Goal: Task Accomplishment & Management: Use online tool/utility

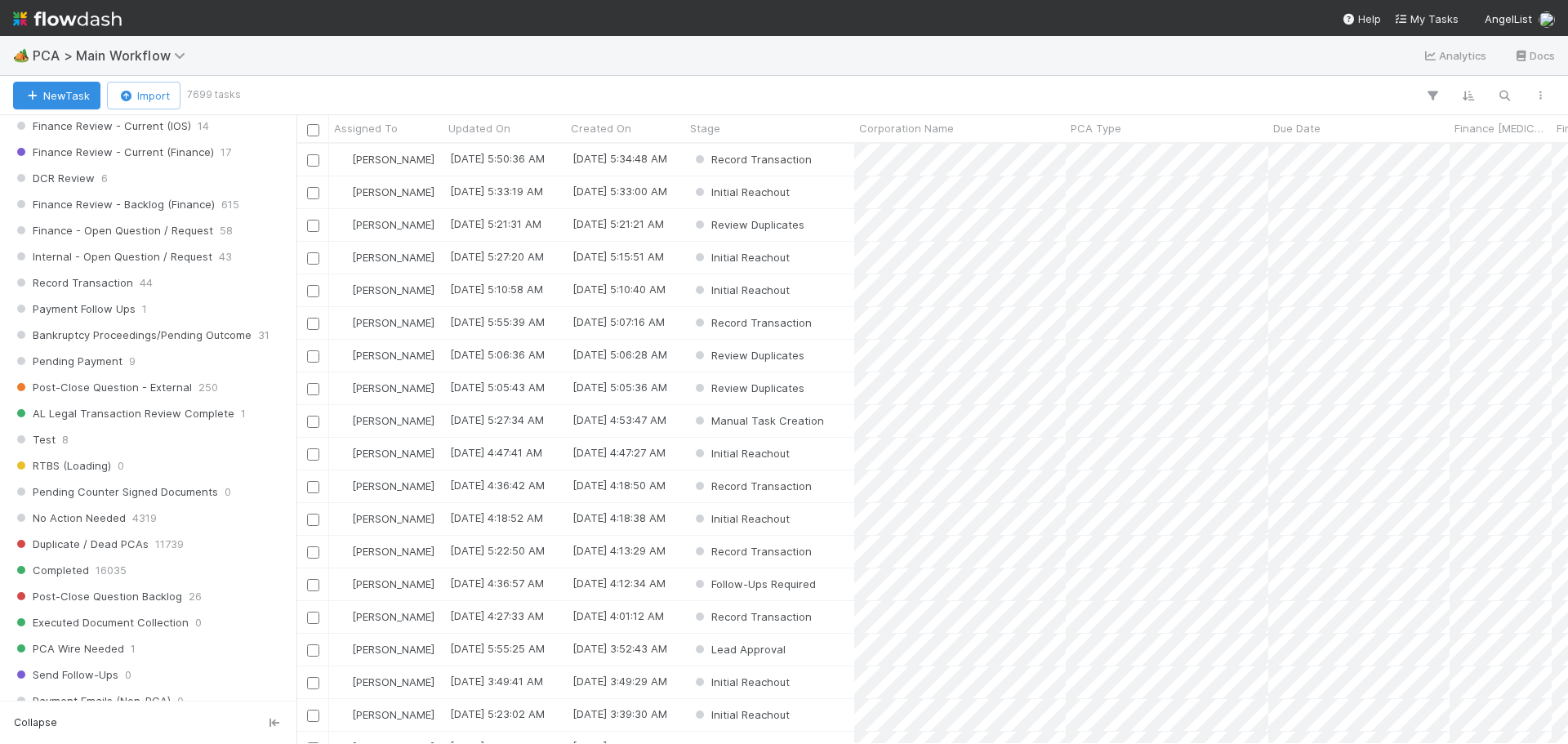
scroll to position [1224, 0]
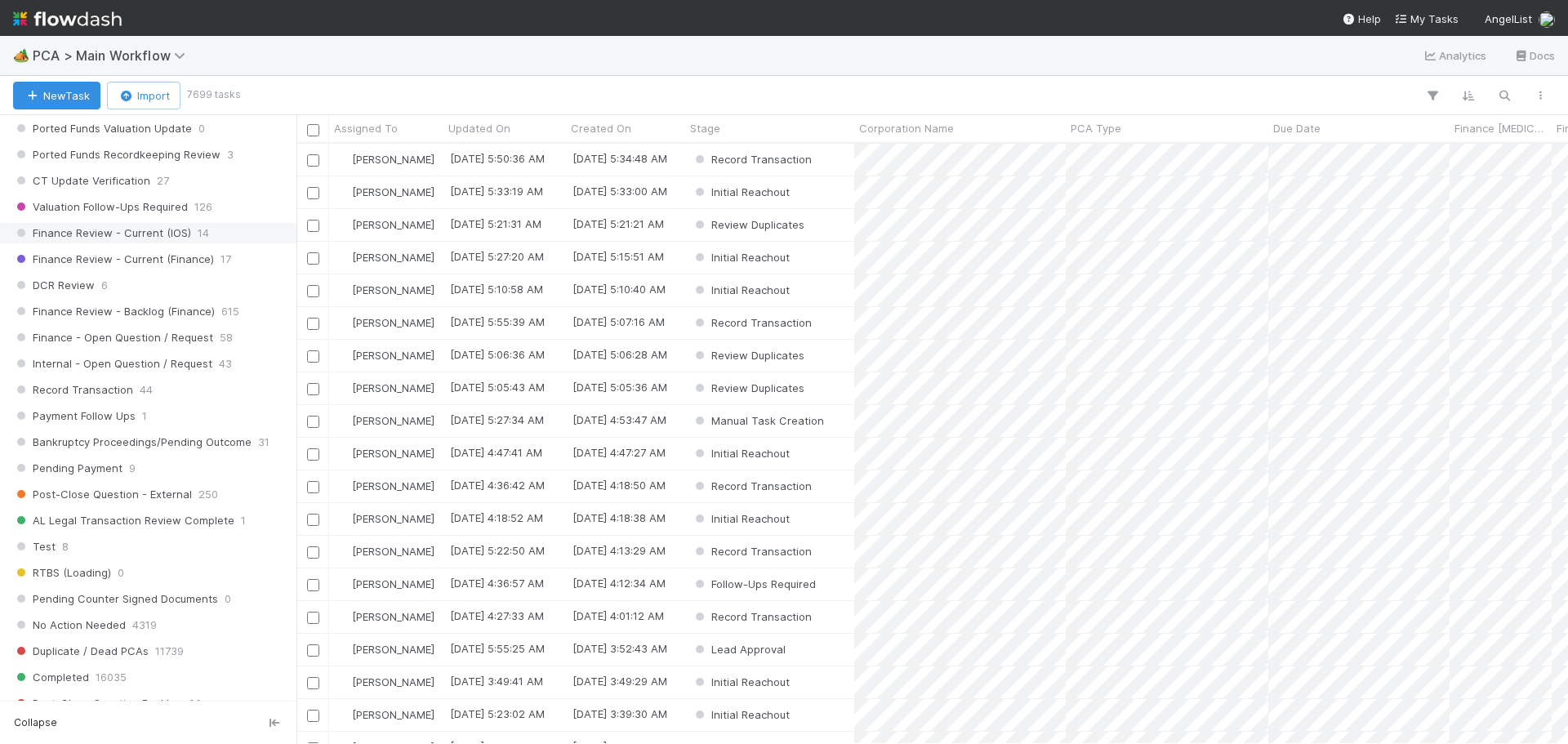
click at [161, 237] on span "Finance Review - Current (IOS)" at bounding box center [102, 233] width 178 height 20
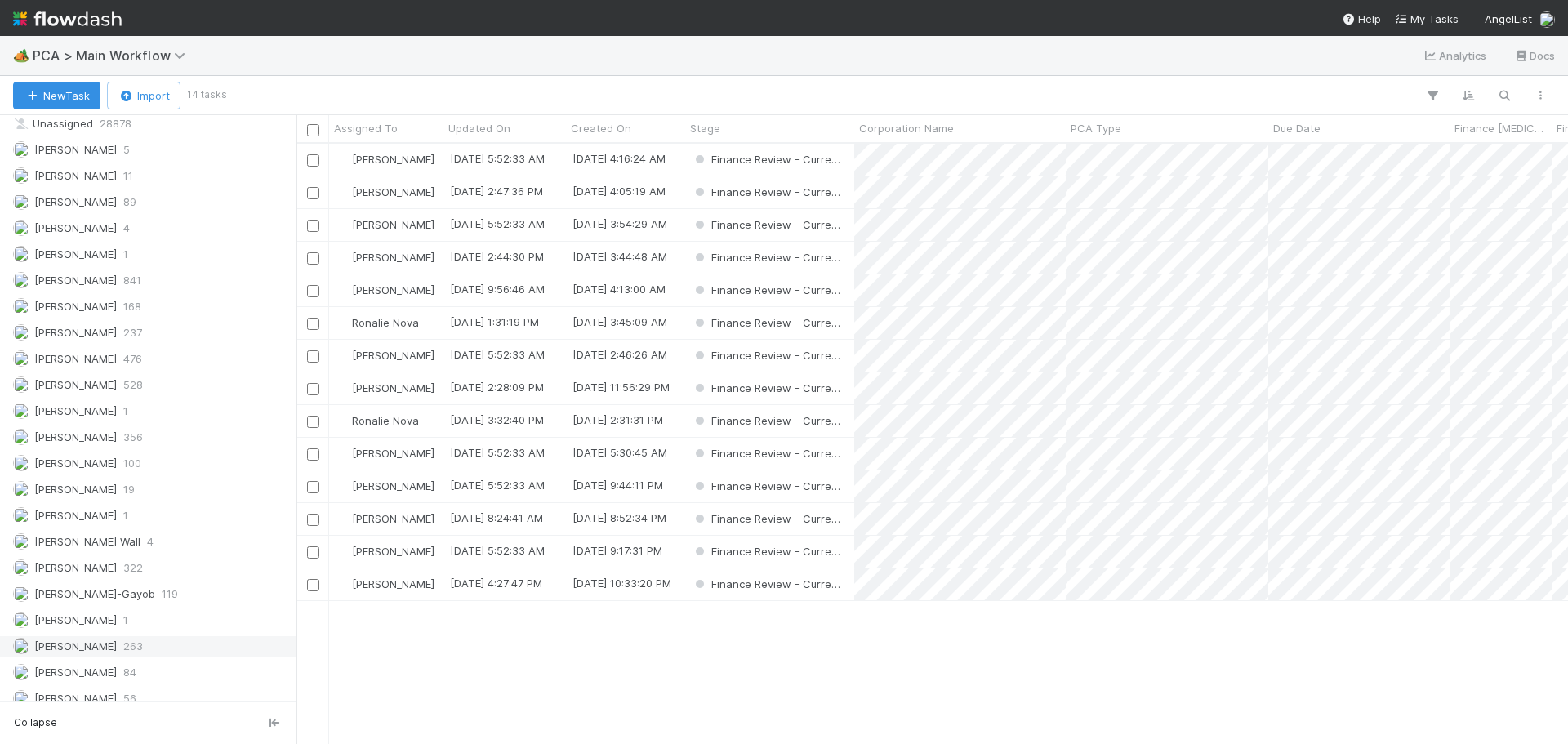
scroll to position [2351, 0]
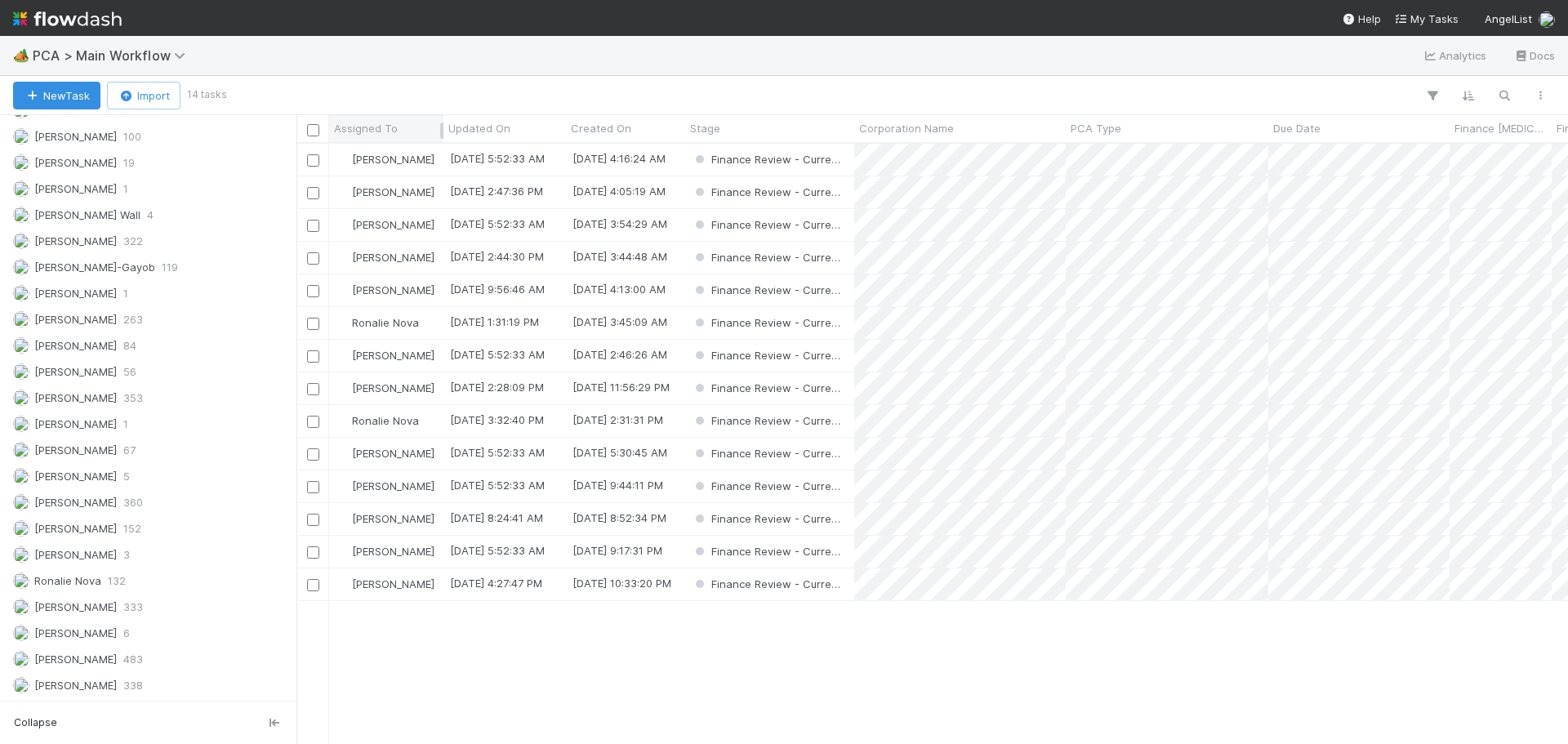
click at [389, 127] on span "Assigned To" at bounding box center [365, 128] width 64 height 16
click at [396, 154] on div "Sort A → Z" at bounding box center [428, 158] width 186 height 25
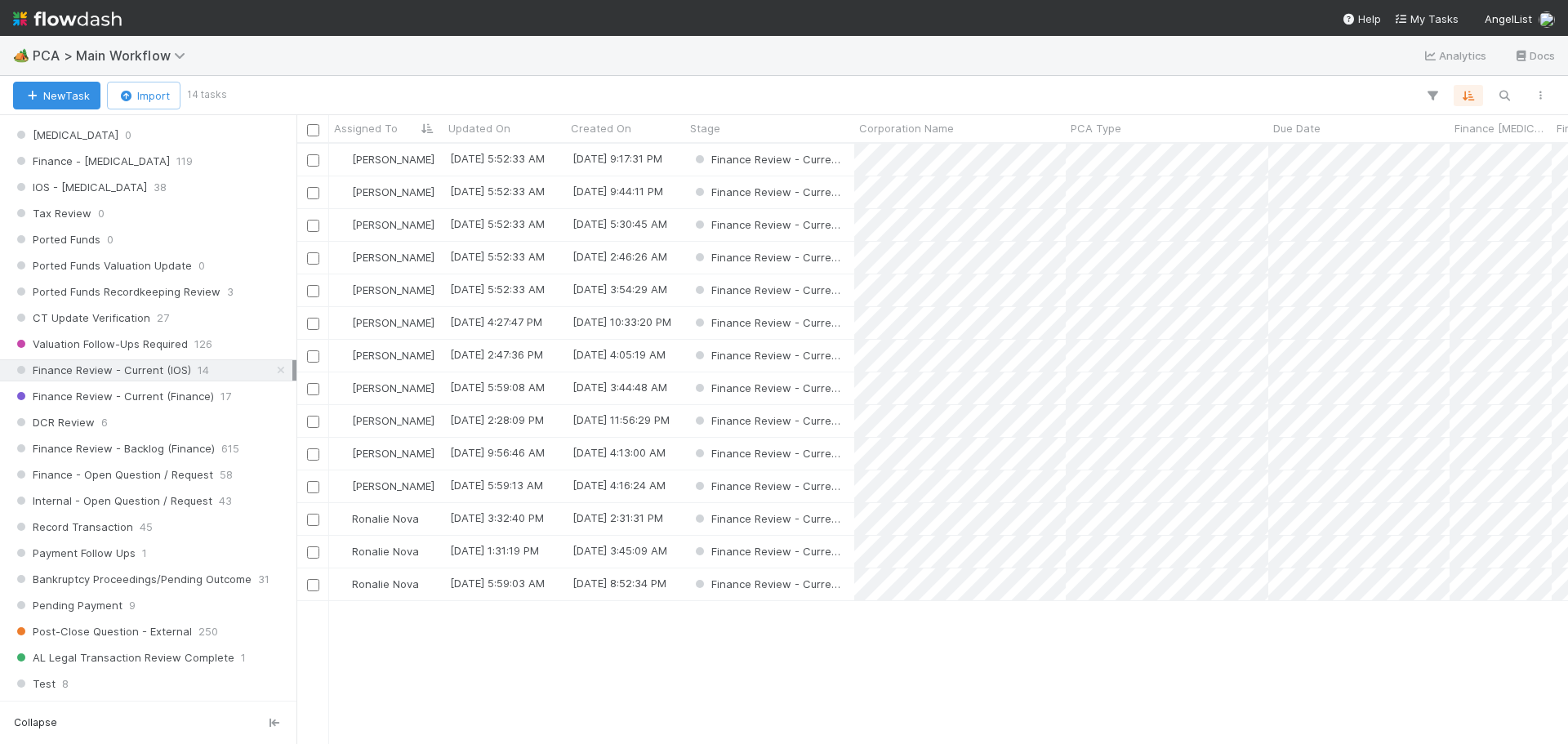
scroll to position [1208, 0]
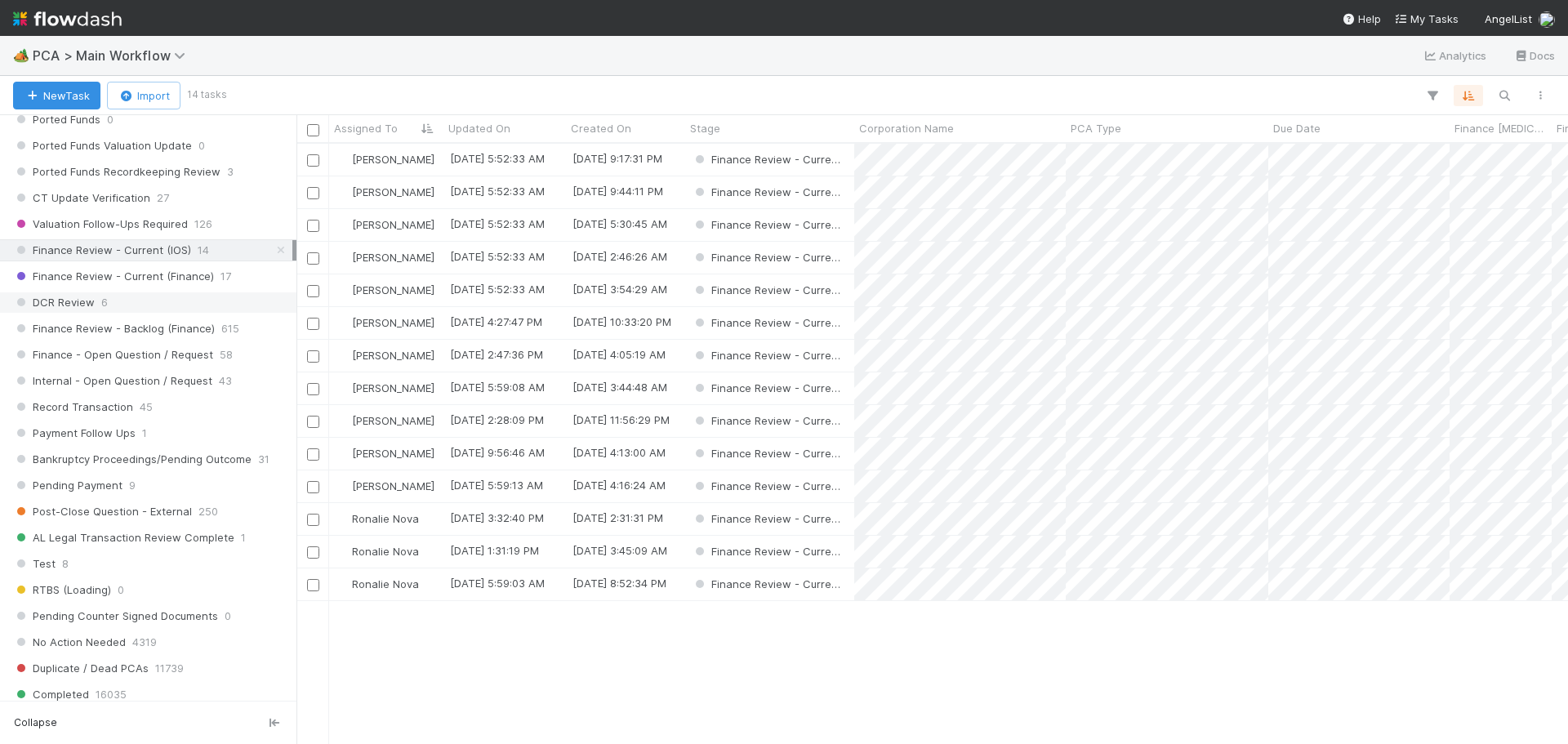
click at [157, 303] on div "DCR Review 6" at bounding box center [153, 303] width 280 height 20
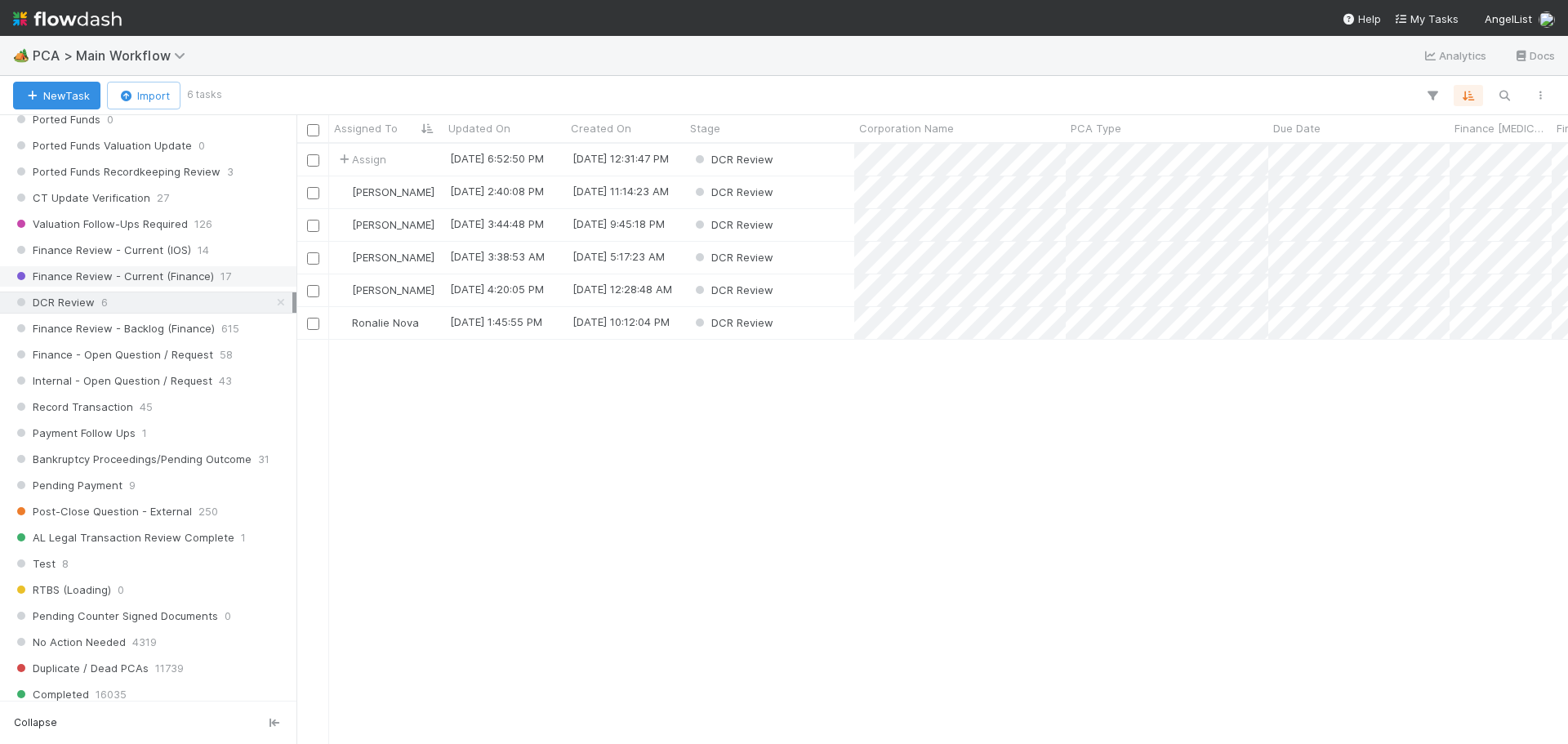
scroll to position [588, 1259]
click at [160, 275] on span "Finance Review - Current (Finance)" at bounding box center [113, 276] width 201 height 20
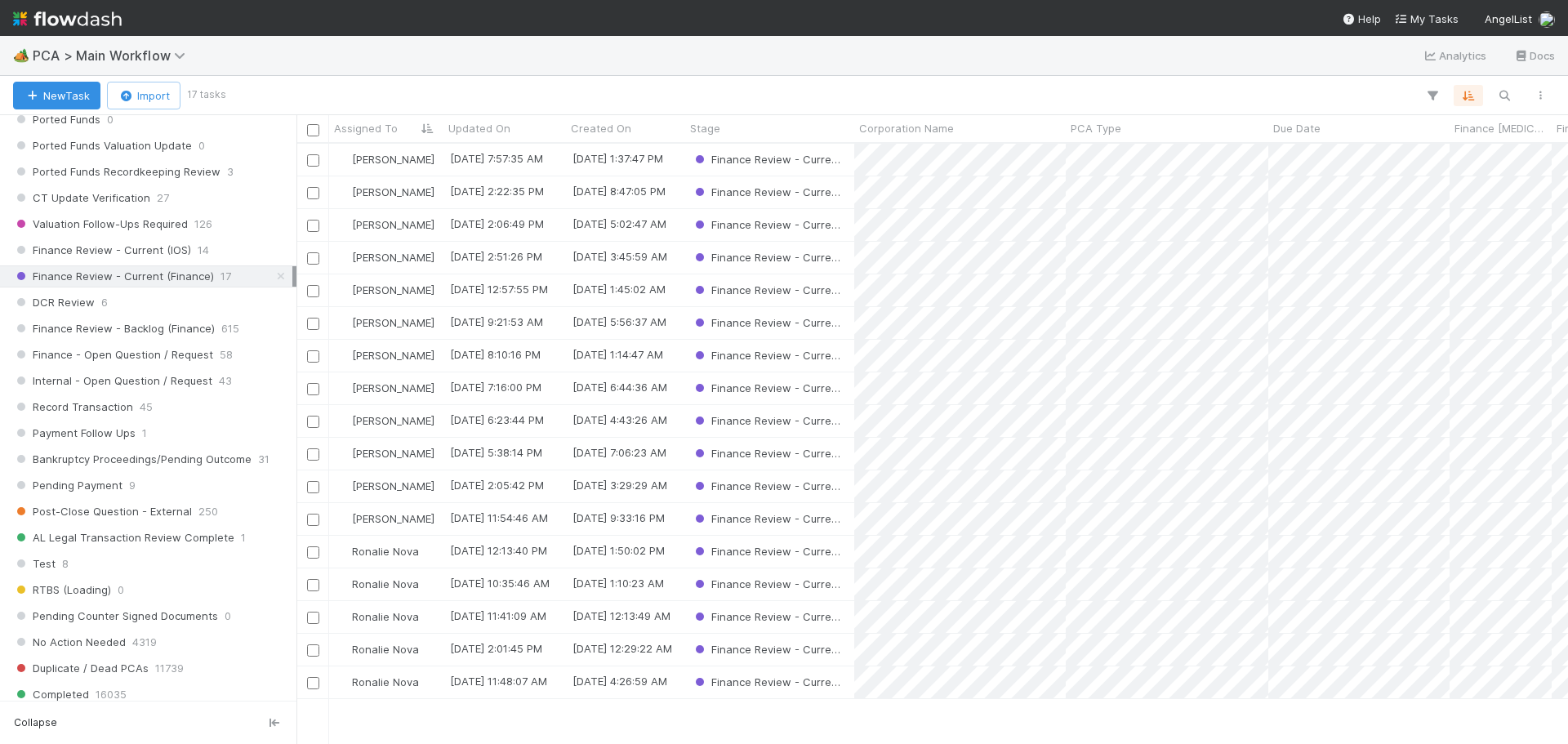
scroll to position [588, 1259]
click at [161, 256] on span "Finance Review - Current (IOS)" at bounding box center [102, 250] width 178 height 20
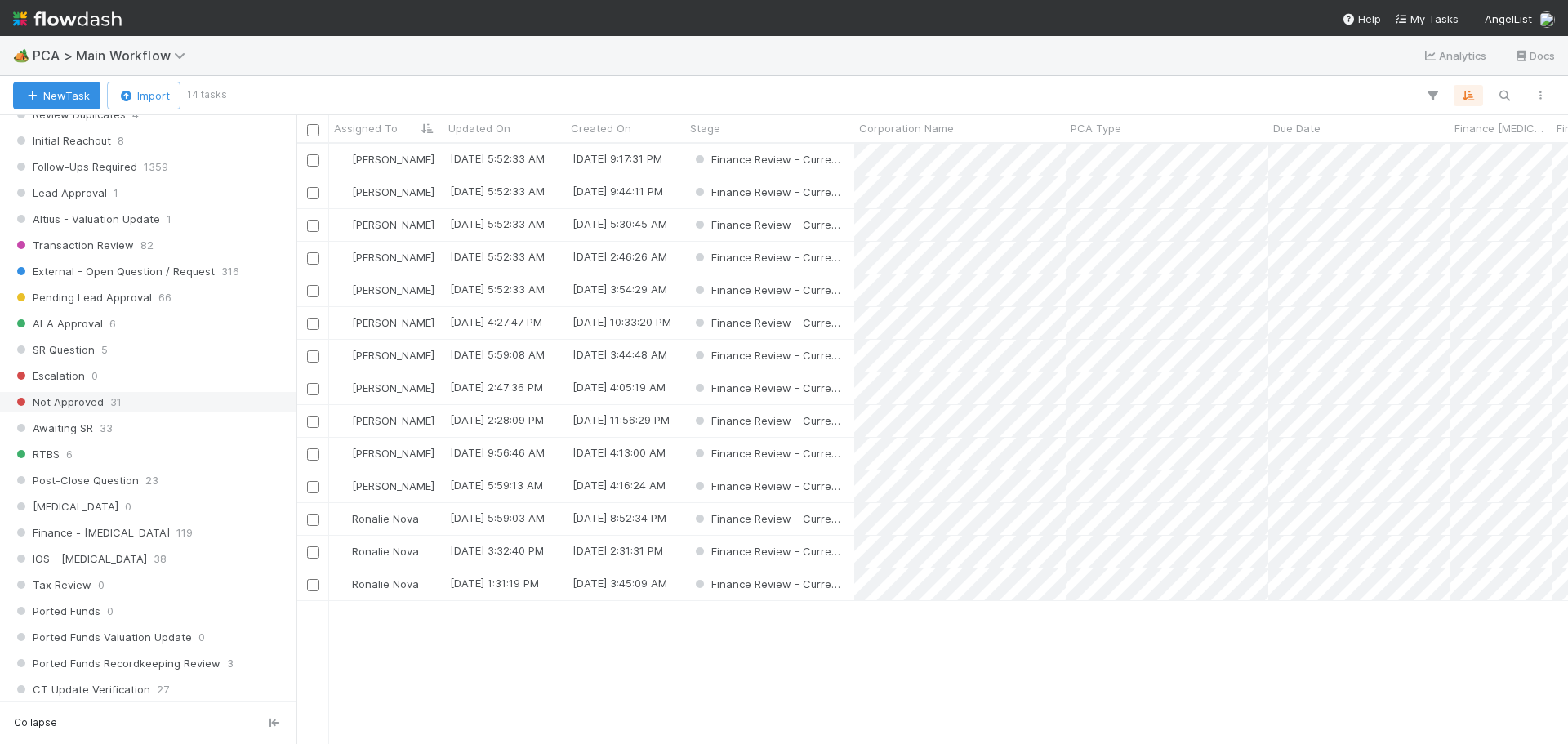
scroll to position [1062, 0]
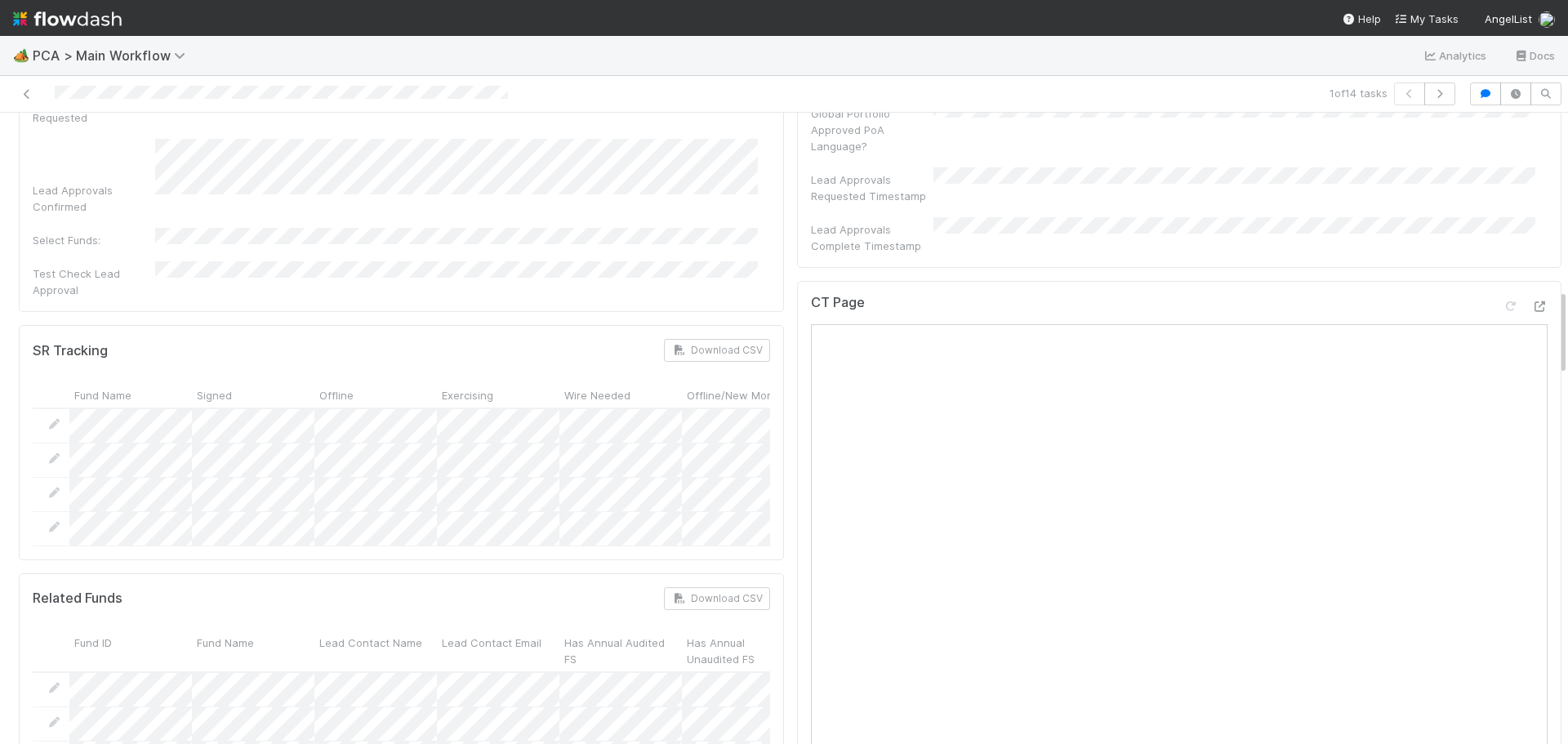
scroll to position [1143, 0]
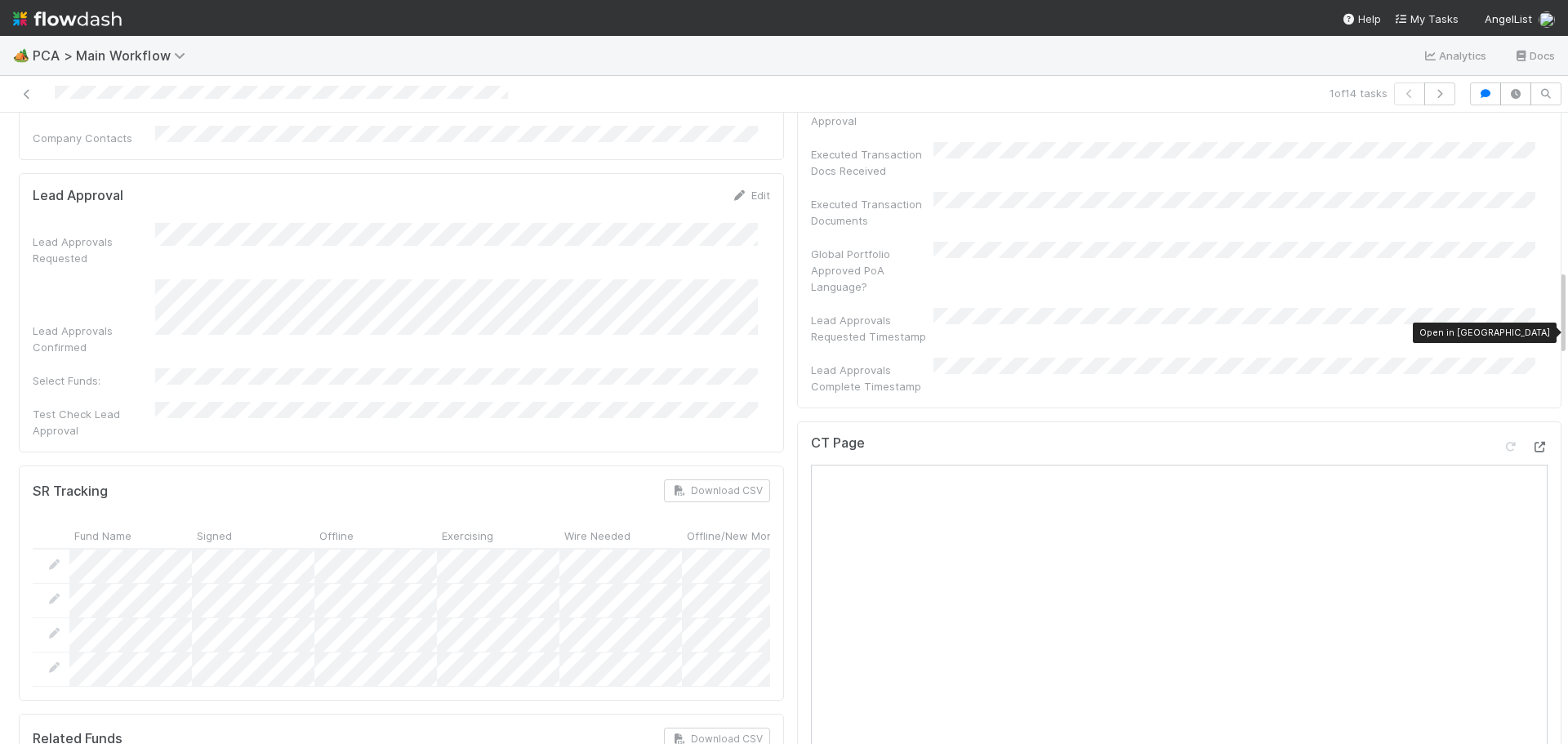
click at [1532, 441] on icon at bounding box center [1539, 447] width 16 height 11
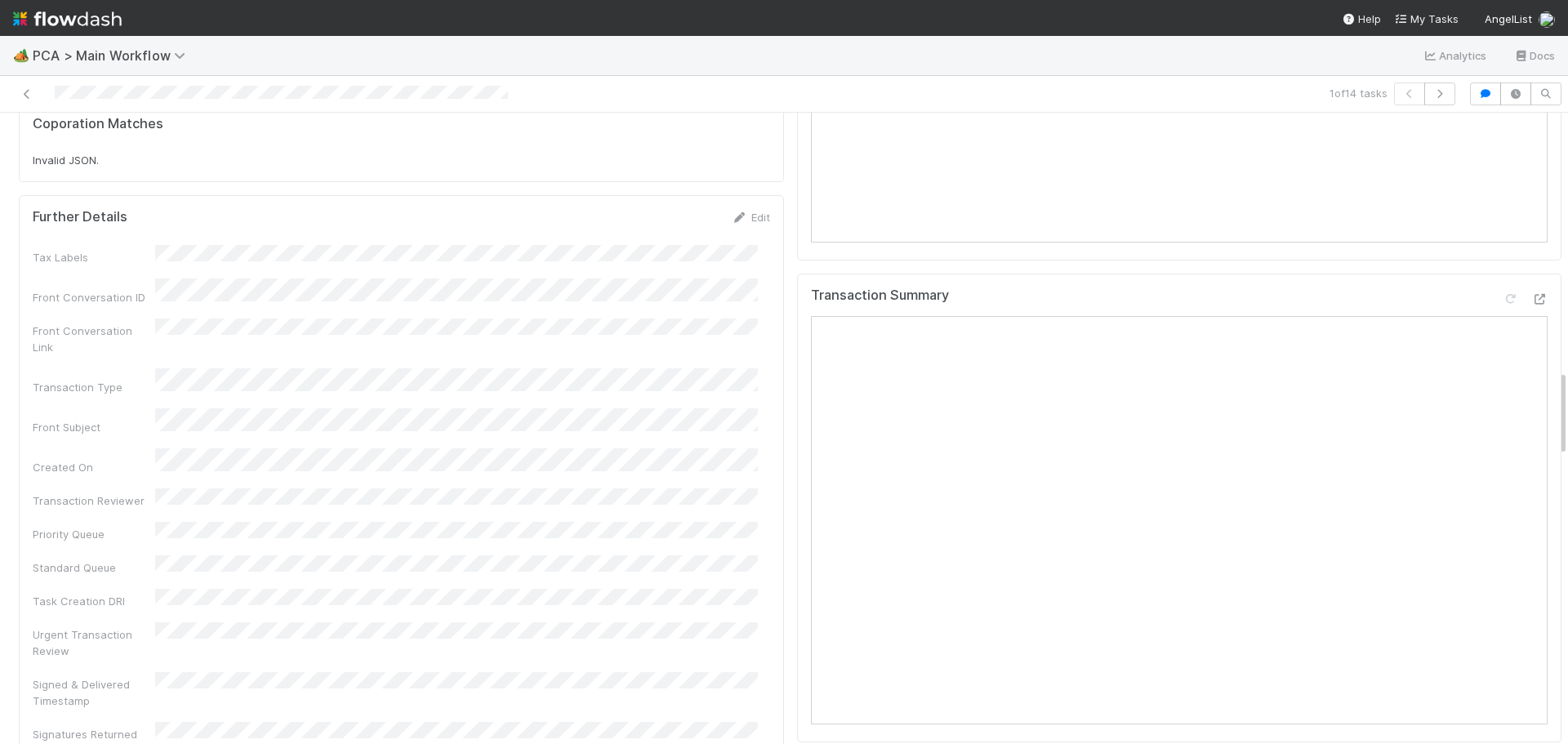
scroll to position [1878, 0]
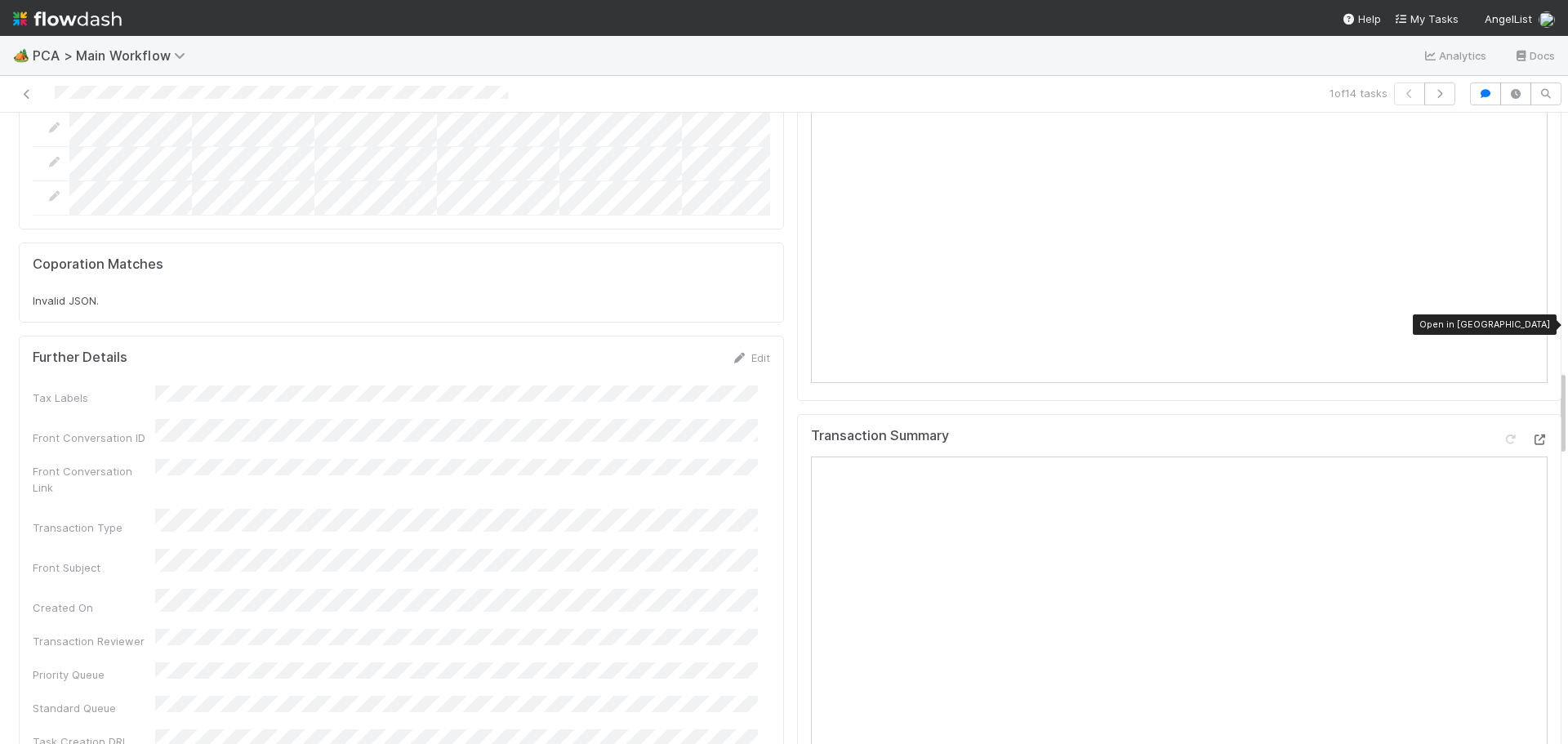
click at [1532, 435] on icon at bounding box center [1539, 440] width 16 height 11
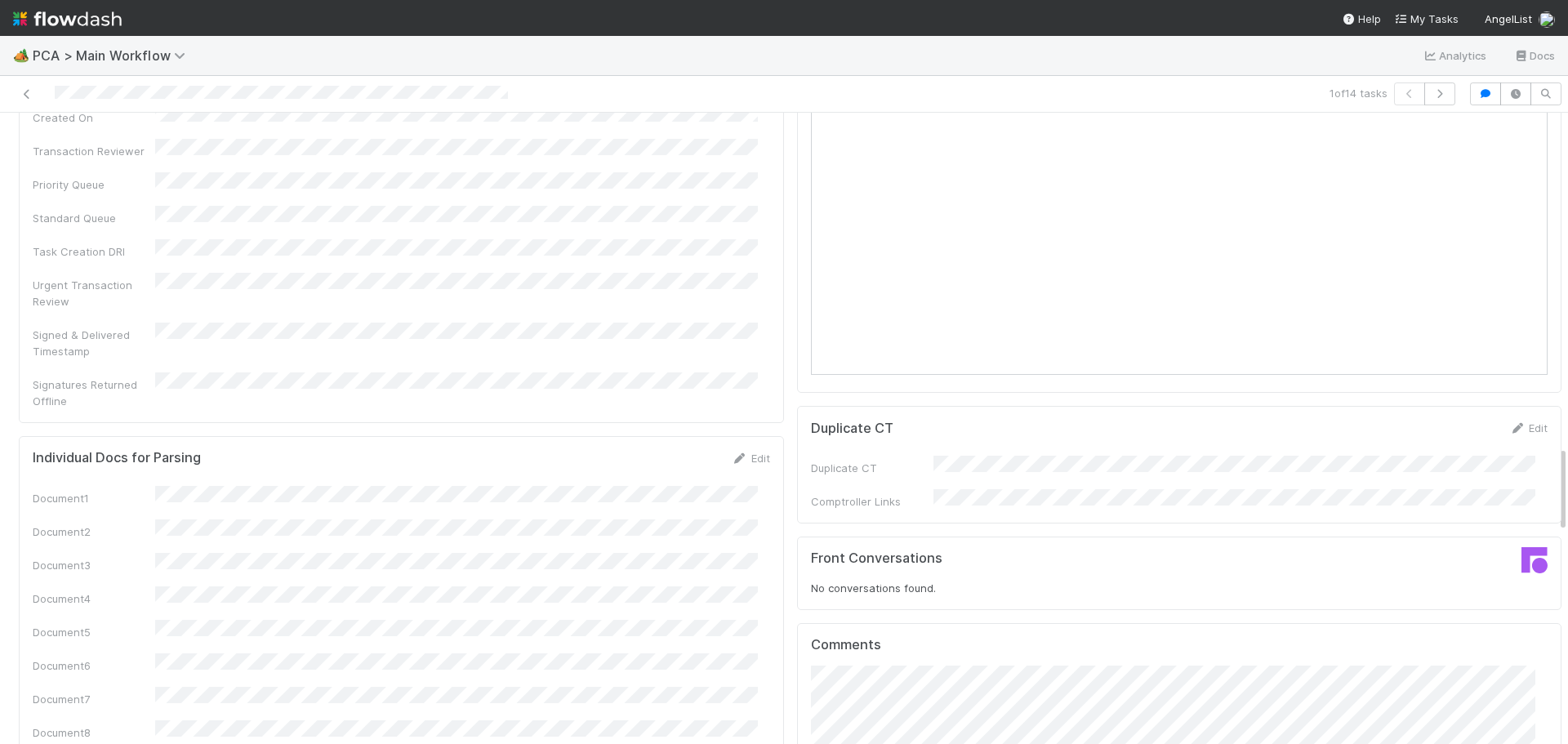
scroll to position [2776, 0]
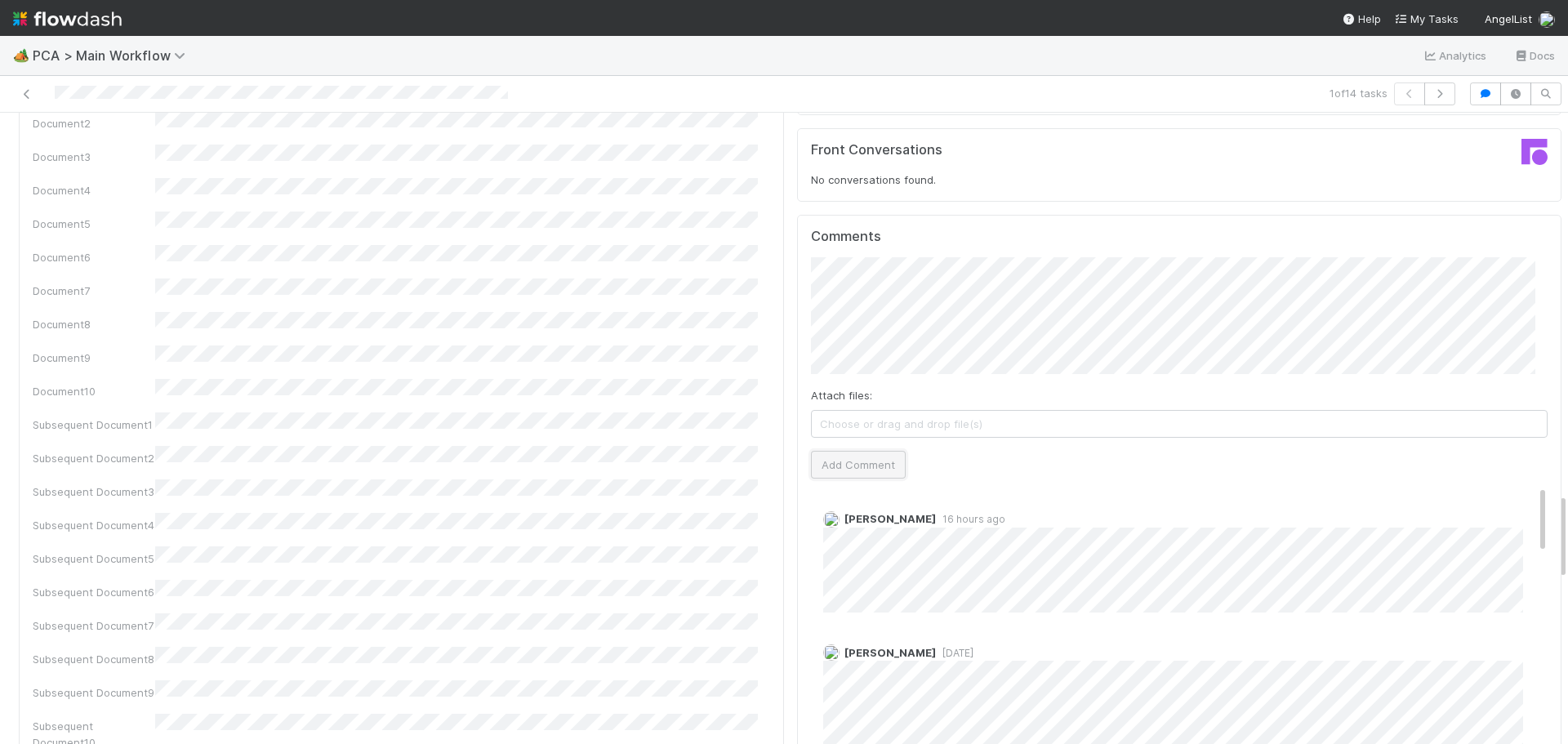
click at [834, 451] on button "Add Comment" at bounding box center [859, 464] width 95 height 28
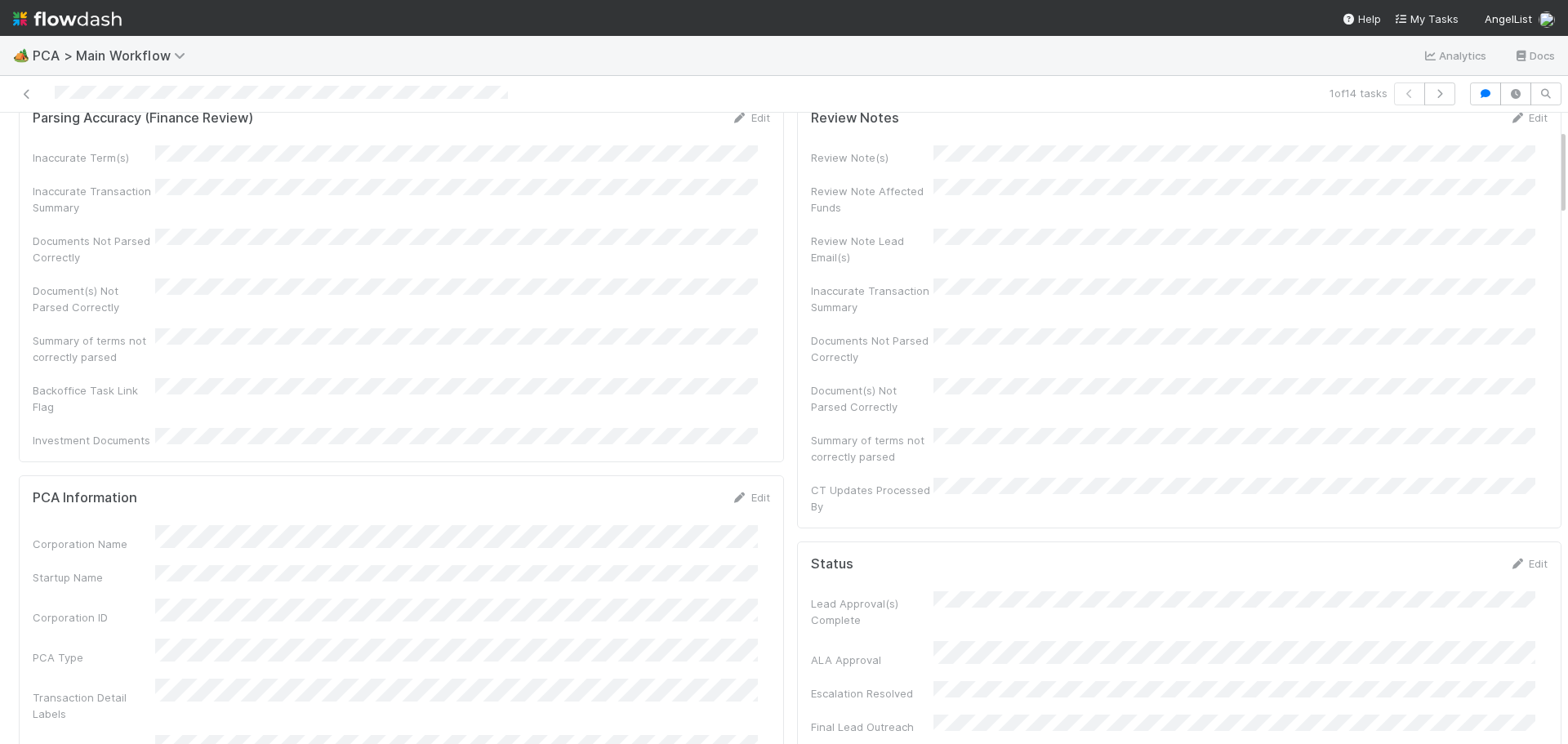
scroll to position [0, 0]
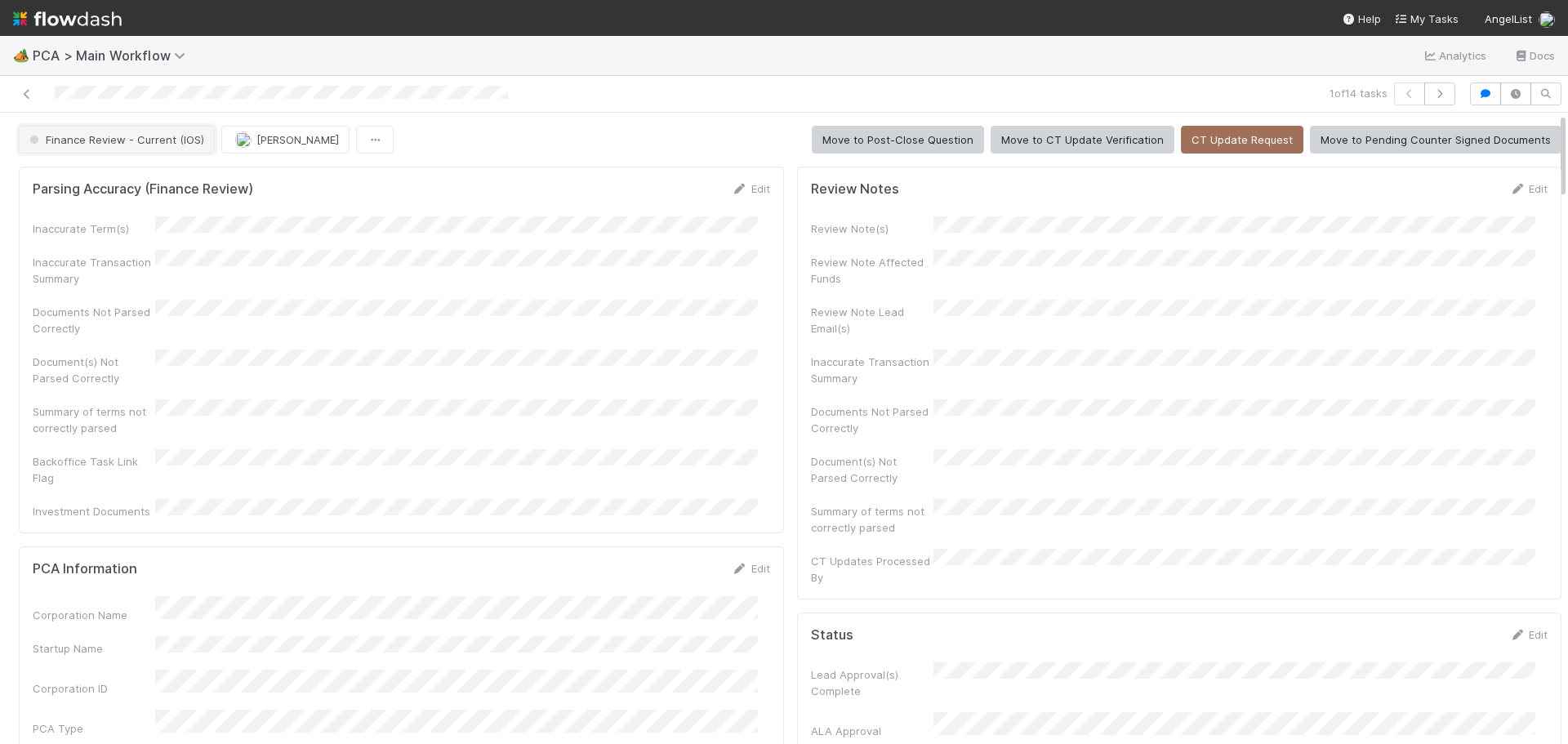
click at [140, 139] on span "Finance Review - Current (IOS)" at bounding box center [115, 139] width 178 height 13
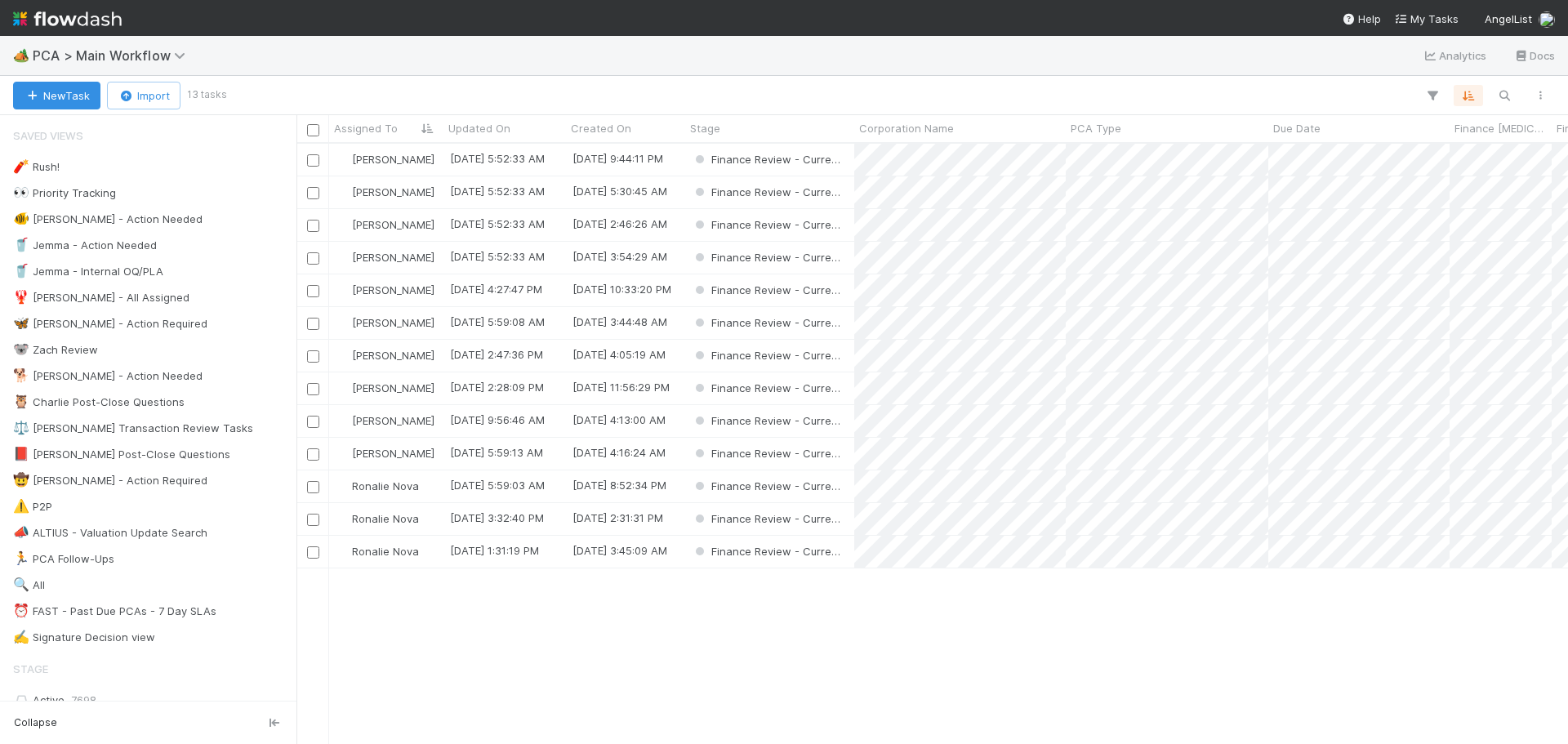
scroll to position [588, 1259]
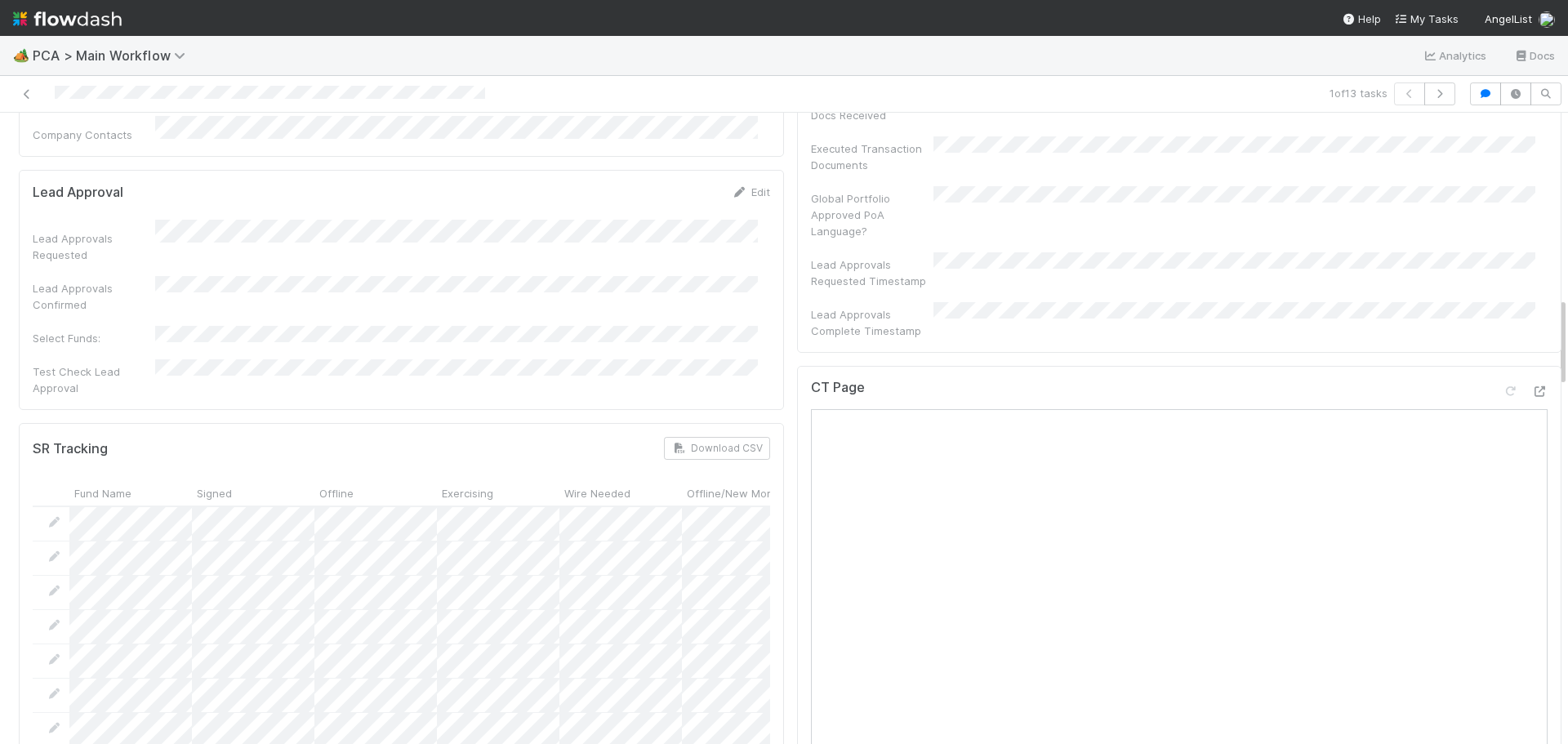
scroll to position [1143, 0]
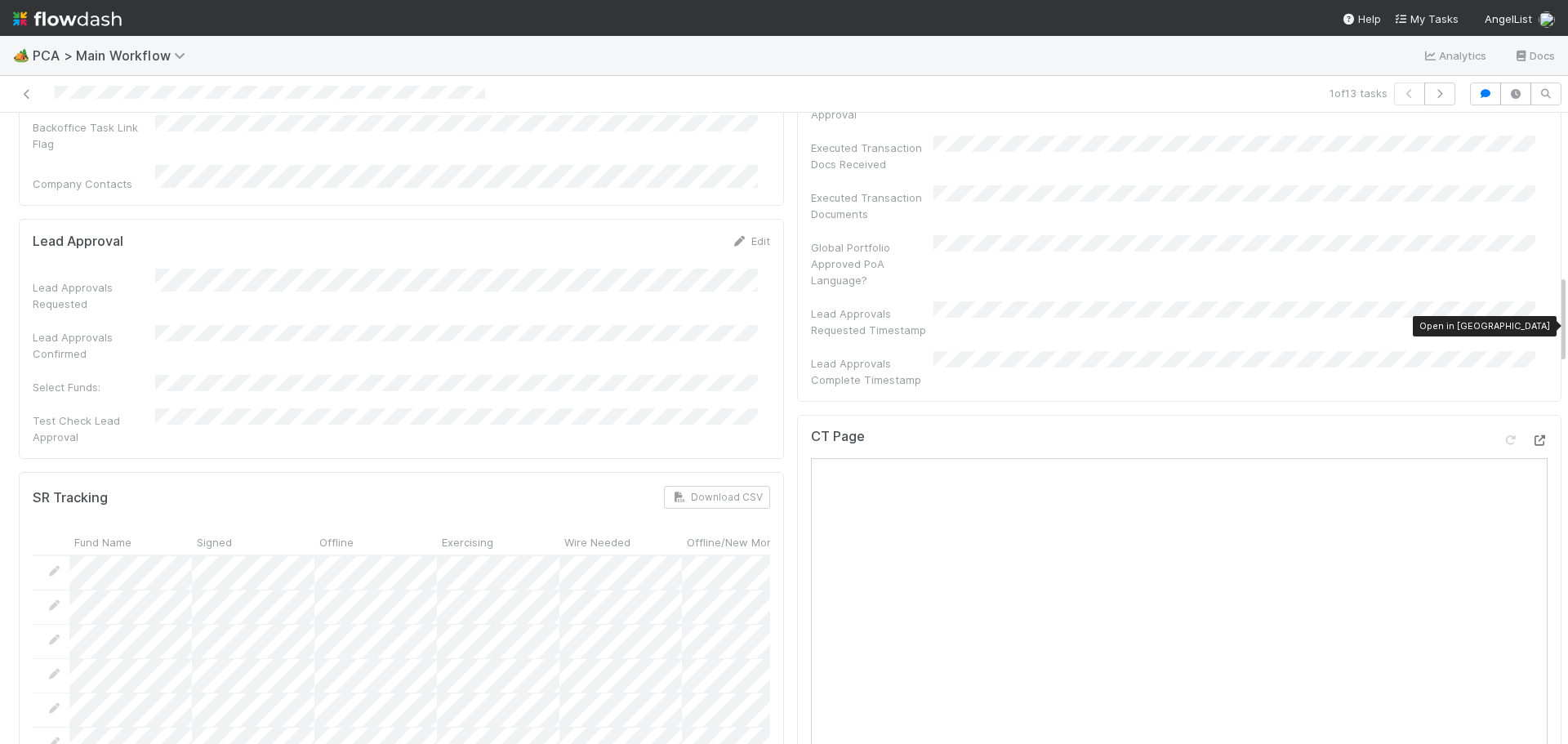
click at [1532, 436] on icon at bounding box center [1539, 441] width 16 height 11
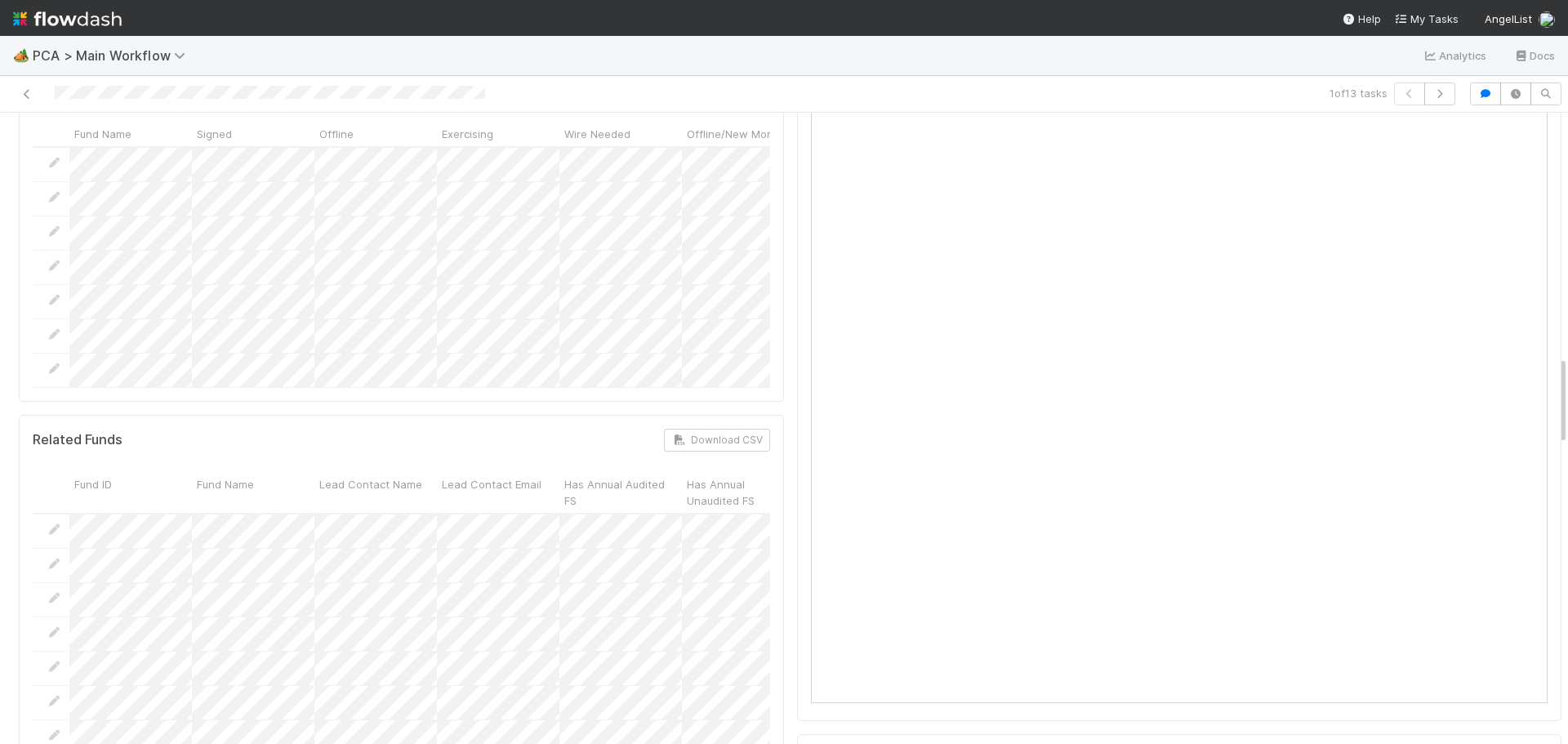
scroll to position [1878, 0]
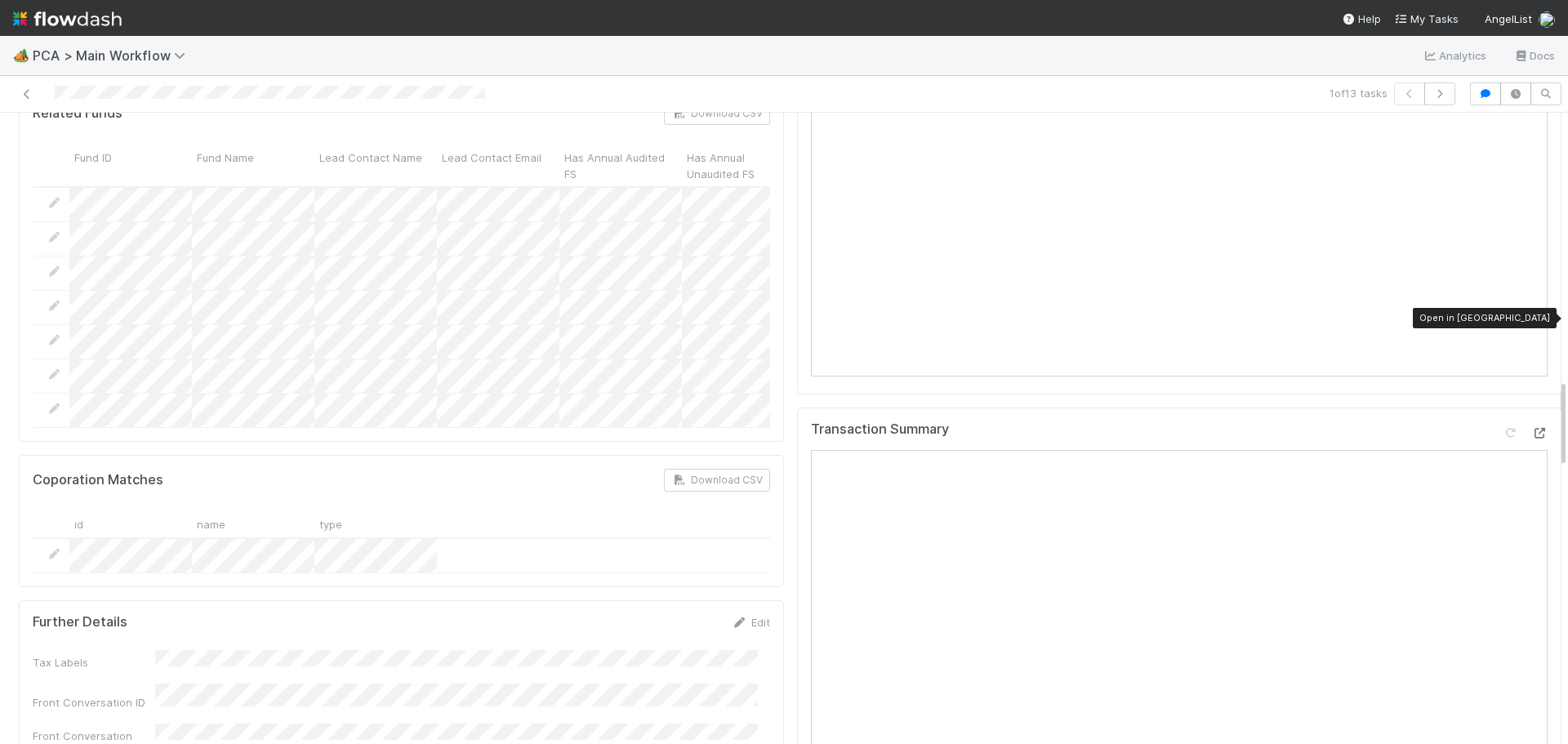
click at [1532, 428] on icon at bounding box center [1539, 433] width 16 height 11
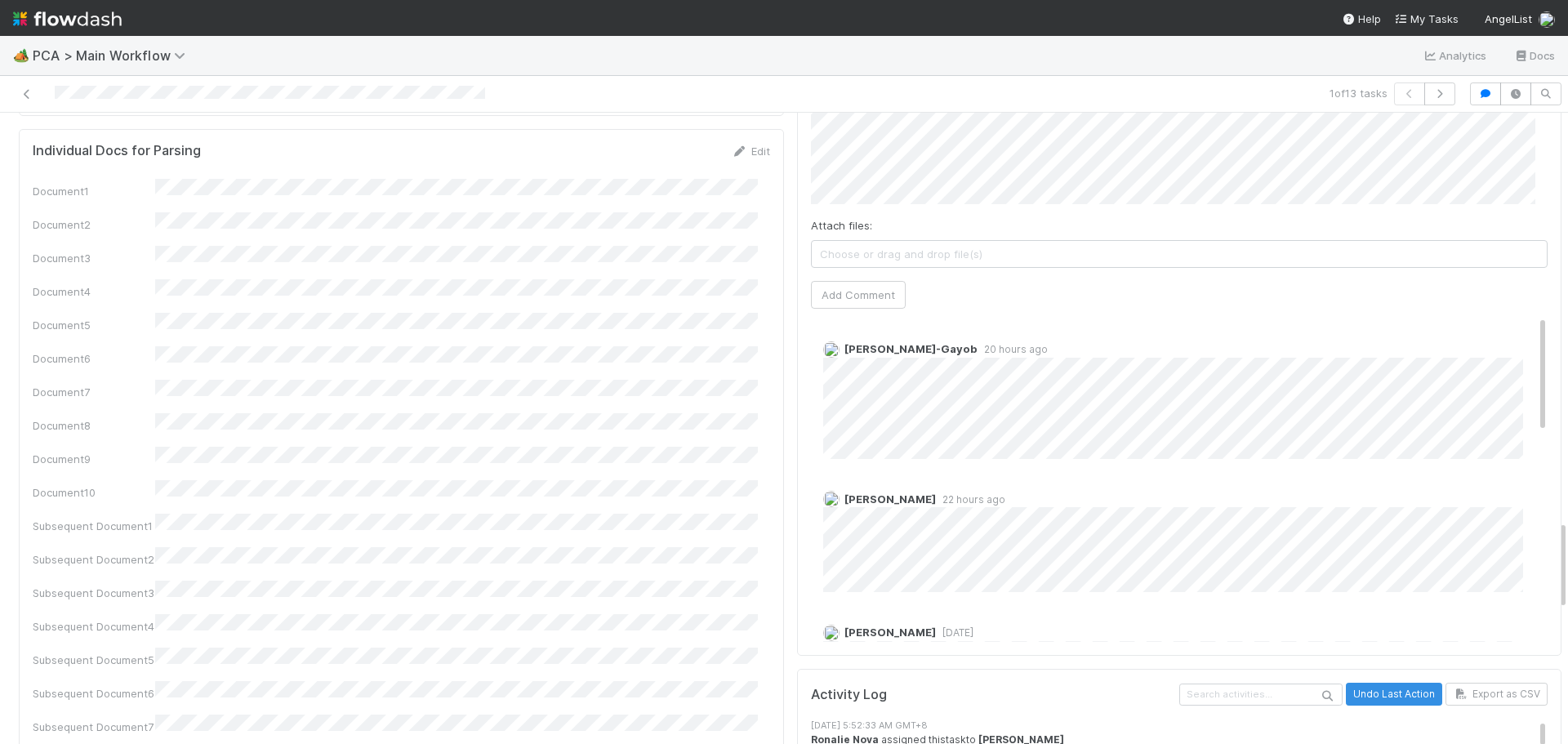
scroll to position [2695, 0]
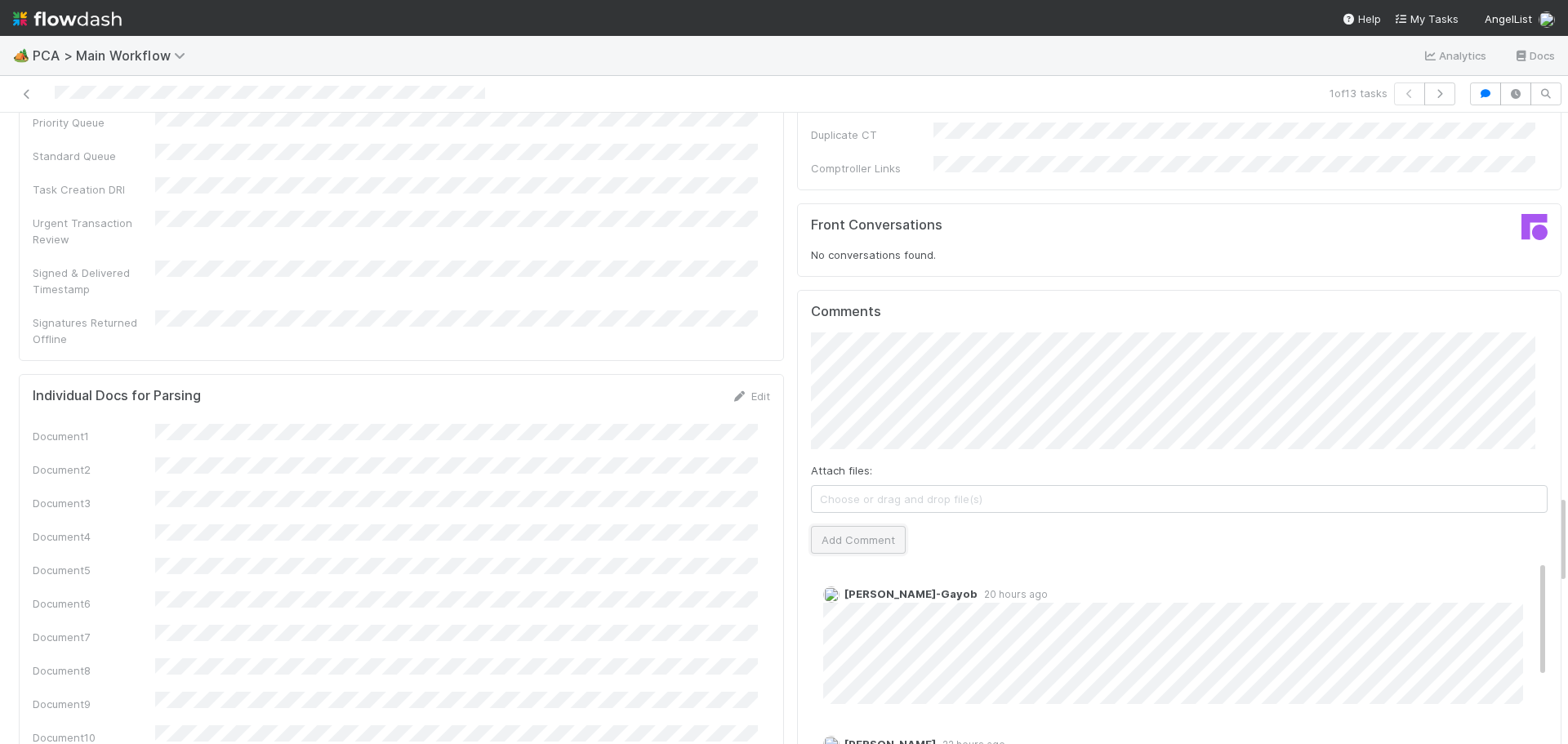
click at [837, 526] on button "Add Comment" at bounding box center [859, 540] width 95 height 28
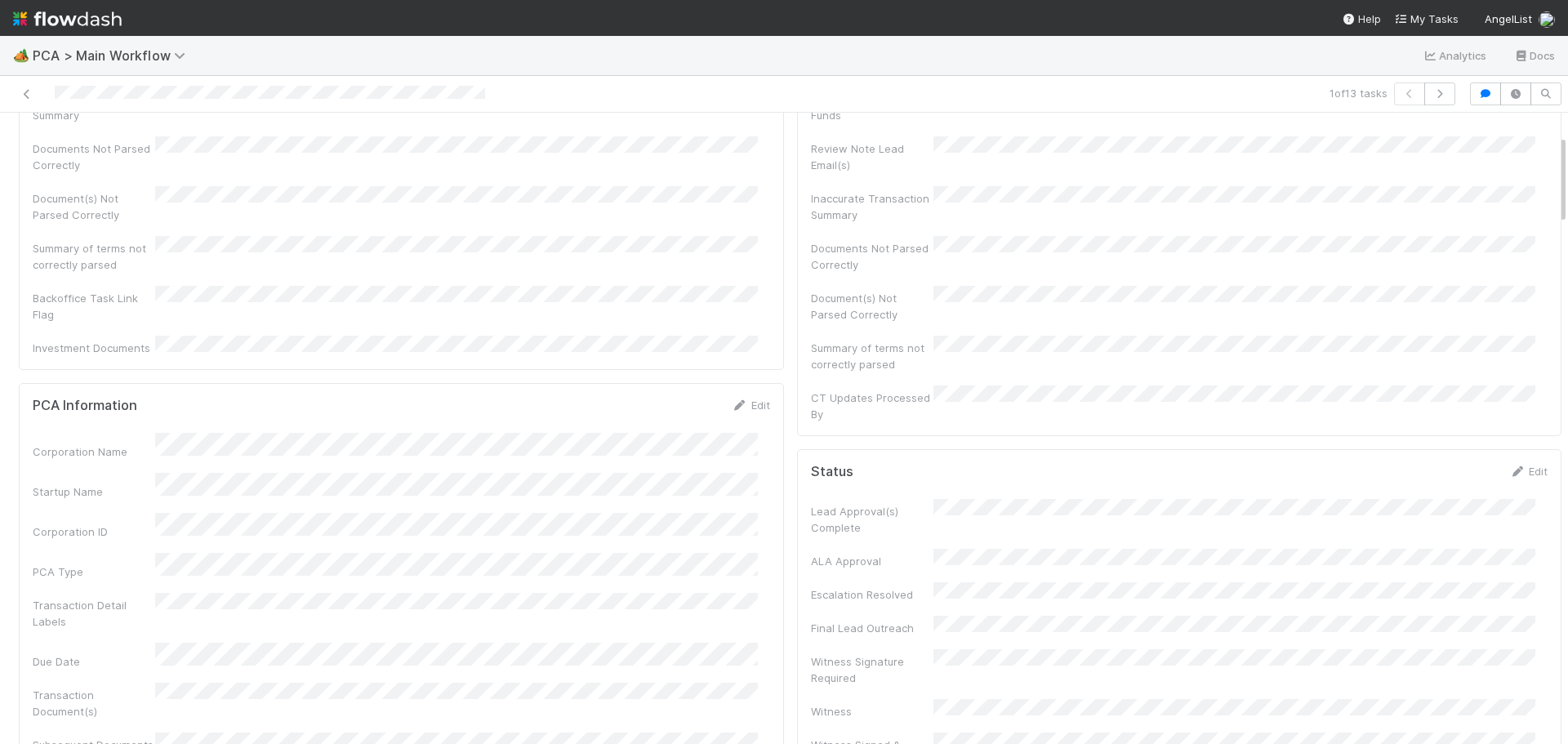
scroll to position [0, 0]
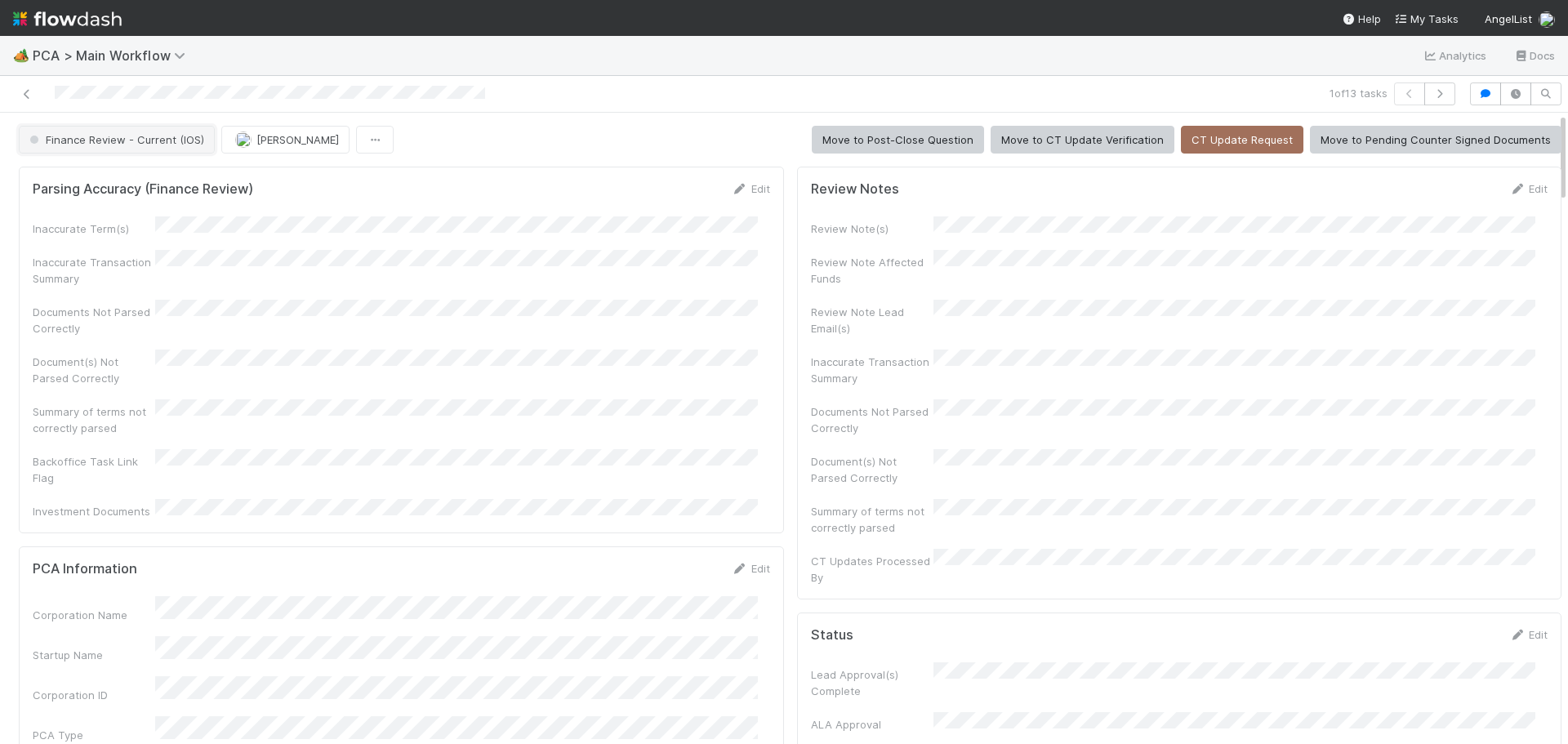
click at [121, 151] on button "Finance Review - Current (IOS)" at bounding box center [116, 139] width 196 height 28
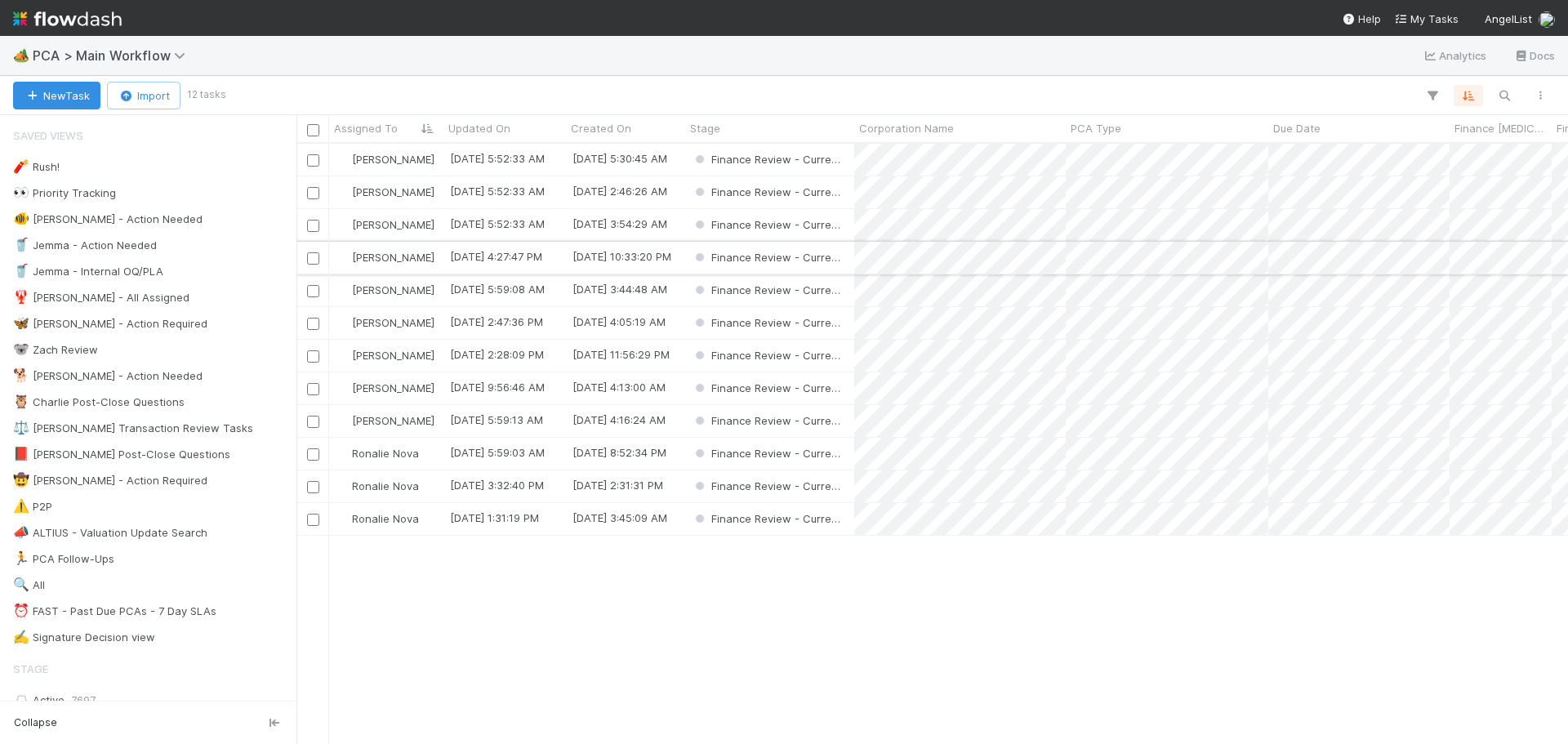
scroll to position [588, 1259]
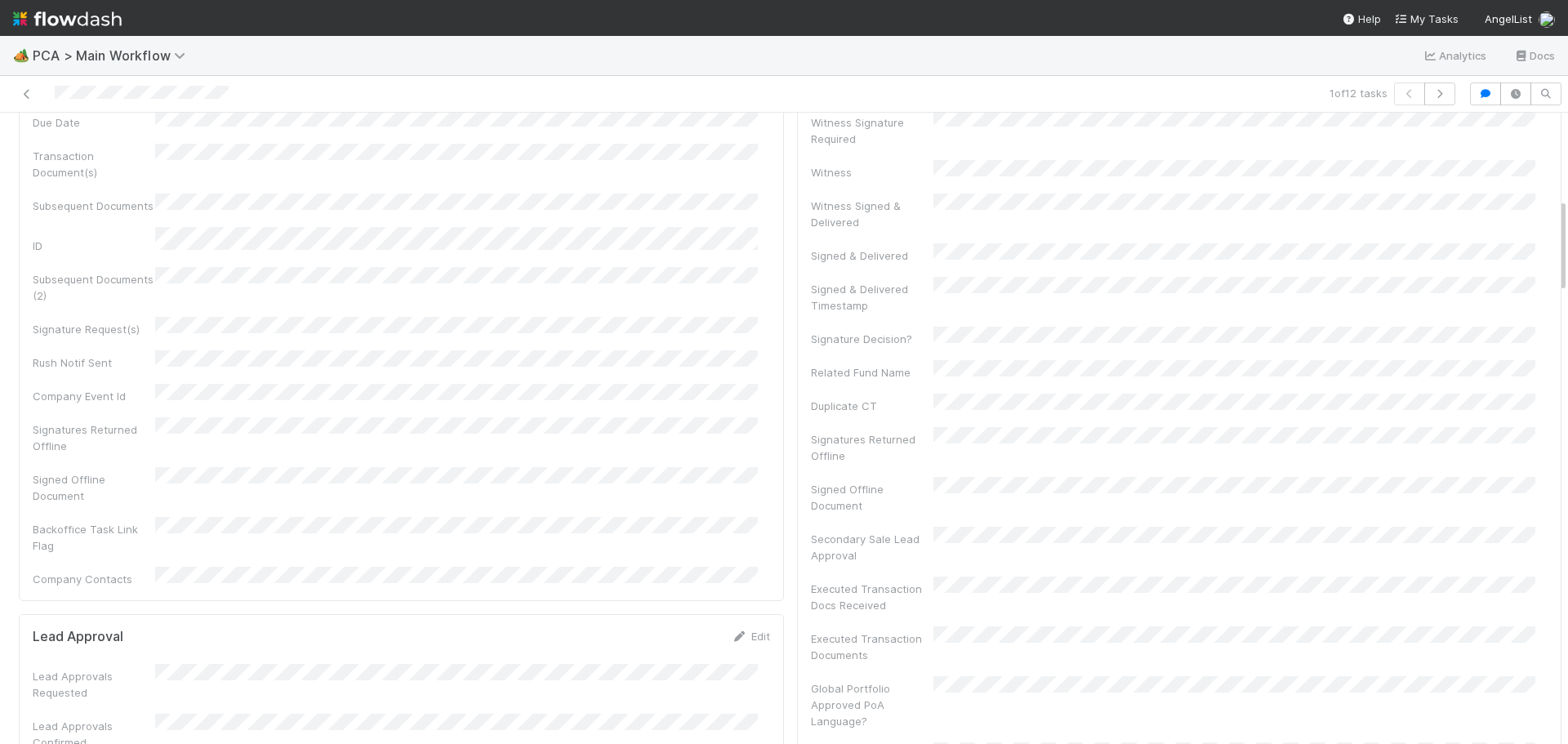
scroll to position [1143, 0]
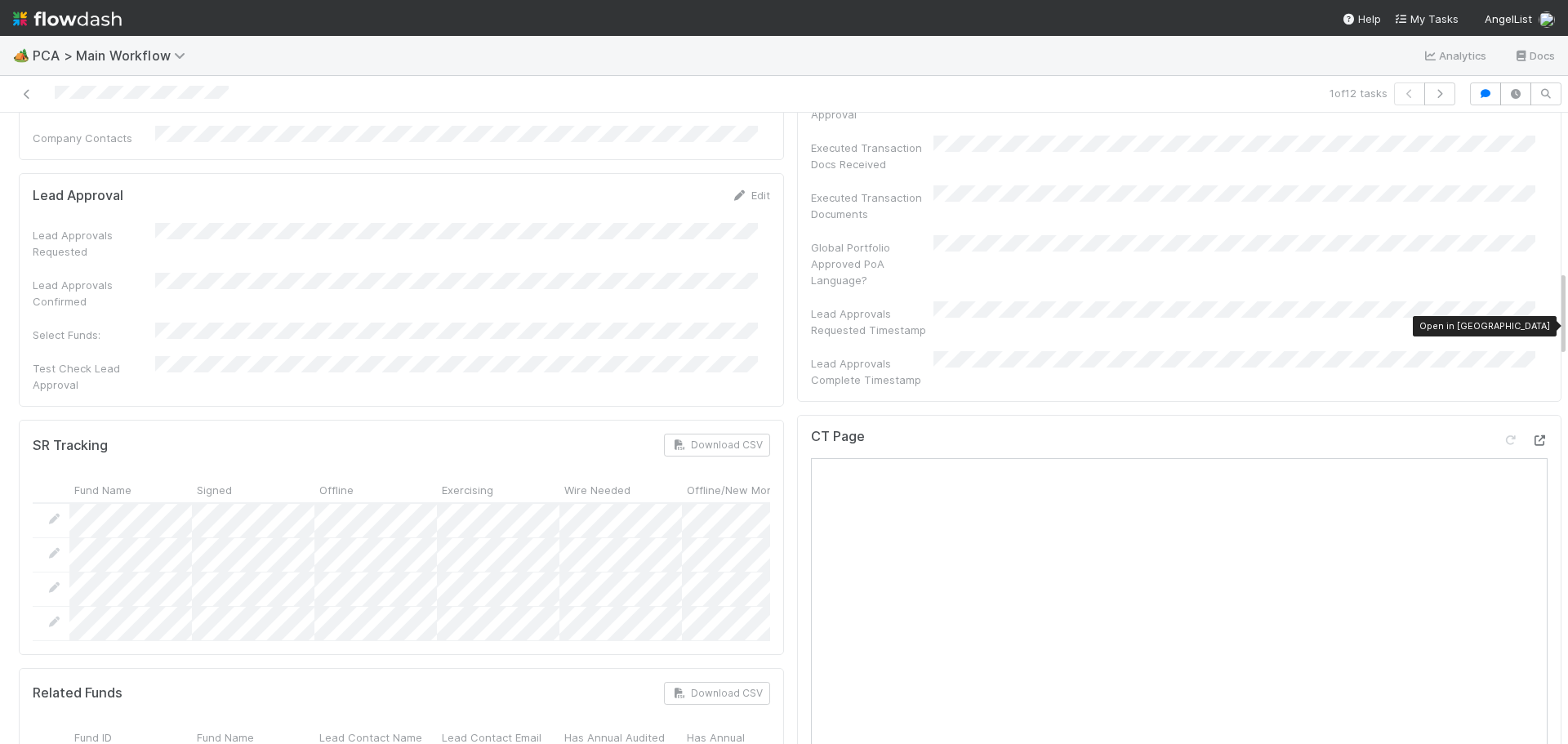
click at [1532, 436] on icon at bounding box center [1539, 441] width 16 height 11
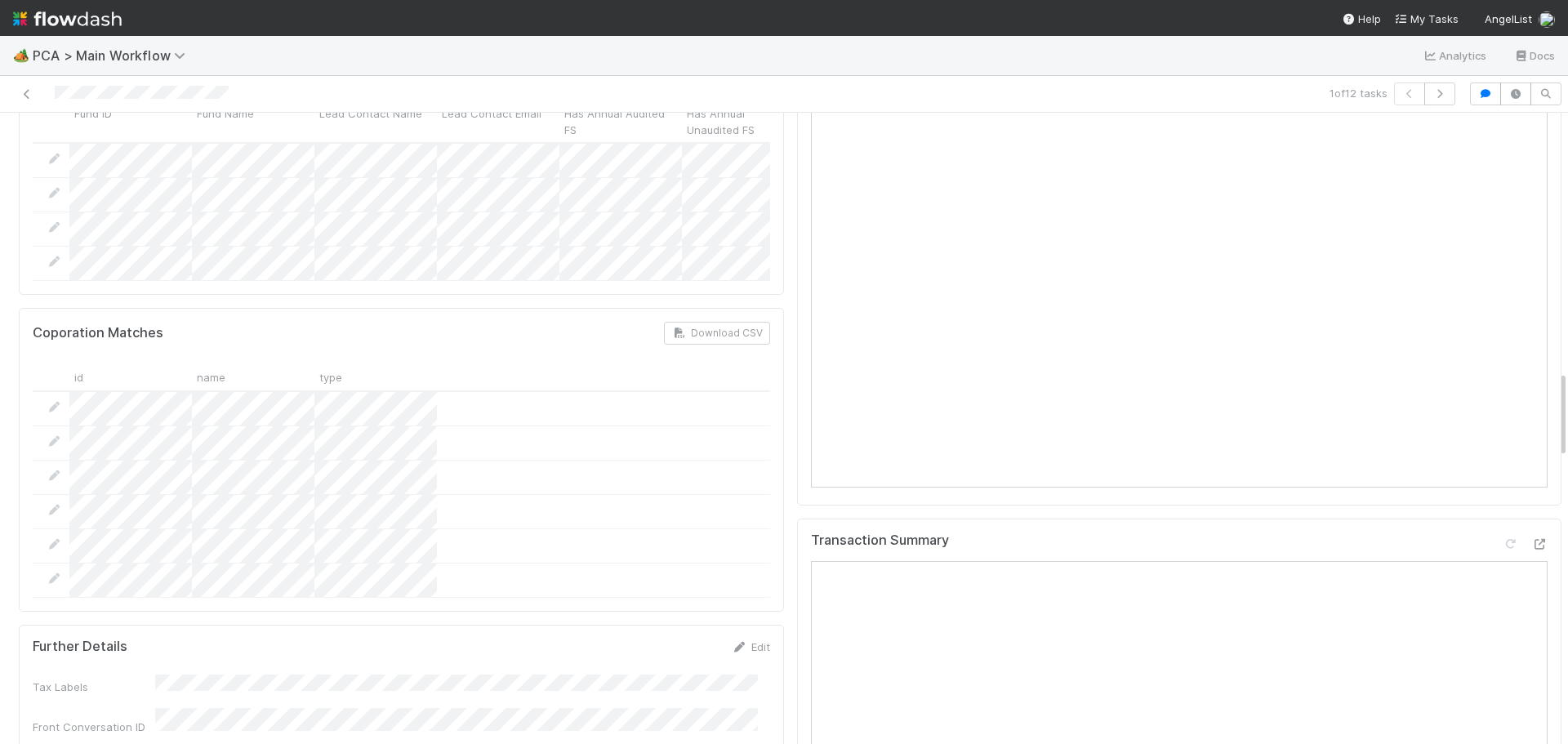
scroll to position [1878, 0]
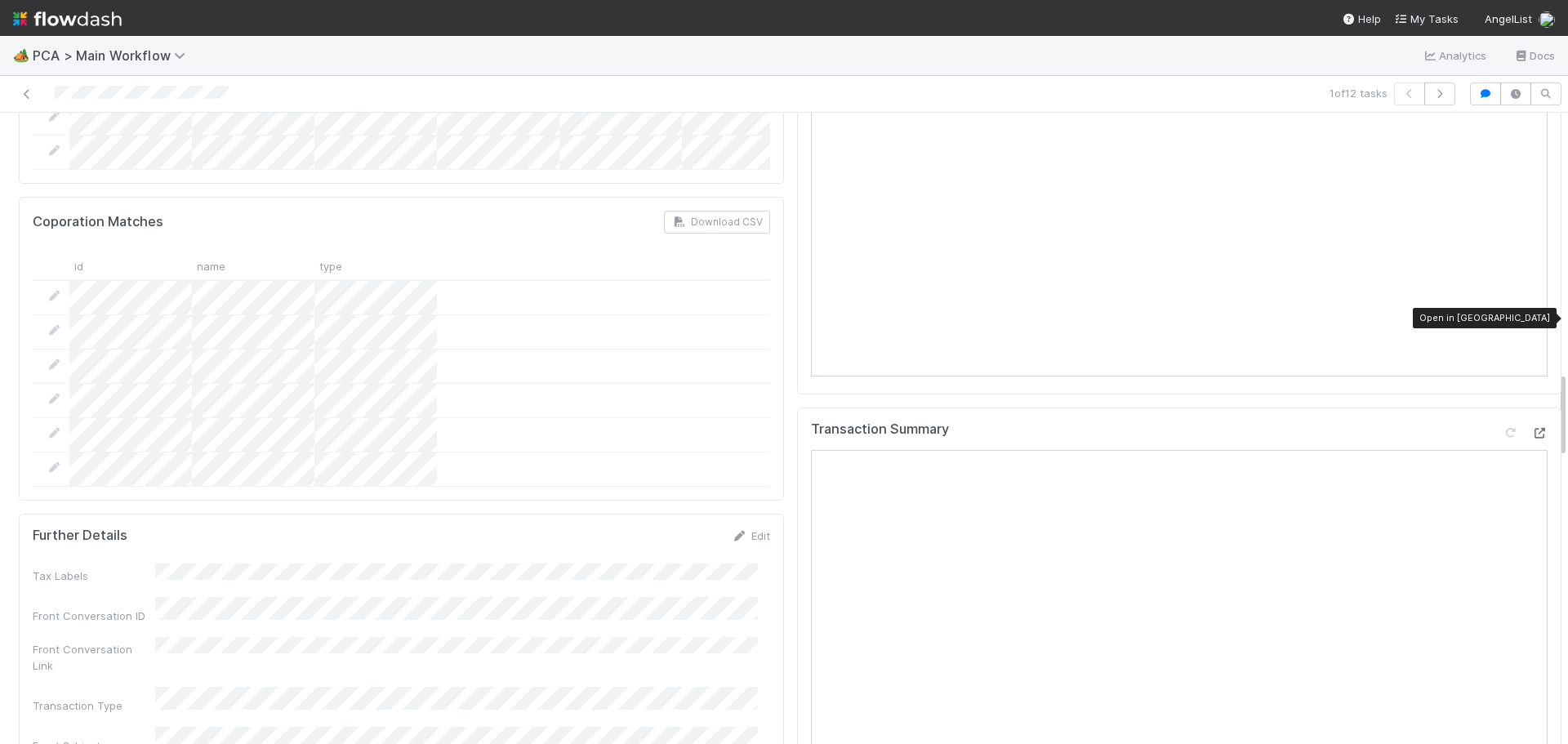
click at [1532, 428] on icon at bounding box center [1539, 433] width 16 height 11
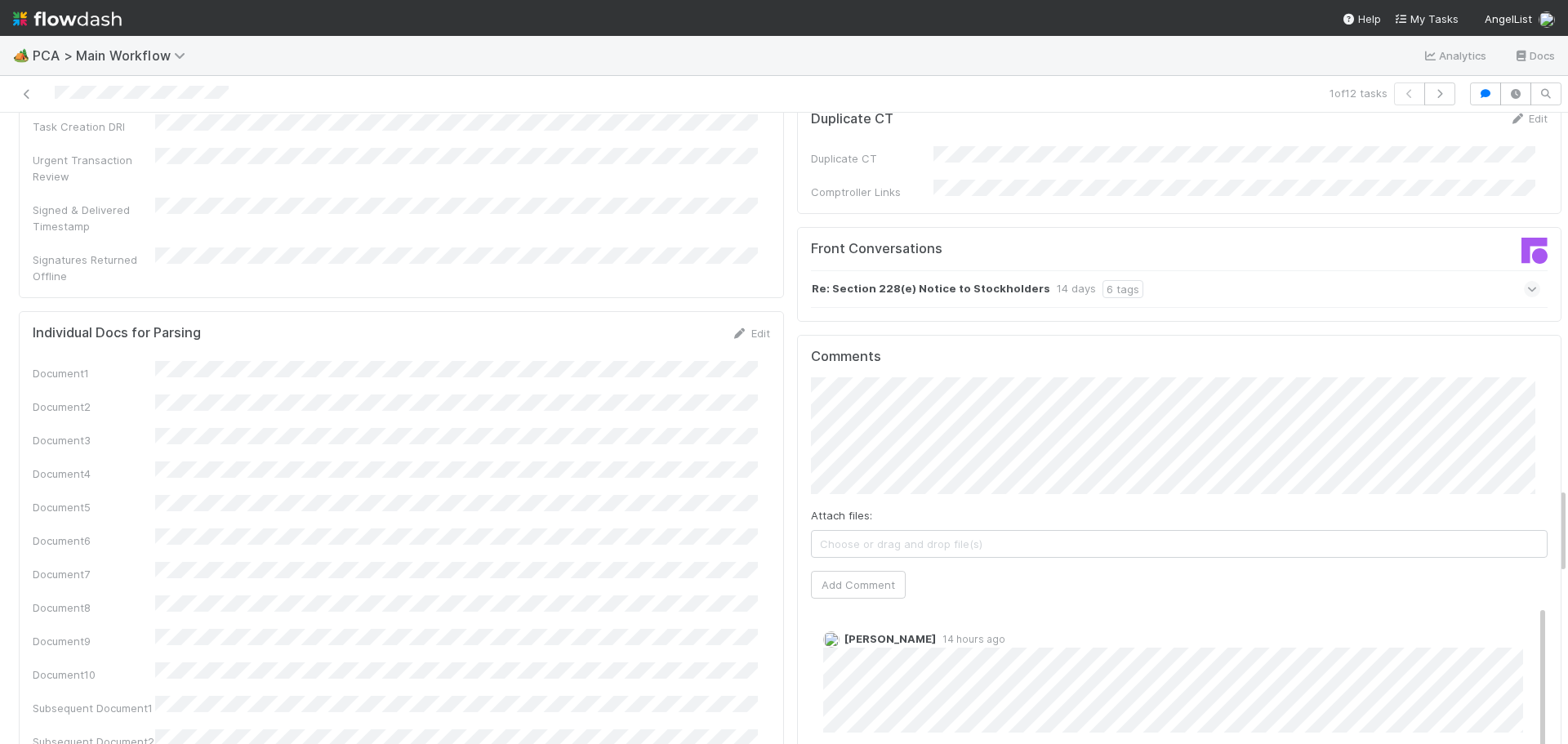
scroll to position [2613, 0]
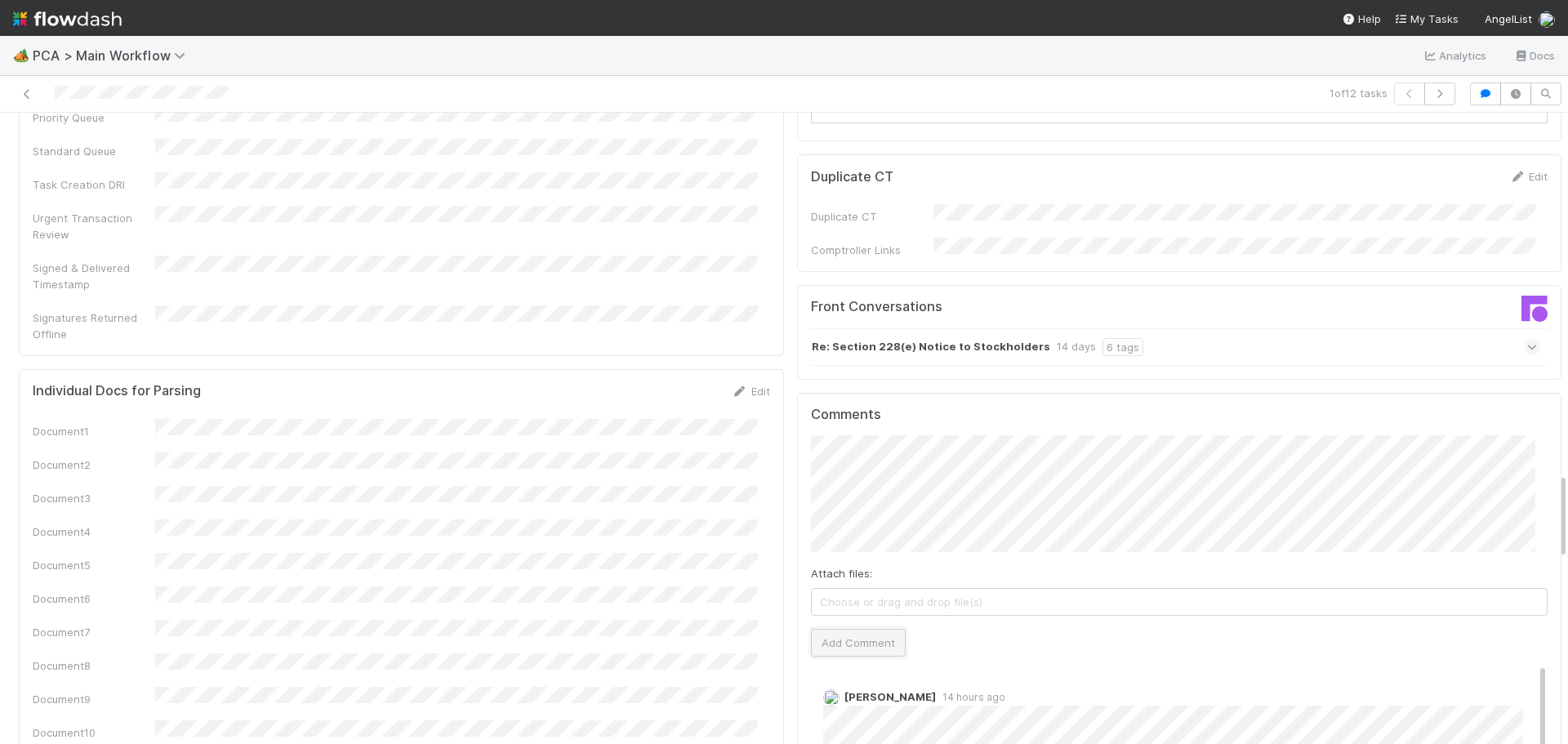
click at [852, 629] on button "Add Comment" at bounding box center [859, 642] width 95 height 28
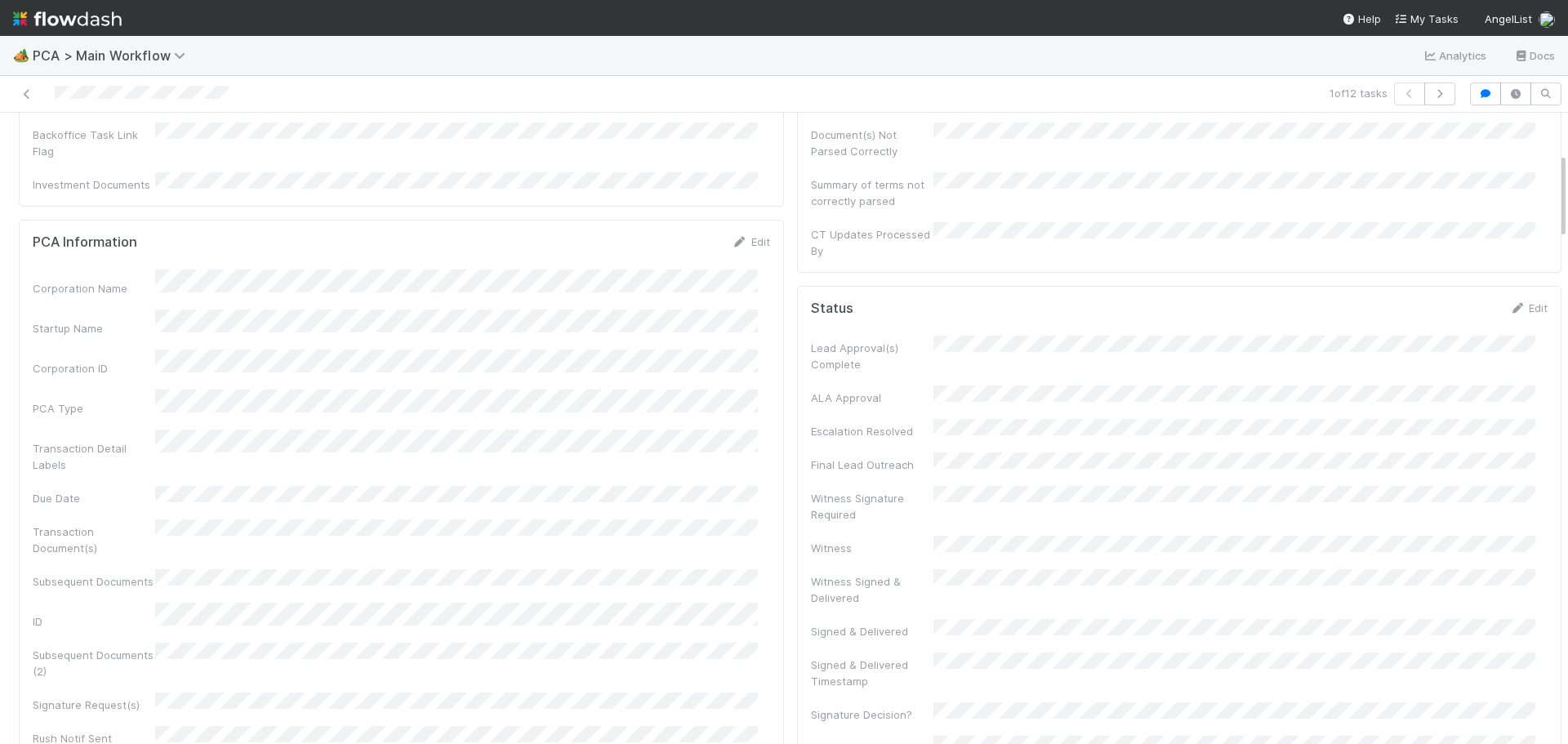
scroll to position [0, 0]
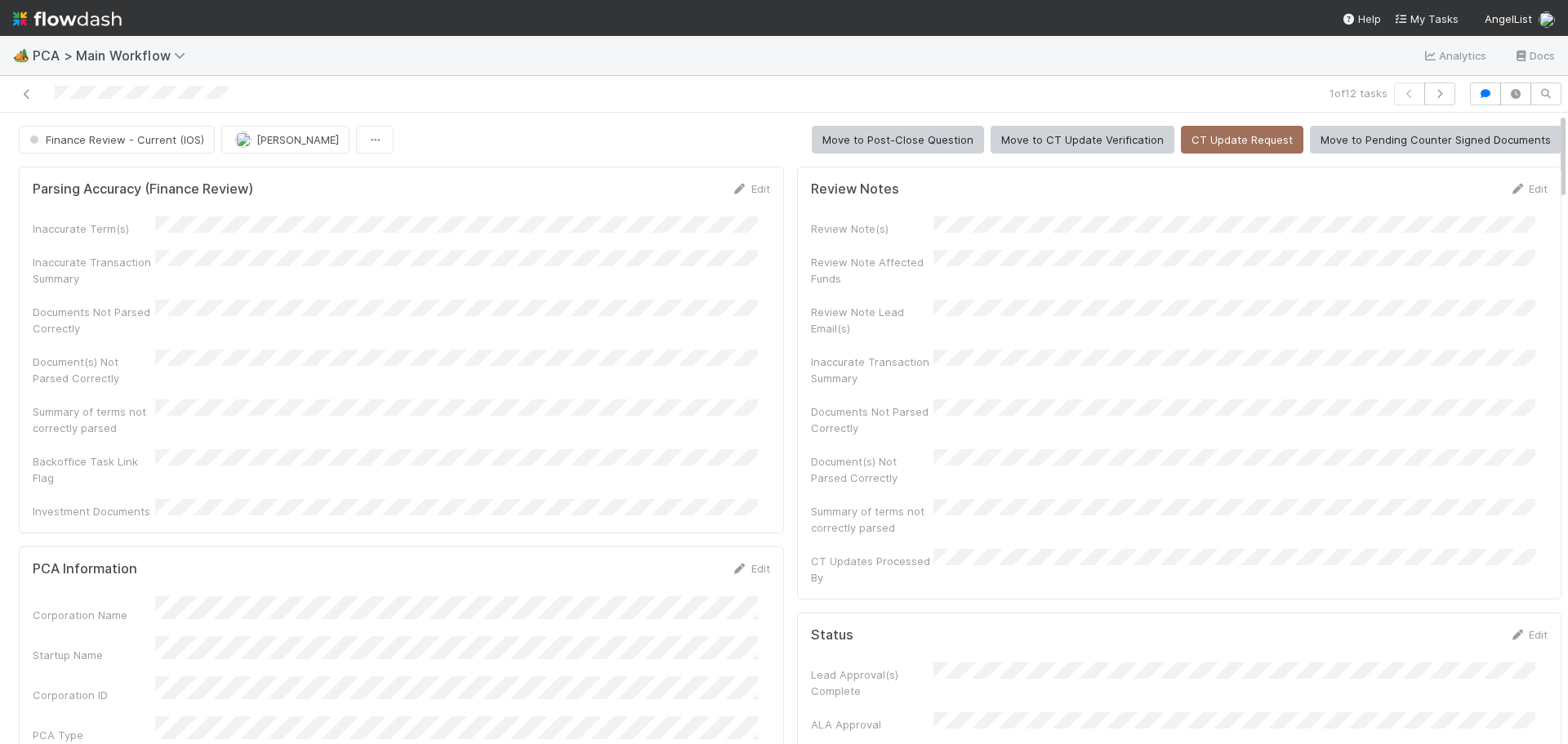
click at [179, 129] on button "Finance Review - Current (IOS)" at bounding box center [116, 139] width 196 height 28
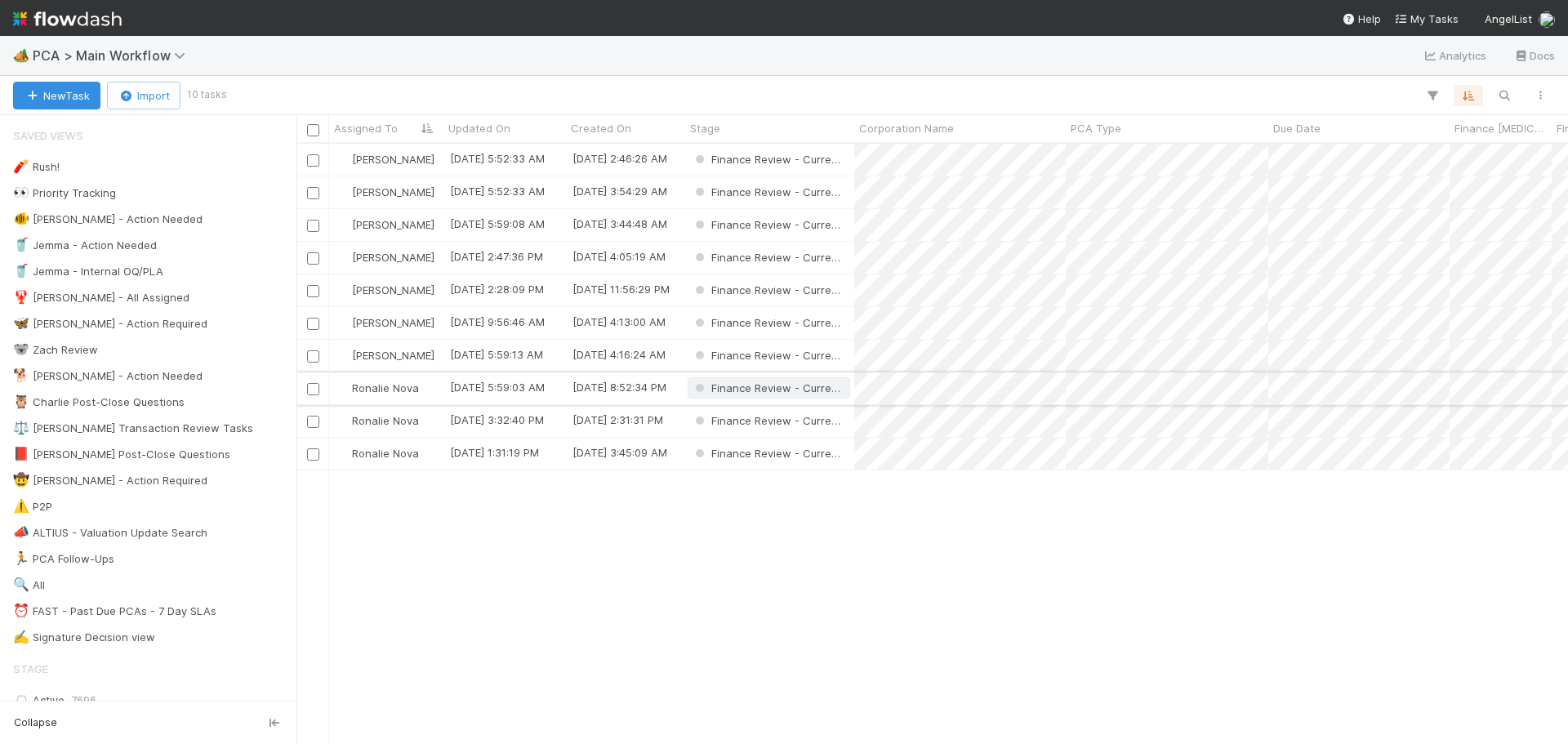
scroll to position [588, 1259]
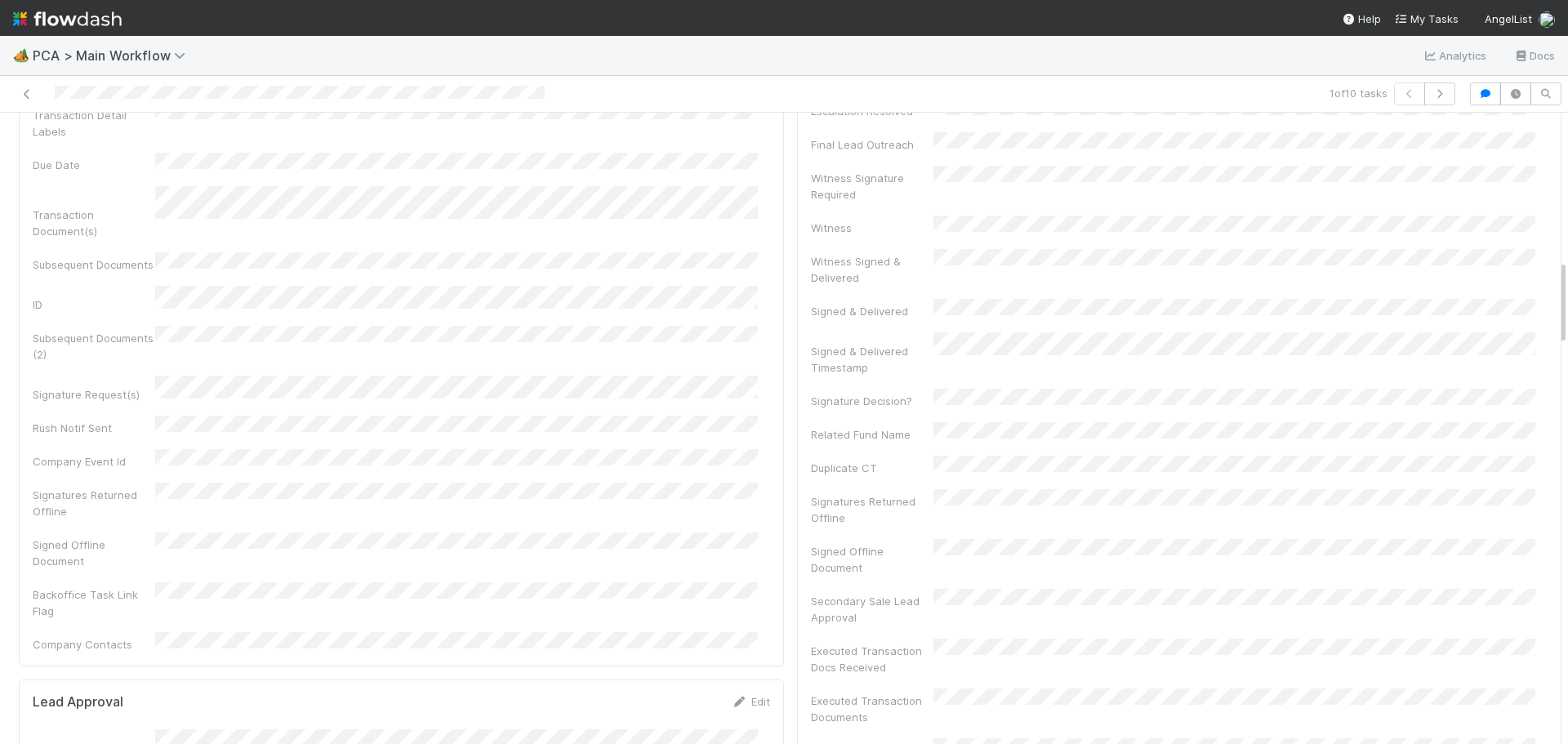
scroll to position [1224, 0]
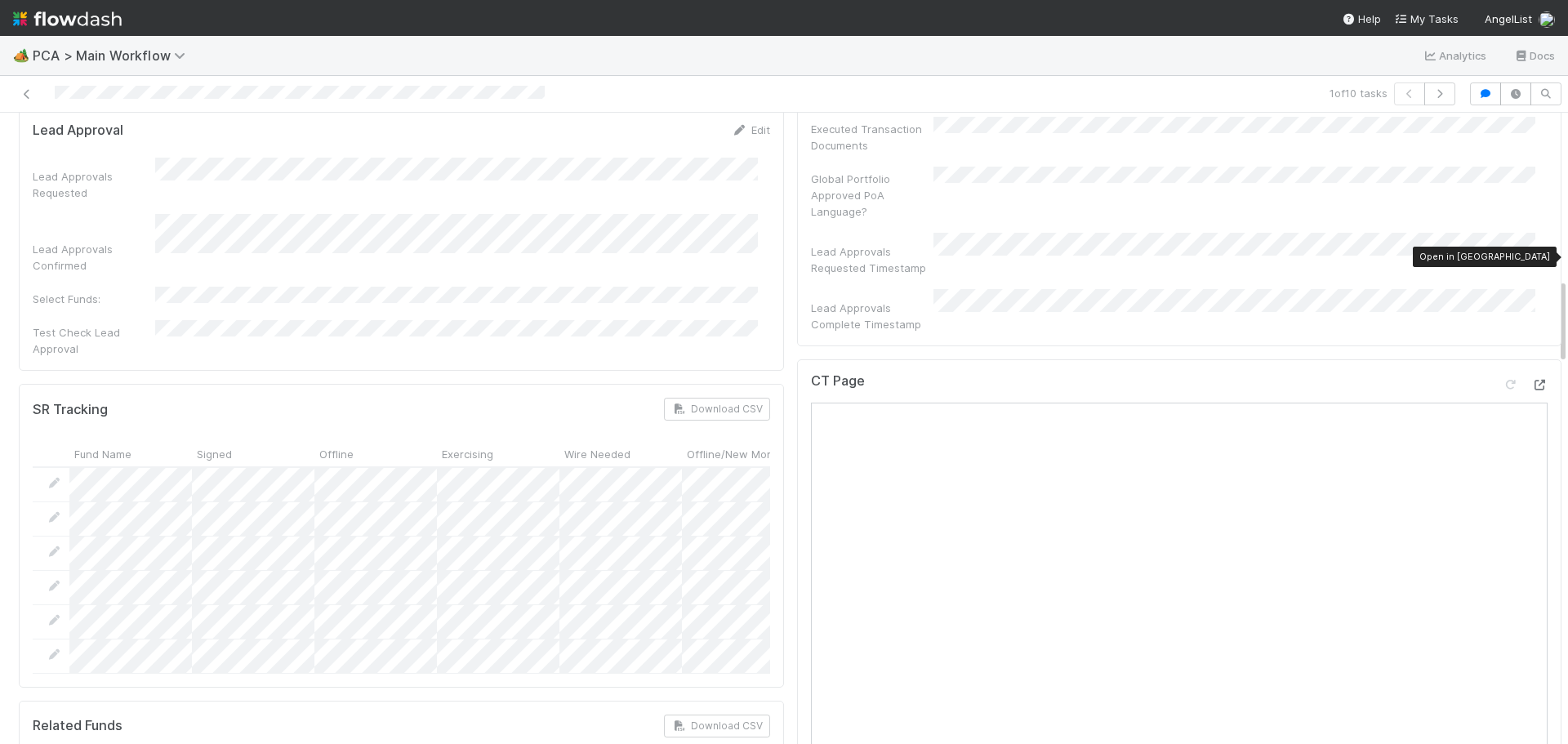
click at [1532, 380] on icon at bounding box center [1539, 385] width 16 height 11
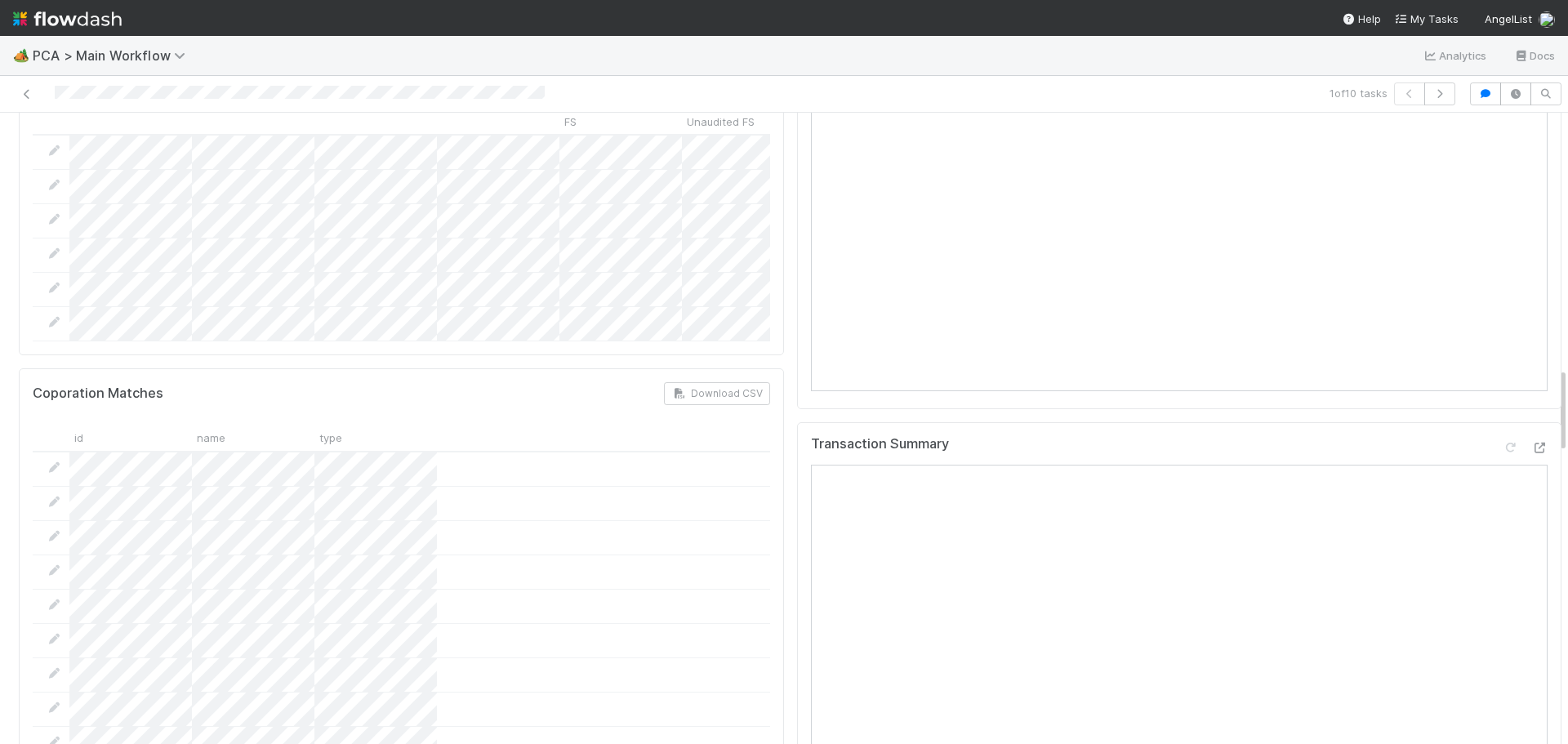
scroll to position [1878, 0]
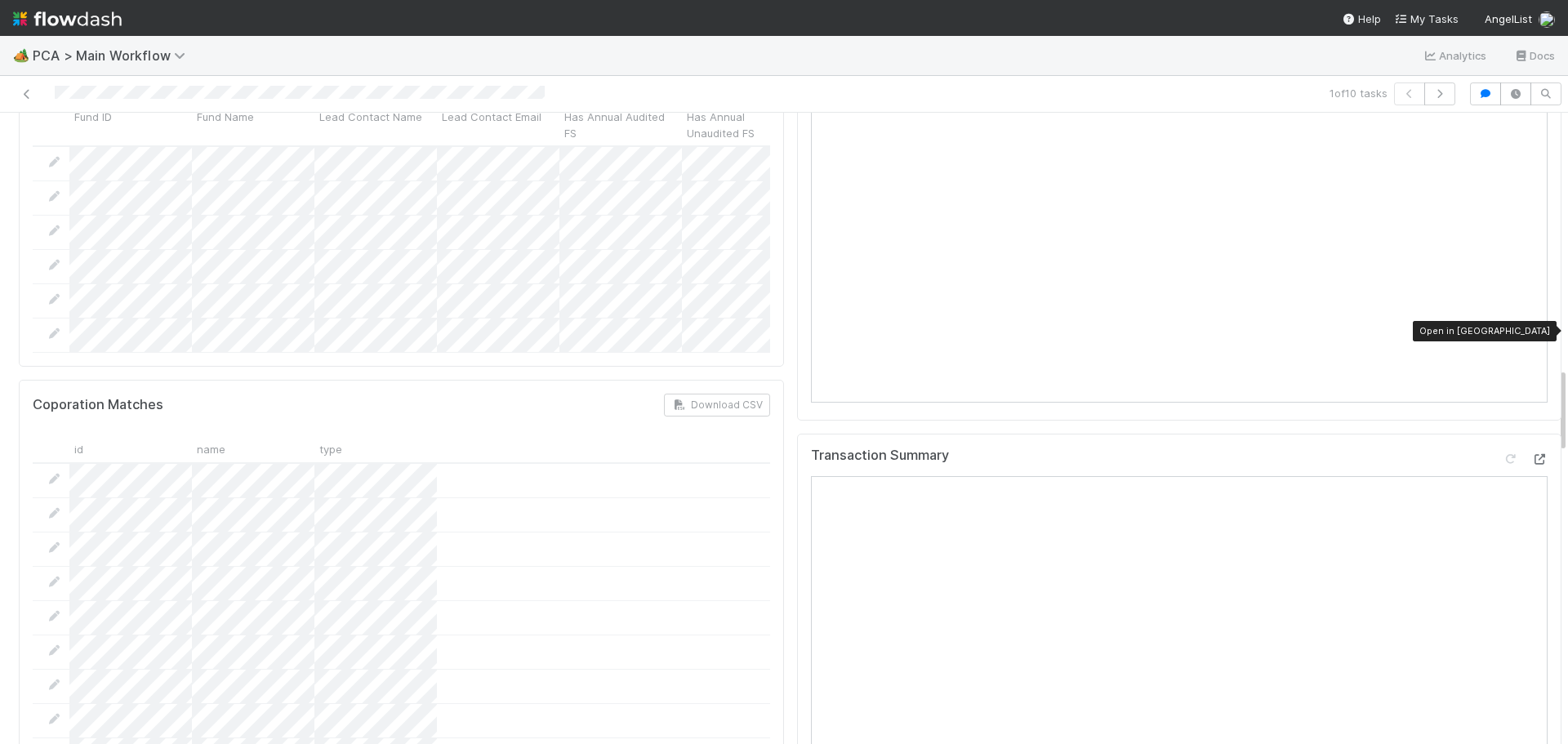
click at [1532, 454] on icon at bounding box center [1539, 459] width 16 height 11
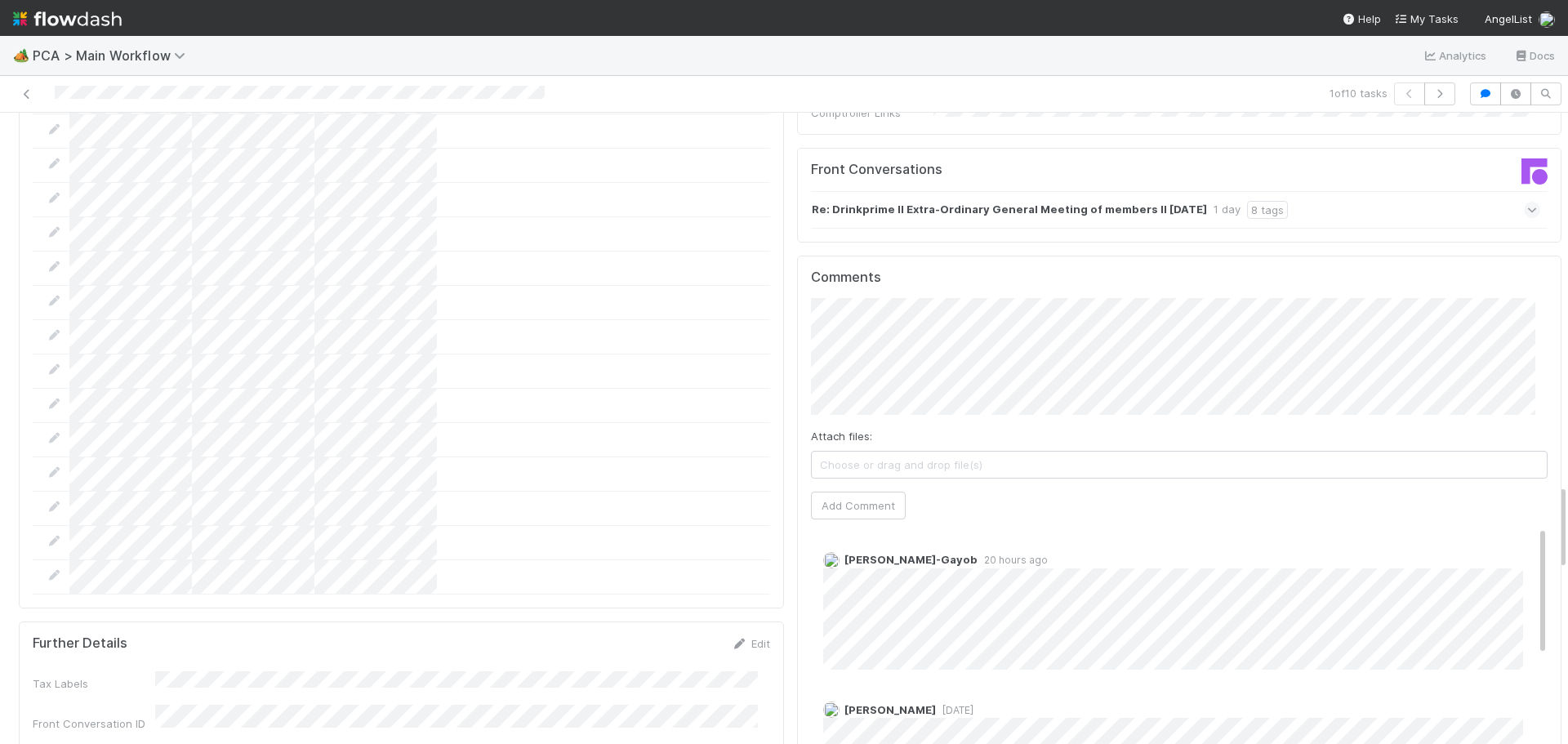
scroll to position [2531, 0]
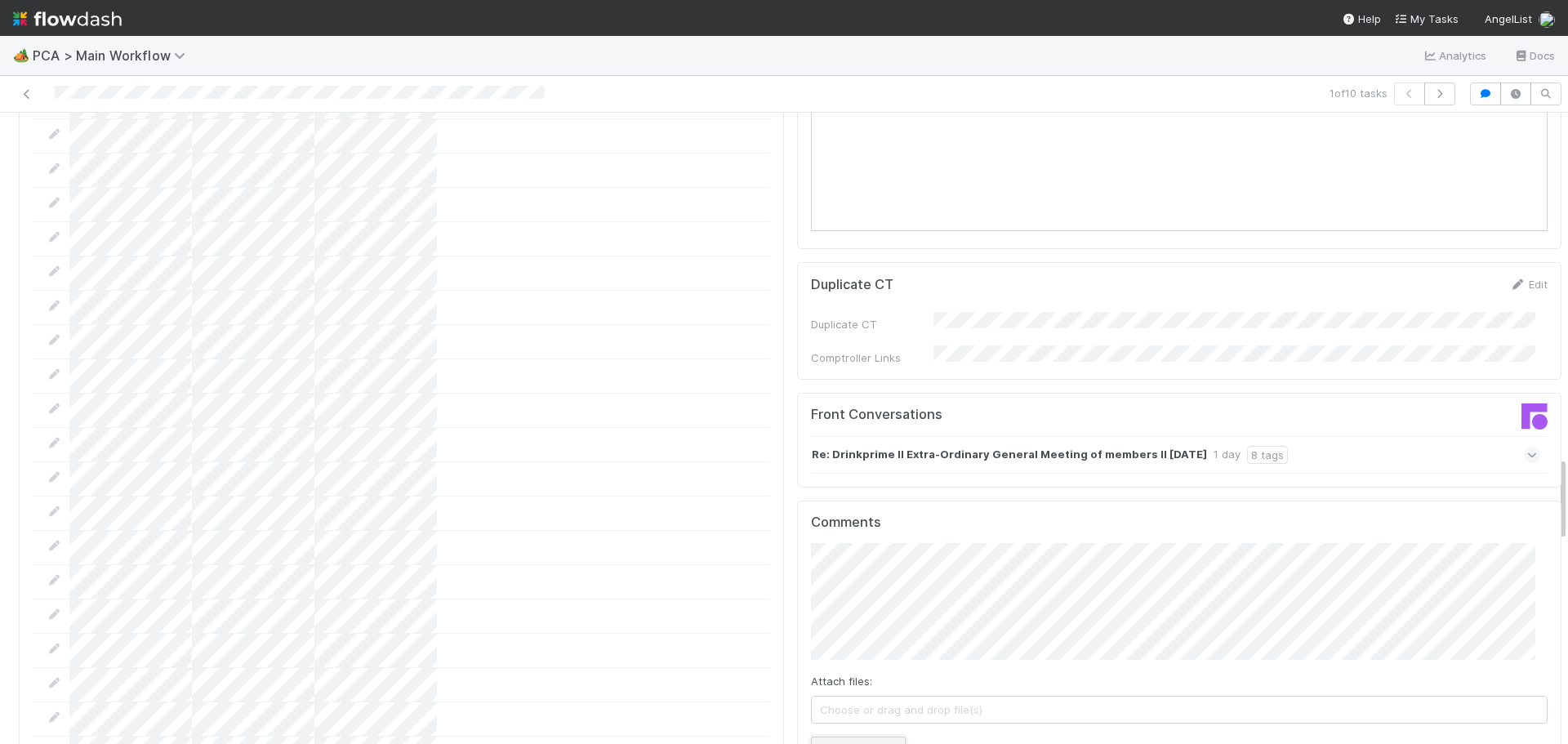
click at [849, 736] on button "Add Comment" at bounding box center [859, 750] width 95 height 28
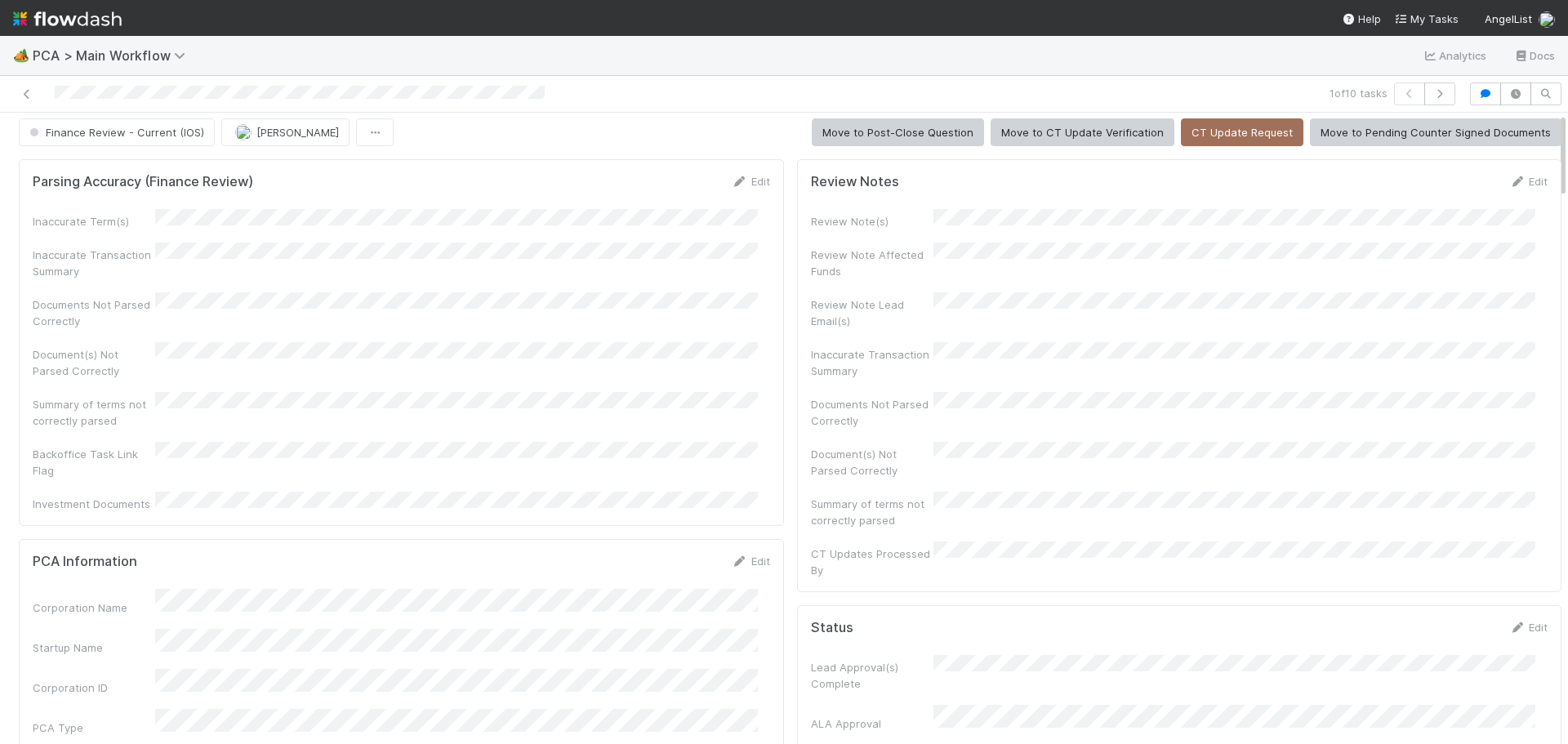
scroll to position [0, 0]
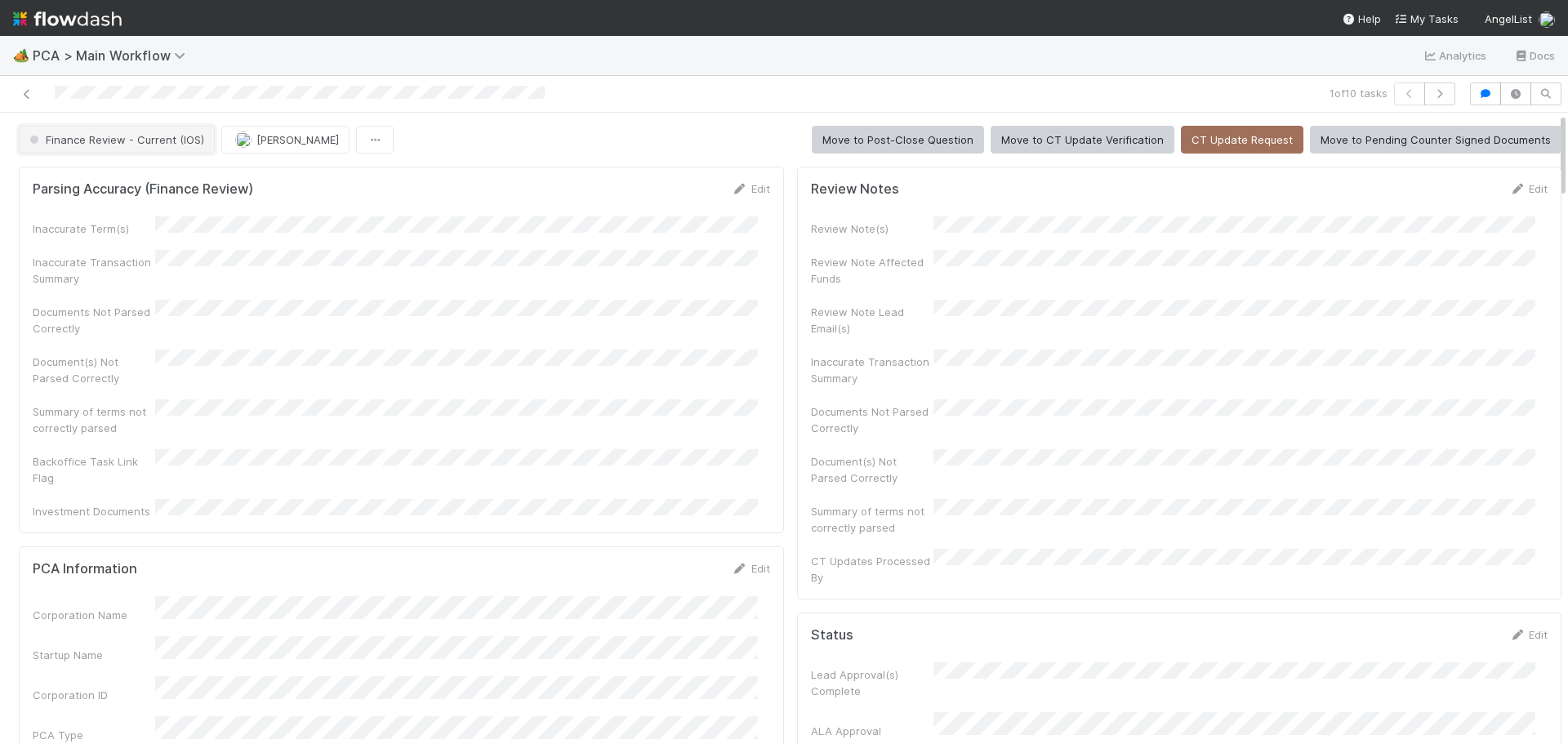
click at [136, 135] on span "Finance Review - Current (IOS)" at bounding box center [115, 139] width 178 height 13
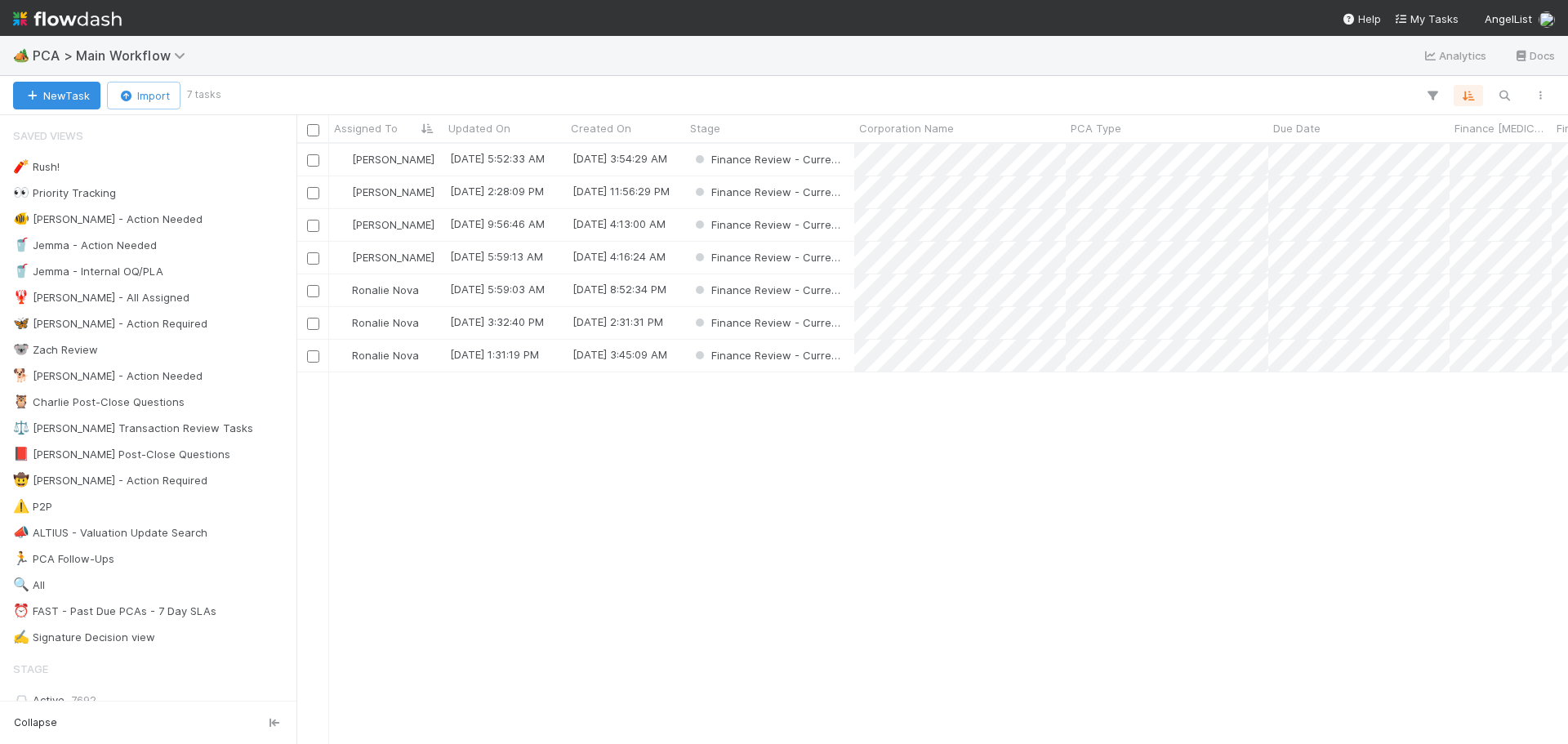
scroll to position [588, 1259]
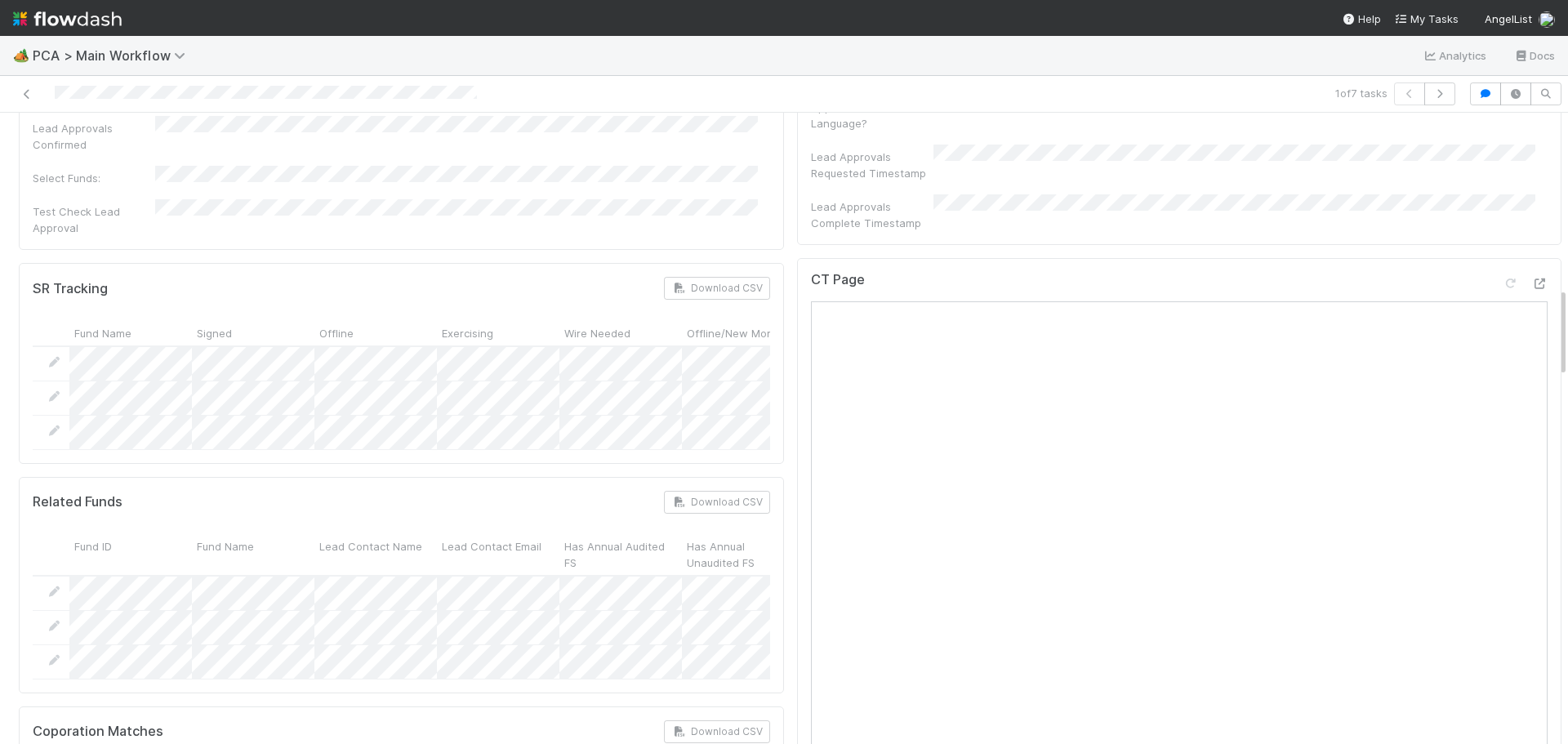
scroll to position [1143, 0]
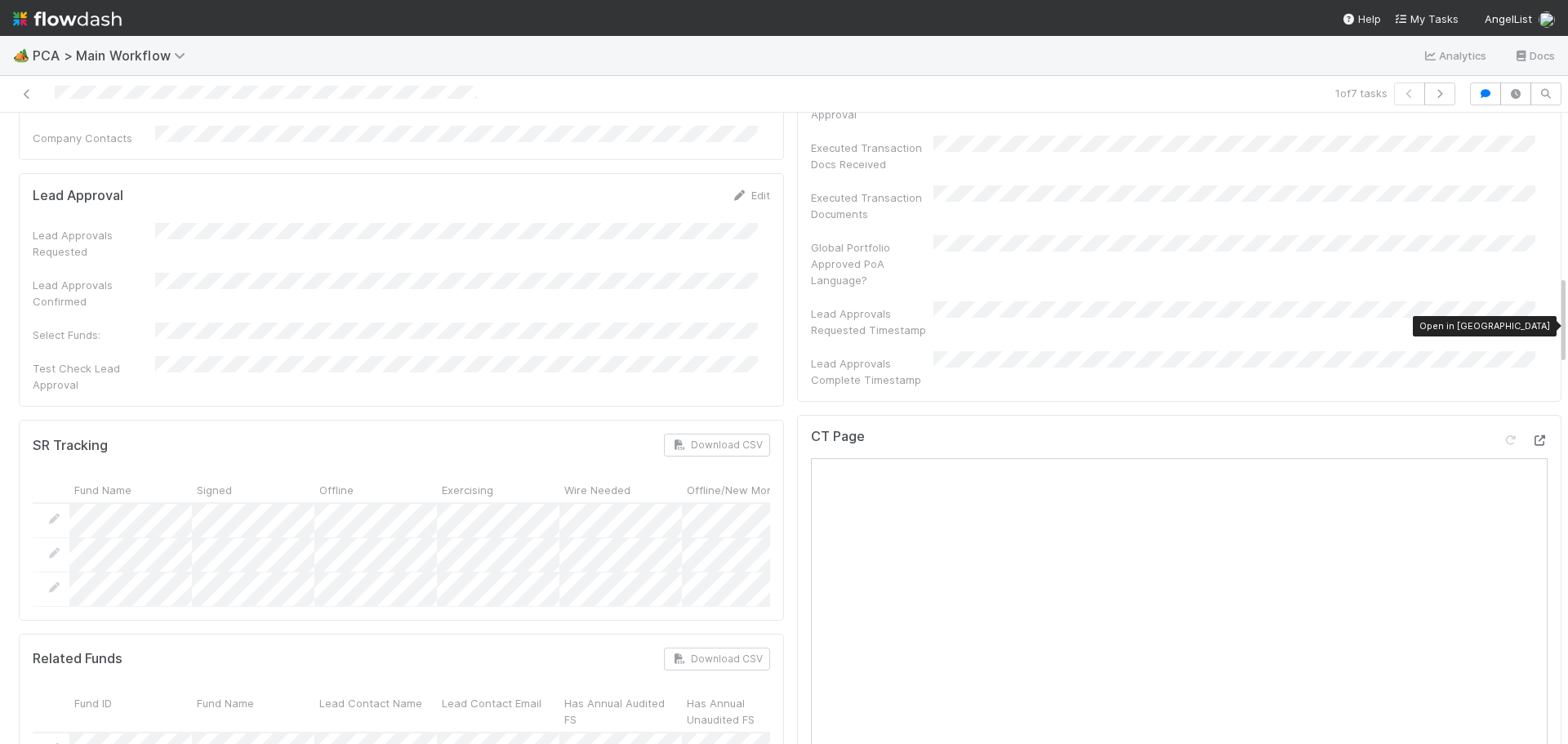
click at [1532, 436] on icon at bounding box center [1539, 441] width 16 height 11
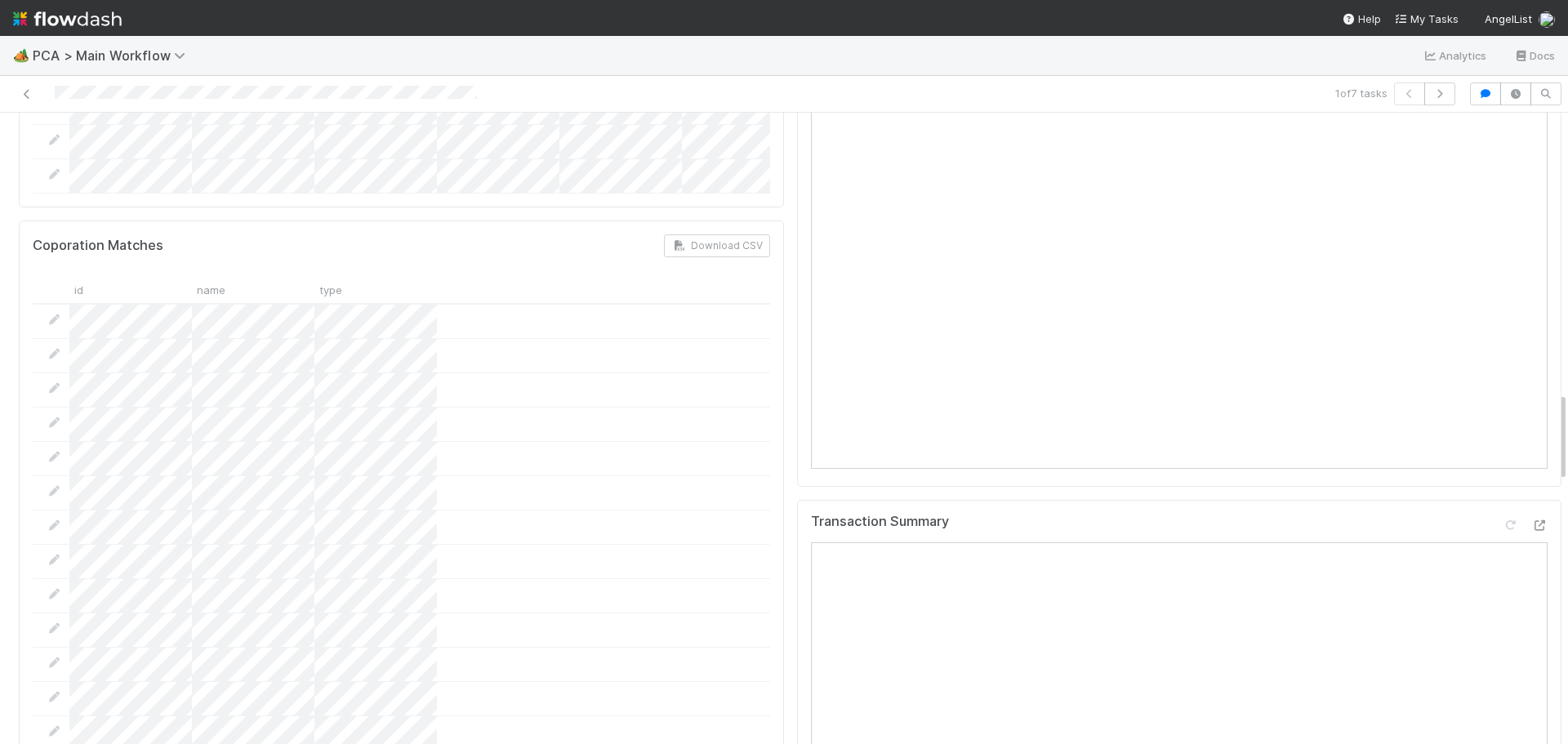
scroll to position [1960, 0]
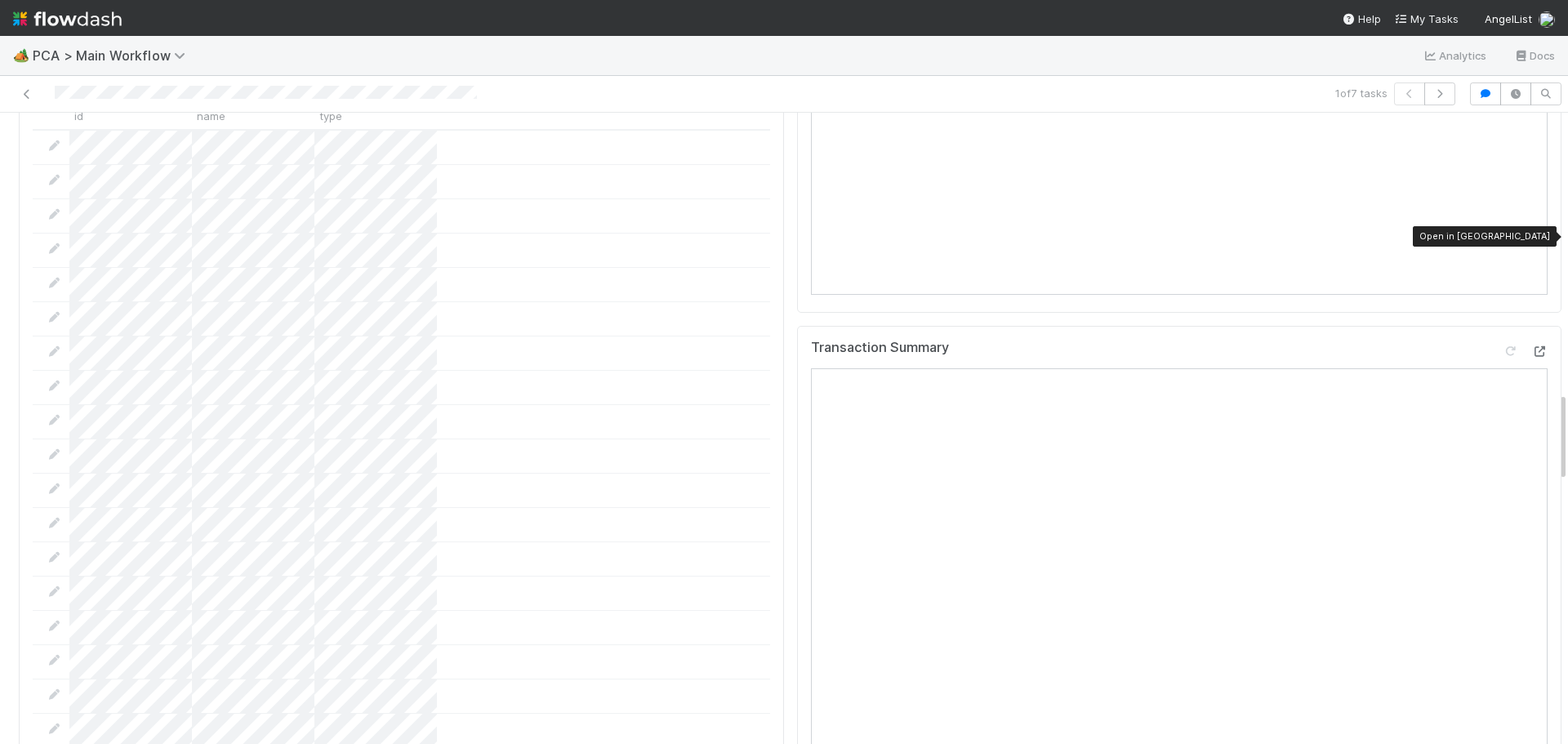
click at [1532, 347] on icon at bounding box center [1539, 352] width 16 height 11
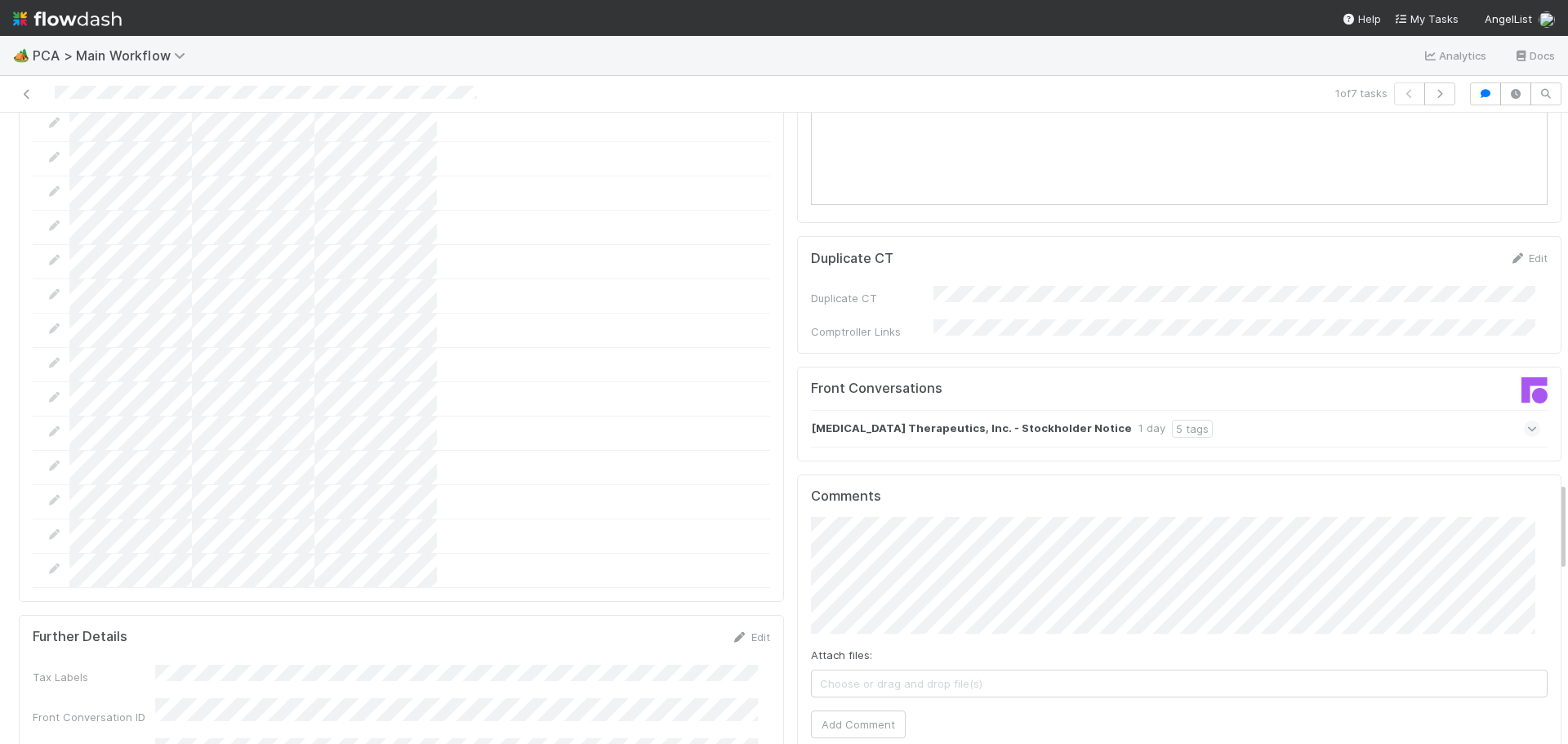
scroll to position [2776, 0]
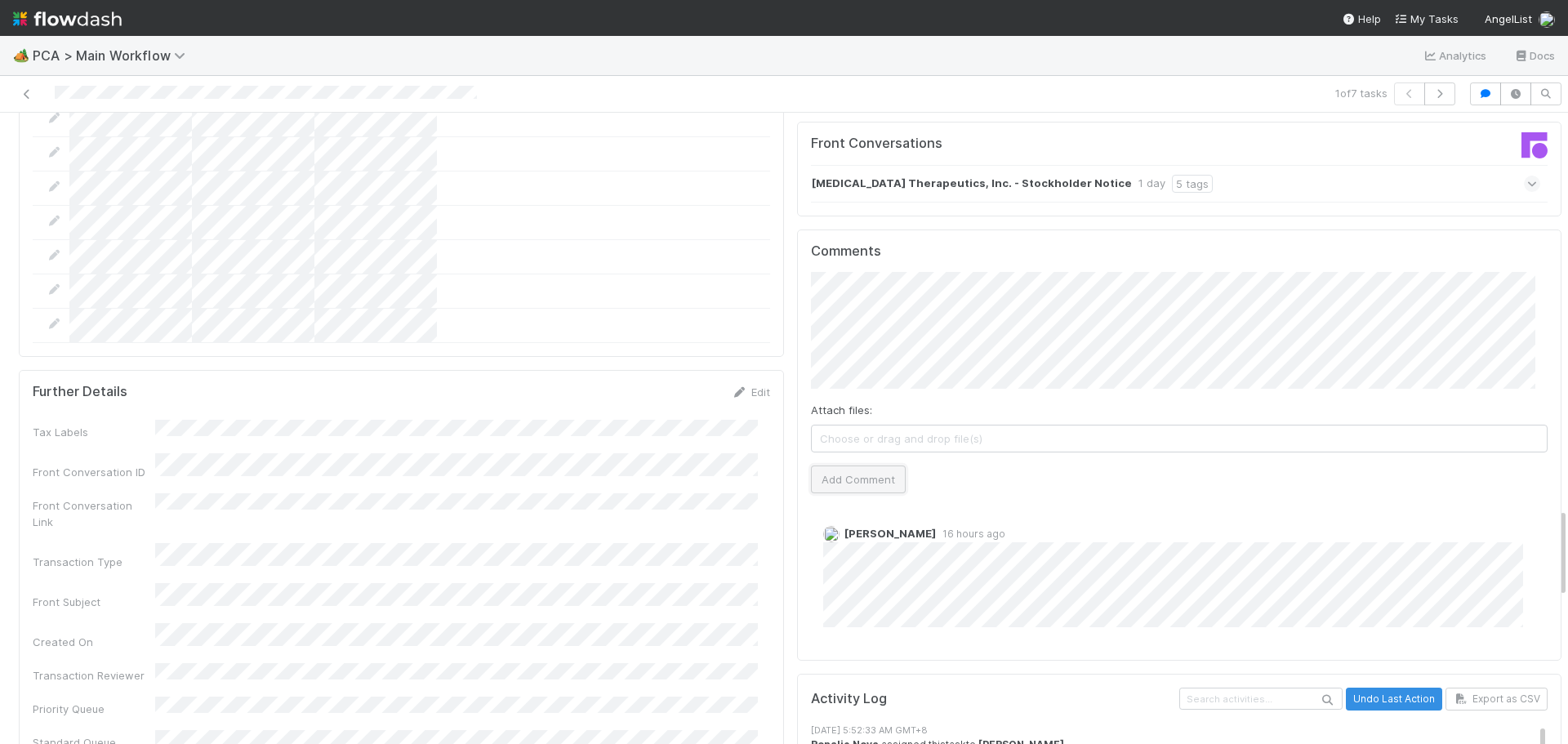
click at [852, 465] on button "Add Comment" at bounding box center [859, 479] width 95 height 28
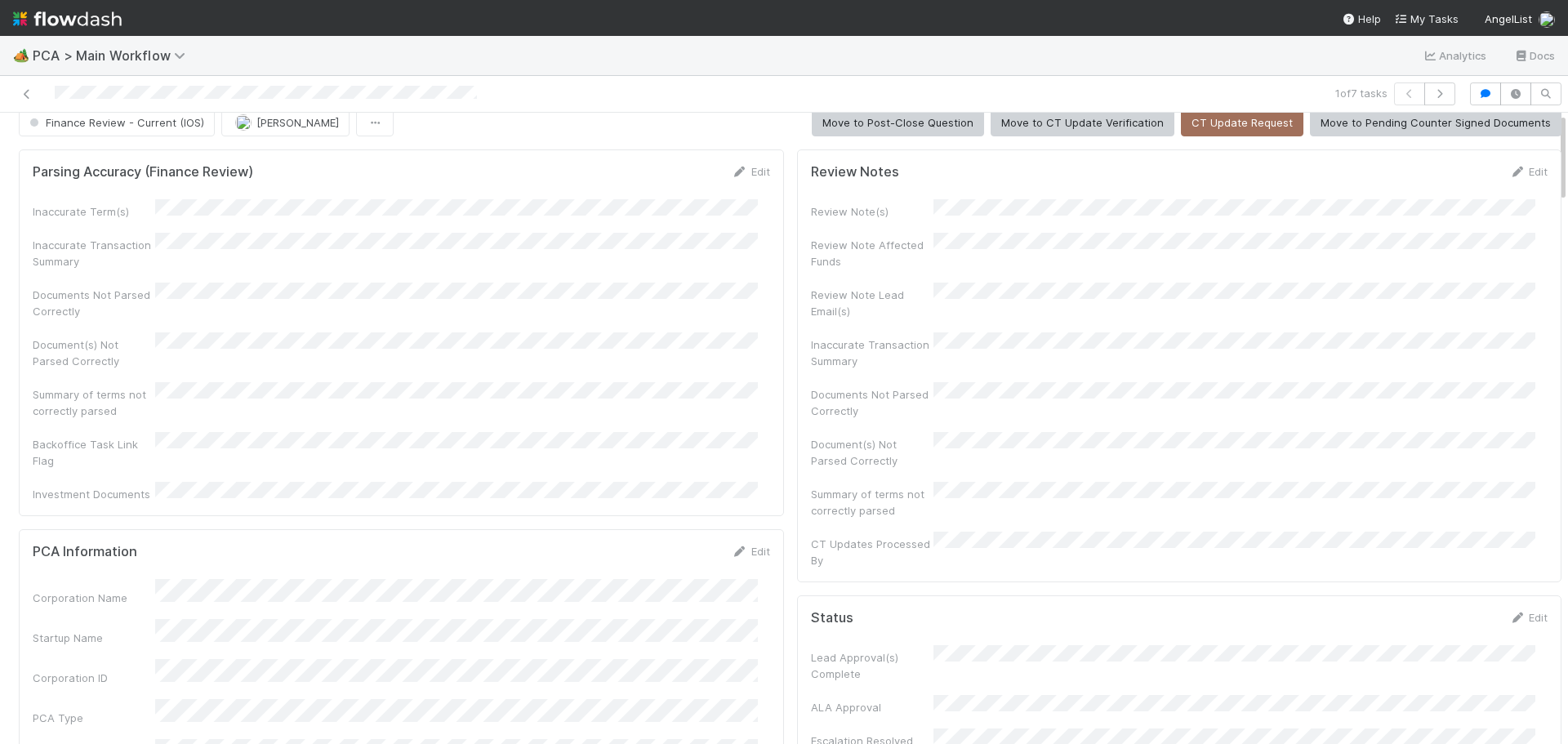
scroll to position [0, 0]
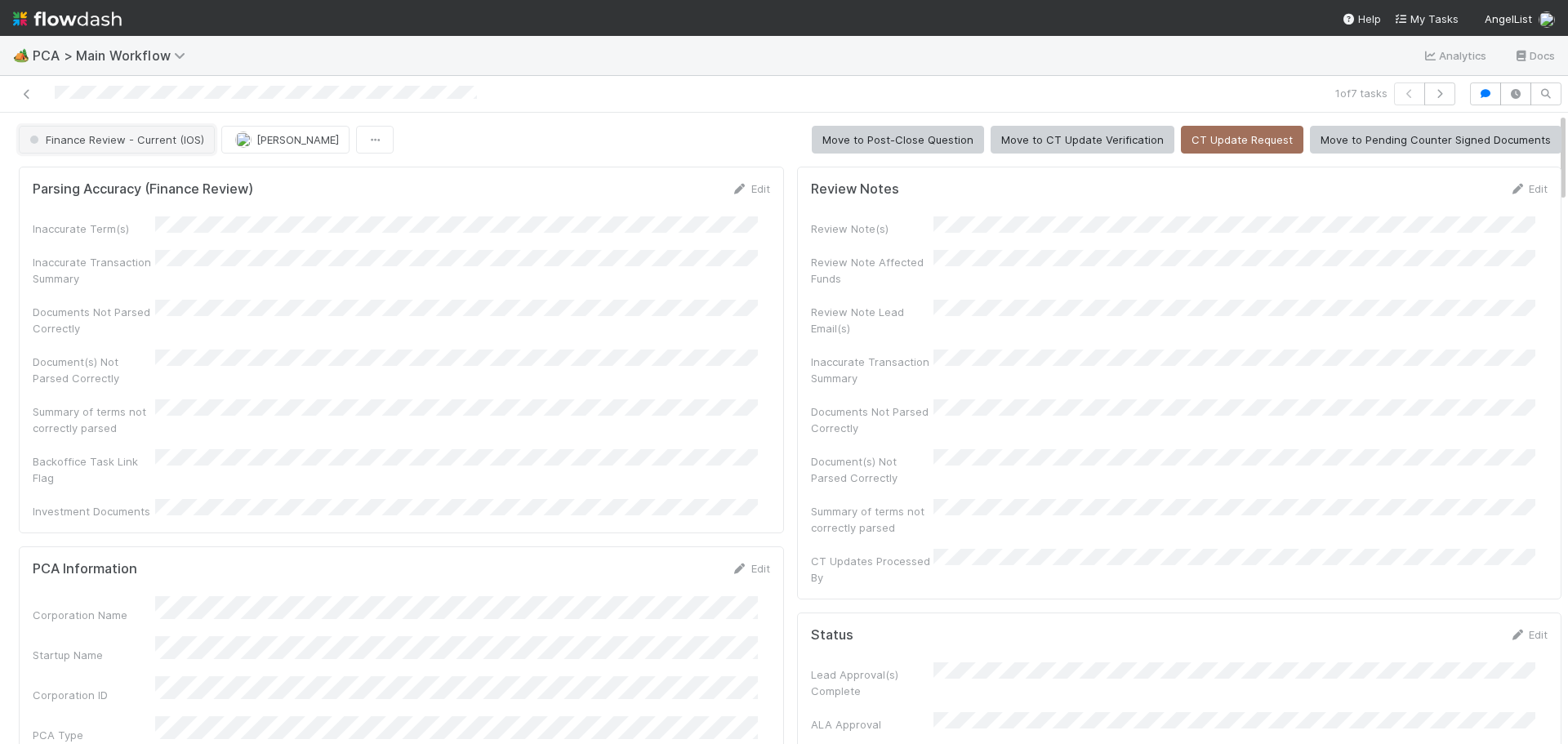
click at [168, 145] on span "Finance Review - Current (IOS)" at bounding box center [115, 139] width 178 height 13
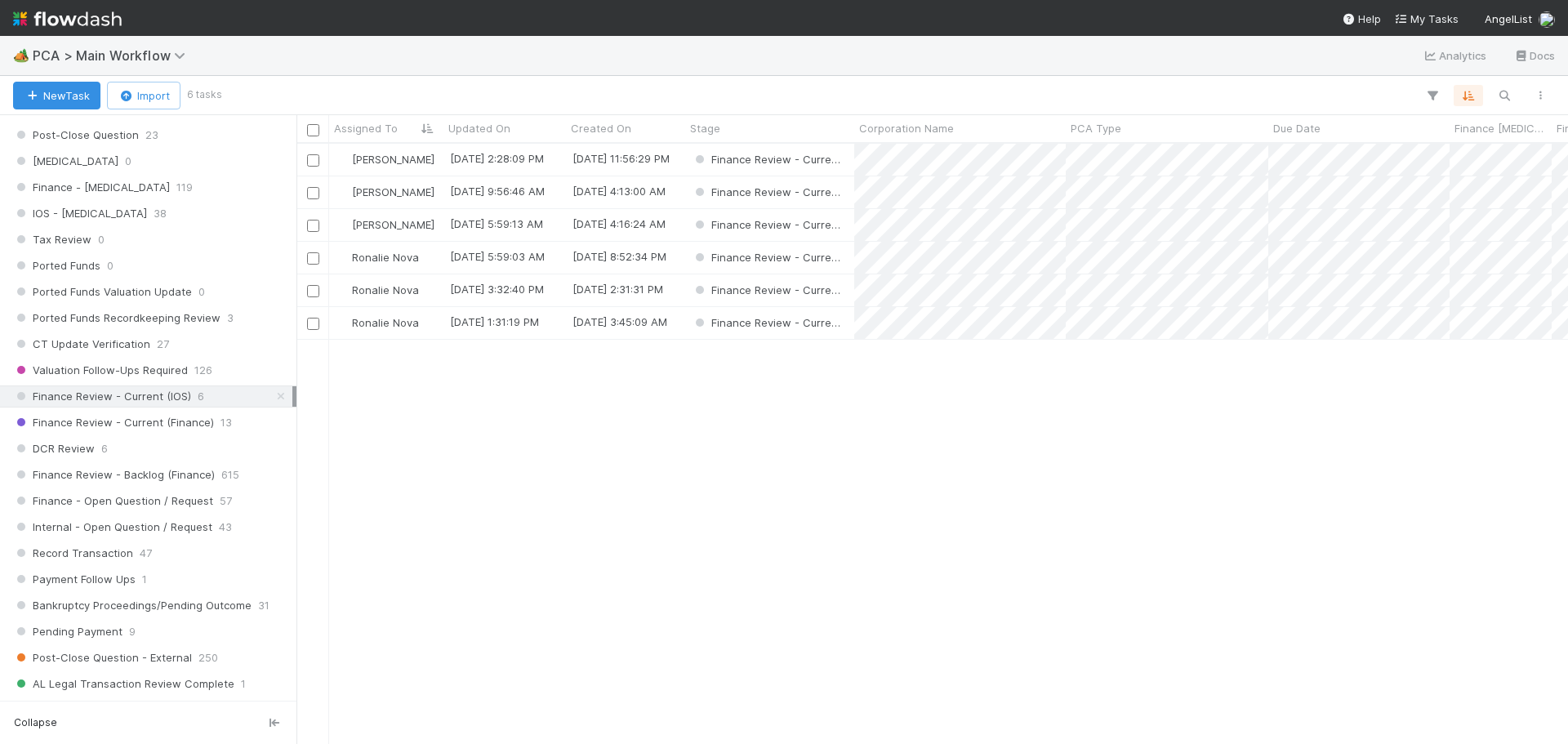
scroll to position [1224, 0]
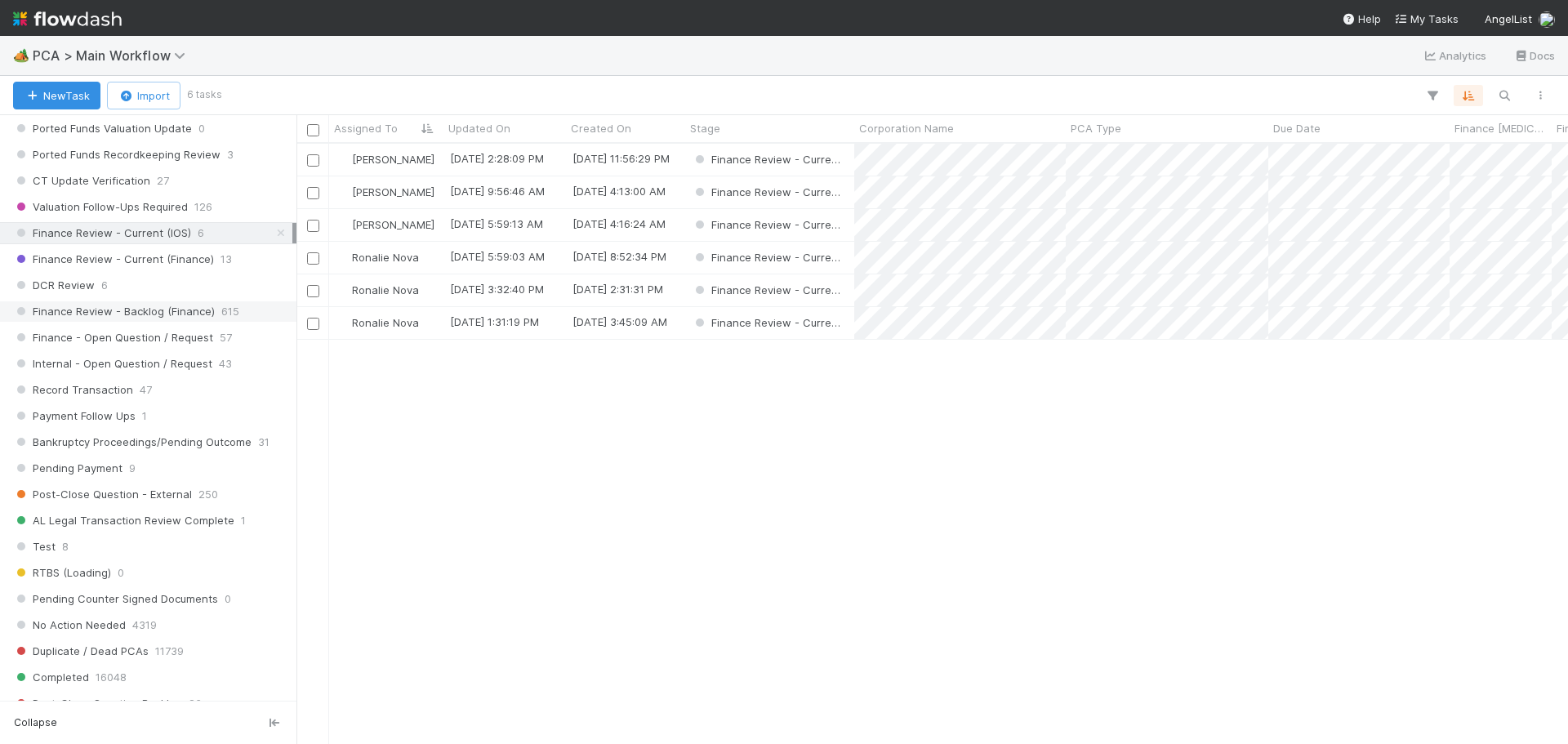
click at [172, 307] on span "Finance Review - Backlog (Finance)" at bounding box center [114, 312] width 202 height 20
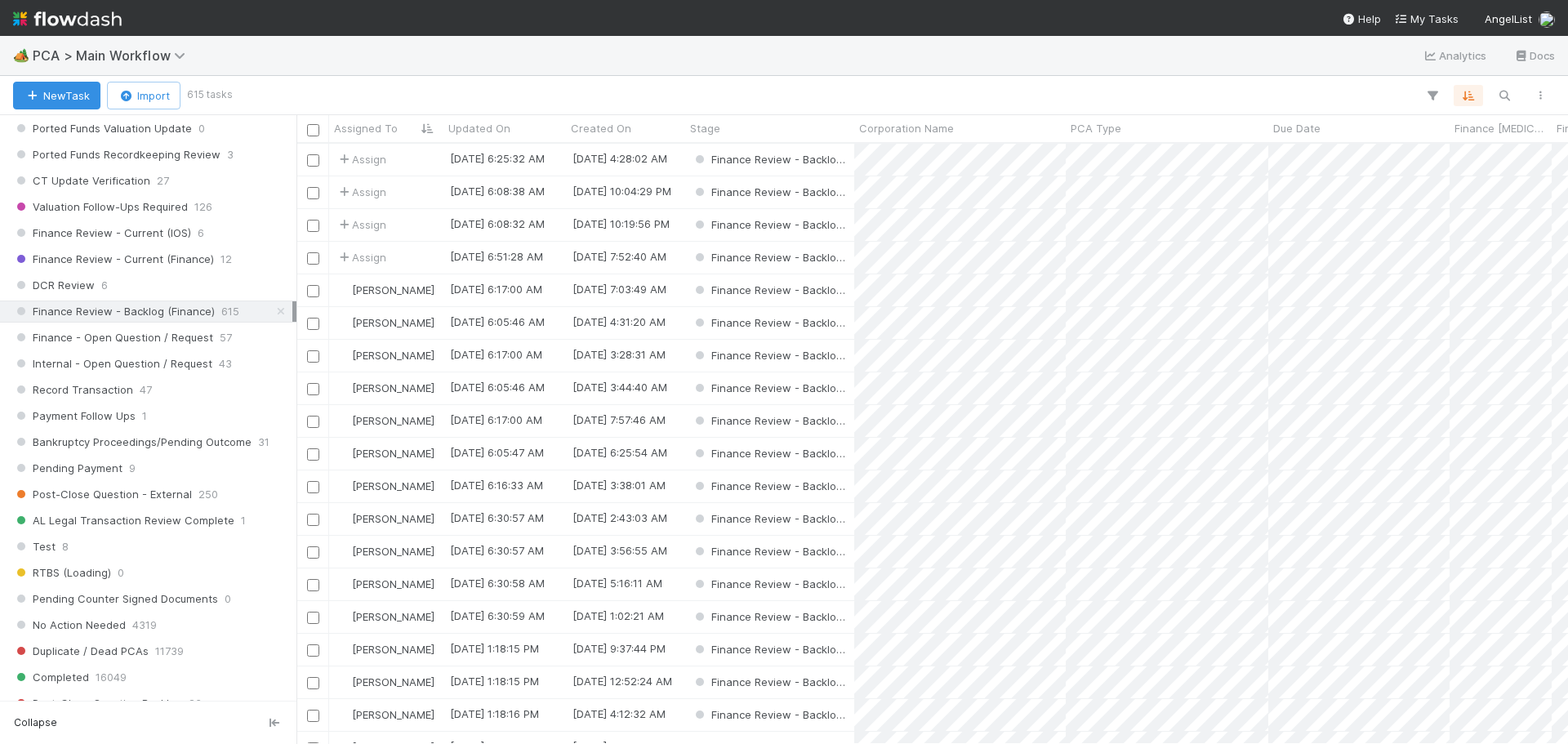
scroll to position [13, 13]
click at [189, 249] on span "Finance Review - Current (Finance)" at bounding box center [113, 259] width 201 height 20
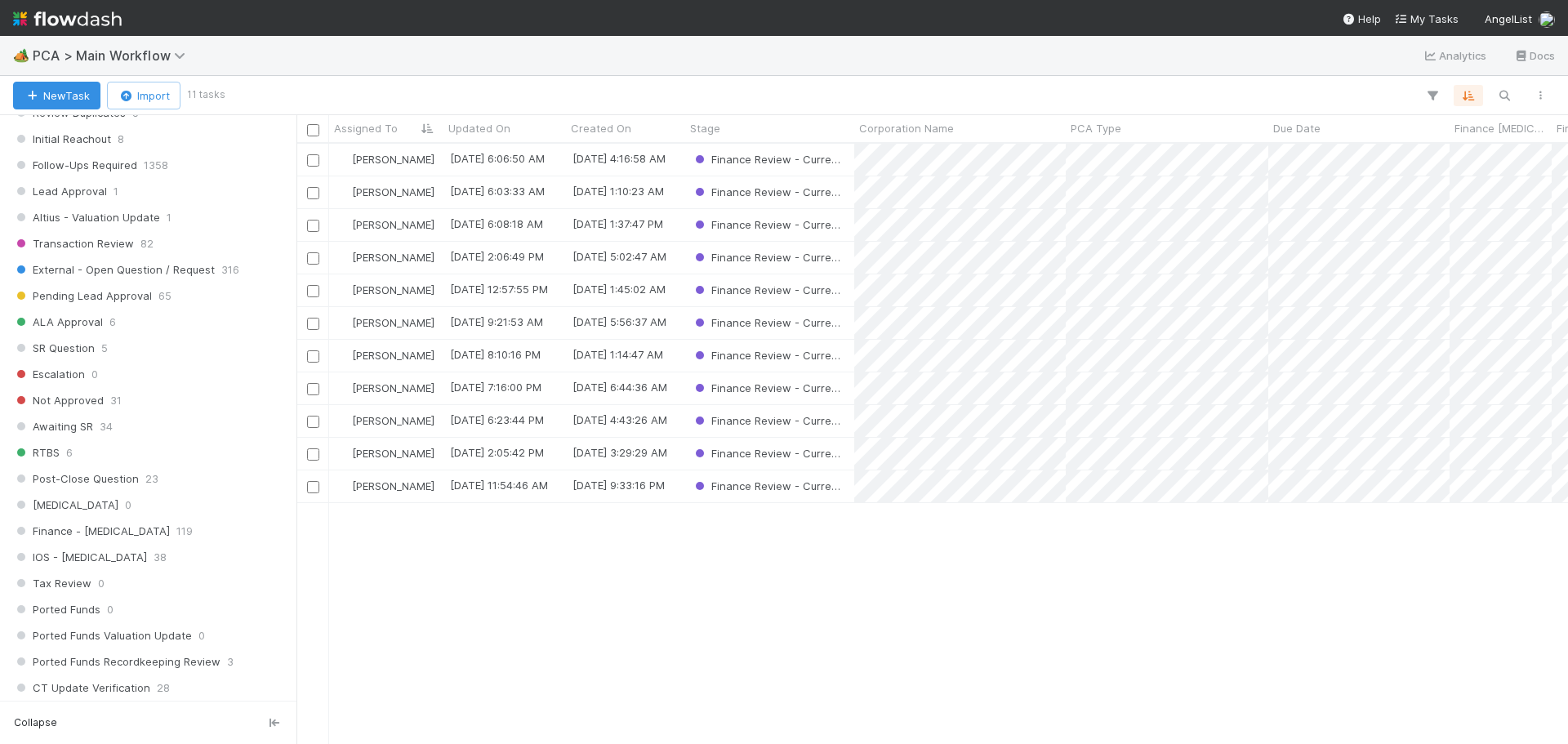
scroll to position [1208, 0]
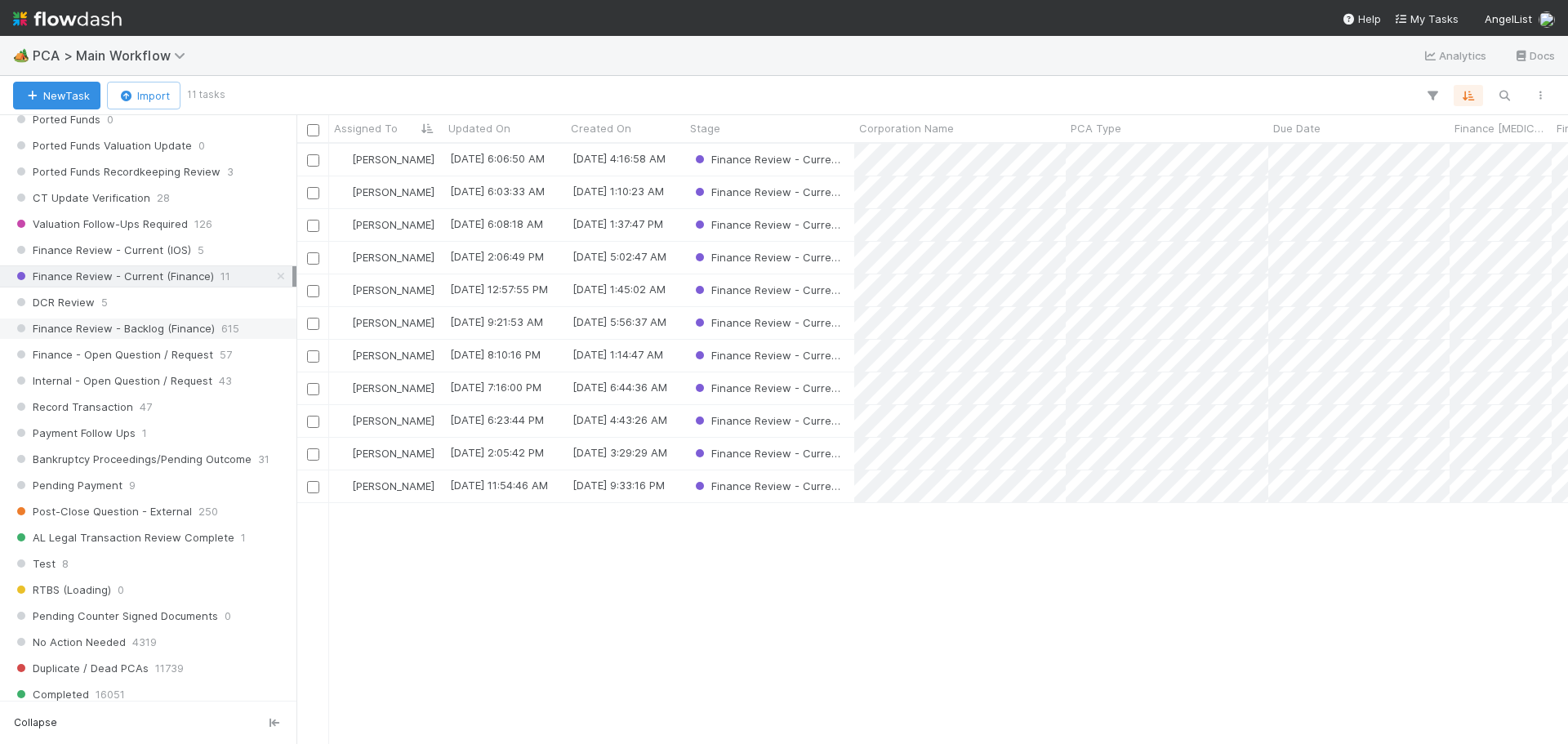
click at [158, 330] on span "Finance Review - Backlog (Finance)" at bounding box center [114, 329] width 202 height 20
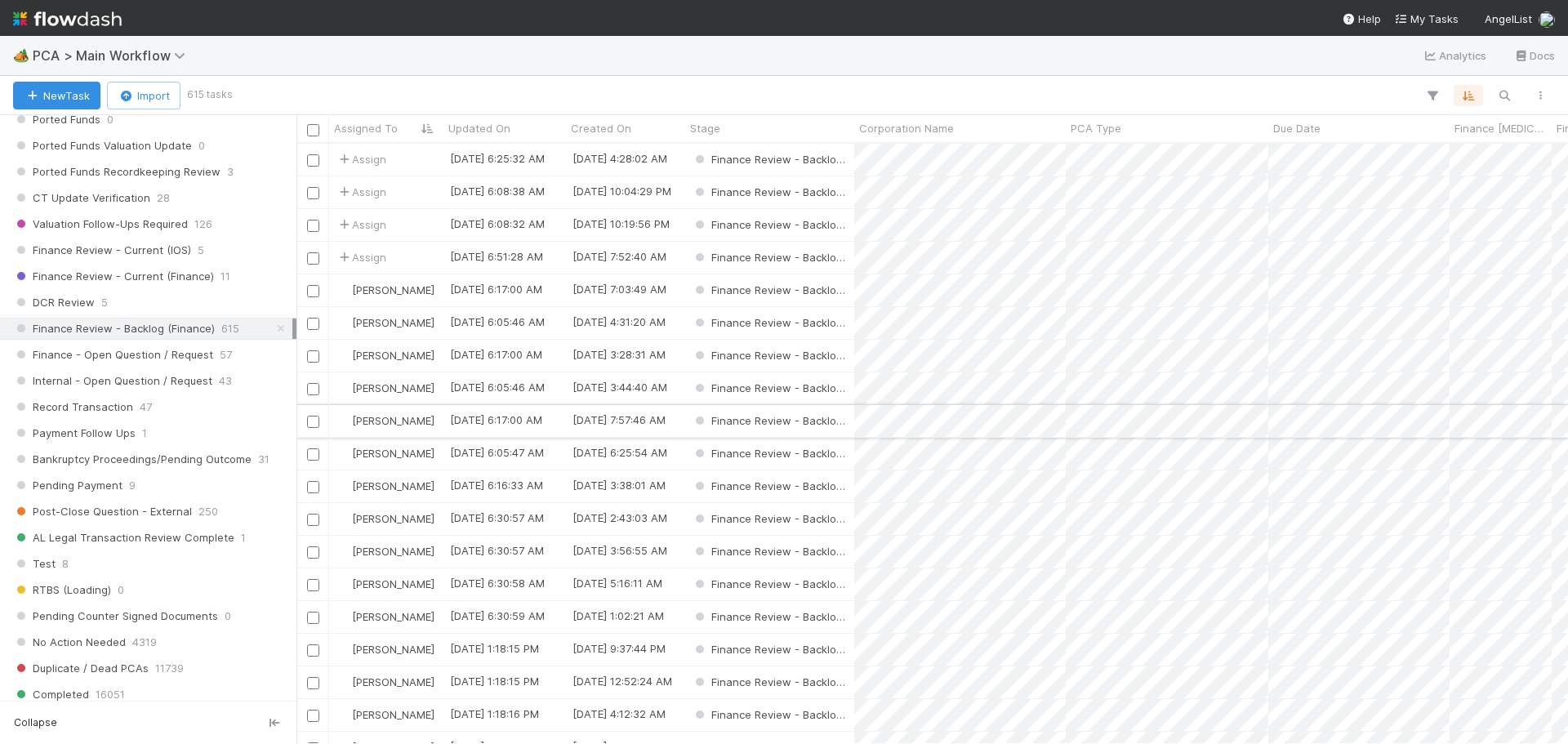
scroll to position [588, 1259]
click at [1426, 90] on icon "button" at bounding box center [1432, 95] width 16 height 14
click at [1217, 150] on button "Add Filter" at bounding box center [1182, 145] width 490 height 24
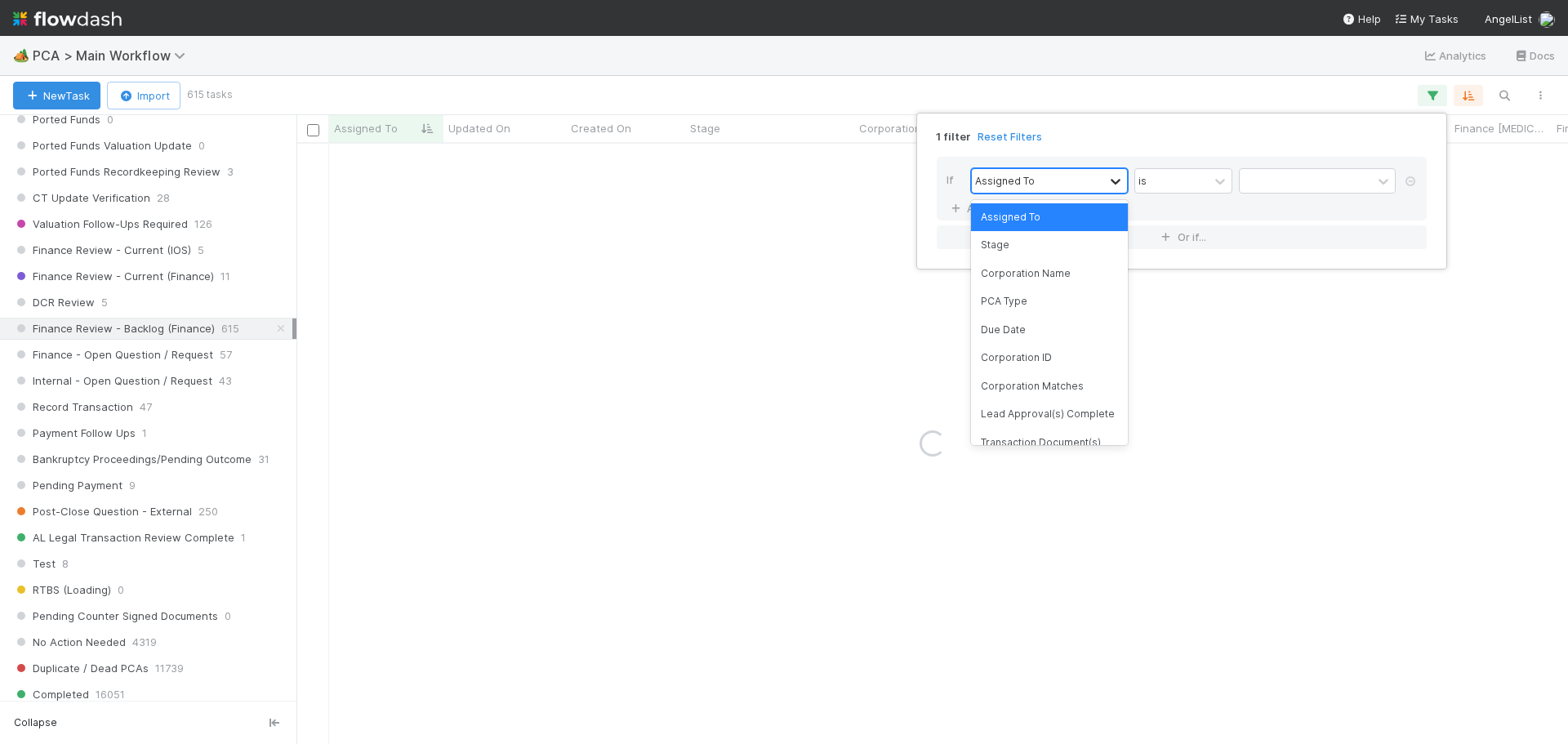
click at [1113, 182] on icon at bounding box center [1116, 181] width 10 height 6
drag, startPoint x: 1057, startPoint y: 308, endPoint x: 1220, endPoint y: 226, distance: 182.5
click at [1058, 307] on div "PCA Type" at bounding box center [1049, 301] width 157 height 28
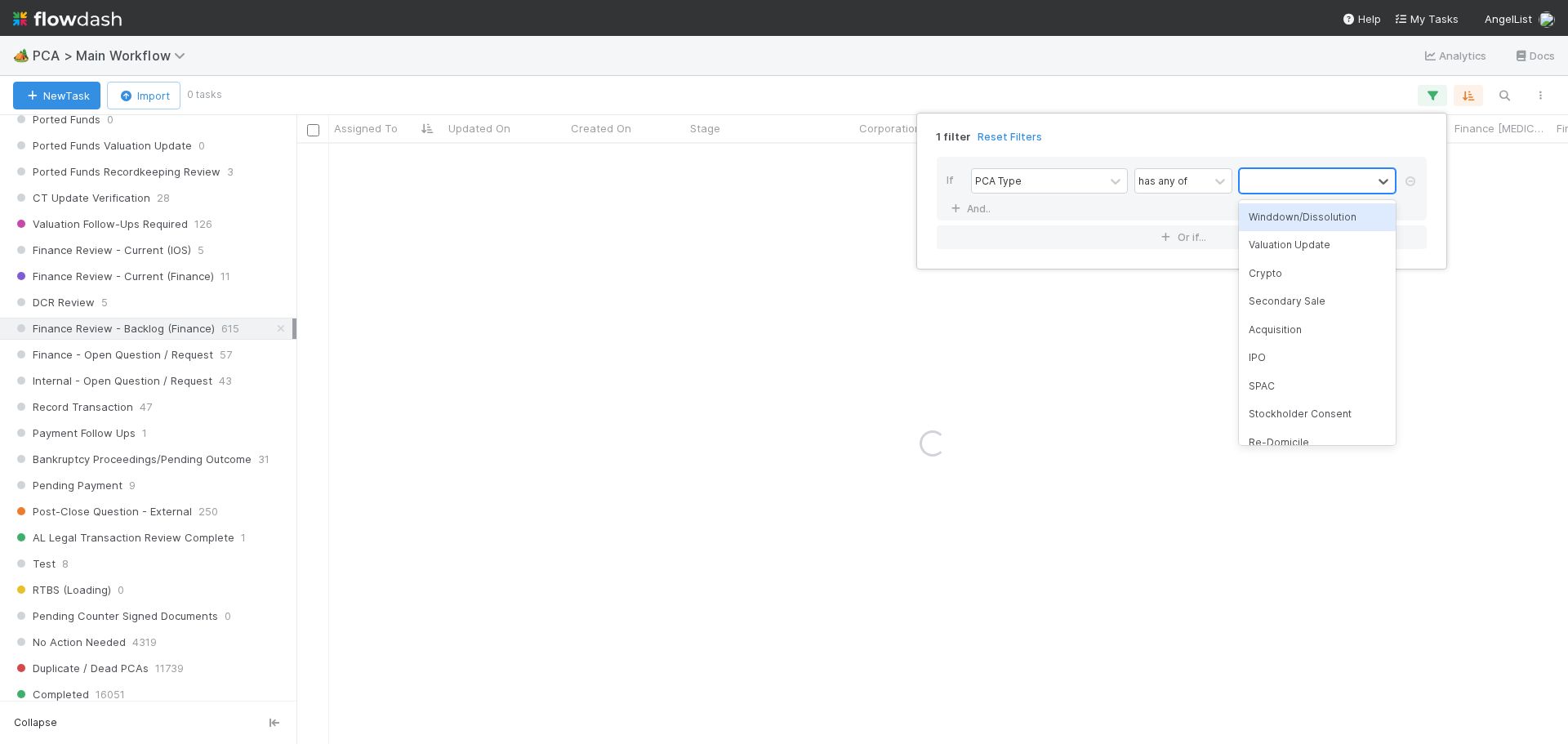
click at [1254, 186] on div at bounding box center [1306, 180] width 132 height 24
click at [1297, 322] on div "Acquisition" at bounding box center [1317, 330] width 157 height 28
click at [720, 64] on div "1 filter Reset Filters If PCA Type has any of option Acquisition, selected. 0 r…" at bounding box center [784, 372] width 1568 height 744
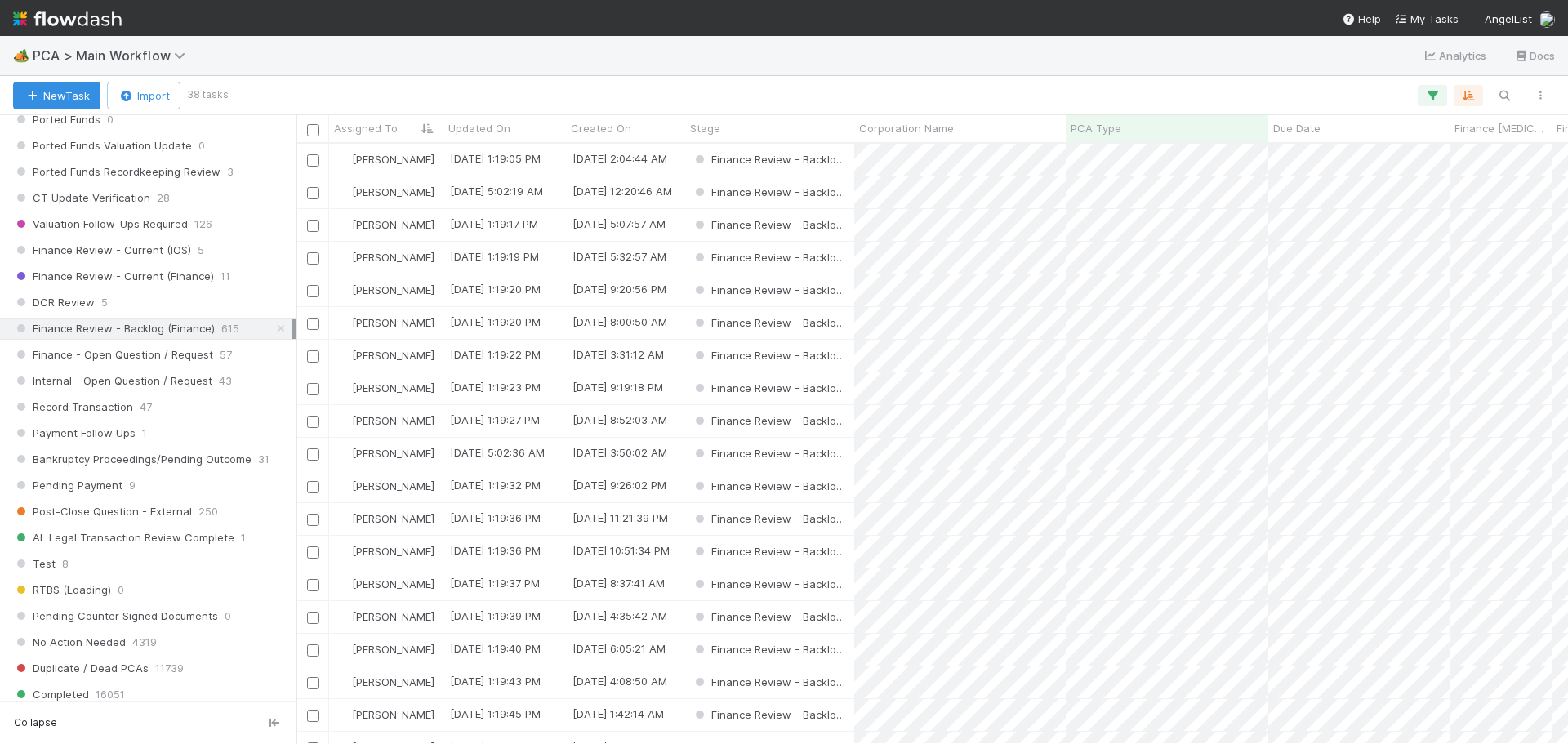
scroll to position [588, 1259]
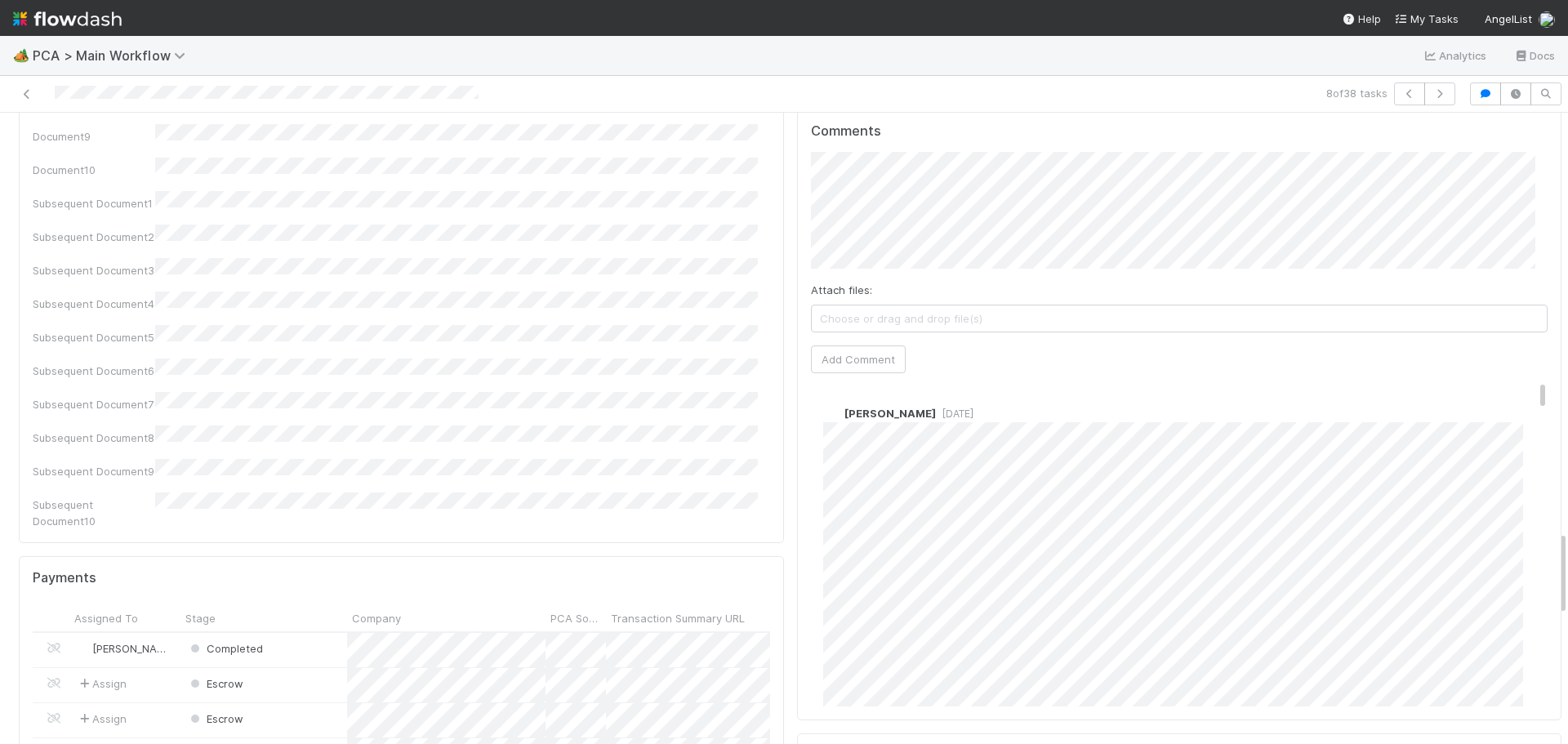
scroll to position [3103, 0]
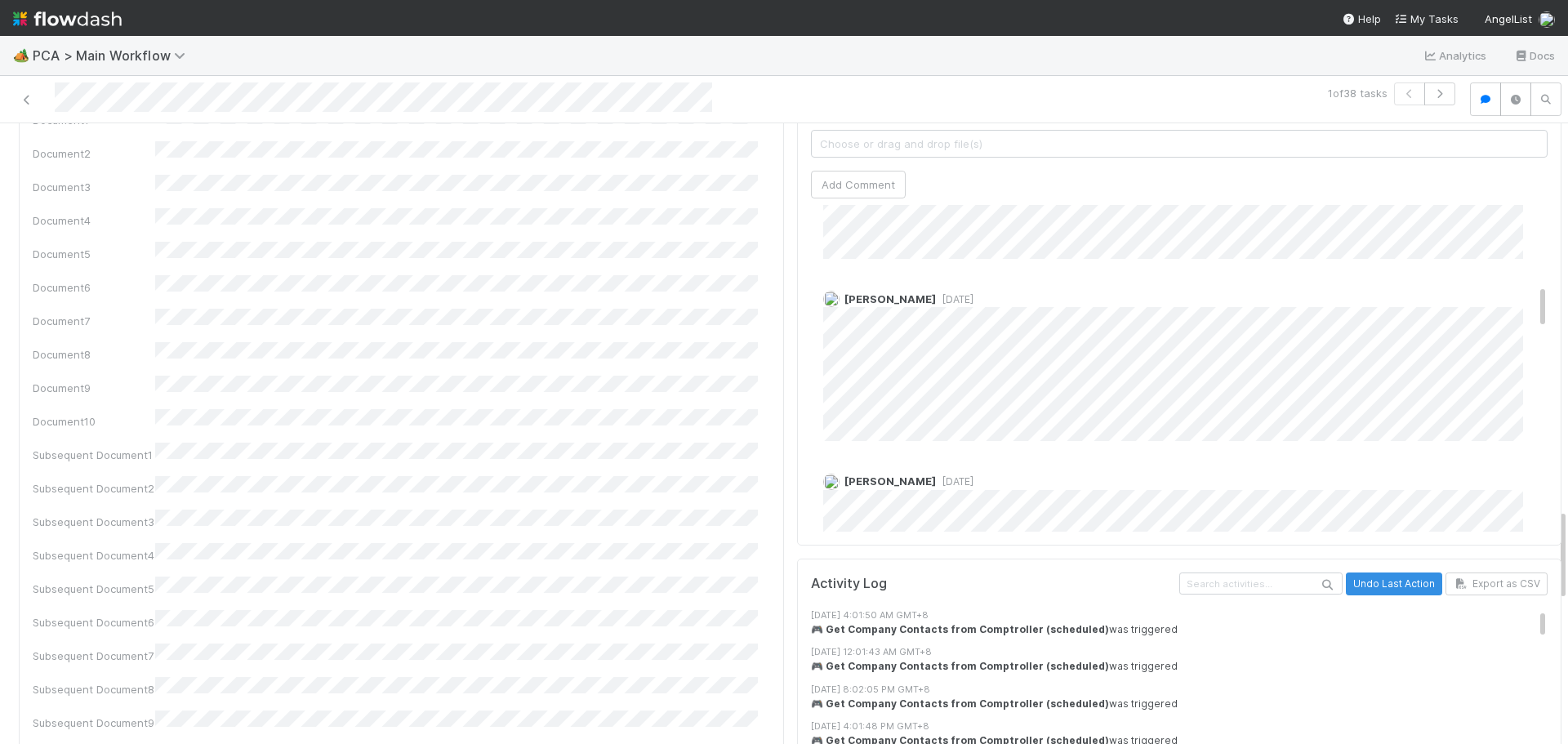
scroll to position [817, 0]
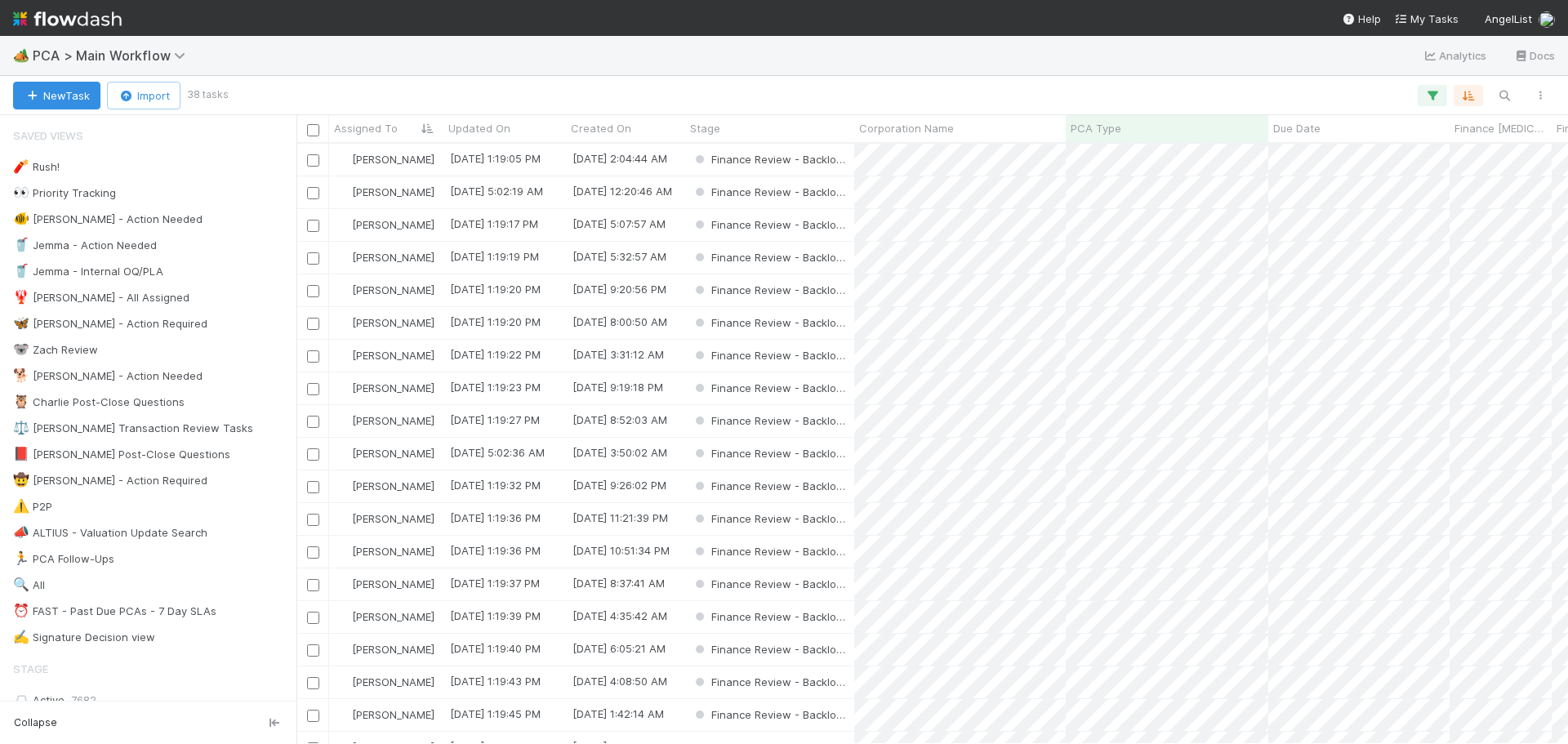
scroll to position [588, 1259]
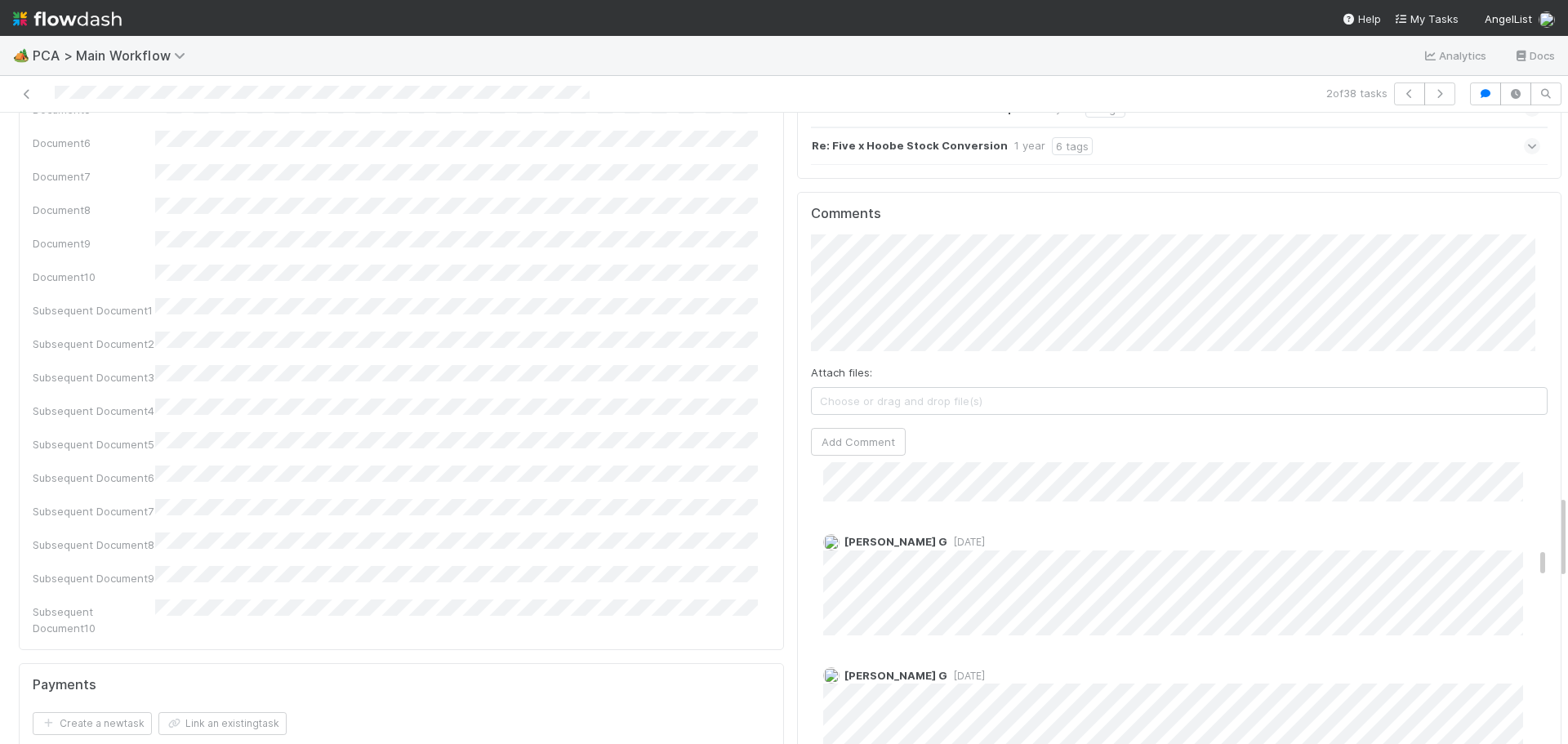
scroll to position [1143, 0]
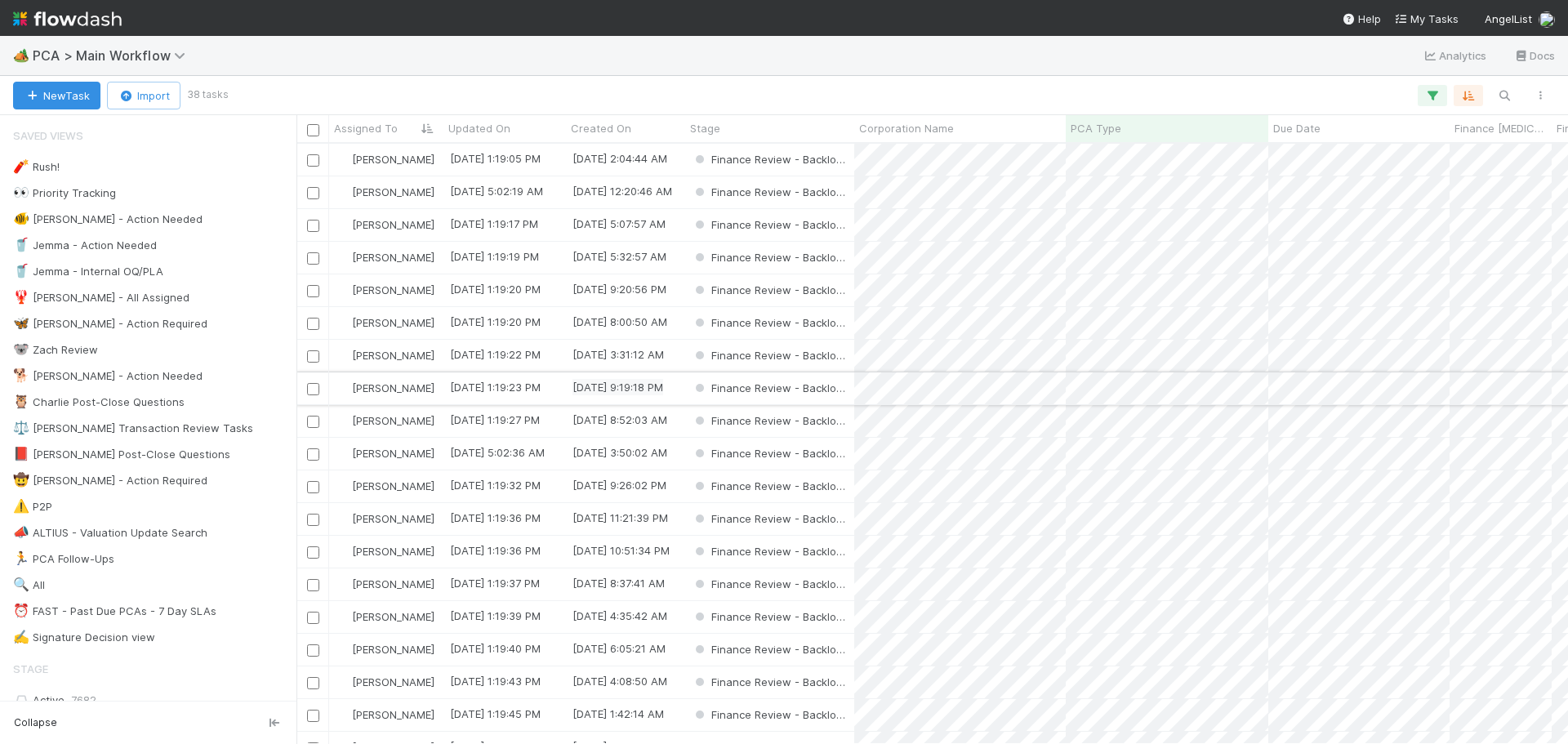
scroll to position [588, 1259]
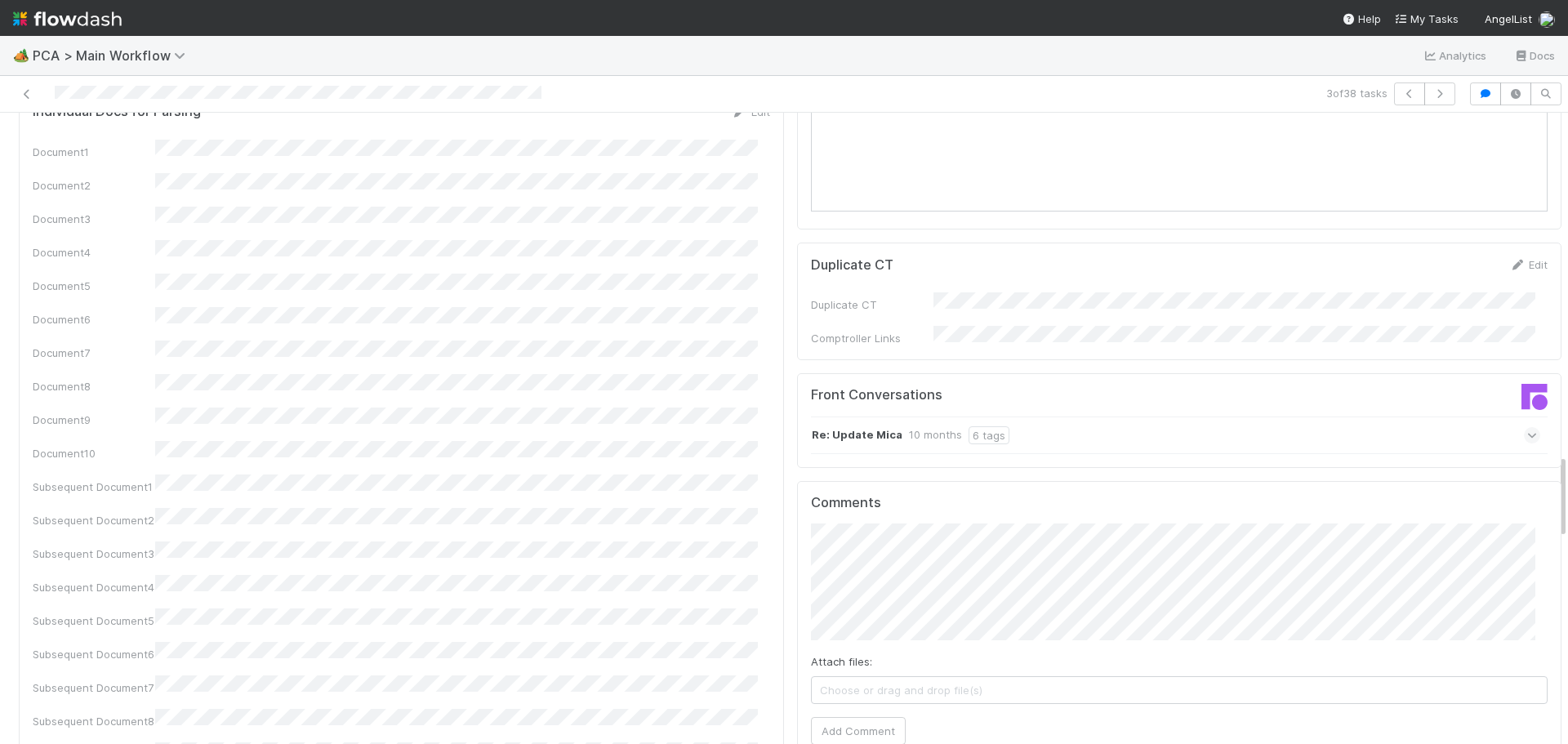
scroll to position [2858, 0]
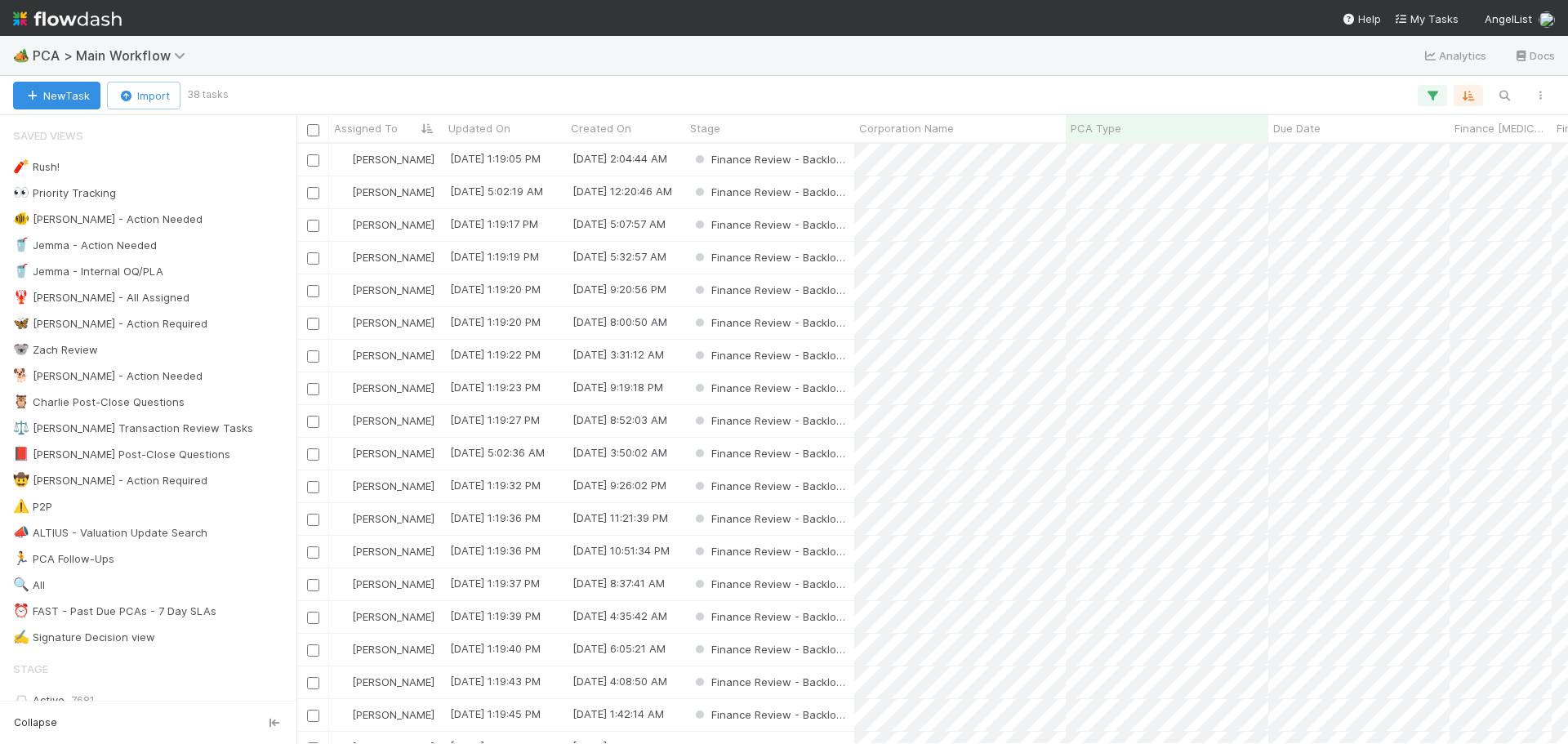
scroll to position [588, 1259]
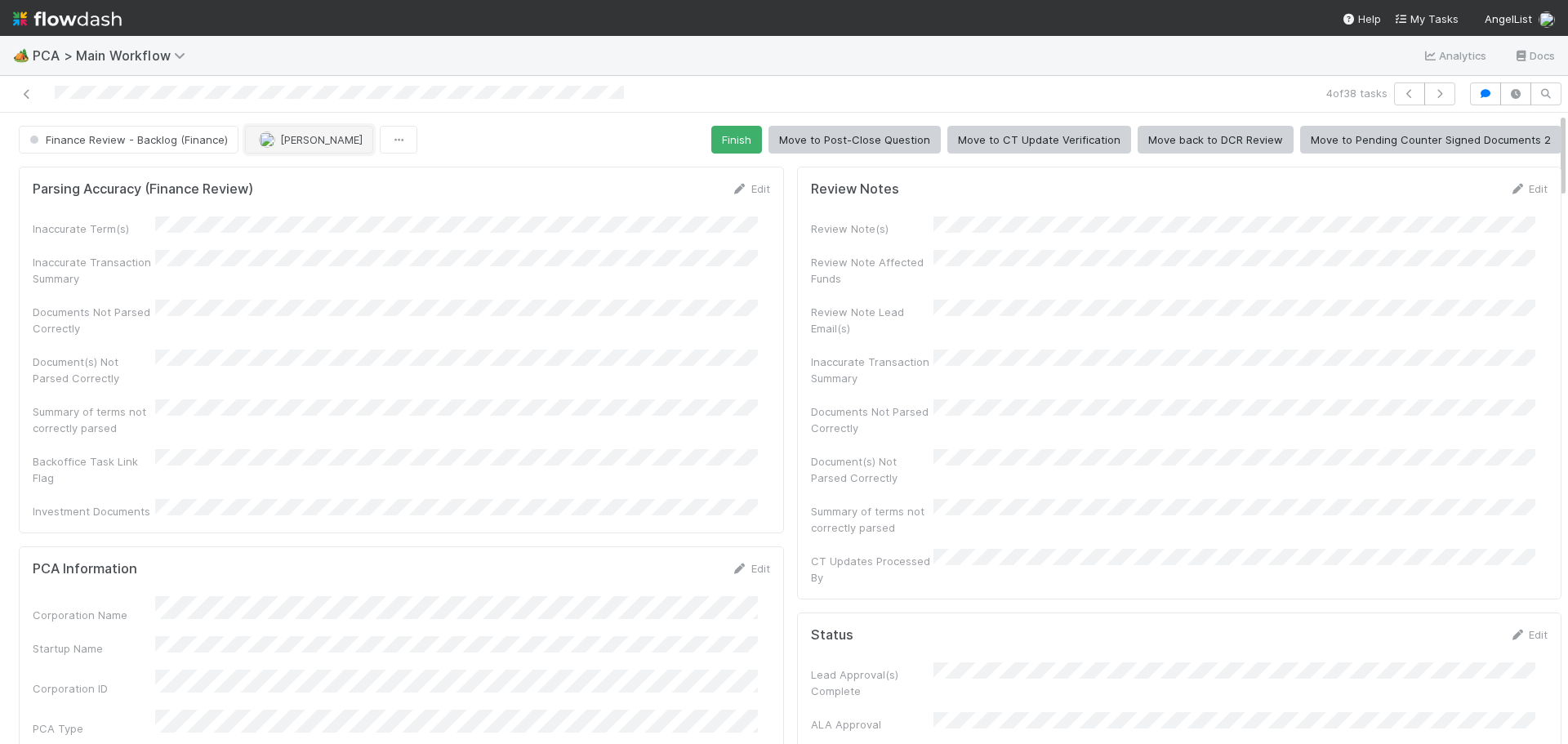
click at [286, 150] on button "Jacob Luna" at bounding box center [309, 139] width 128 height 28
drag, startPoint x: 351, startPoint y: 183, endPoint x: 351, endPoint y: 174, distance: 9.0
click at [356, 182] on span "you" at bounding box center [364, 180] width 18 height 13
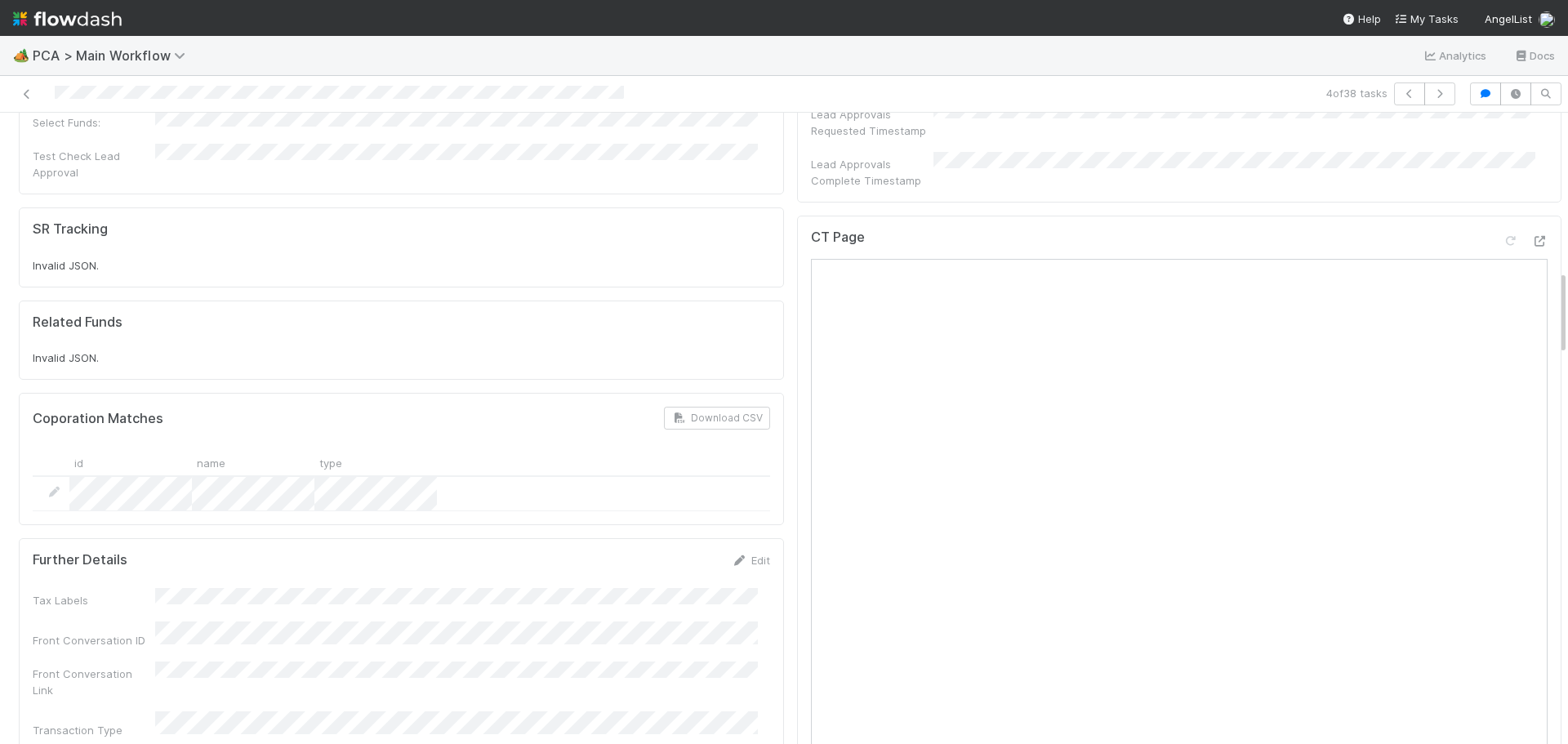
scroll to position [1143, 0]
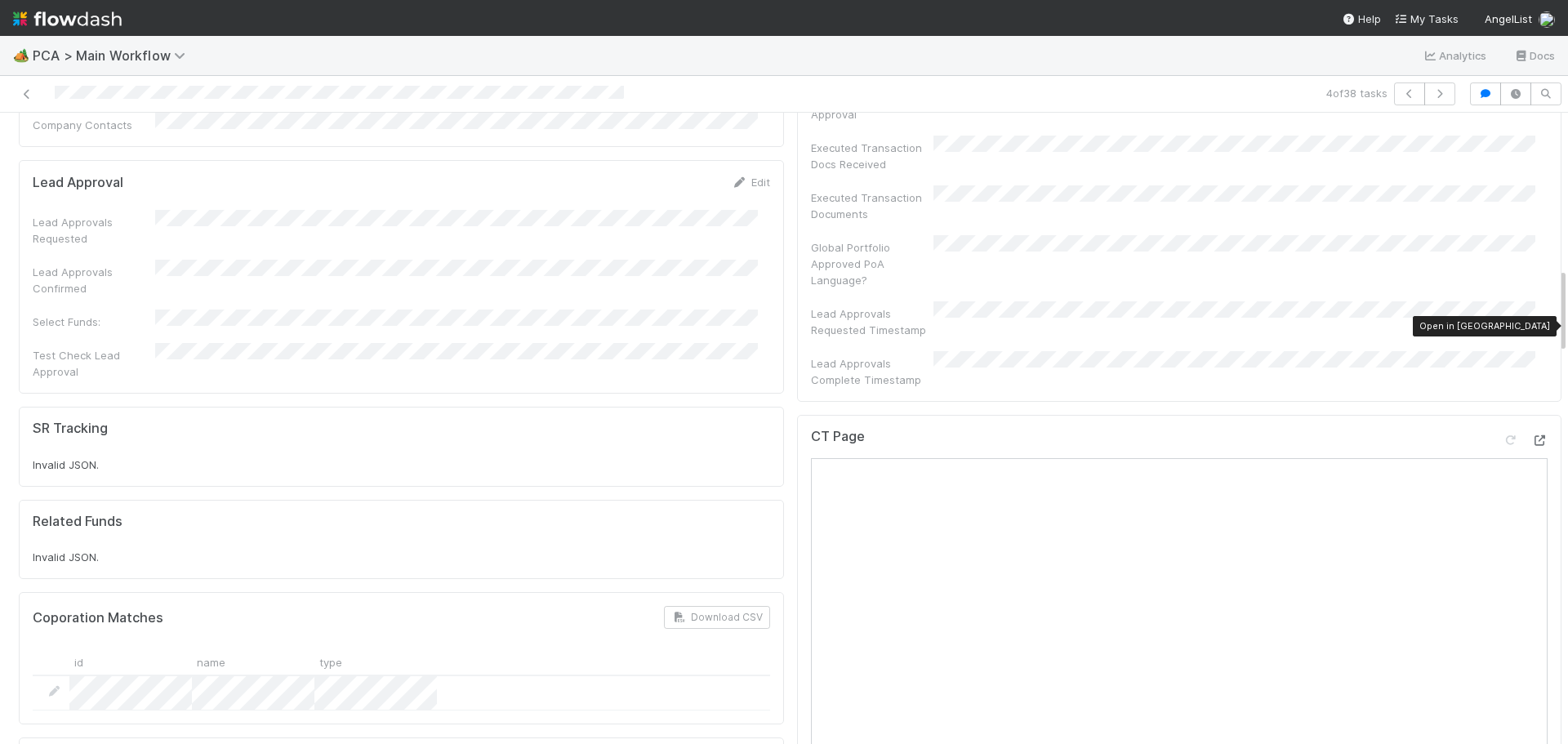
click at [1532, 436] on icon at bounding box center [1539, 441] width 16 height 11
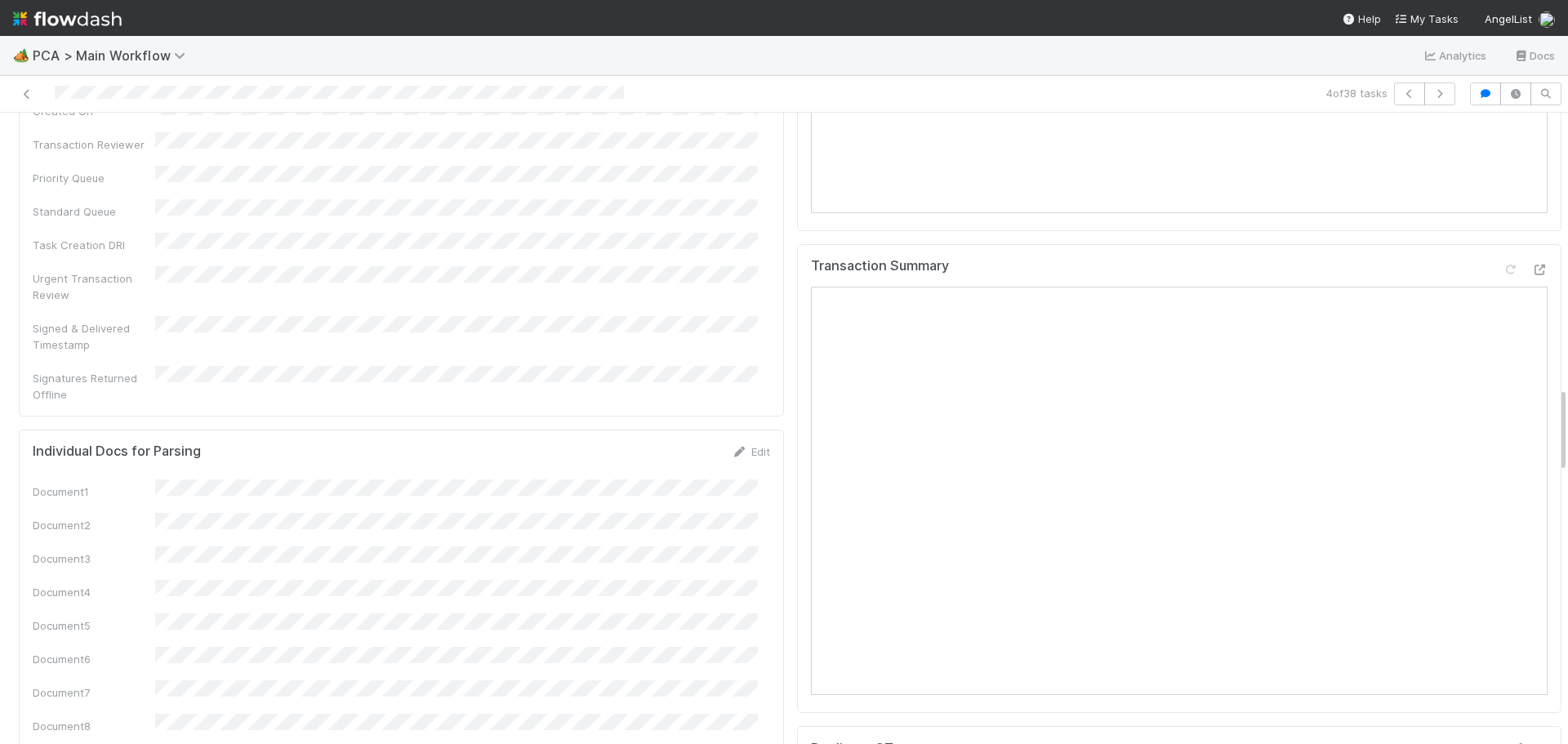
scroll to position [1796, 0]
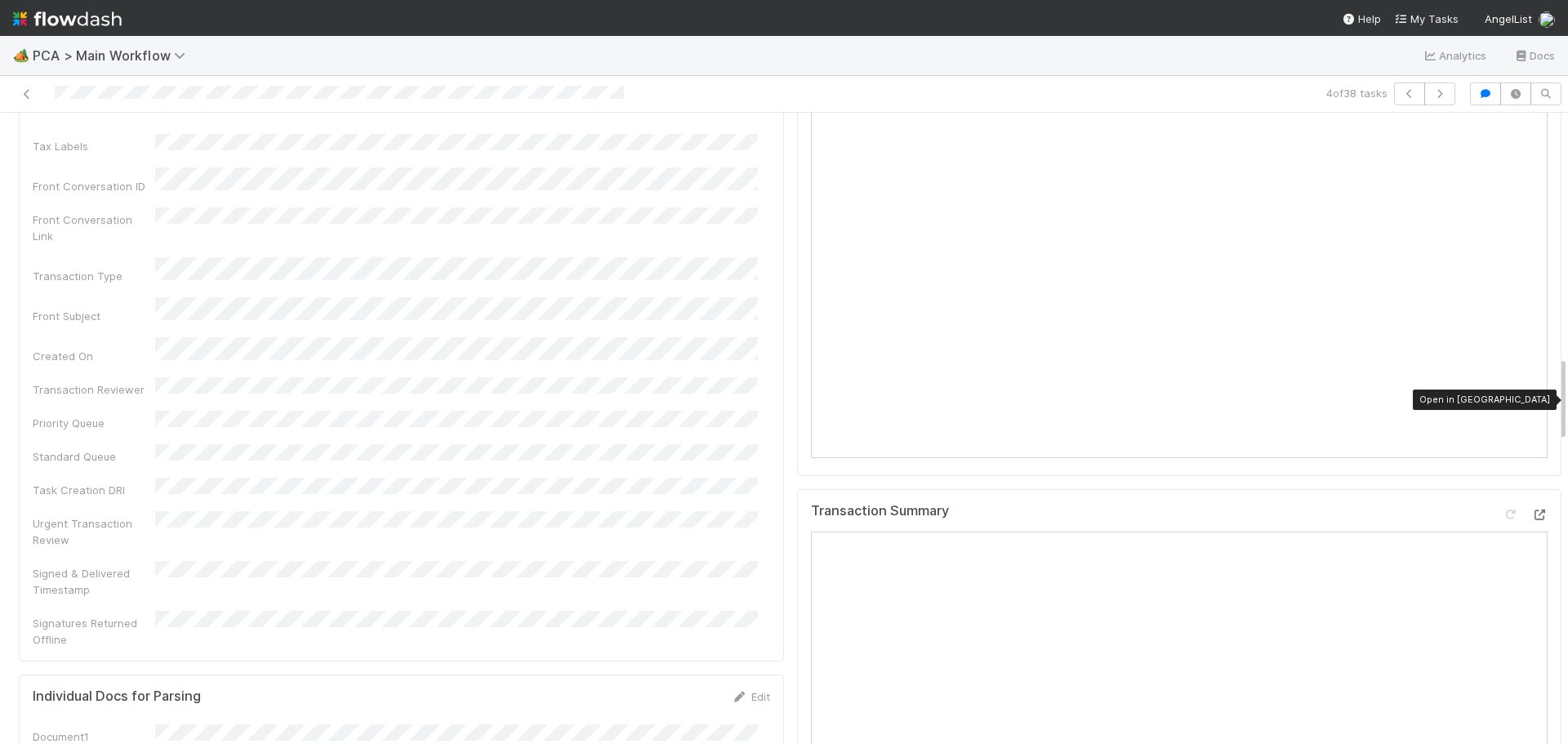
click at [1532, 509] on icon at bounding box center [1539, 514] width 16 height 11
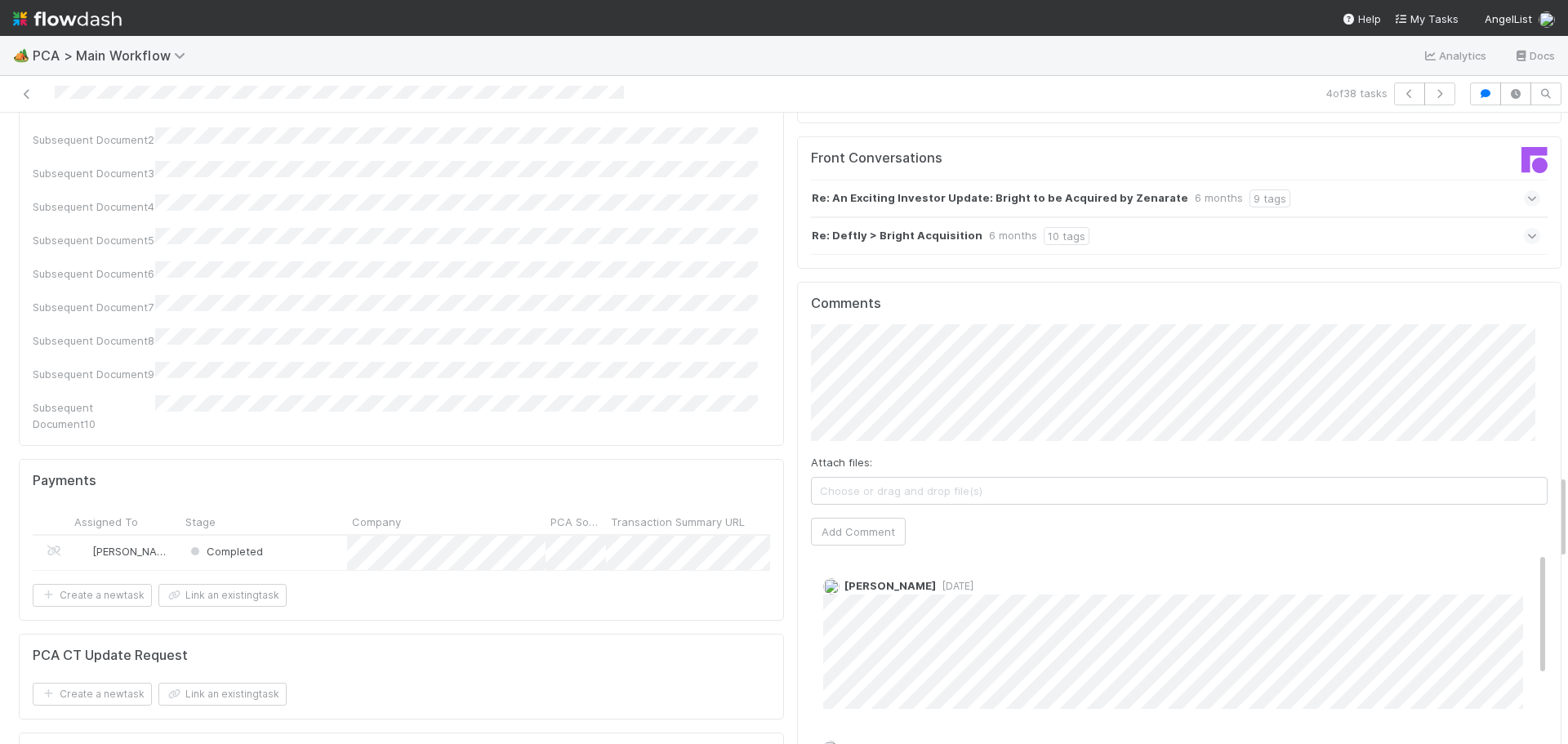
scroll to position [2613, 0]
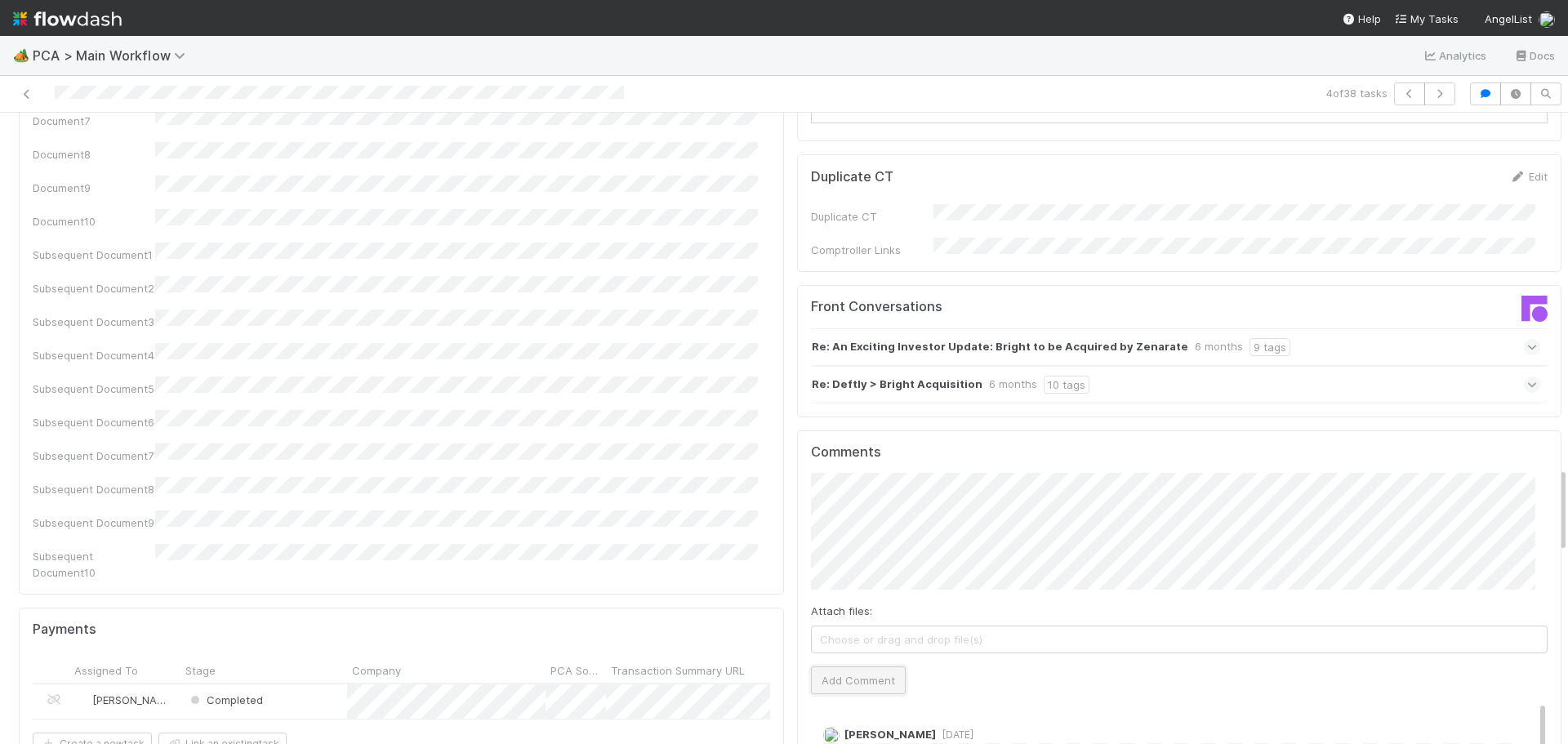
click at [837, 666] on button "Add Comment" at bounding box center [859, 680] width 95 height 28
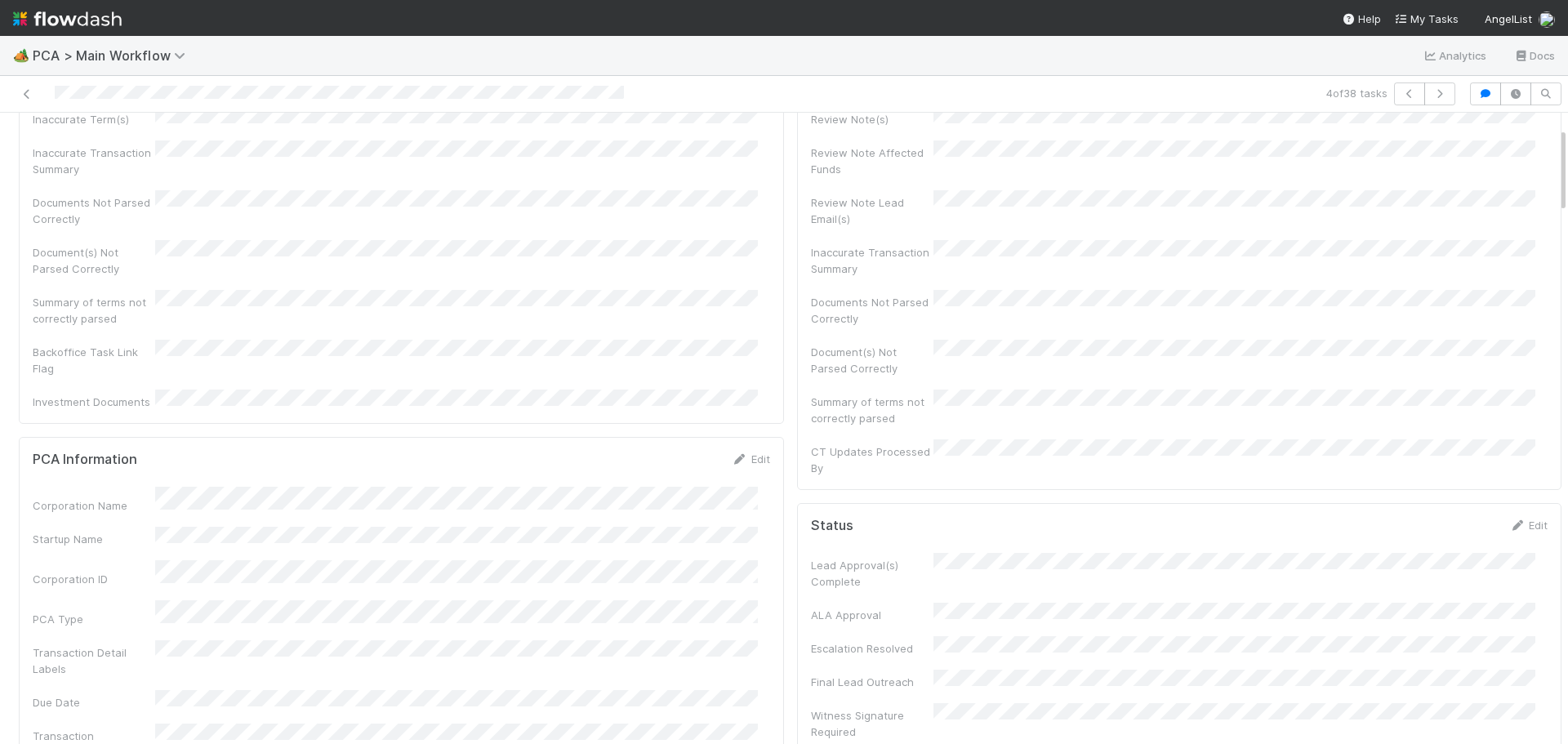
scroll to position [0, 0]
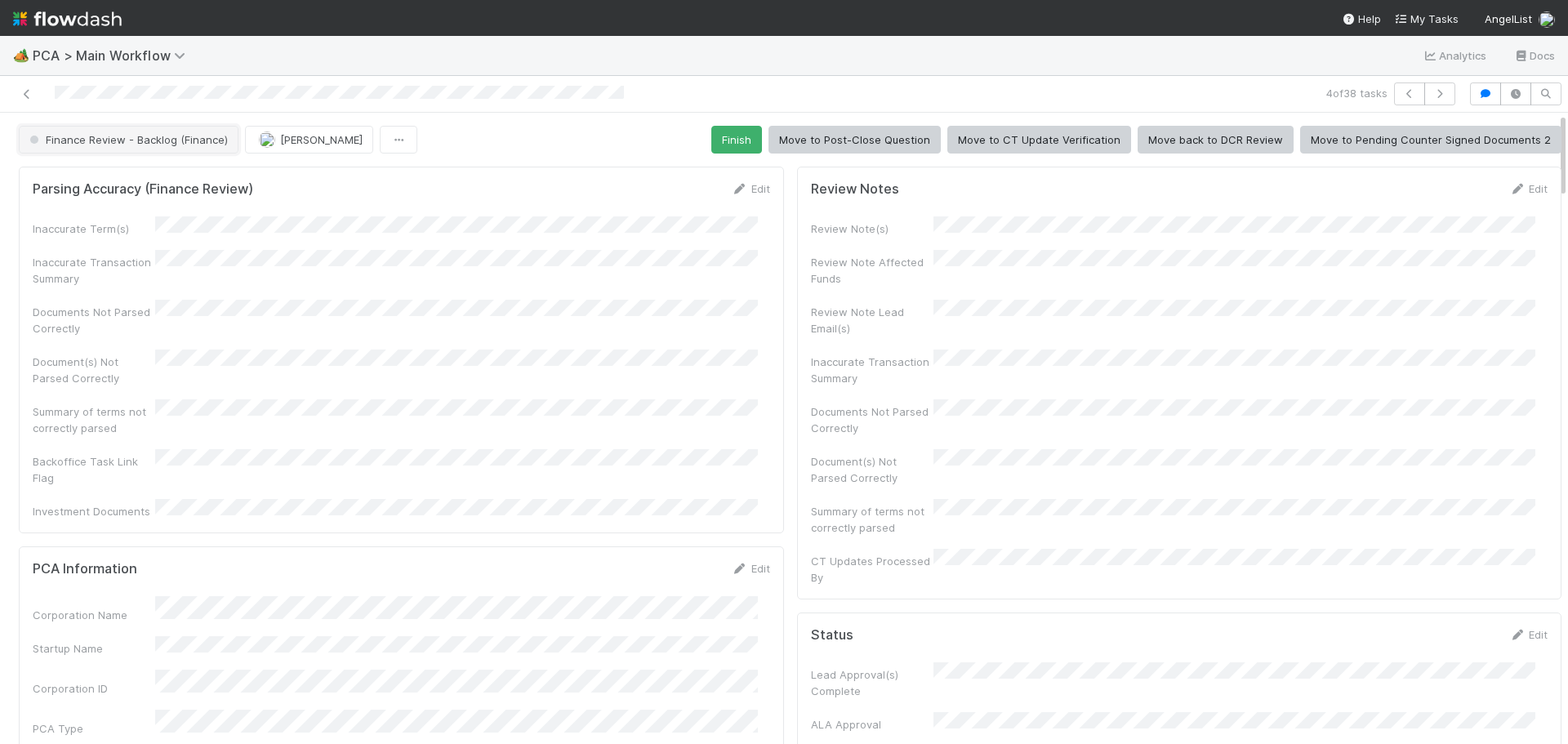
click at [166, 147] on button "Finance Review - Backlog (Finance)" at bounding box center [128, 139] width 220 height 28
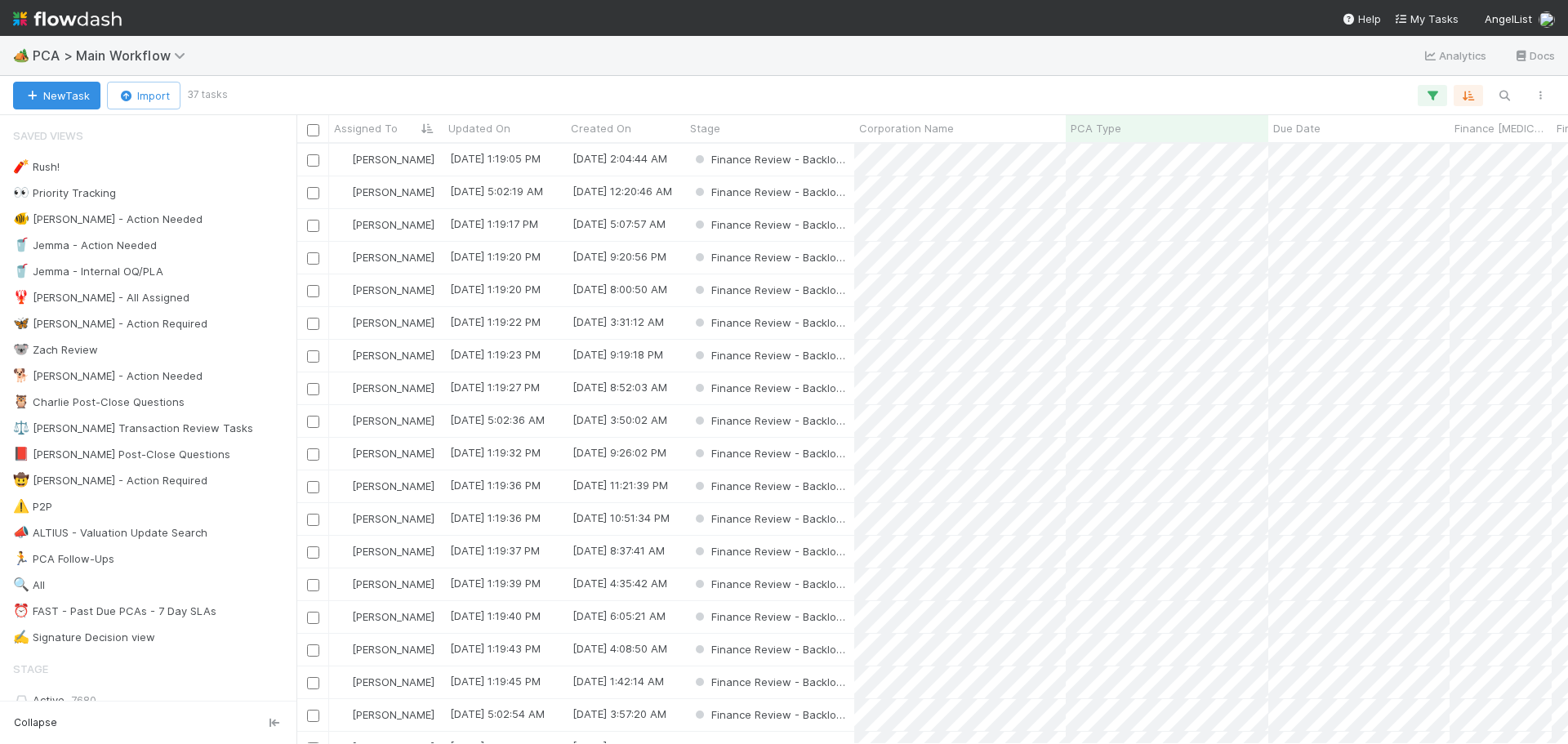
scroll to position [588, 1259]
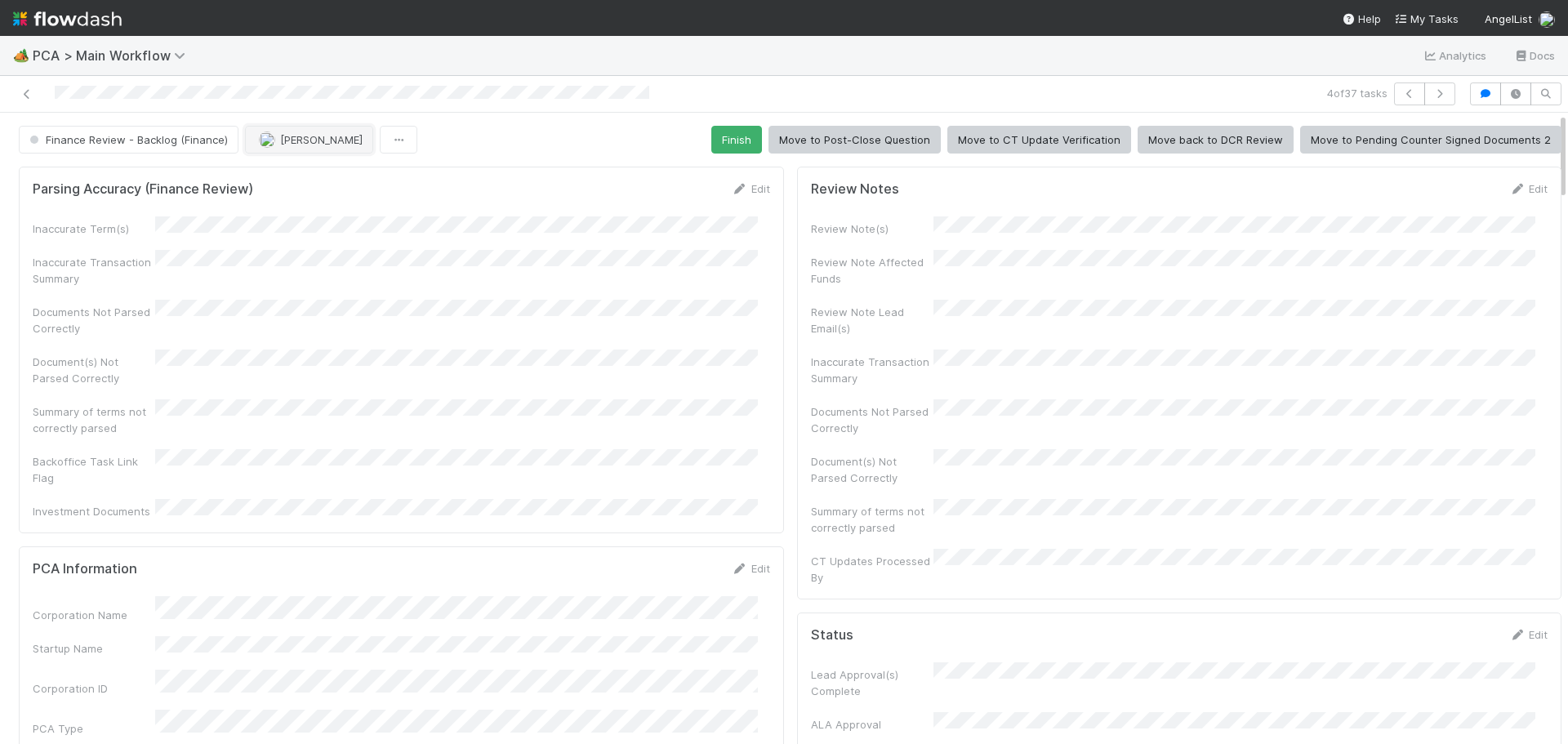
click at [322, 142] on span "Jacob Luna" at bounding box center [321, 139] width 82 height 13
click at [361, 186] on span "you" at bounding box center [364, 180] width 18 height 13
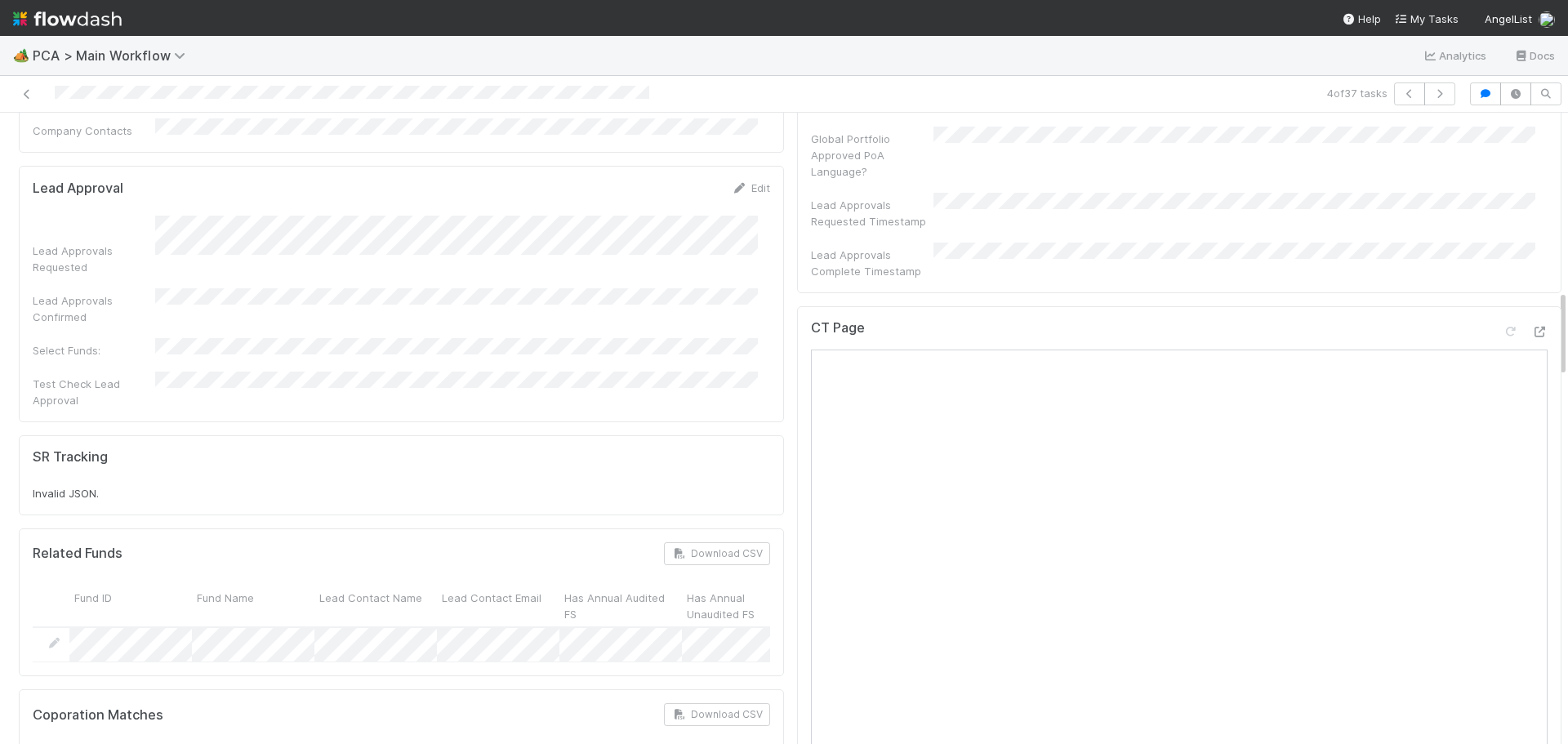
scroll to position [1224, 0]
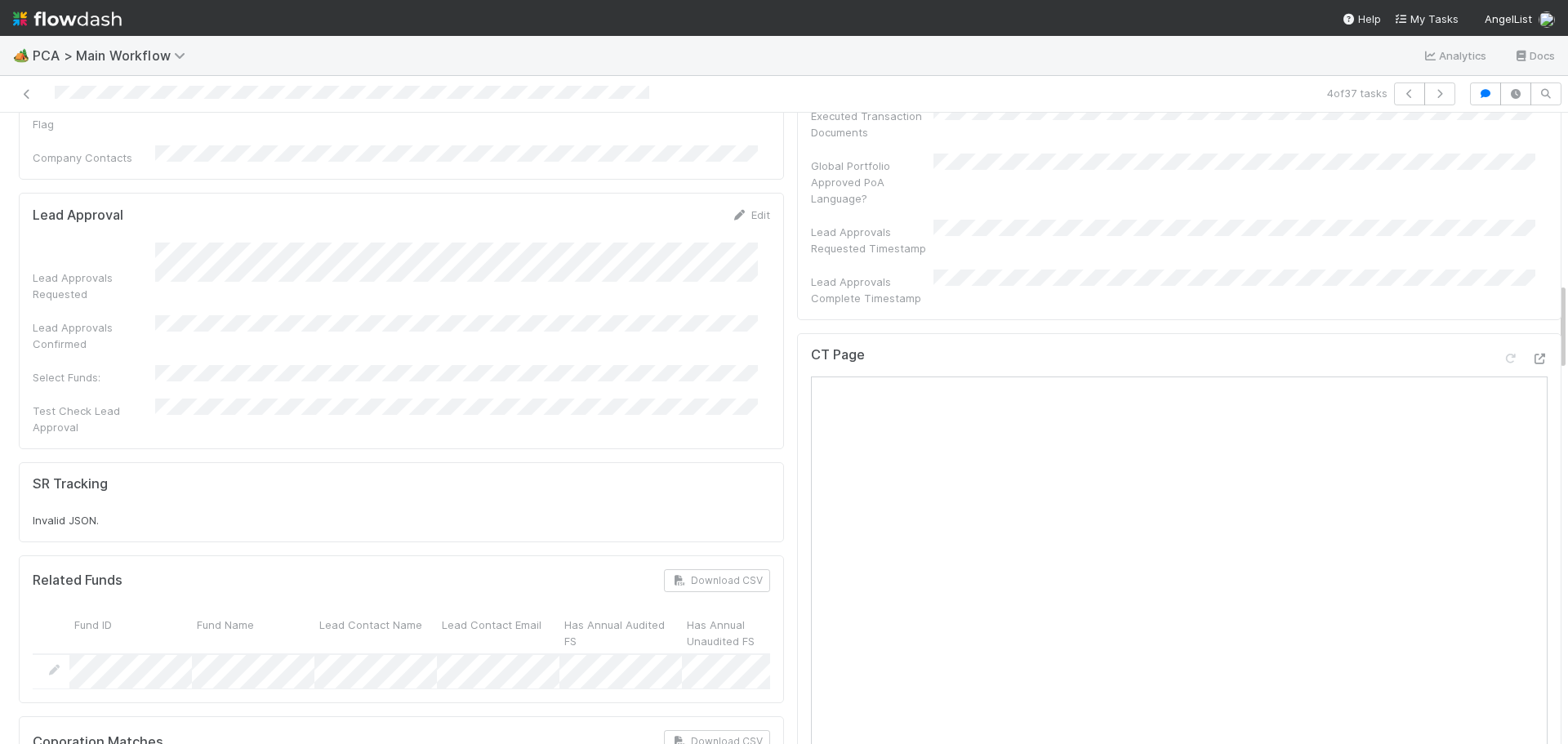
click at [1523, 333] on div "CT Page" at bounding box center [1180, 690] width 765 height 714
click at [1532, 353] on icon at bounding box center [1539, 358] width 16 height 11
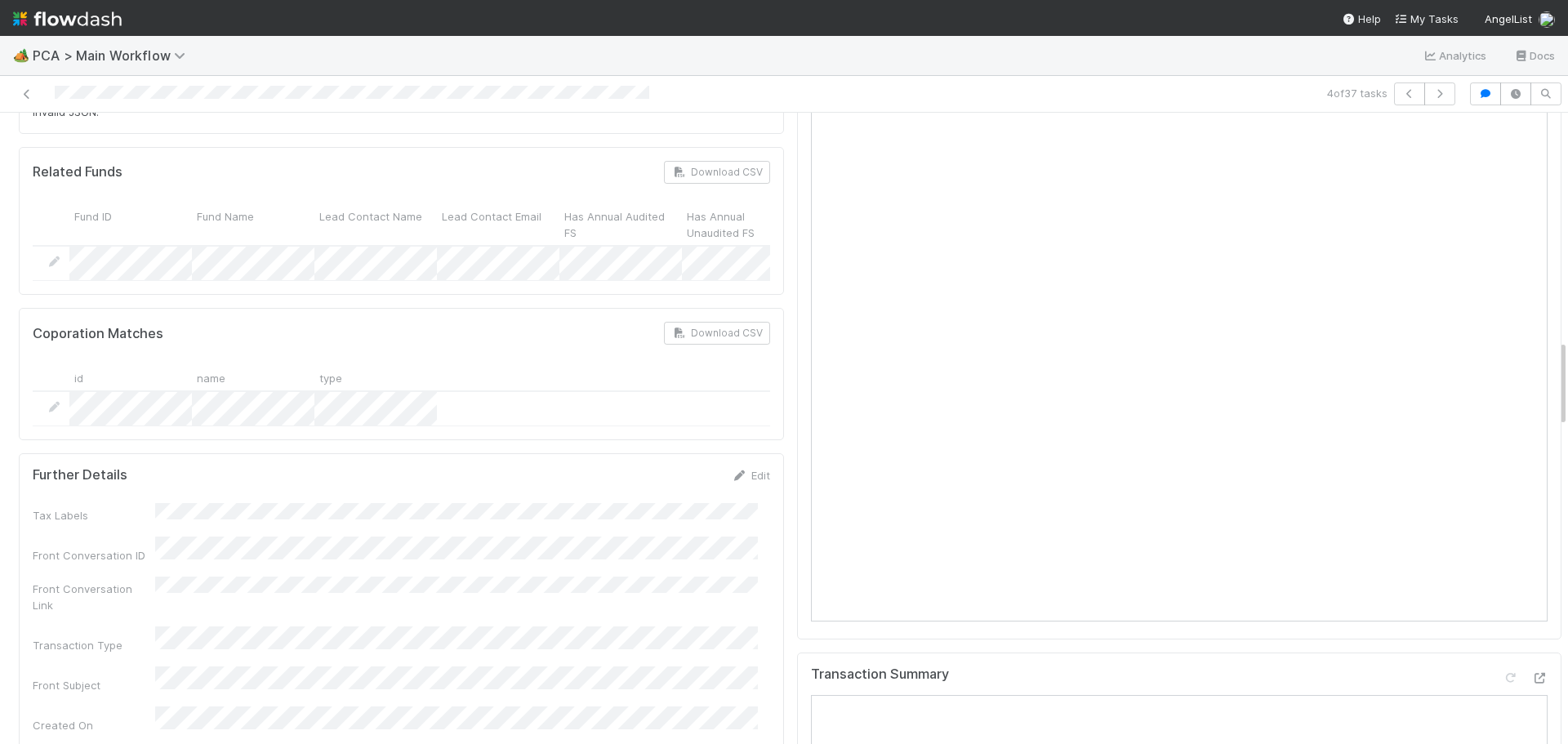
scroll to position [1872, 0]
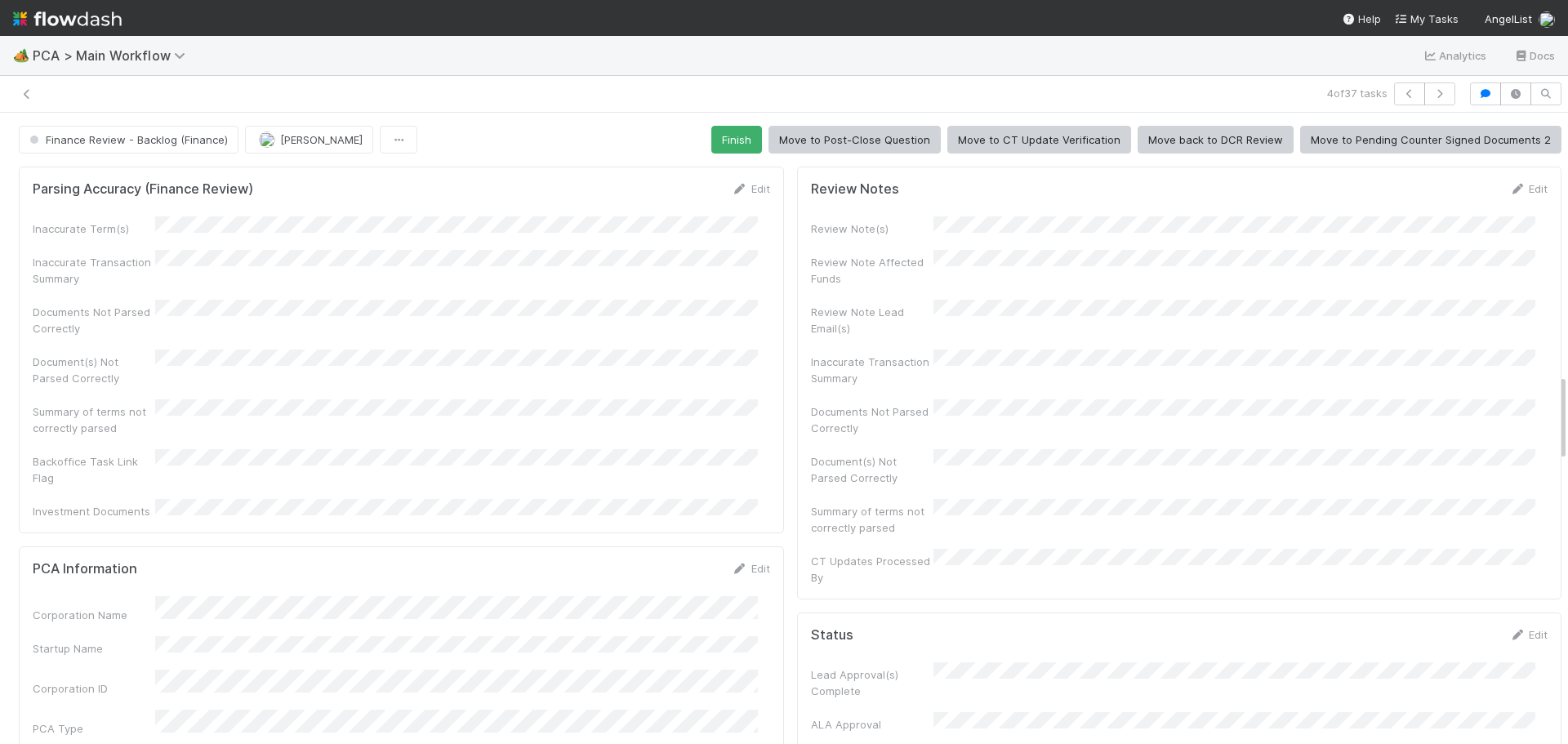
scroll to position [1878, 0]
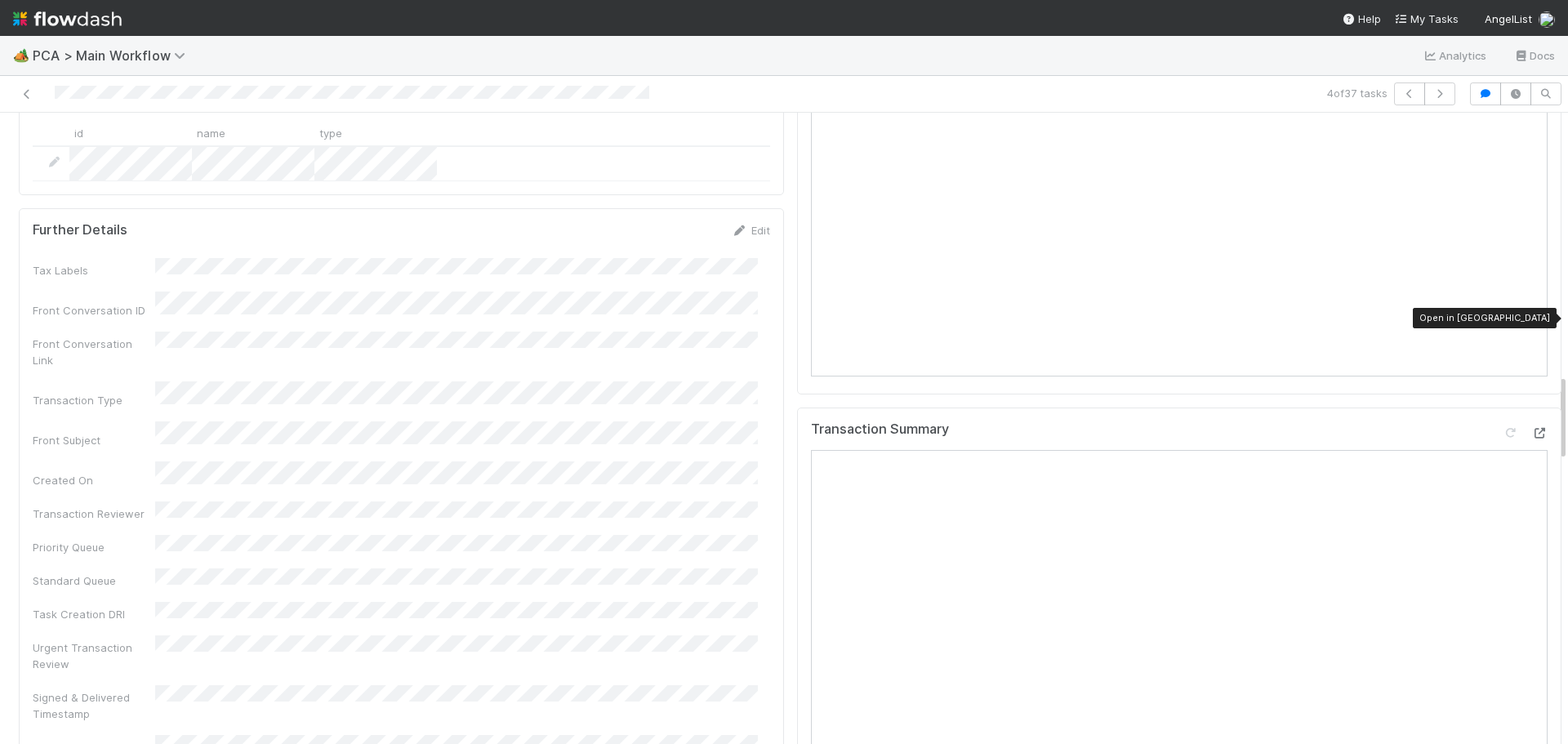
click at [1532, 428] on icon at bounding box center [1539, 433] width 16 height 11
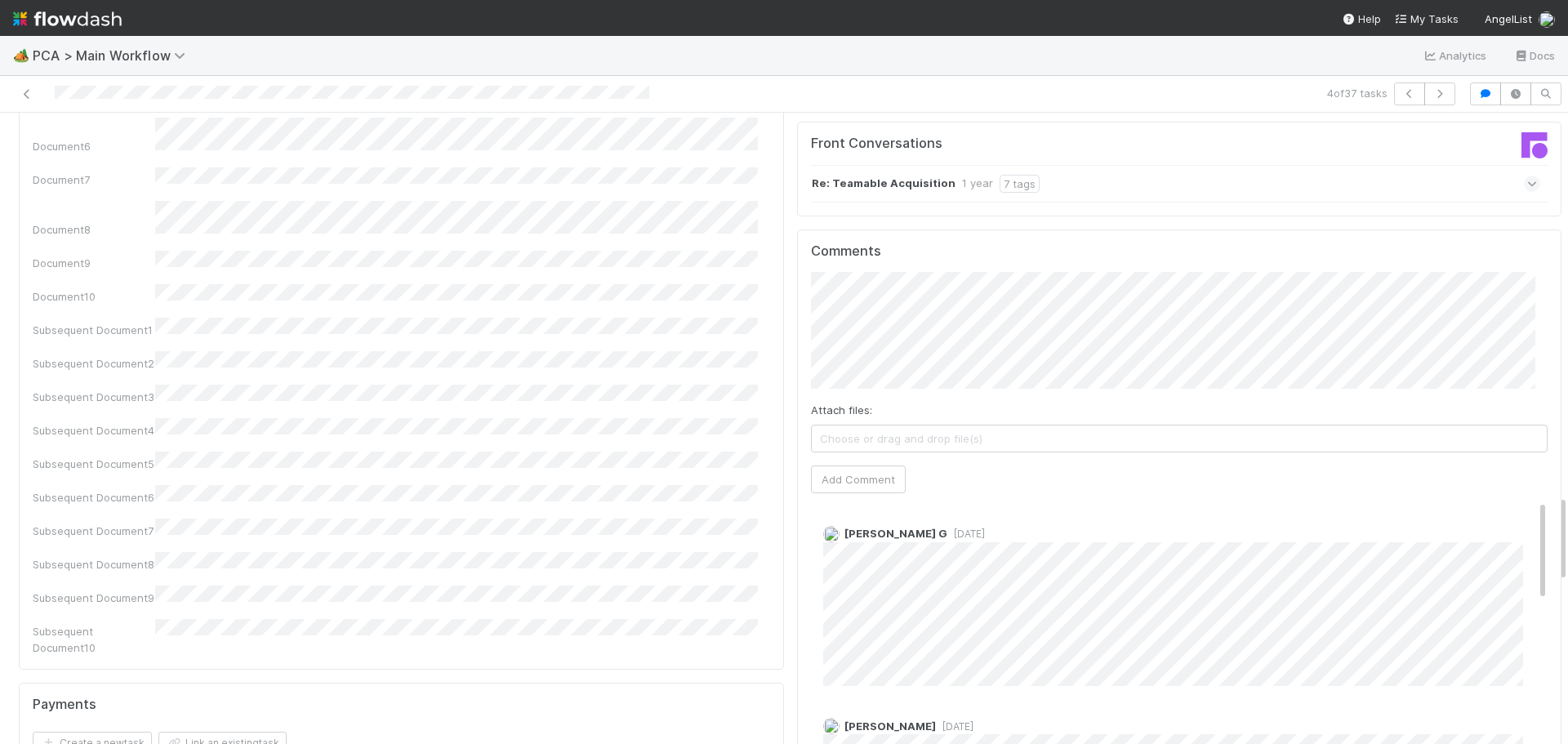
scroll to position [2613, 0]
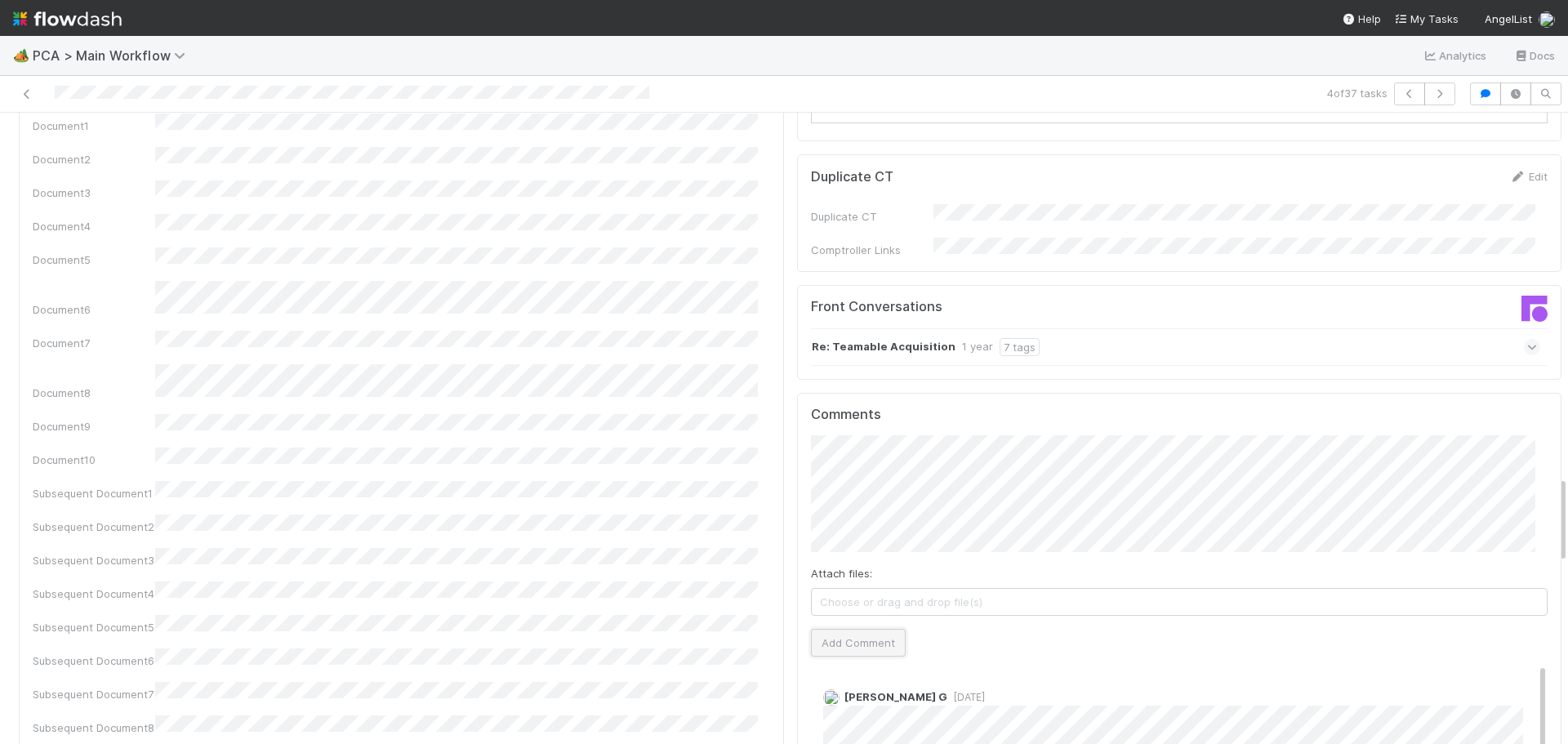
click at [867, 629] on button "Add Comment" at bounding box center [859, 642] width 95 height 28
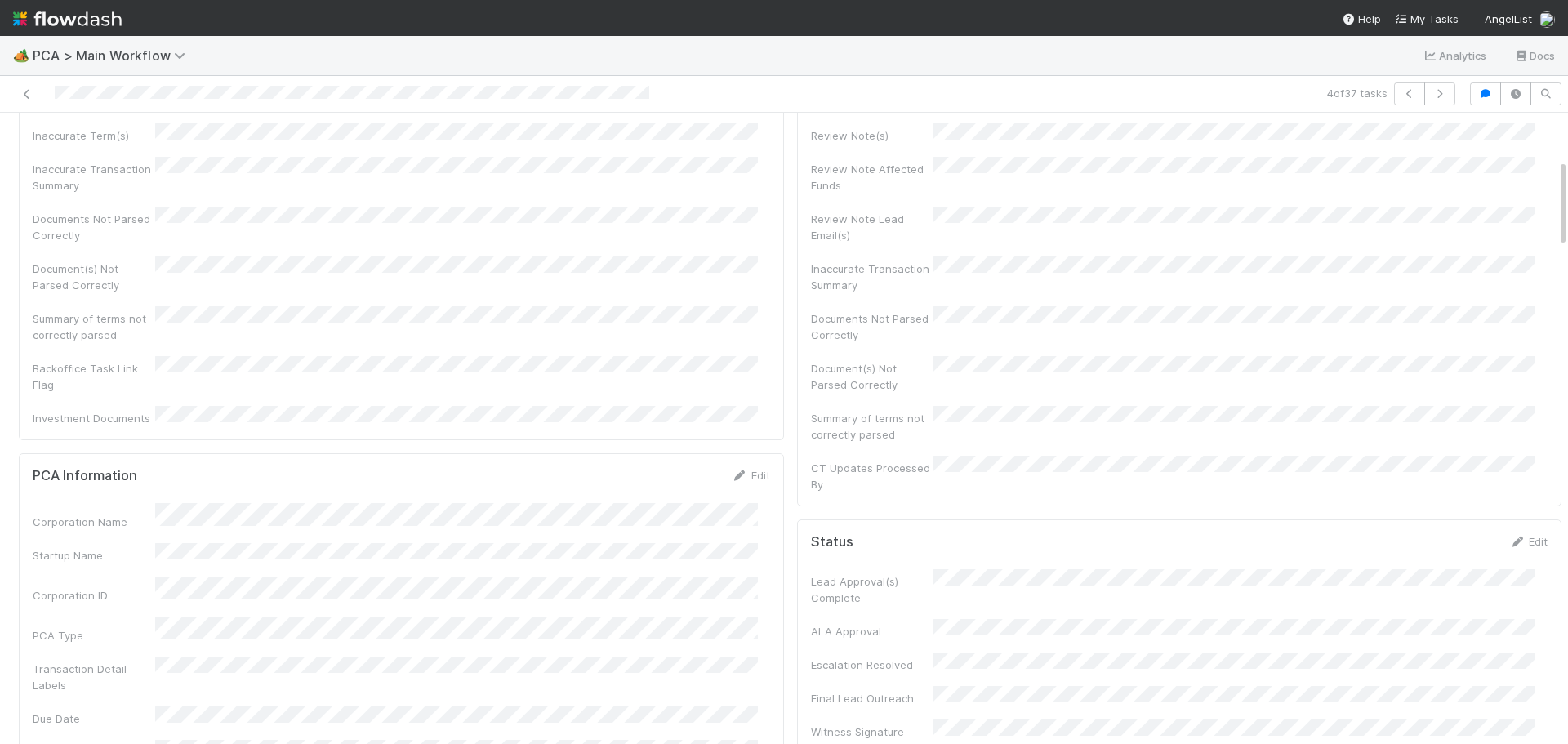
scroll to position [0, 0]
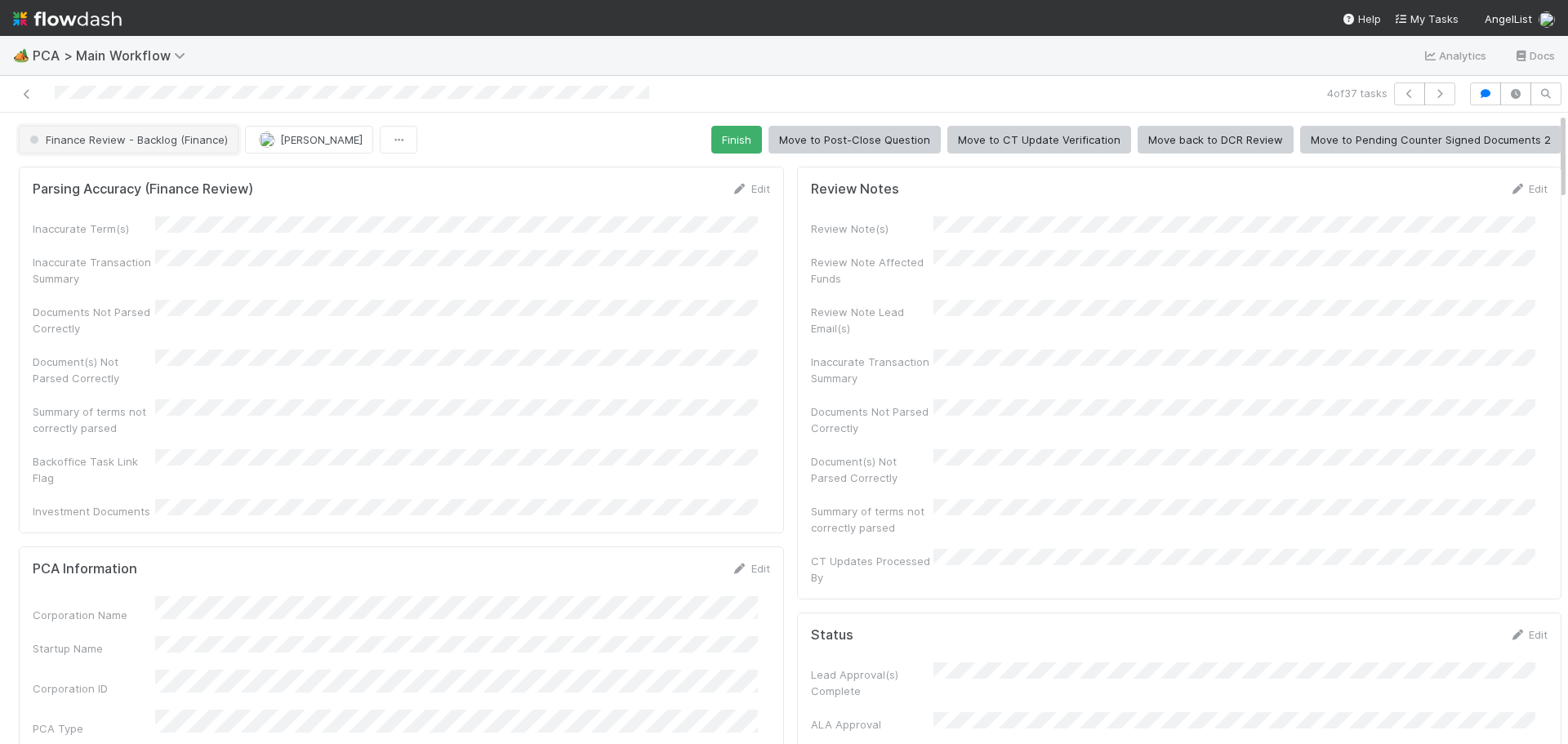
click at [120, 143] on span "Finance Review - Backlog (Finance)" at bounding box center [127, 139] width 202 height 13
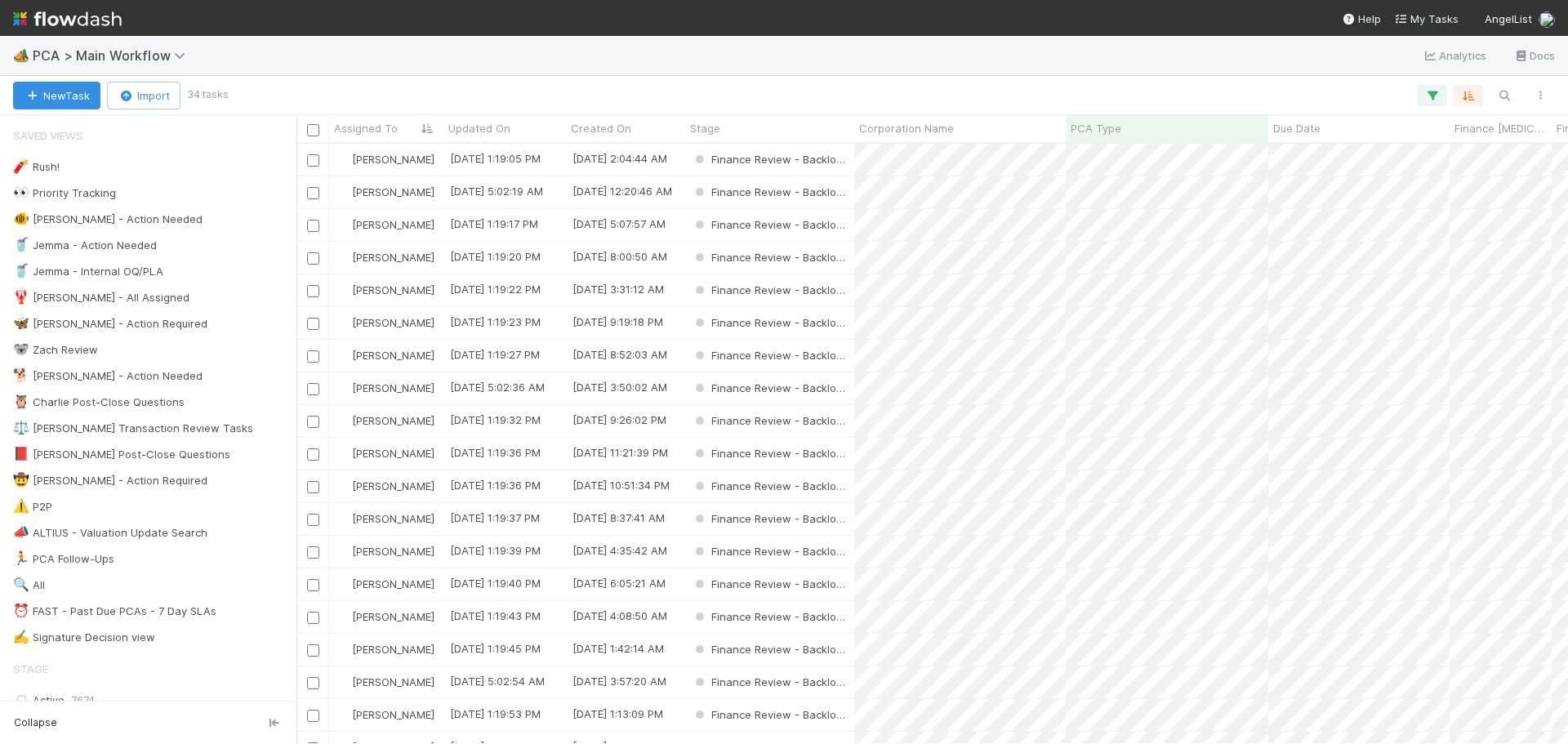
scroll to position [588, 1259]
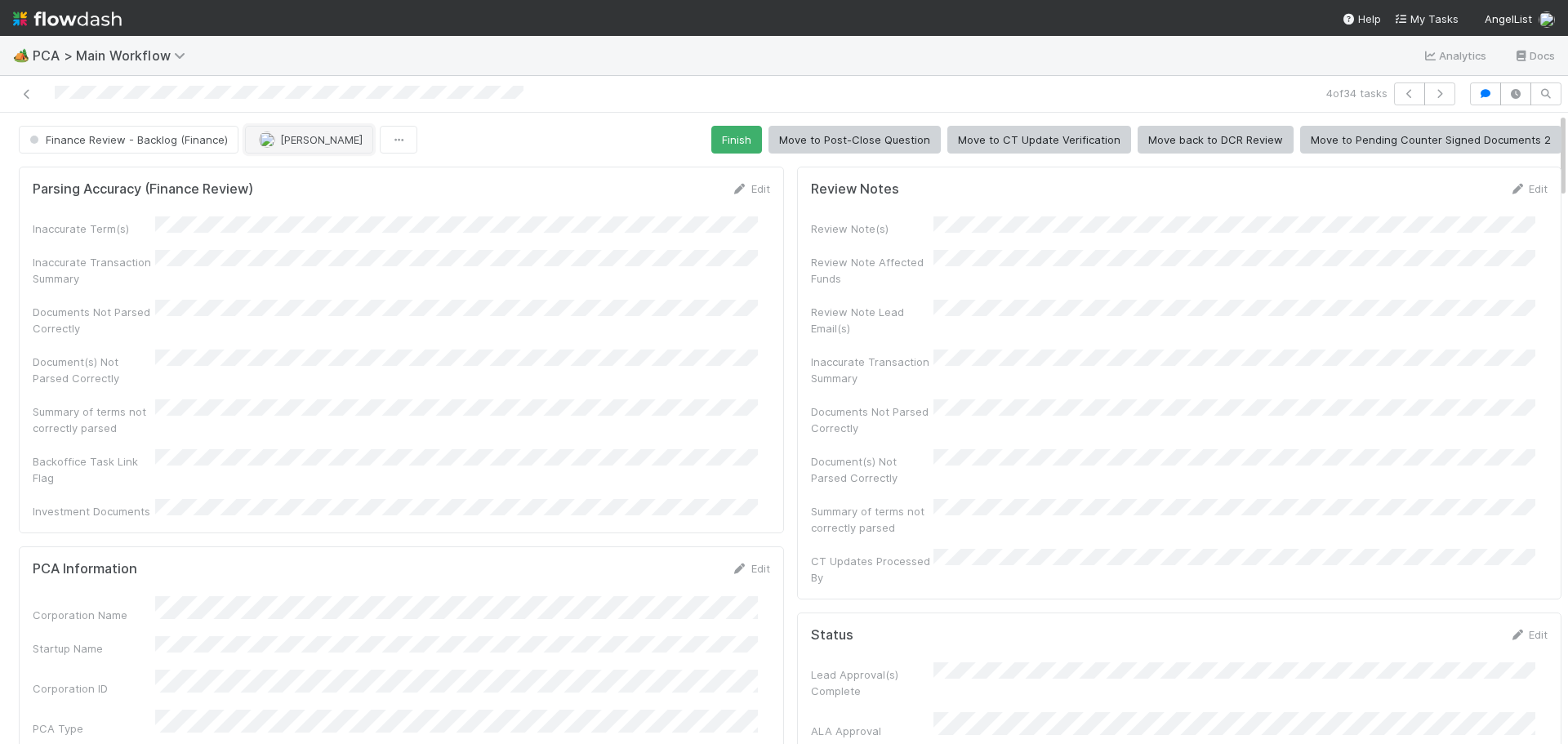
click at [324, 147] on button "[PERSON_NAME]" at bounding box center [309, 139] width 128 height 28
click at [328, 178] on span "Marenz Trajano you" at bounding box center [320, 180] width 107 height 13
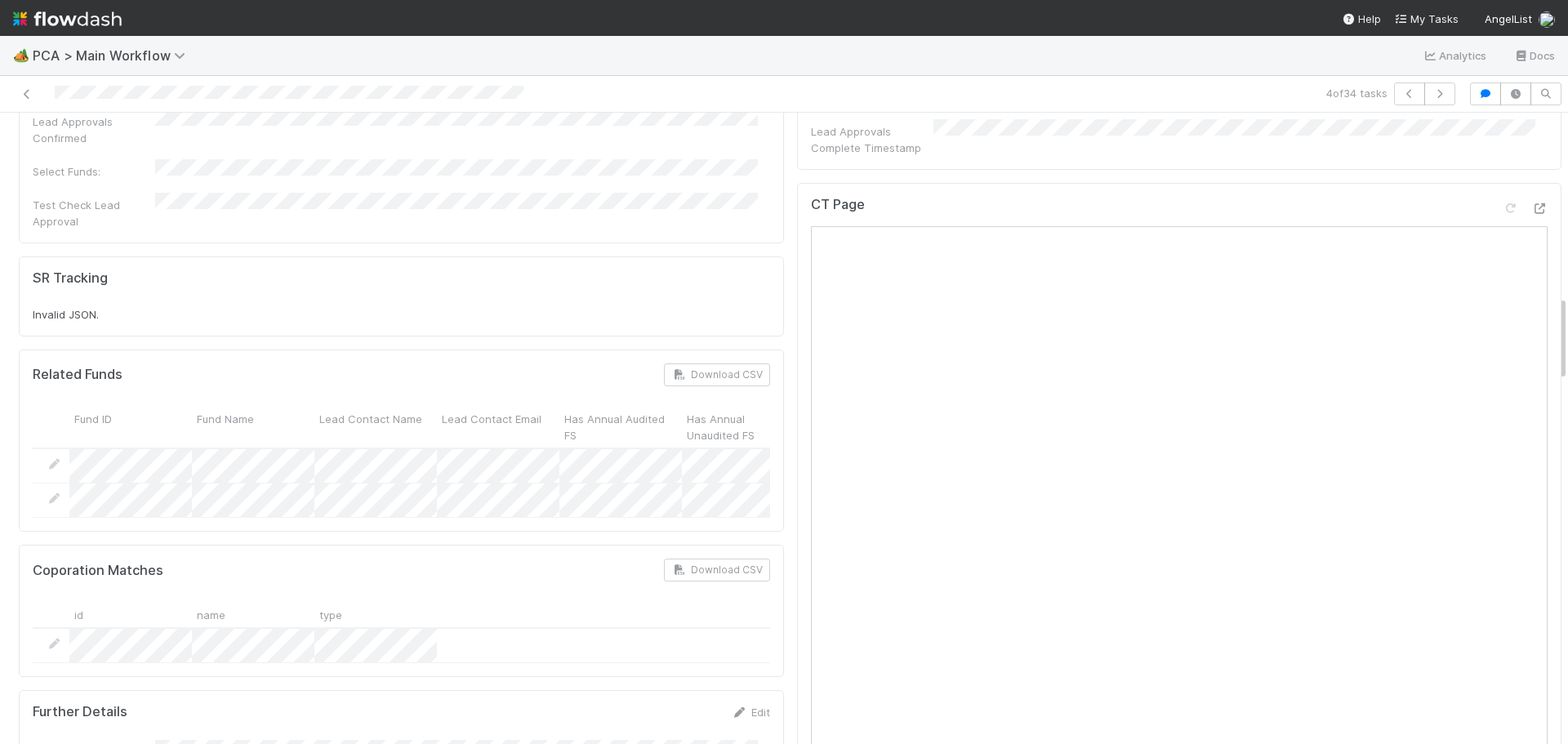
scroll to position [1307, 0]
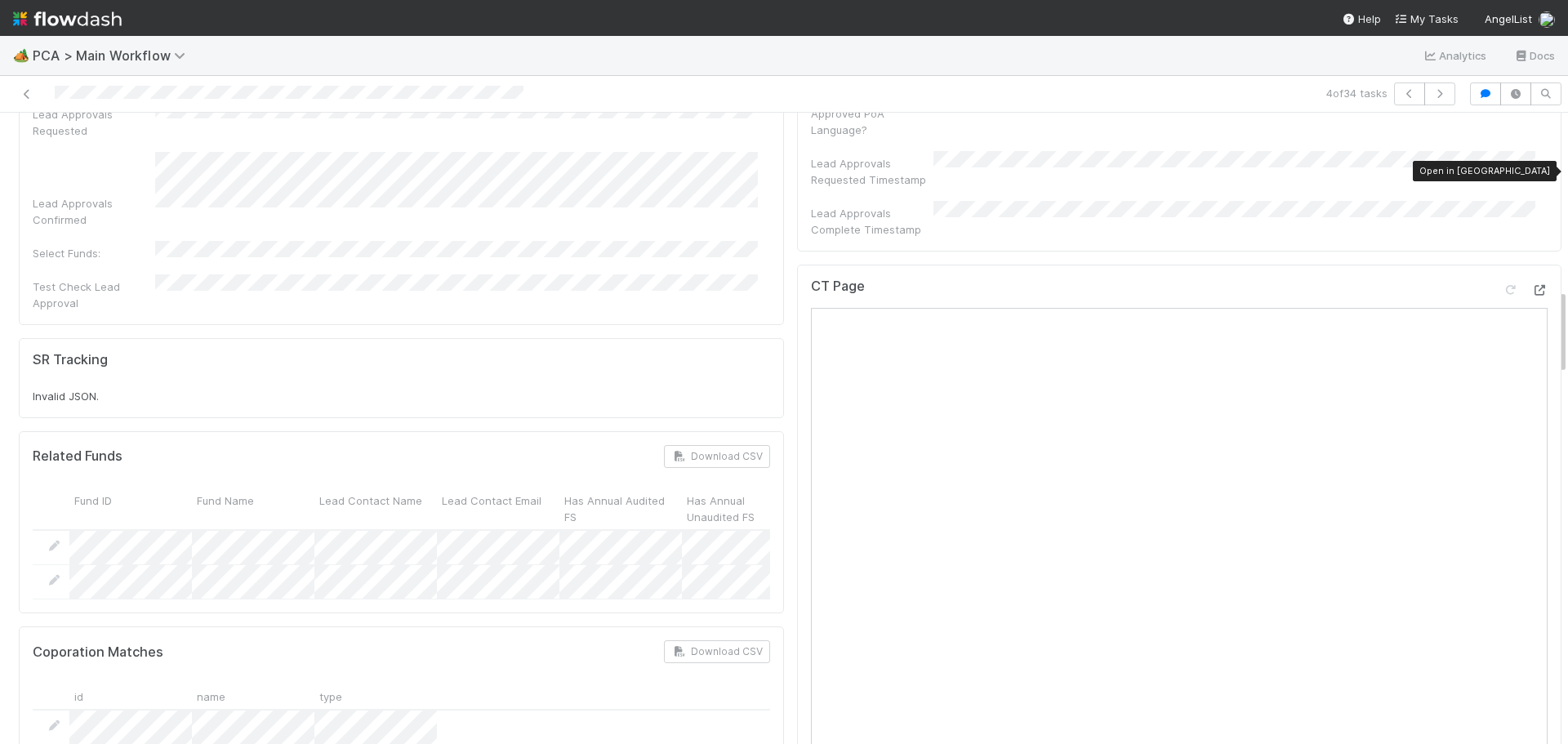
click at [1522, 264] on div "CT Page Open in New Tab" at bounding box center [1180, 621] width 765 height 714
click at [1532, 285] on icon at bounding box center [1539, 290] width 16 height 11
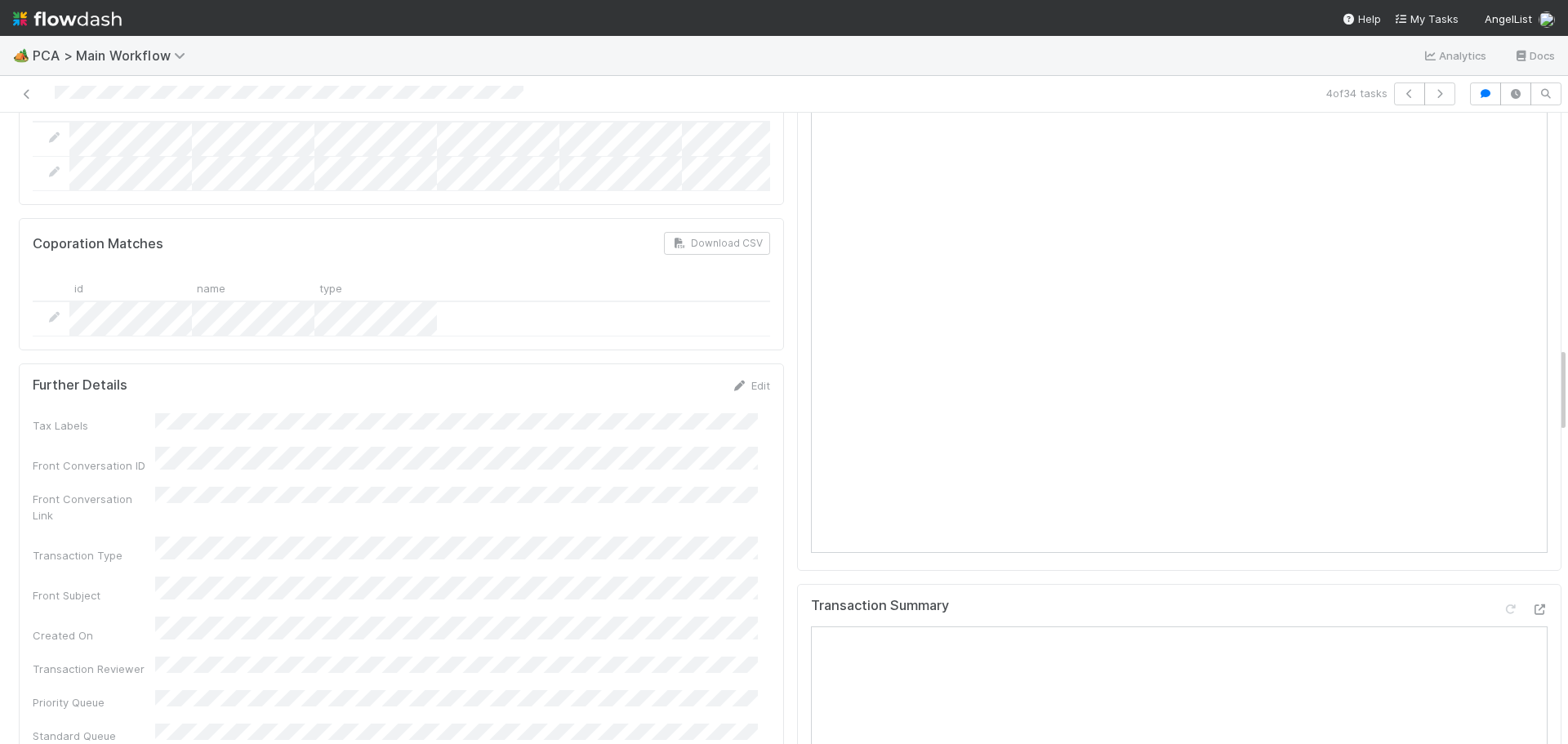
scroll to position [1960, 0]
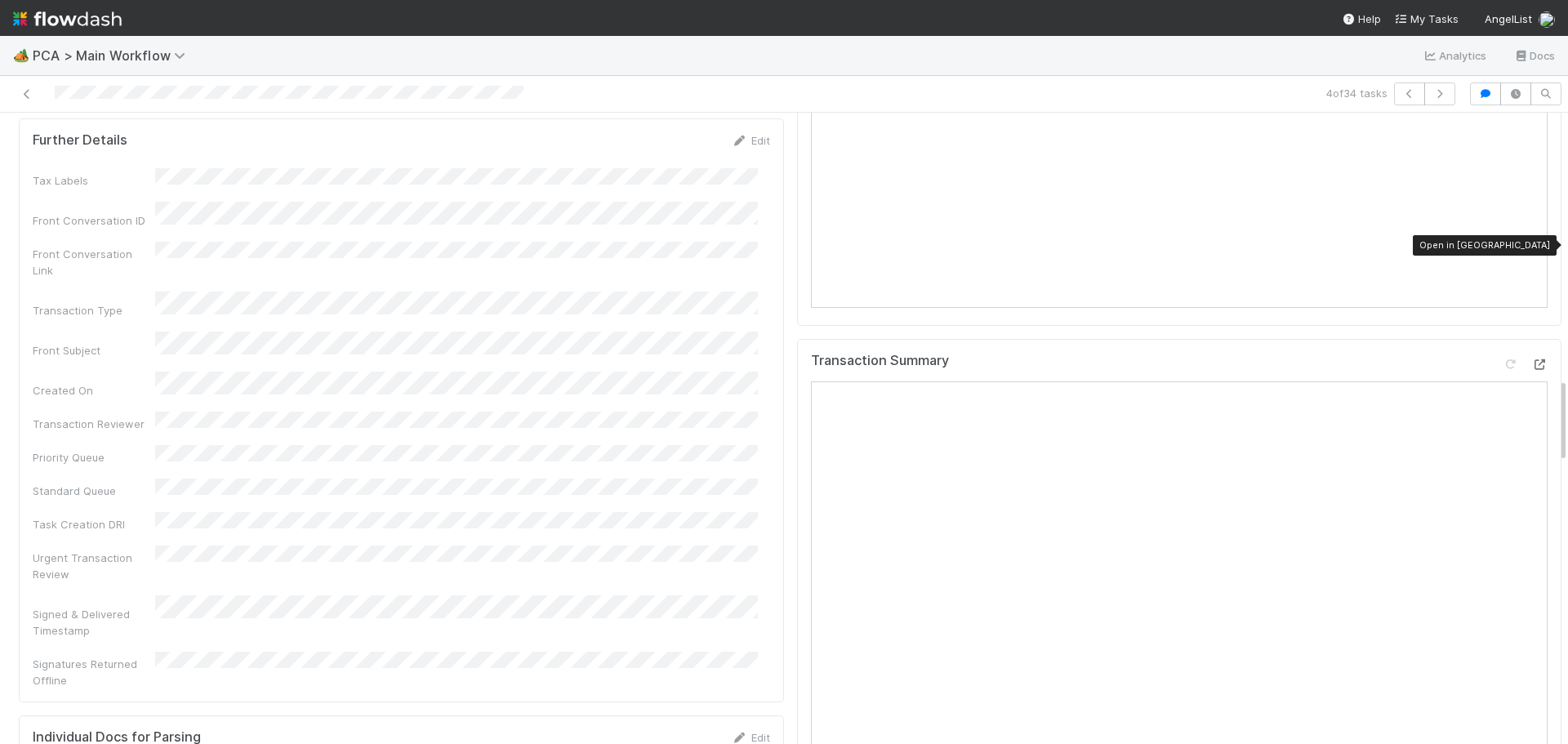
click at [1532, 359] on icon at bounding box center [1539, 364] width 16 height 11
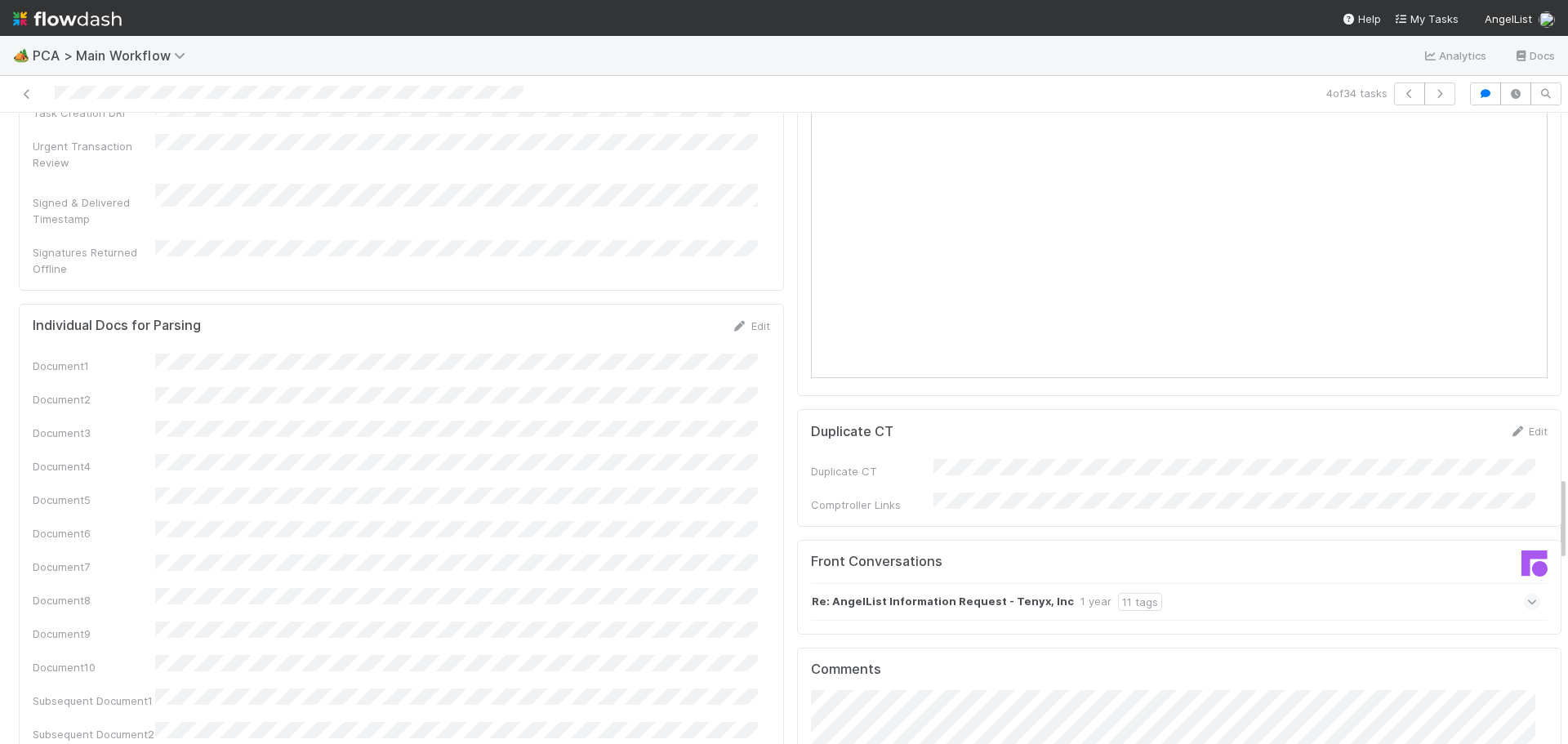
scroll to position [2695, 0]
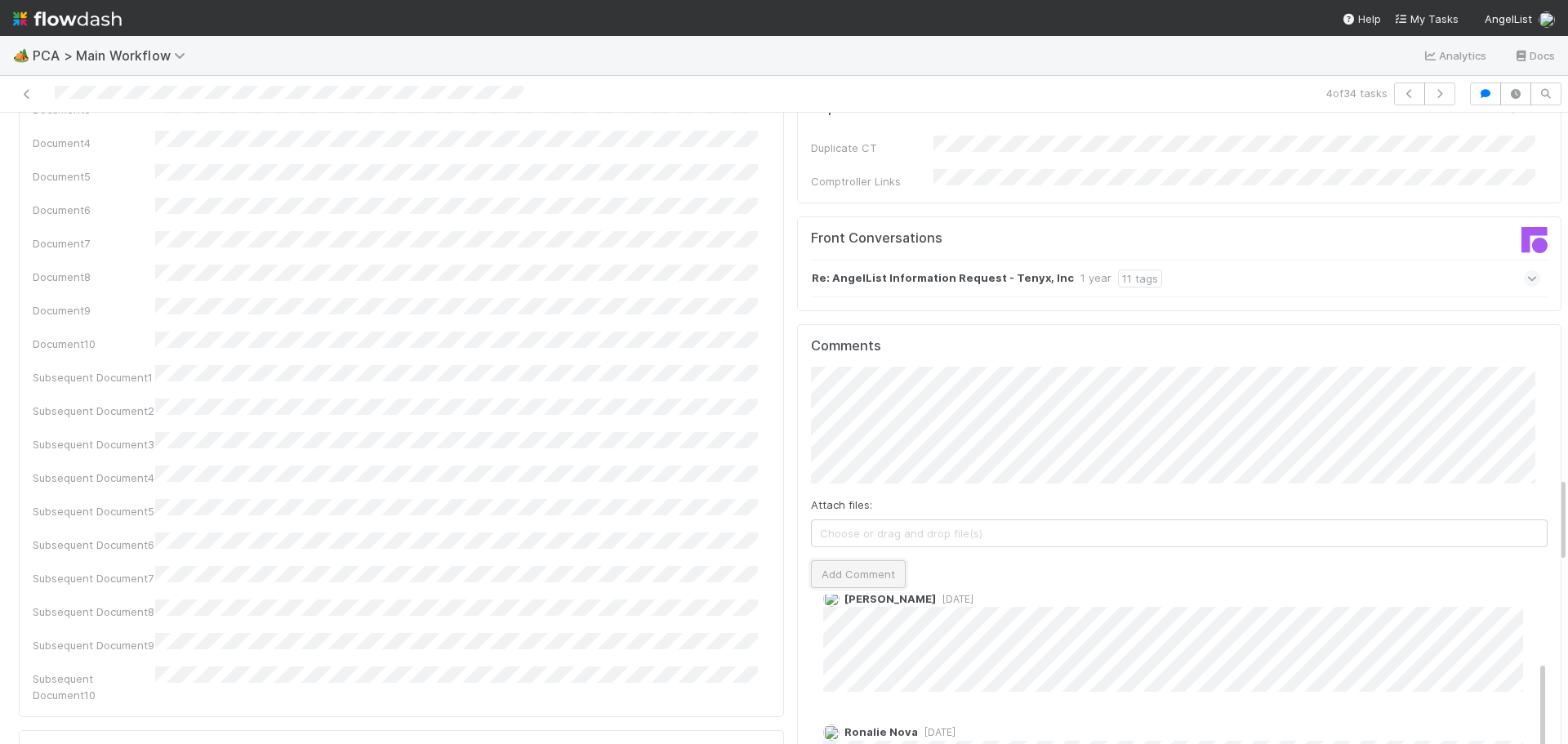
click at [837, 560] on button "Add Comment" at bounding box center [859, 574] width 95 height 28
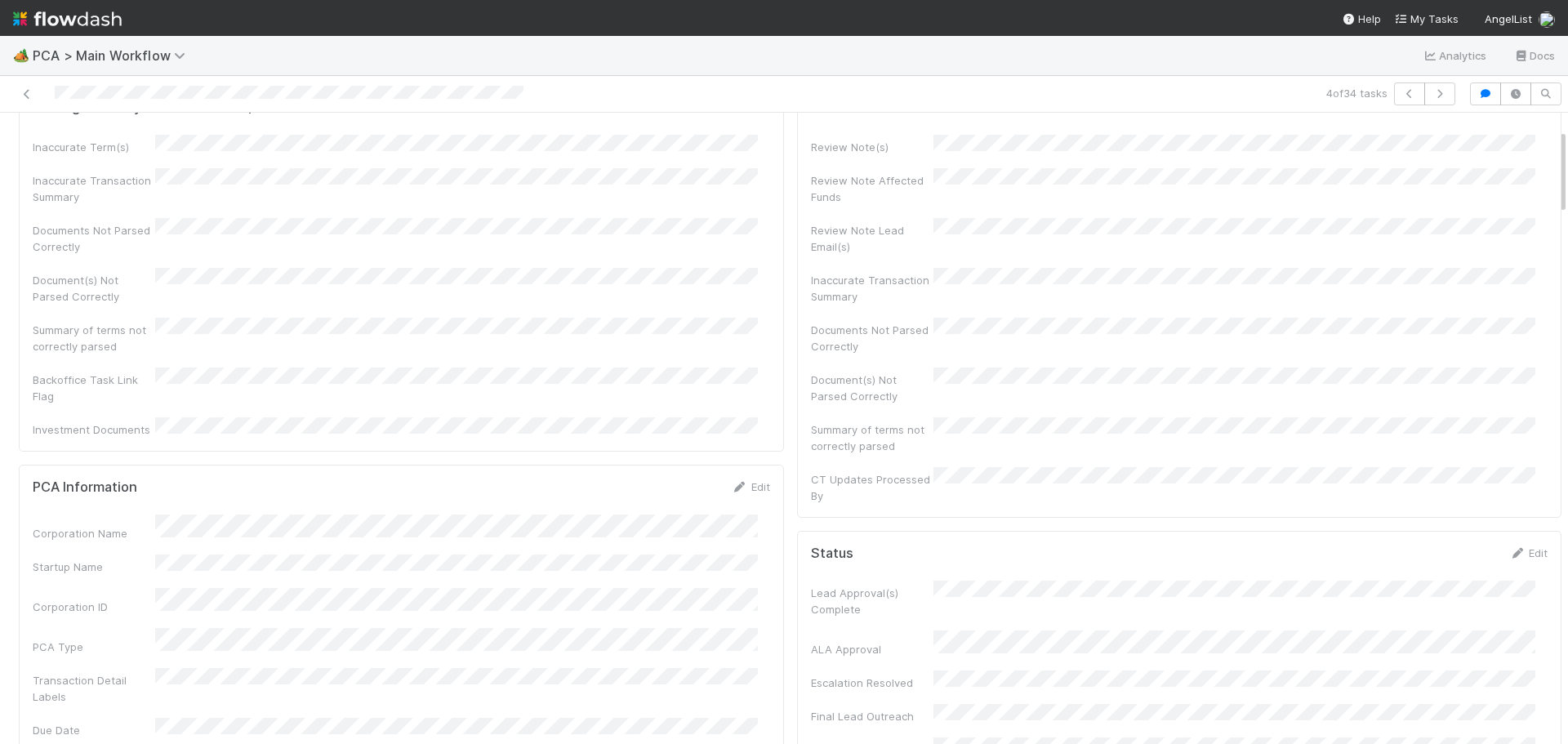
scroll to position [0, 0]
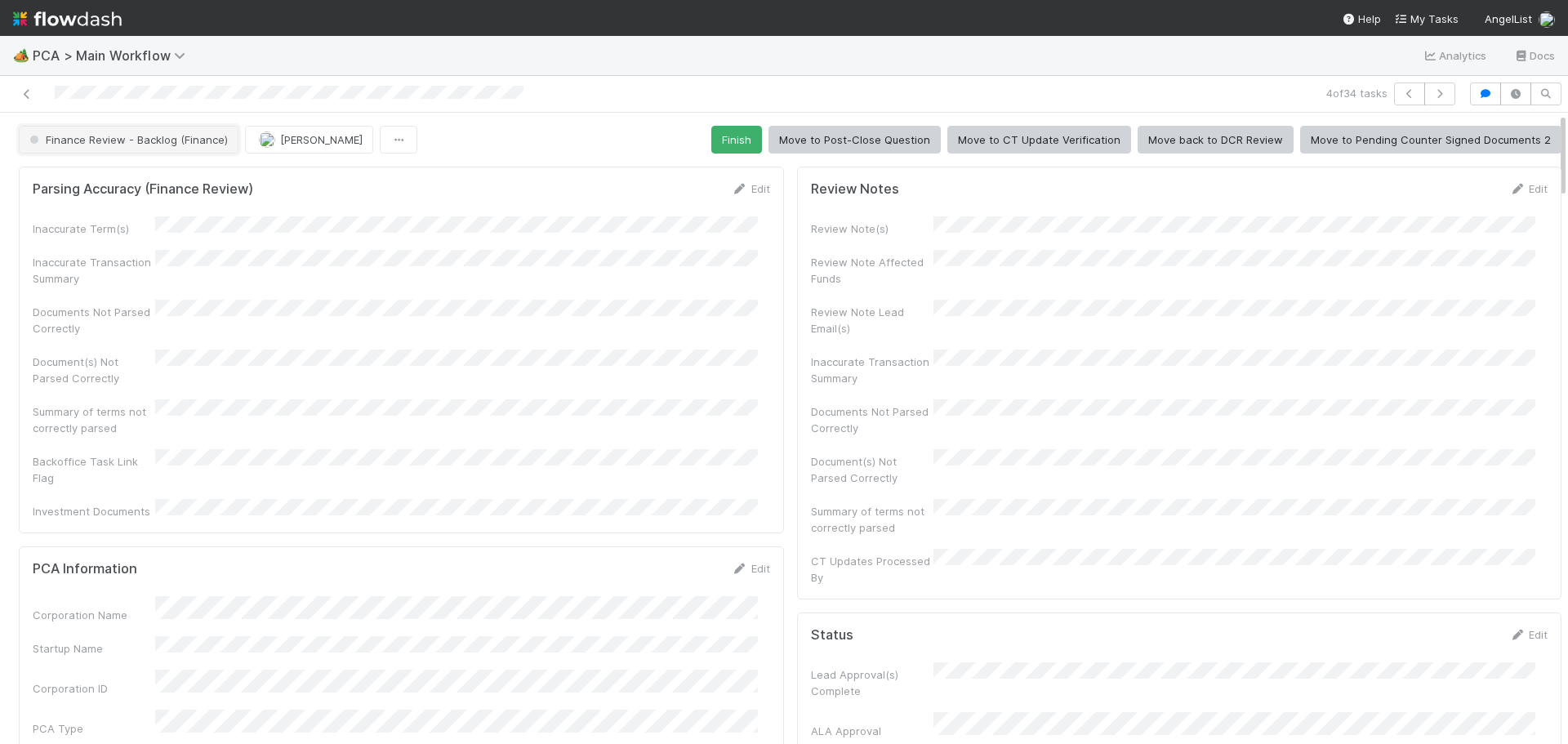
click at [165, 149] on button "Finance Review - Backlog (Finance)" at bounding box center [128, 139] width 220 height 28
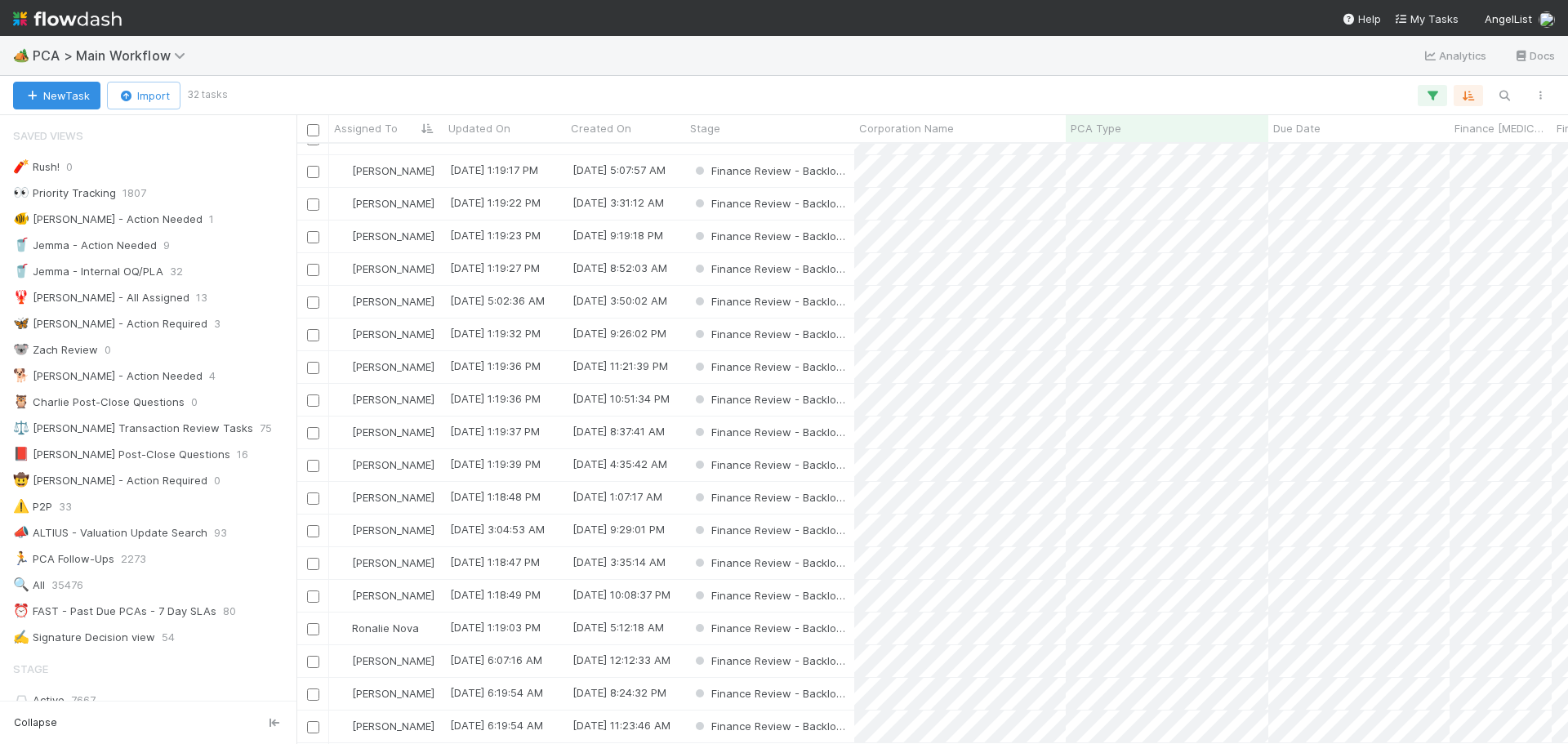
scroll to position [295, 0]
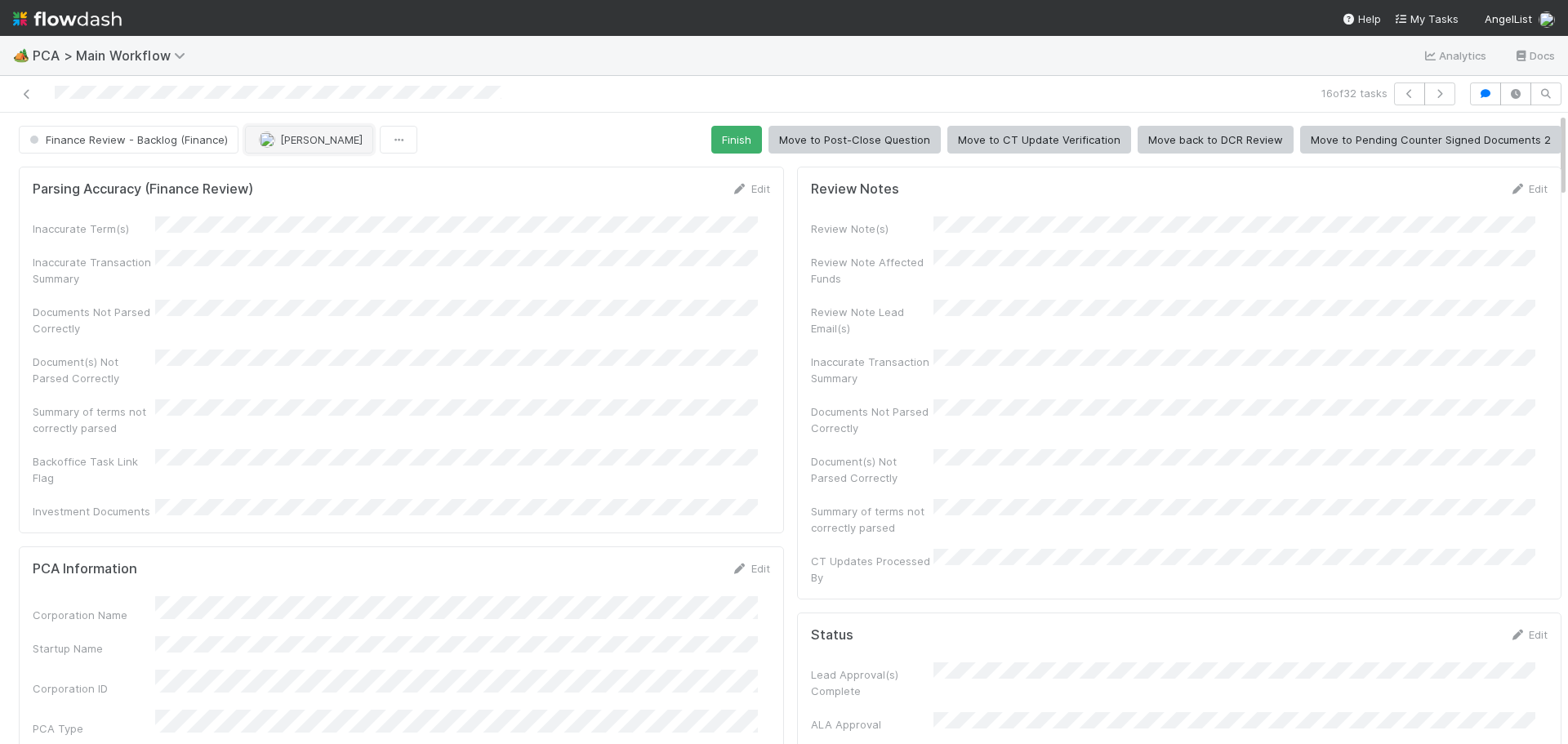
click at [306, 140] on span "Jacob Luna" at bounding box center [321, 139] width 82 height 13
click at [346, 180] on span "Marenz Trajano you" at bounding box center [320, 180] width 107 height 13
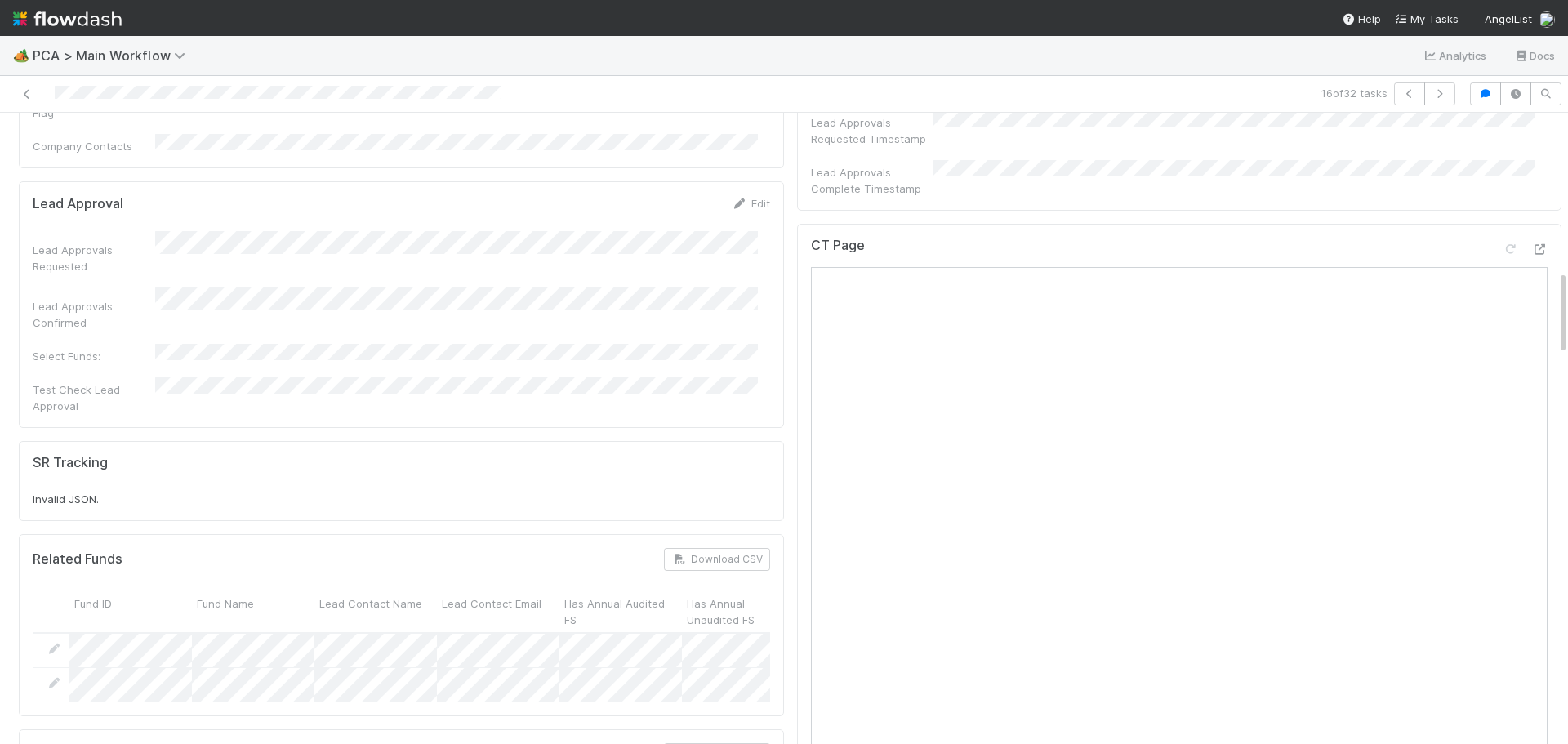
scroll to position [1143, 0]
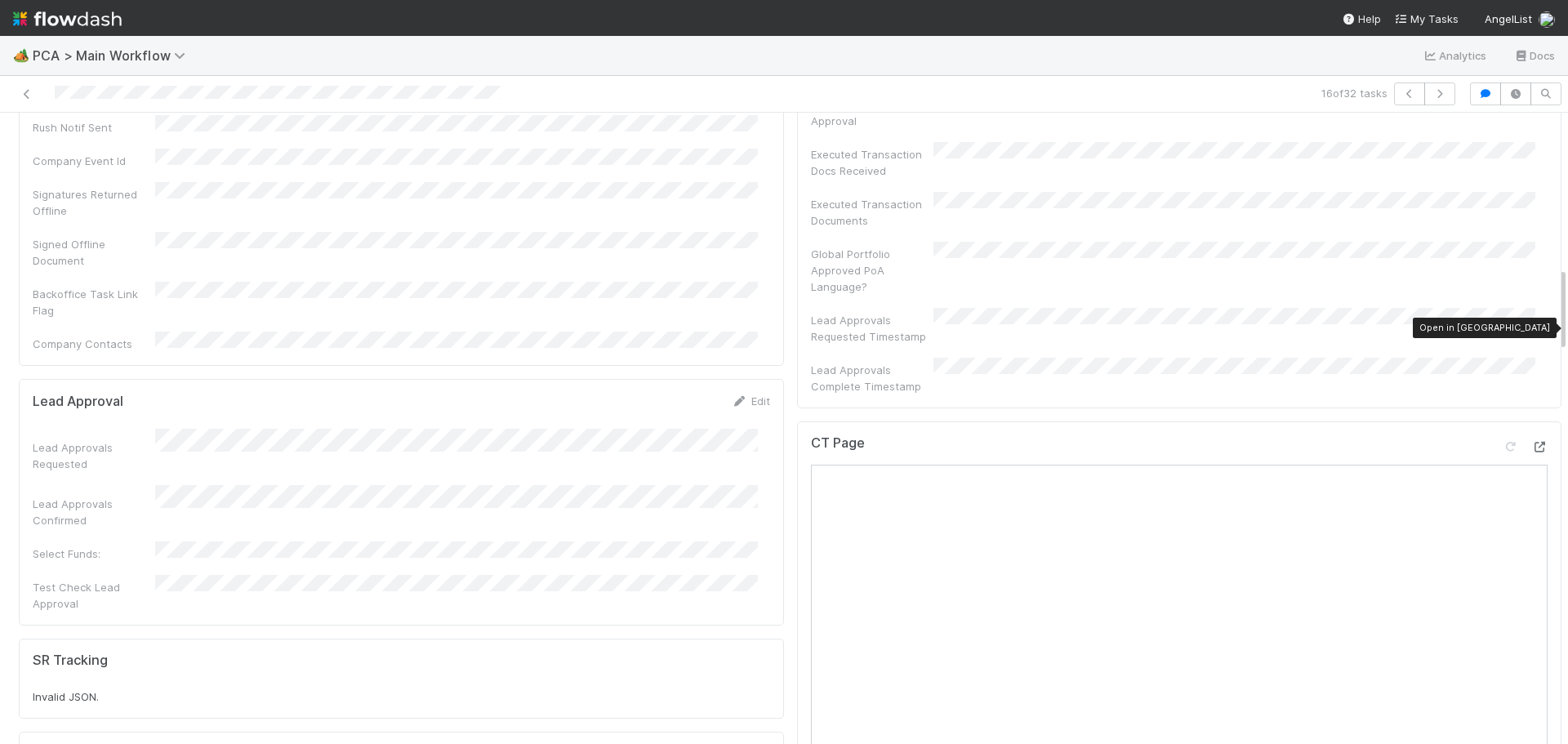
click at [1532, 441] on icon at bounding box center [1539, 447] width 16 height 11
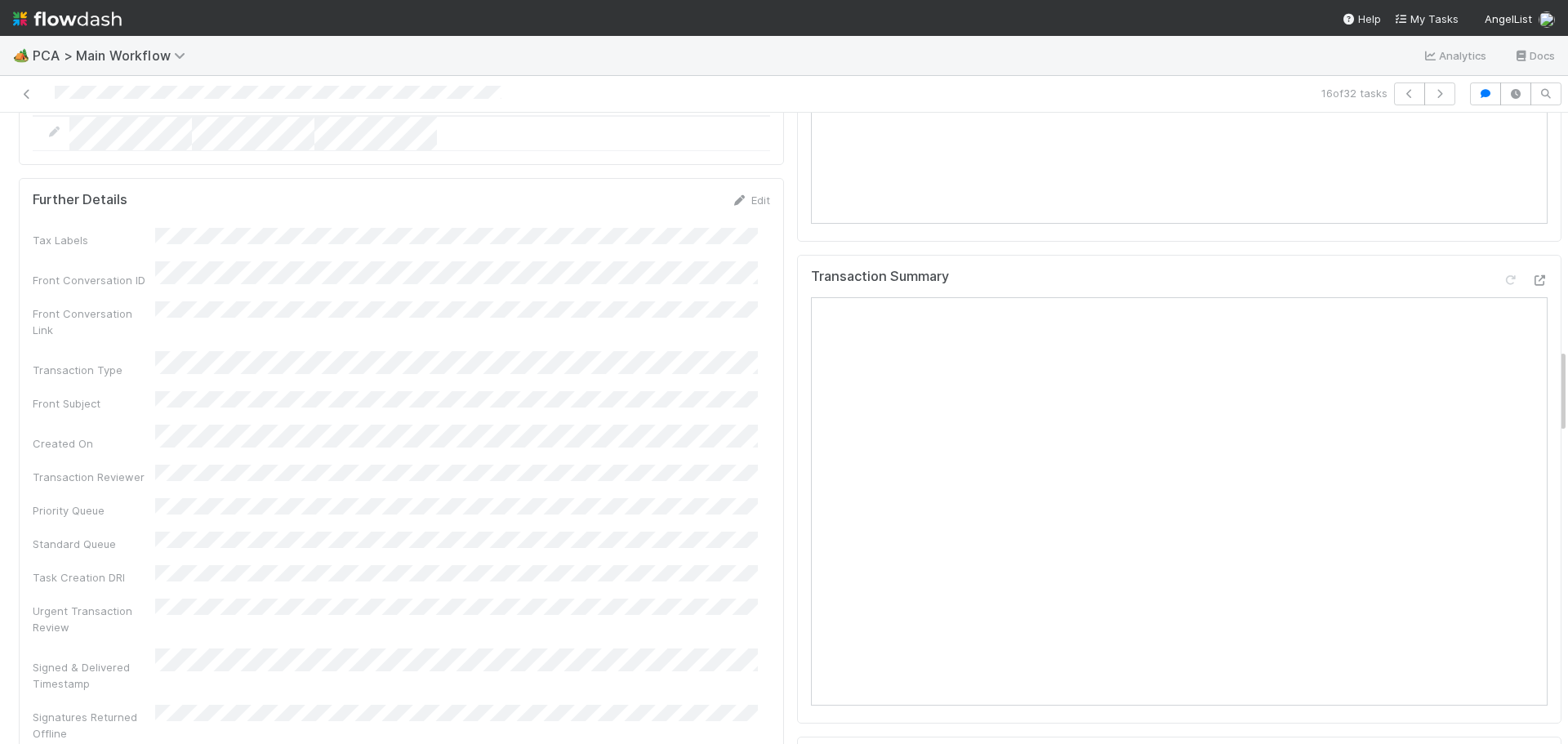
scroll to position [2041, 0]
click at [1528, 251] on div "Transaction Summary Open in New Tab" at bounding box center [1180, 486] width 765 height 469
click at [1532, 271] on icon at bounding box center [1539, 276] width 16 height 11
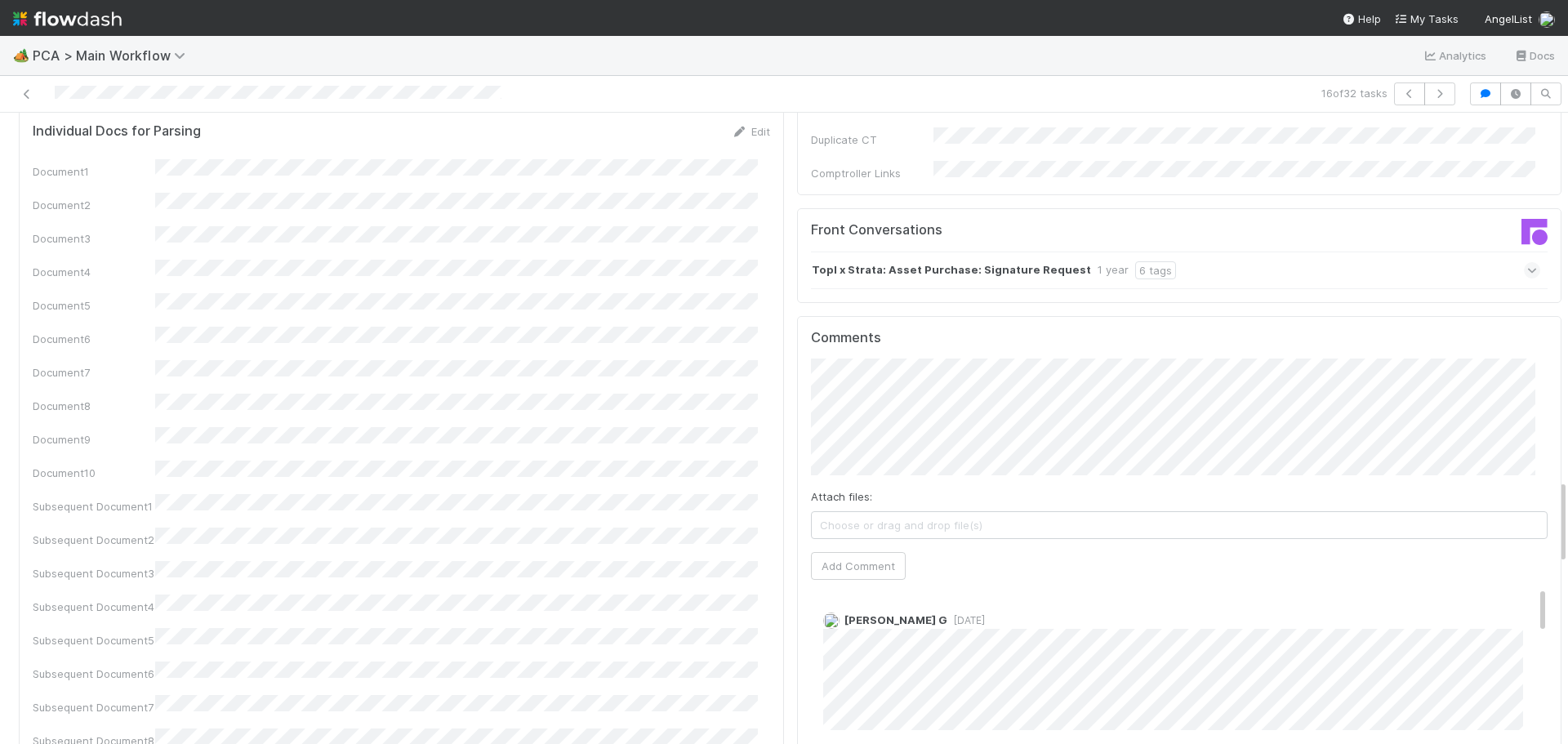
scroll to position [2695, 0]
click at [850, 553] on button "Add Comment" at bounding box center [859, 567] width 95 height 28
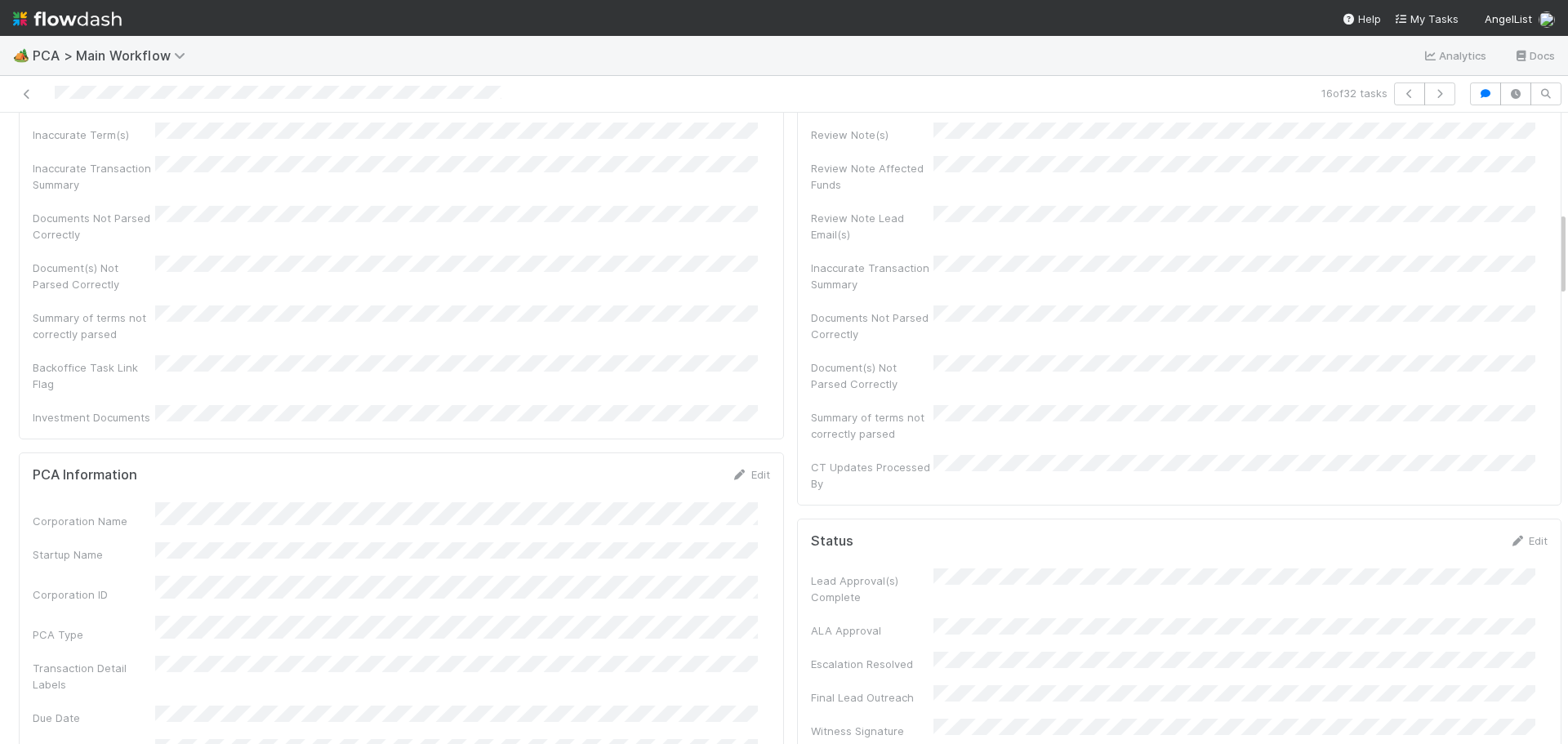
scroll to position [0, 0]
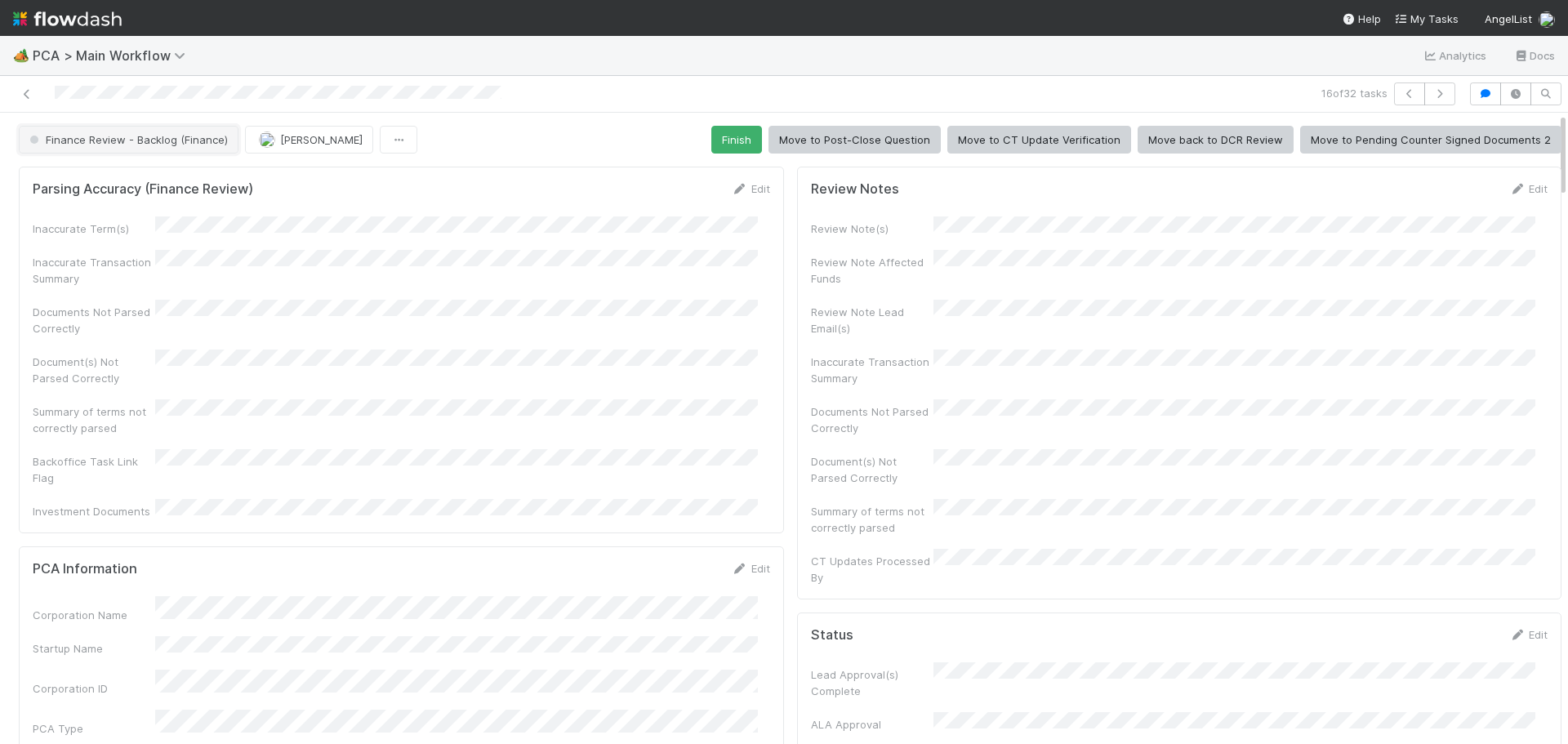
click at [175, 131] on button "Finance Review - Backlog (Finance)" at bounding box center [128, 139] width 220 height 28
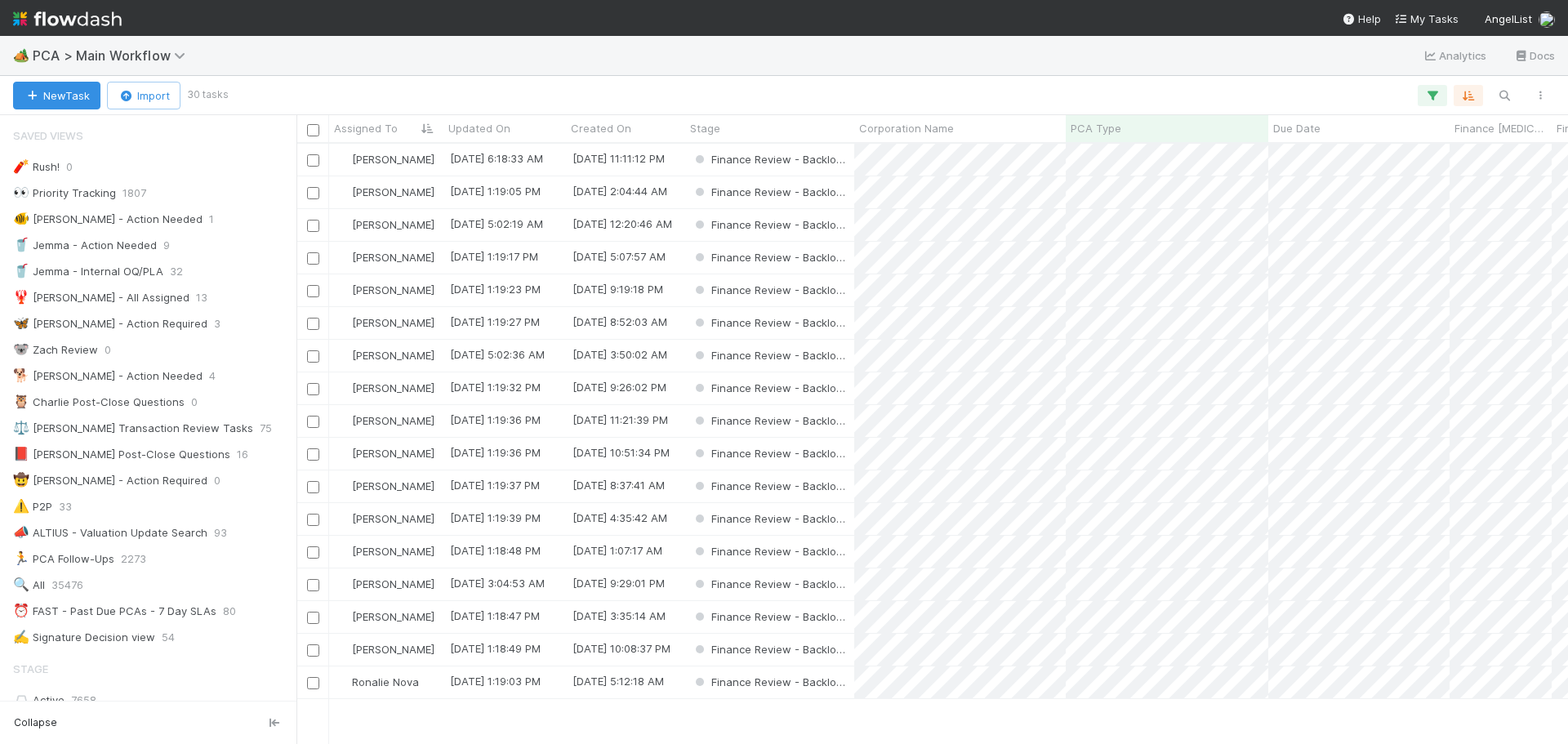
scroll to position [245, 0]
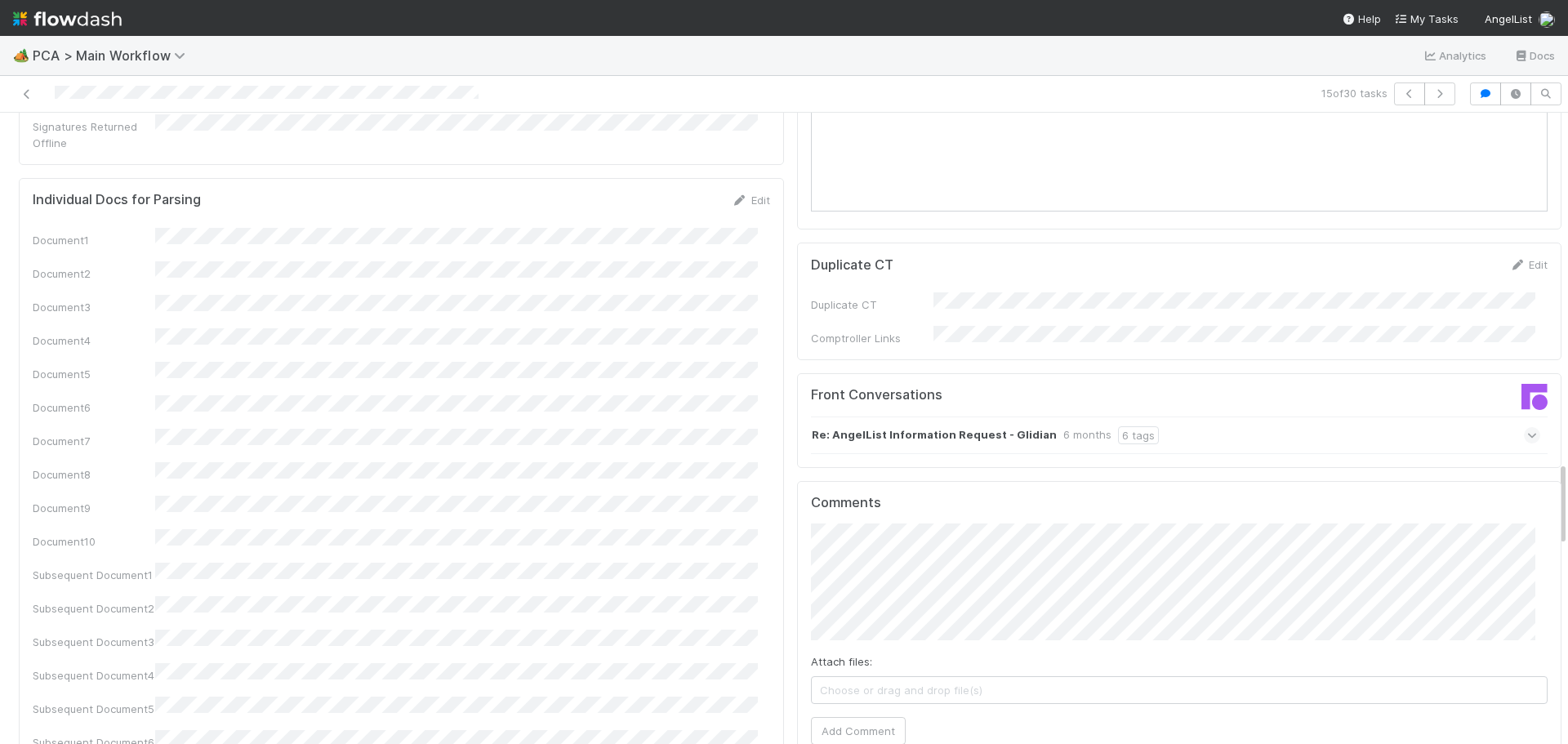
scroll to position [2858, 0]
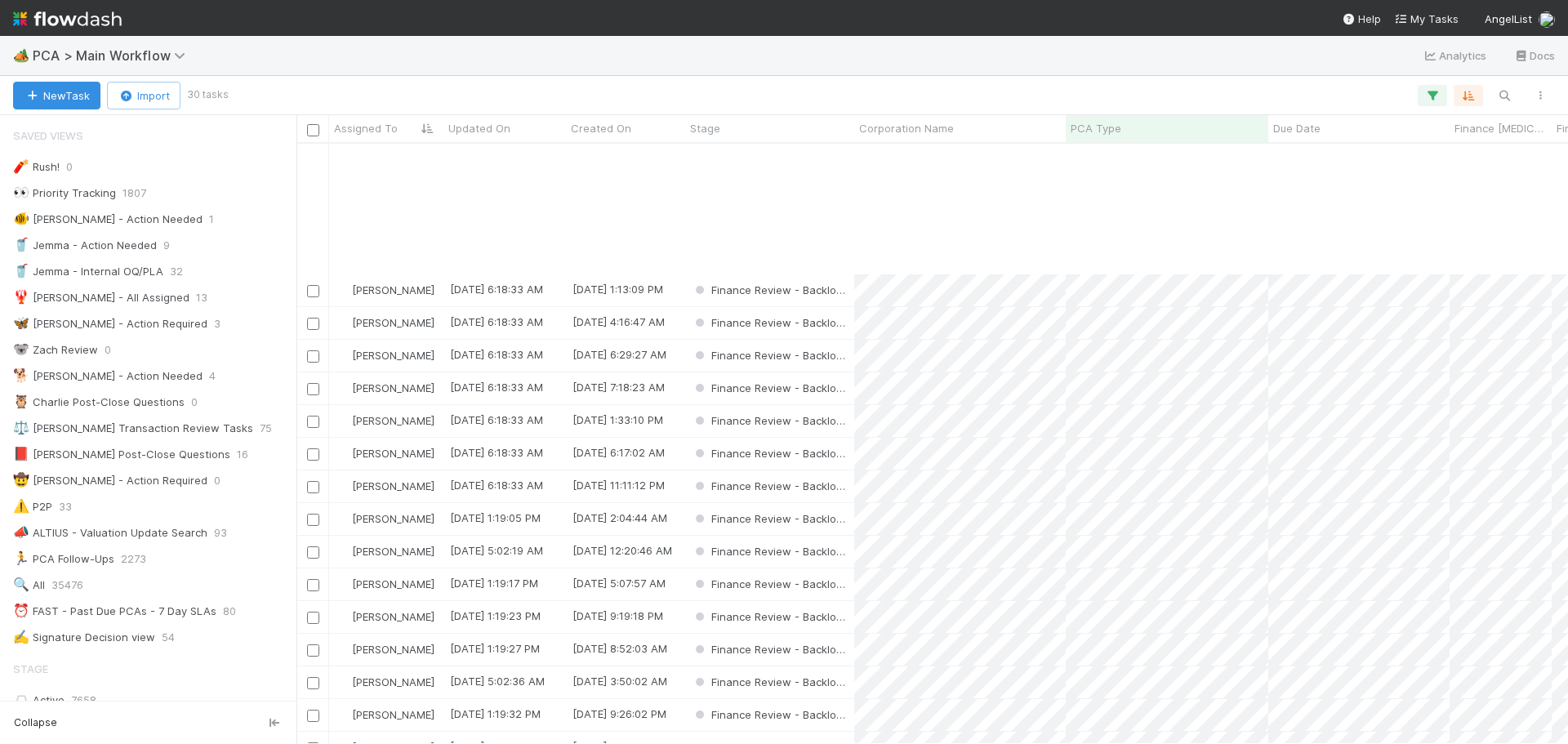
scroll to position [164, 0]
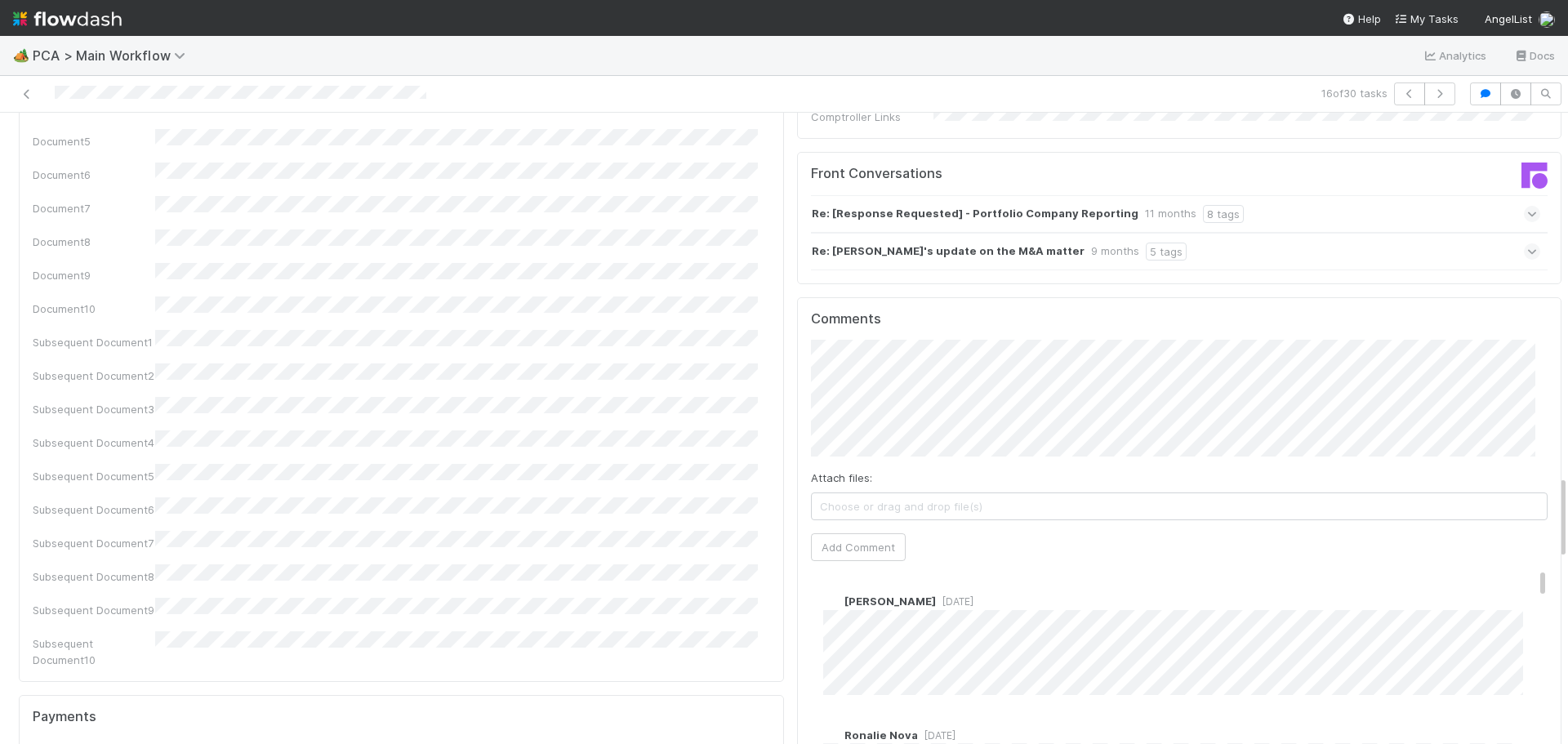
scroll to position [2940, 0]
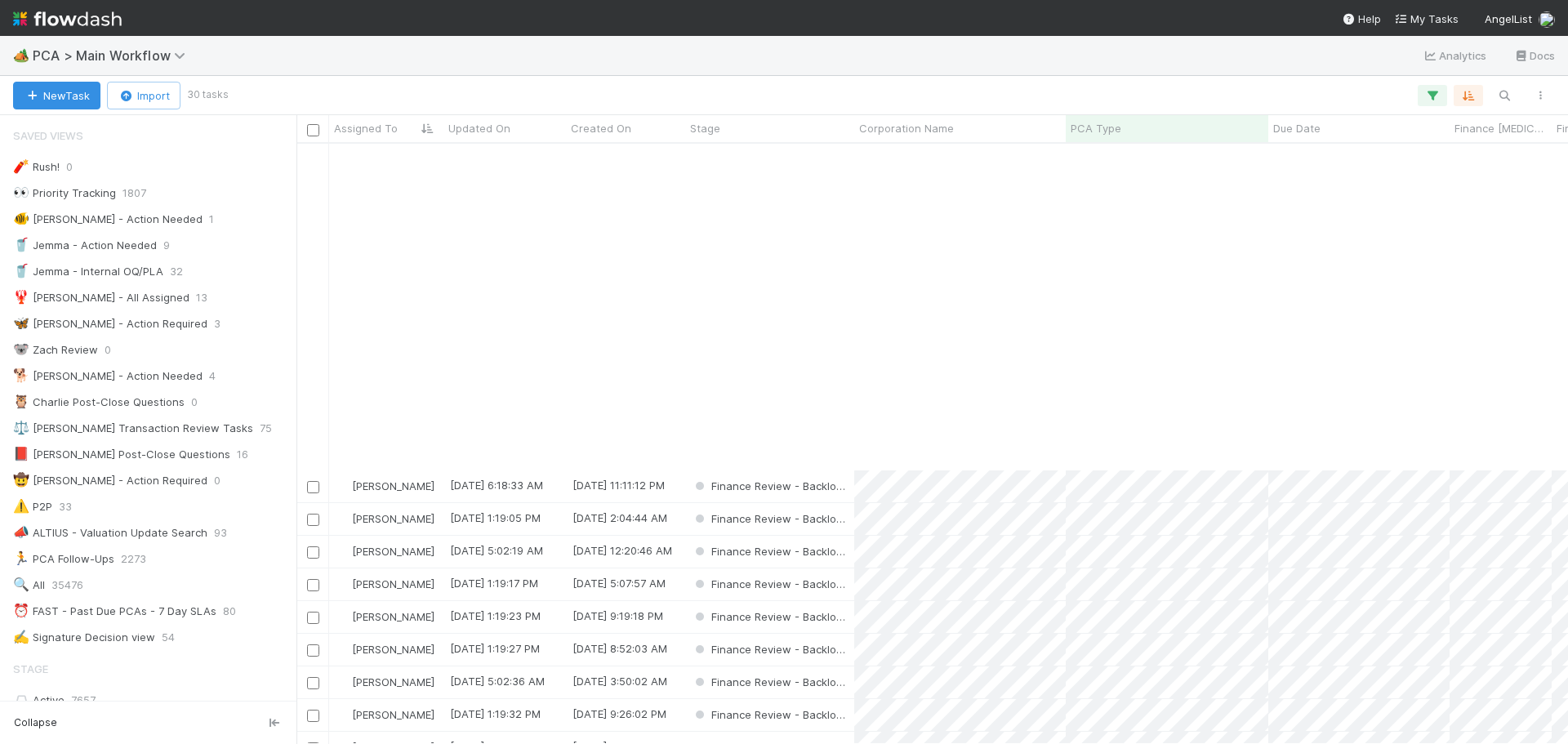
scroll to position [393, 0]
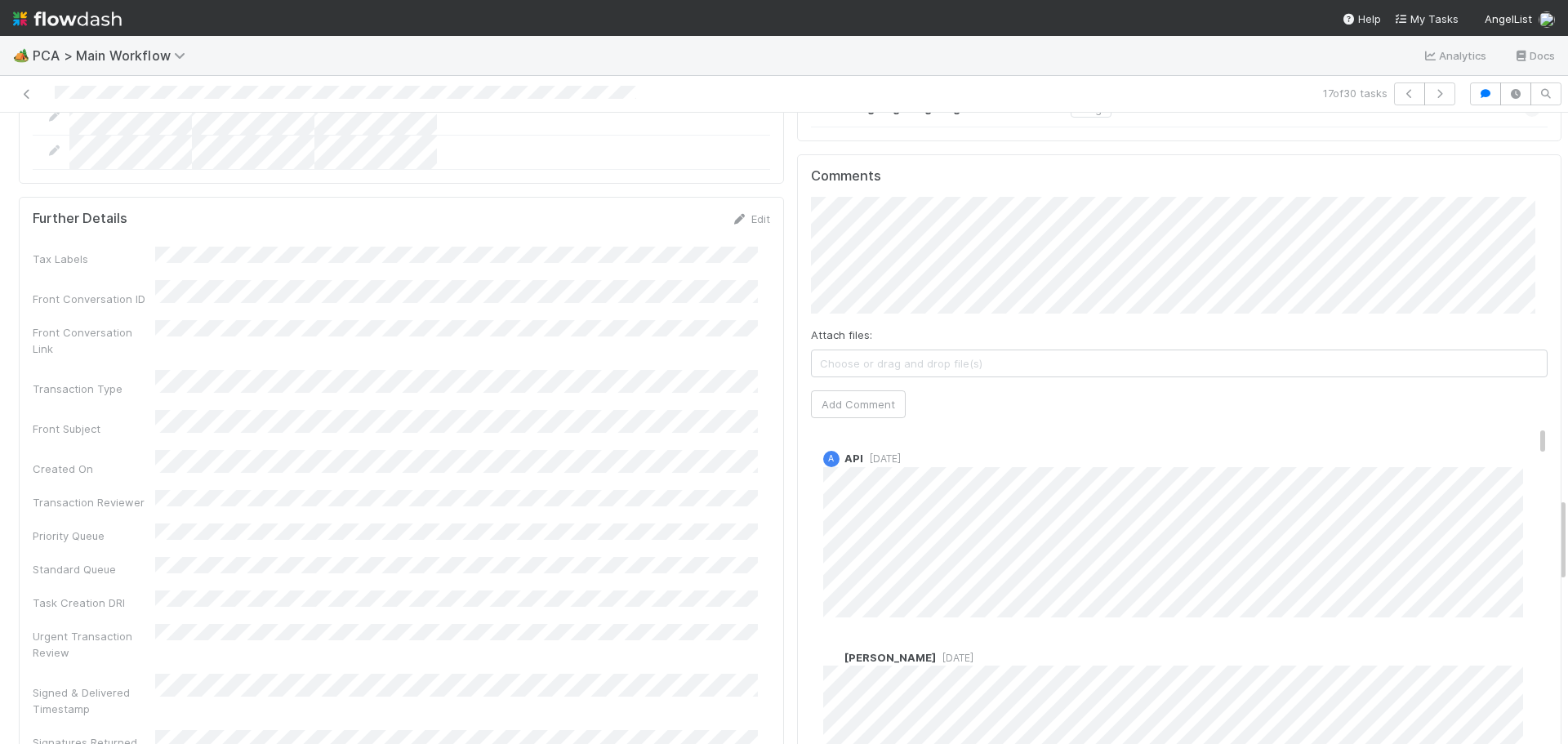
scroll to position [164, 0]
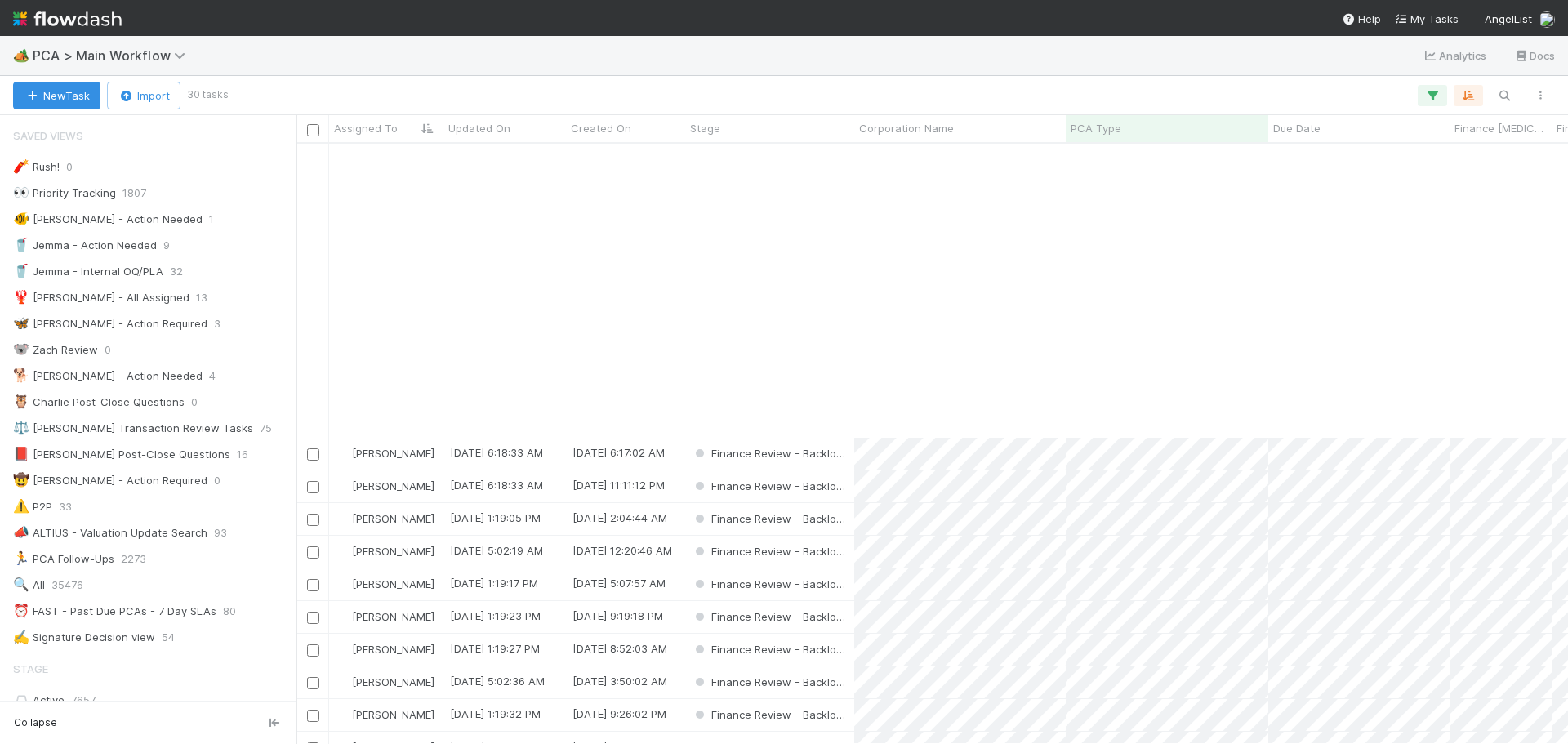
scroll to position [326, 0]
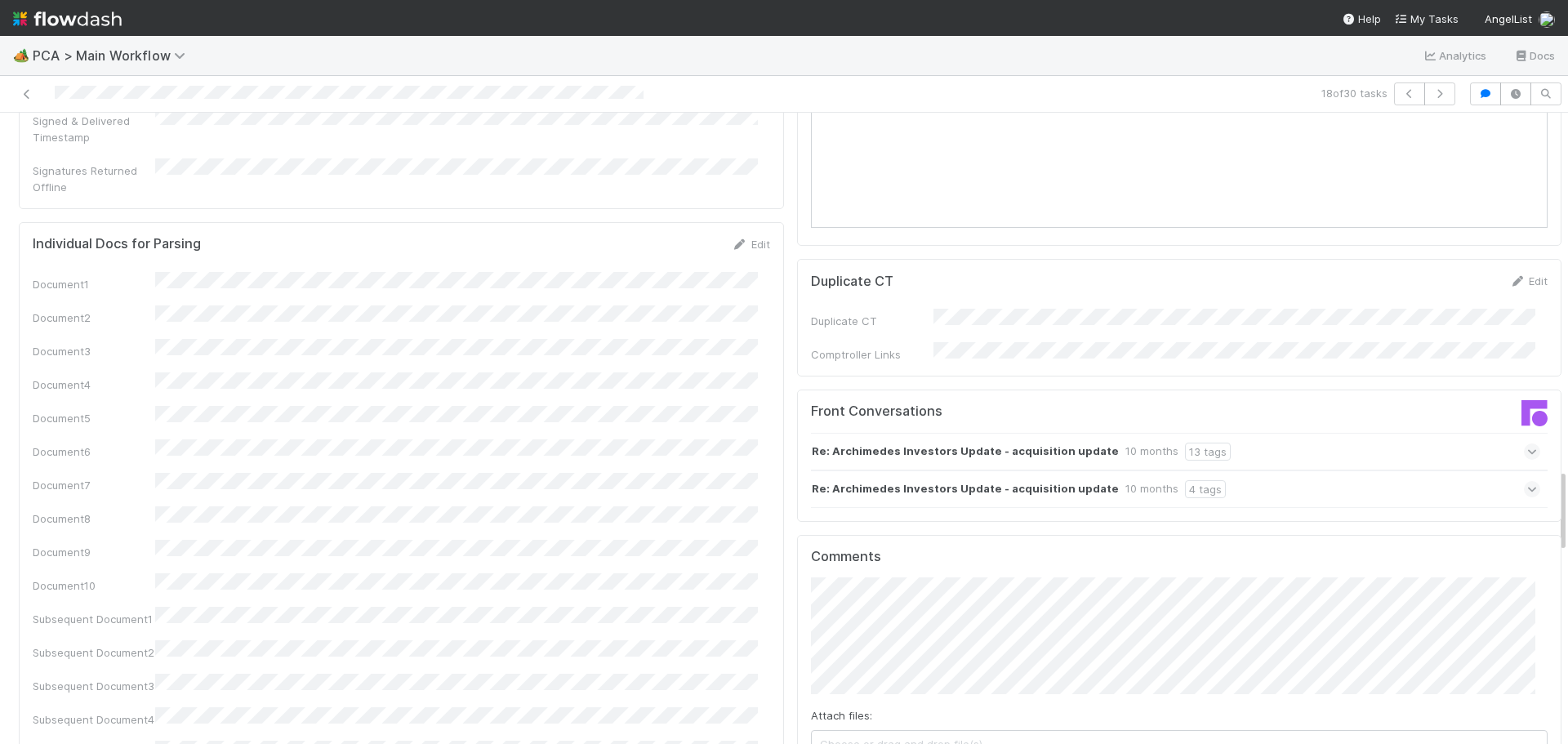
scroll to position [2858, 0]
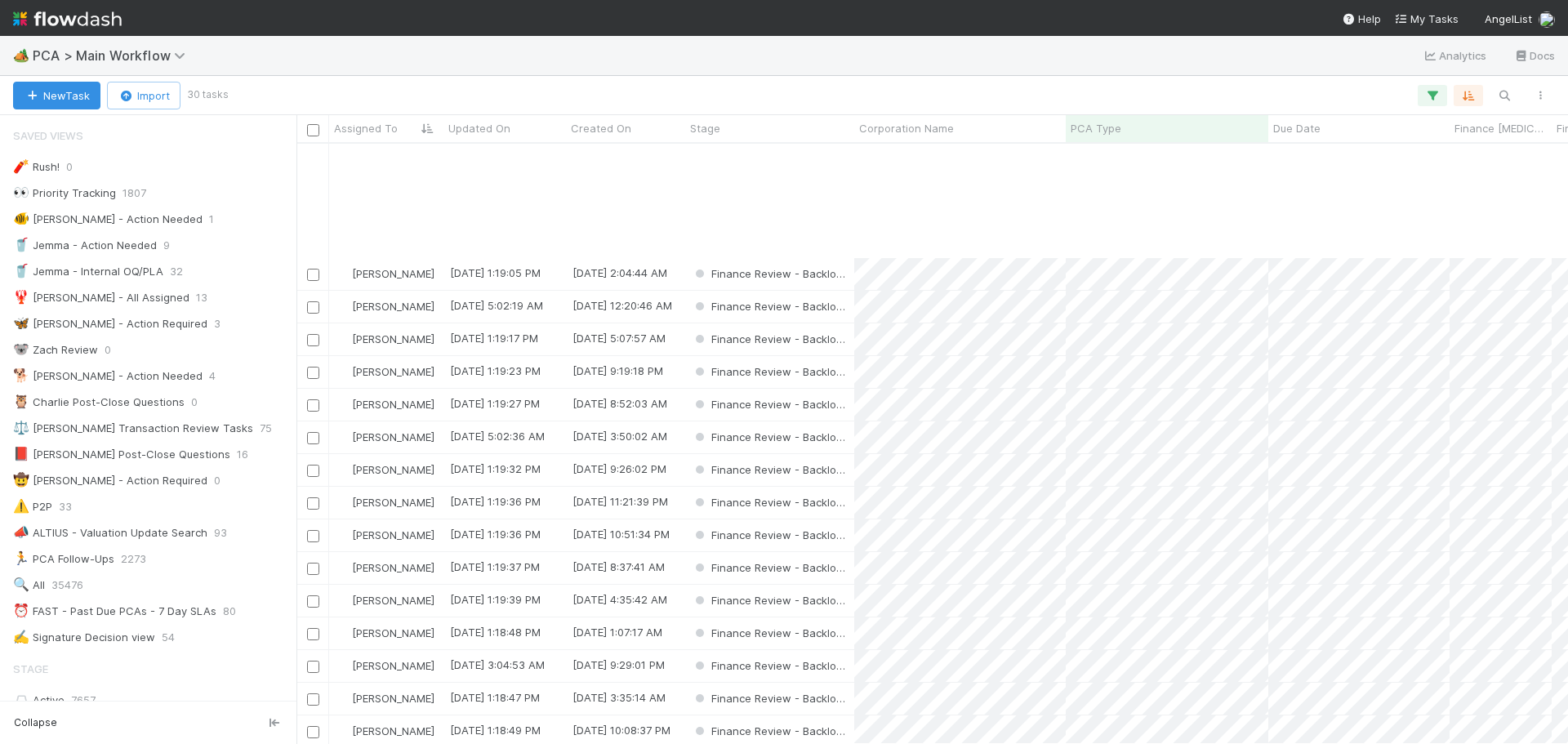
scroll to position [393, 0]
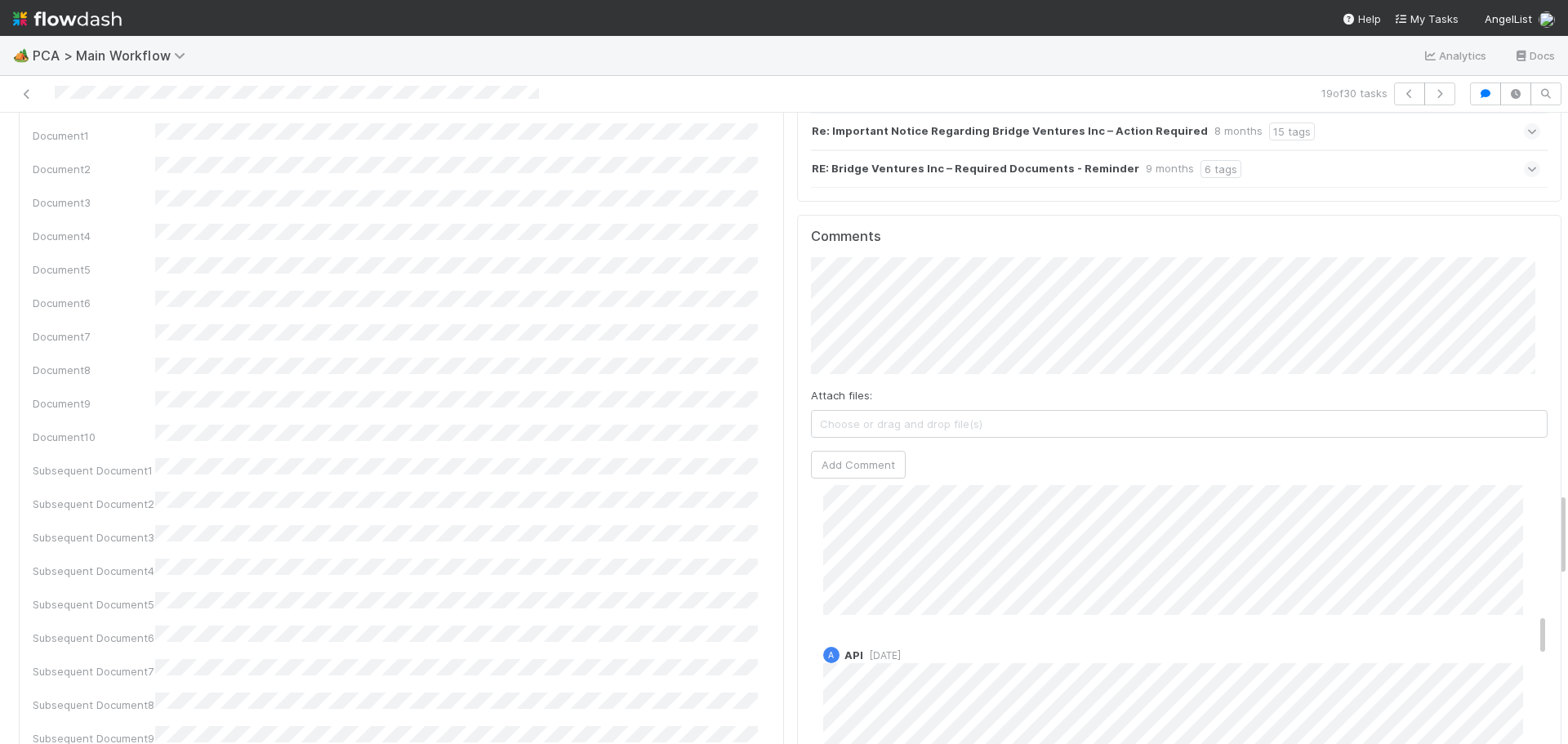
scroll to position [980, 0]
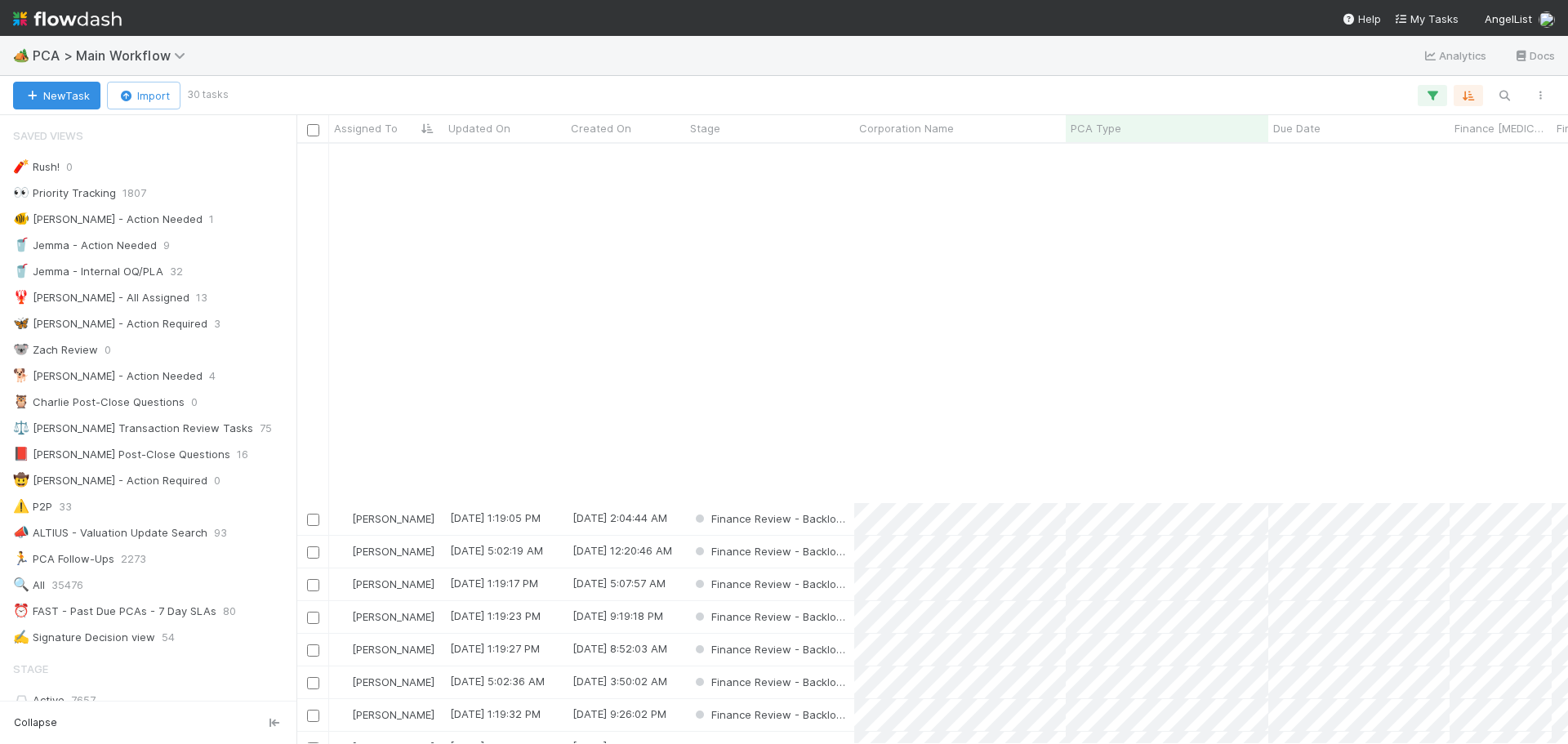
scroll to position [393, 0]
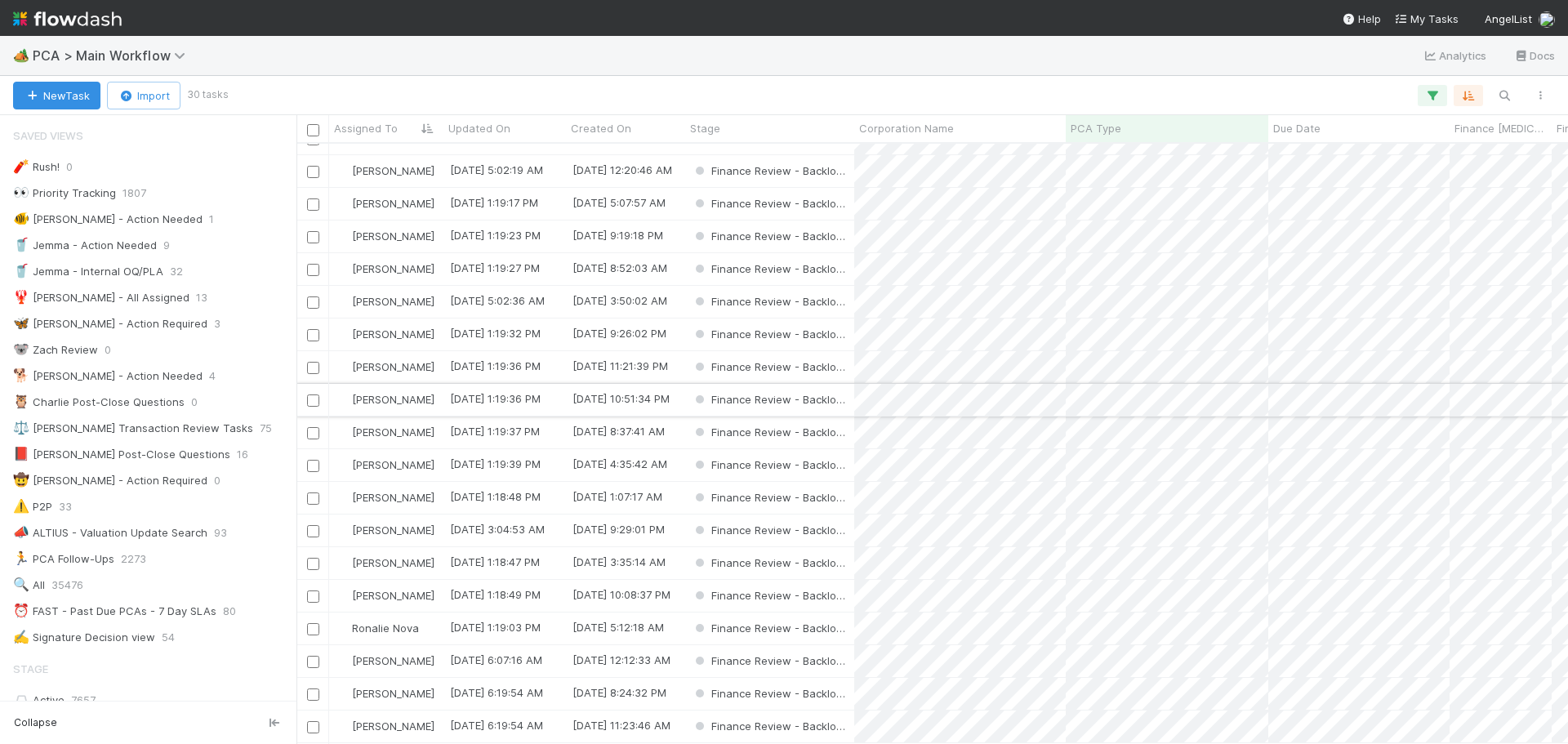
click at [851, 390] on div "Finance Review - Backlog (Finance)" at bounding box center [770, 400] width 169 height 32
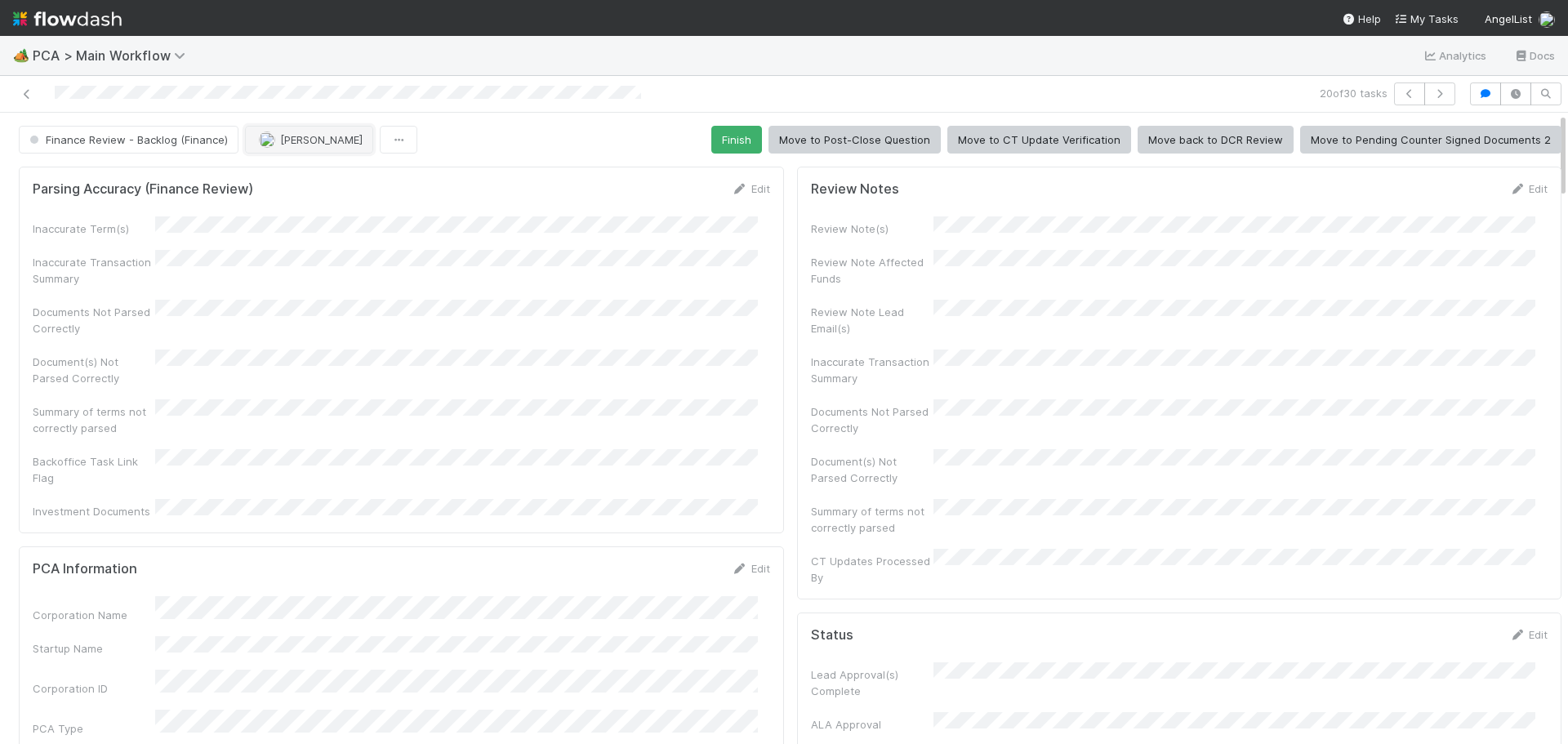
click at [291, 149] on button "Jacob Luna" at bounding box center [309, 139] width 128 height 28
drag, startPoint x: 321, startPoint y: 179, endPoint x: 737, endPoint y: 286, distance: 429.5
click at [322, 179] on span "Marenz Trajano you" at bounding box center [320, 180] width 107 height 13
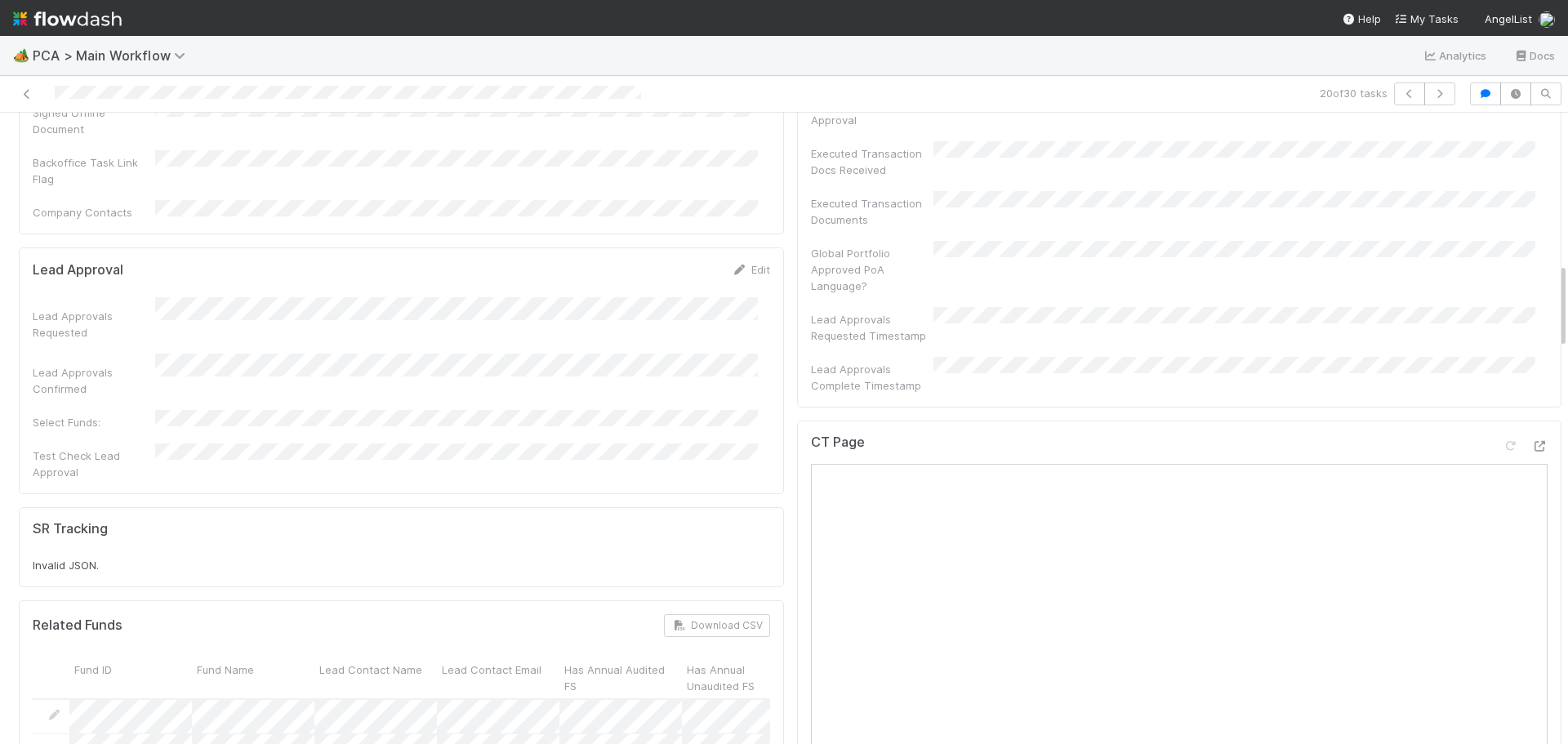
scroll to position [1062, 0]
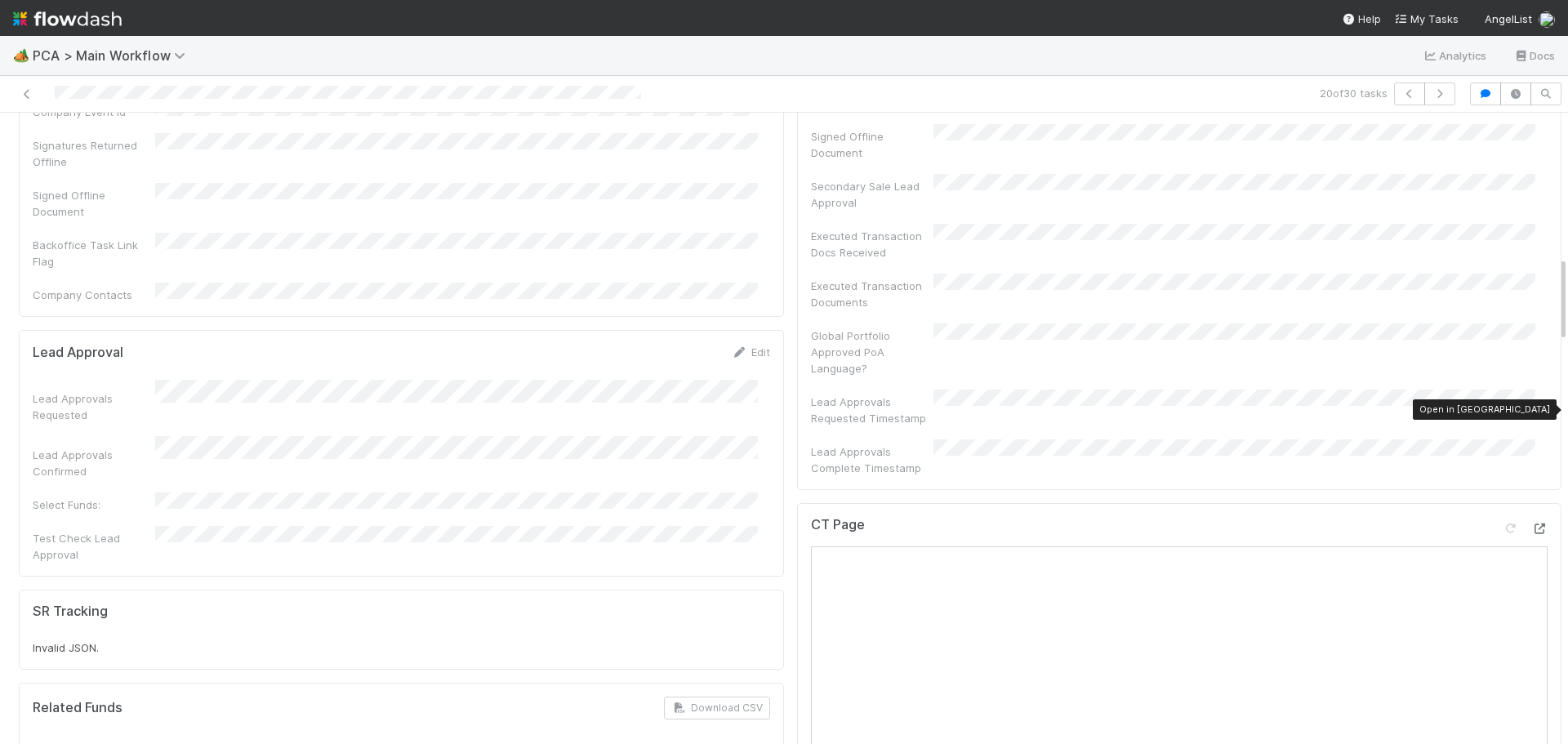
click at [1532, 524] on icon at bounding box center [1539, 529] width 16 height 11
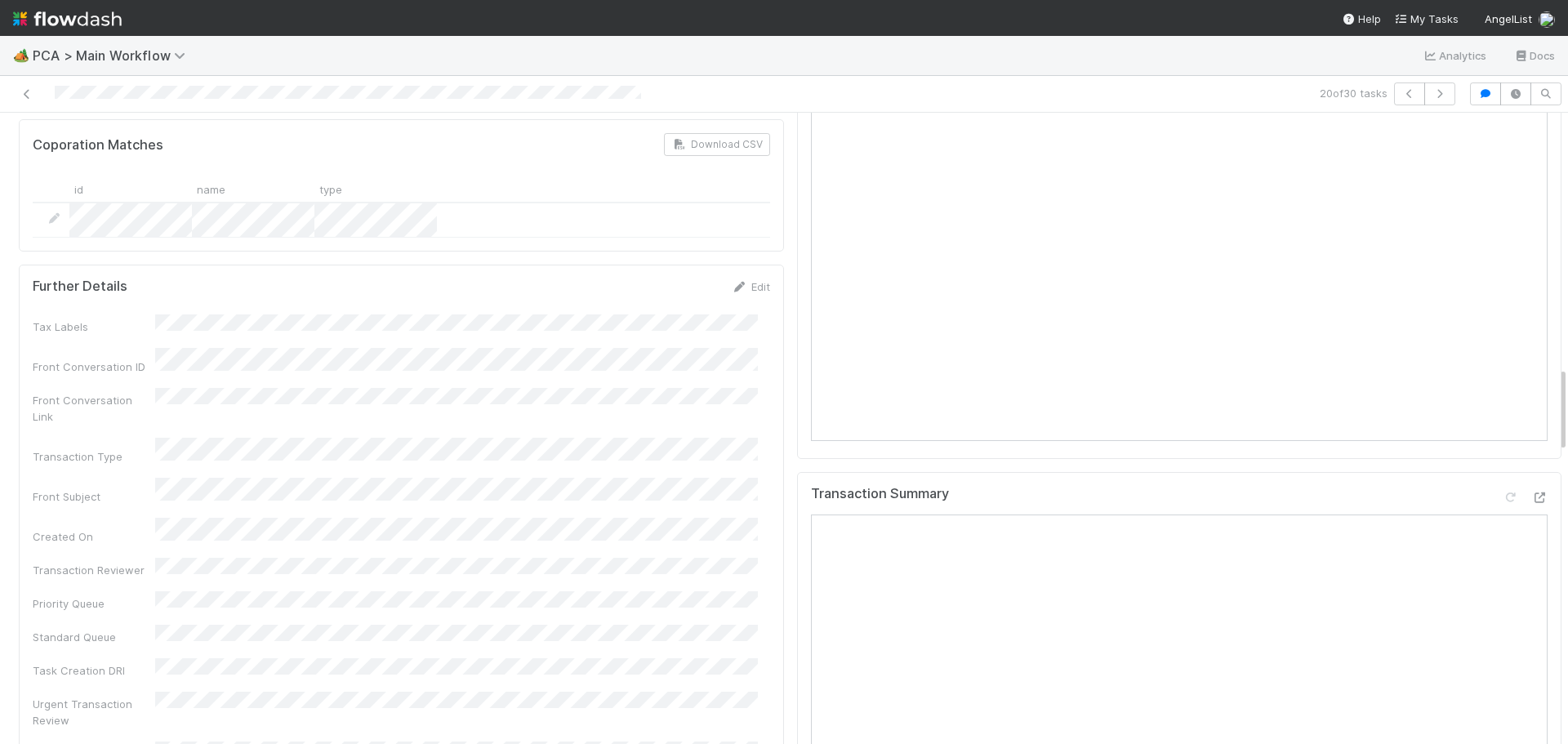
scroll to position [1878, 0]
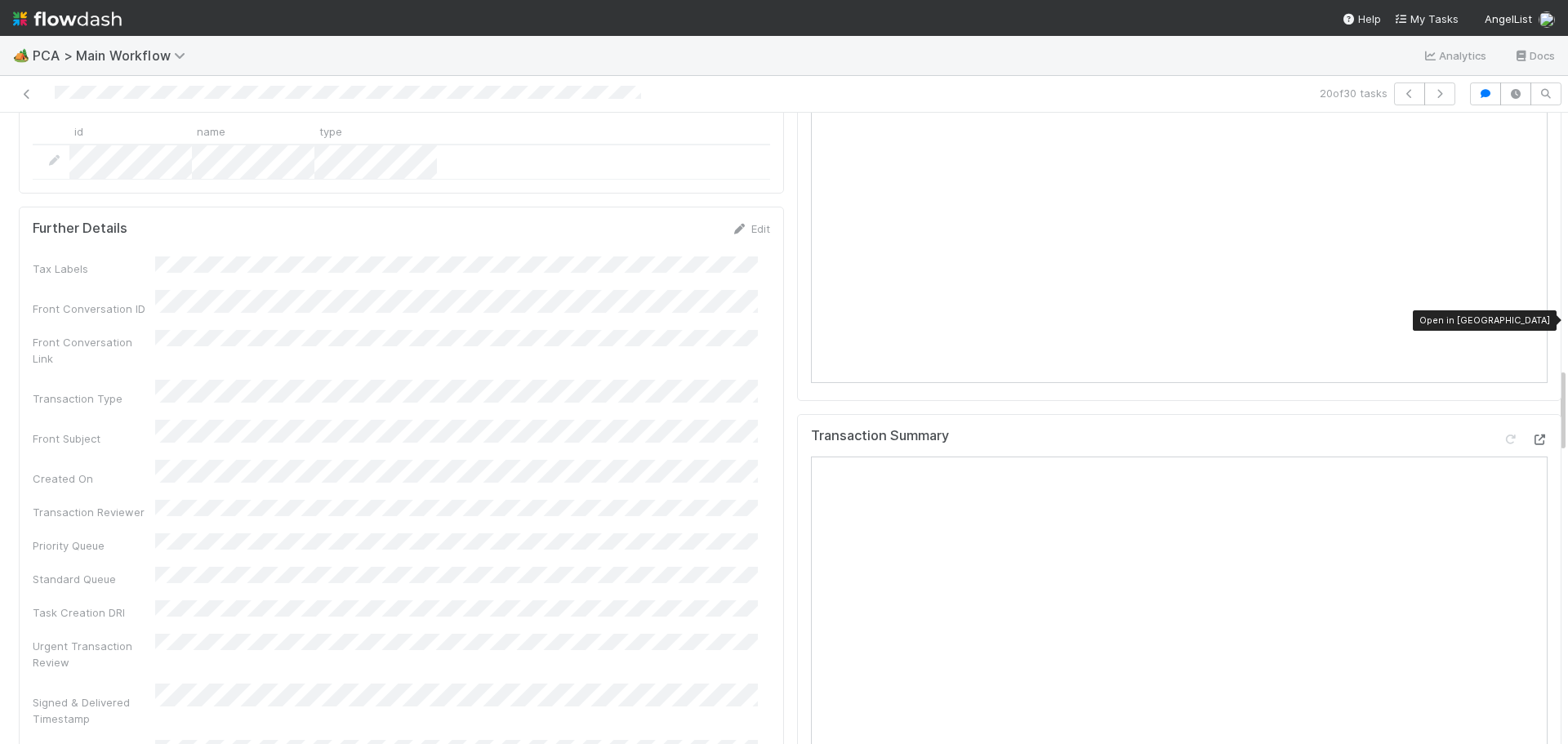
click at [1532, 435] on icon at bounding box center [1539, 440] width 16 height 11
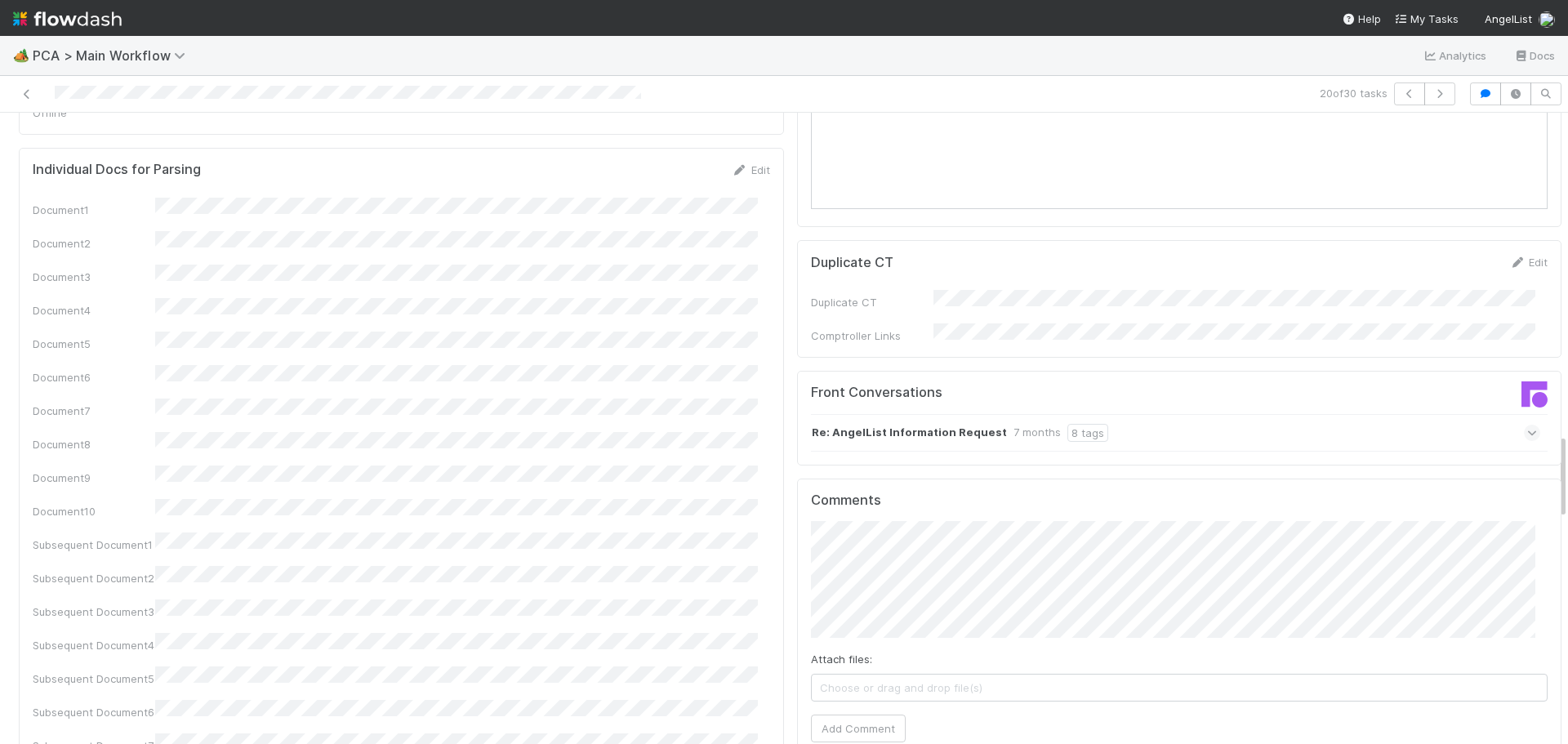
scroll to position [2695, 0]
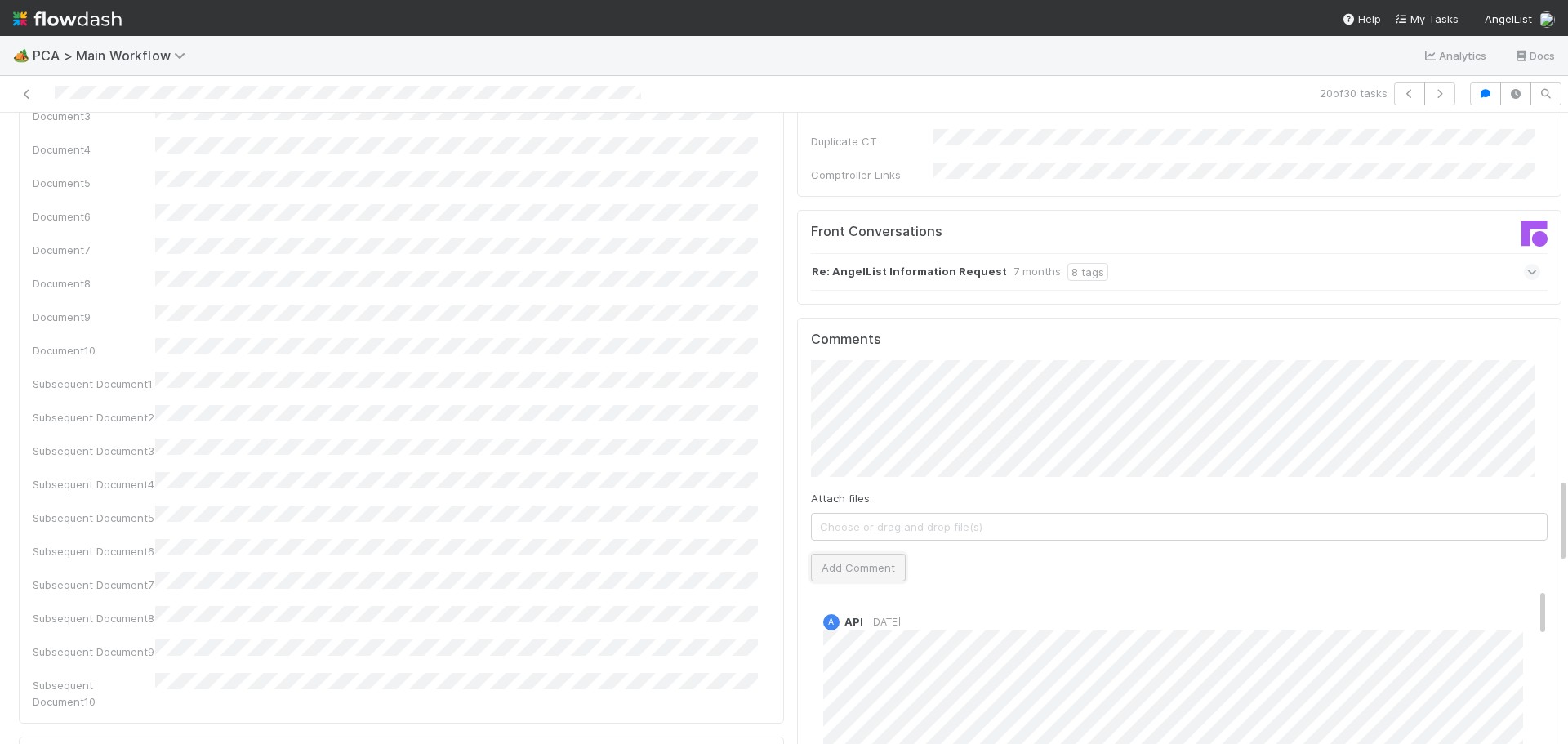
click at [861, 553] on button "Add Comment" at bounding box center [859, 567] width 95 height 28
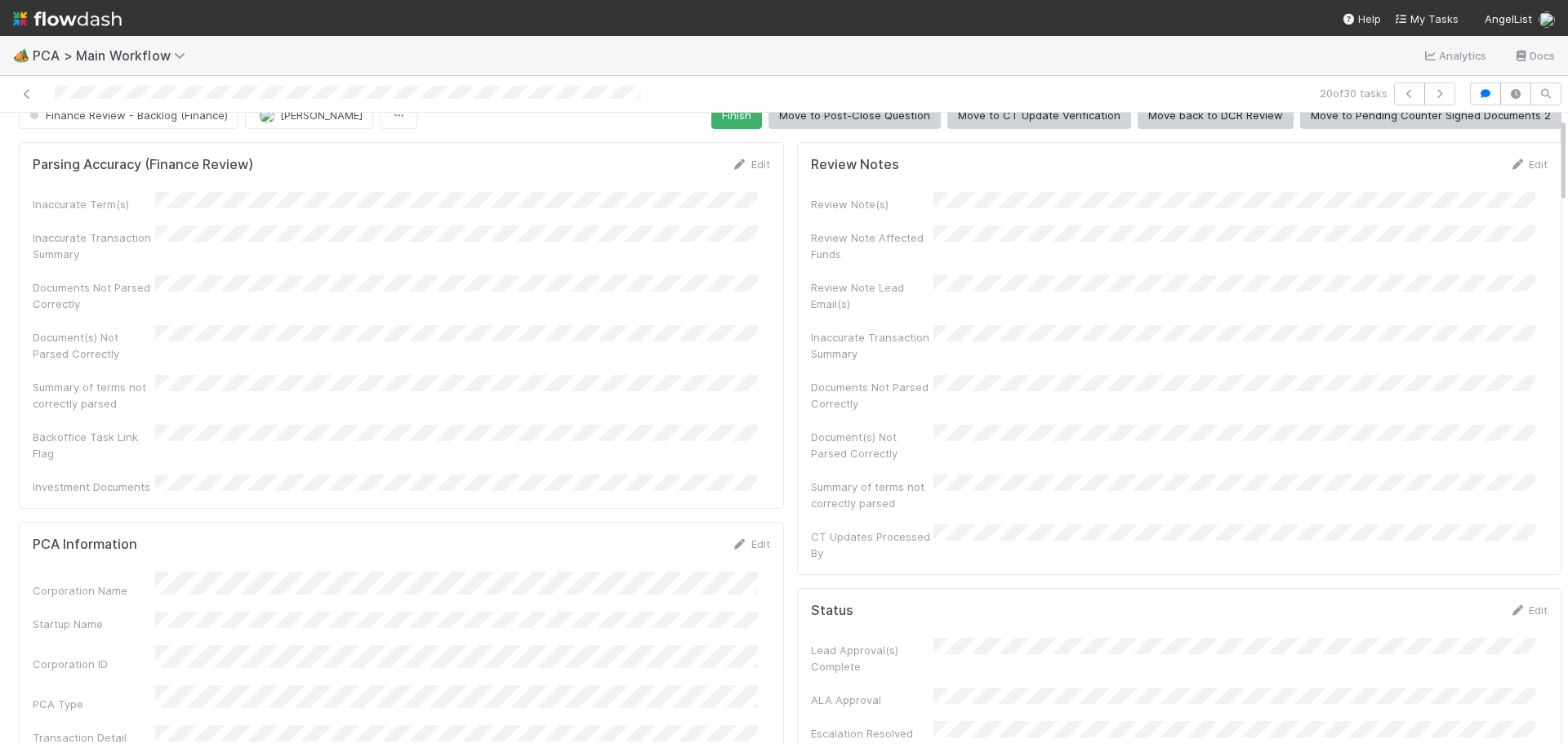
scroll to position [0, 0]
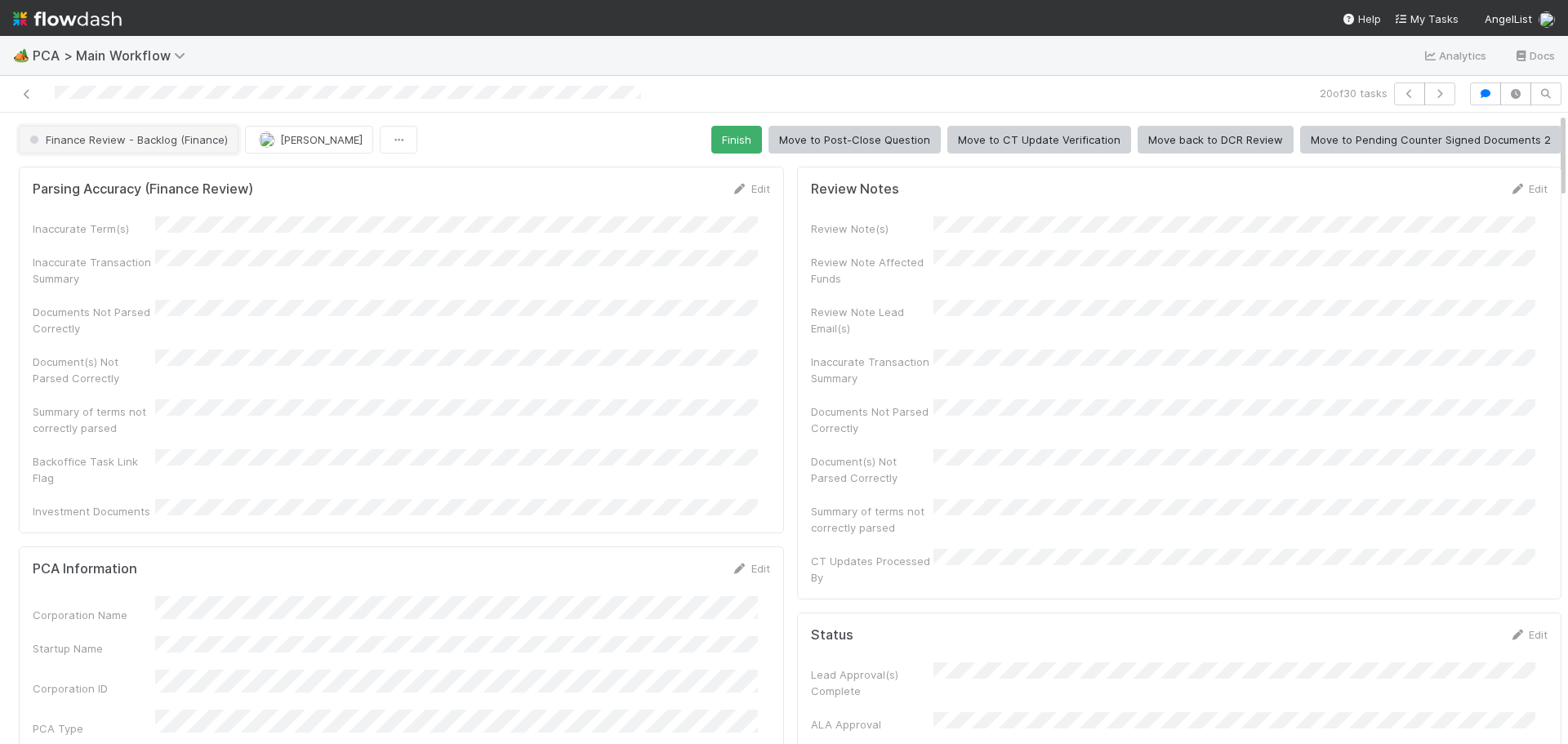
click at [164, 132] on button "Finance Review - Backlog (Finance)" at bounding box center [128, 139] width 220 height 28
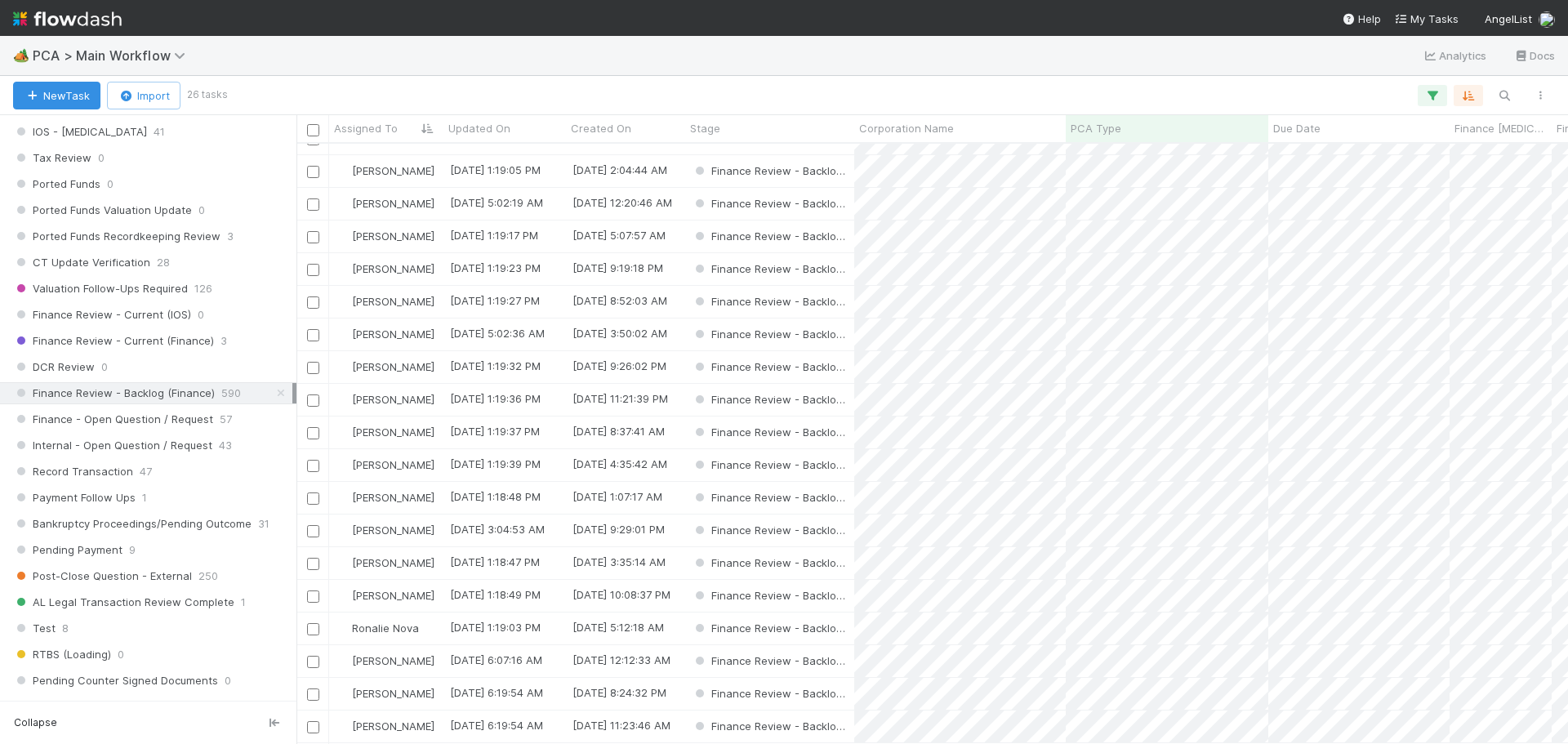
scroll to position [262, 0]
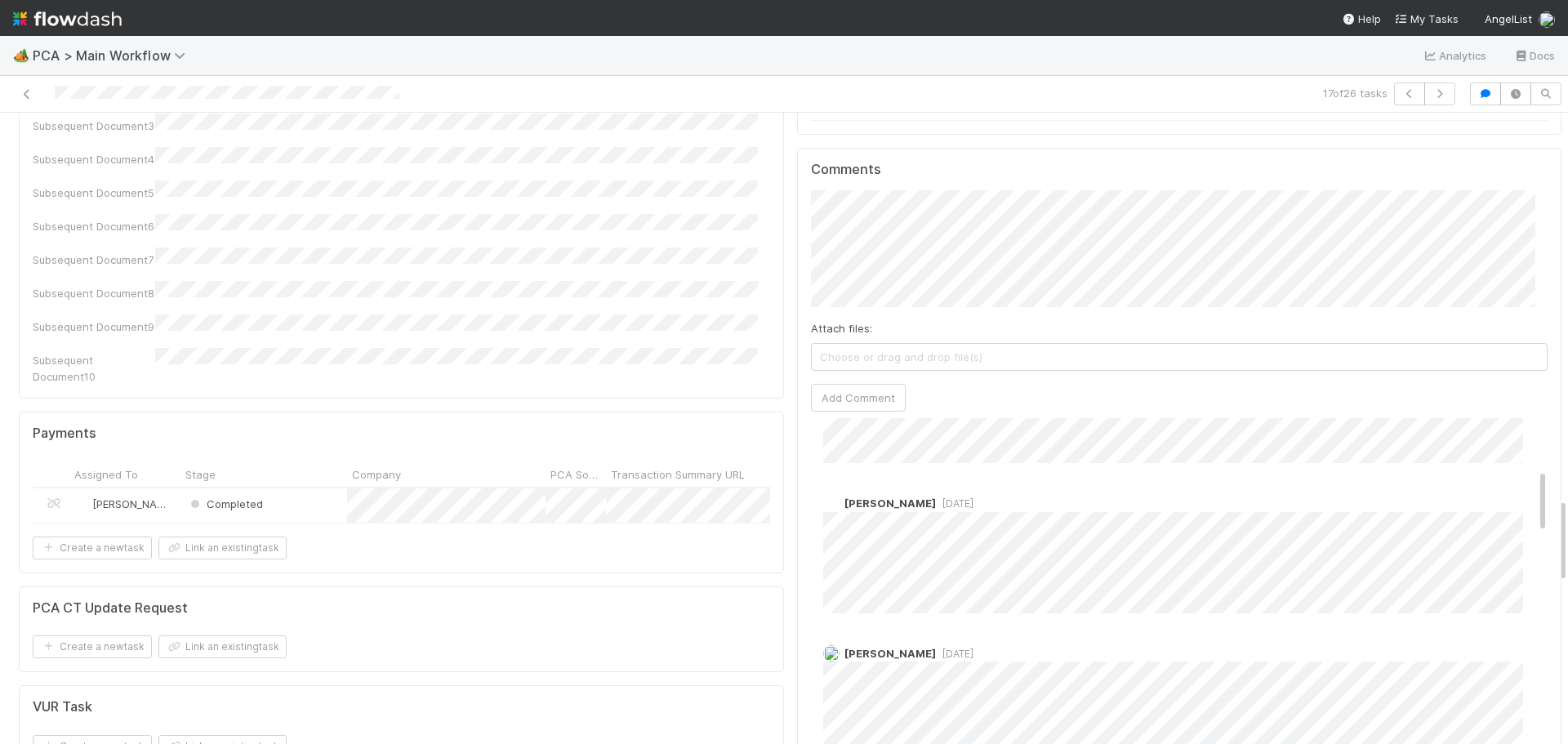
scroll to position [326, 0]
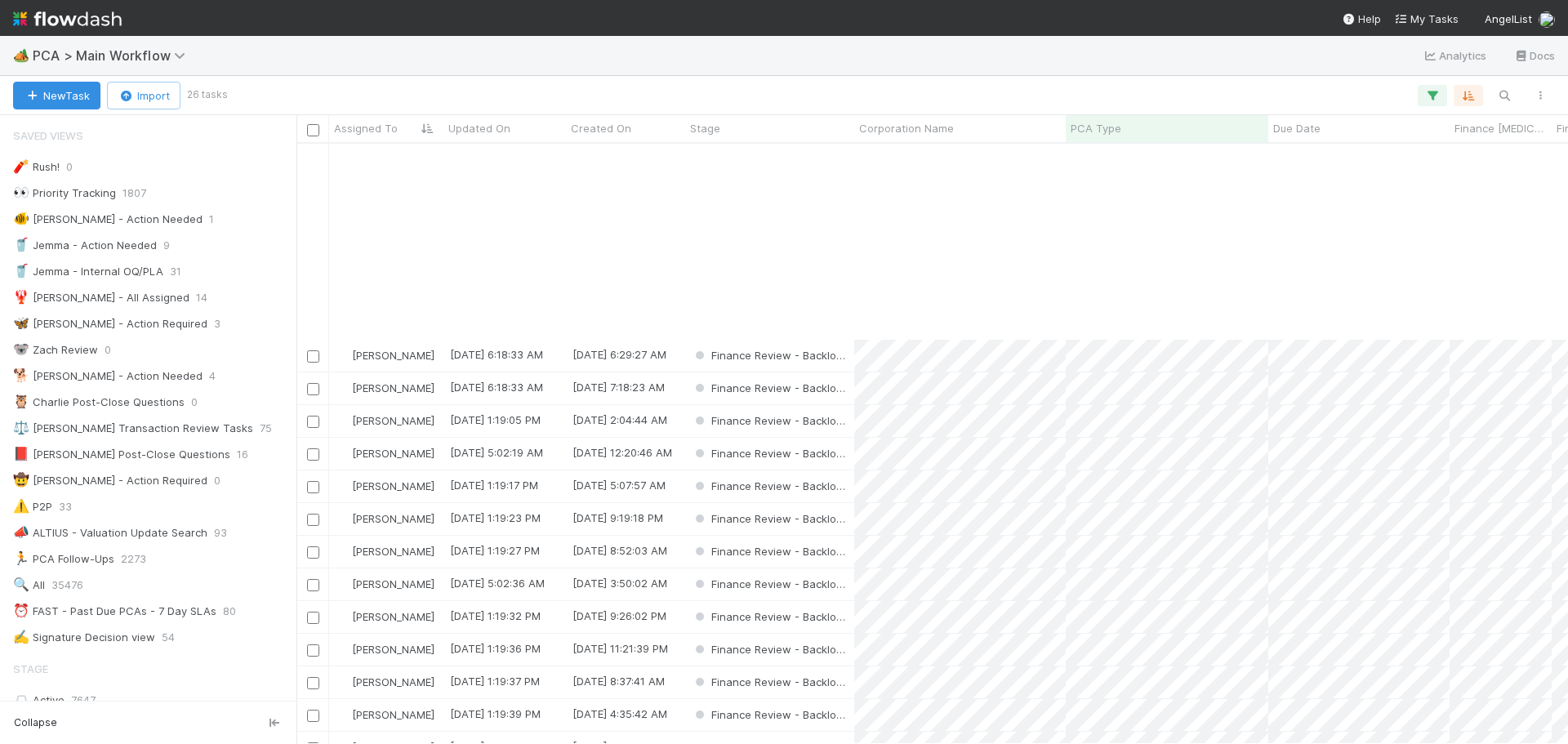
scroll to position [262, 0]
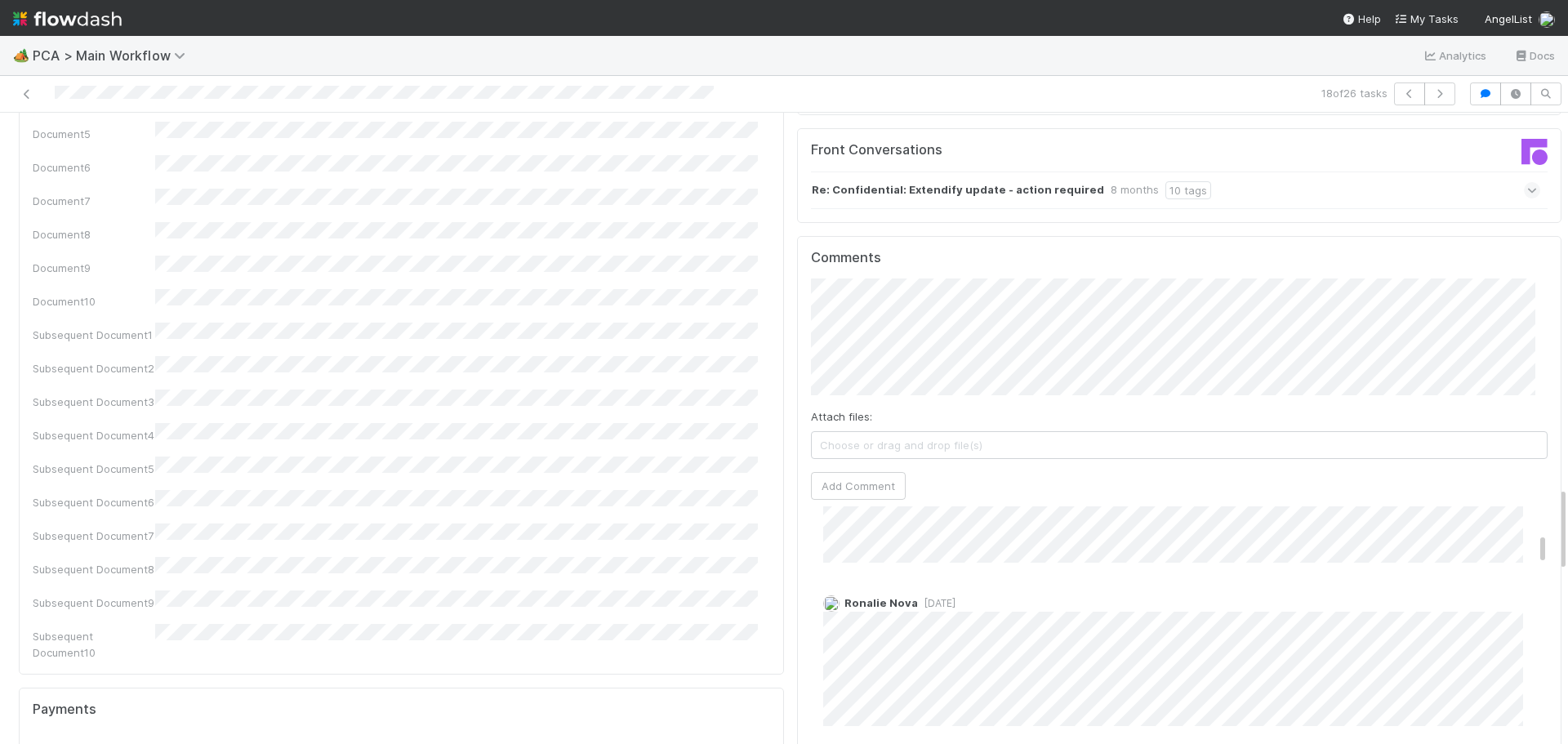
scroll to position [326, 0]
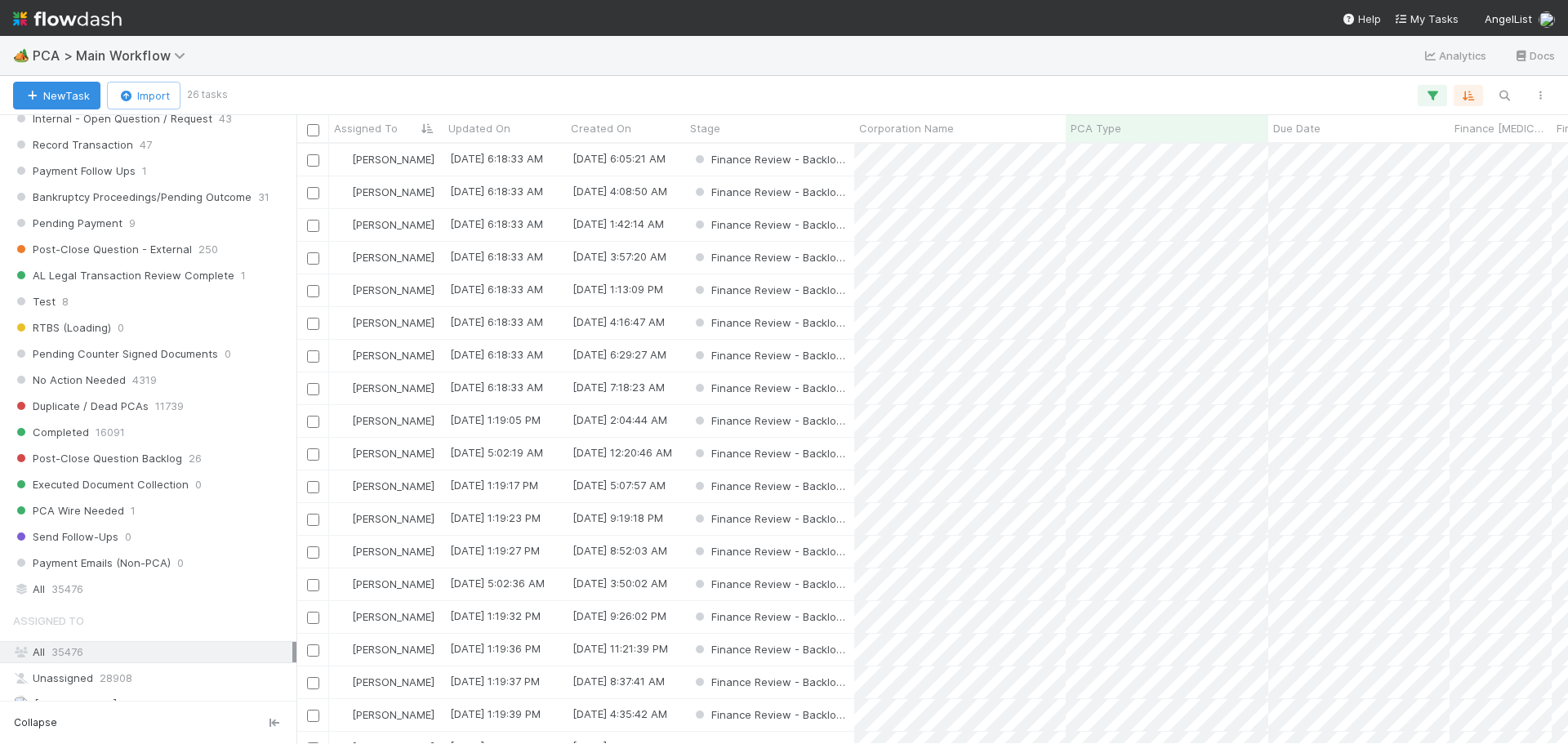
scroll to position [1224, 0]
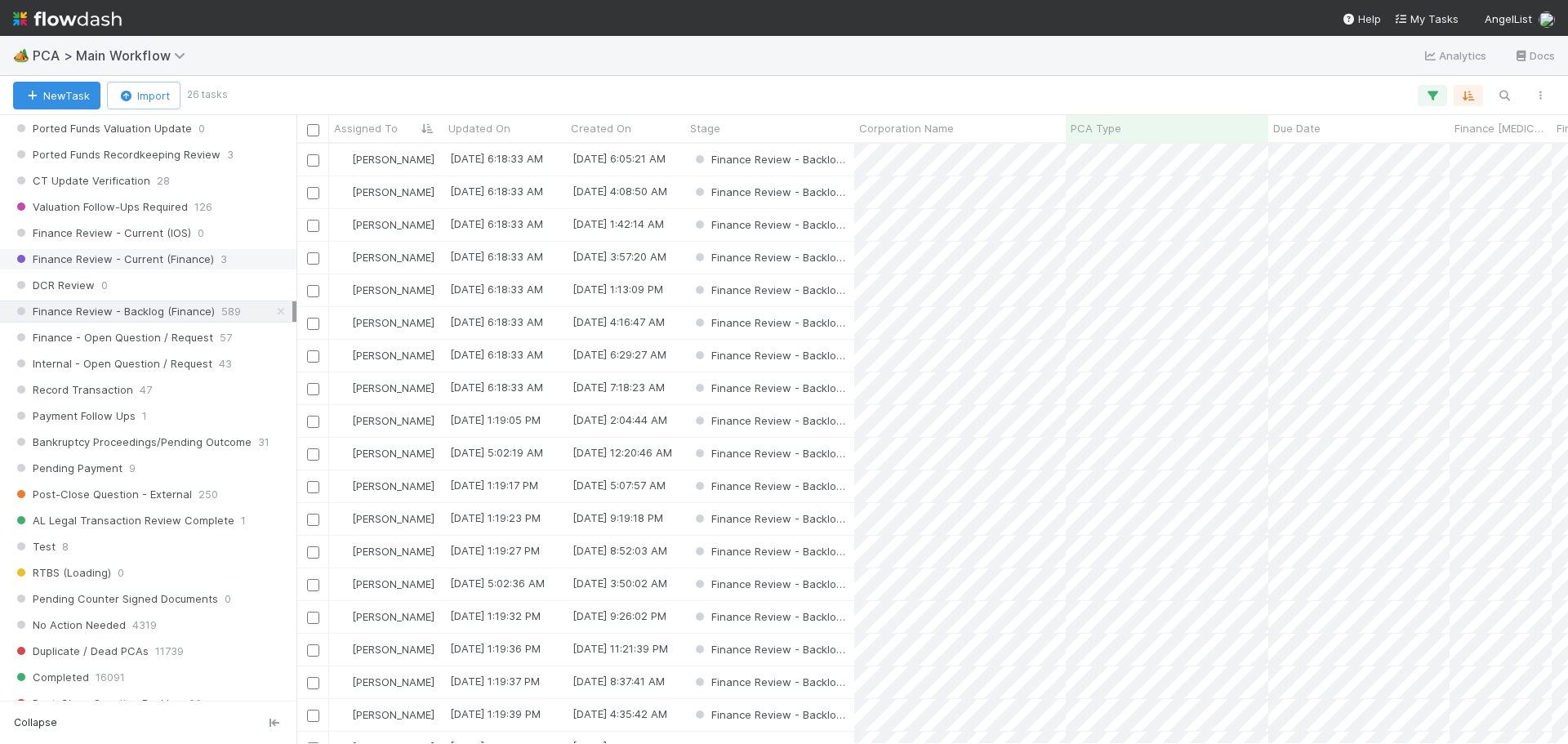
click at [149, 262] on span "Finance Review - Current (Finance)" at bounding box center [113, 259] width 201 height 20
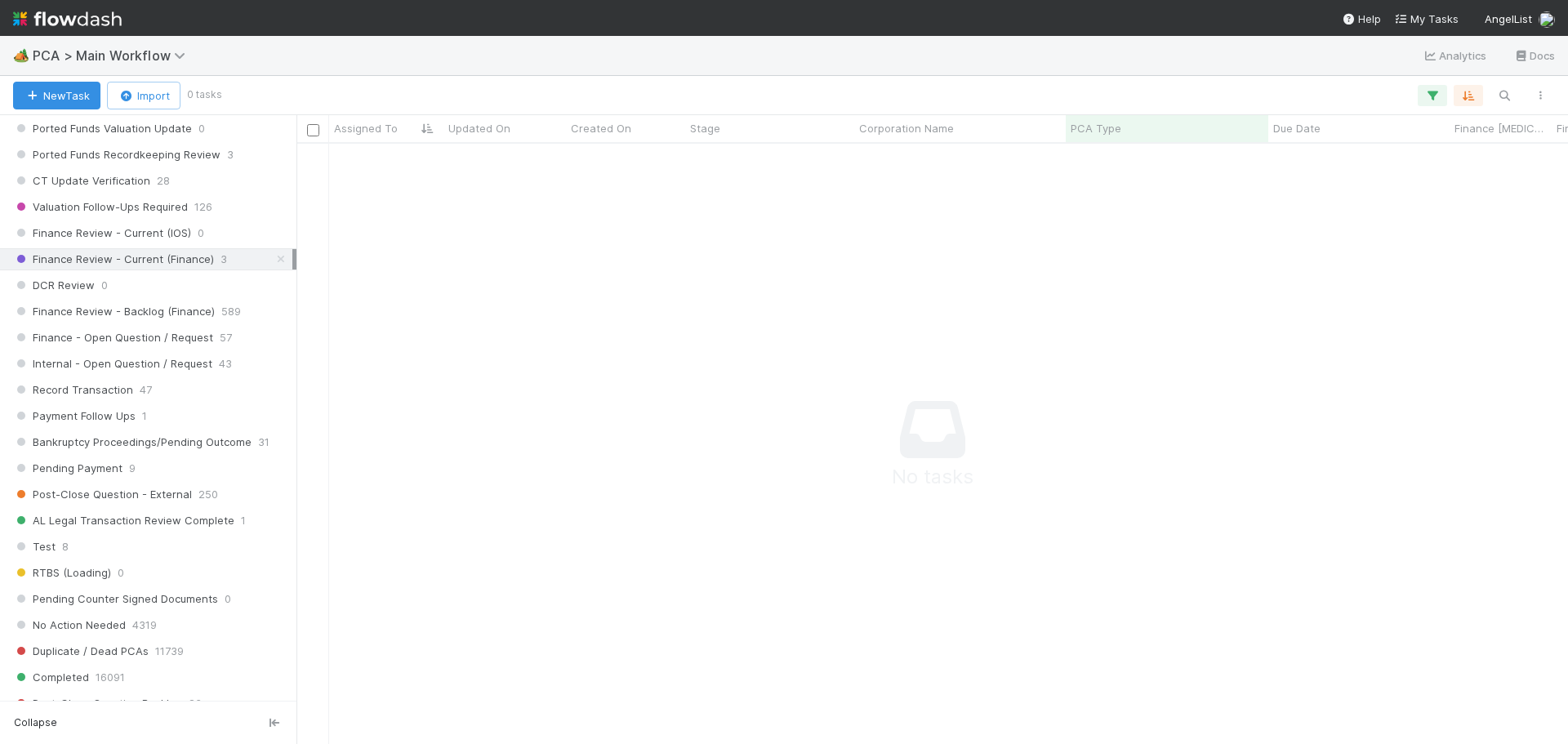
scroll to position [575, 1259]
click at [186, 314] on span "Finance Review - Backlog (Finance)" at bounding box center [114, 312] width 202 height 20
click at [1437, 91] on icon "button" at bounding box center [1432, 95] width 16 height 14
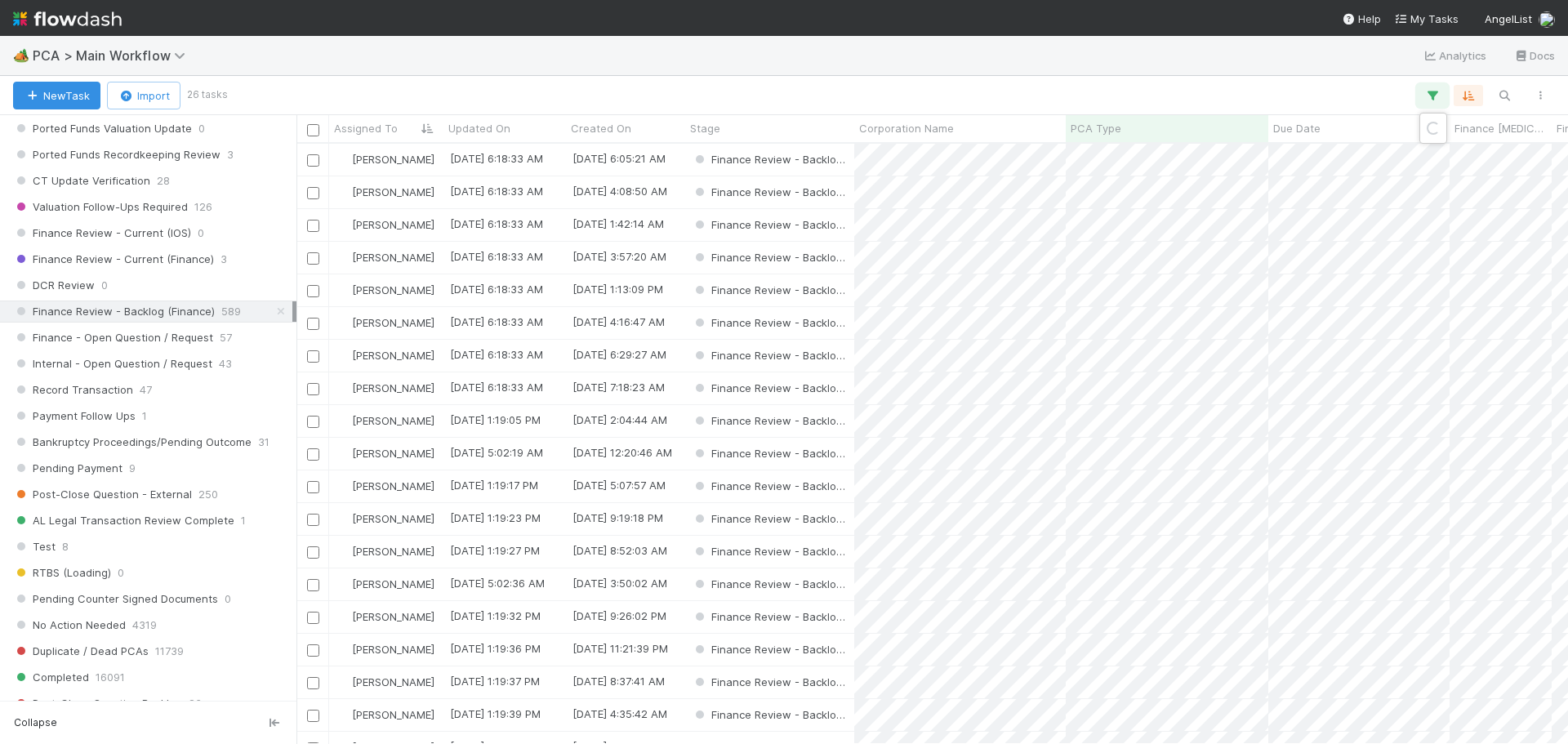
scroll to position [588, 1259]
click at [1302, 179] on icon at bounding box center [1306, 180] width 11 height 11
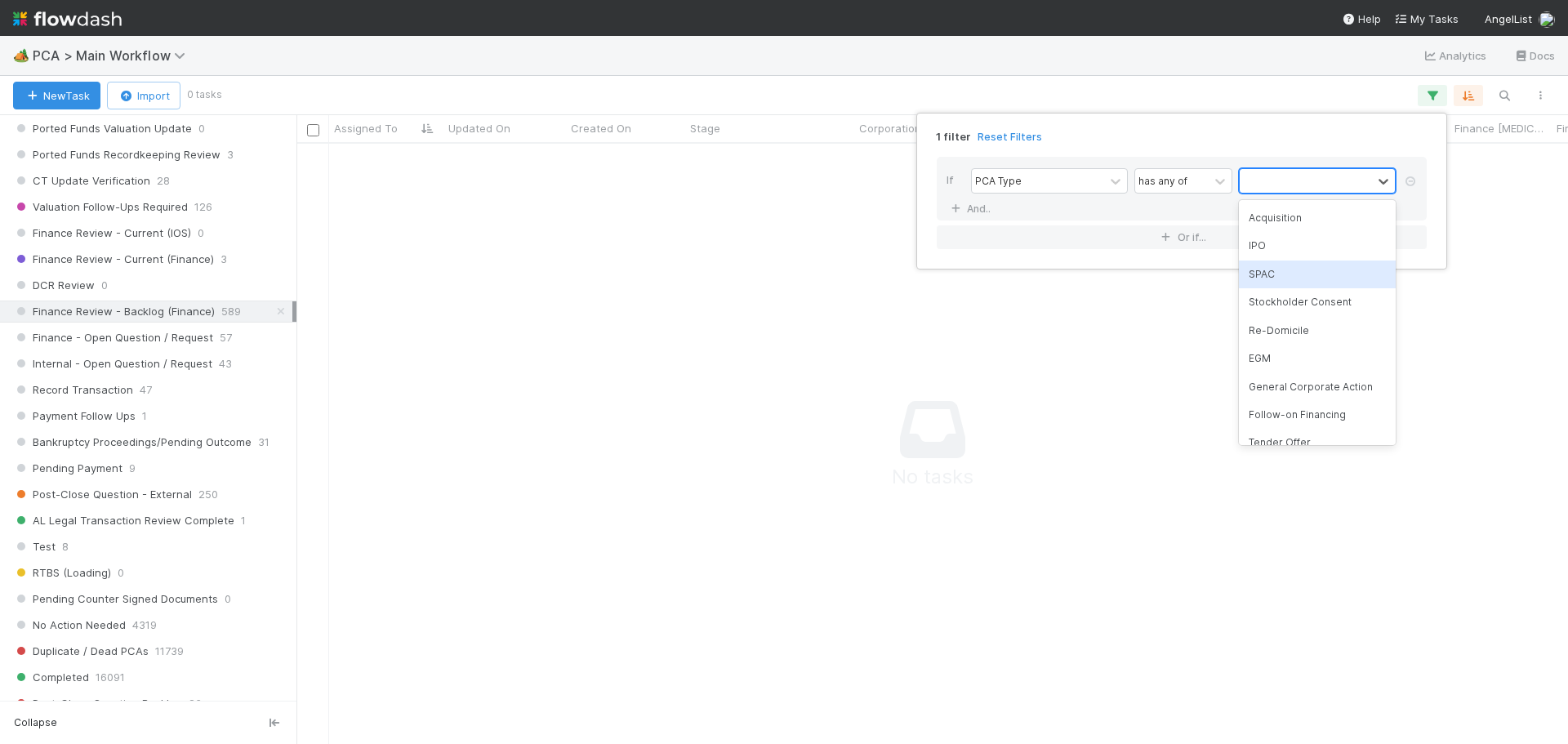
scroll to position [245, 0]
click at [1311, 260] on div "General Corporate Action" at bounding box center [1317, 253] width 157 height 28
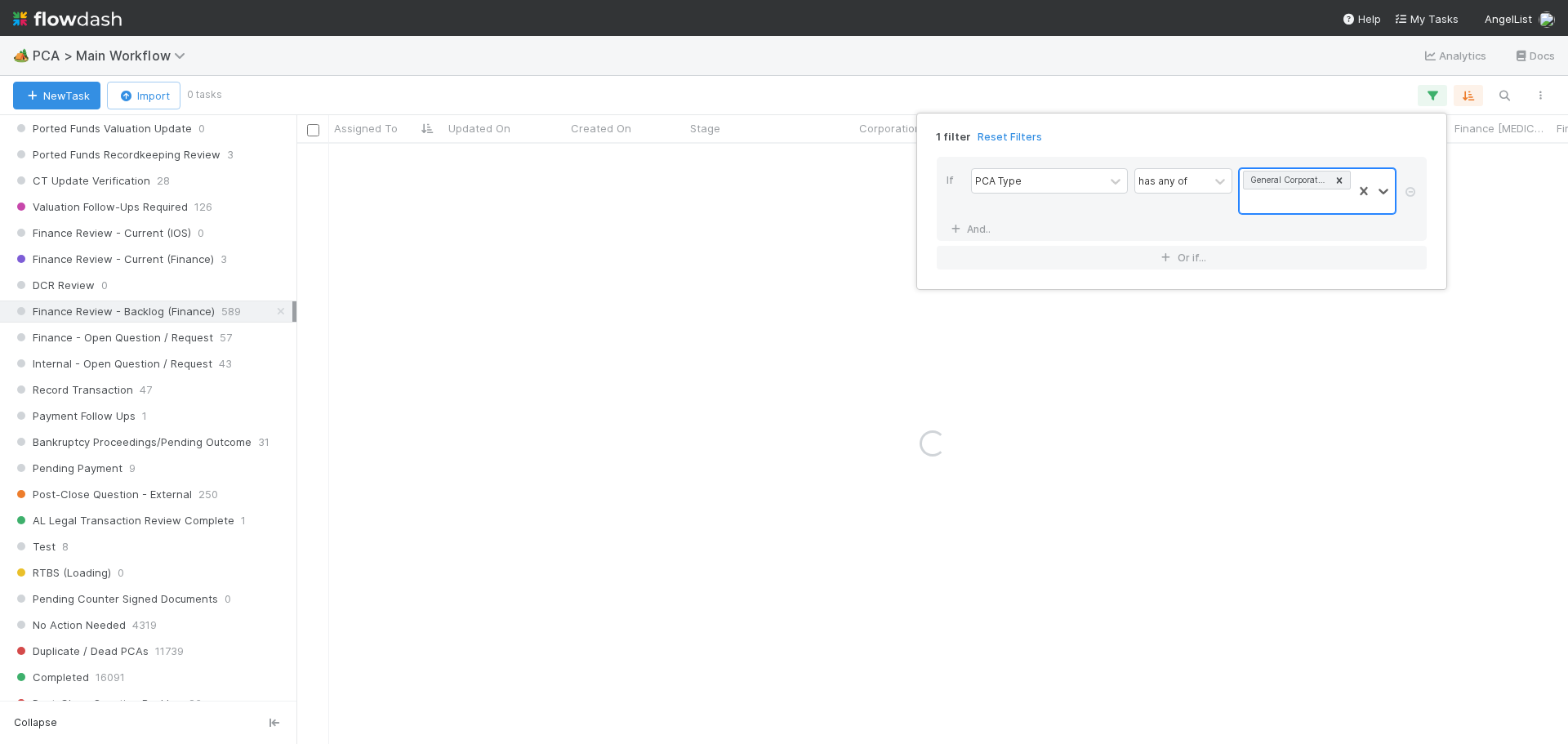
click at [693, 56] on div "1 filter Reset Filters If PCA Type has any of option General Corporate Action, …" at bounding box center [784, 372] width 1568 height 744
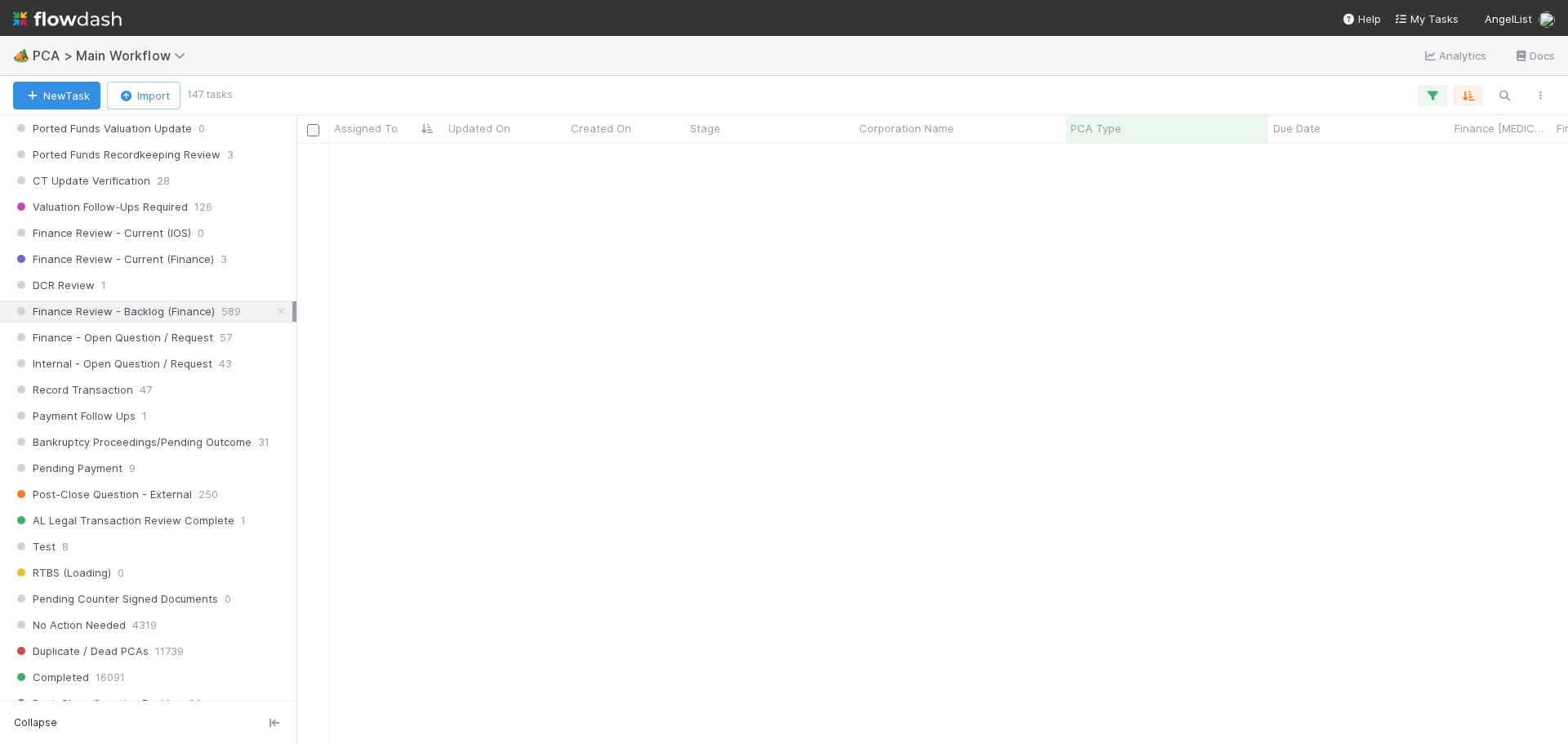
scroll to position [0, 0]
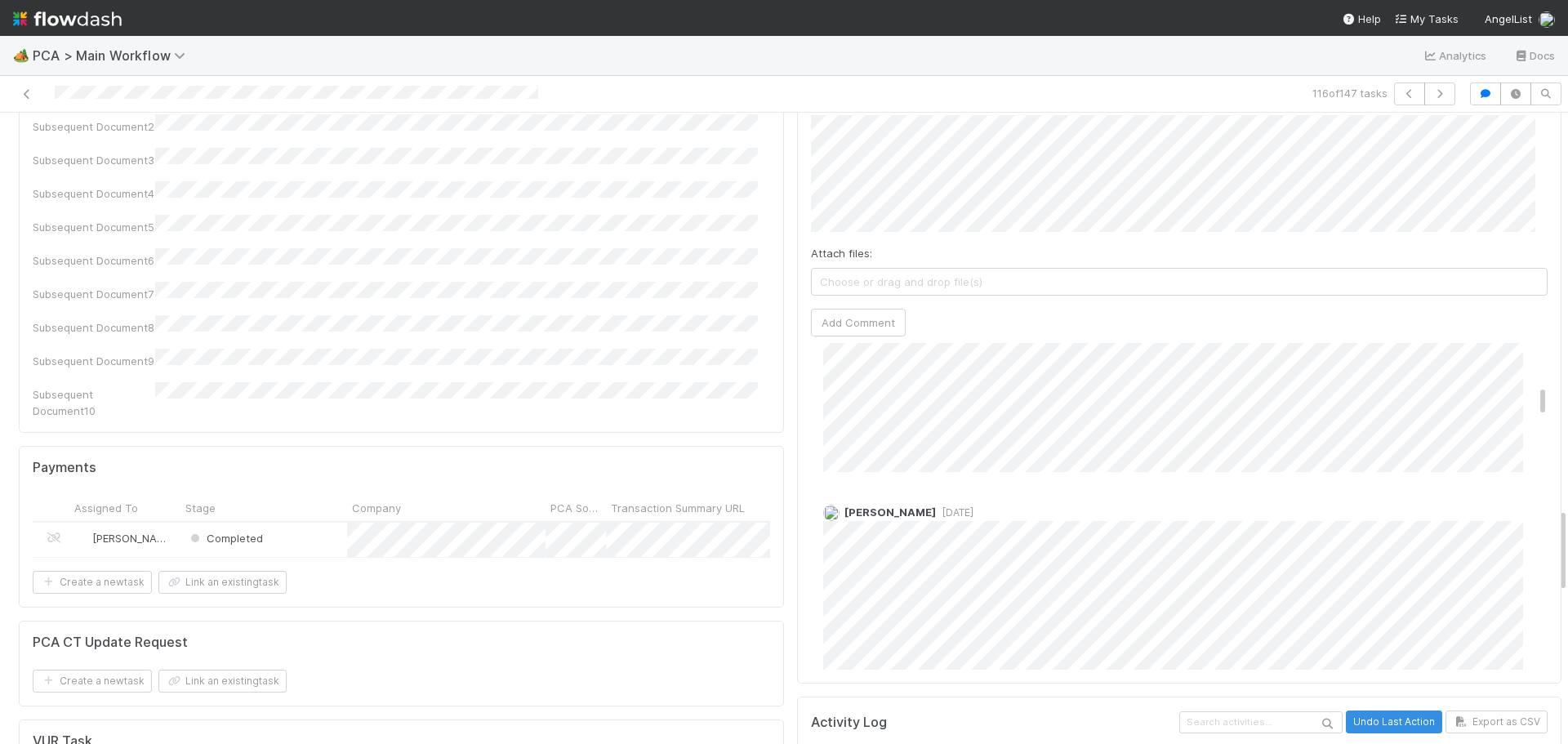
scroll to position [408, 0]
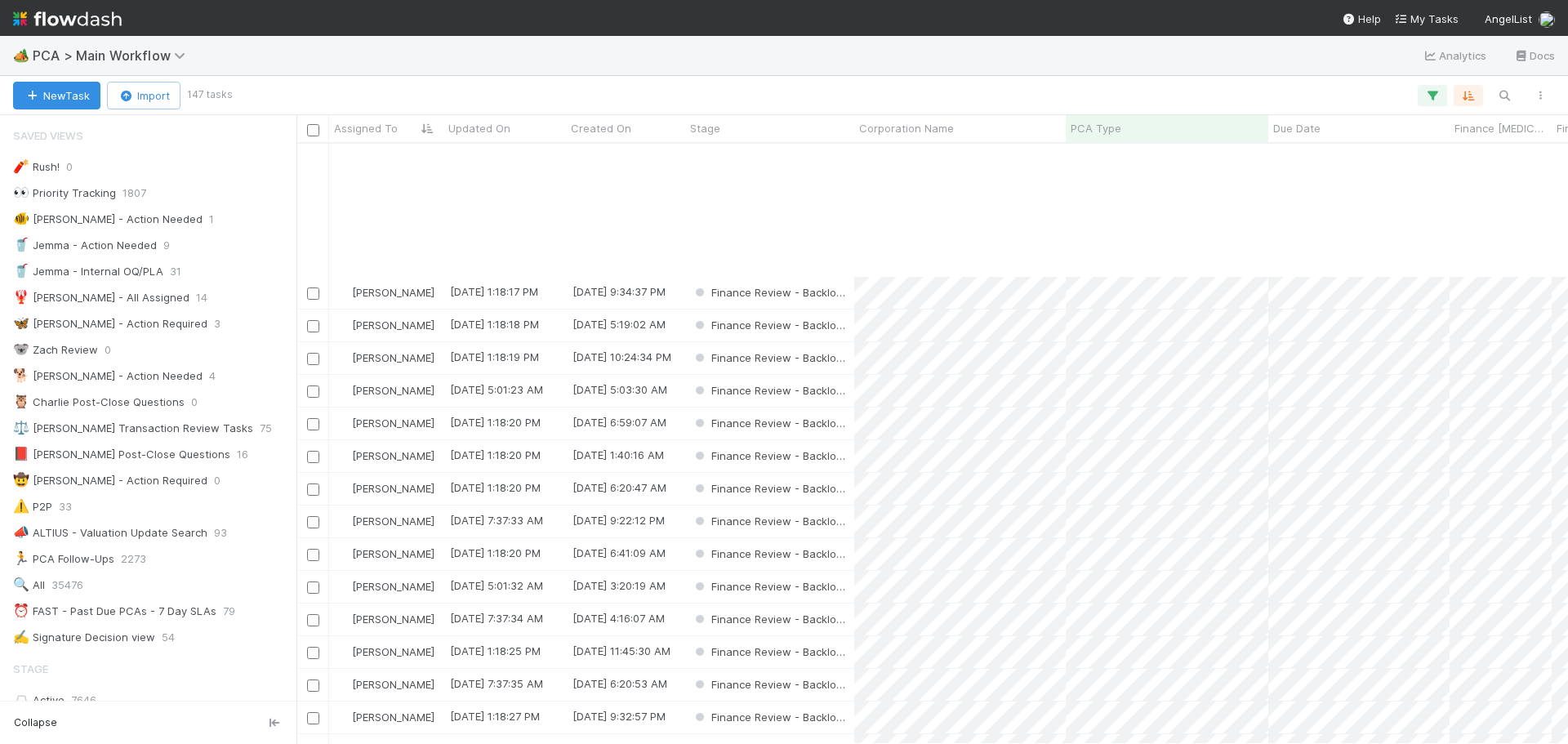
scroll to position [898, 0]
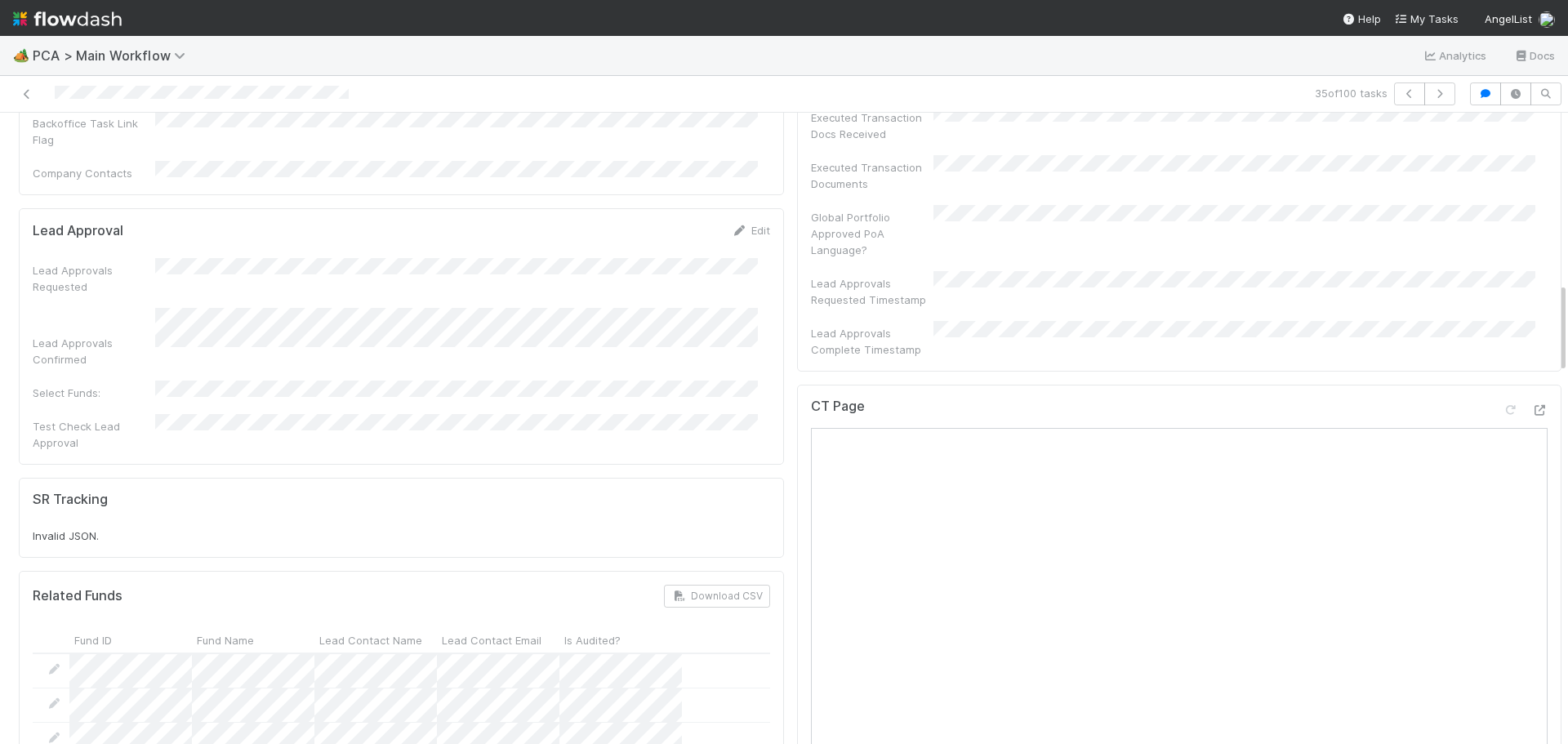
scroll to position [1143, 0]
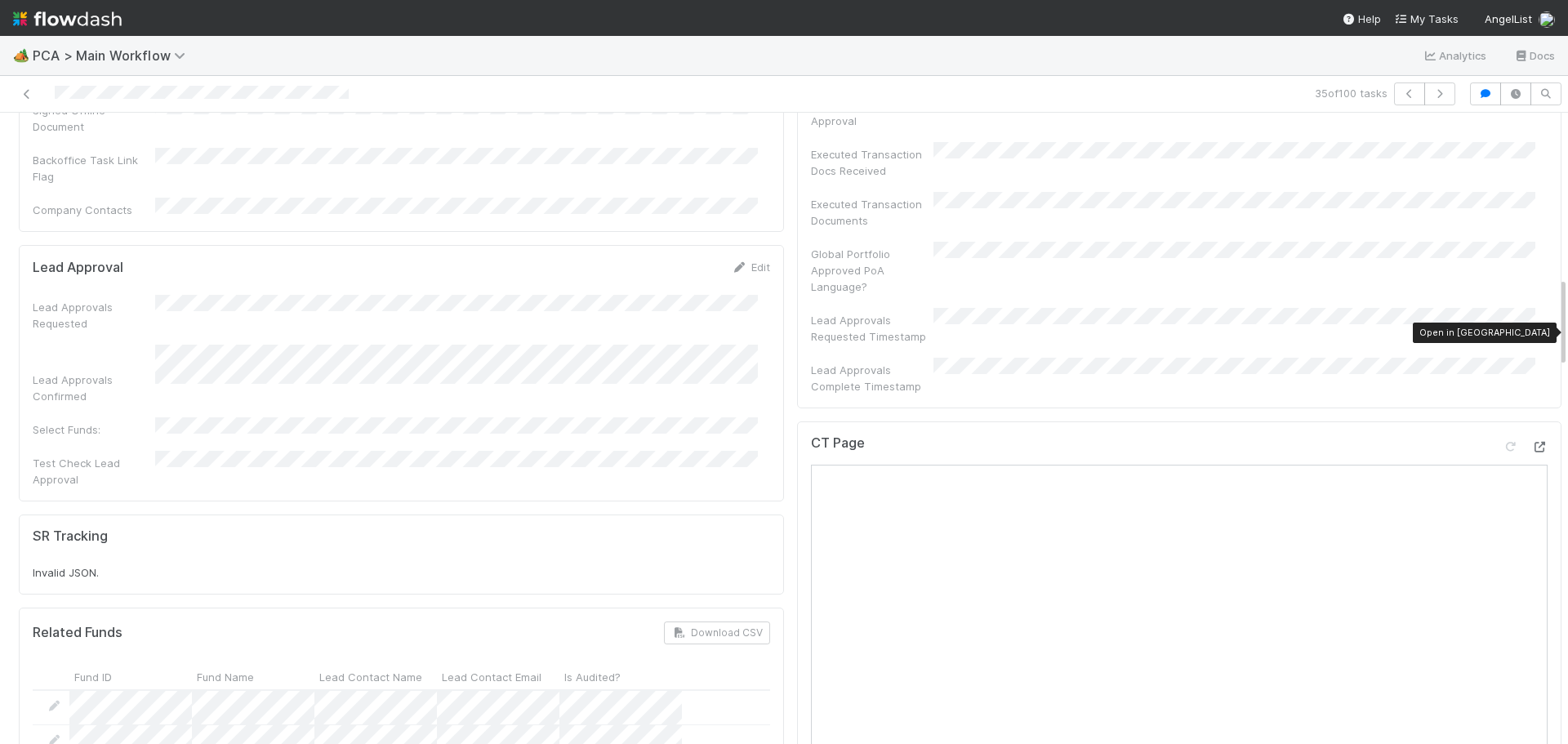
click at [1532, 441] on icon at bounding box center [1539, 447] width 16 height 11
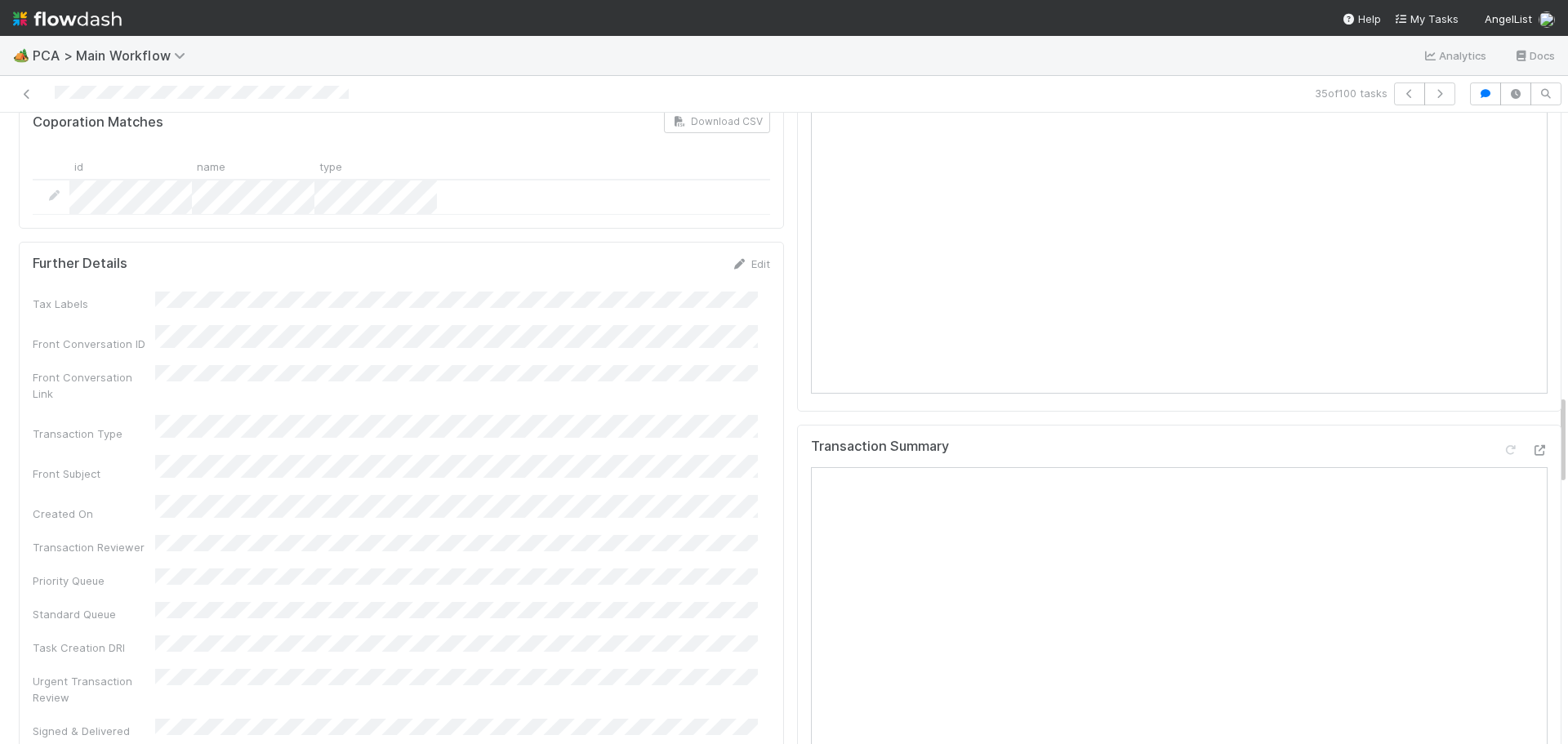
scroll to position [1960, 0]
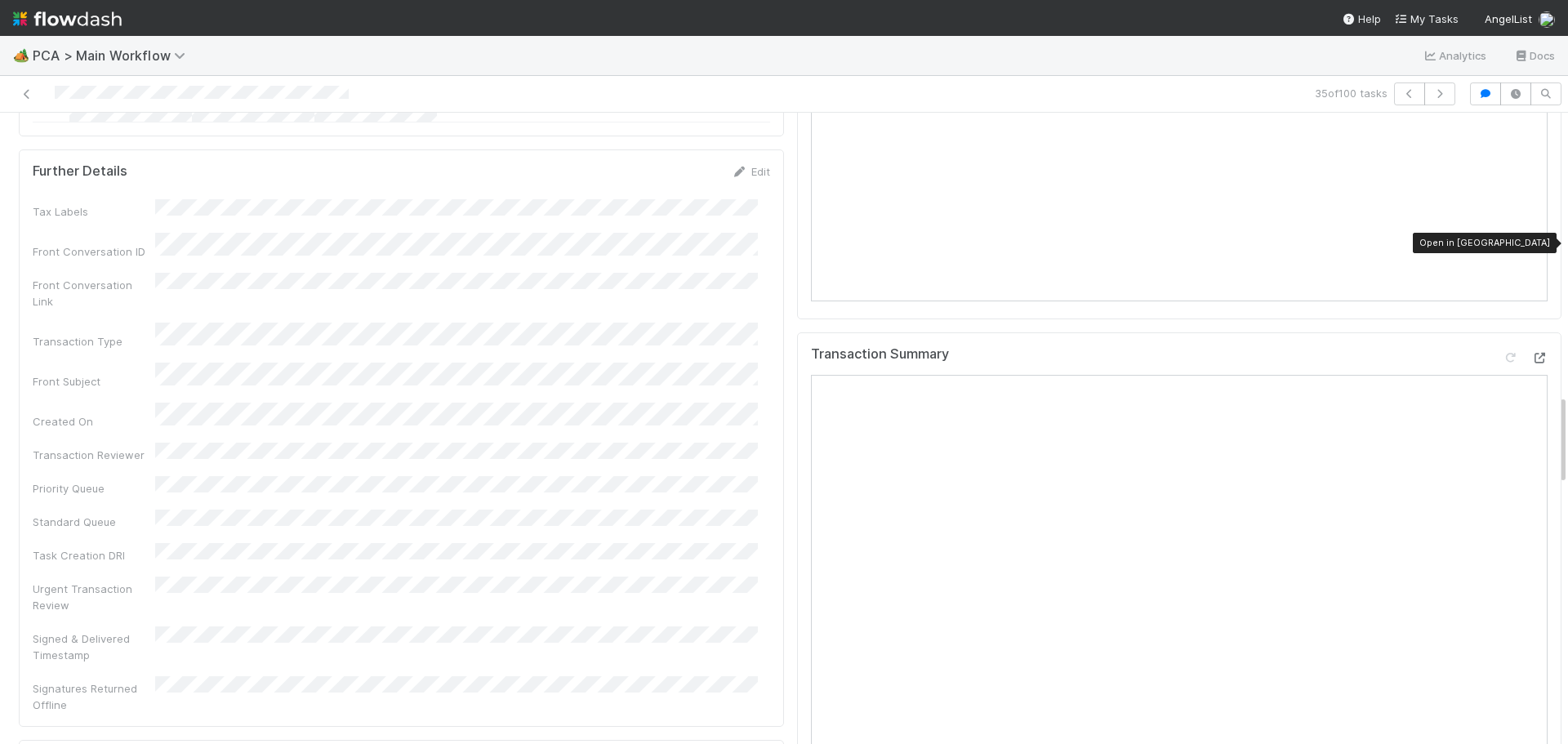
click at [1532, 353] on icon at bounding box center [1539, 358] width 16 height 11
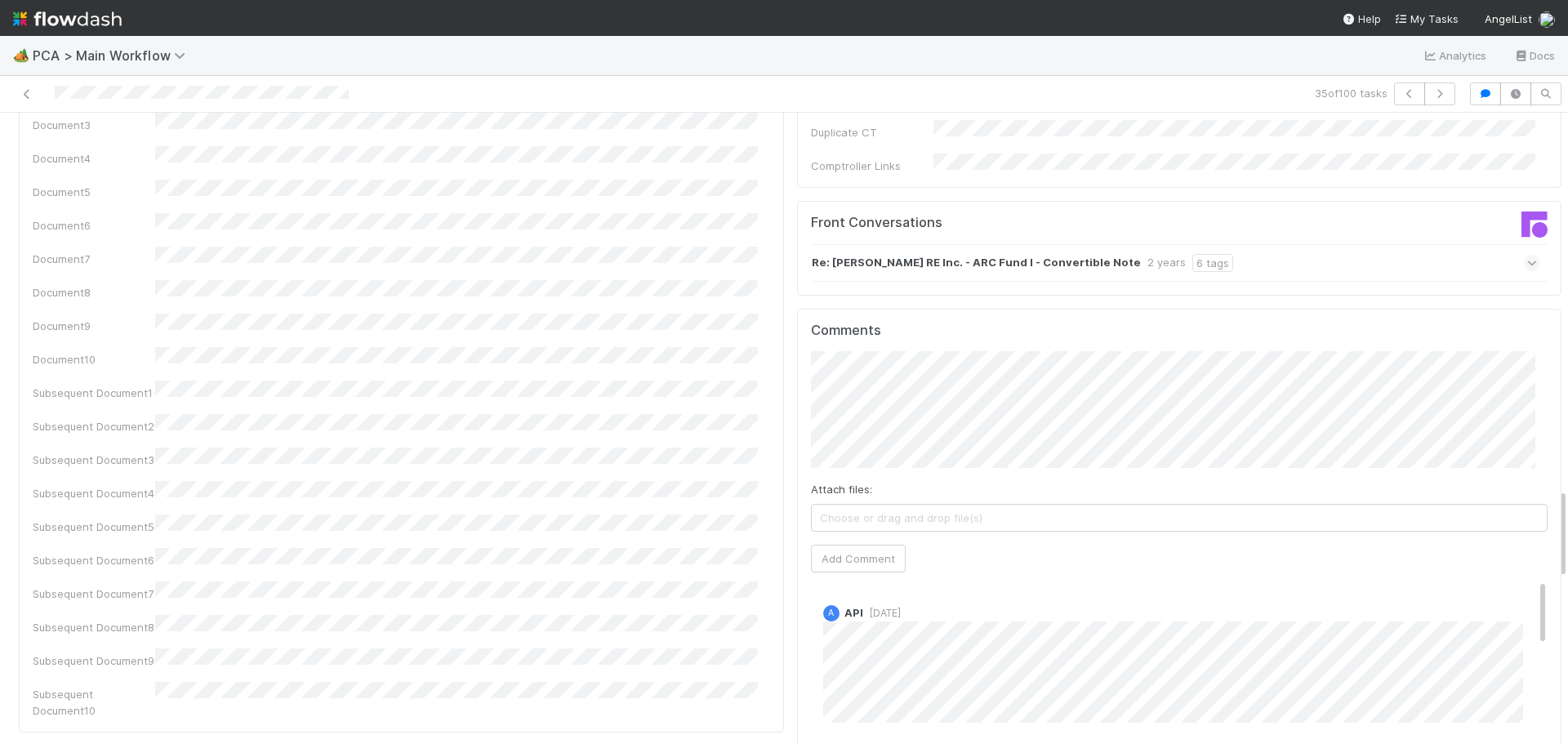
scroll to position [2613, 0]
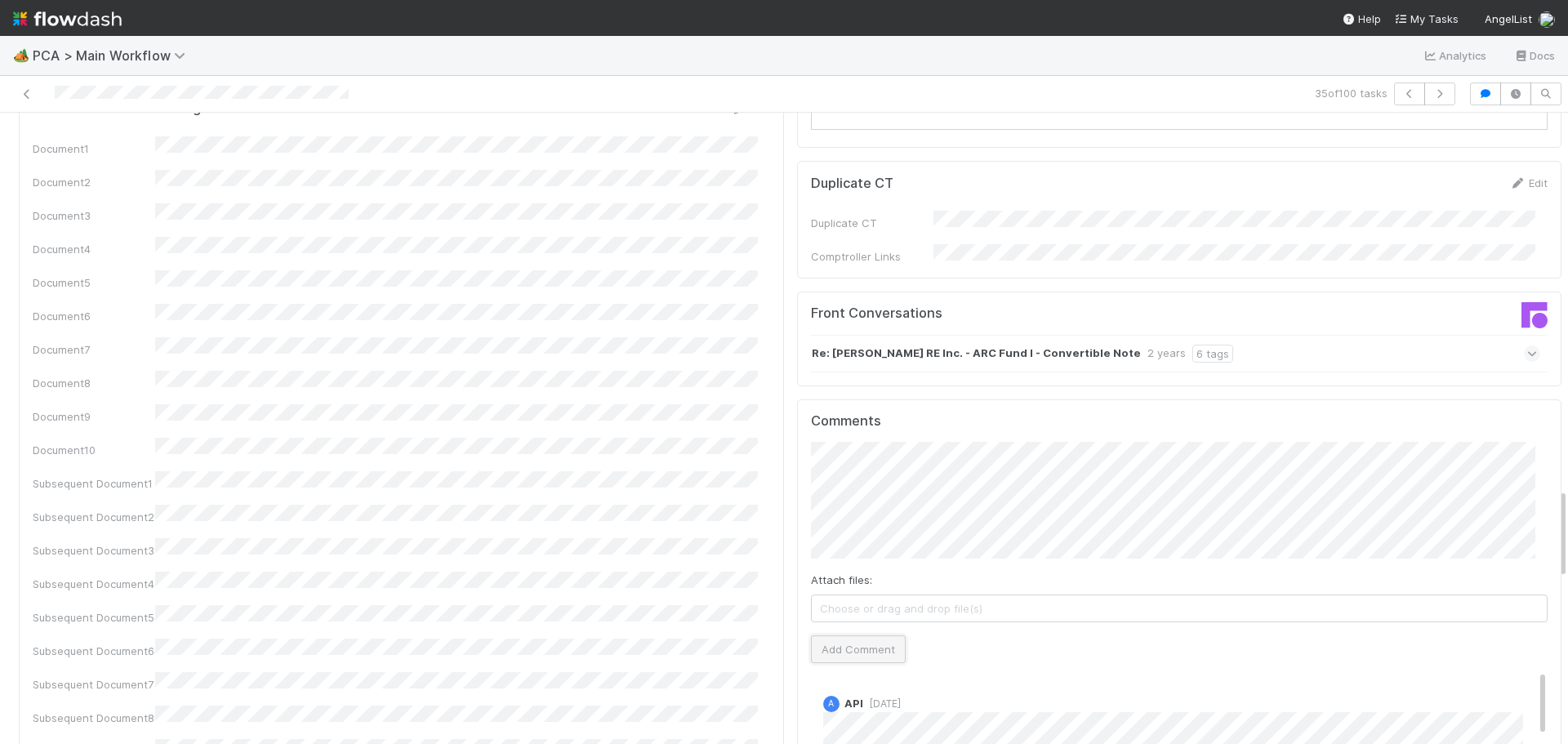
click at [860, 636] on button "Add Comment" at bounding box center [859, 649] width 95 height 28
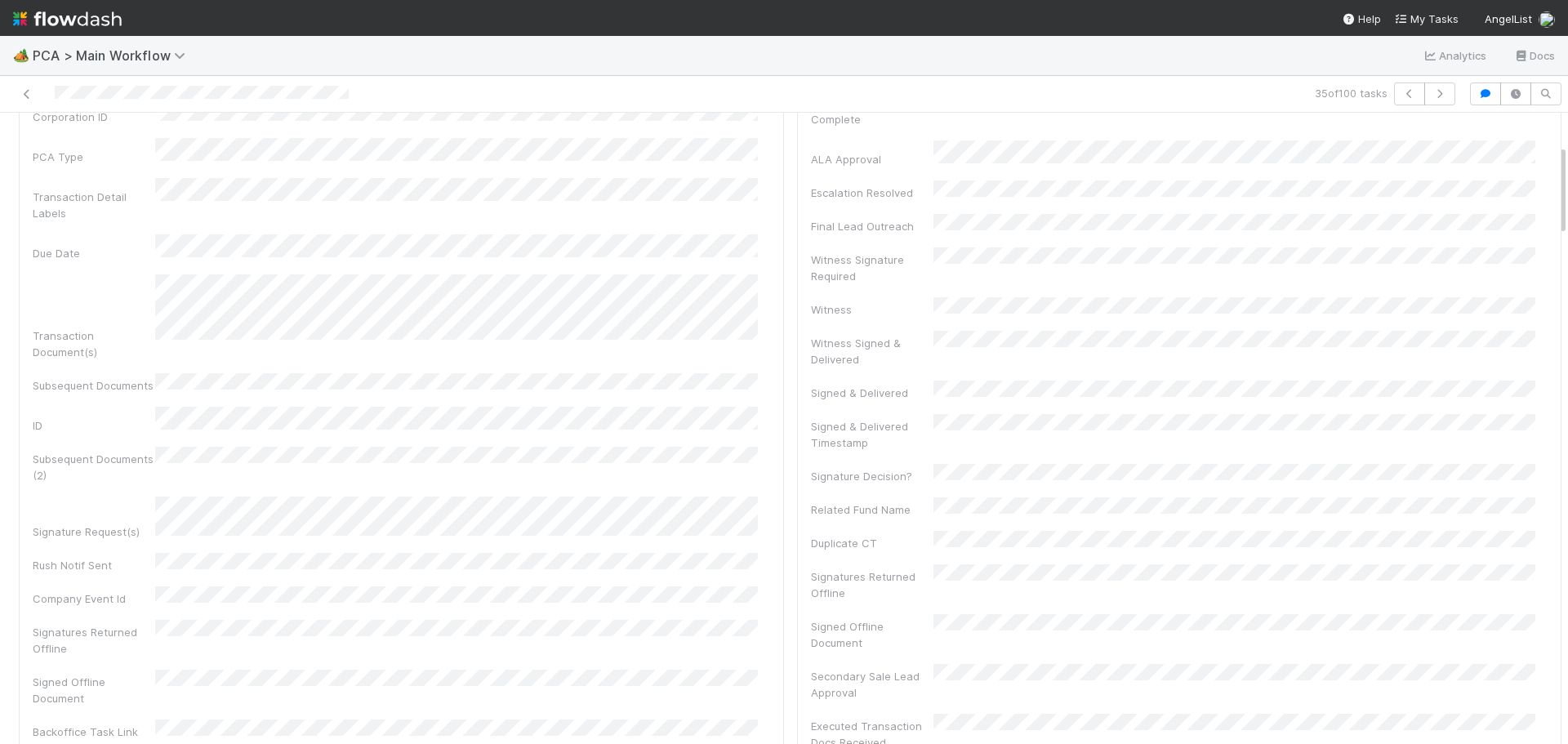
scroll to position [0, 0]
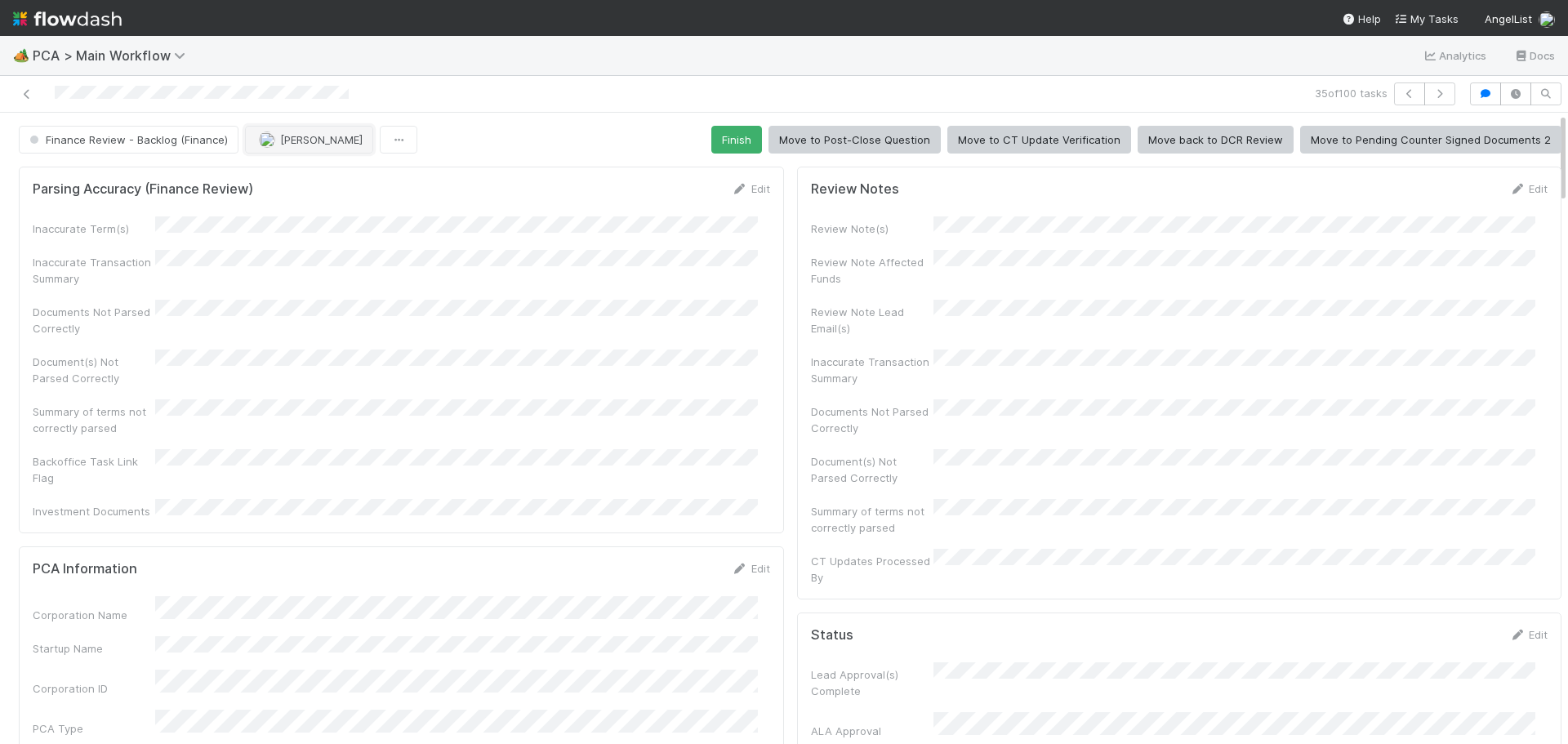
click at [297, 142] on span "[PERSON_NAME]" at bounding box center [321, 139] width 82 height 13
click at [323, 180] on span "Marenz Trajano you" at bounding box center [320, 180] width 107 height 13
click at [178, 137] on span "Finance Review - Backlog (Finance)" at bounding box center [127, 139] width 202 height 13
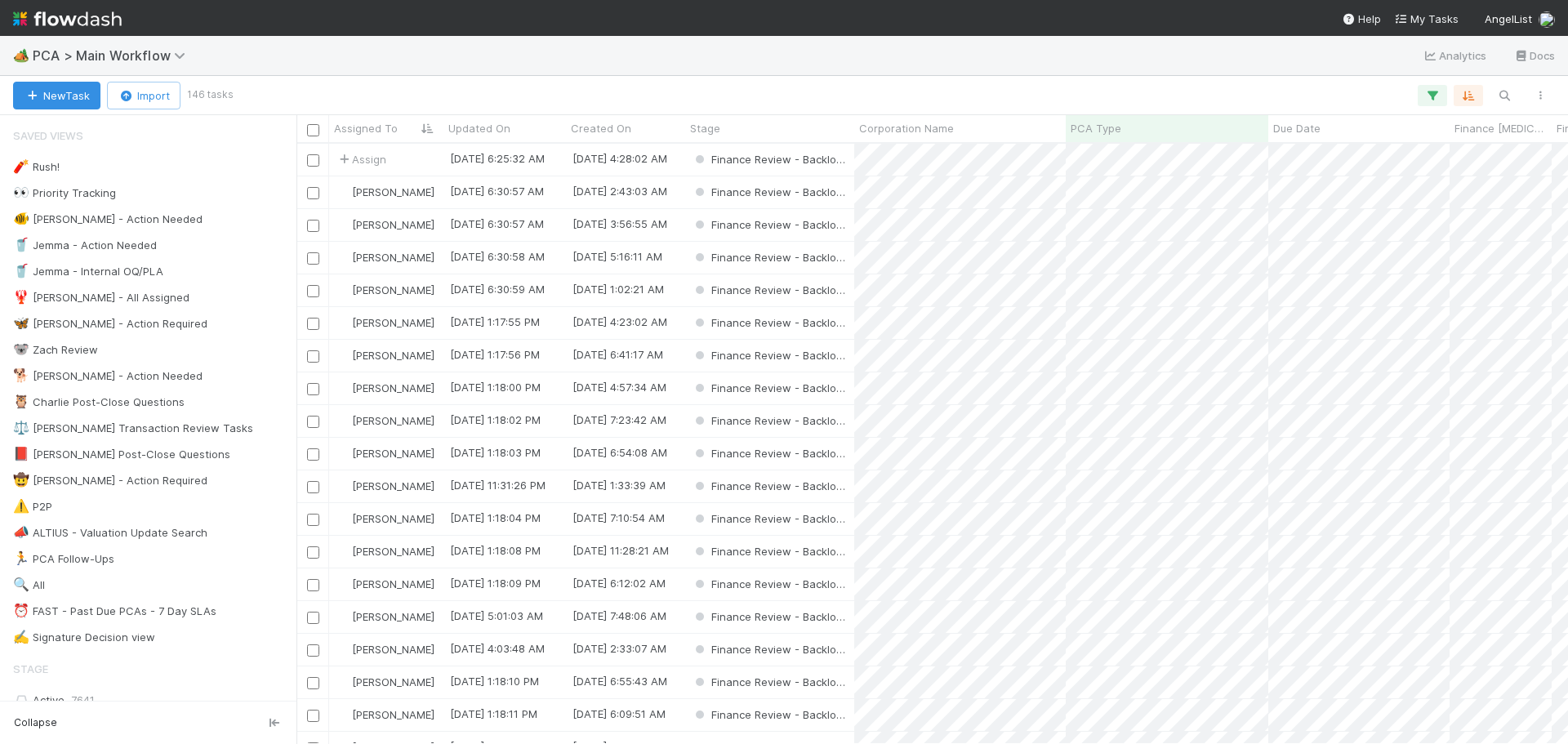
scroll to position [588, 1259]
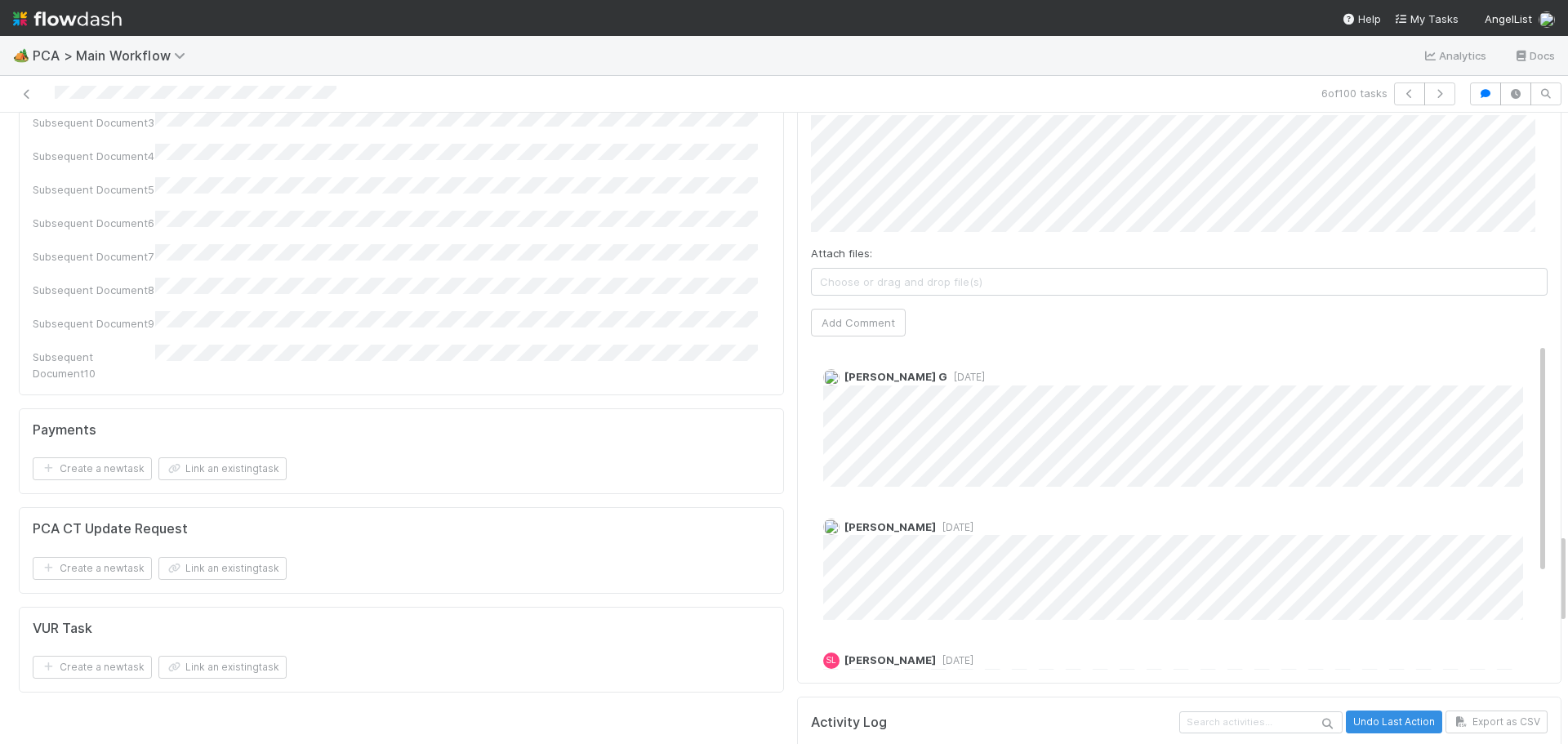
scroll to position [2858, 0]
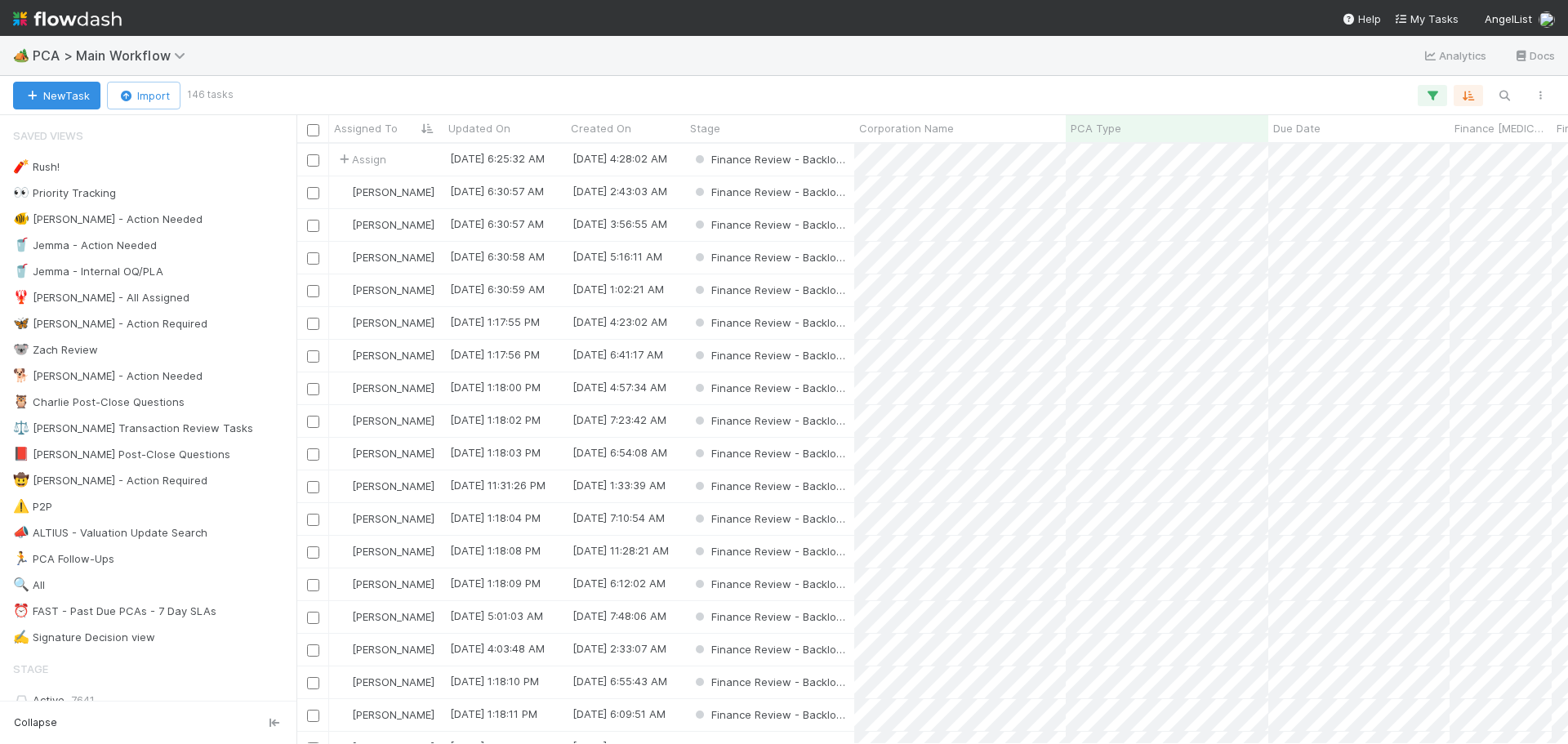
scroll to position [588, 1259]
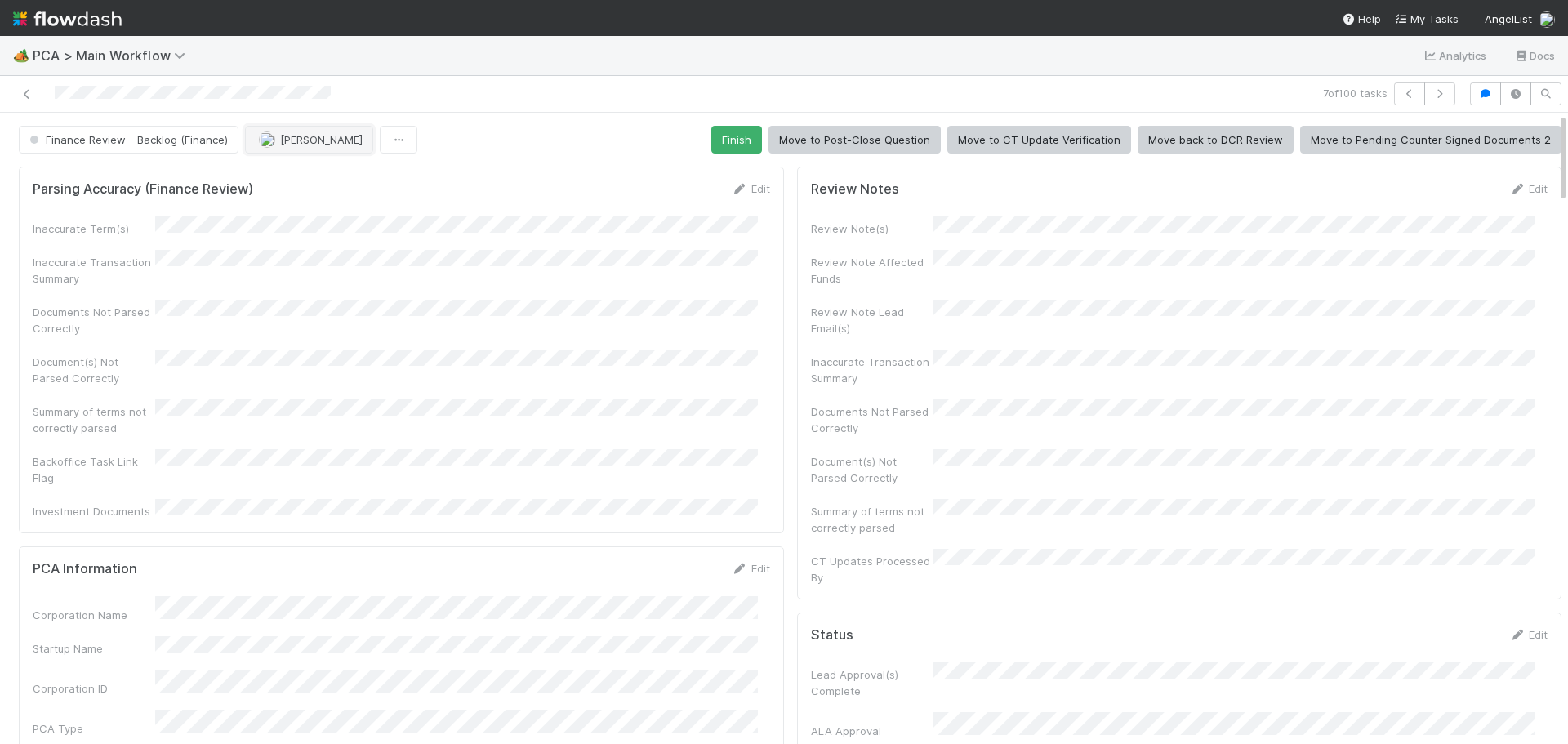
click at [286, 132] on button "Don Walker" at bounding box center [309, 139] width 128 height 28
click at [368, 178] on span "you" at bounding box center [364, 180] width 18 height 13
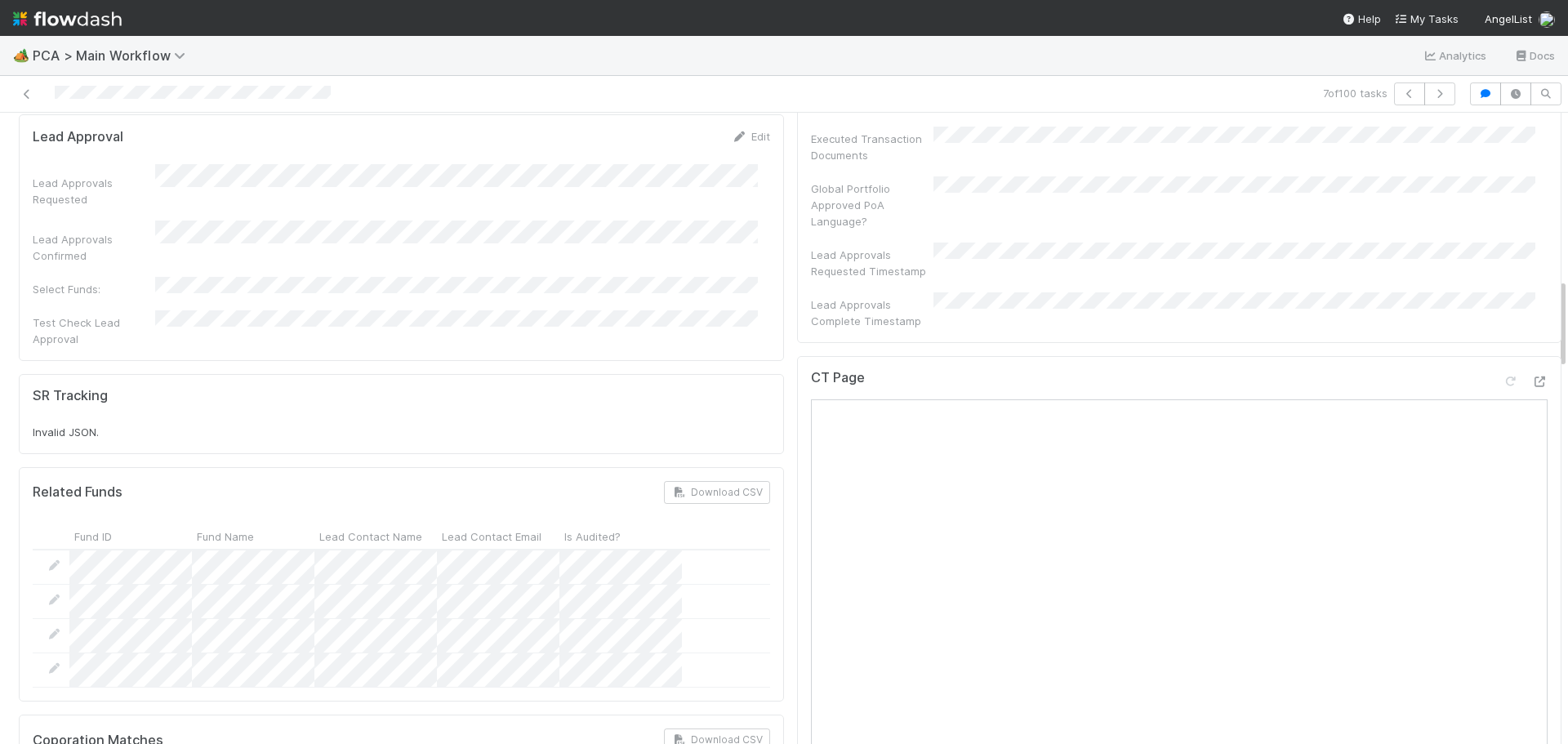
scroll to position [1143, 0]
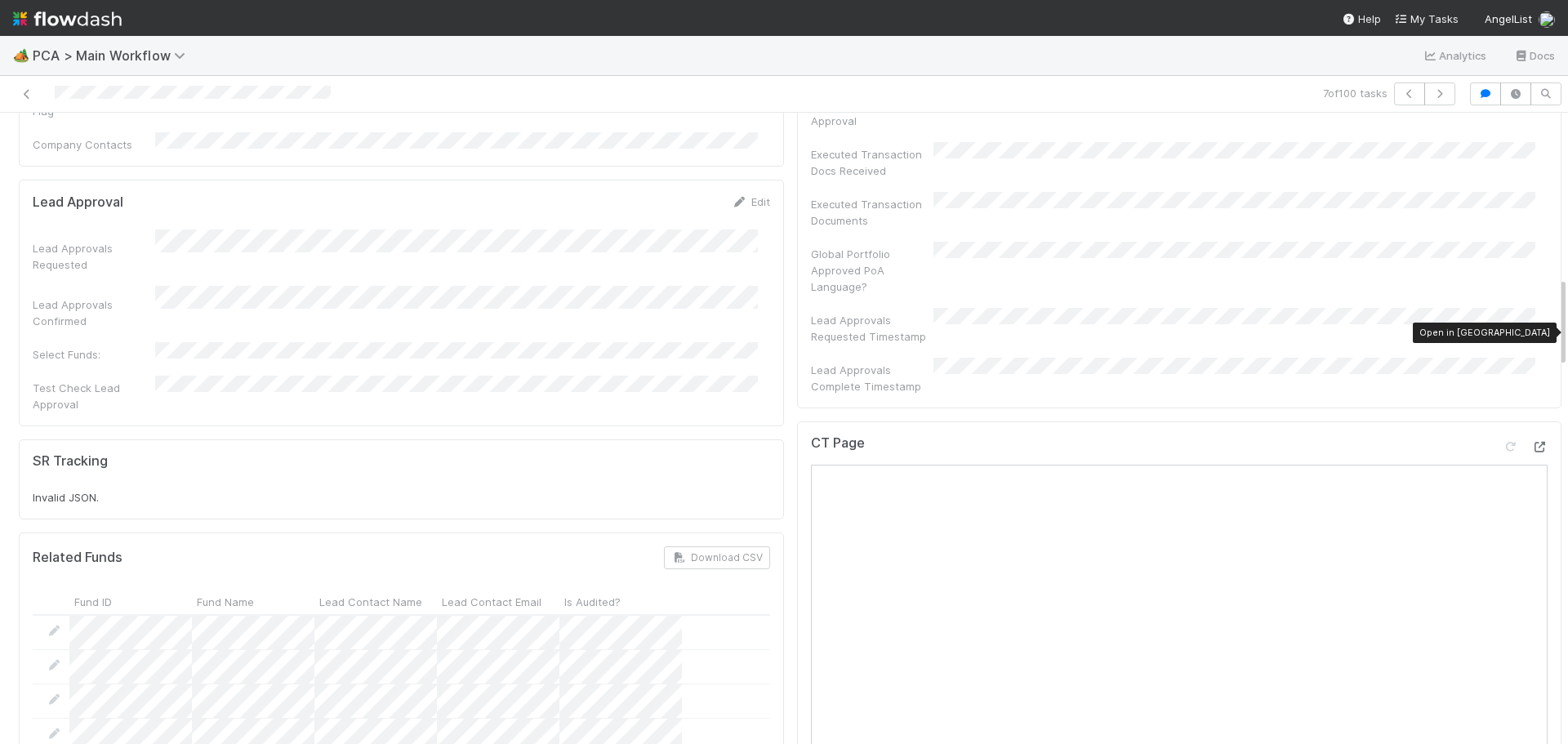
click at [1532, 441] on icon at bounding box center [1539, 447] width 16 height 11
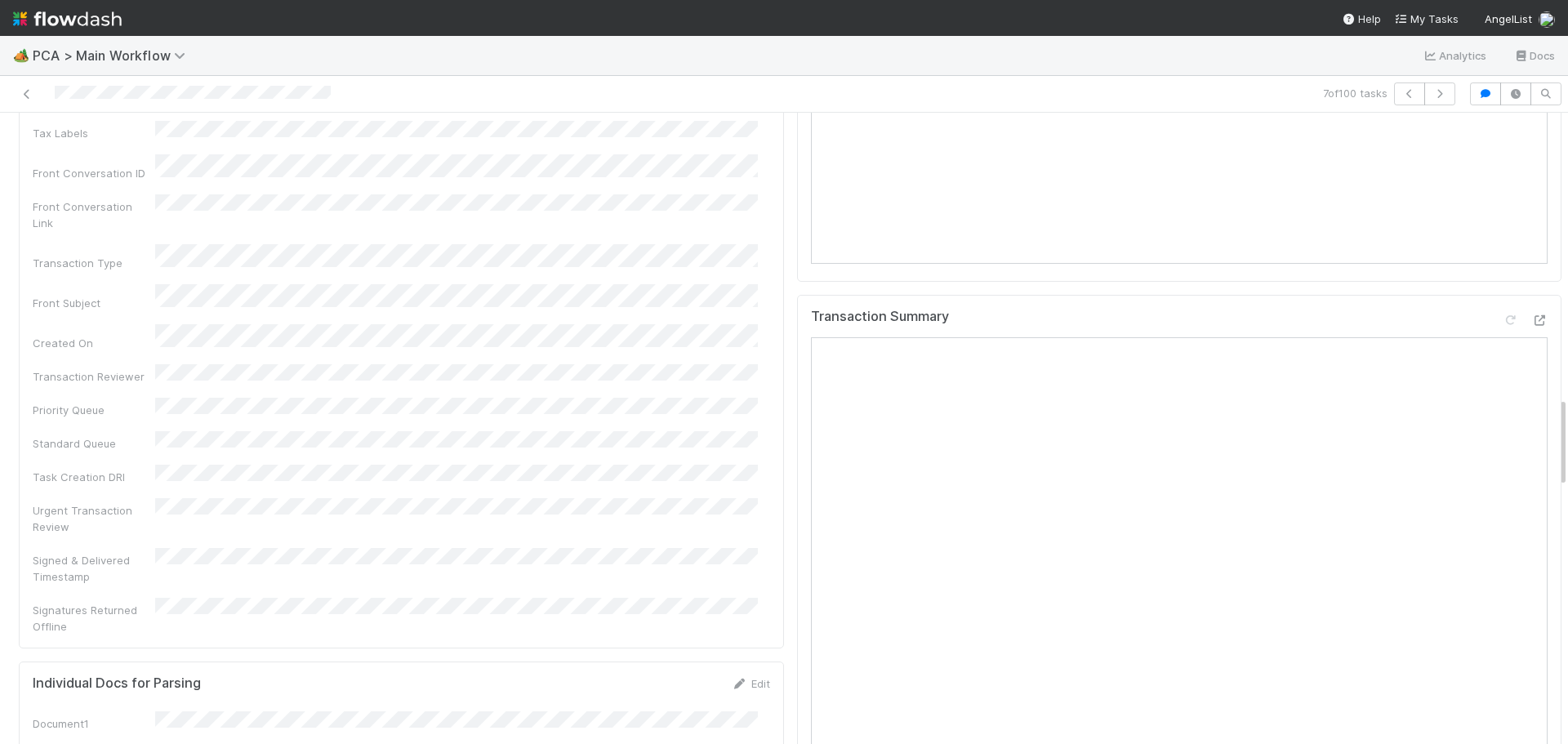
scroll to position [1960, 0]
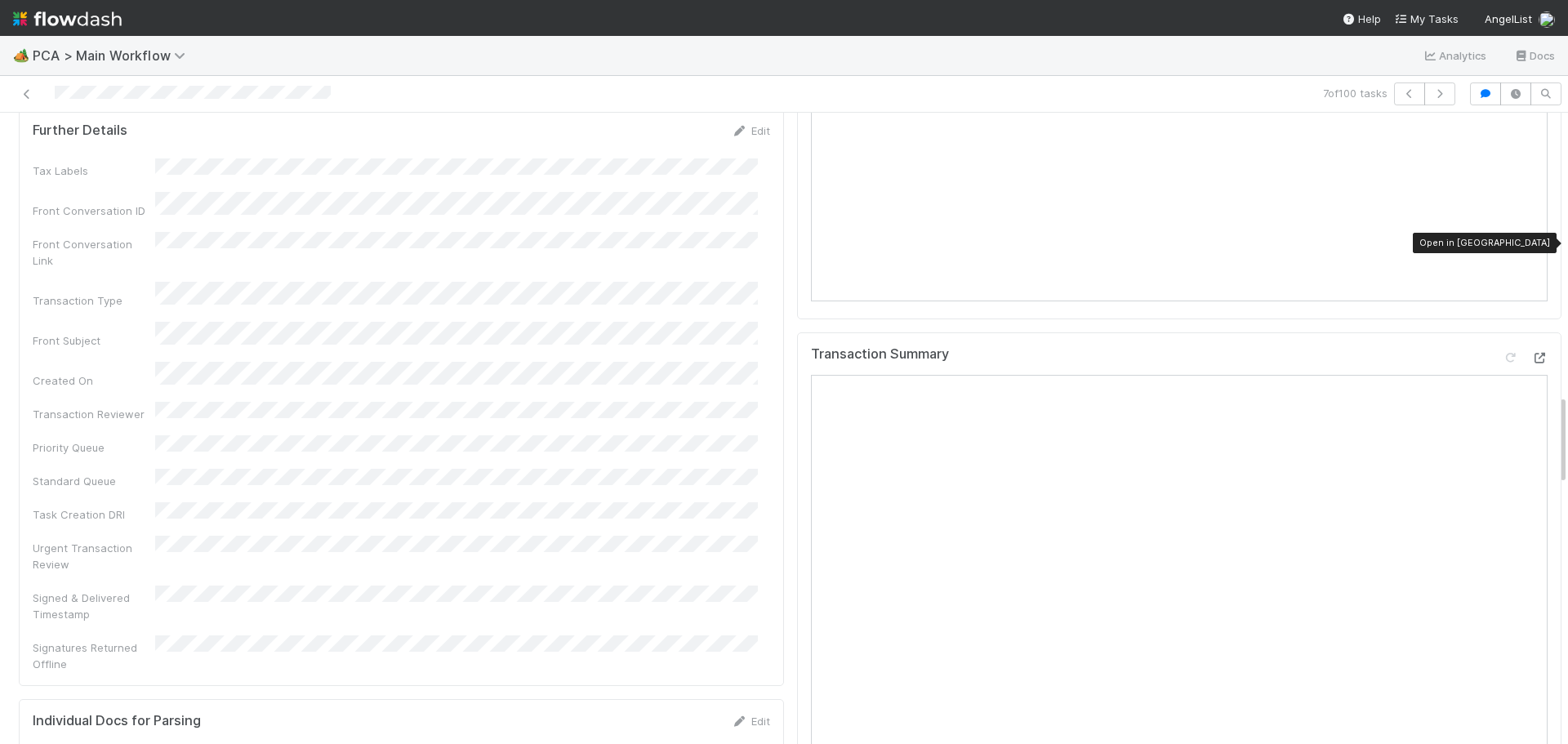
click at [1532, 353] on icon at bounding box center [1539, 358] width 16 height 11
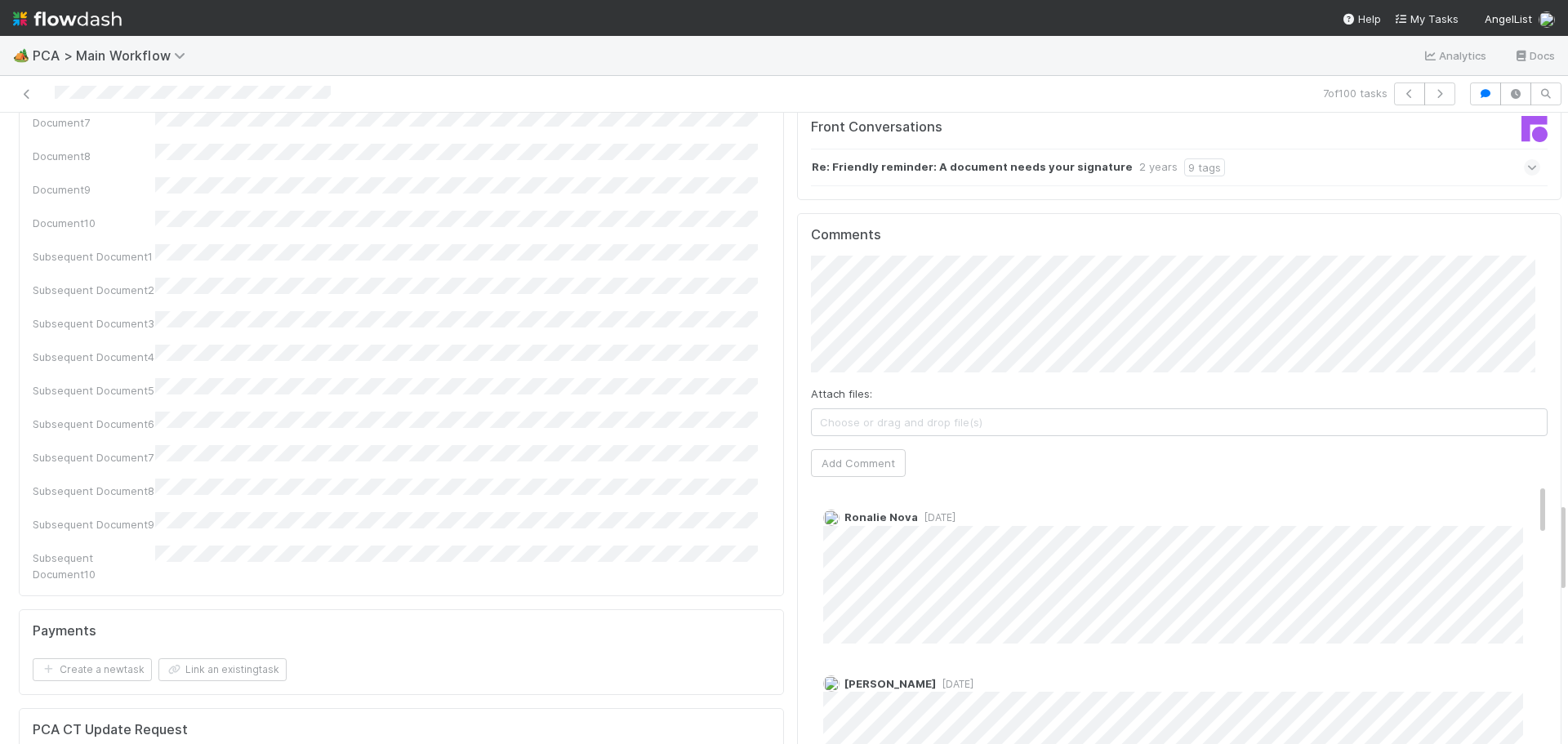
scroll to position [2695, 0]
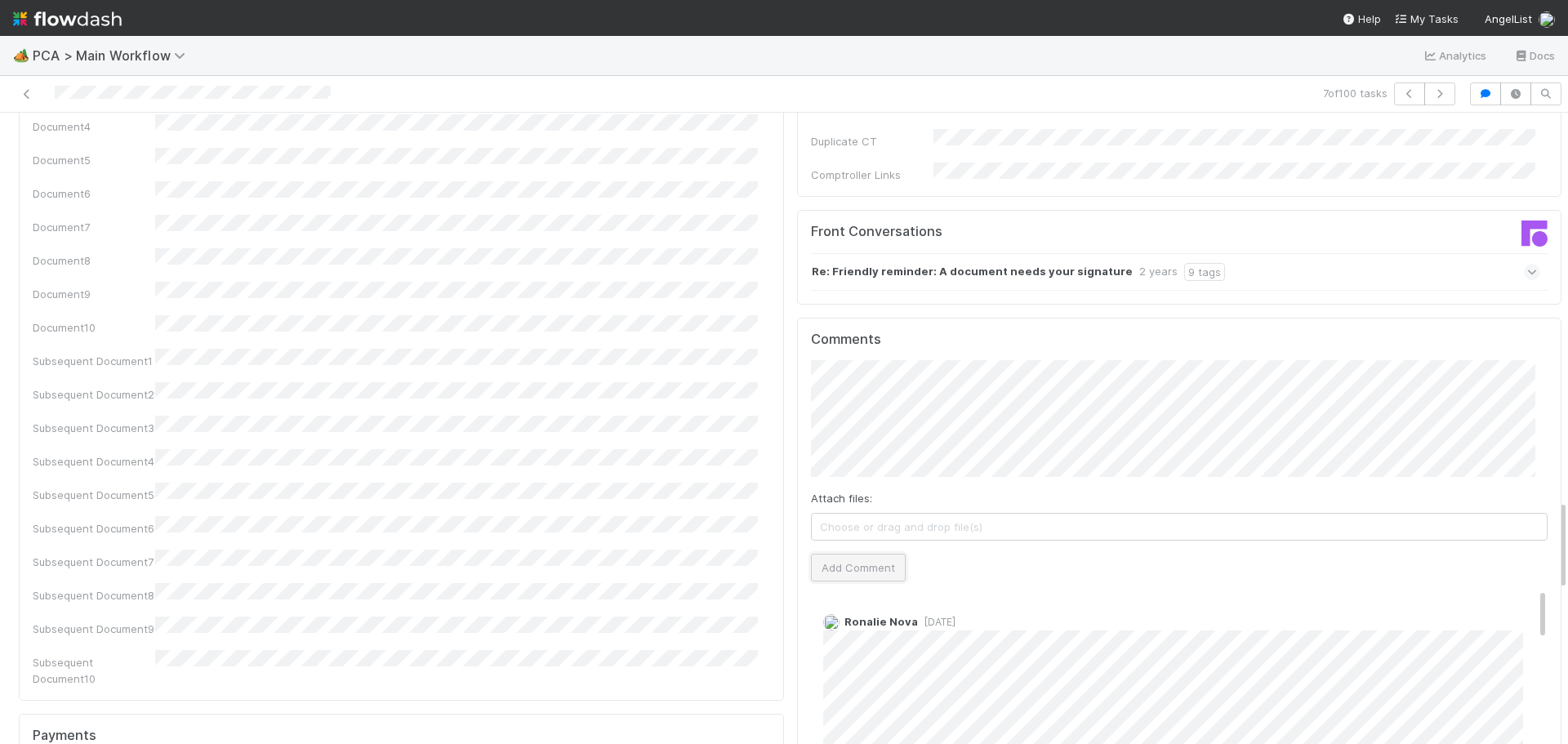
click at [840, 553] on button "Add Comment" at bounding box center [859, 567] width 95 height 28
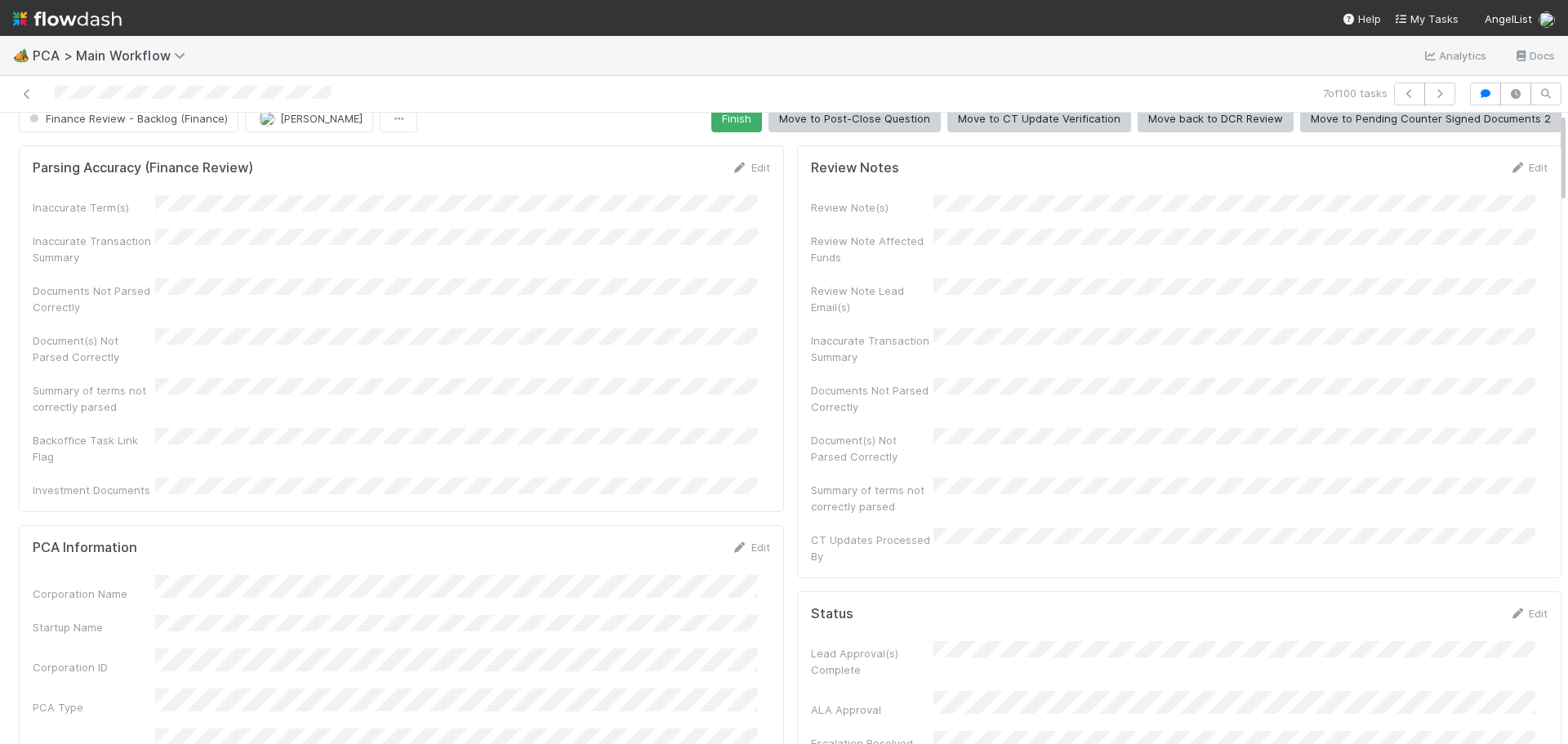
scroll to position [0, 0]
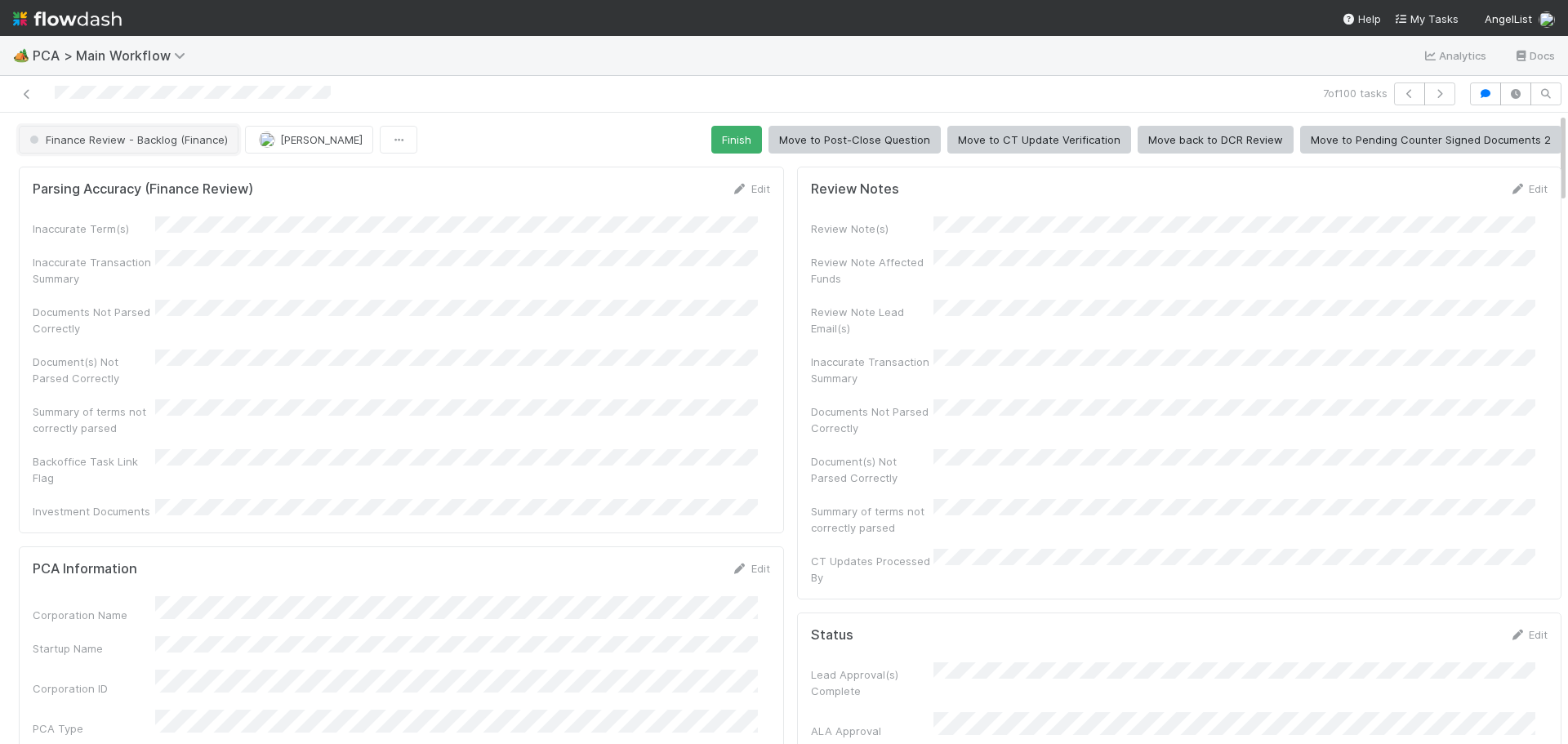
click at [186, 135] on span "Finance Review - Backlog (Finance)" at bounding box center [127, 139] width 202 height 13
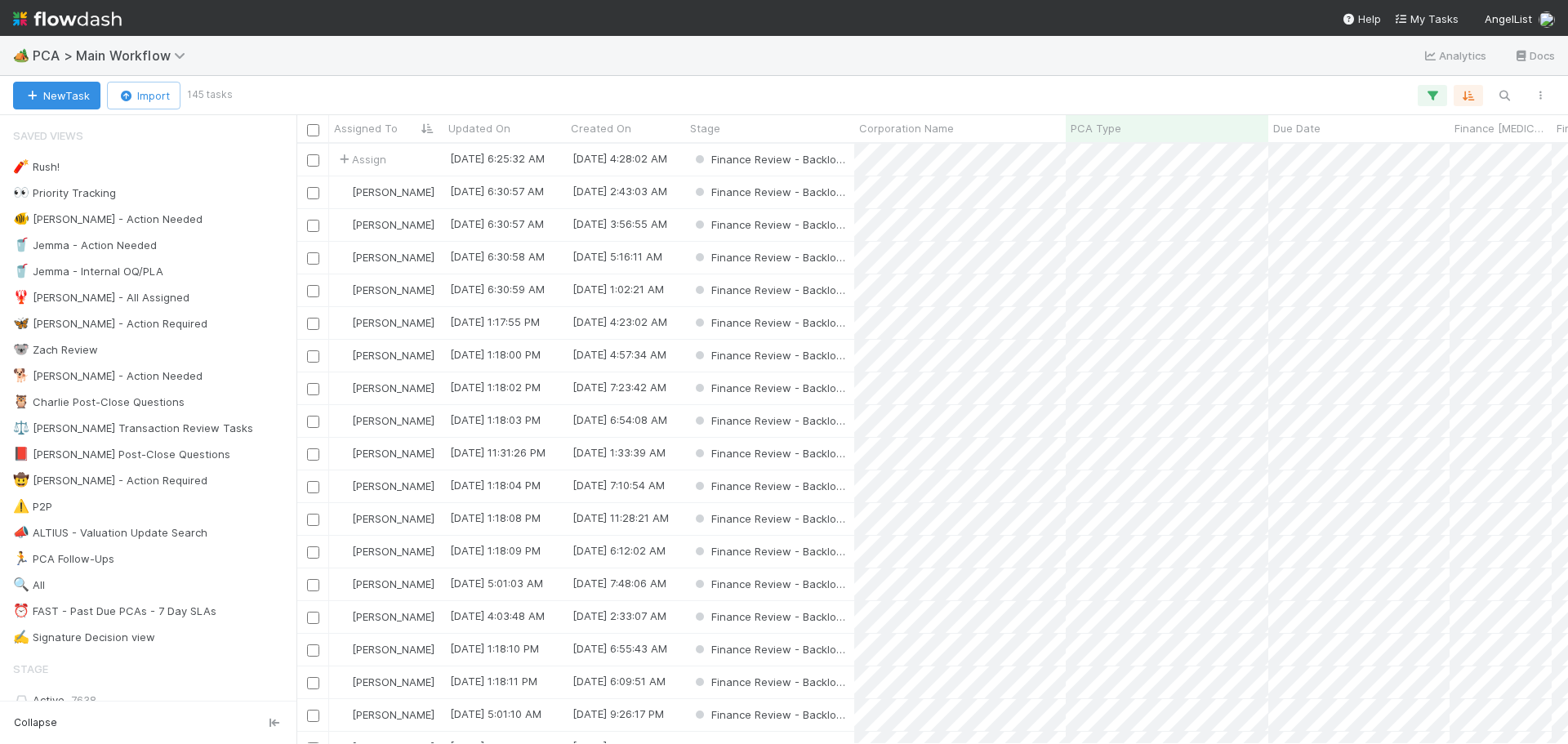
scroll to position [588, 1259]
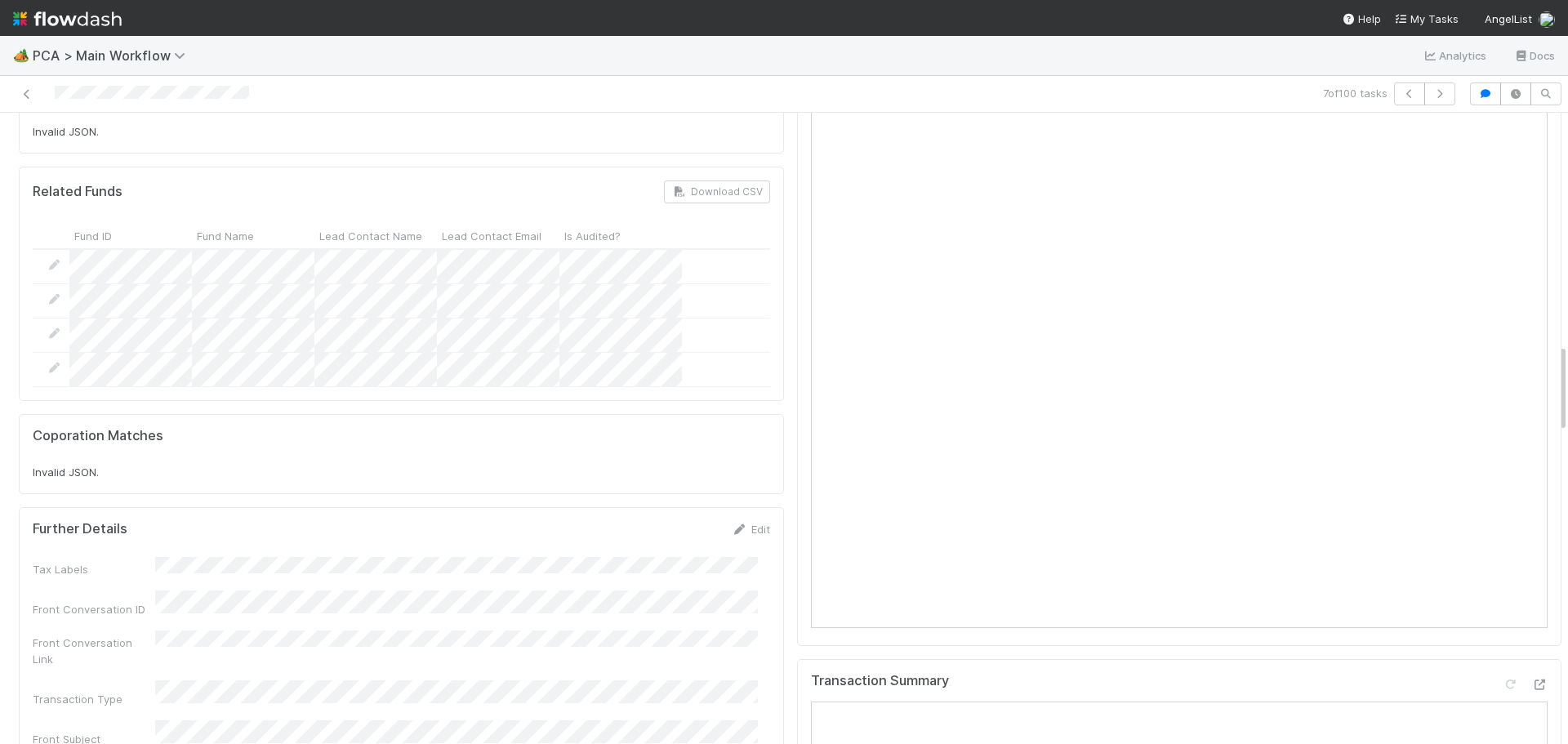
scroll to position [1224, 0]
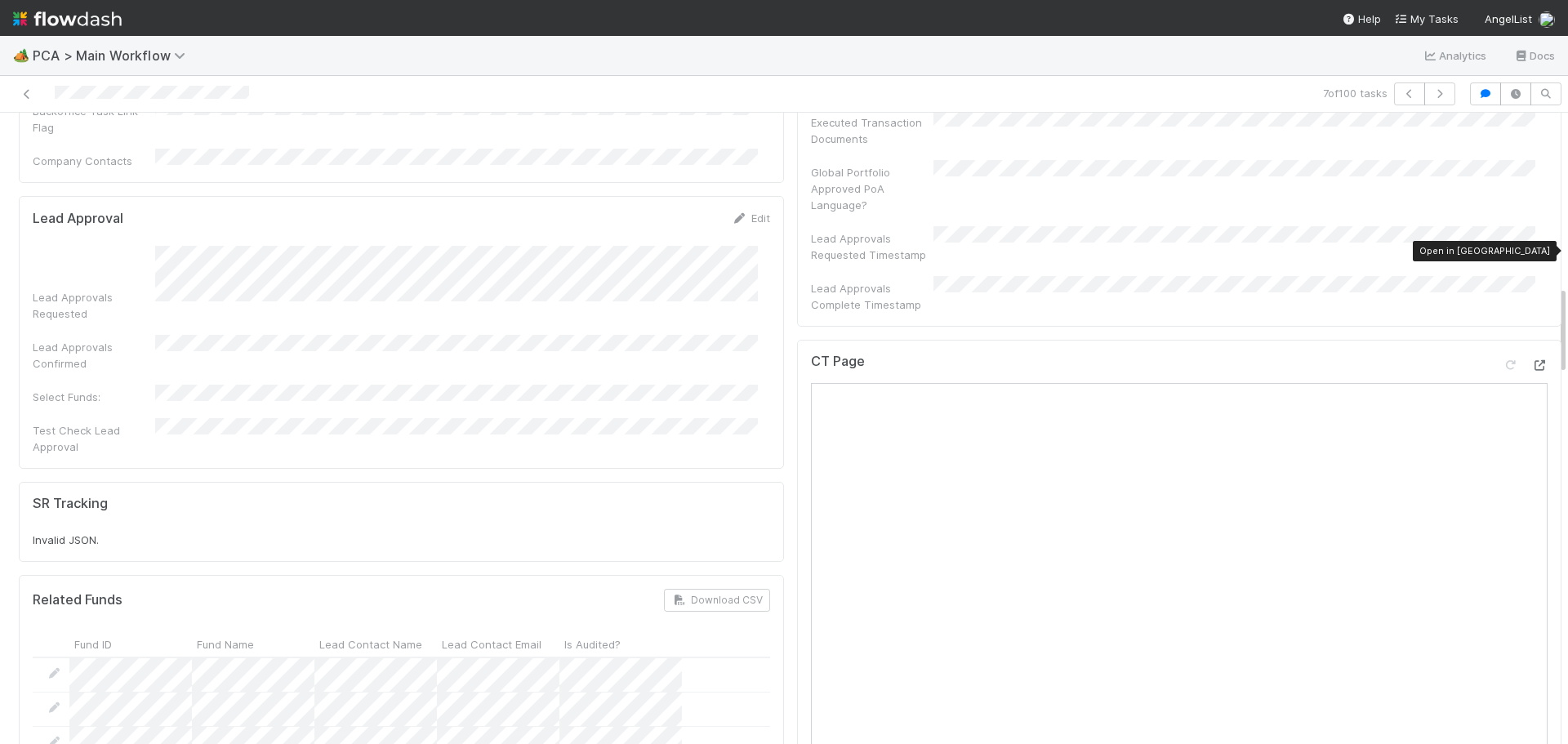
click at [1532, 357] on div at bounding box center [1539, 364] width 16 height 16
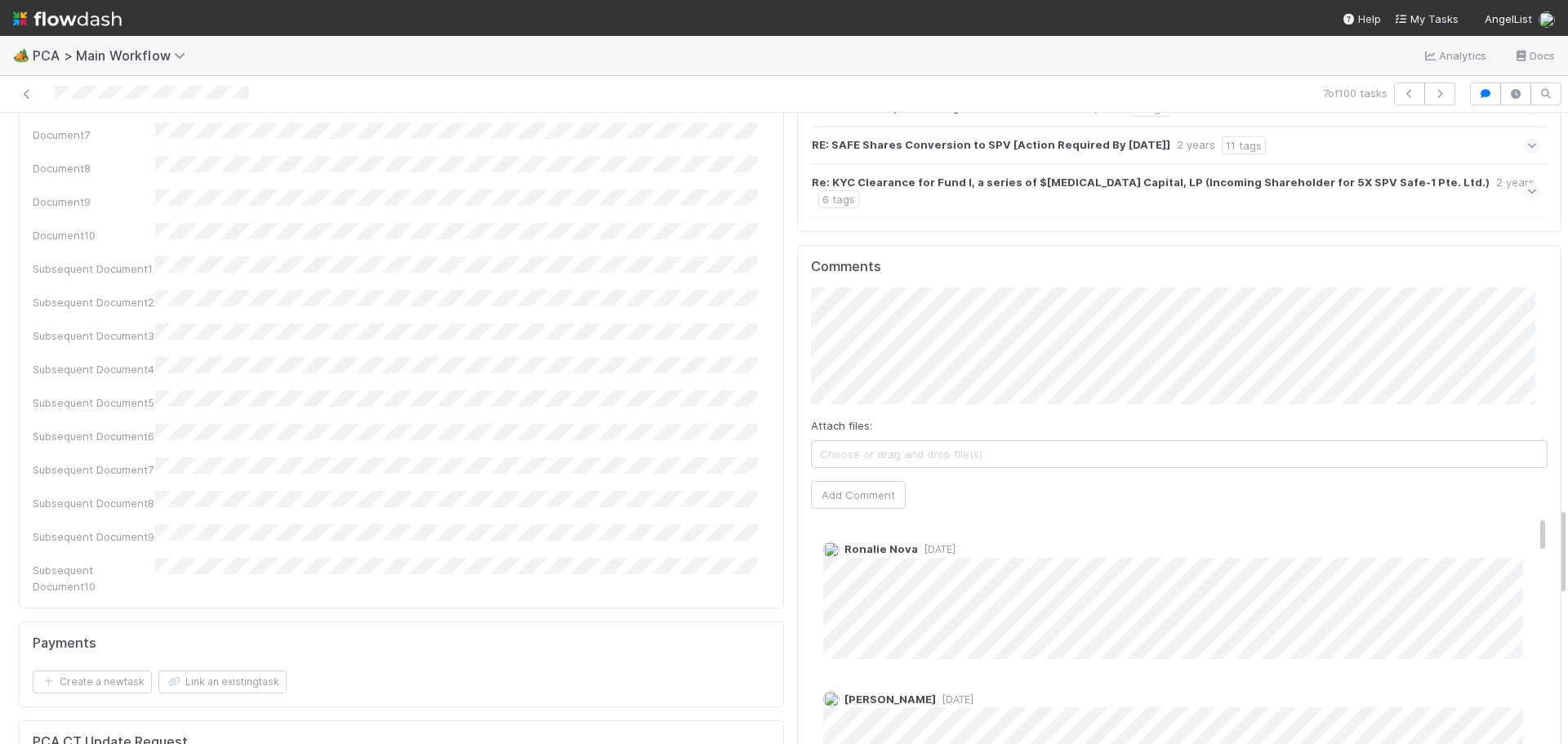
scroll to position [3021, 0]
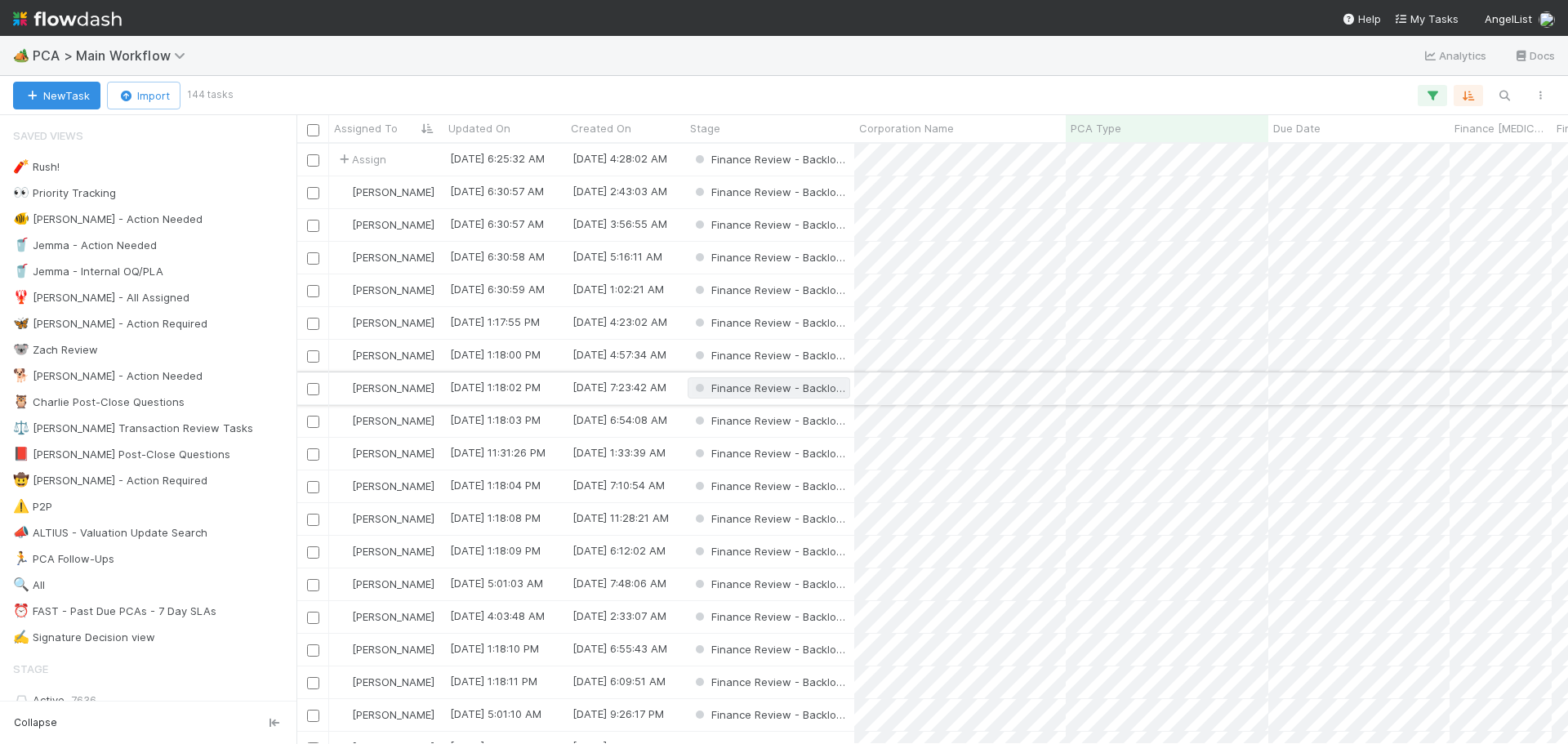
scroll to position [588, 1259]
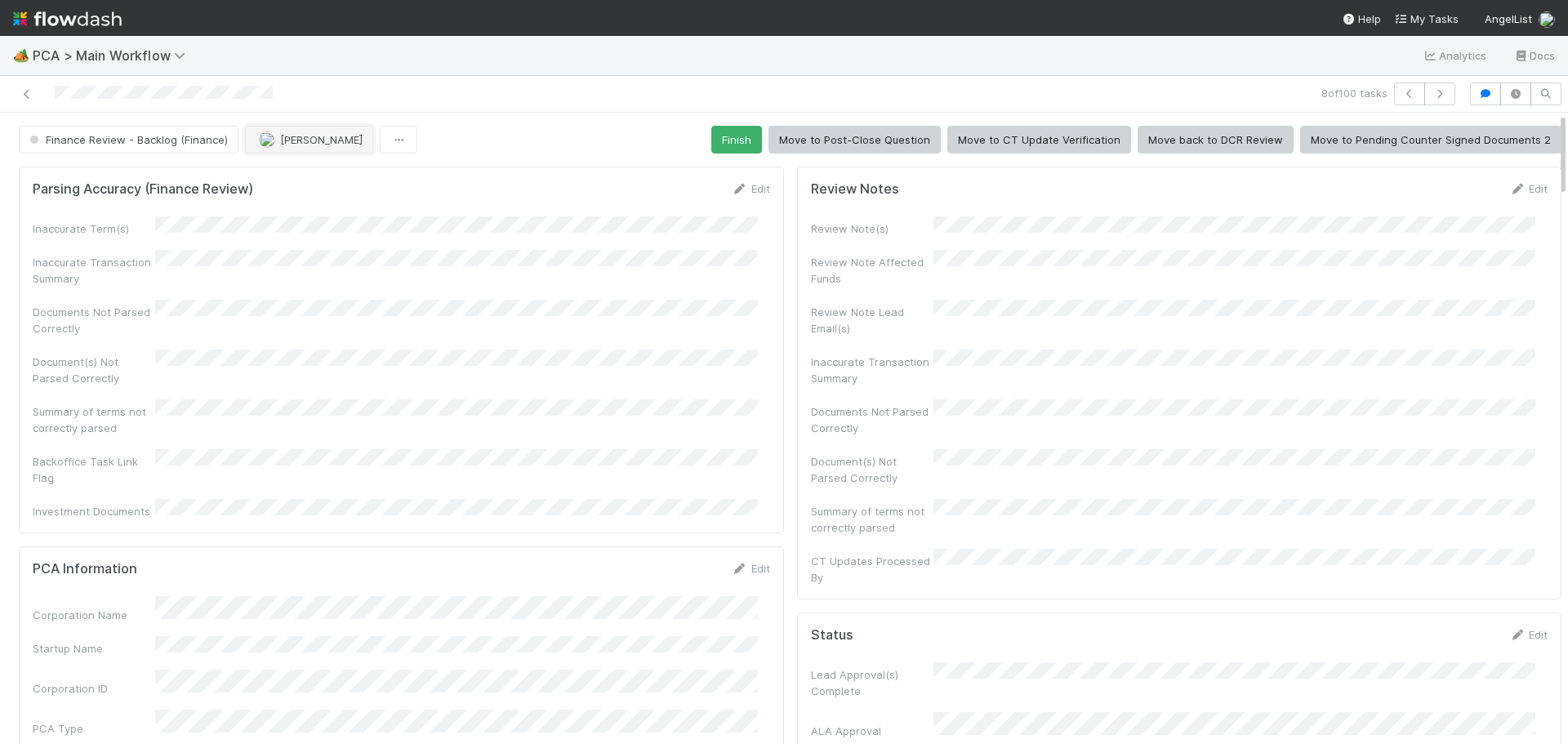
click at [290, 146] on span "Don Walker" at bounding box center [321, 139] width 82 height 13
click at [341, 178] on span "Marenz Trajano you" at bounding box center [320, 180] width 107 height 13
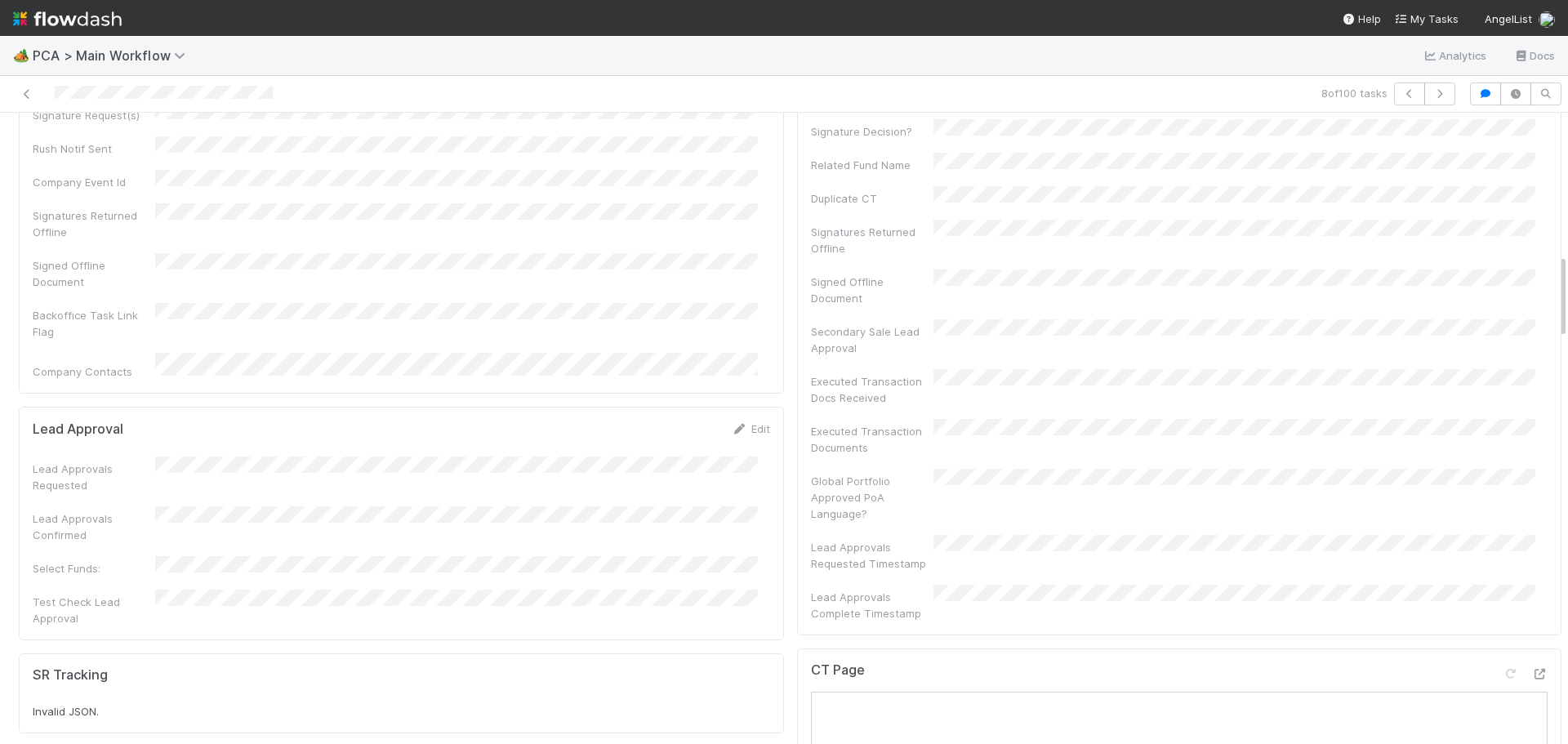
scroll to position [1062, 0]
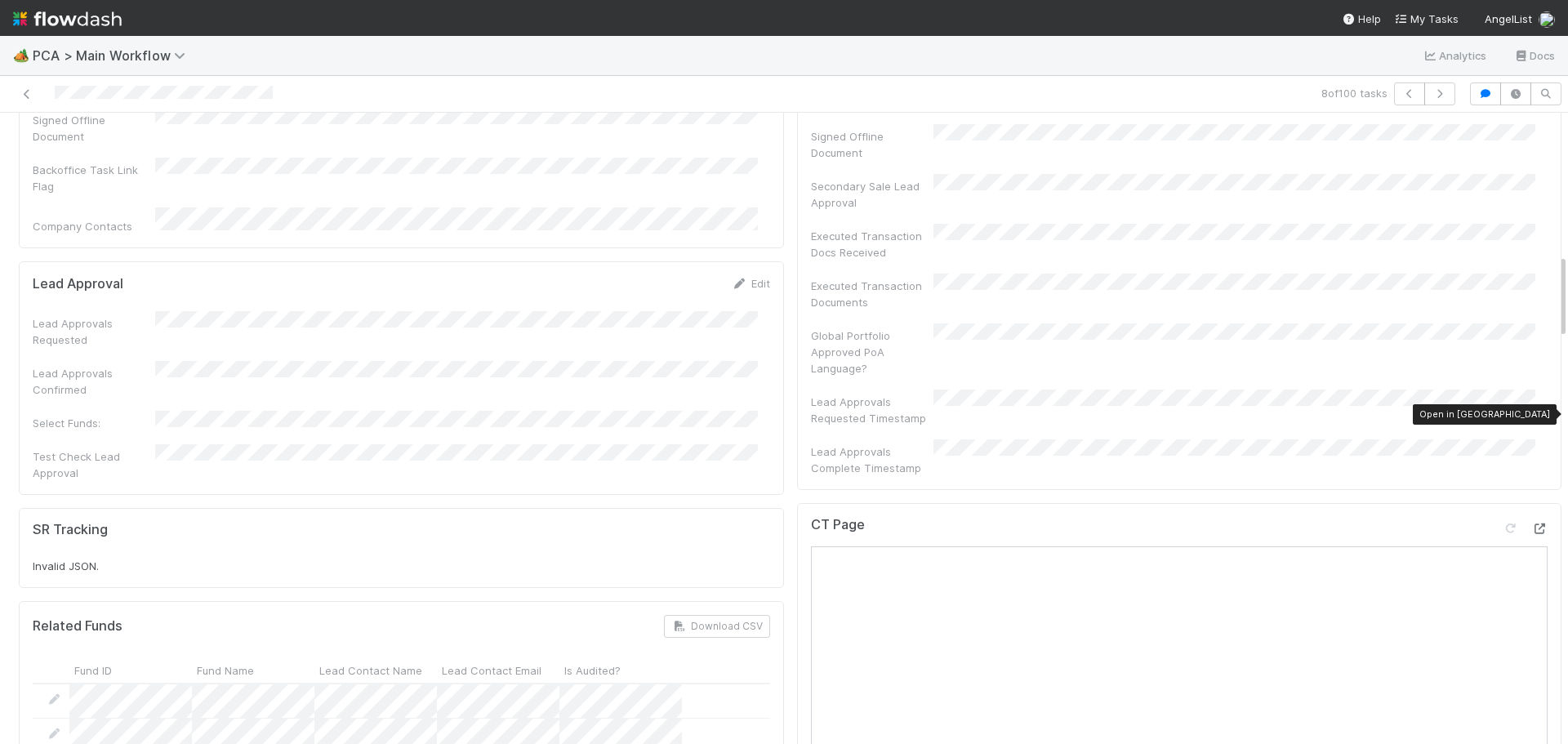
click at [1532, 524] on icon at bounding box center [1539, 529] width 16 height 11
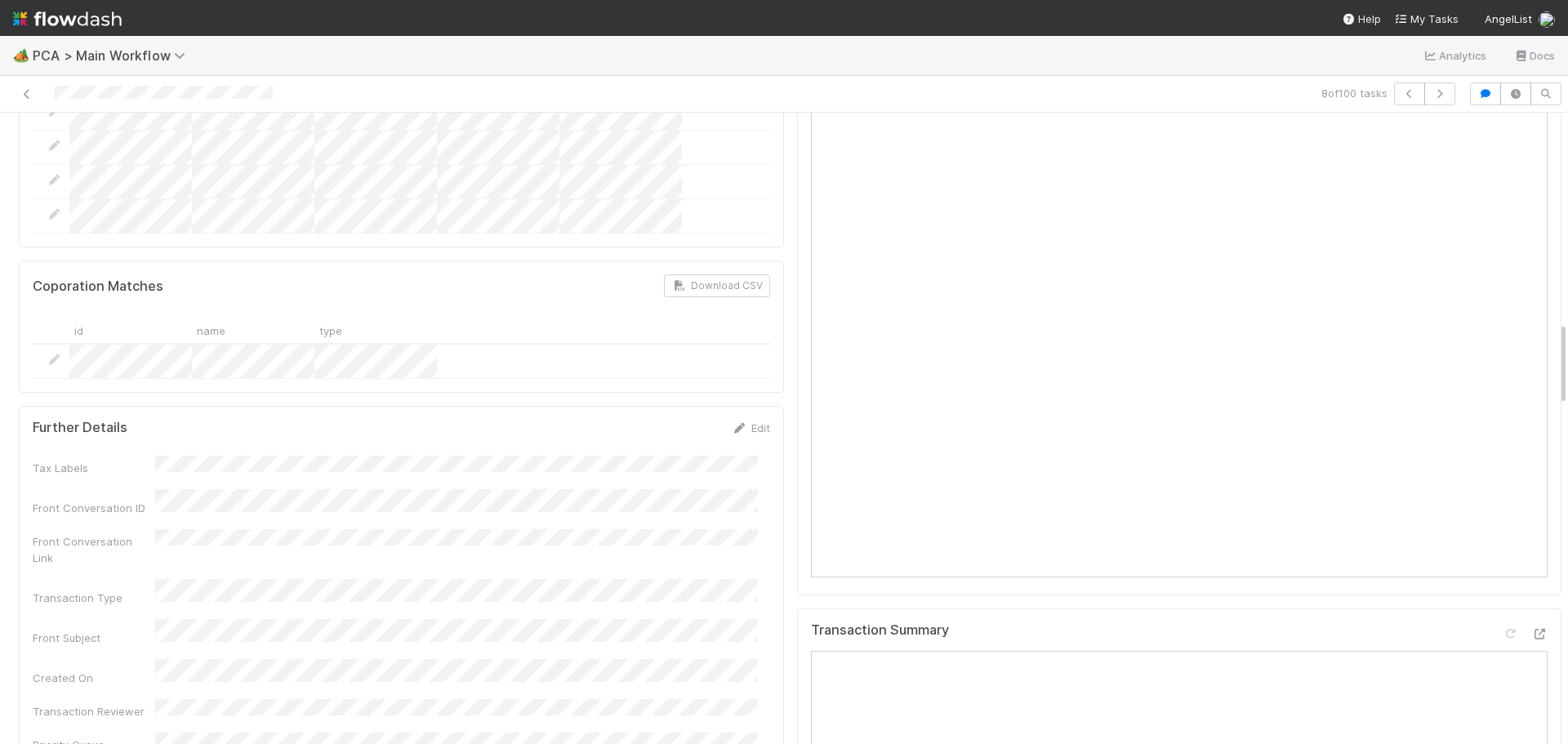
scroll to position [1960, 0]
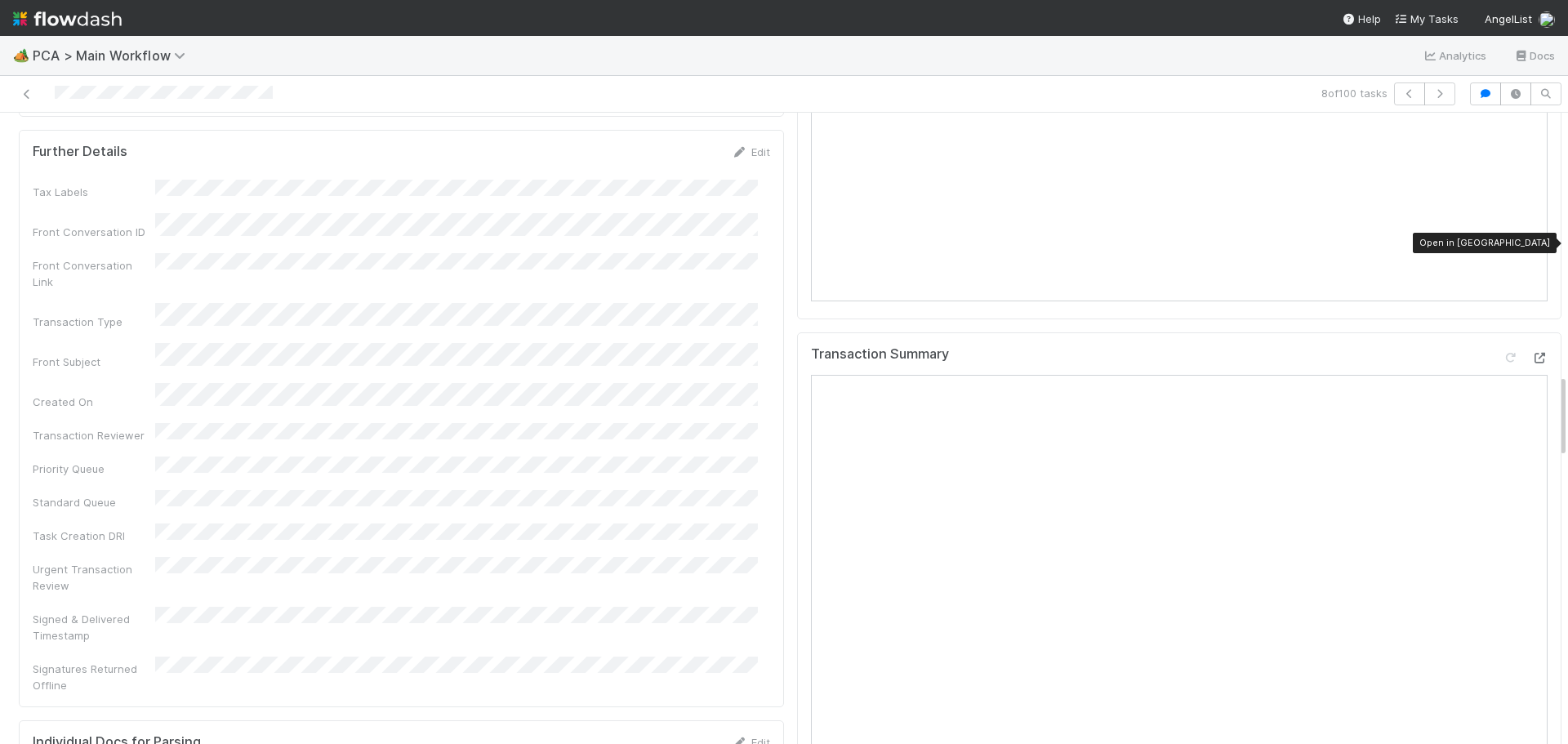
click at [1532, 353] on icon at bounding box center [1539, 358] width 16 height 11
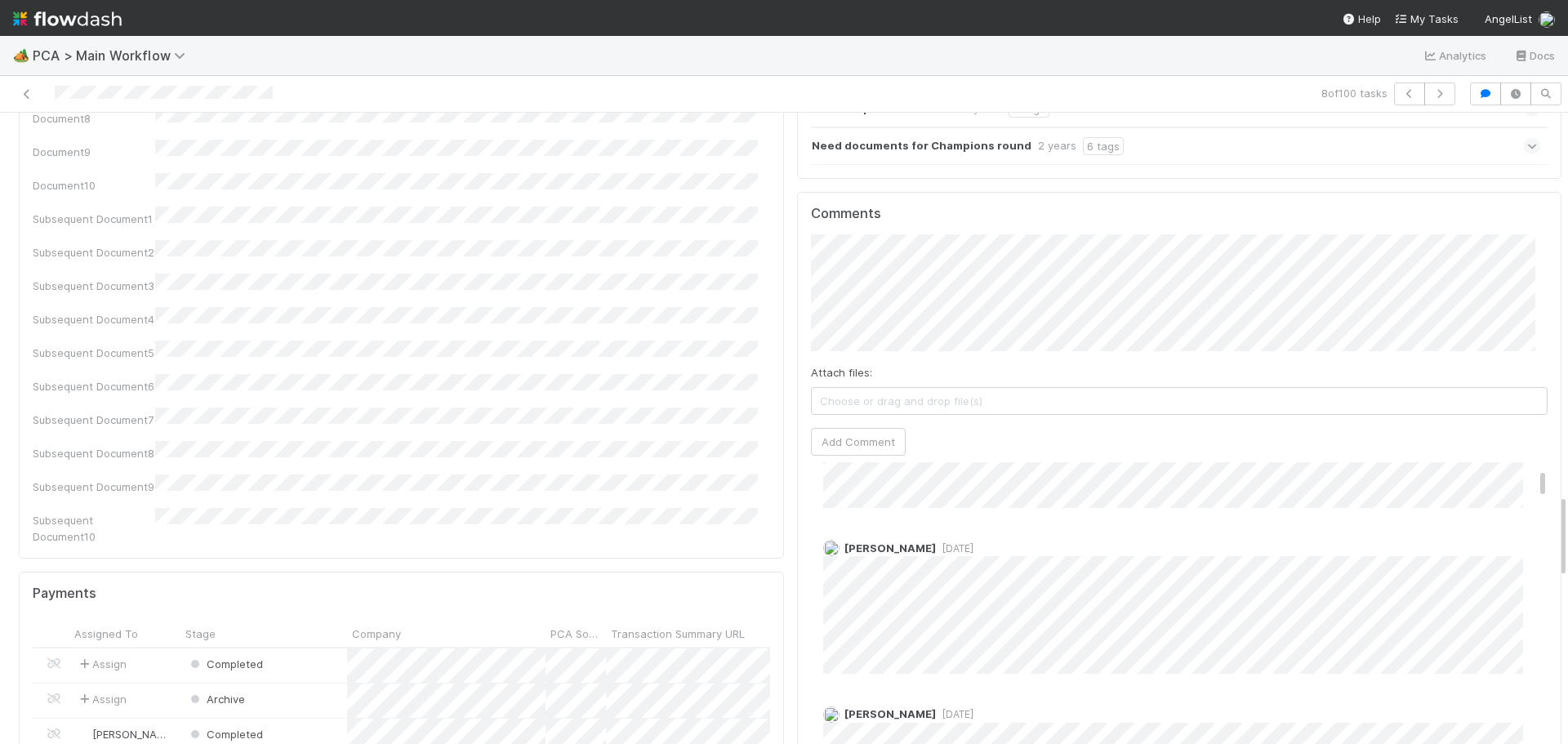
scroll to position [0, 0]
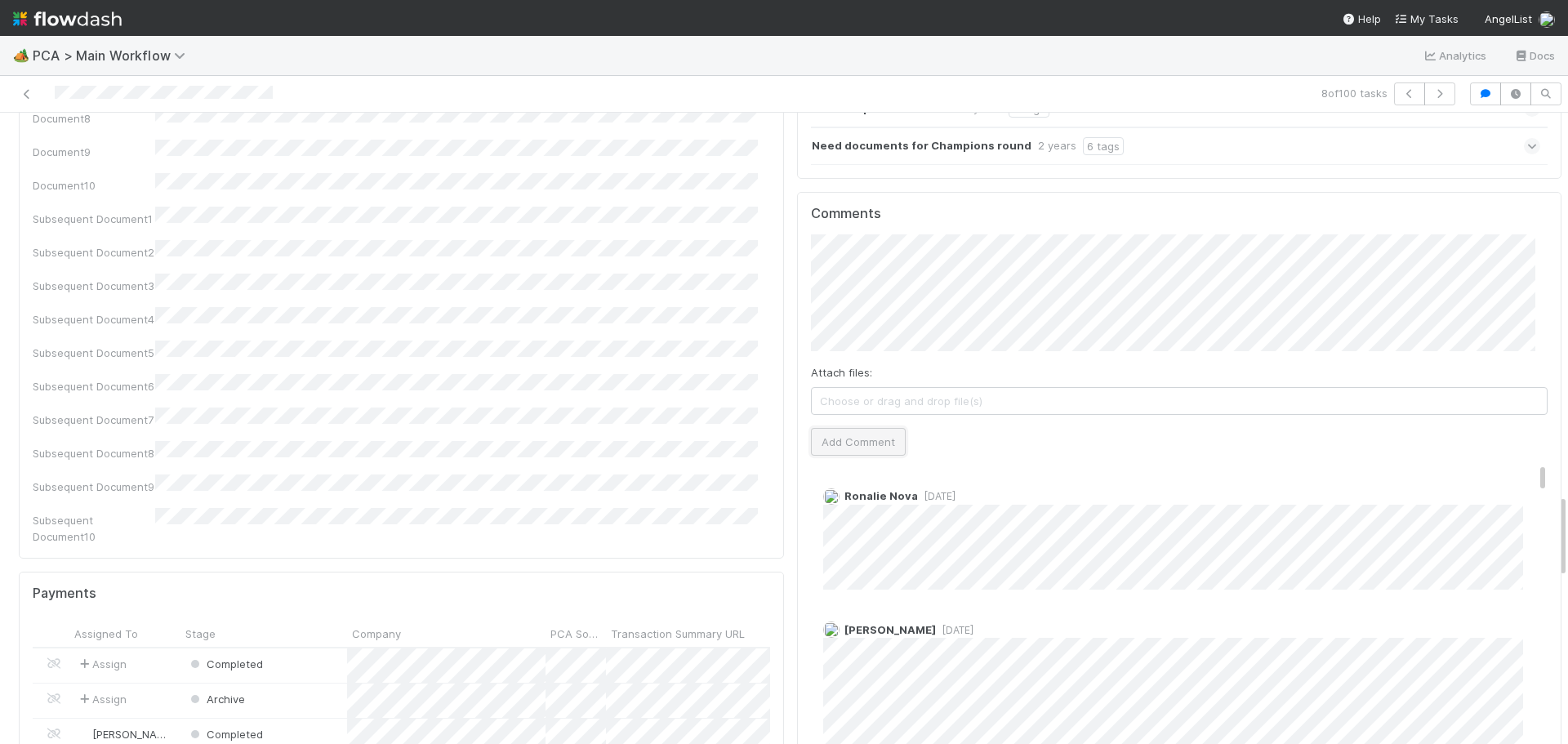
click at [854, 428] on button "Add Comment" at bounding box center [859, 441] width 95 height 28
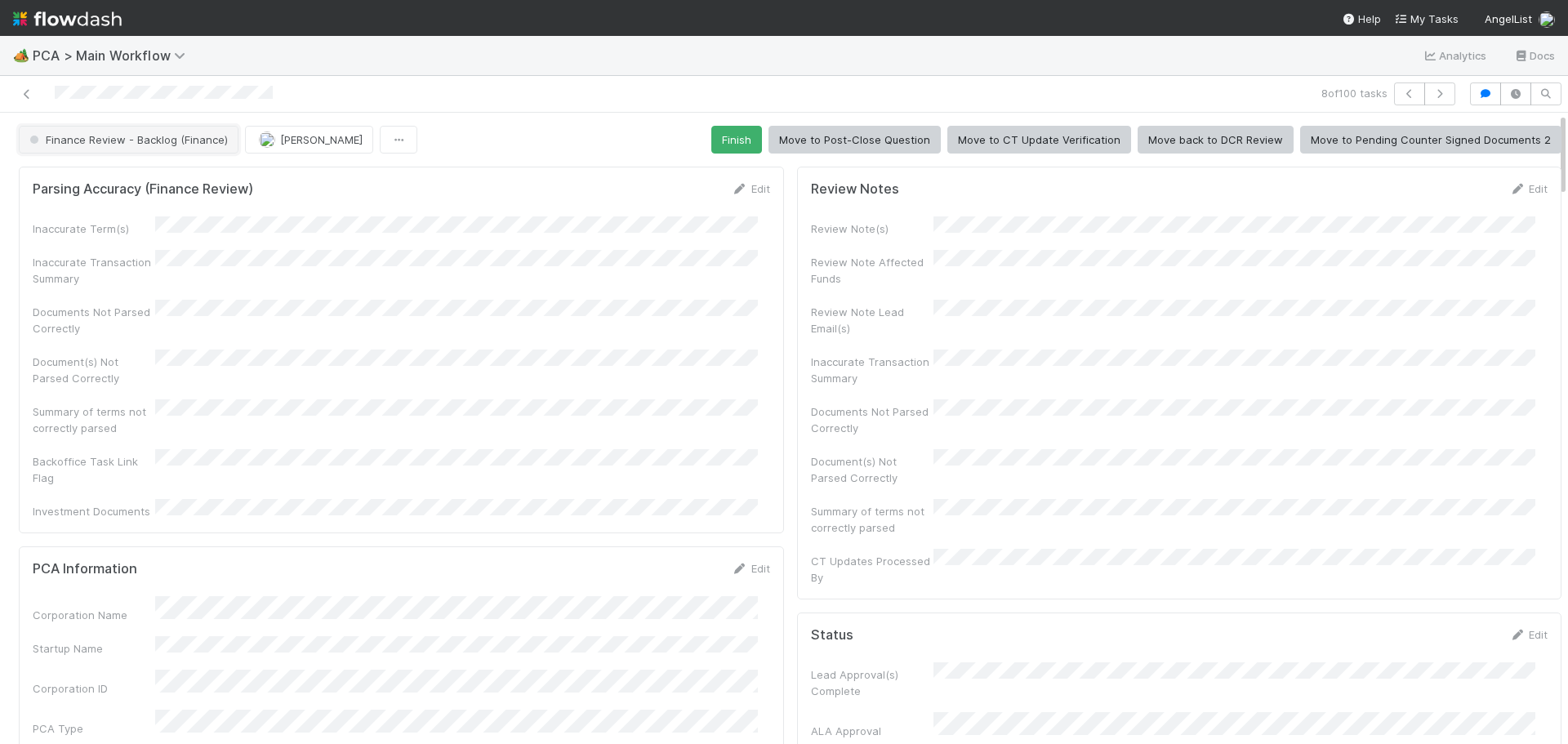
click at [159, 133] on span "Finance Review - Backlog (Finance)" at bounding box center [127, 139] width 202 height 13
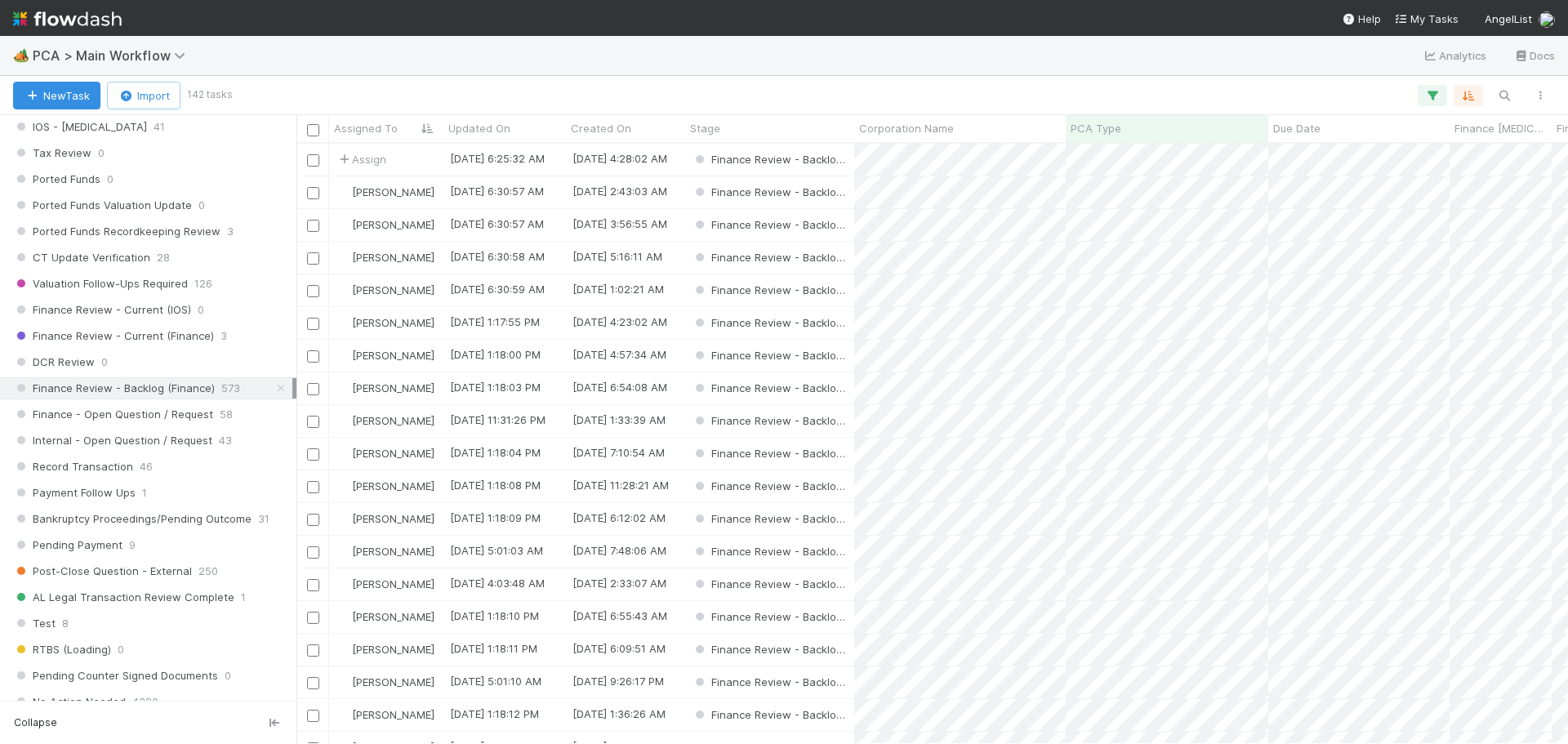
scroll to position [1143, 0]
click at [220, 344] on span "3" at bounding box center [224, 341] width 7 height 20
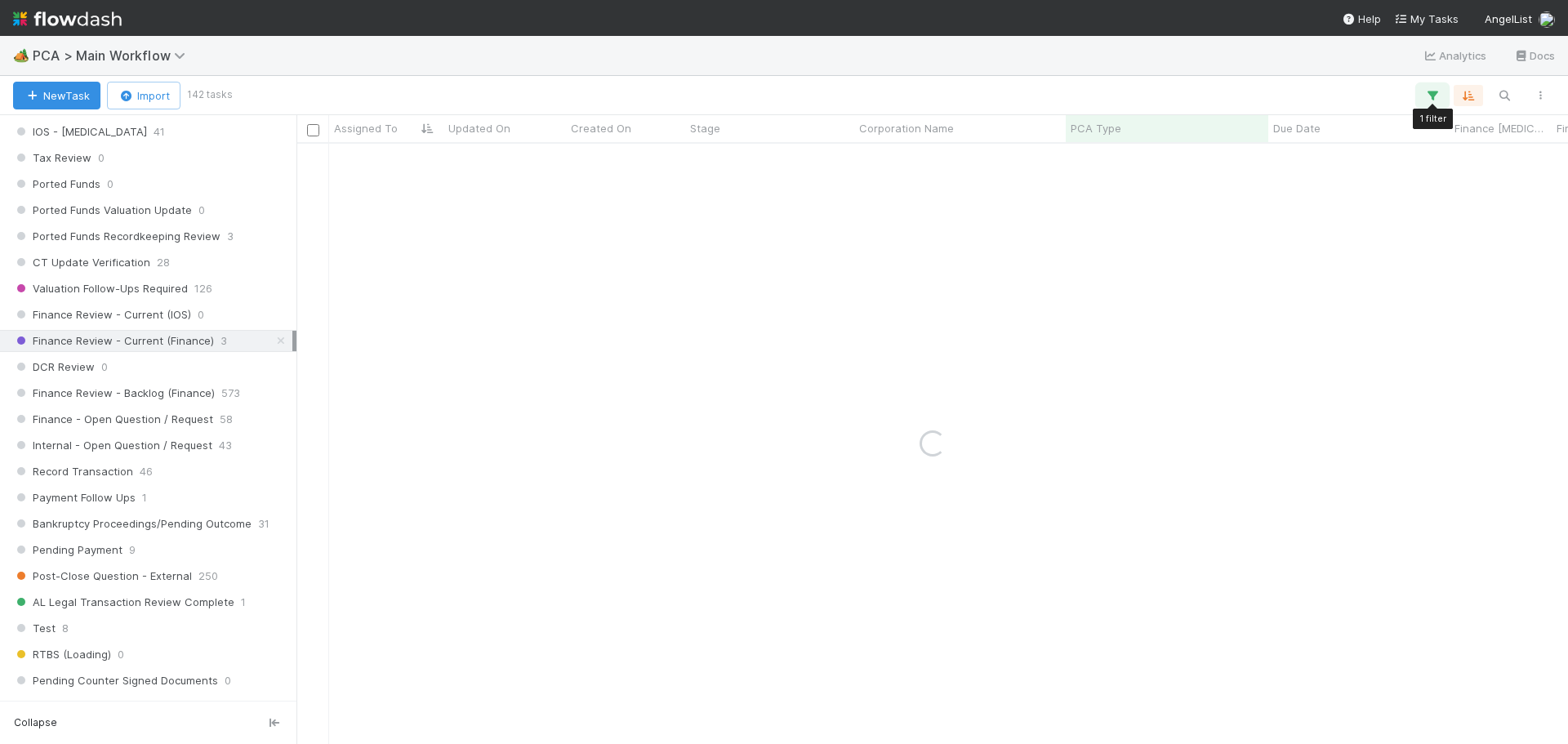
click at [1431, 88] on icon "button" at bounding box center [1432, 95] width 16 height 14
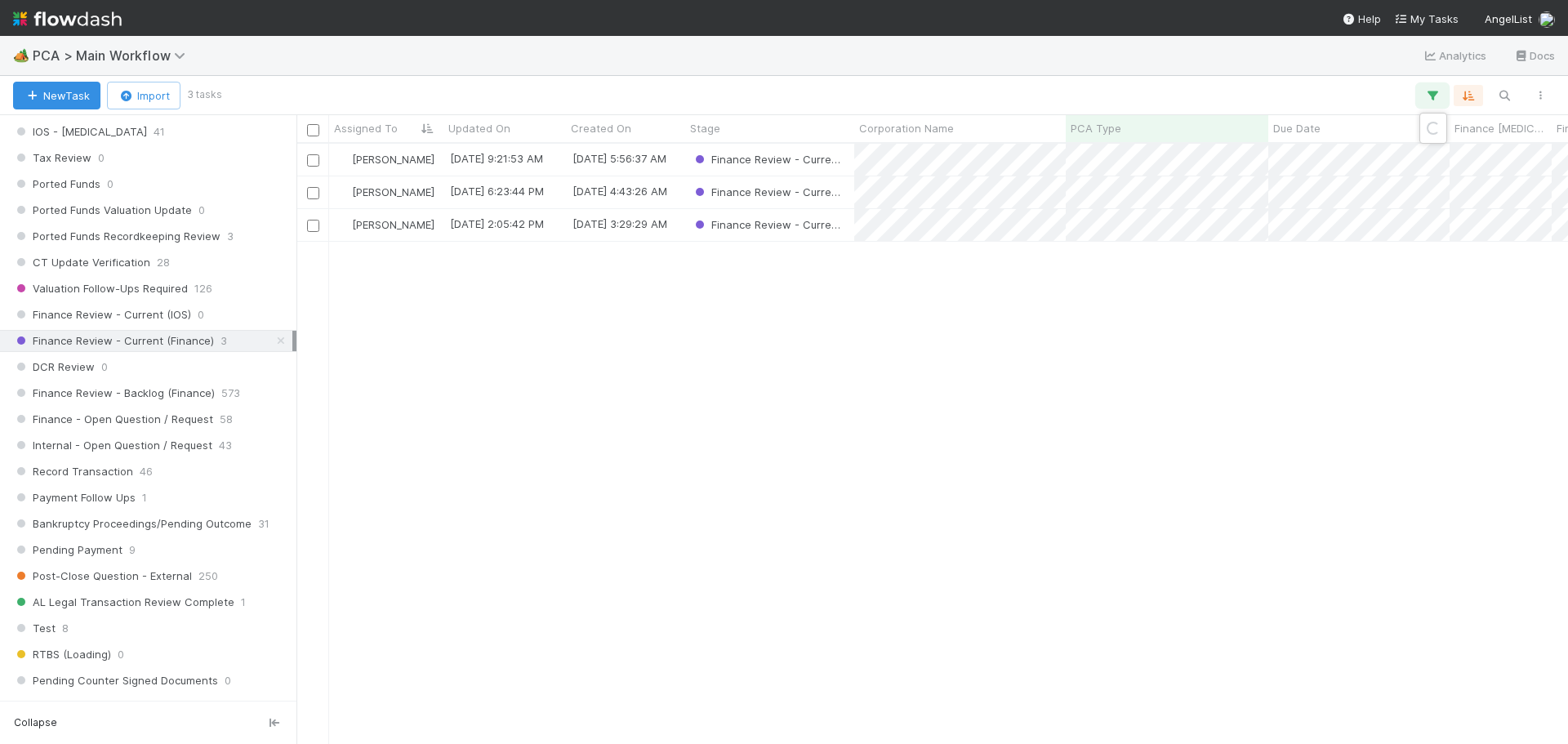
scroll to position [588, 1259]
click at [827, 414] on div "1 filter Reset Filters If PCA Type has any of General Corporate Action And.. Or…" at bounding box center [784, 372] width 1568 height 744
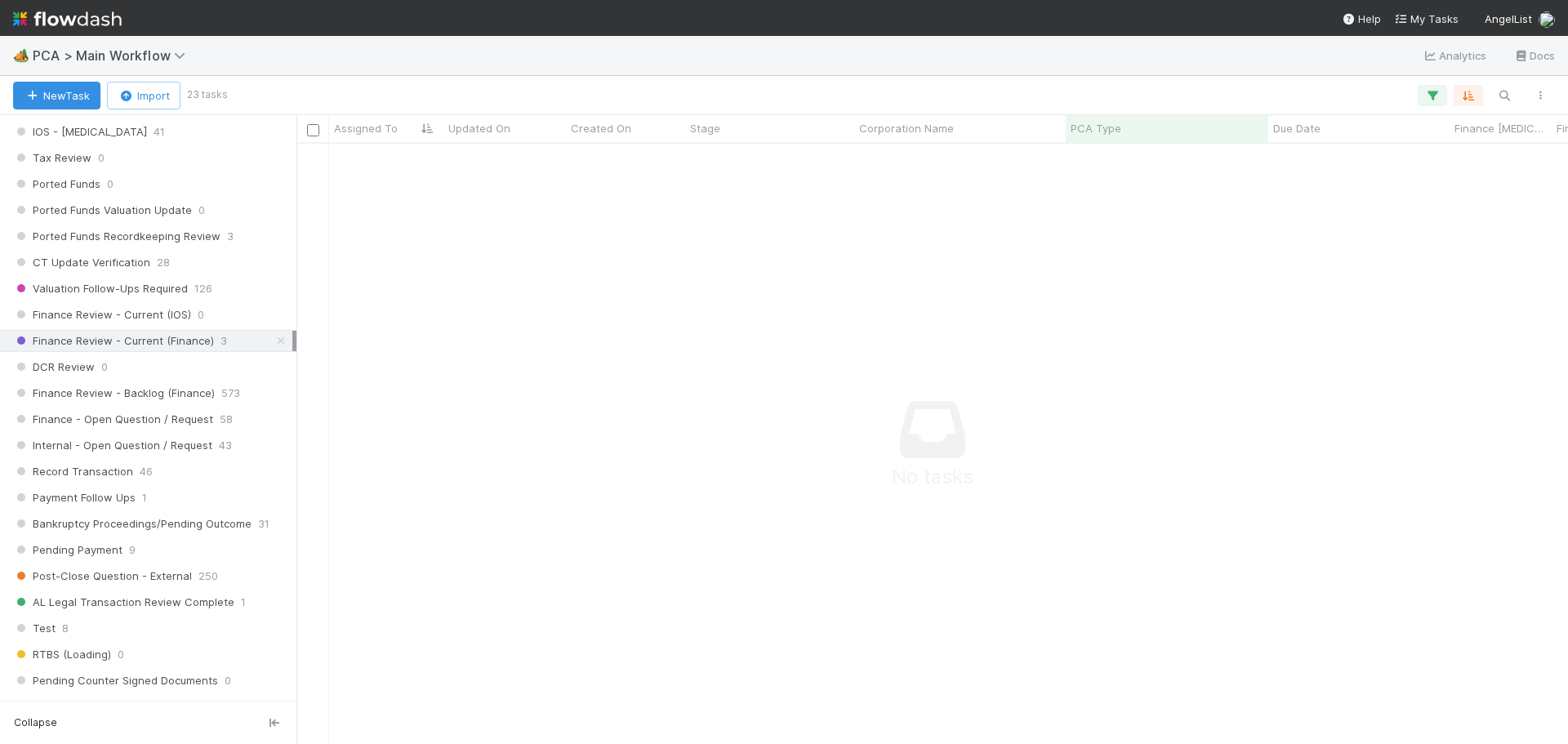
scroll to position [575, 1259]
click at [1437, 91] on icon "button" at bounding box center [1432, 95] width 16 height 14
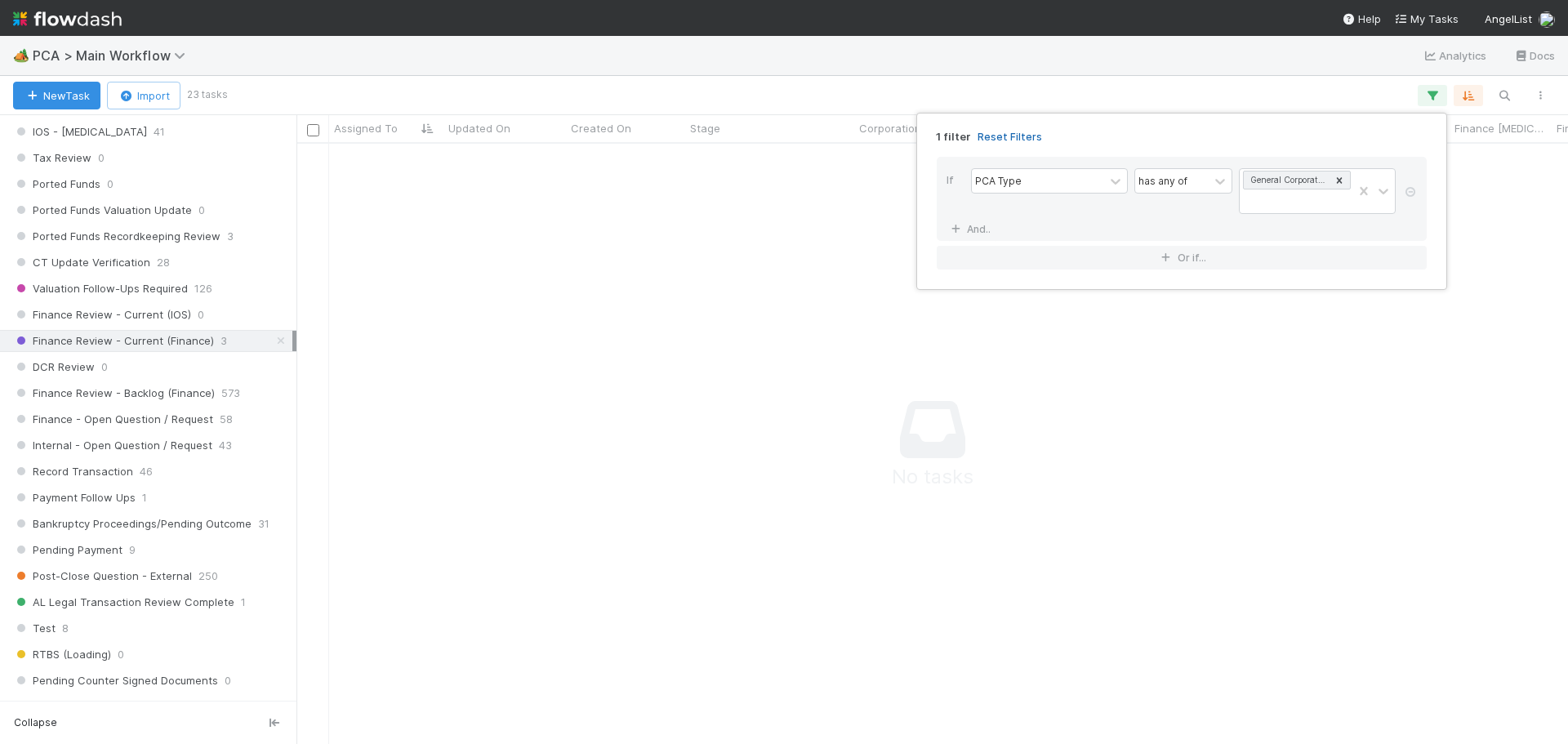
click at [1007, 133] on link "Reset Filters" at bounding box center [1009, 136] width 64 height 14
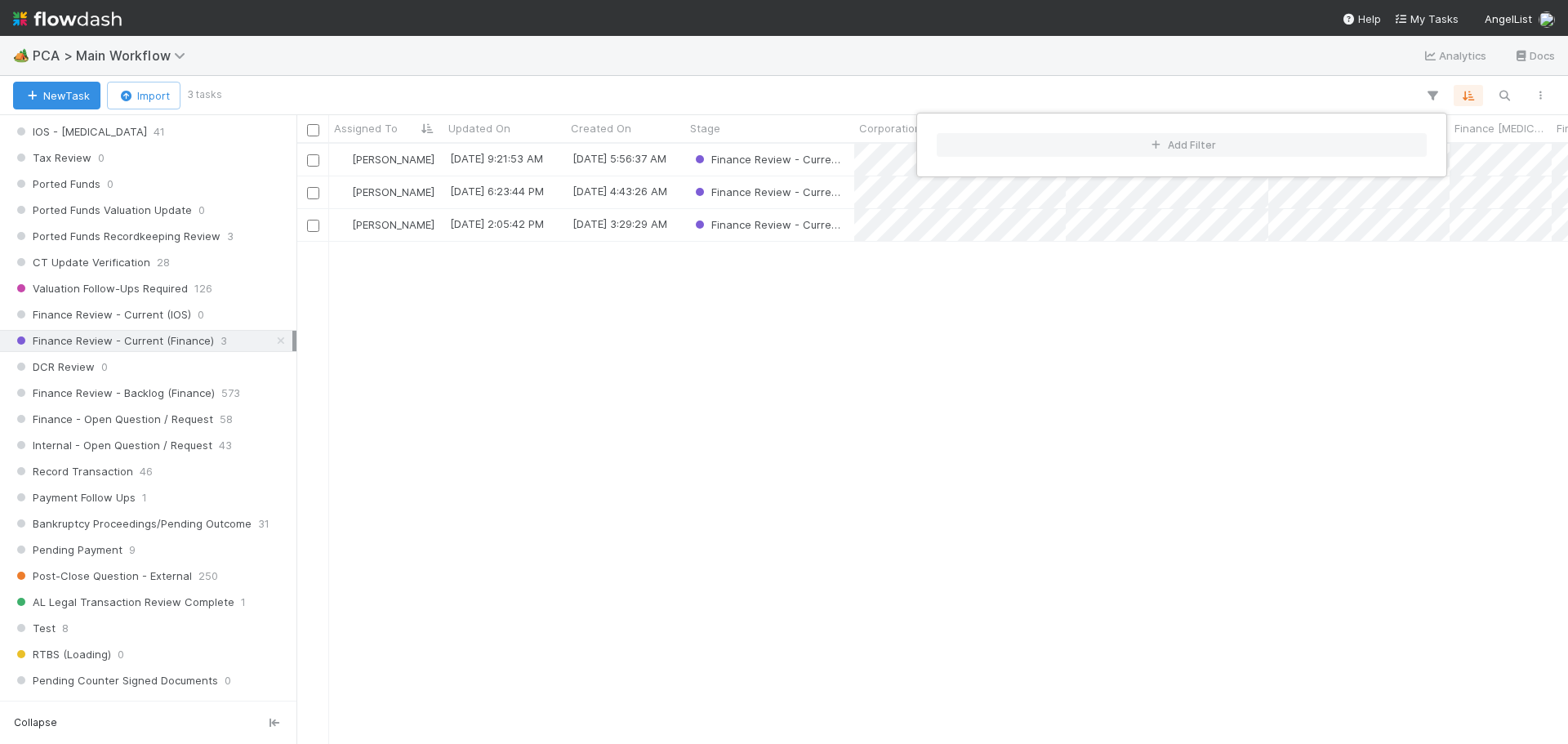
scroll to position [588, 1259]
click at [742, 558] on div "Add Filter" at bounding box center [784, 372] width 1568 height 744
click at [726, 70] on div "Add Filter" at bounding box center [784, 372] width 1568 height 744
click at [131, 403] on div "Finance Review - Backlog (Finance) 573" at bounding box center [148, 393] width 297 height 22
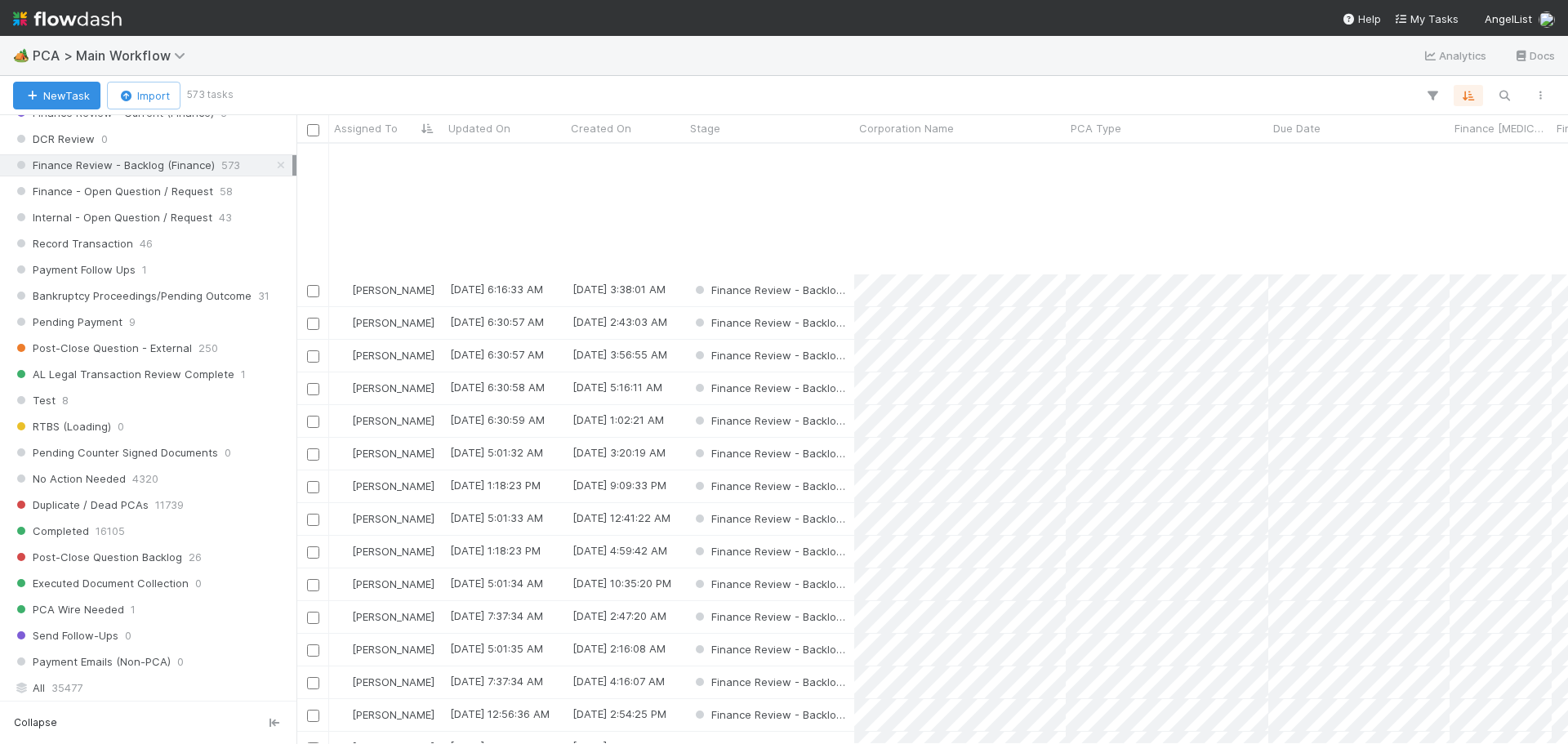
scroll to position [817, 0]
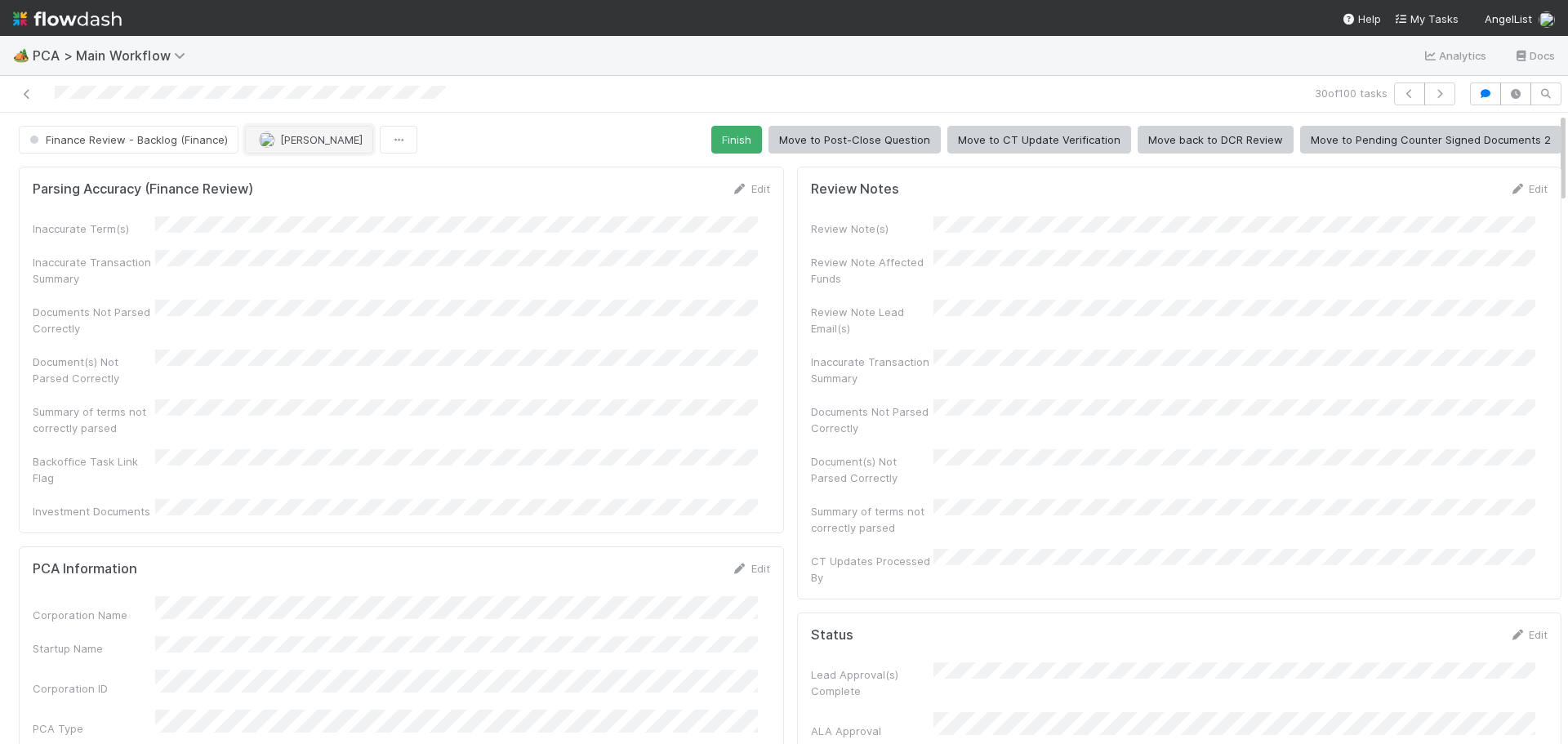
click at [303, 144] on span "[PERSON_NAME]" at bounding box center [321, 139] width 82 height 13
click at [327, 189] on div "Marenz Trajano you" at bounding box center [351, 180] width 231 height 30
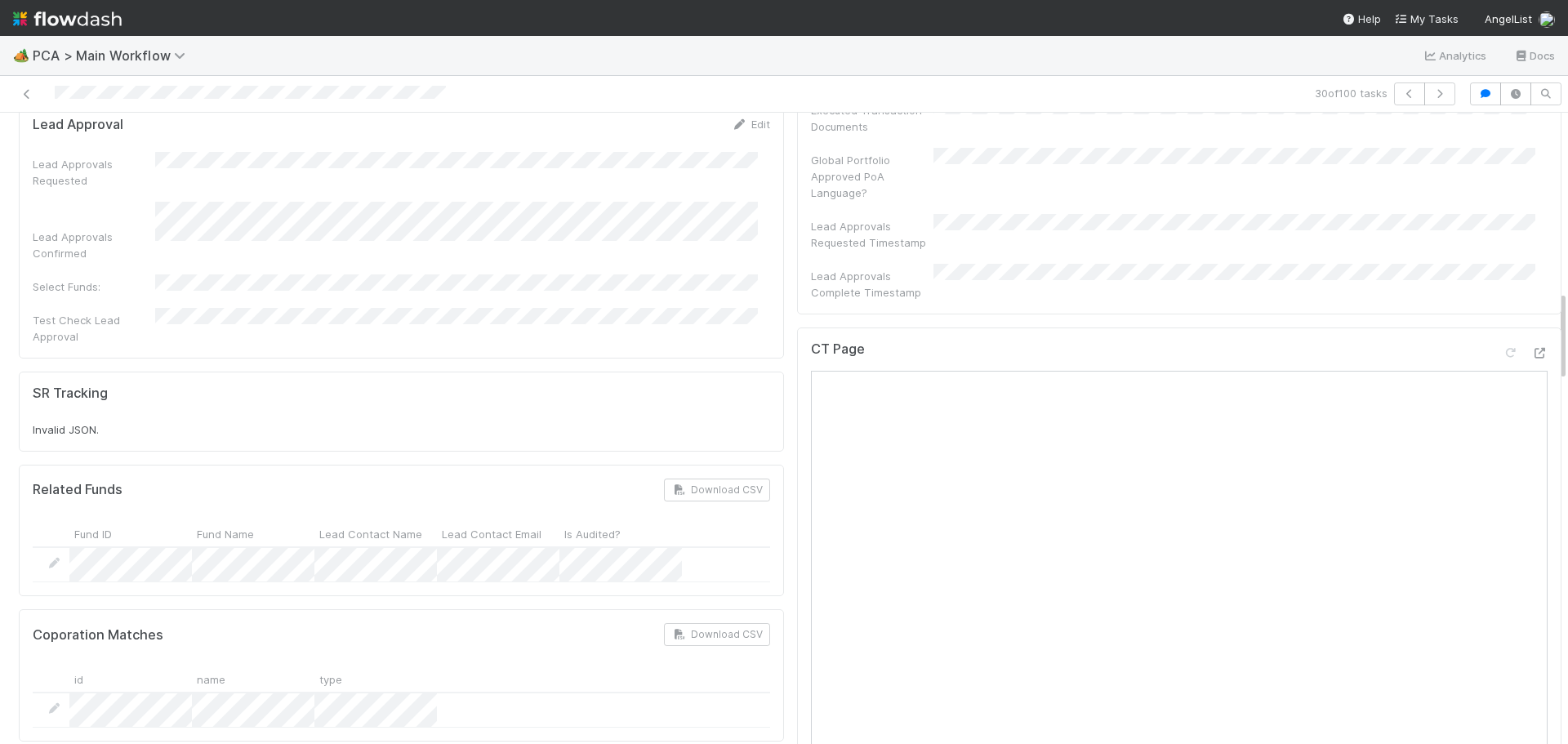
scroll to position [1062, 0]
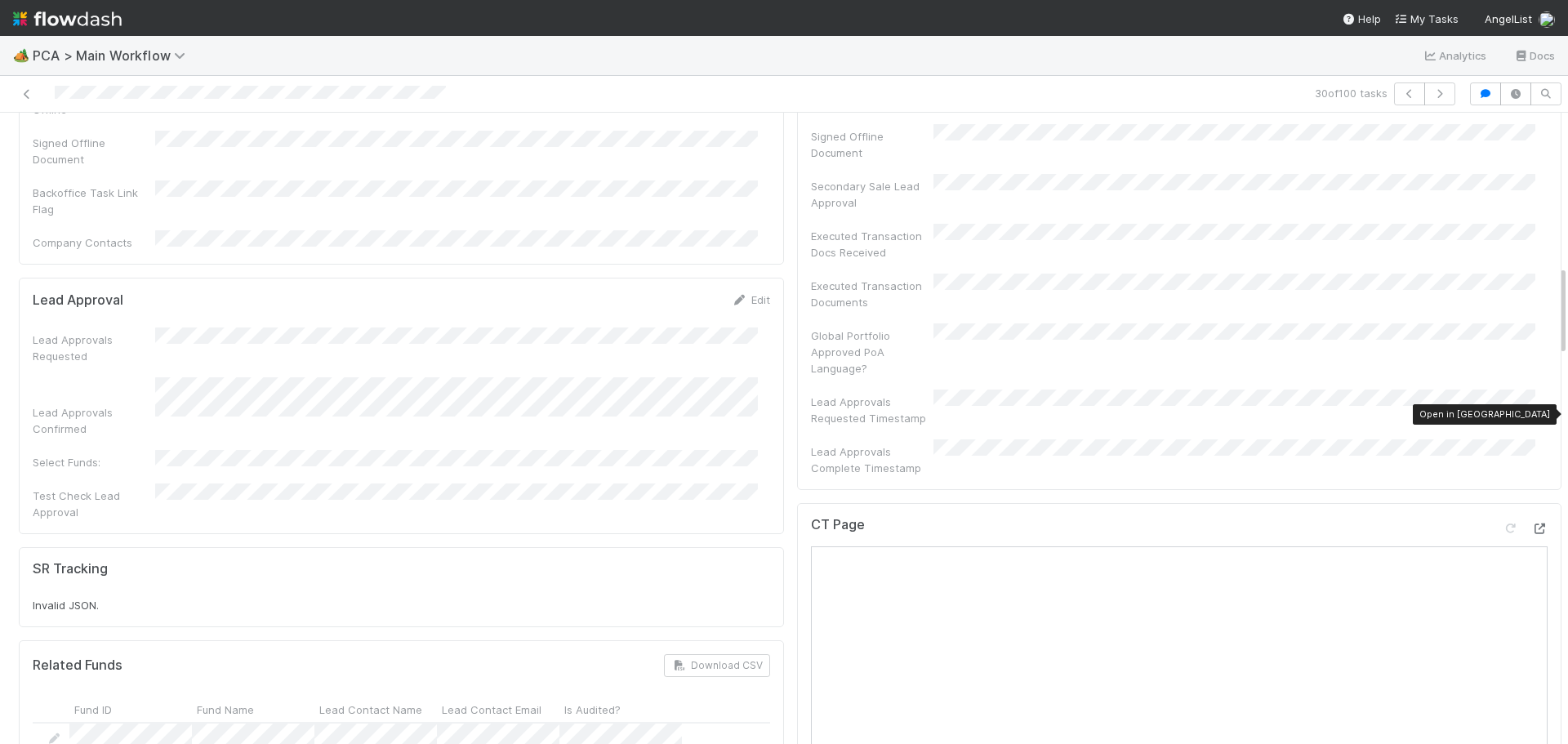
click at [1532, 524] on icon at bounding box center [1539, 529] width 16 height 11
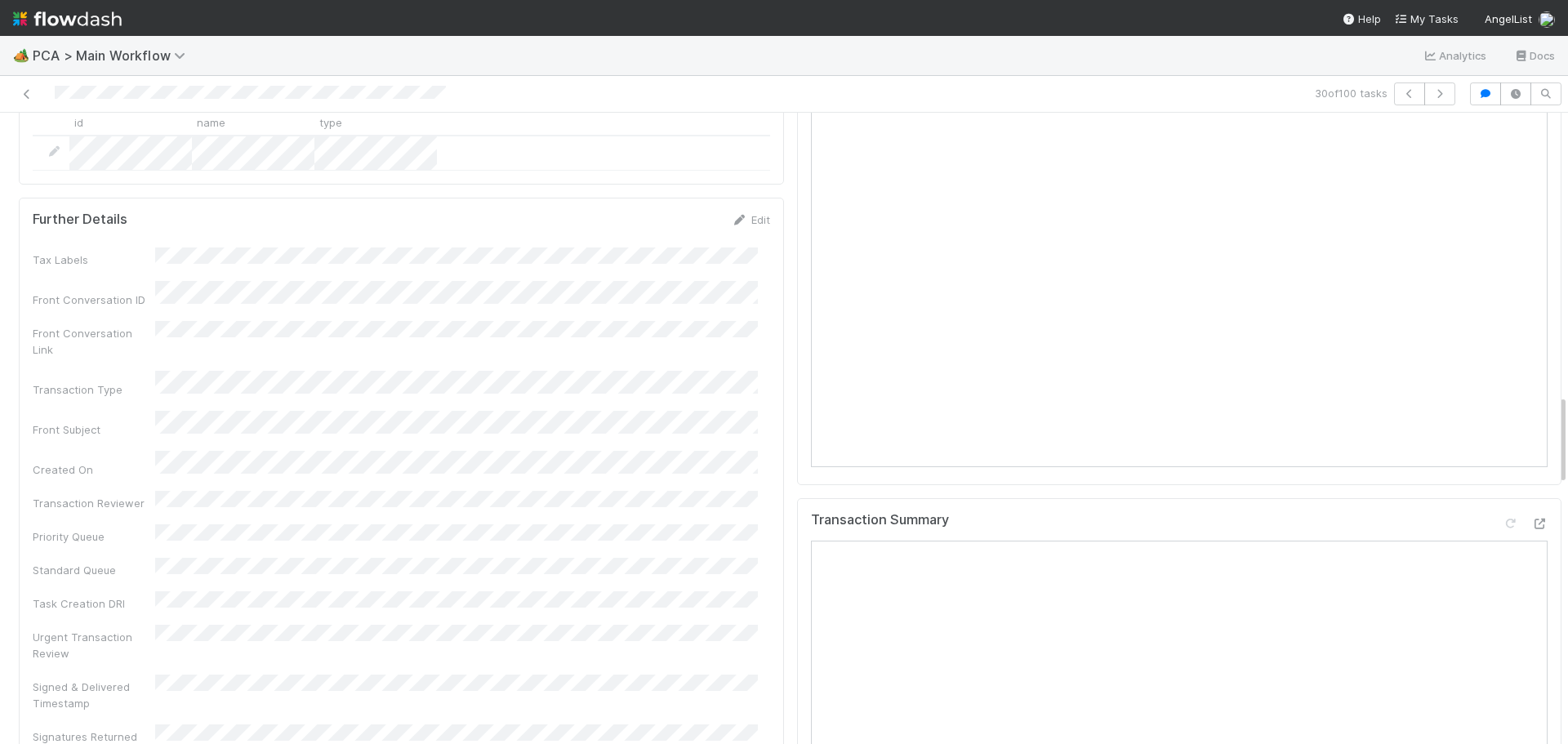
scroll to position [1960, 0]
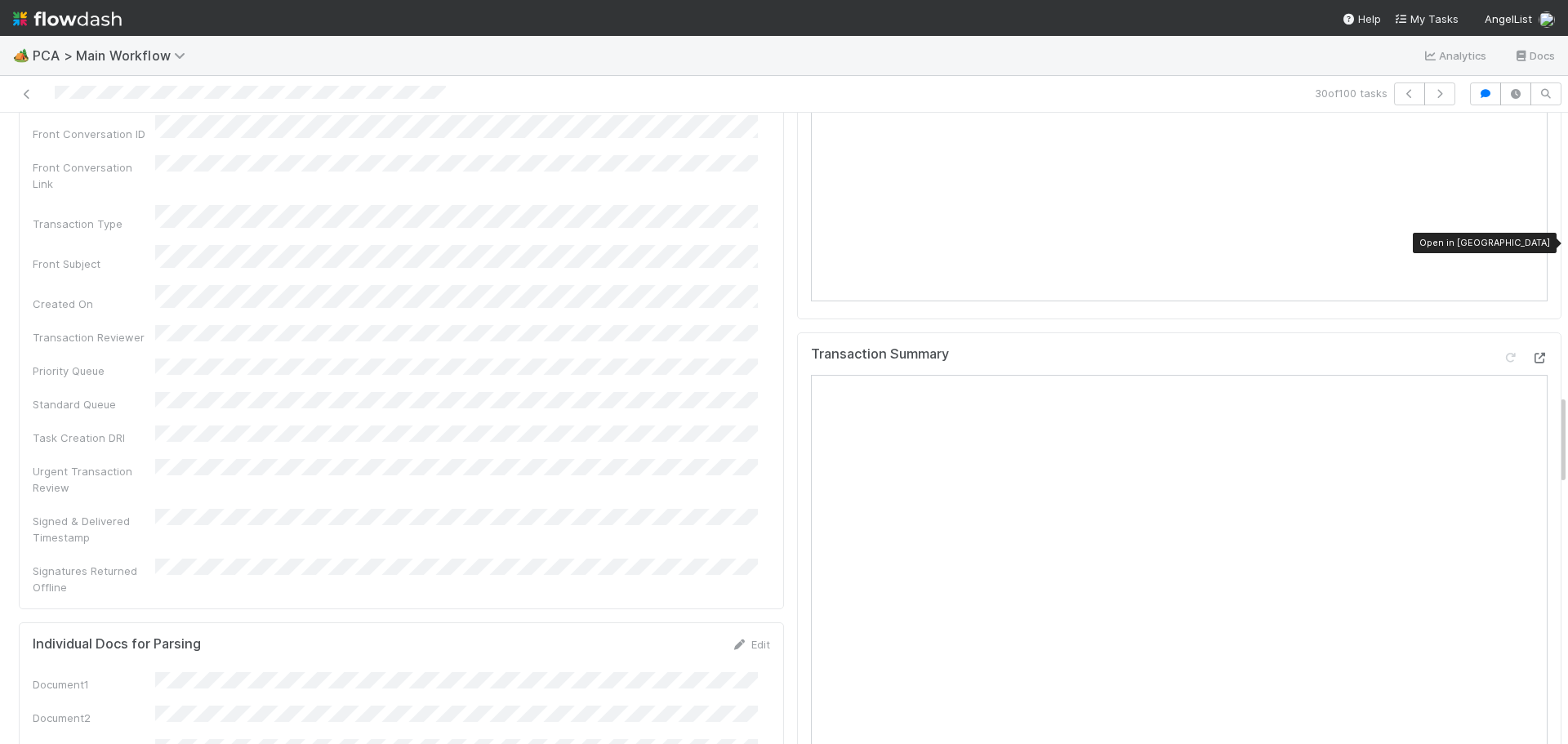
click at [1532, 353] on icon at bounding box center [1539, 358] width 16 height 11
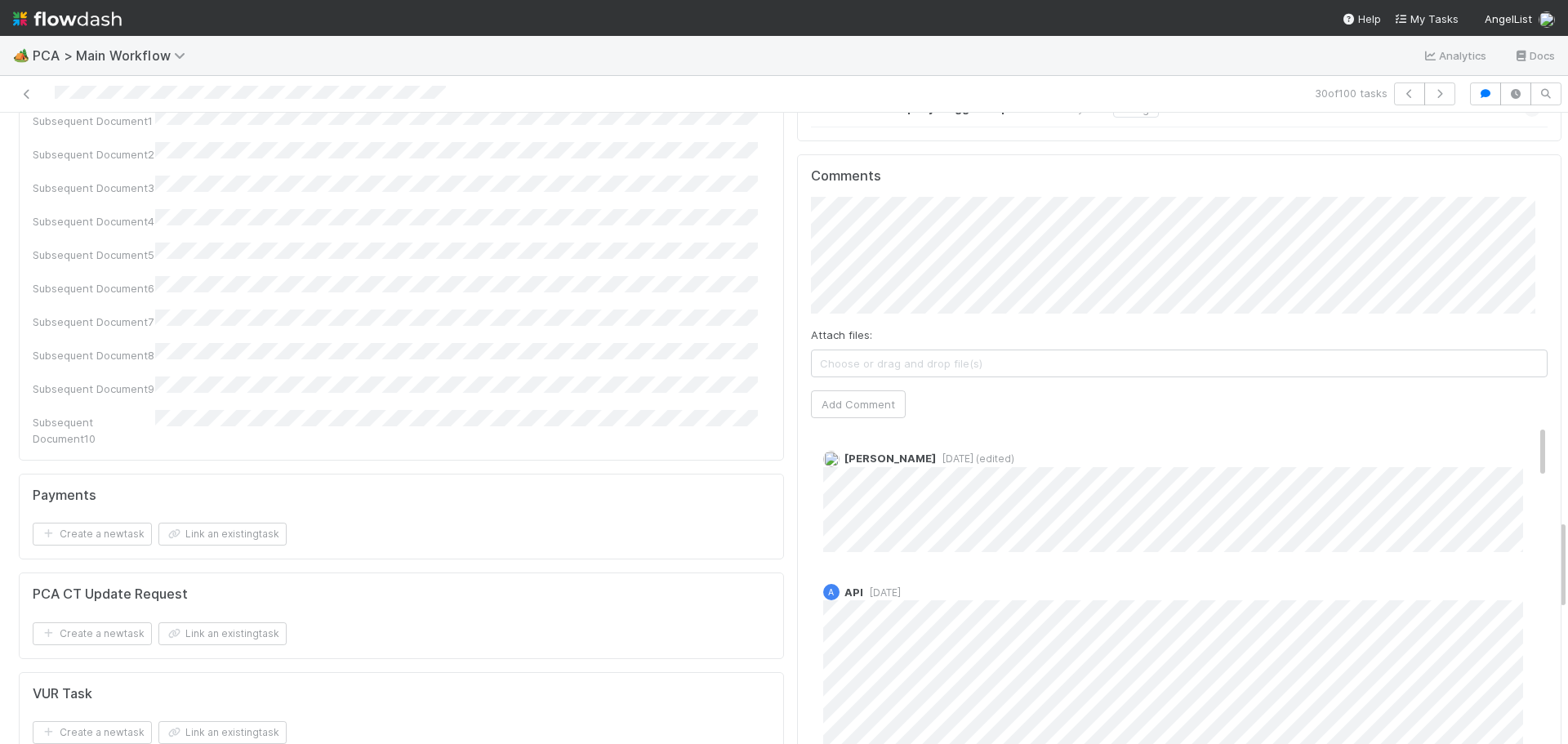
scroll to position [2531, 0]
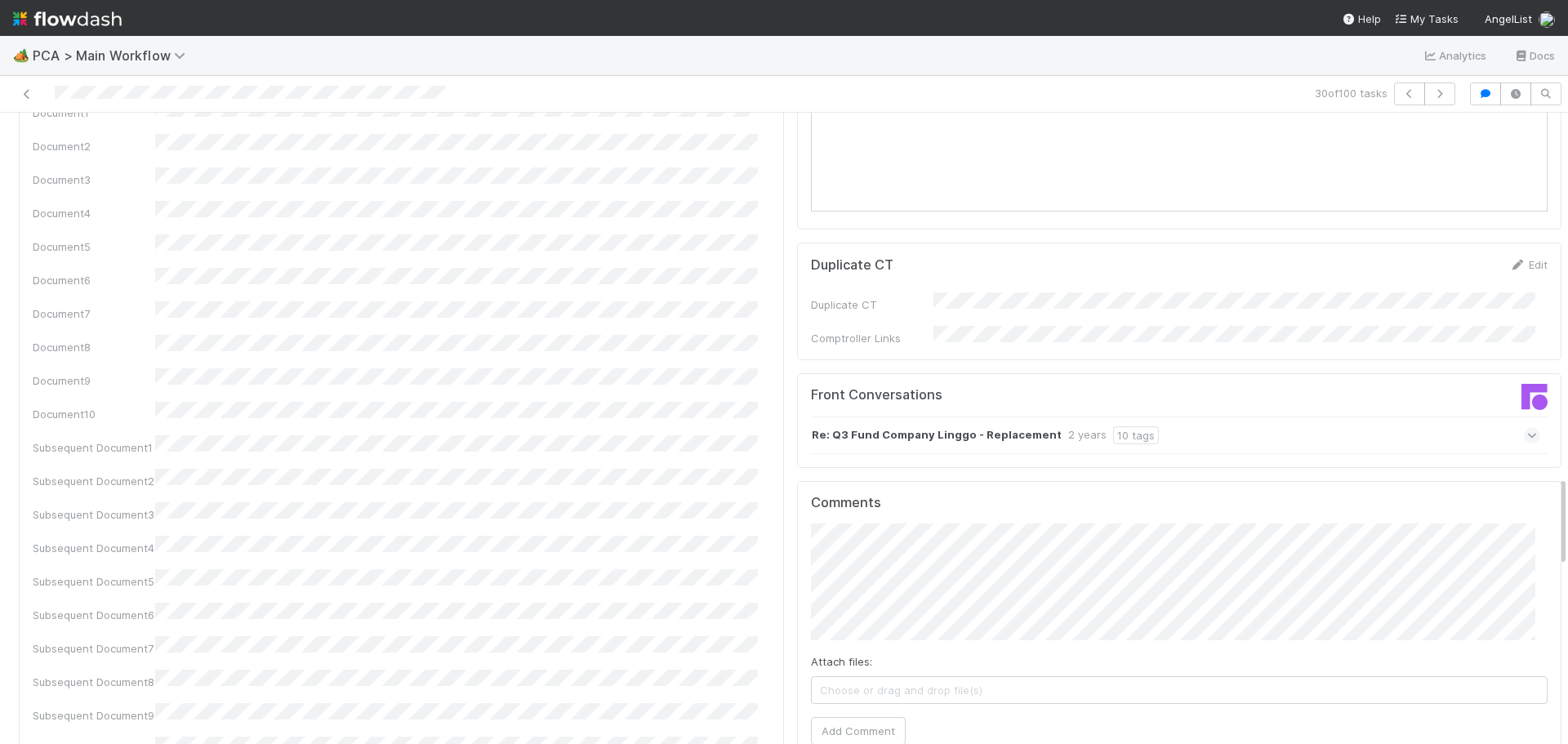
click at [1479, 416] on div "Re: Q3 Fund Company Linggo - Replacement 2 years 10 tags" at bounding box center [1176, 435] width 731 height 37
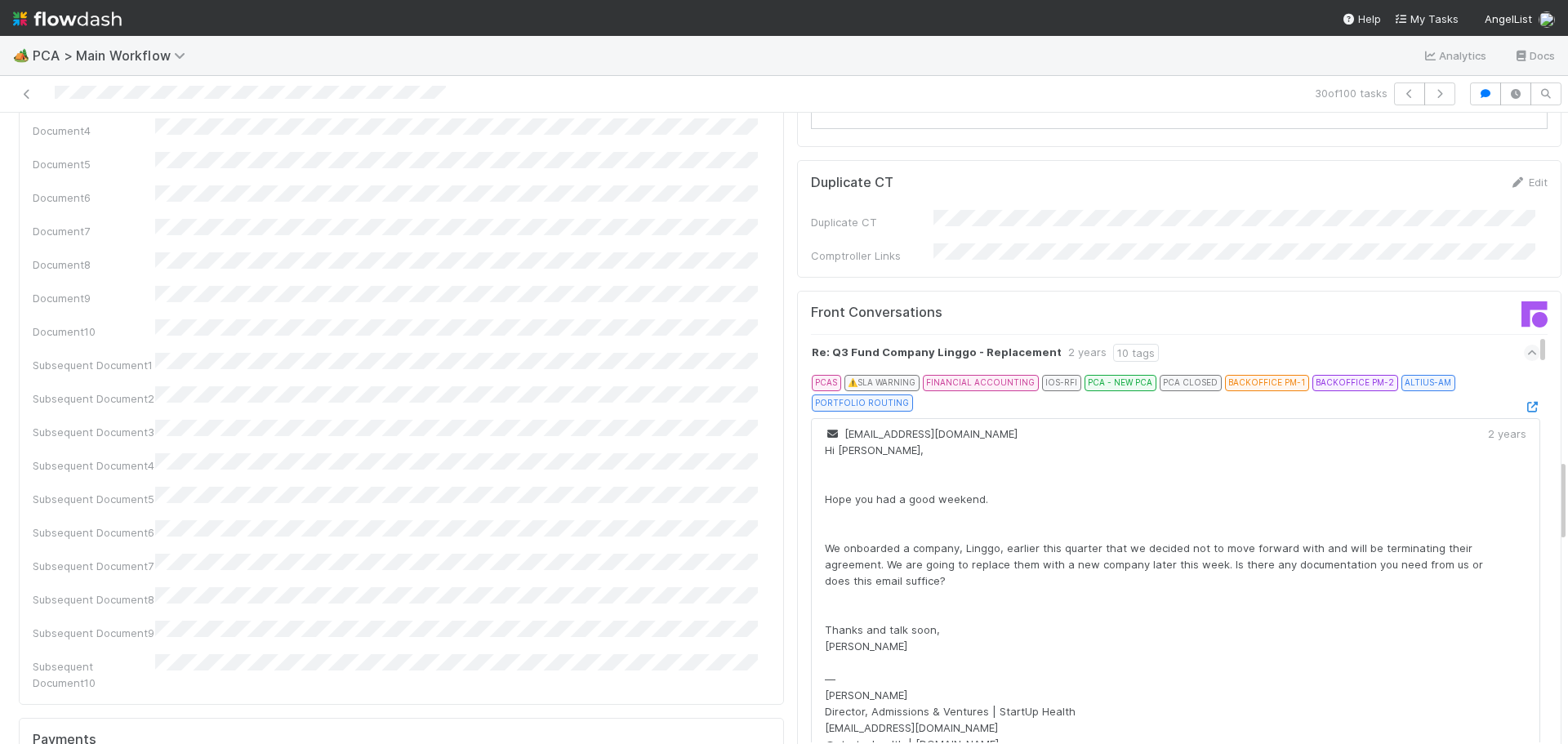
scroll to position [2613, 0]
click at [1524, 403] on icon at bounding box center [1532, 408] width 16 height 11
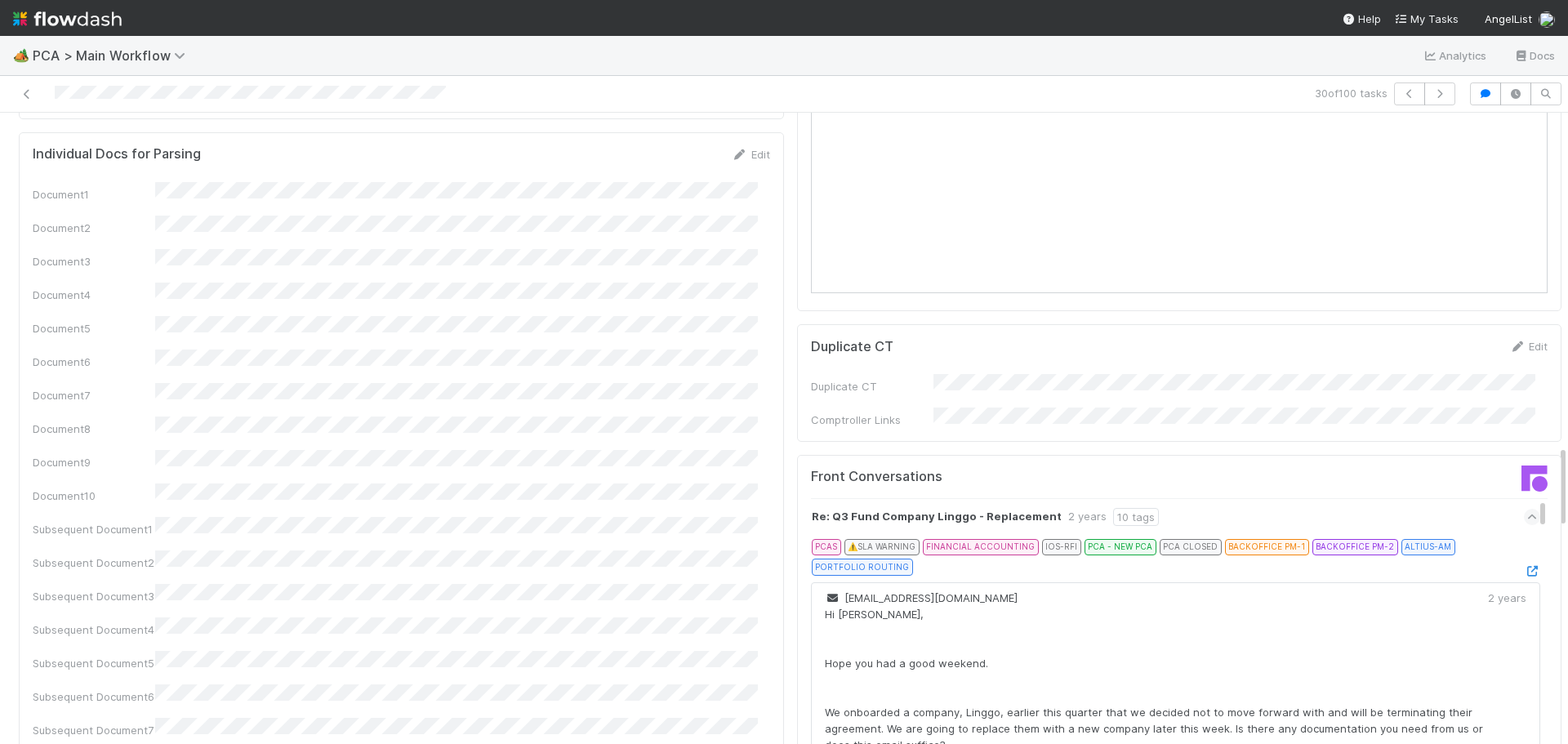
scroll to position [2858, 0]
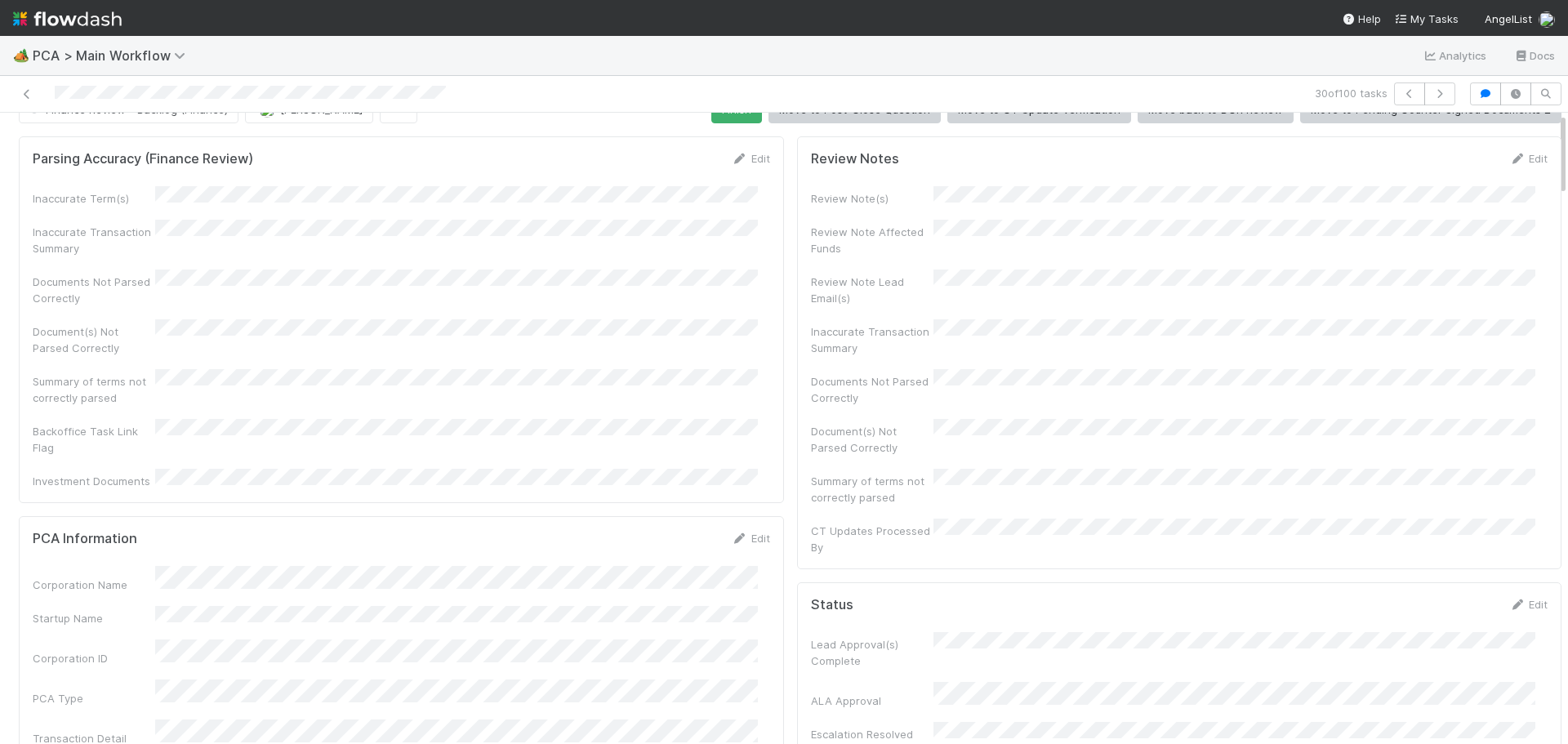
scroll to position [0, 0]
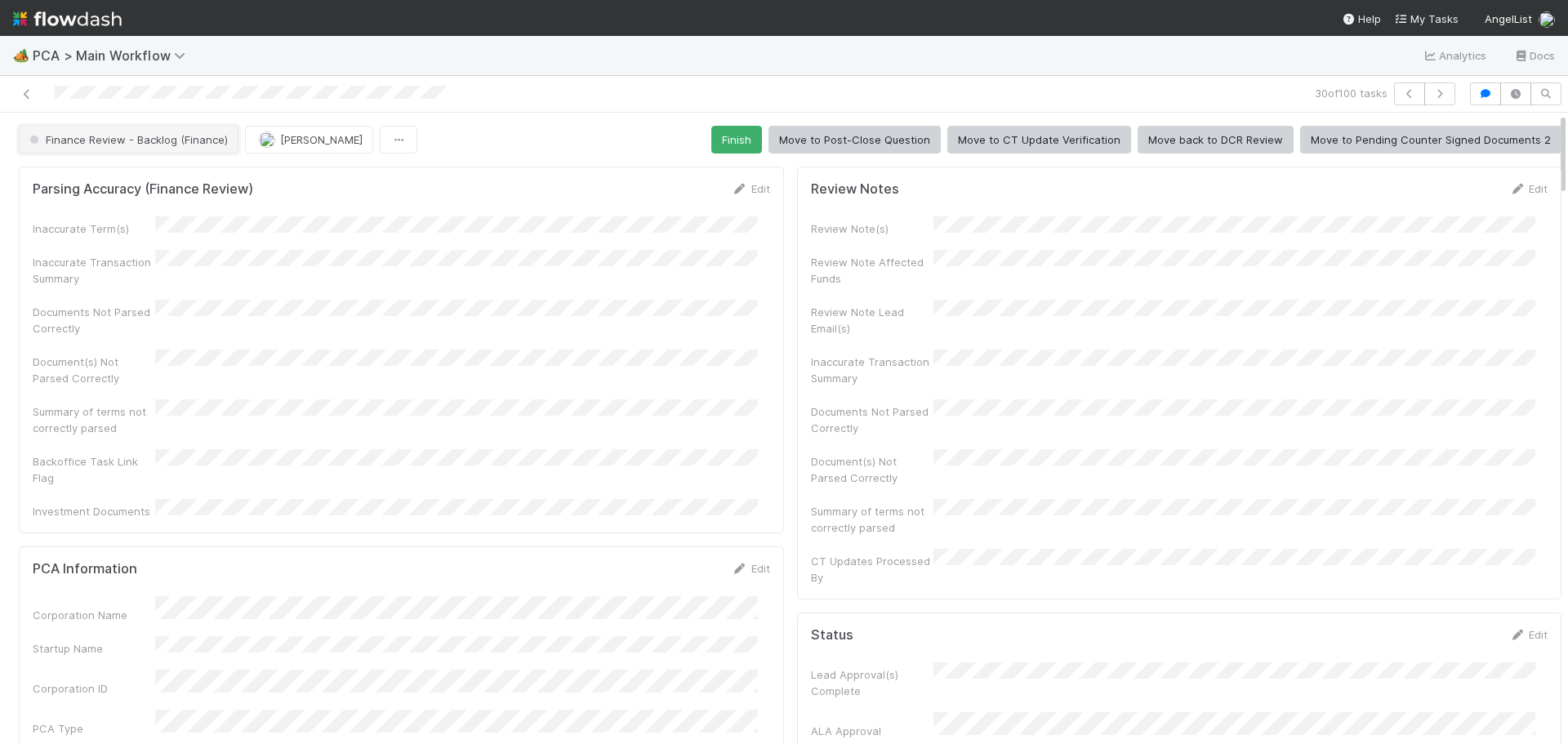
click at [153, 137] on span "Finance Review - Backlog (Finance)" at bounding box center [127, 139] width 202 height 13
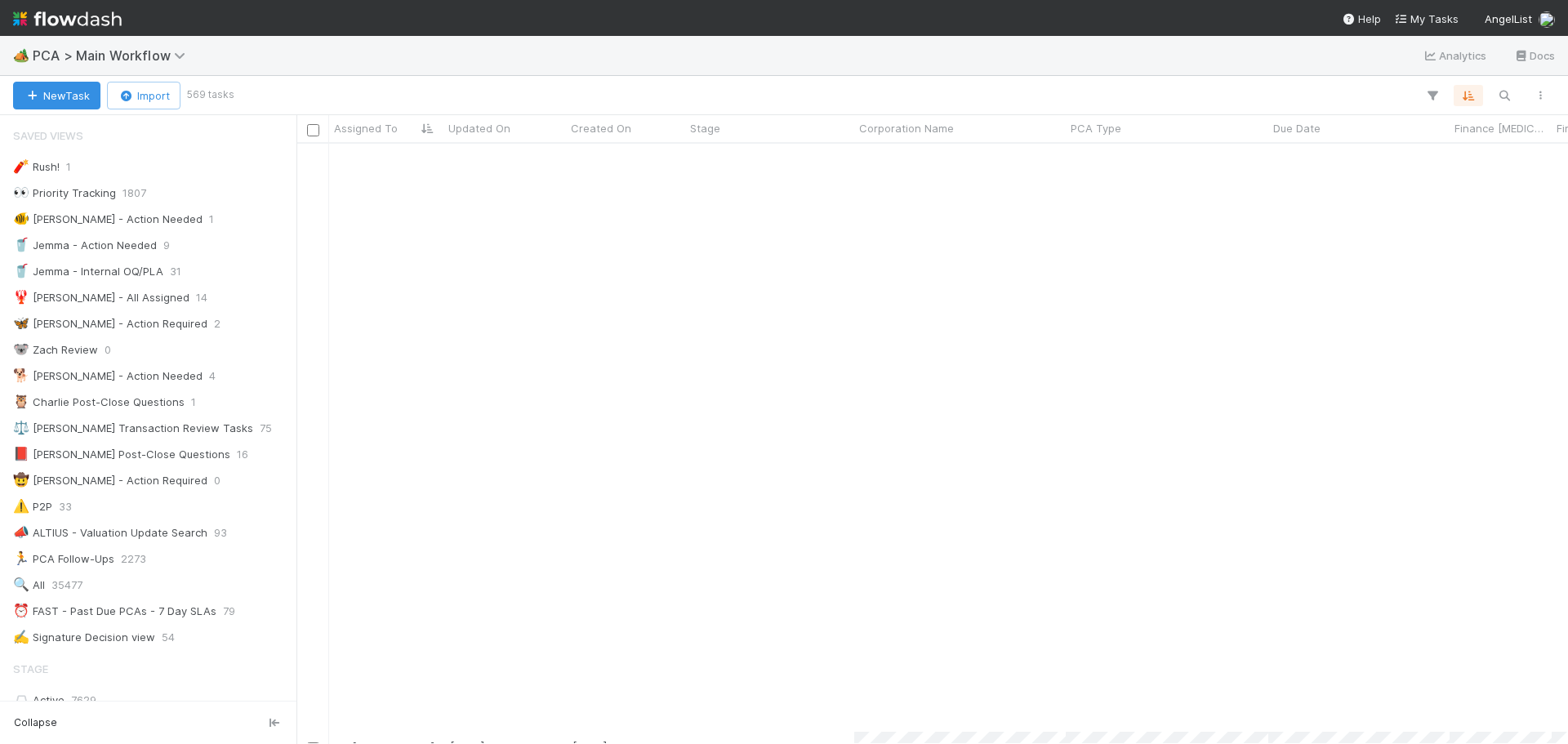
scroll to position [653, 0]
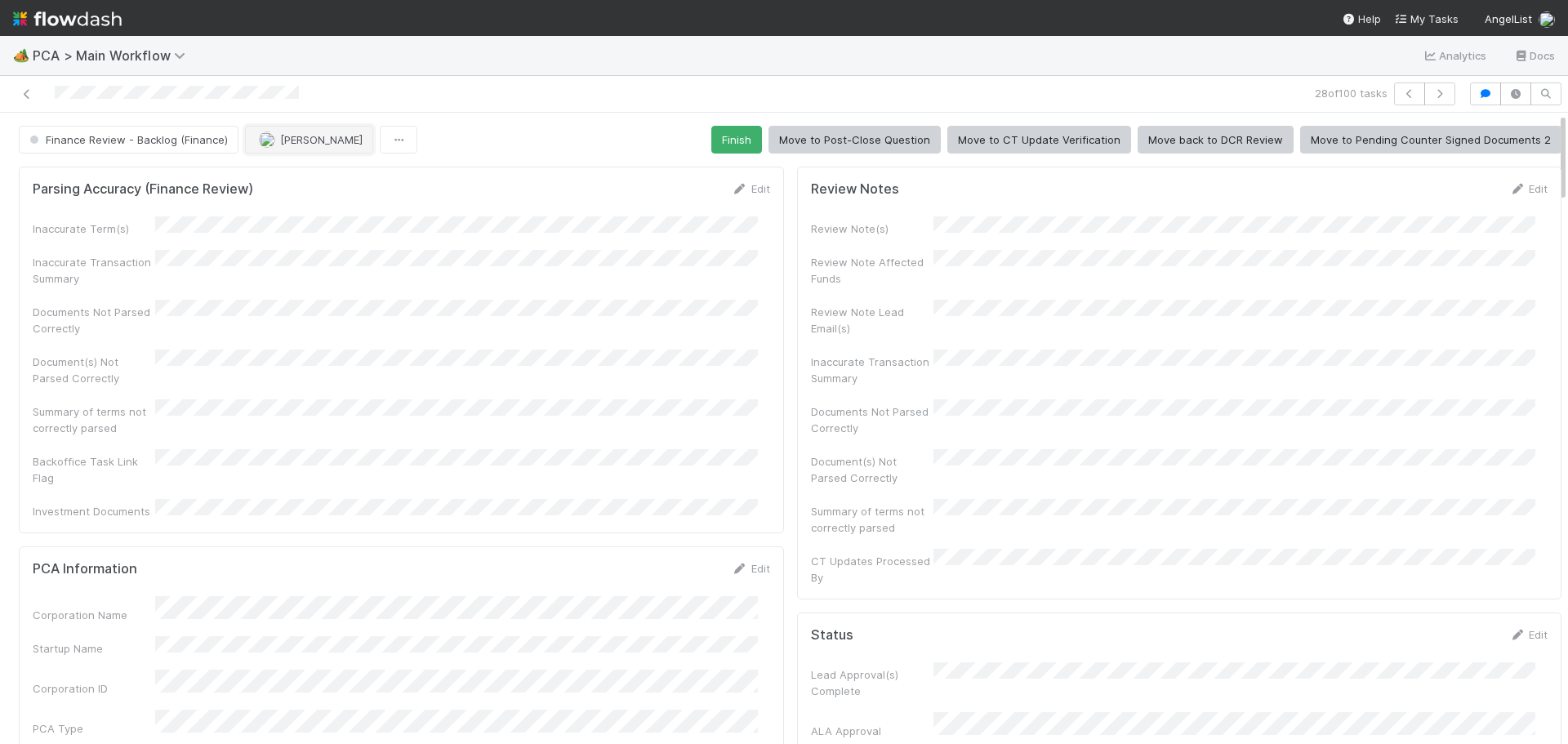
click at [286, 141] on span "[PERSON_NAME]" at bounding box center [321, 139] width 82 height 13
click at [338, 177] on span "Marenz Trajano you" at bounding box center [320, 180] width 107 height 13
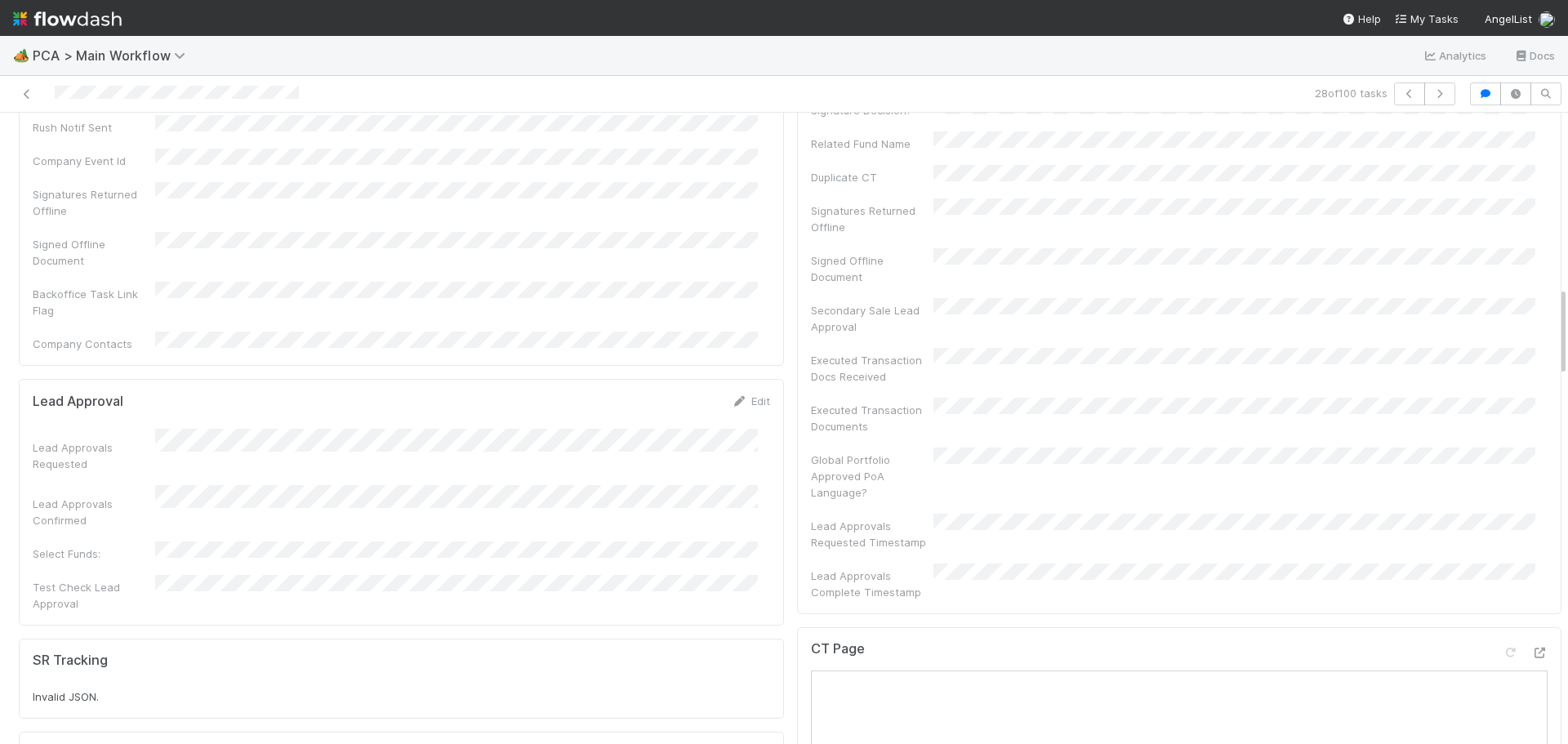
scroll to position [1224, 0]
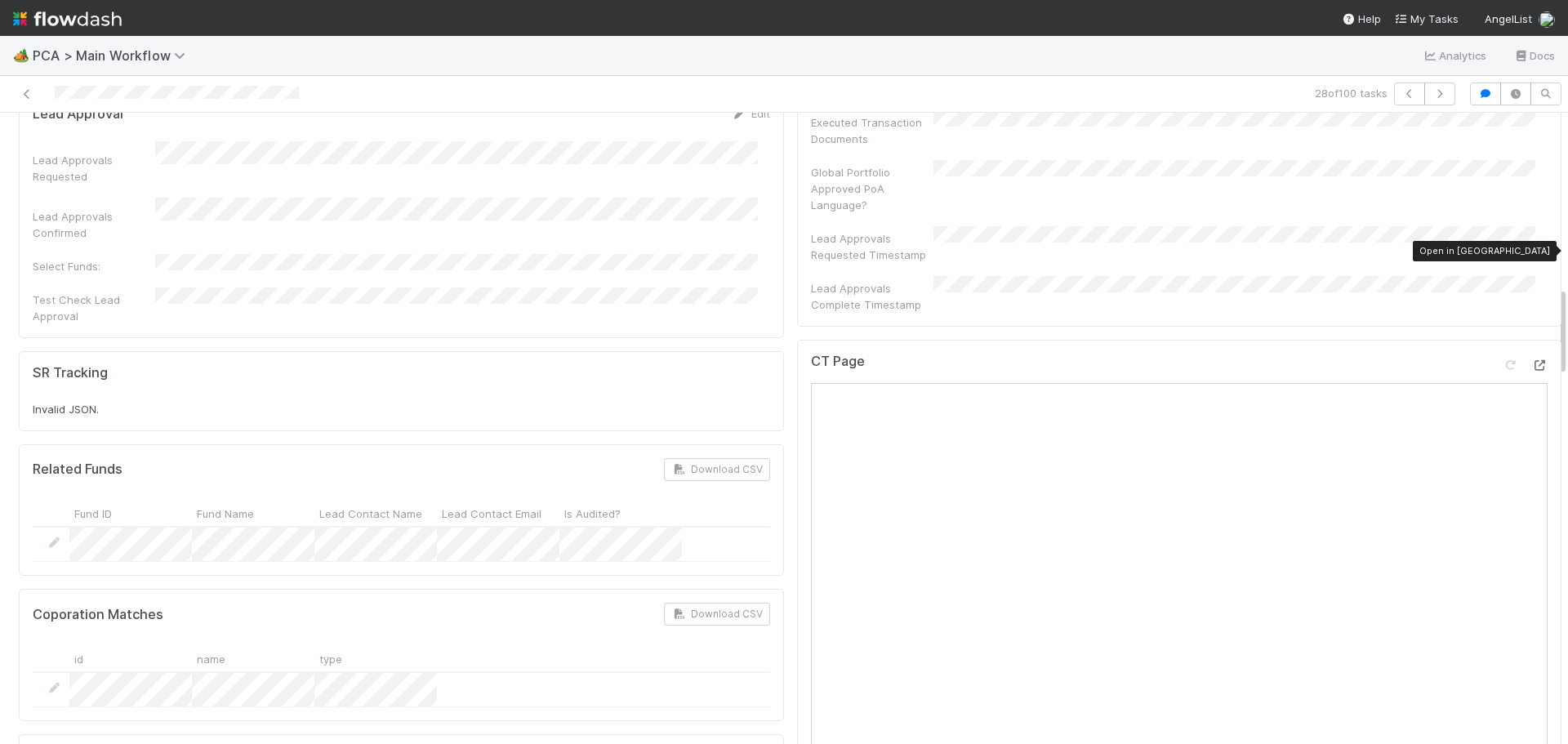
click at [1532, 360] on icon at bounding box center [1539, 365] width 16 height 11
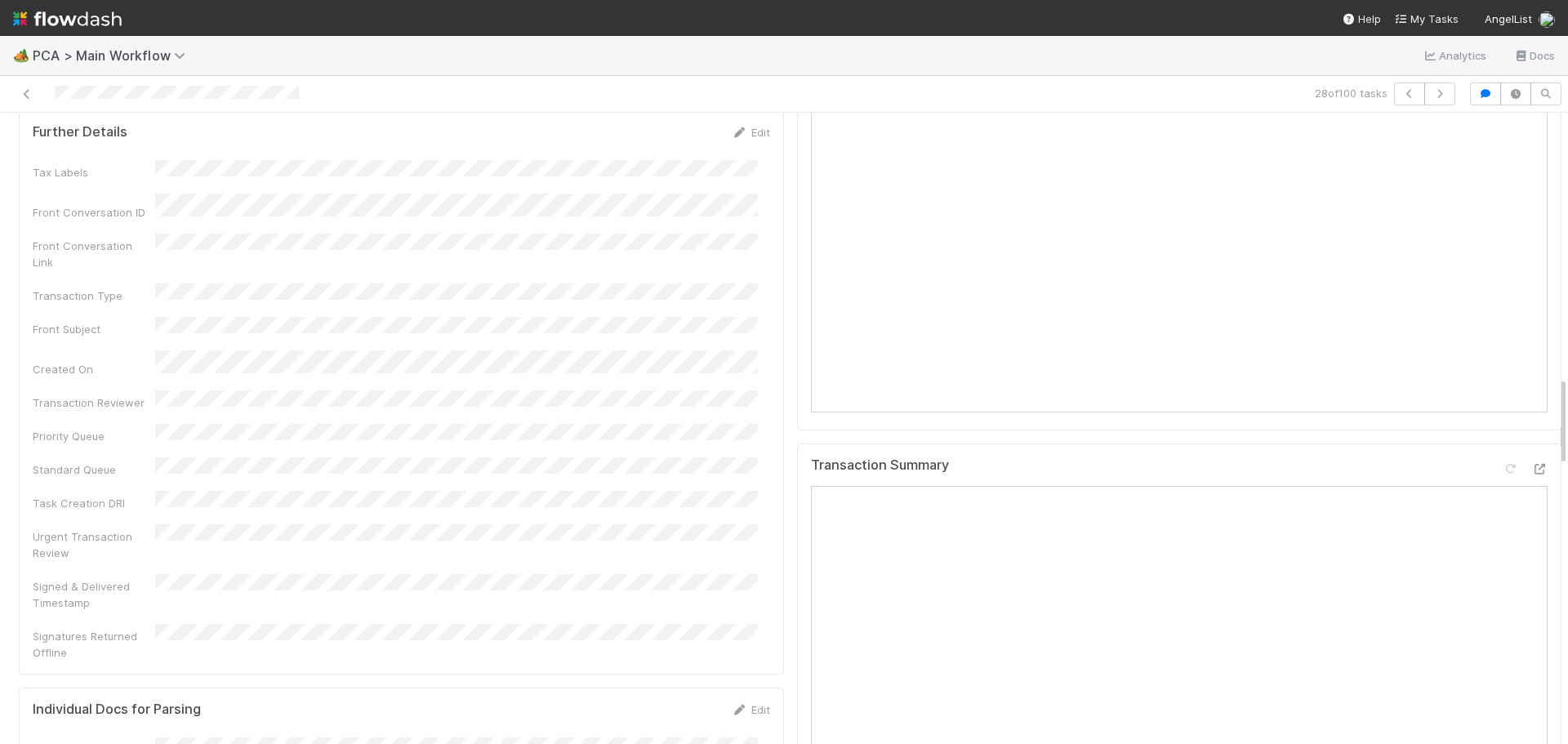
scroll to position [1878, 0]
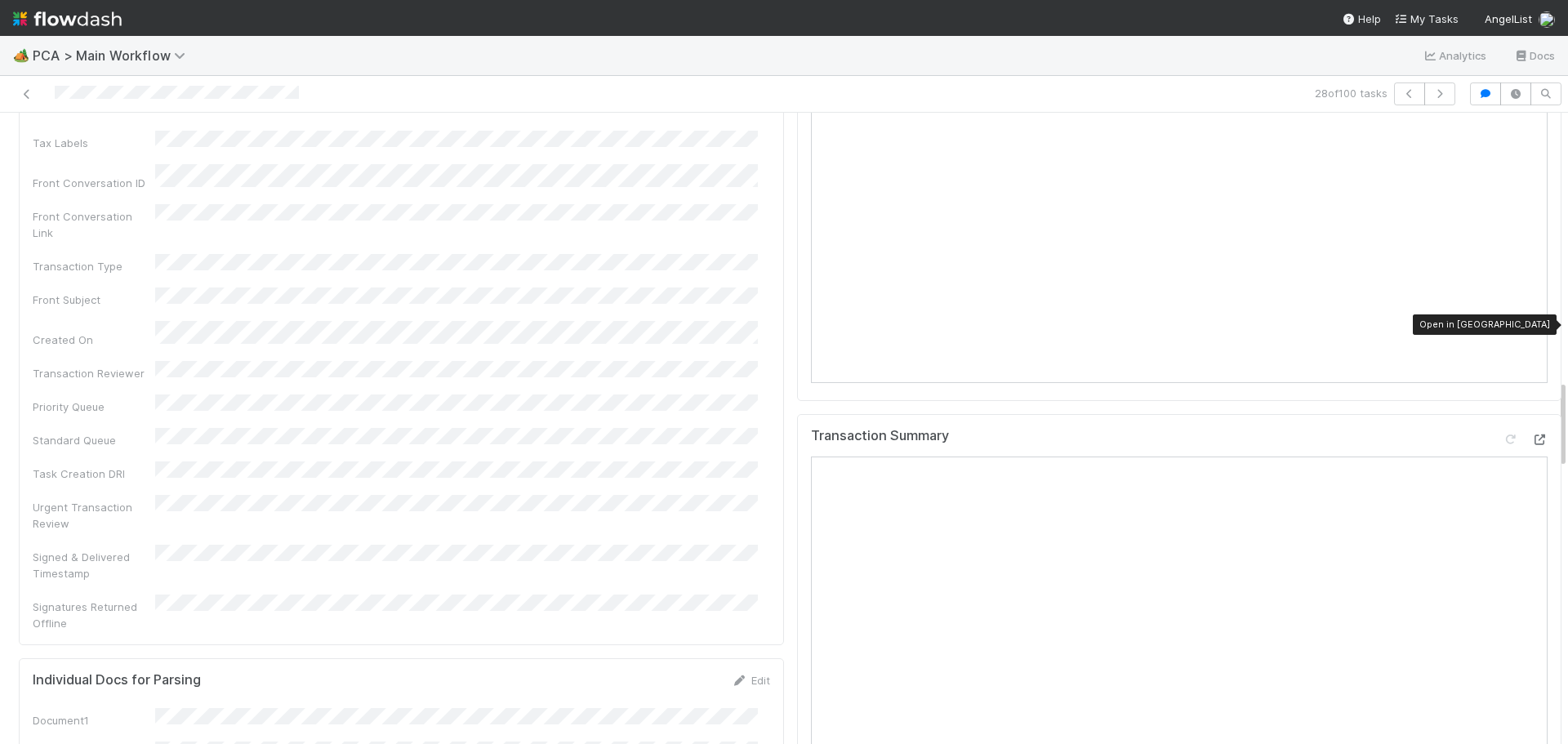
click at [1532, 435] on icon at bounding box center [1539, 440] width 16 height 11
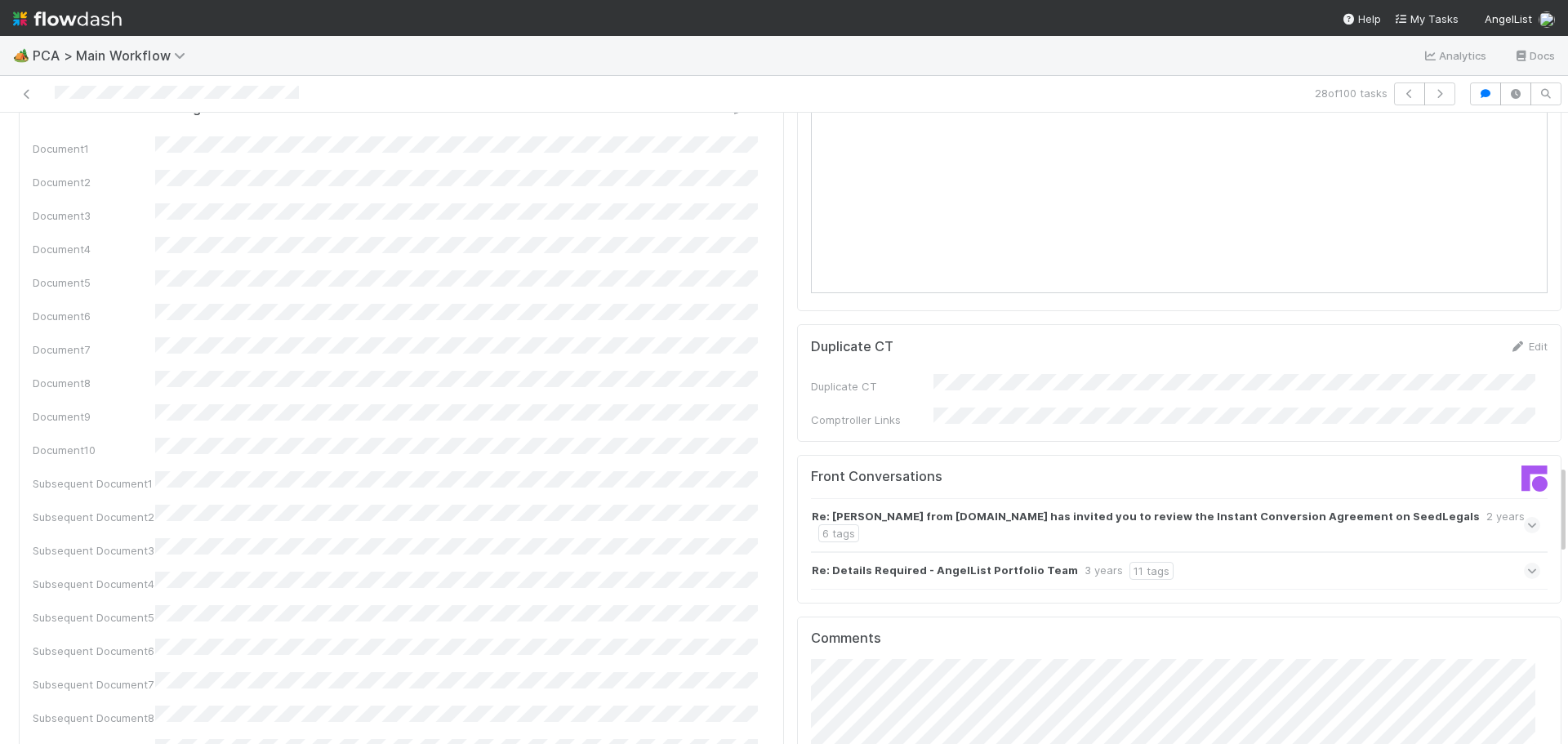
scroll to position [2531, 0]
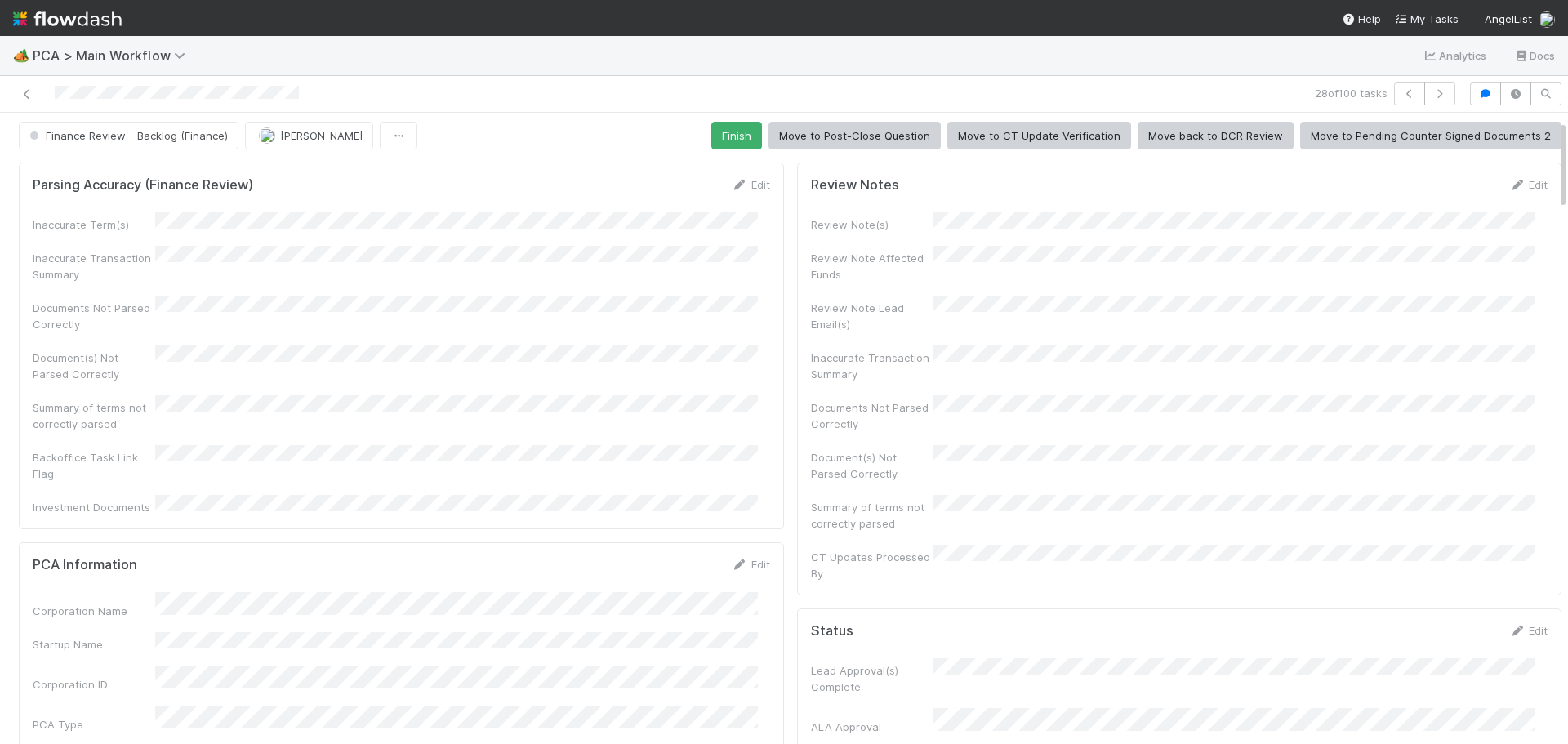
scroll to position [0, 0]
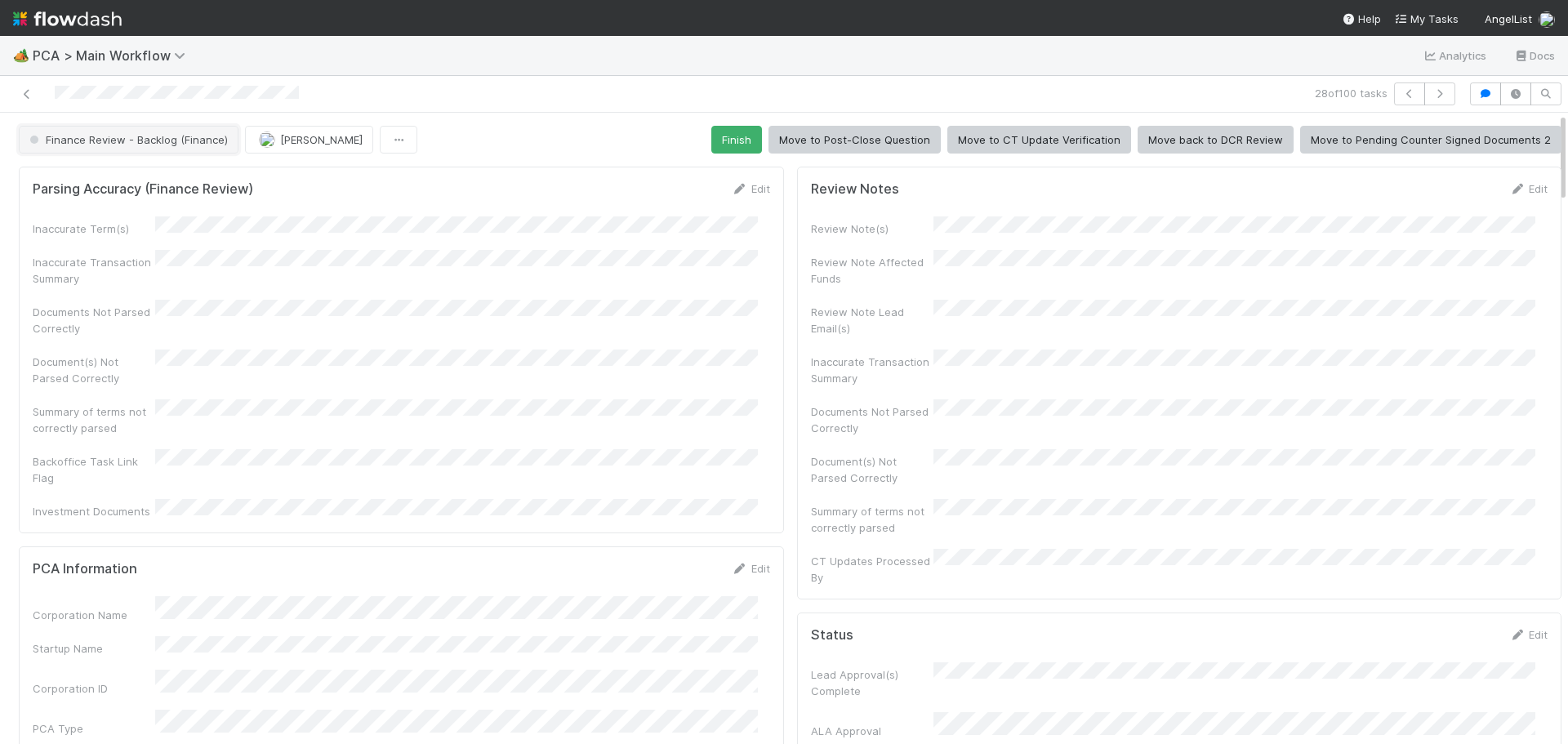
click at [190, 148] on button "Finance Review - Backlog (Finance)" at bounding box center [128, 139] width 220 height 28
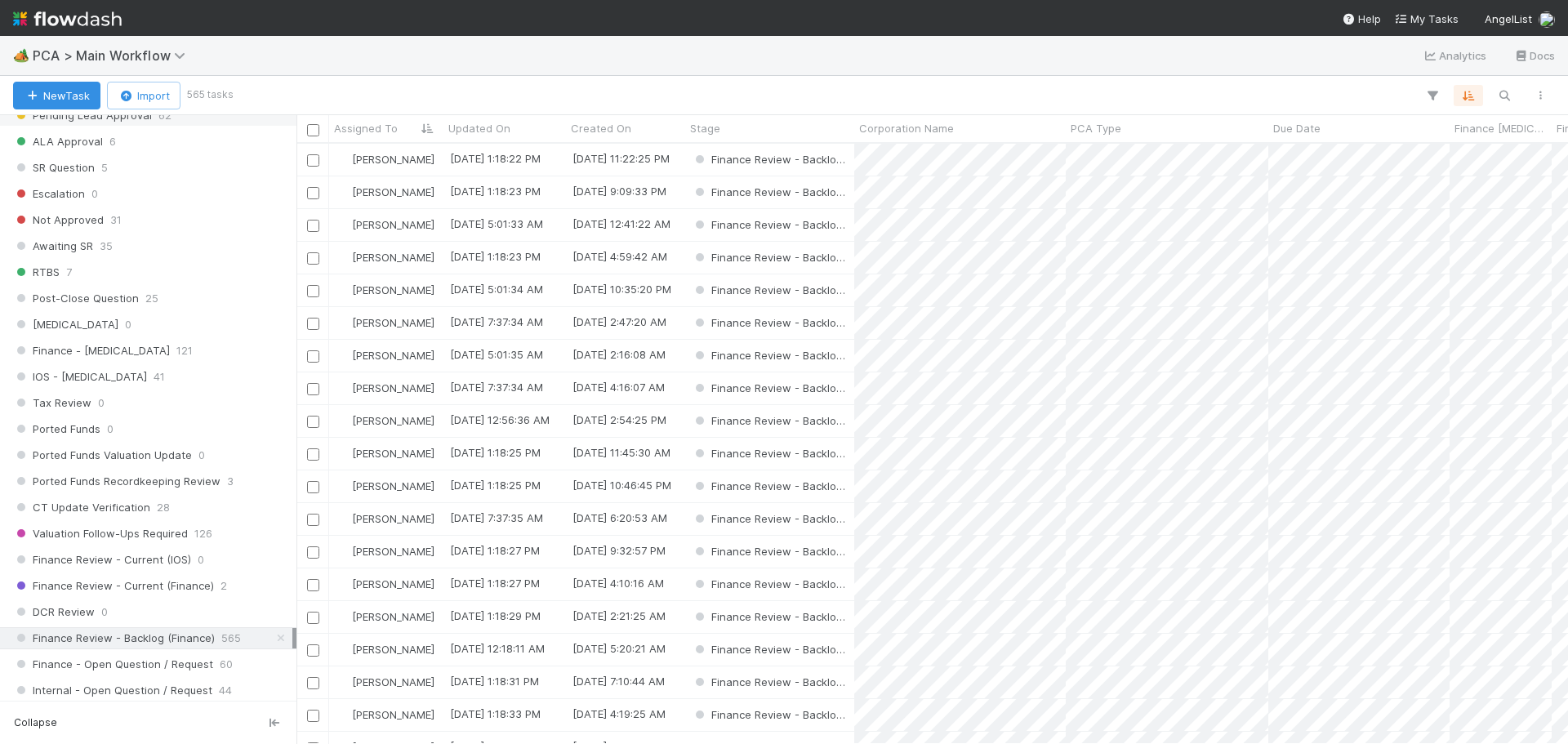
scroll to position [1224, 0]
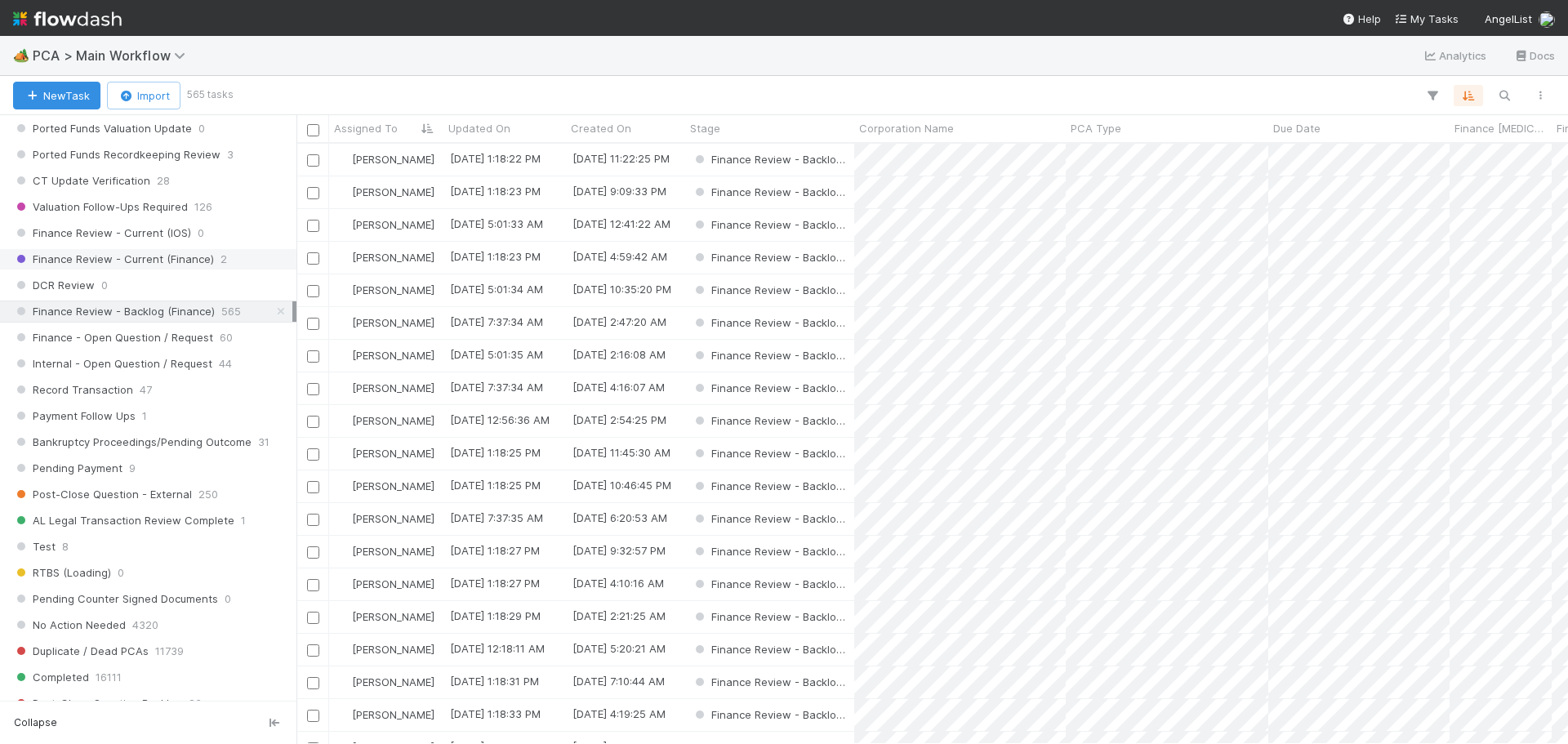
click at [144, 265] on span "Finance Review - Current (Finance)" at bounding box center [113, 259] width 201 height 20
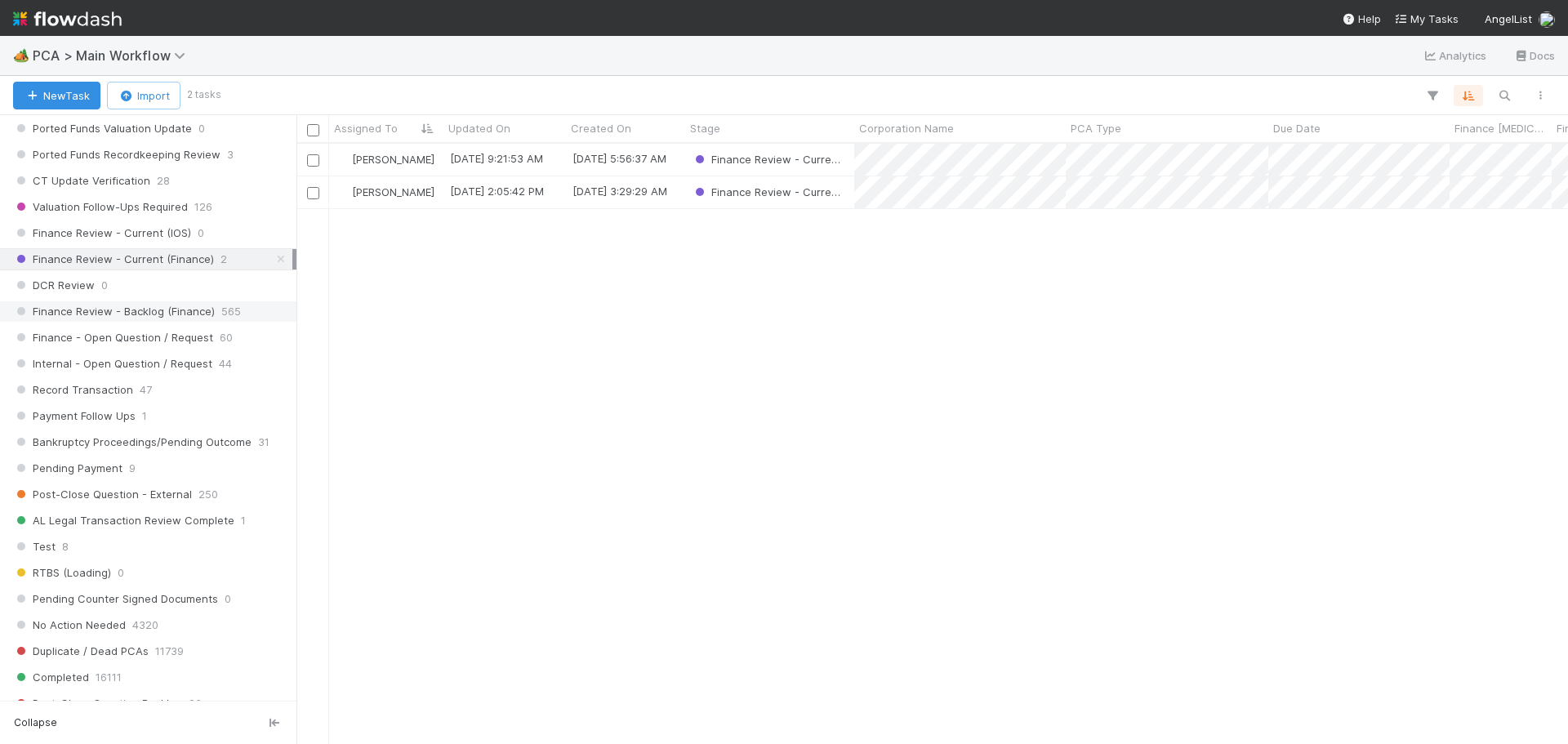
scroll to position [588, 1259]
click at [173, 310] on span "Finance Review - Backlog (Finance)" at bounding box center [114, 312] width 202 height 20
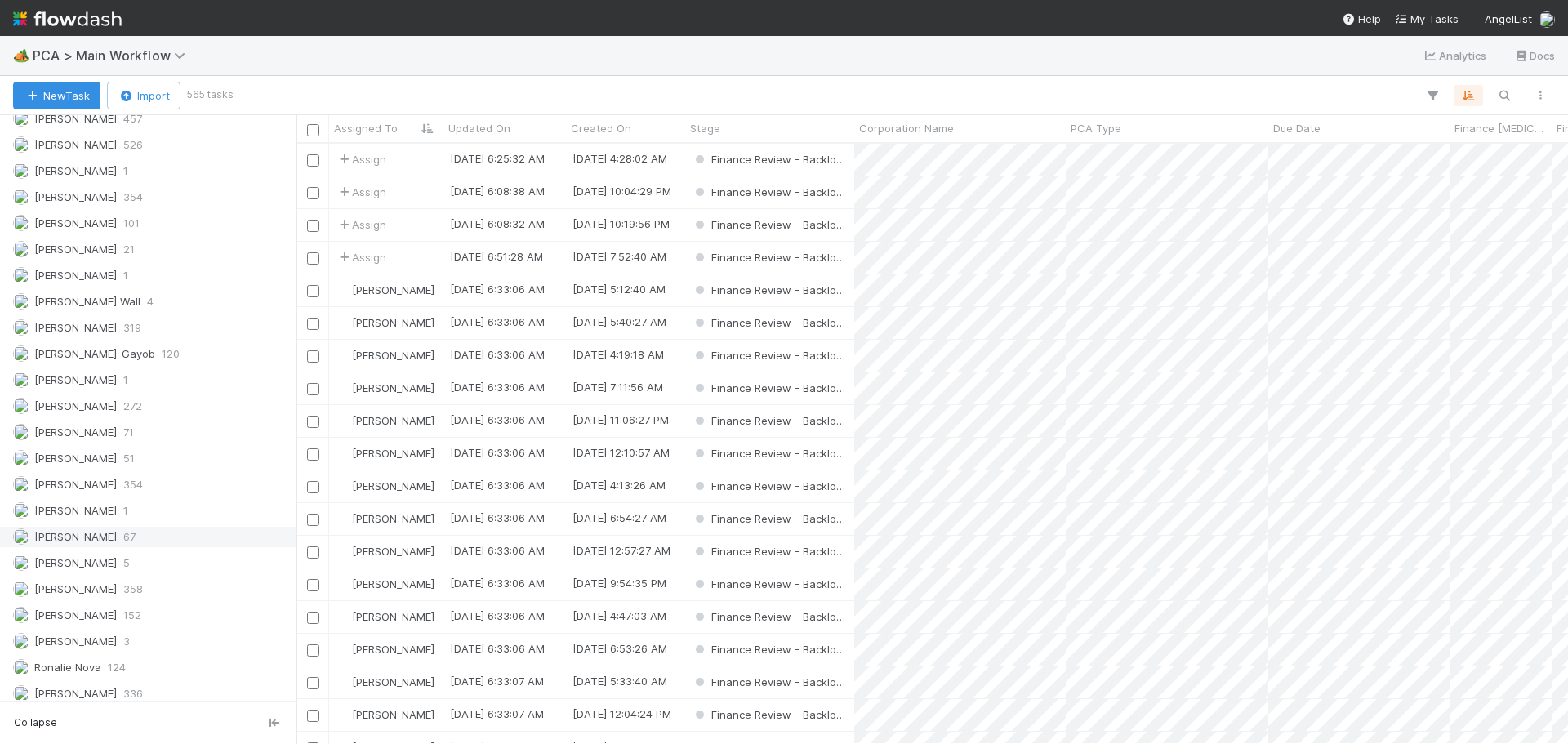
scroll to position [2351, 0]
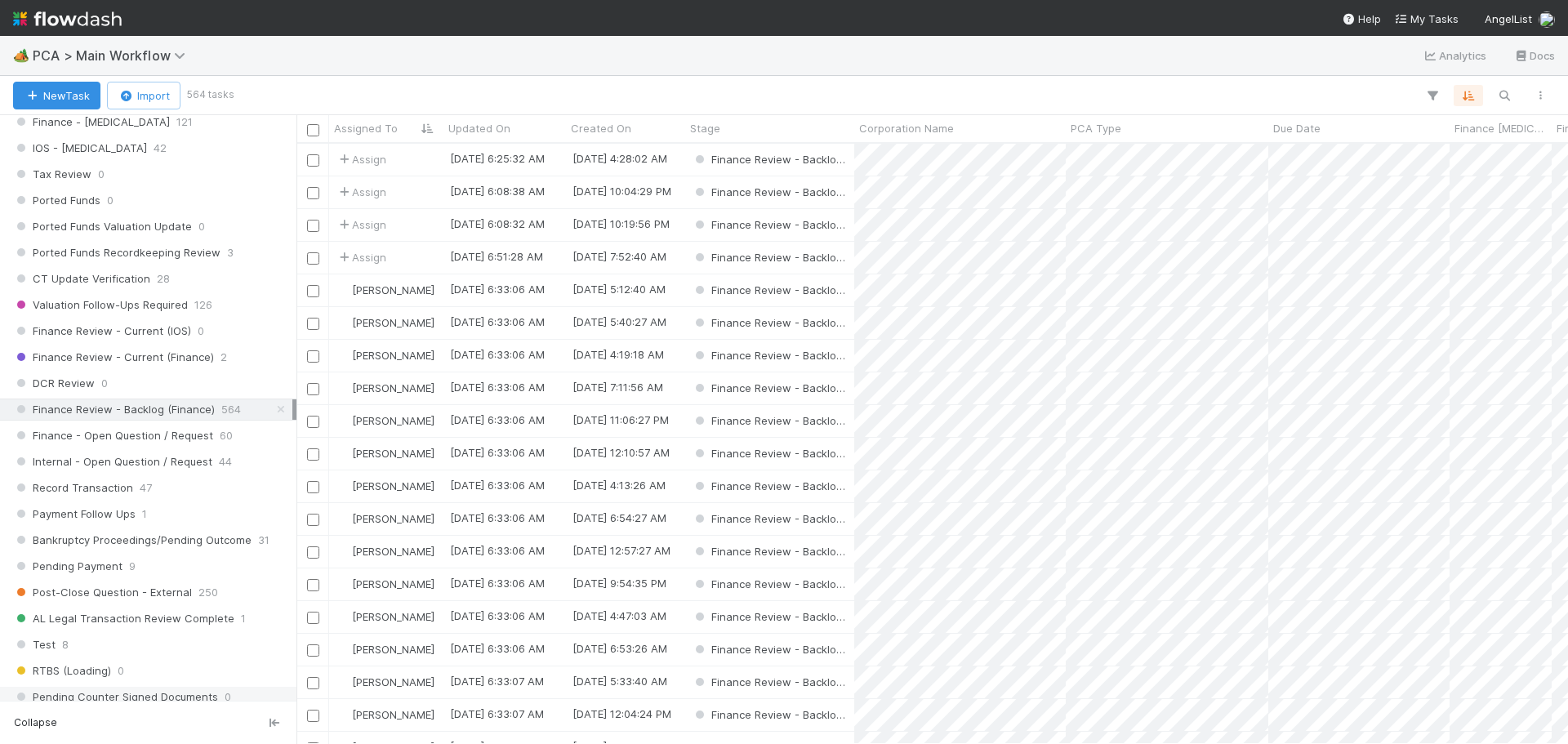
scroll to position [1126, 0]
click at [122, 364] on span "Finance Review - Current (Finance)" at bounding box center [113, 358] width 201 height 20
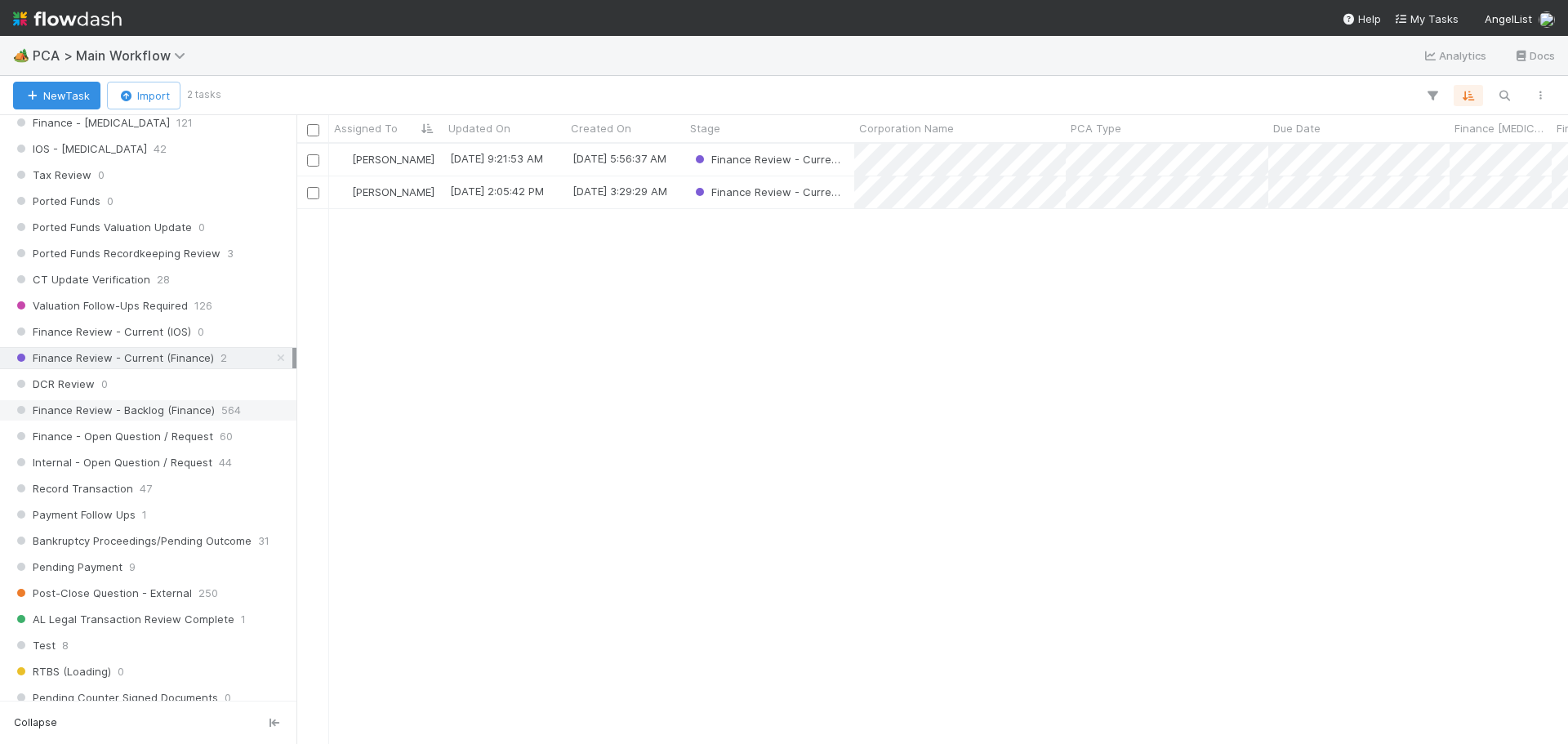
scroll to position [588, 1259]
click at [154, 419] on span "Finance Review - Backlog (Finance)" at bounding box center [114, 410] width 202 height 20
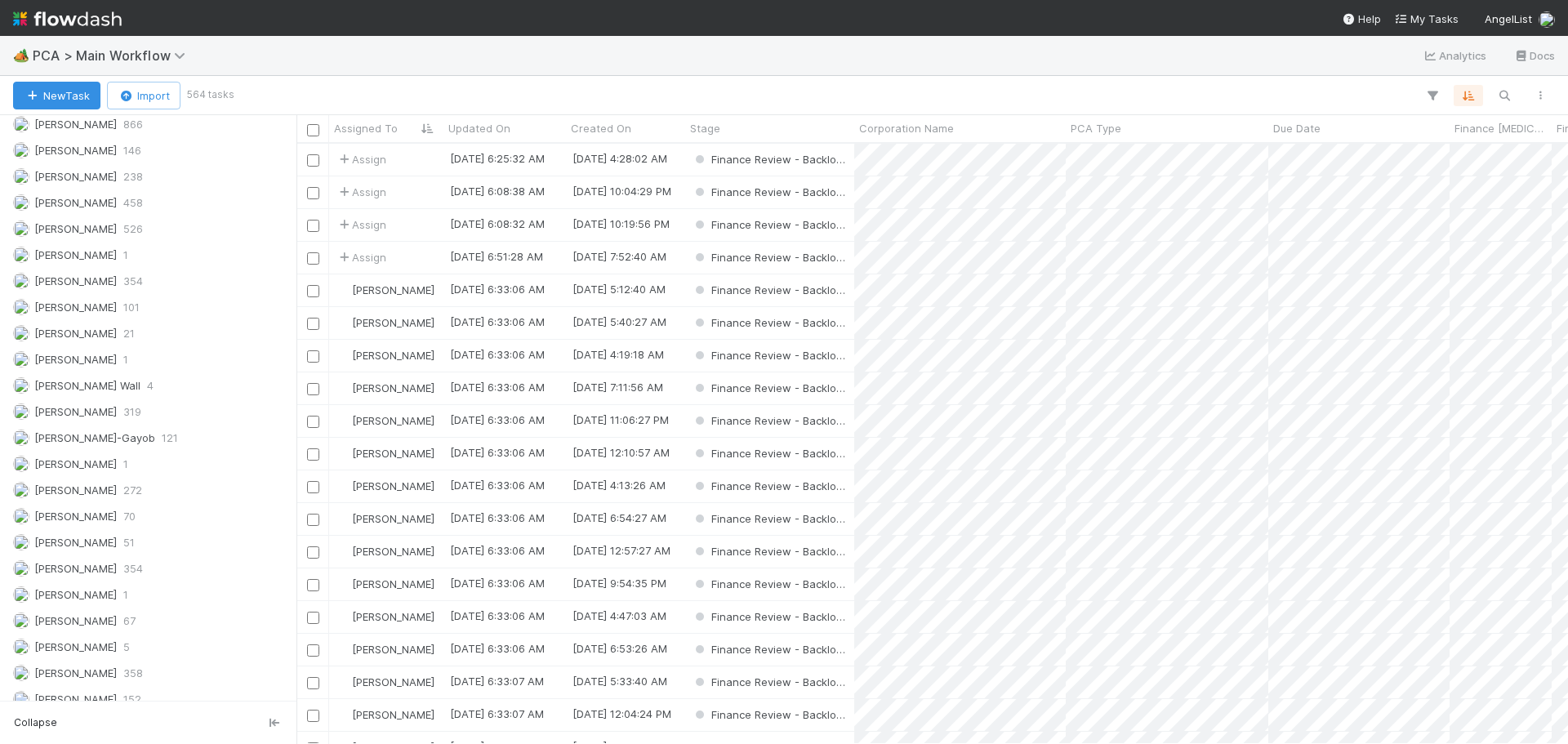
scroll to position [2269, 0]
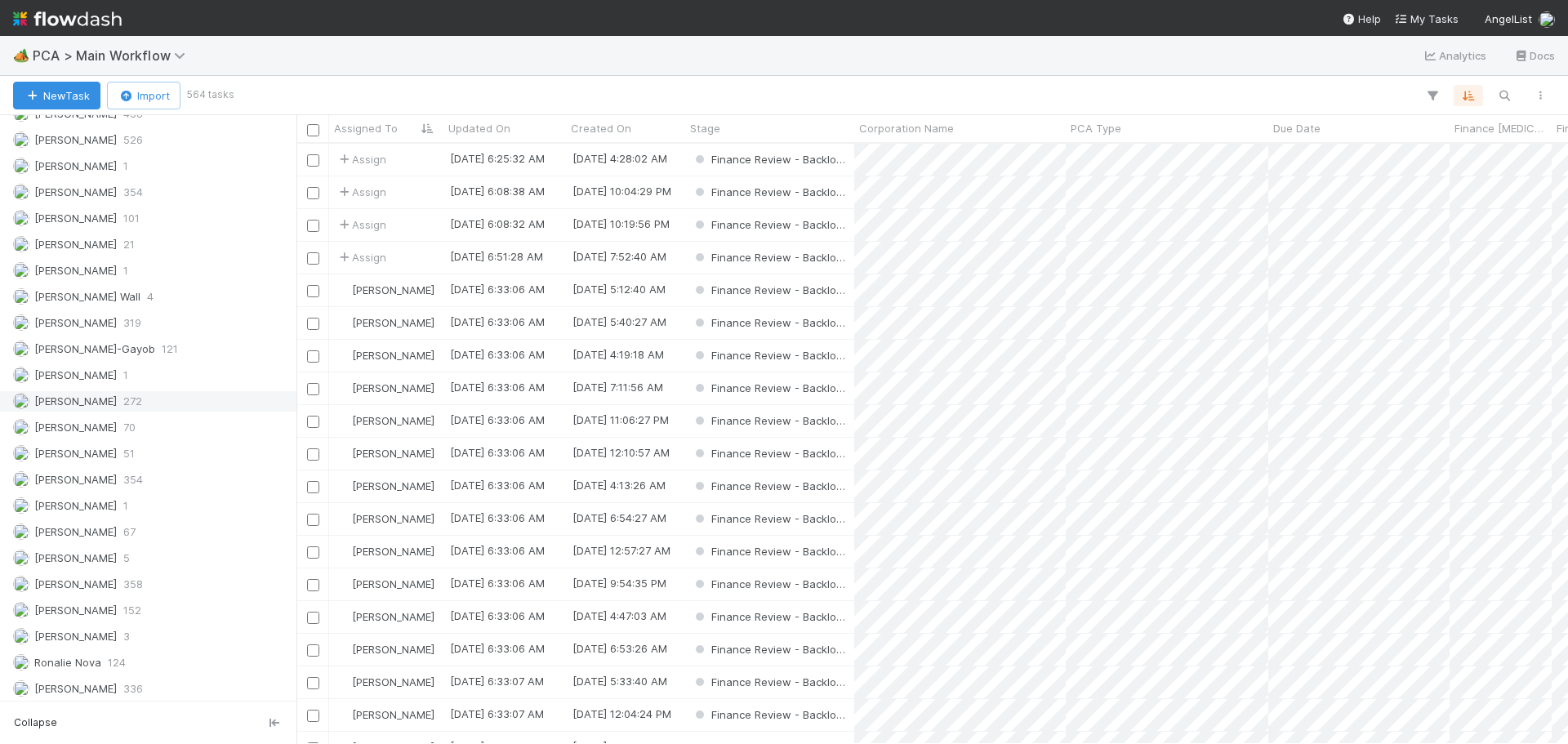
click at [84, 389] on div "Assigned To All 35477 Unassigned 28912 Ali Al Khatib 5 Angela Marie Napeñas 11 …" at bounding box center [148, 291] width 297 height 974
click at [163, 405] on div "Marenz Trajano 272" at bounding box center [153, 402] width 280 height 20
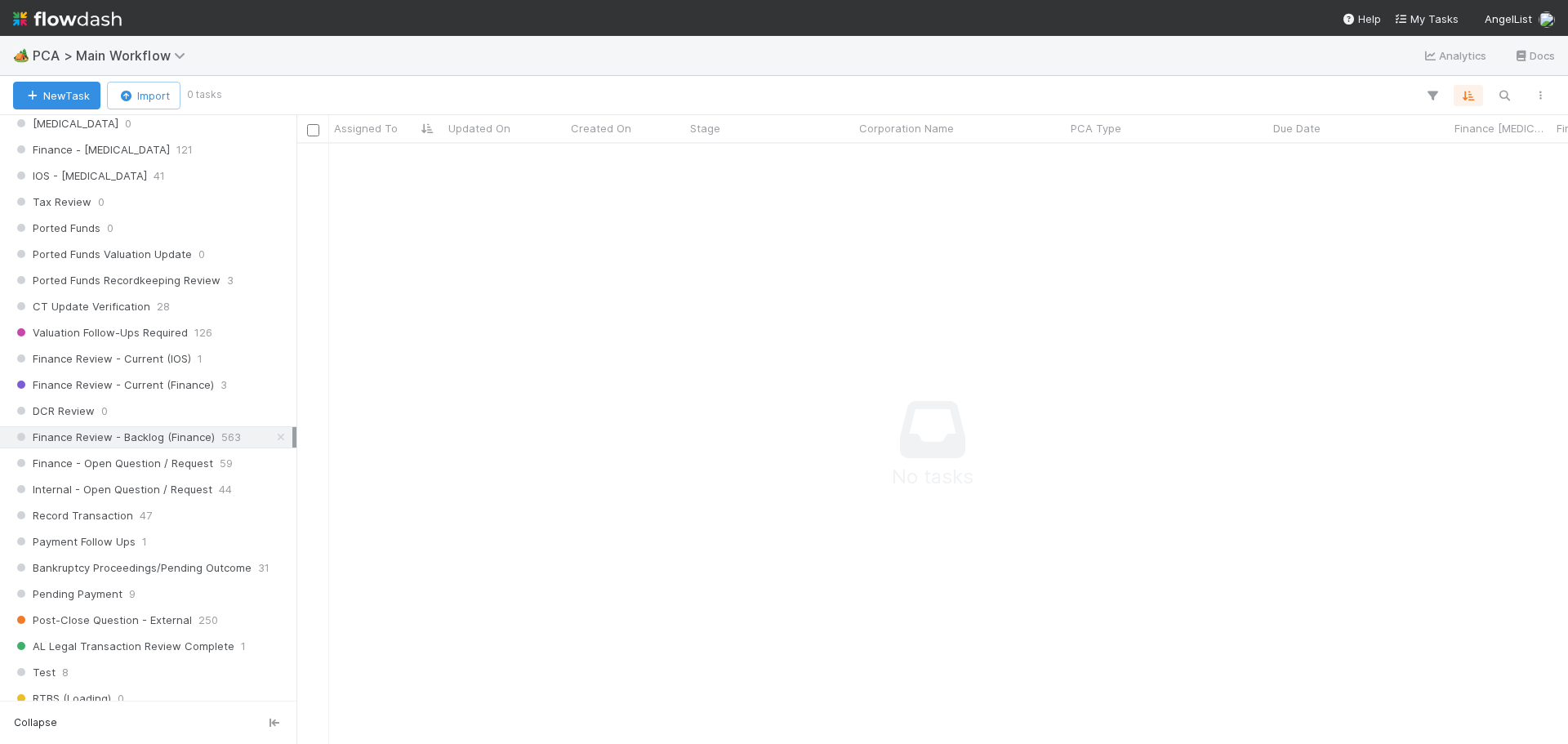
scroll to position [1208, 0]
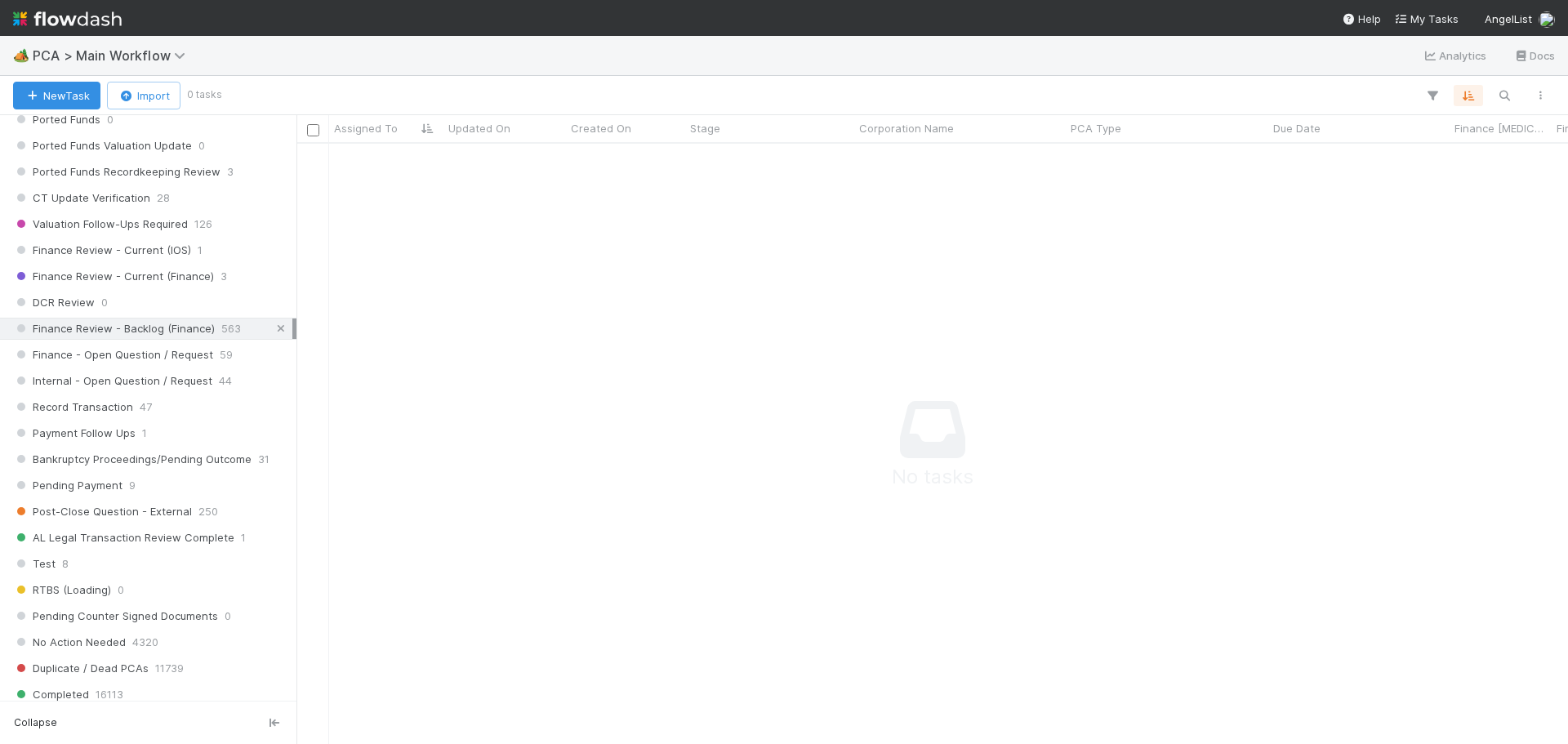
click at [276, 327] on icon at bounding box center [281, 329] width 16 height 11
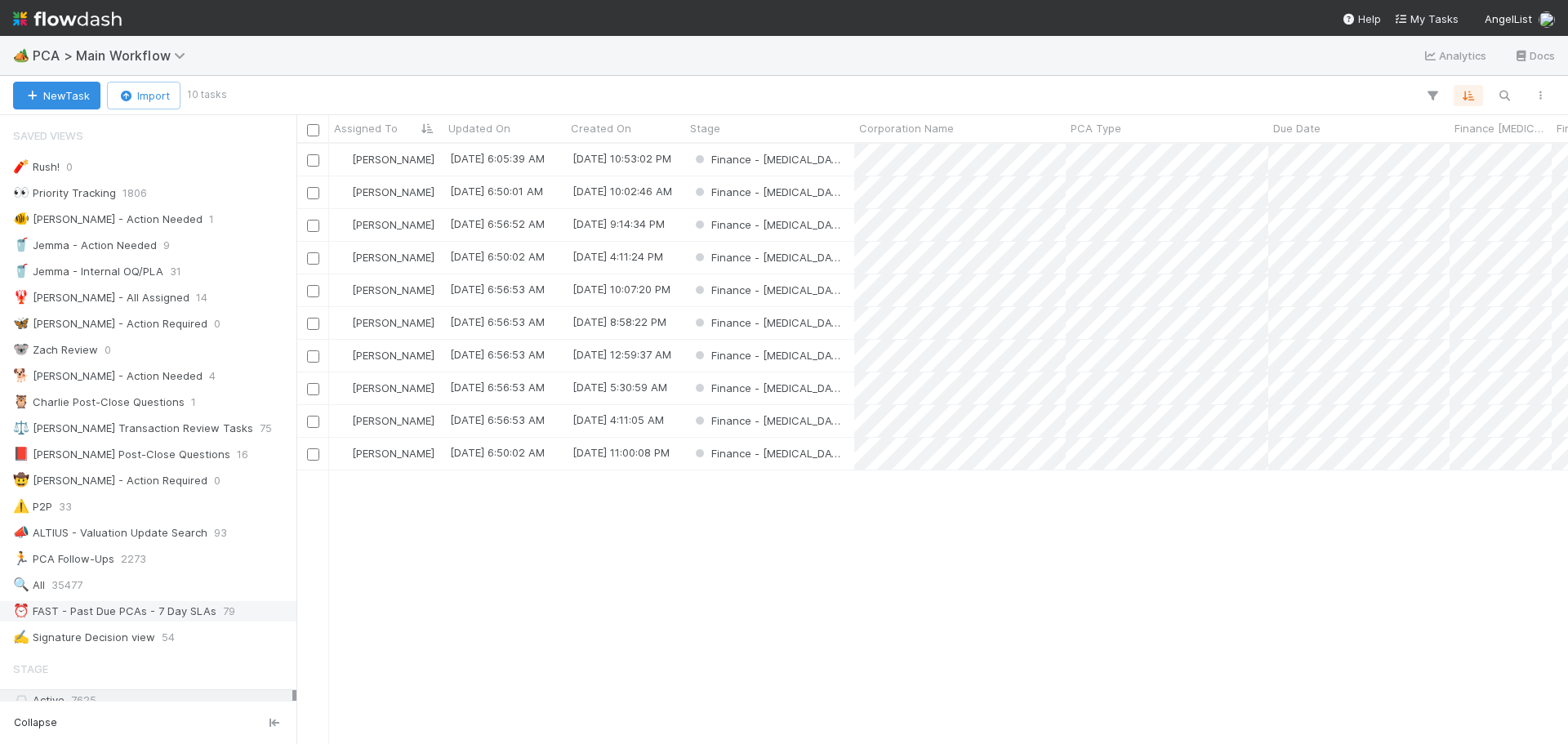
click at [149, 617] on div "⏰ FAST - Past Due PCAs - 7 Day SLAs" at bounding box center [114, 611] width 203 height 20
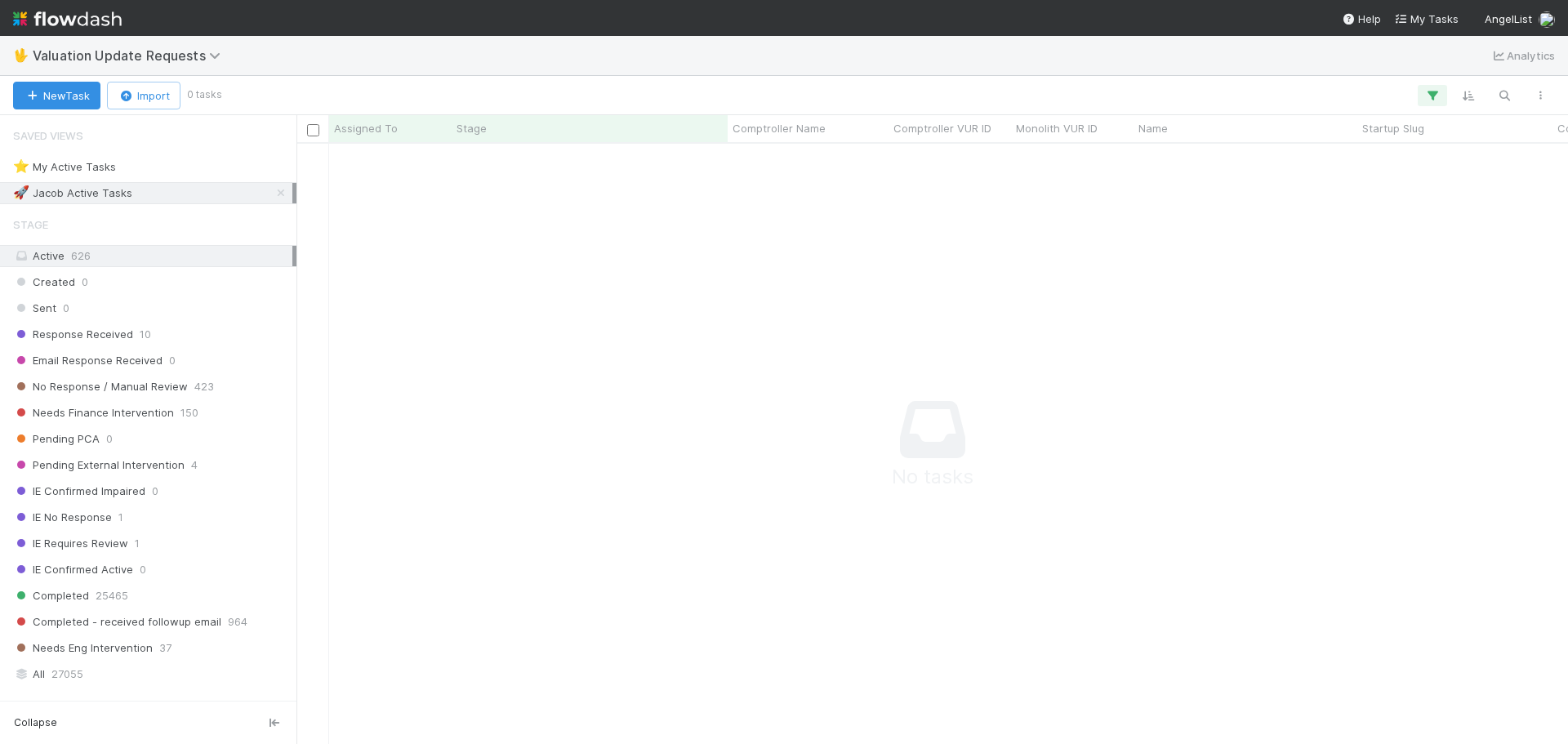
scroll to position [575, 1259]
click at [1420, 95] on button "button" at bounding box center [1432, 95] width 30 height 21
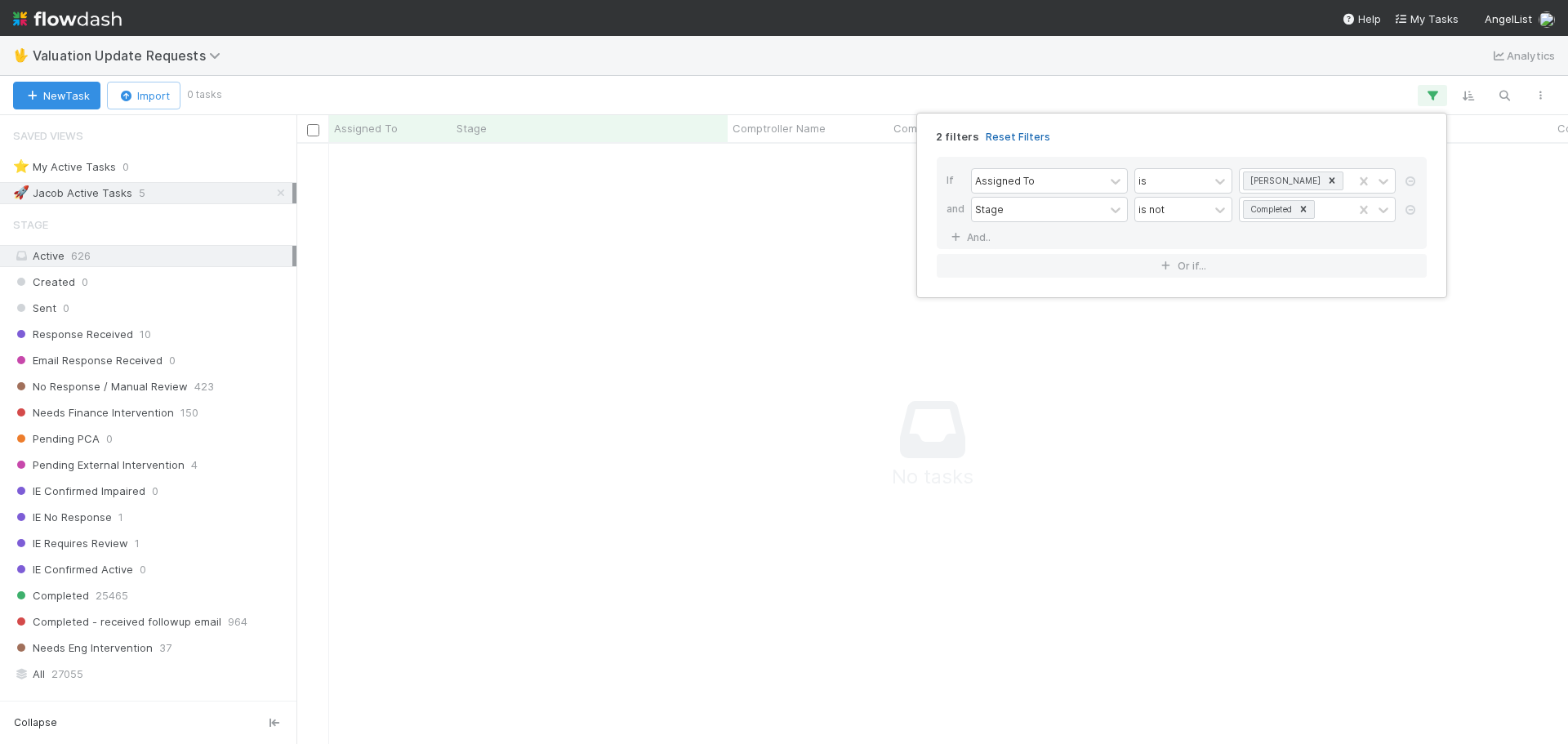
click at [1016, 138] on link "Reset Filters" at bounding box center [1018, 136] width 64 height 14
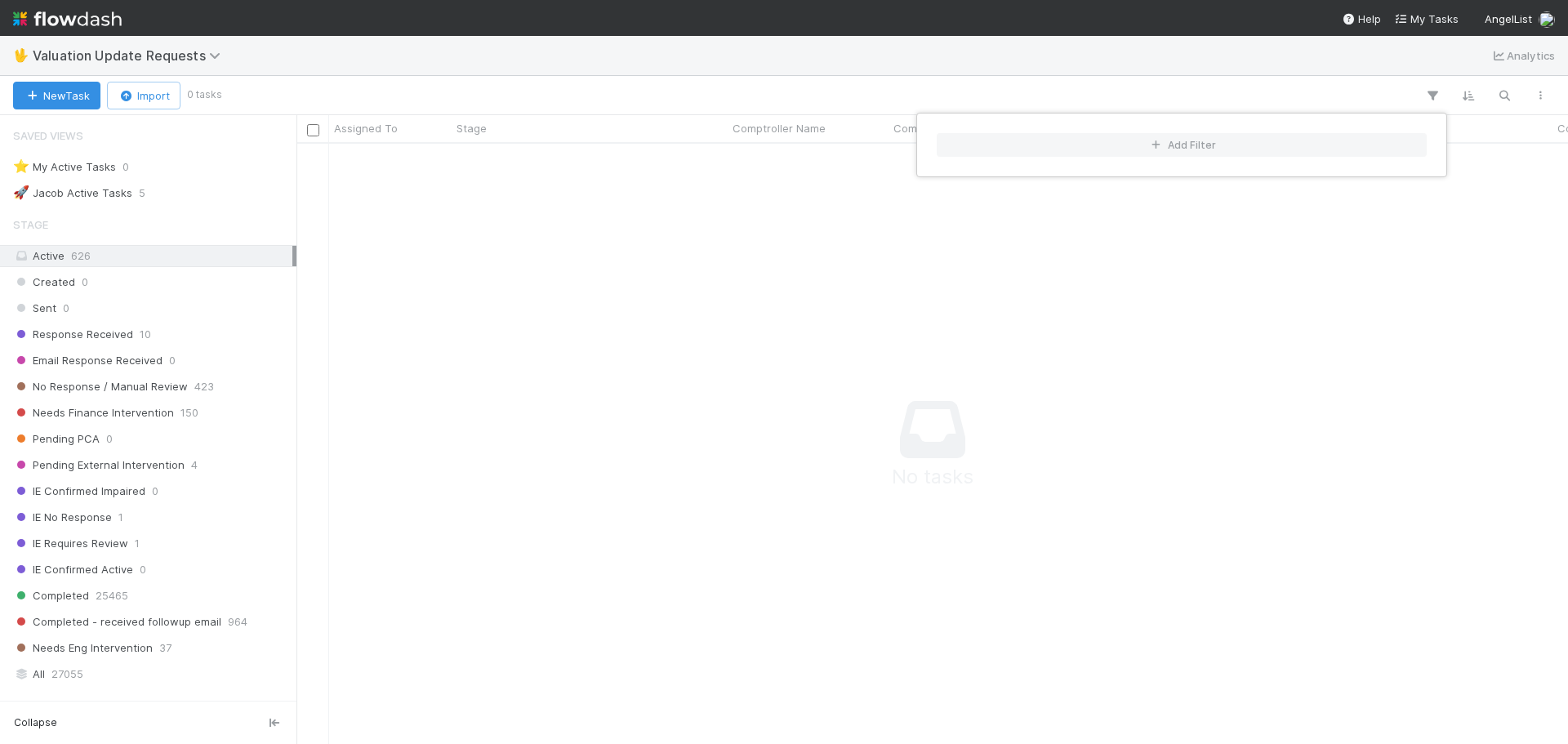
scroll to position [575, 1259]
click at [696, 76] on div "Add Filter" at bounding box center [784, 372] width 1568 height 744
click at [293, 314] on div "Add Filter" at bounding box center [784, 372] width 1568 height 744
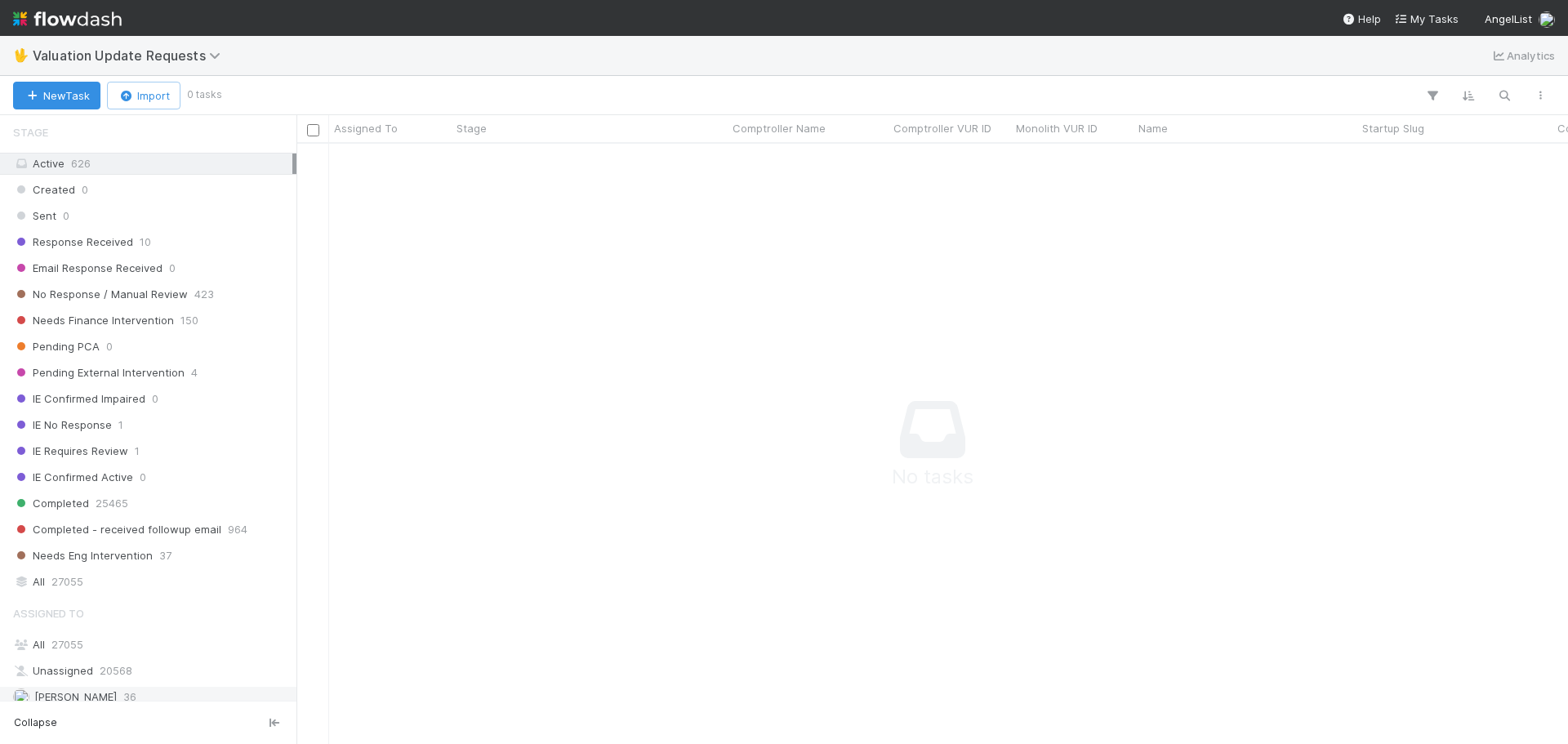
scroll to position [0, 0]
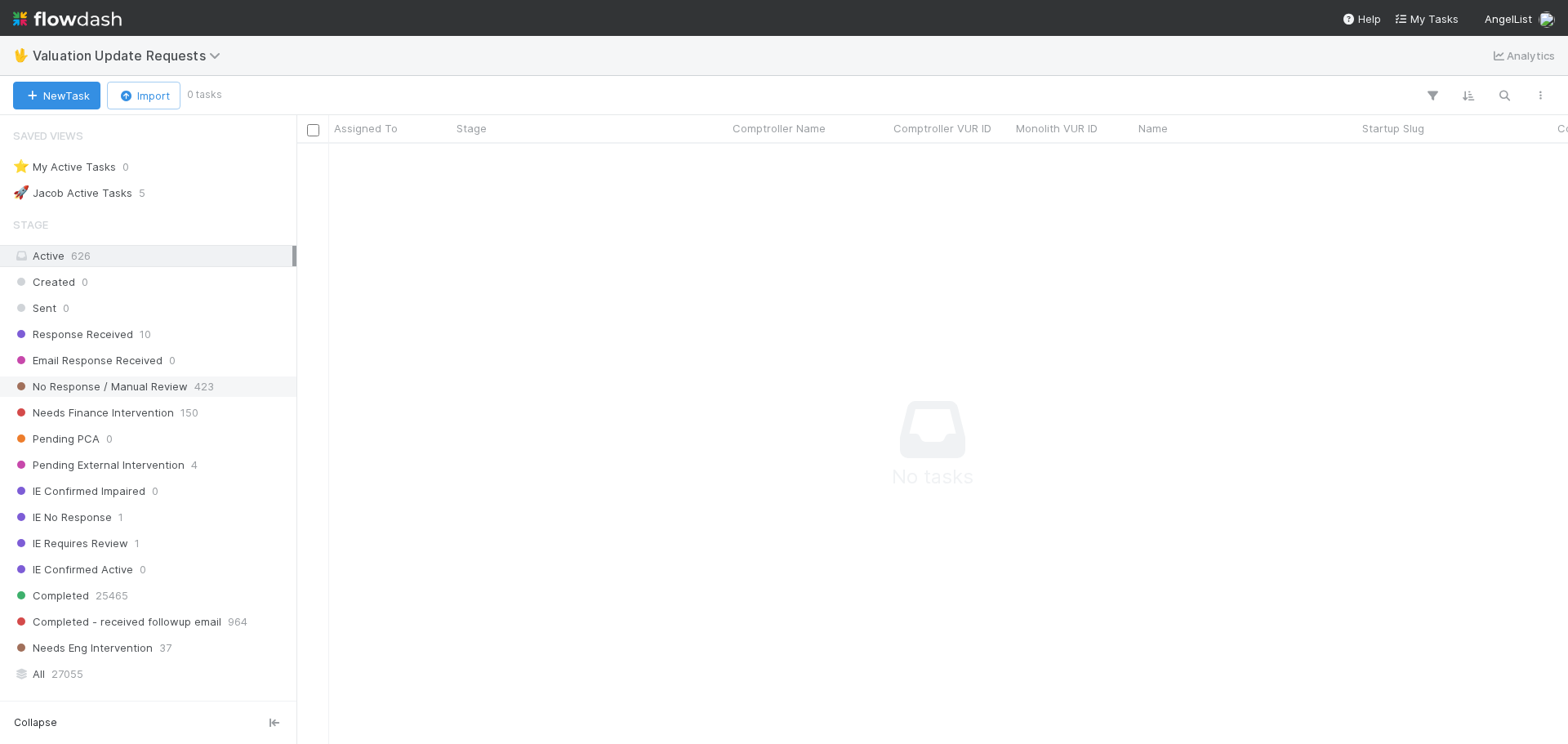
click at [151, 396] on span "No Response / Manual Review" at bounding box center [100, 386] width 175 height 20
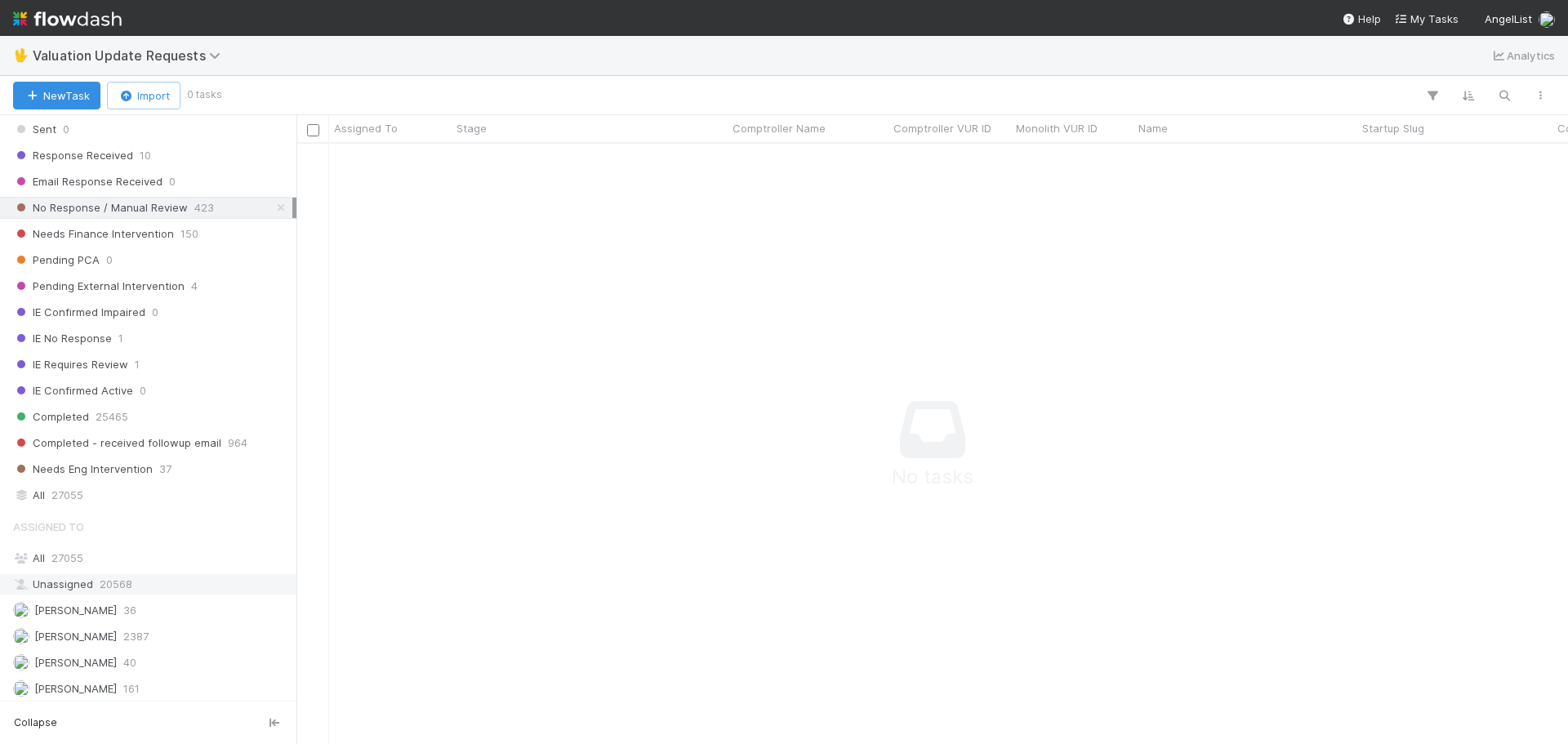
scroll to position [391, 0]
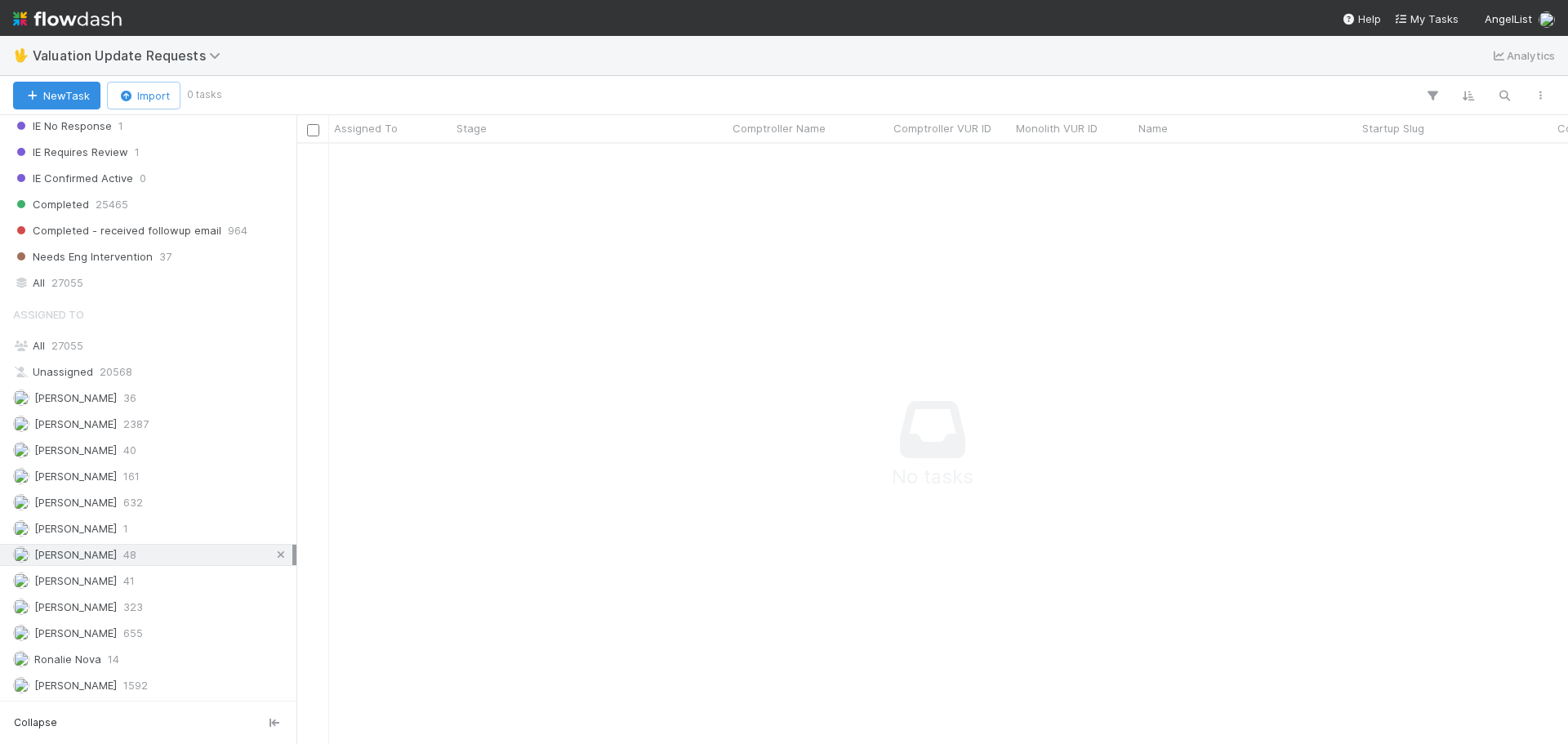
click at [274, 555] on icon at bounding box center [281, 555] width 16 height 11
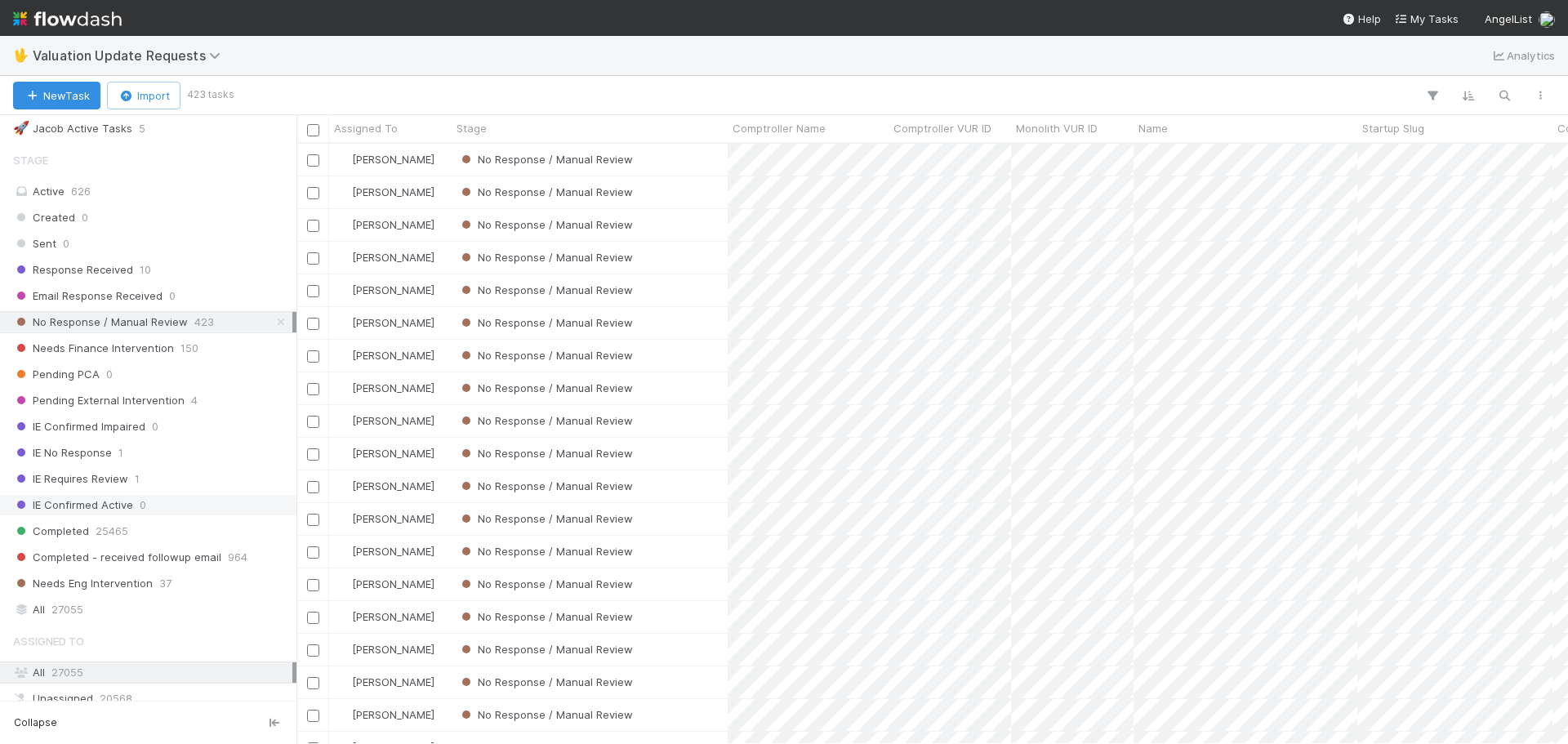
scroll to position [588, 1259]
click at [168, 353] on span "Needs Finance Intervention" at bounding box center [93, 348] width 161 height 20
click at [386, 130] on span "Assigned To" at bounding box center [365, 128] width 64 height 16
click at [395, 155] on div "Sort A → Z" at bounding box center [428, 158] width 186 height 25
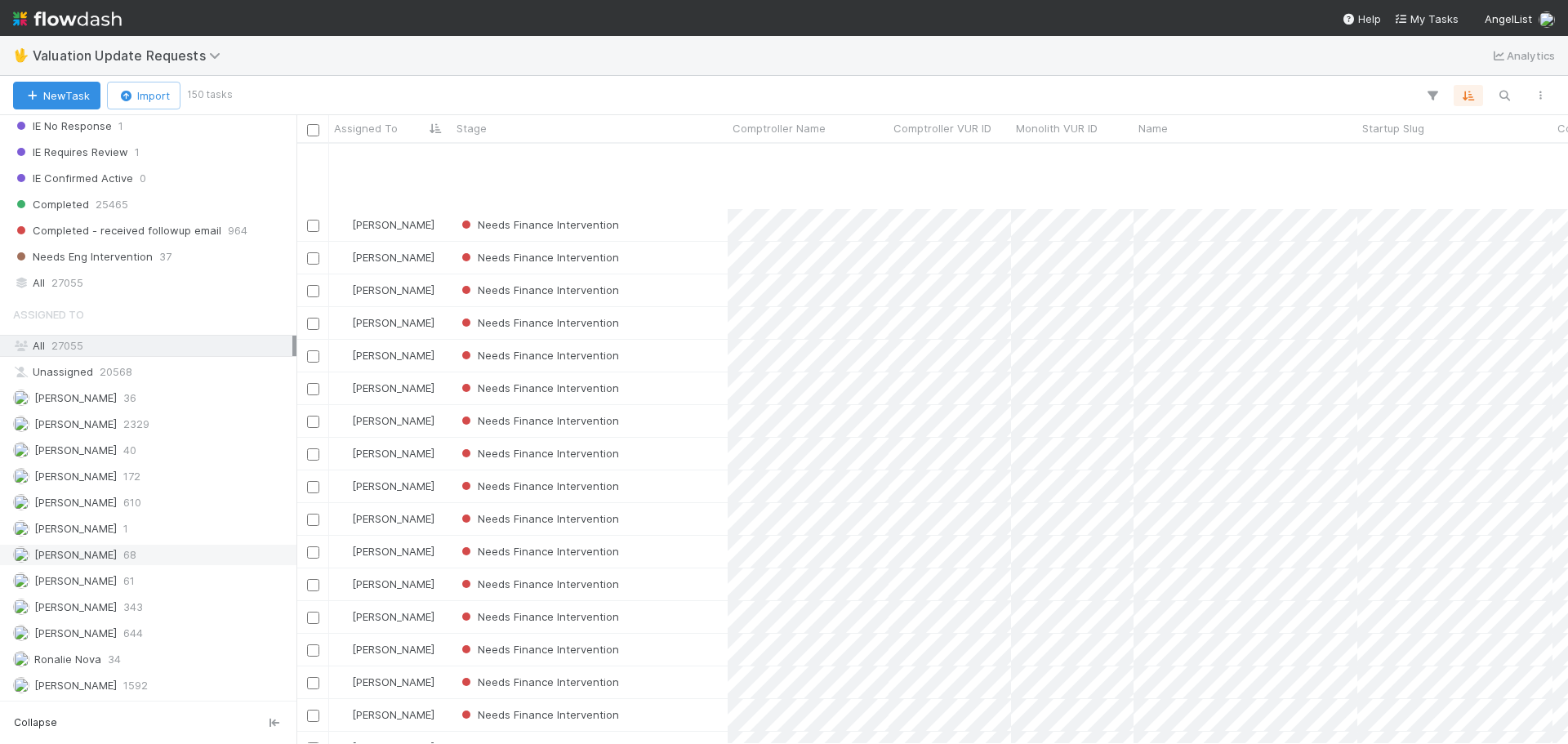
scroll to position [1470, 0]
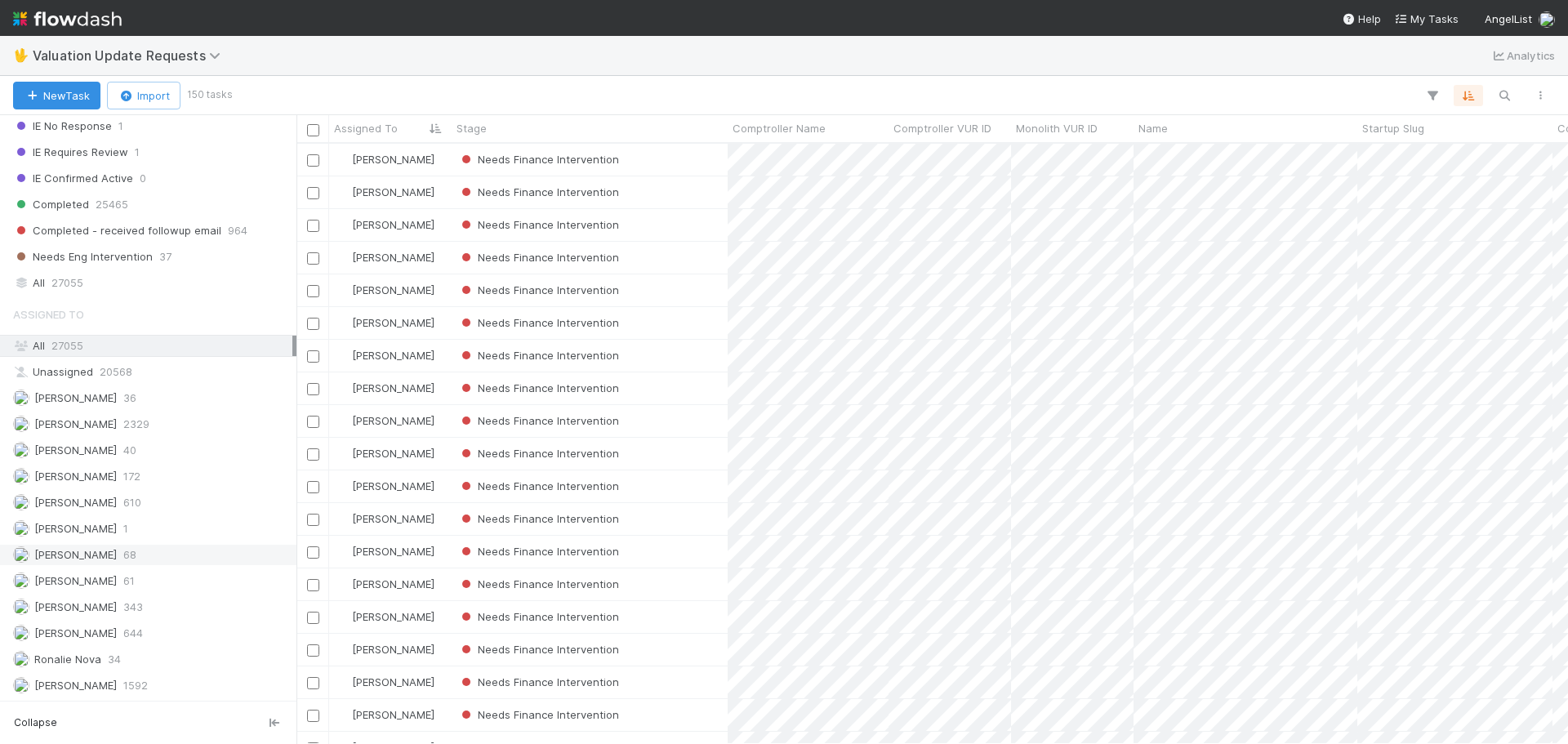
click at [119, 565] on div "[PERSON_NAME] 68" at bounding box center [148, 555] width 297 height 22
click at [1542, 97] on icon "button" at bounding box center [1540, 96] width 16 height 10
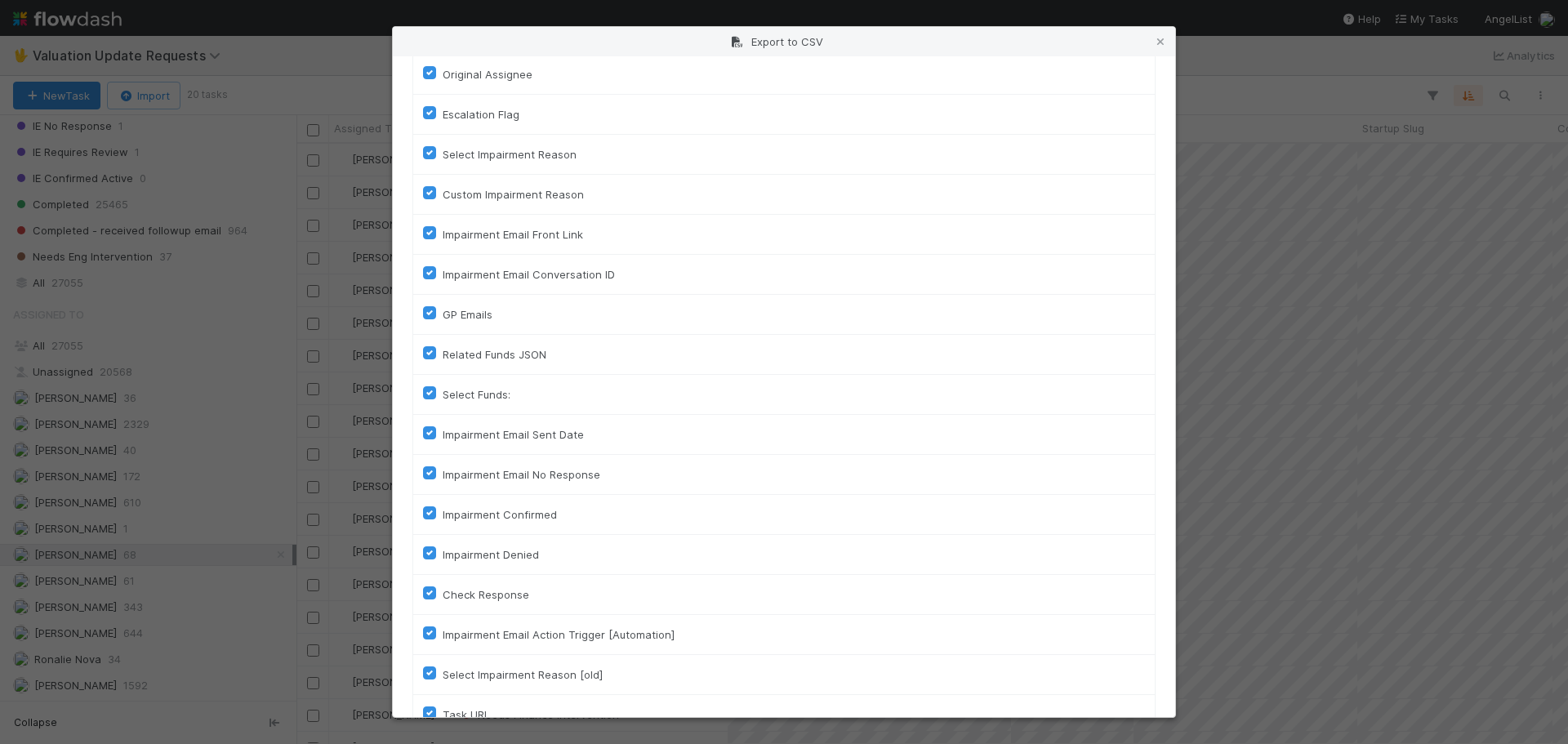
scroll to position [768, 0]
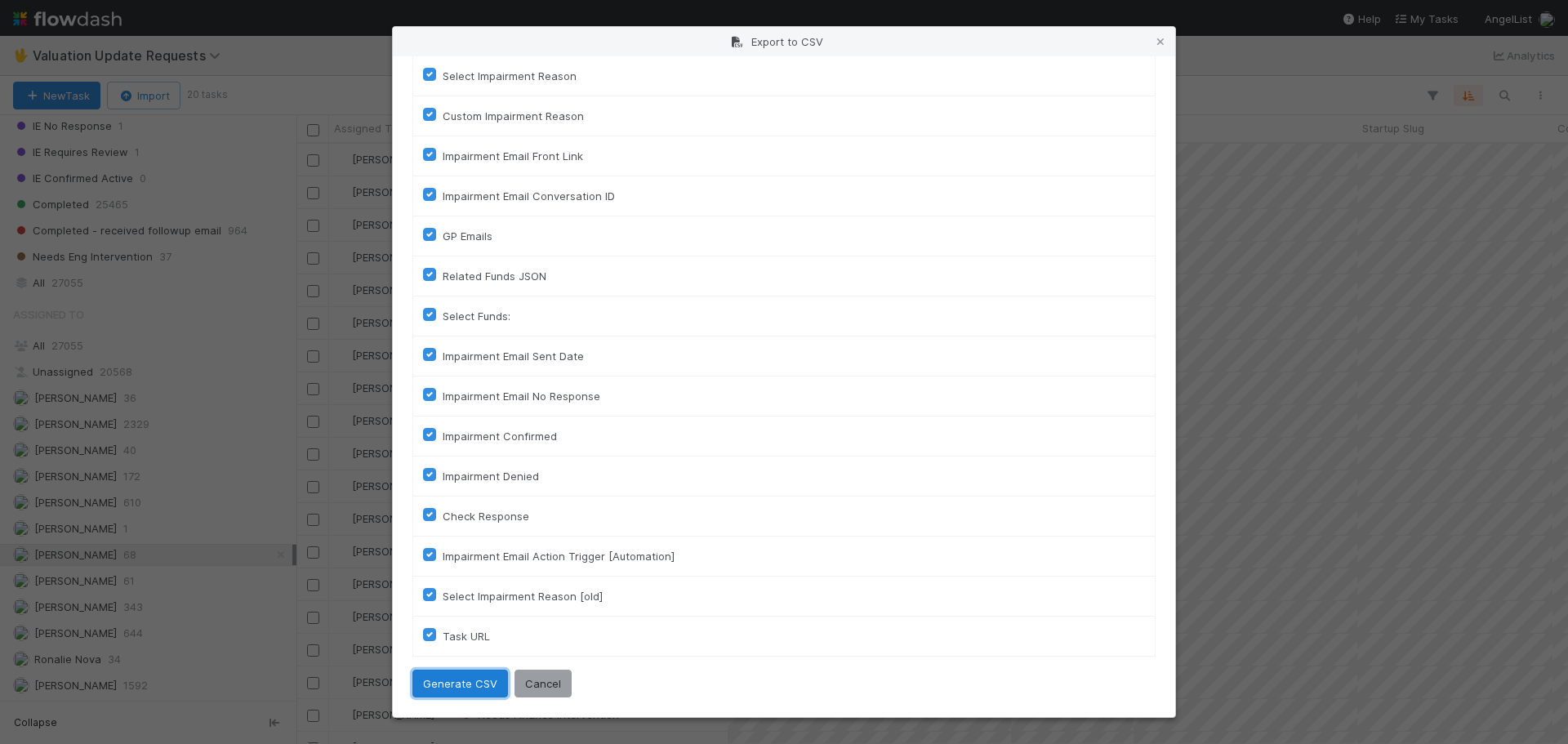
click at [459, 689] on button "Generate CSV" at bounding box center [460, 683] width 96 height 28
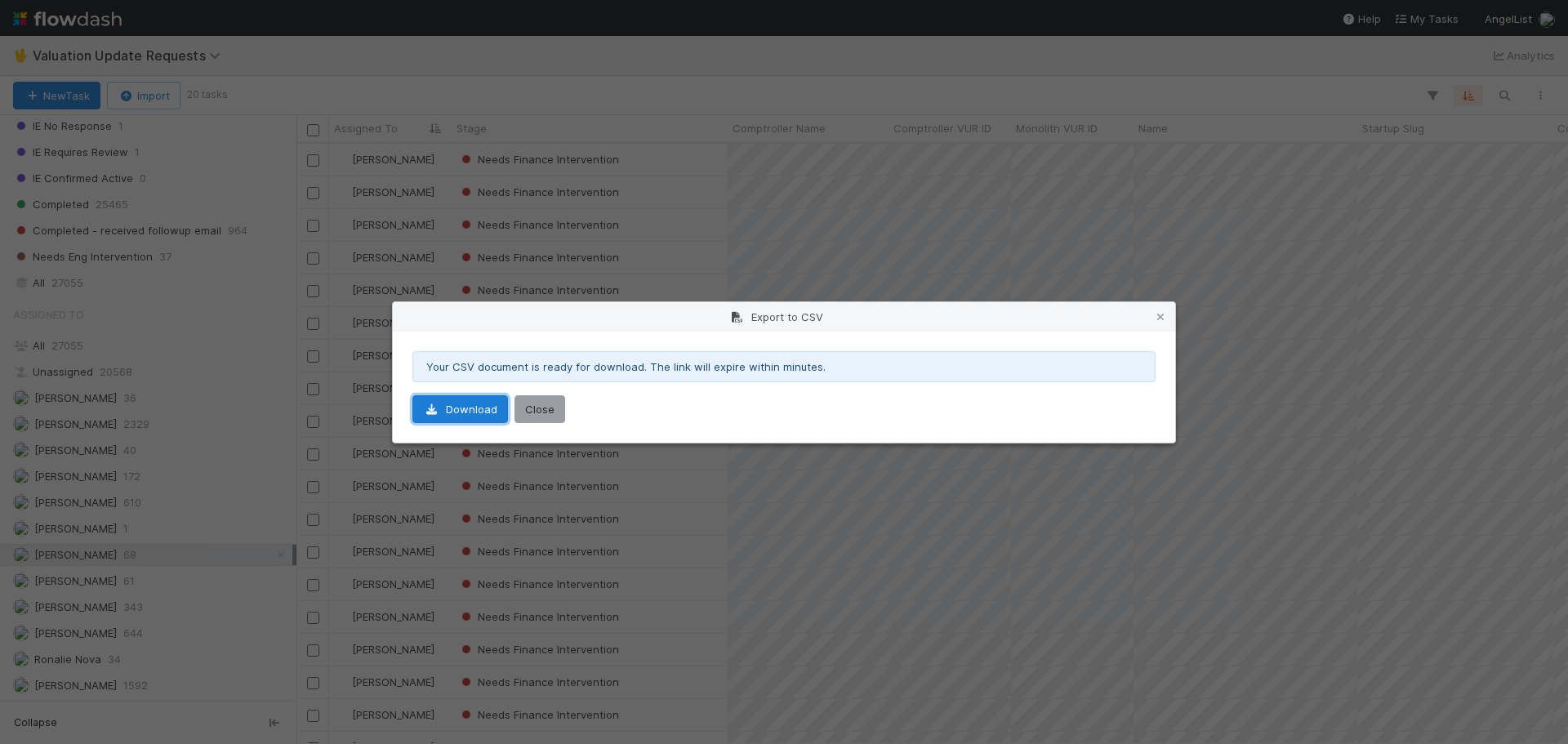
click at [444, 407] on link "Download" at bounding box center [460, 408] width 96 height 28
click at [549, 414] on button "Close" at bounding box center [540, 408] width 51 height 28
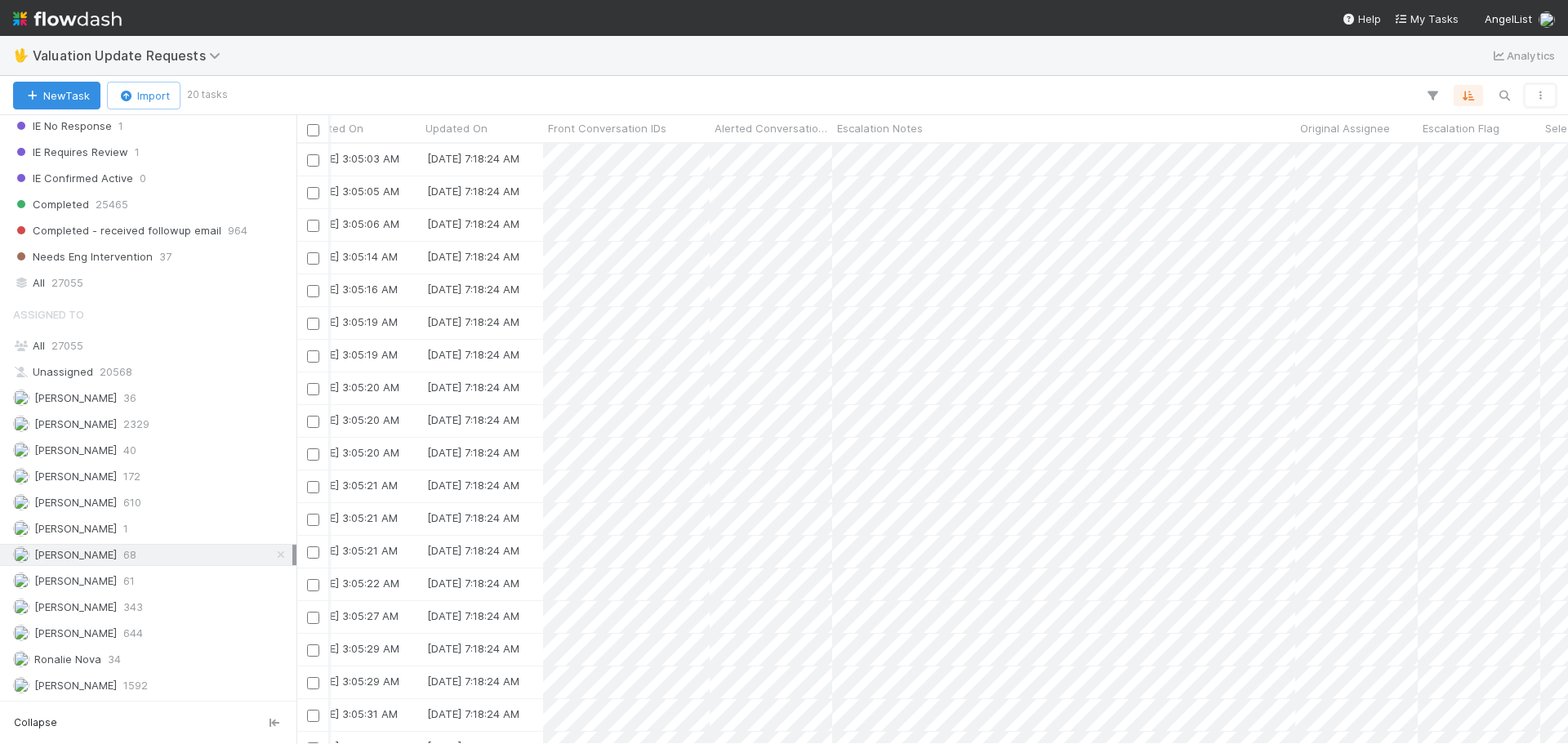
scroll to position [66, 1732]
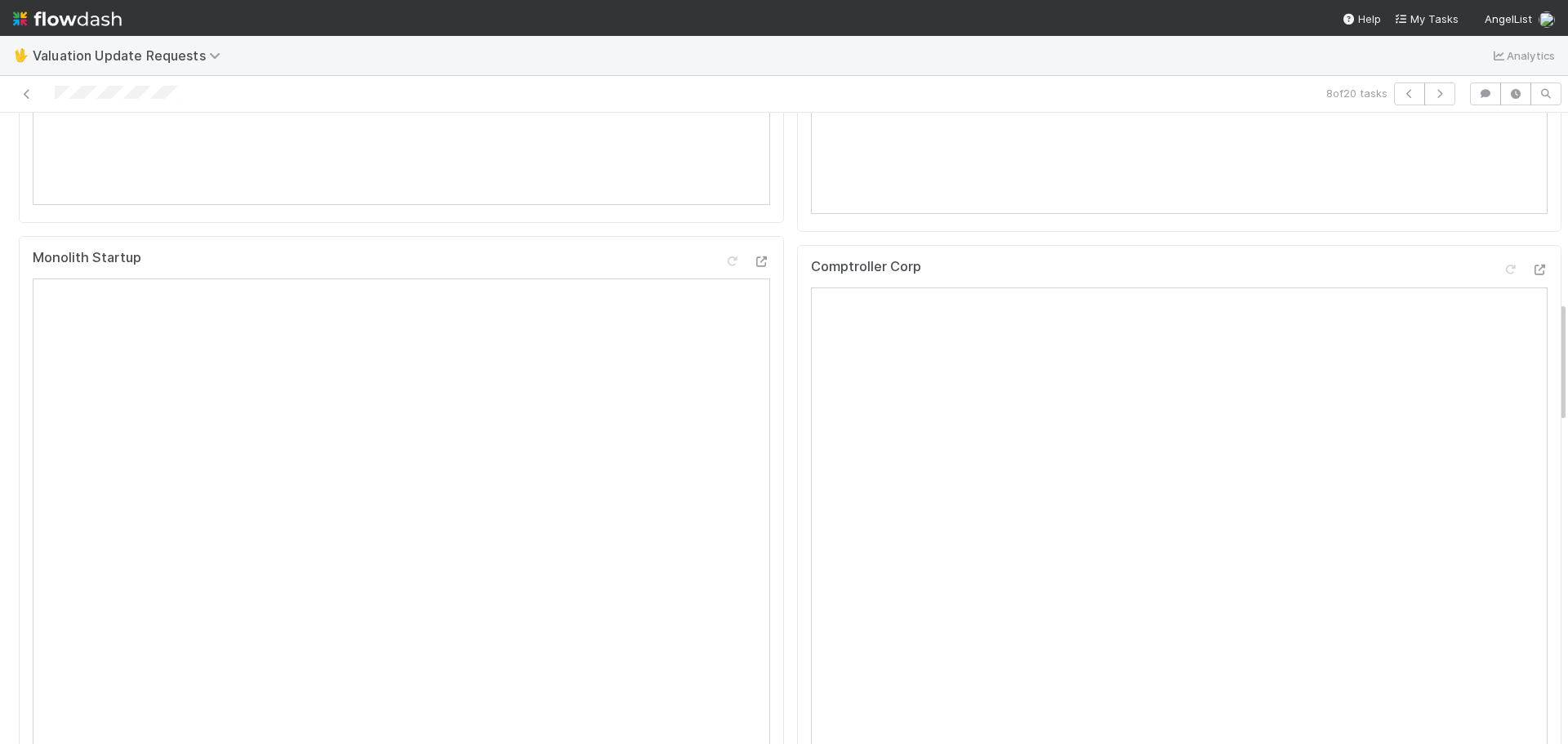
scroll to position [980, 0]
click at [1532, 269] on icon at bounding box center [1539, 264] width 16 height 11
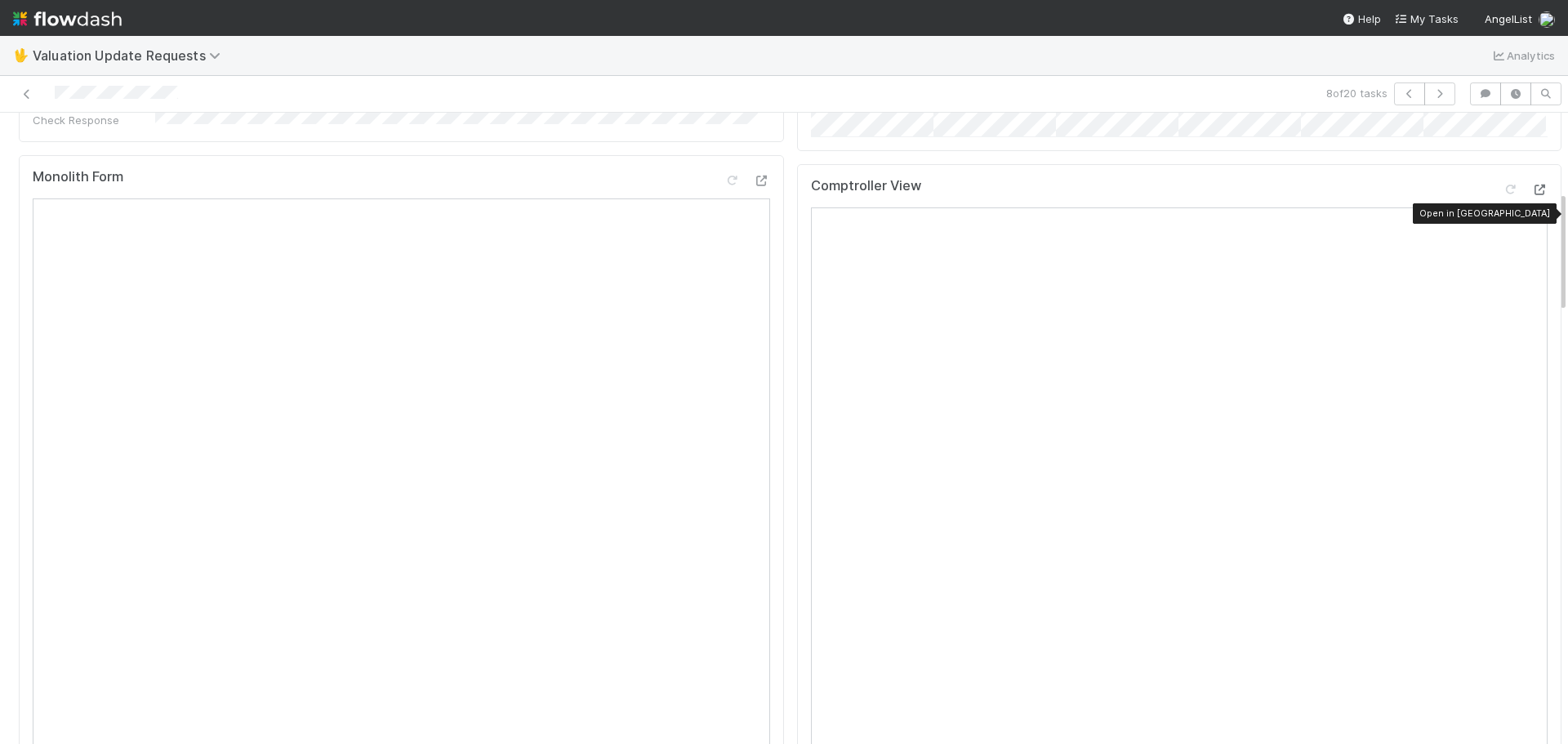
click at [1532, 195] on icon at bounding box center [1539, 190] width 16 height 11
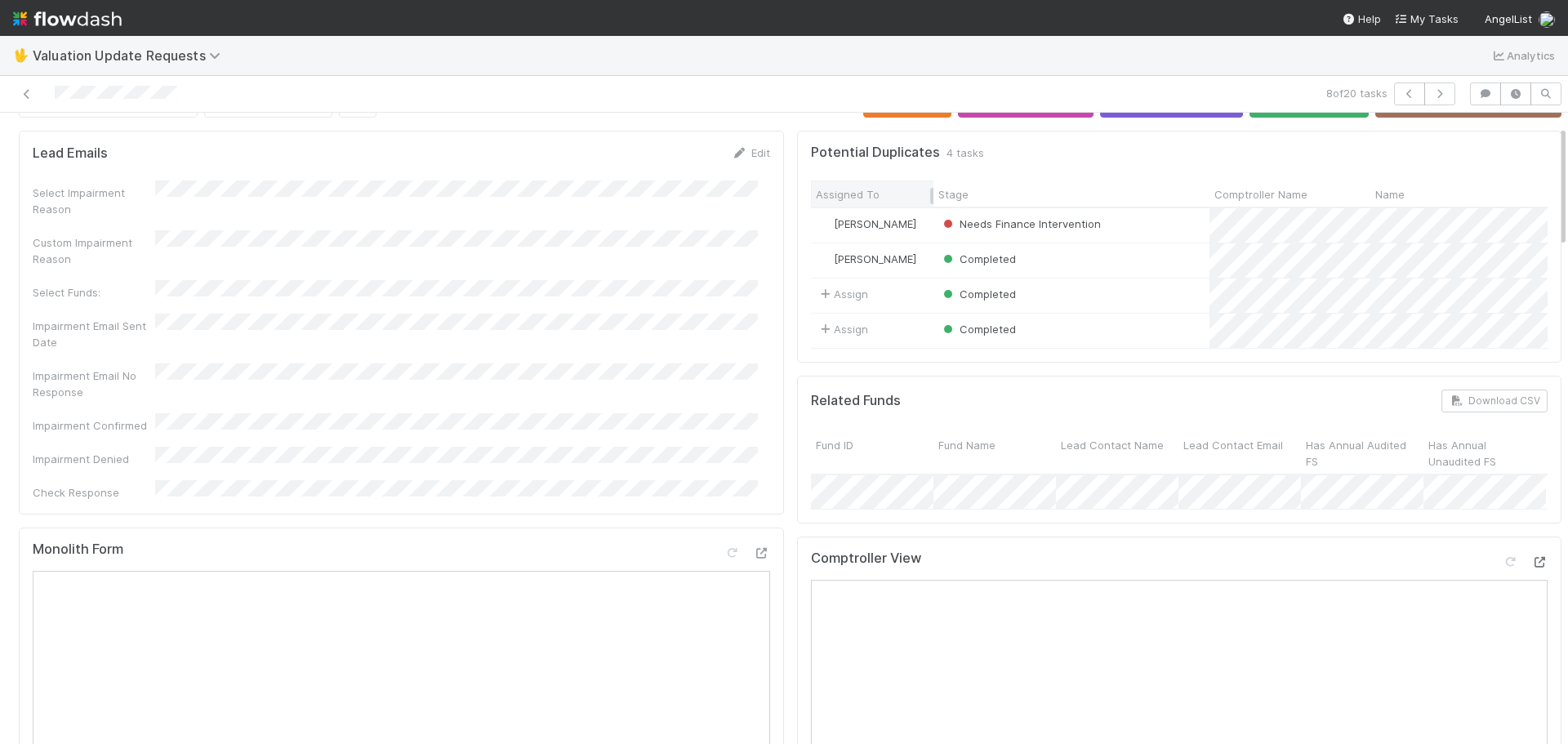
scroll to position [0, 0]
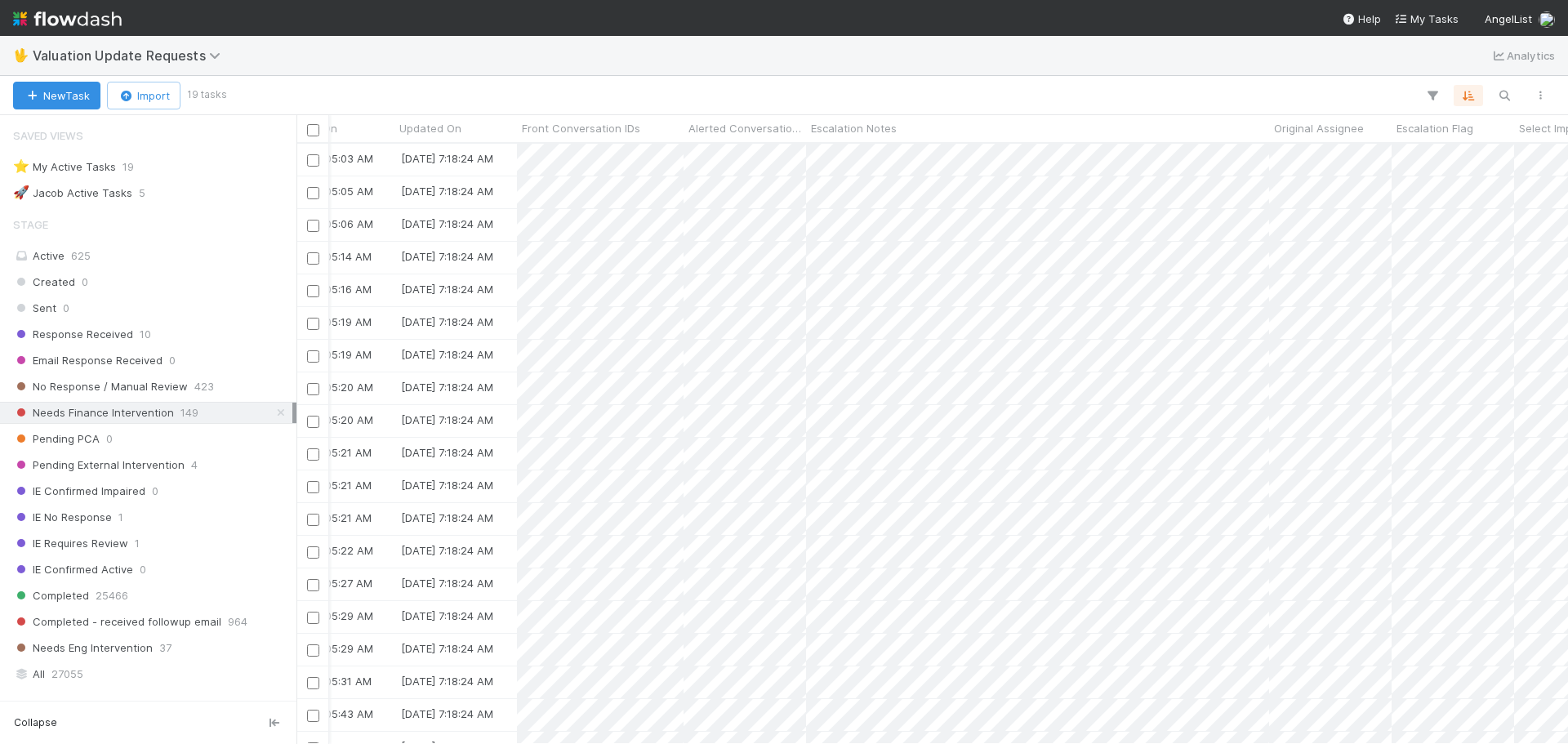
scroll to position [0, 1809]
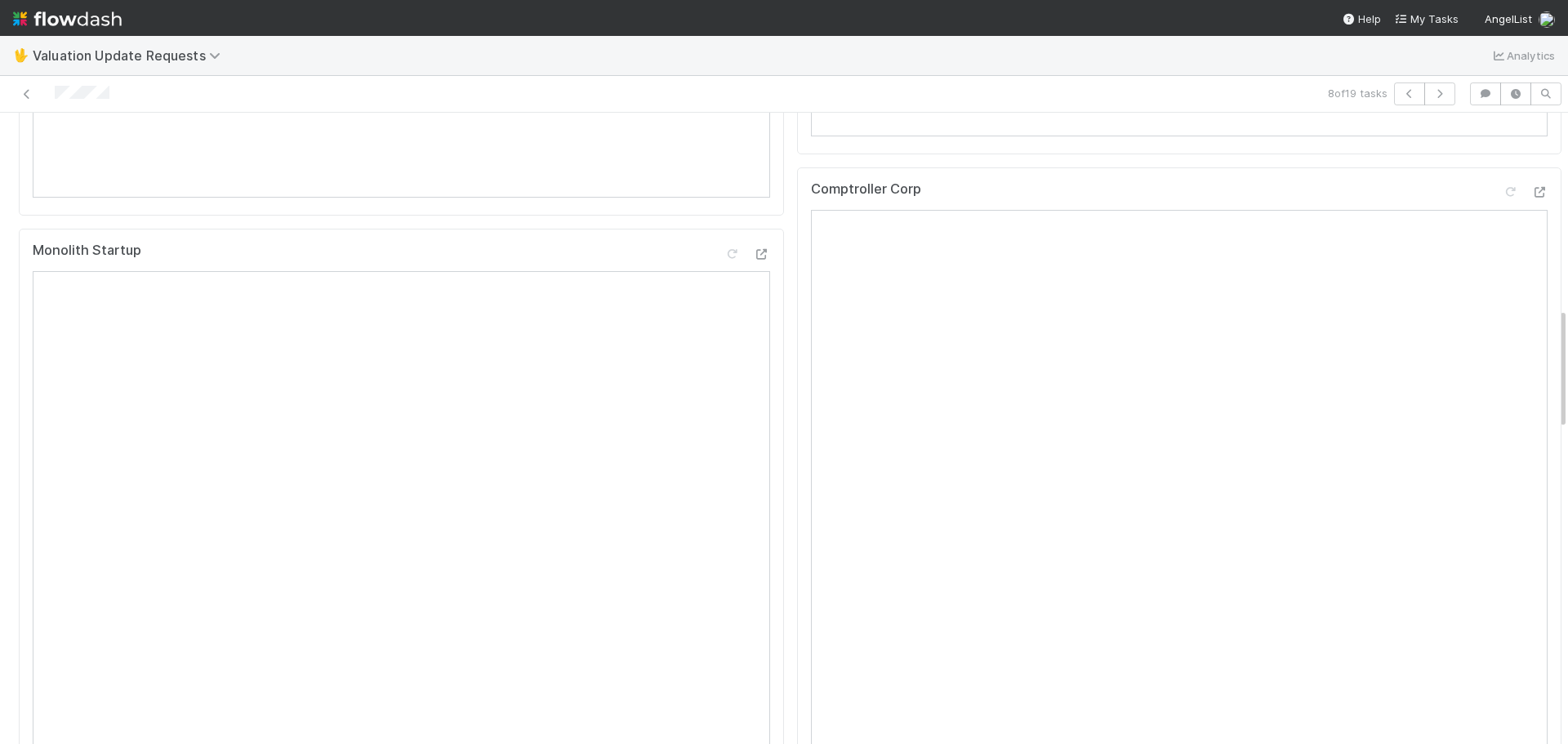
scroll to position [980, 0]
click at [1532, 198] on icon at bounding box center [1539, 193] width 16 height 11
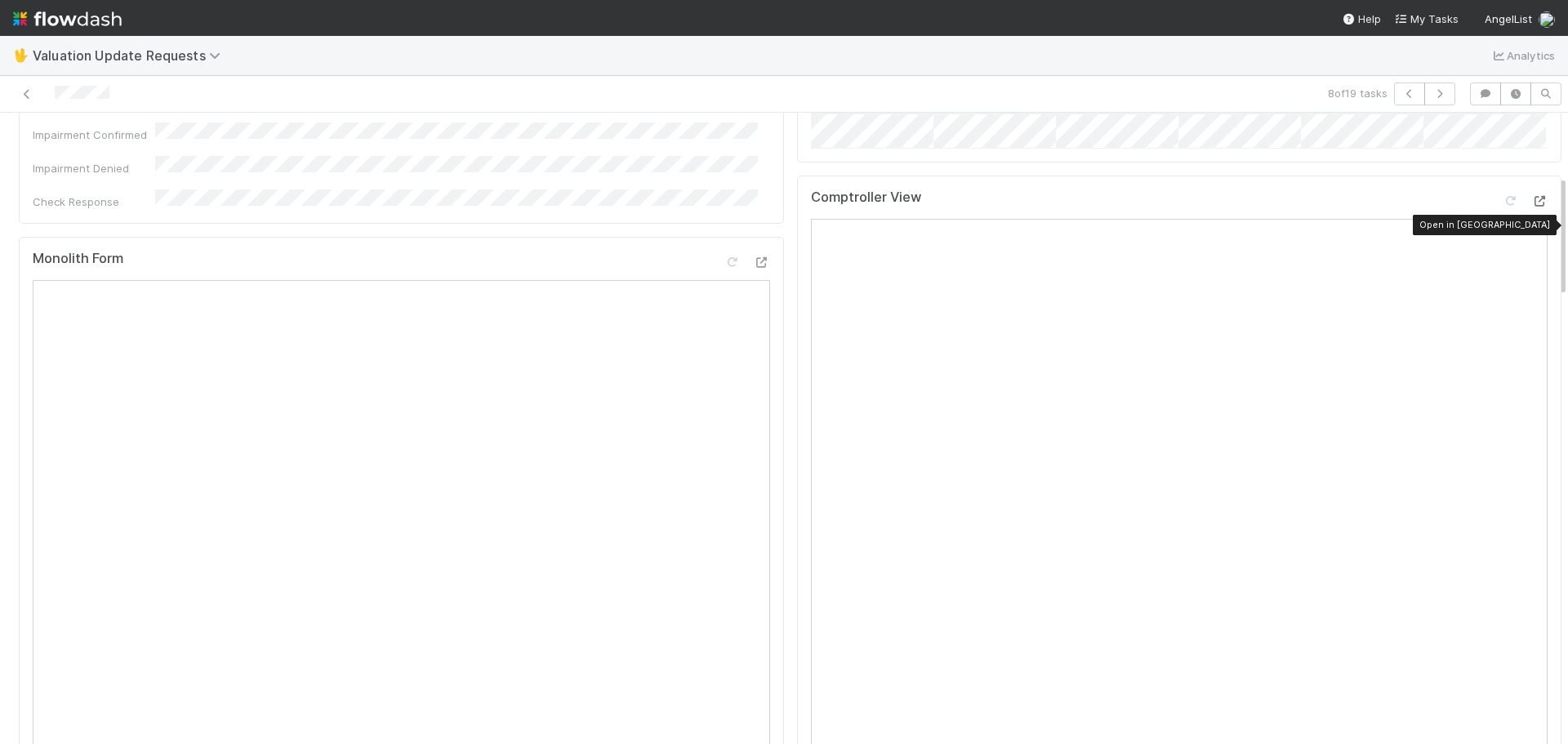
click at [1532, 207] on icon at bounding box center [1539, 201] width 16 height 11
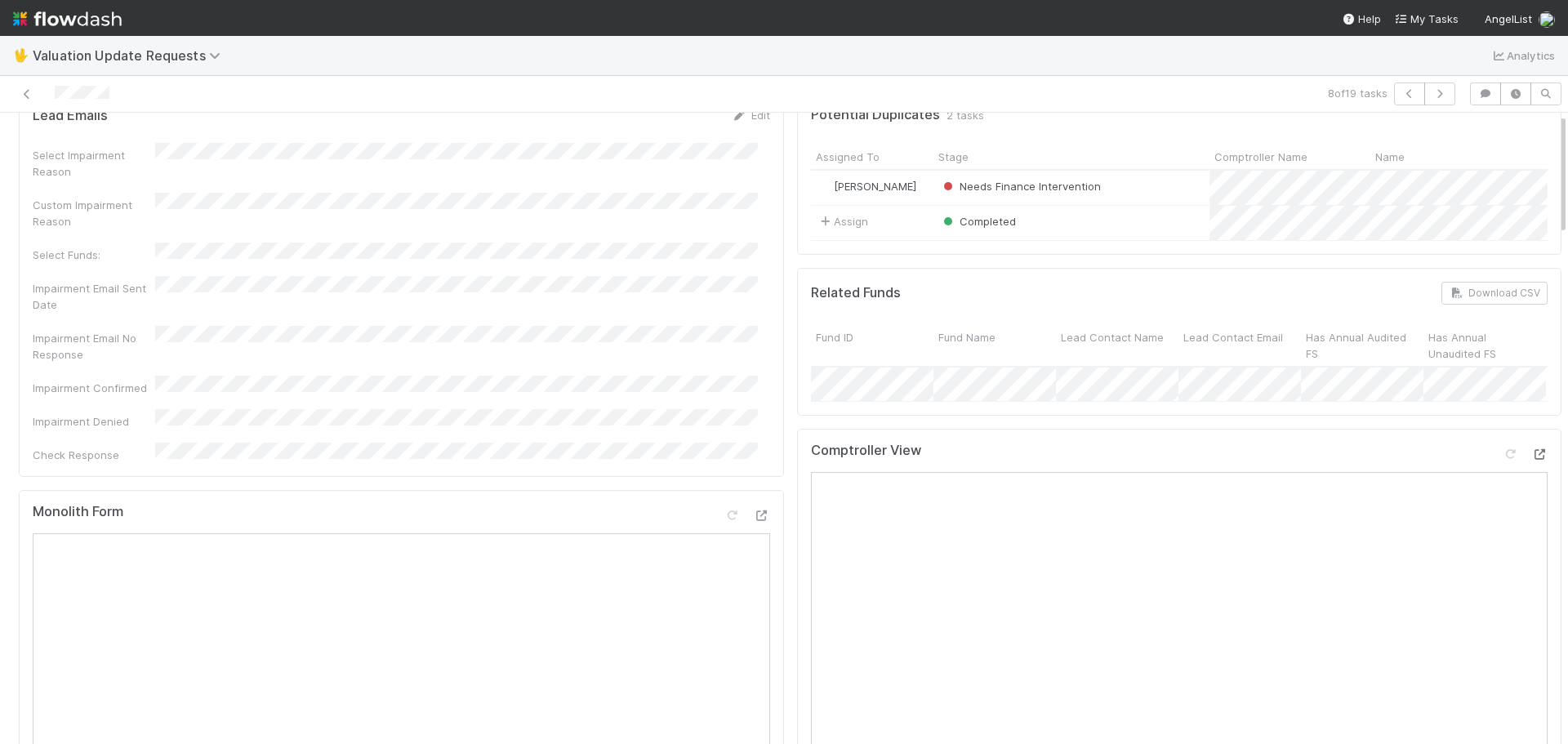
scroll to position [0, 0]
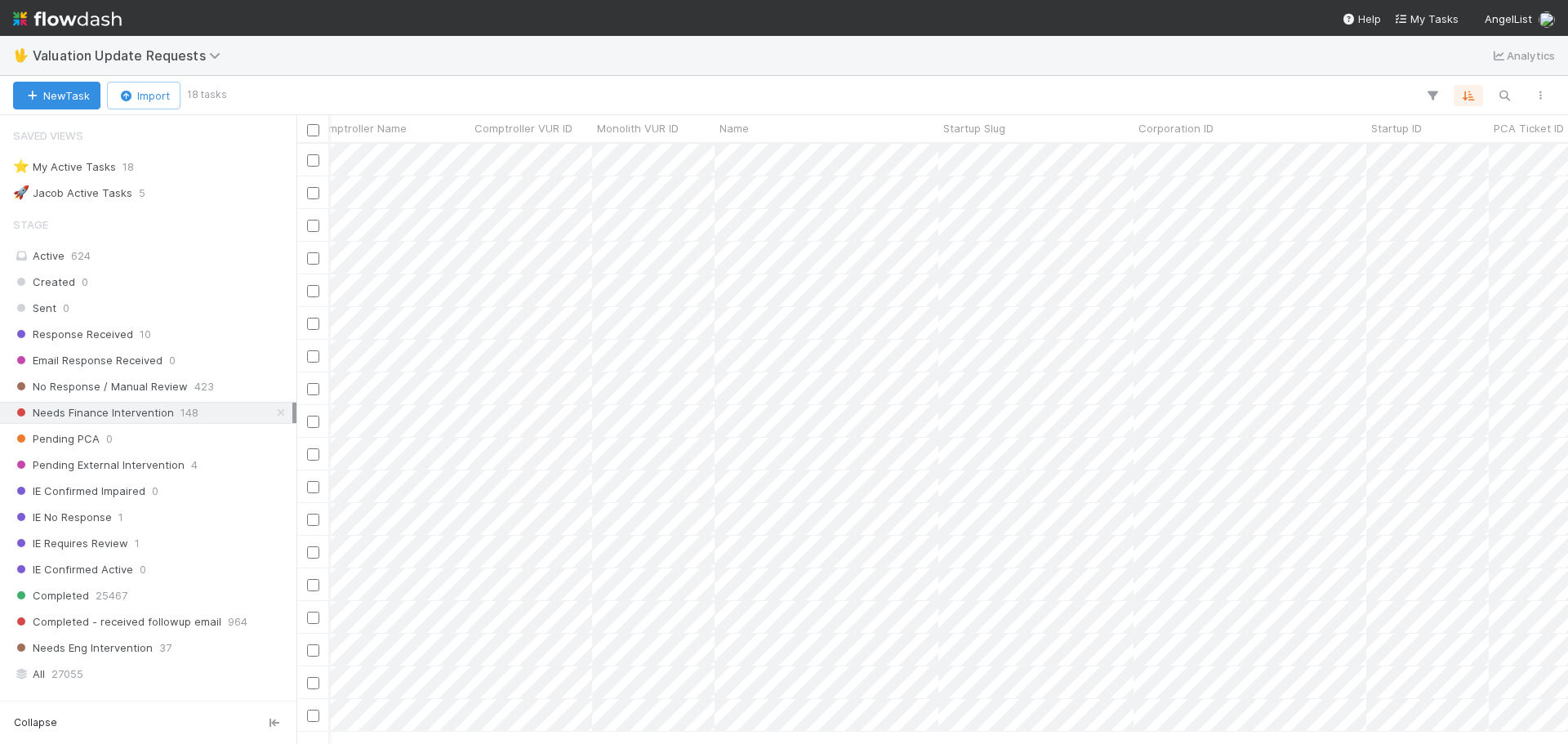
scroll to position [0, 303]
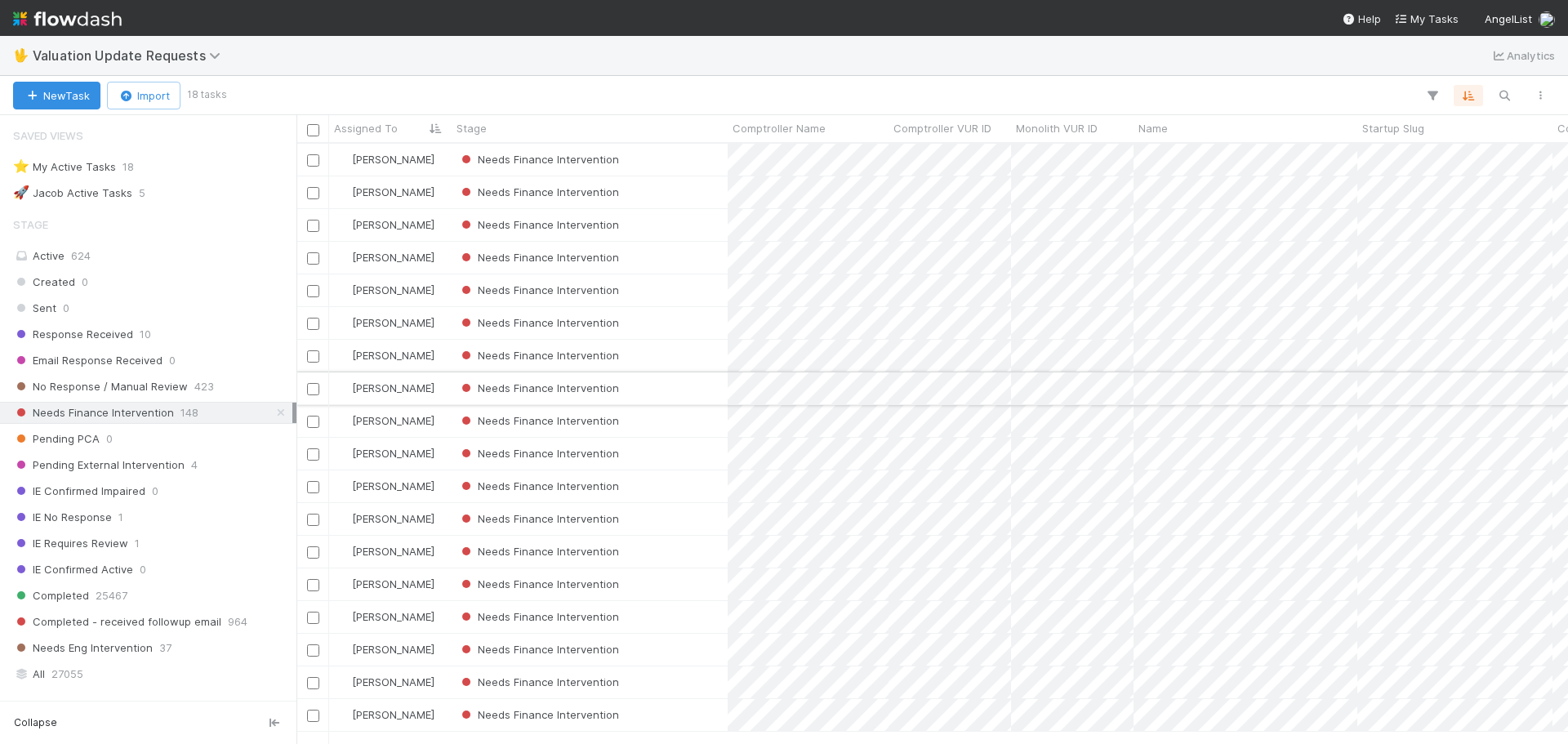
click at [700, 381] on div "Needs Finance Intervention" at bounding box center [590, 388] width 276 height 32
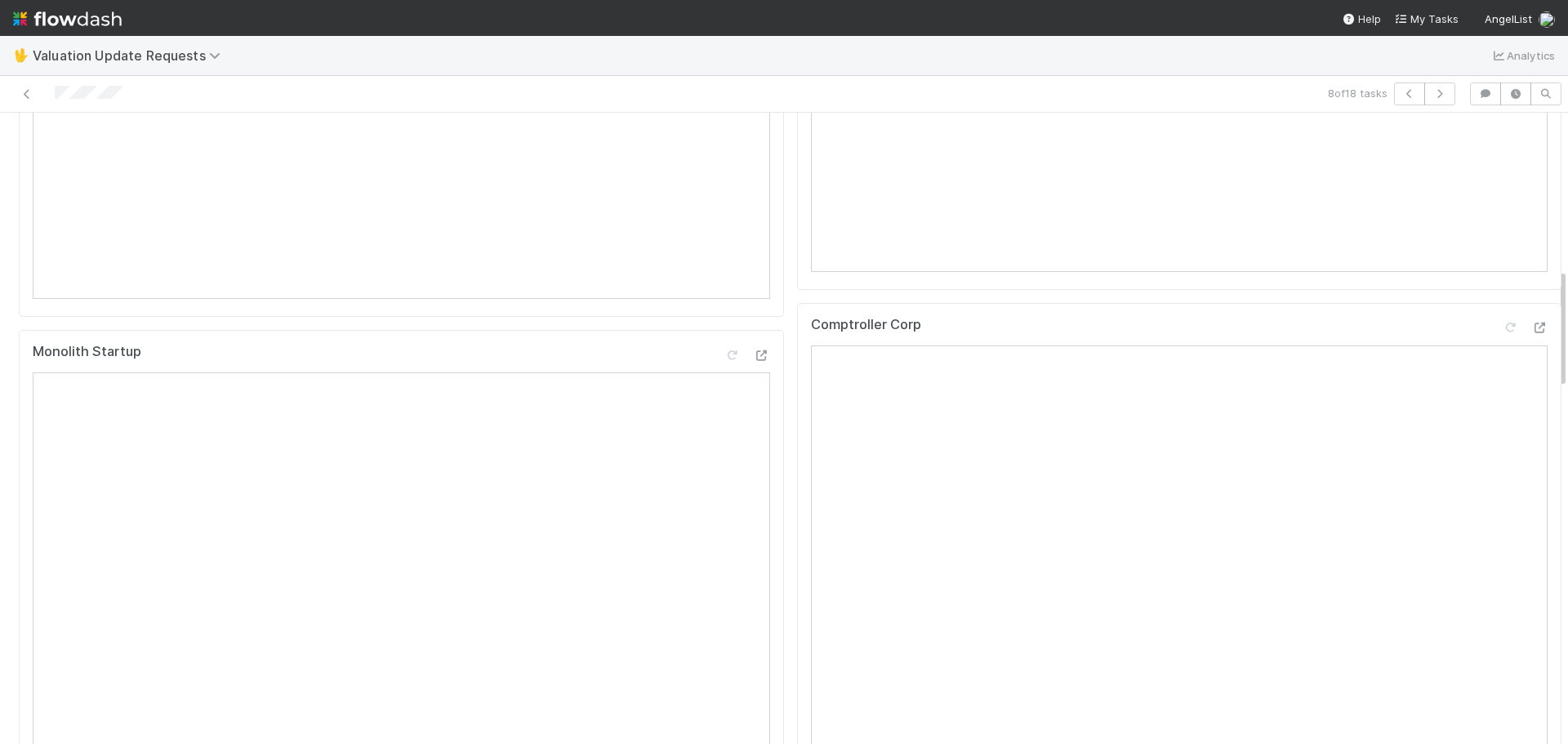
scroll to position [817, 0]
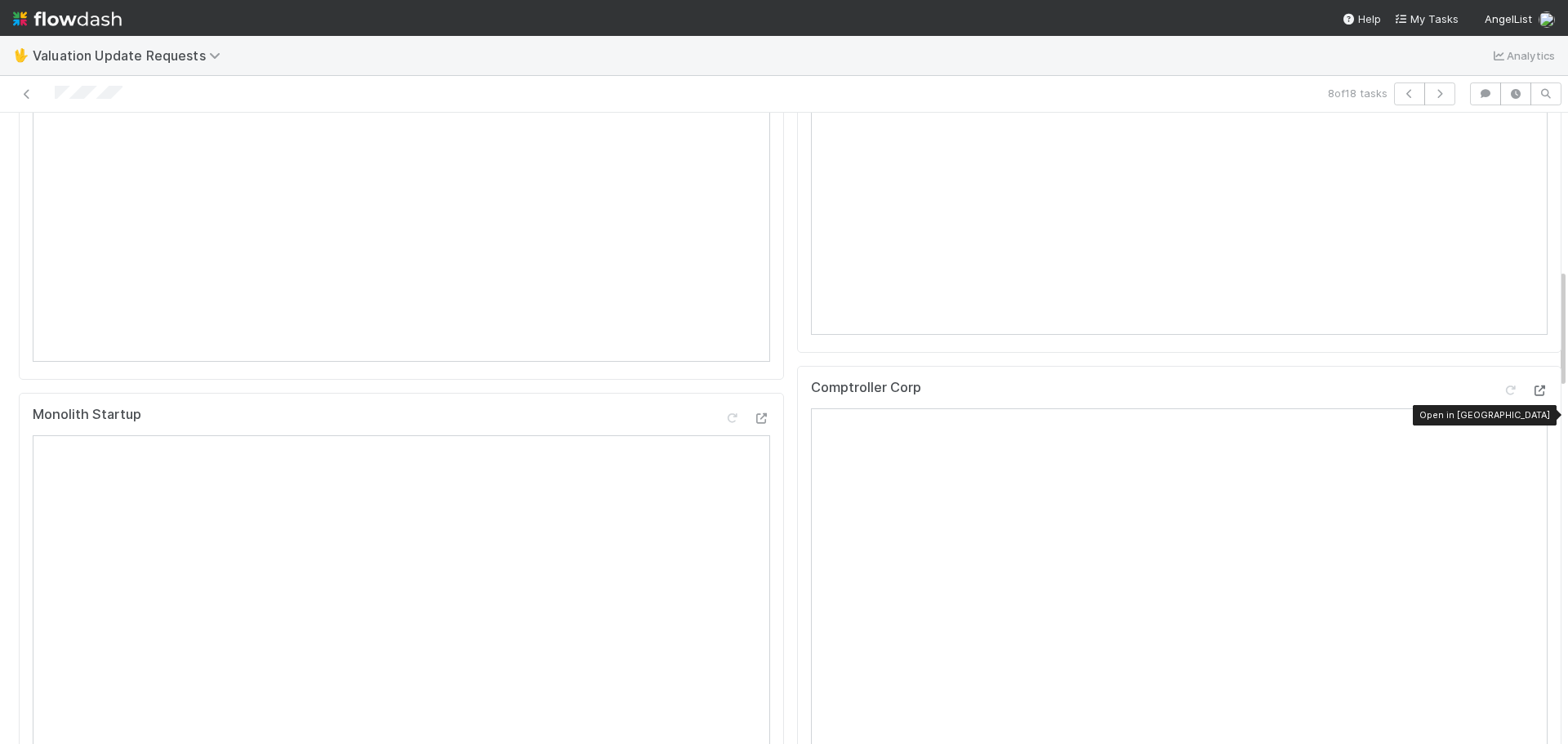
click at [1532, 396] on icon at bounding box center [1539, 391] width 16 height 11
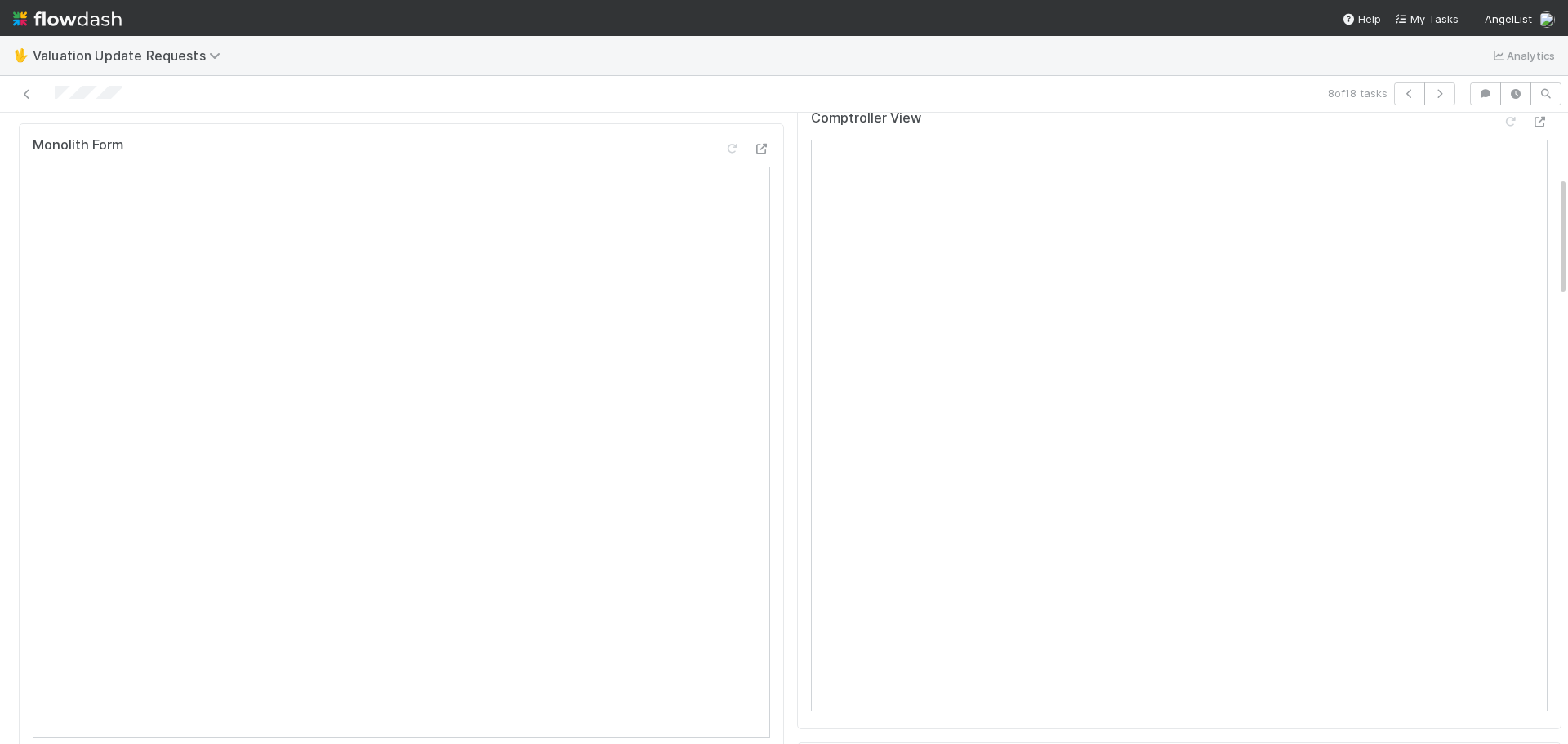
scroll to position [326, 0]
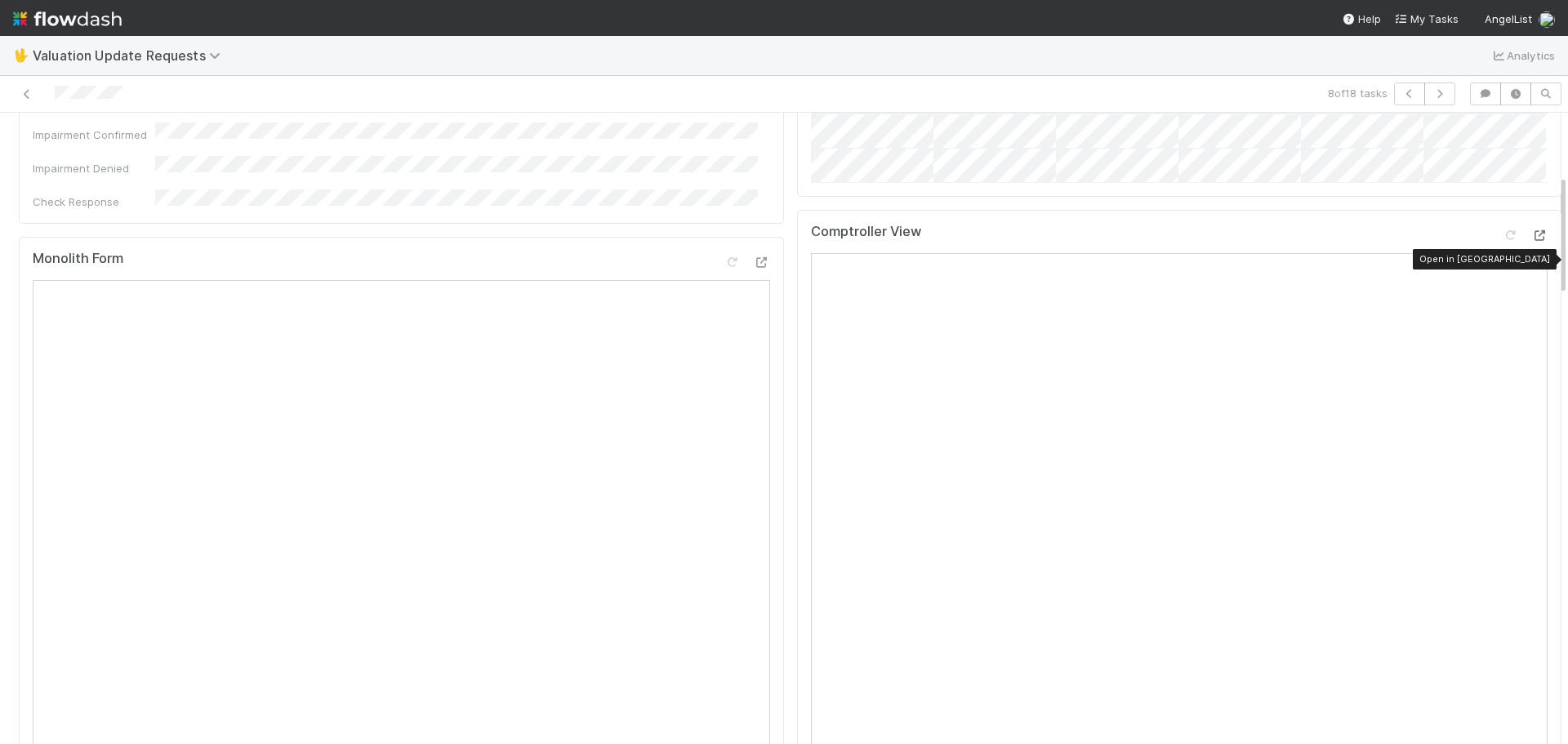
click at [1532, 241] on icon at bounding box center [1539, 236] width 16 height 11
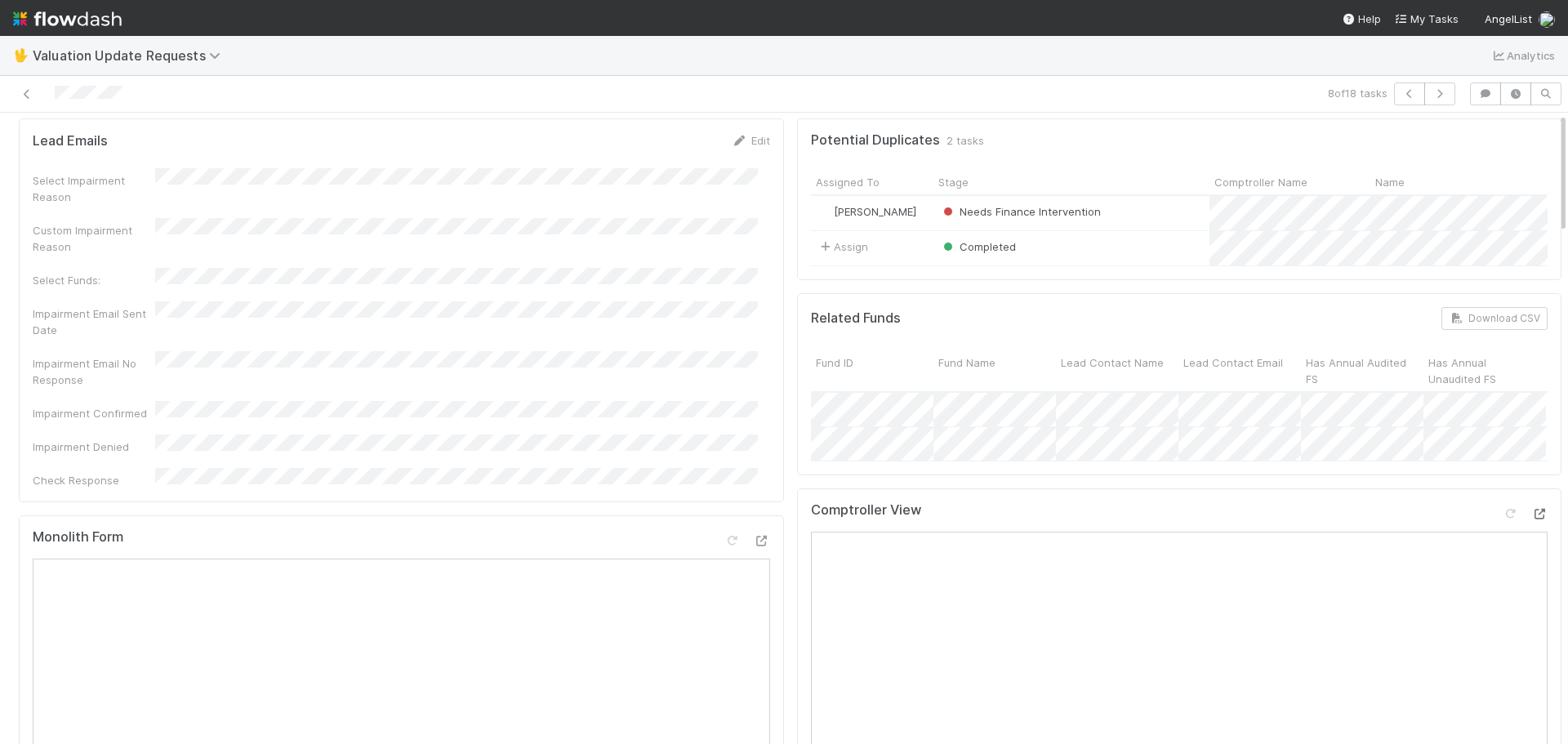
scroll to position [0, 0]
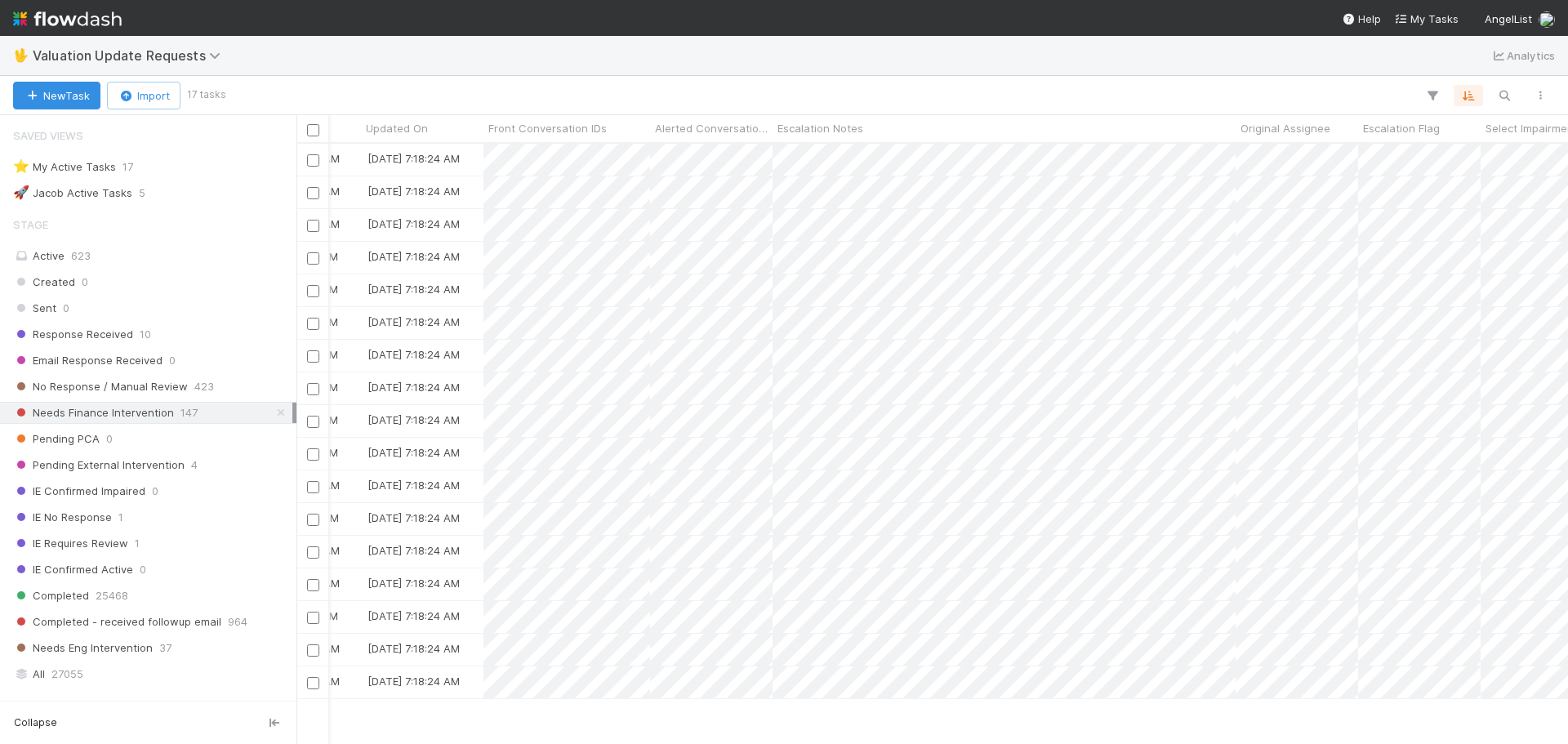
scroll to position [0, 1792]
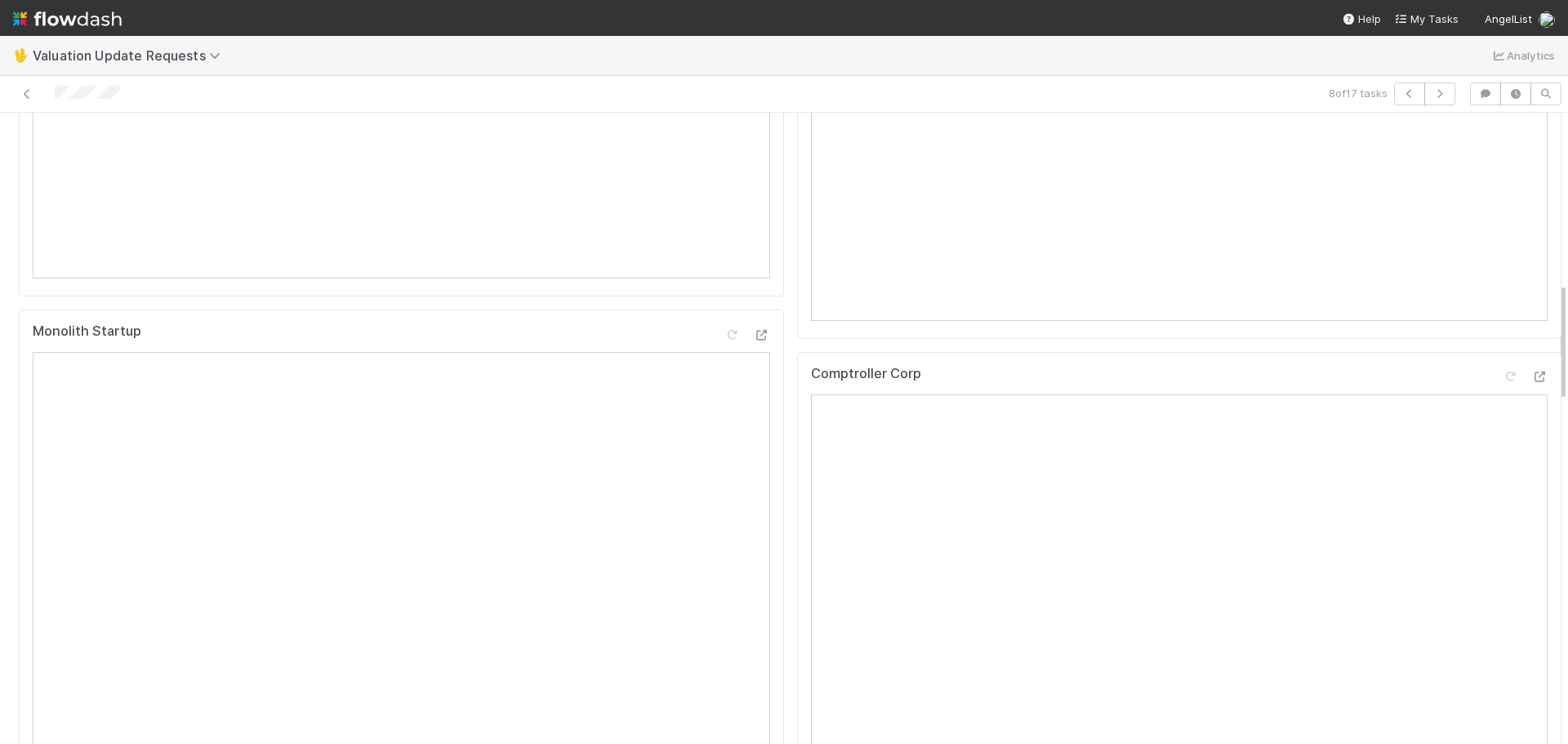
scroll to position [898, 0]
click at [1532, 384] on icon at bounding box center [1539, 378] width 16 height 11
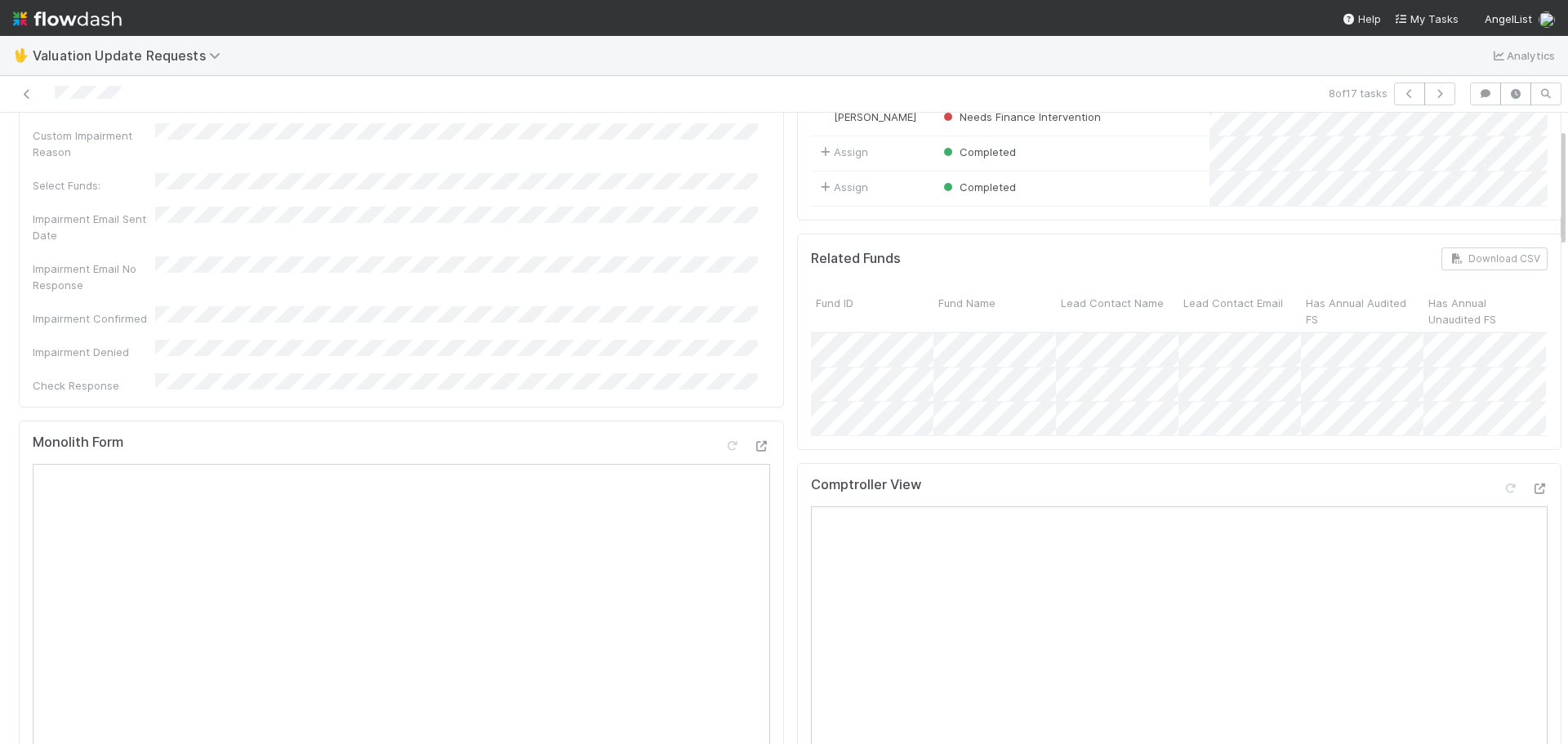
scroll to position [81, 0]
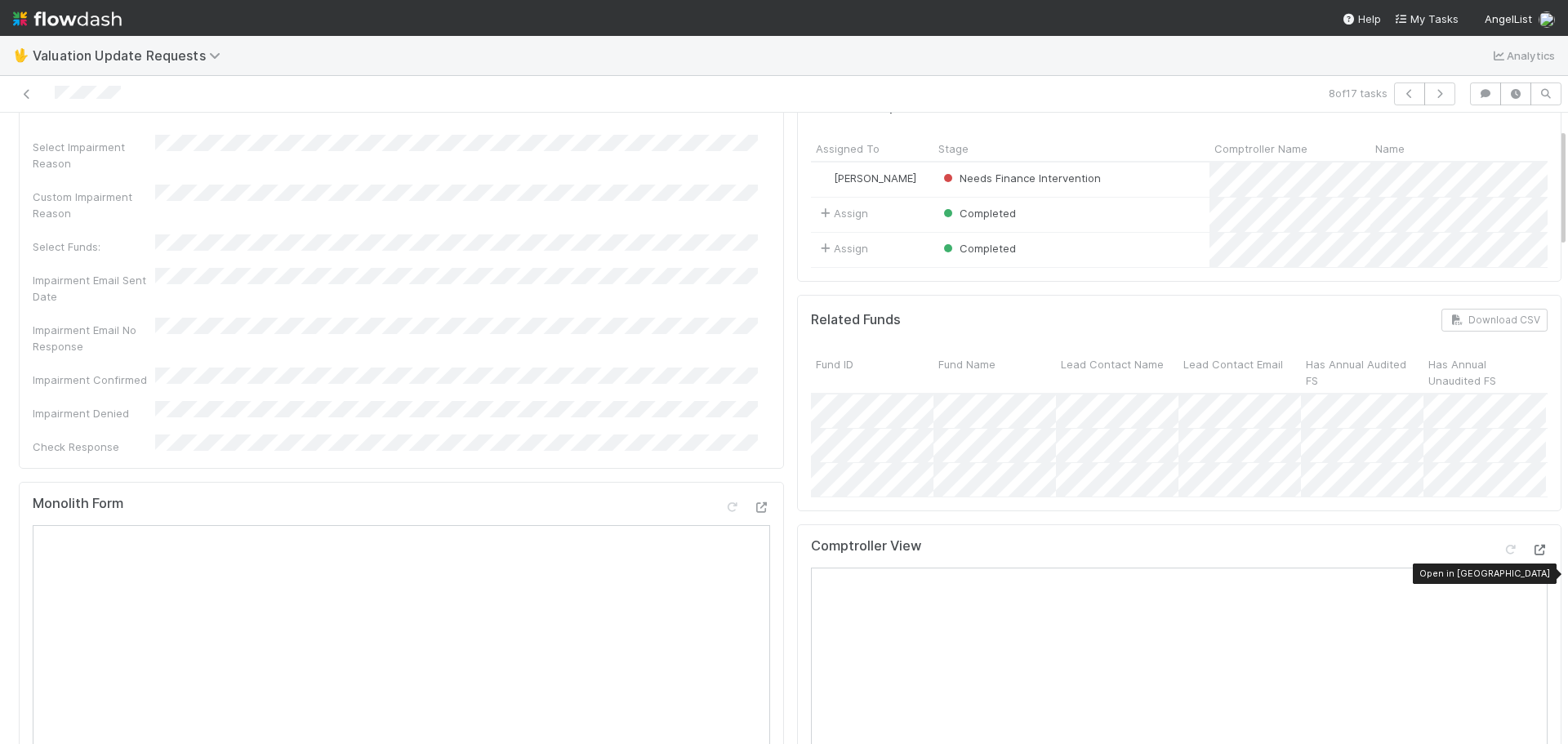
click at [1532, 555] on icon at bounding box center [1539, 550] width 16 height 11
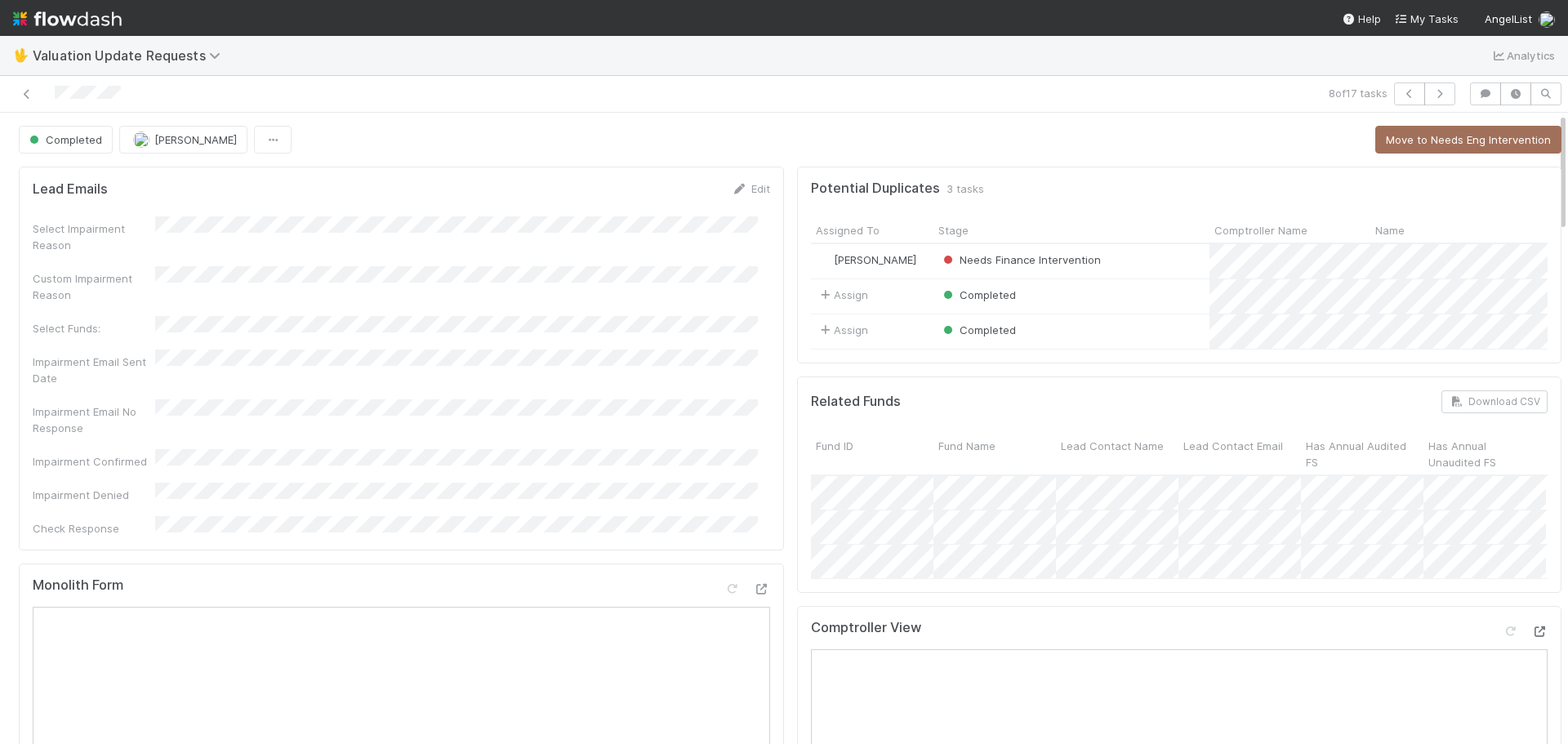
scroll to position [0, 0]
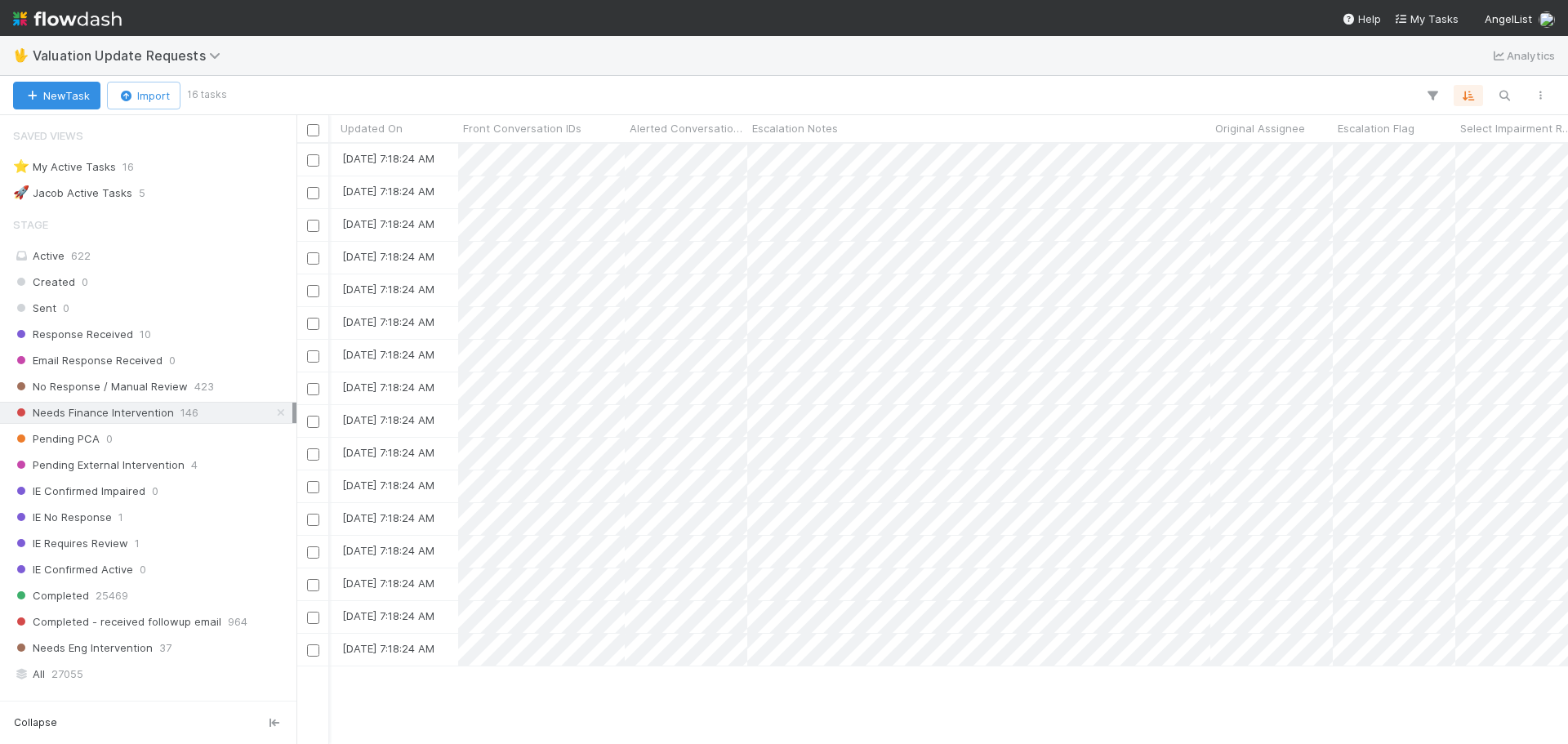
scroll to position [0, 1893]
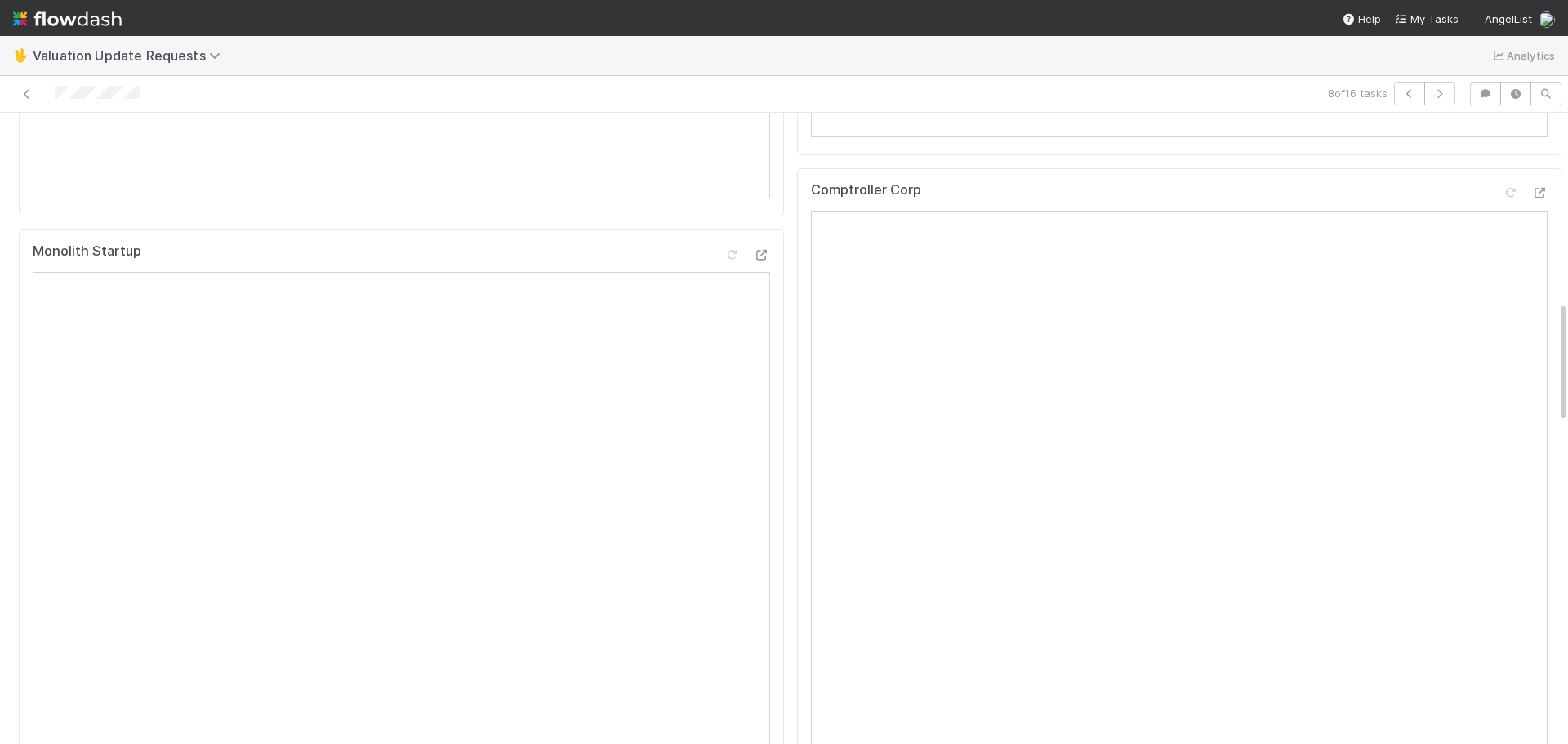
scroll to position [898, 0]
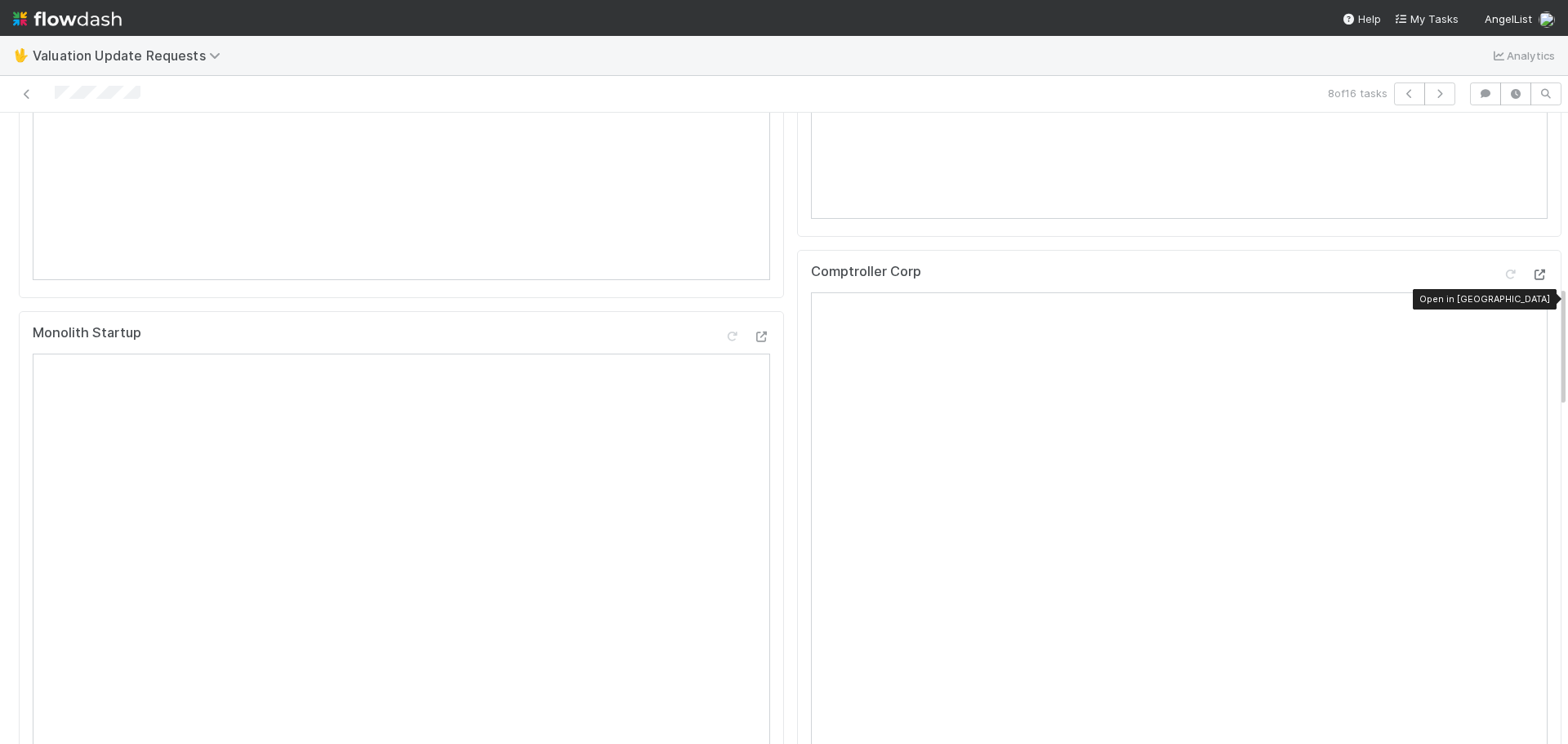
click at [1532, 280] on icon at bounding box center [1539, 275] width 16 height 11
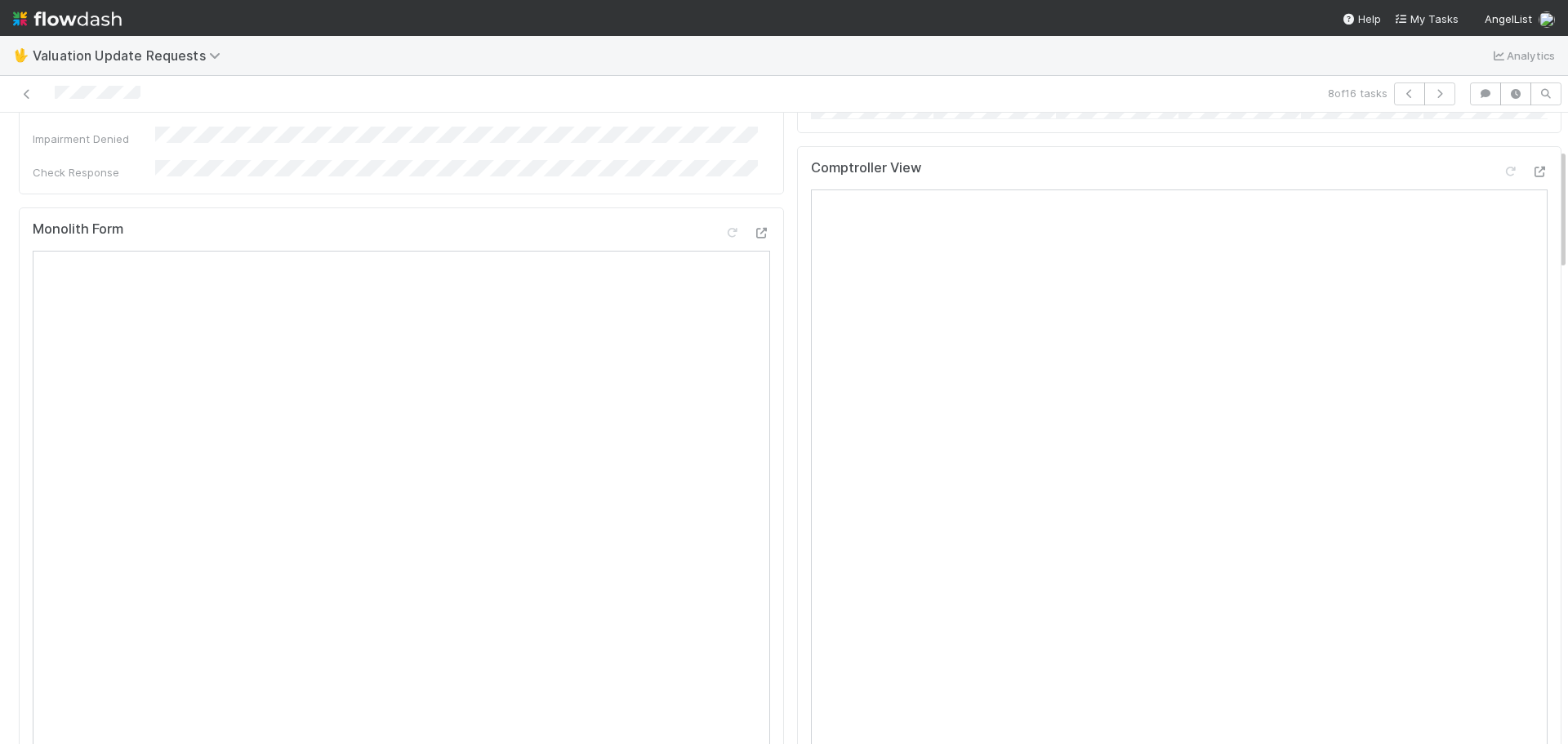
scroll to position [164, 0]
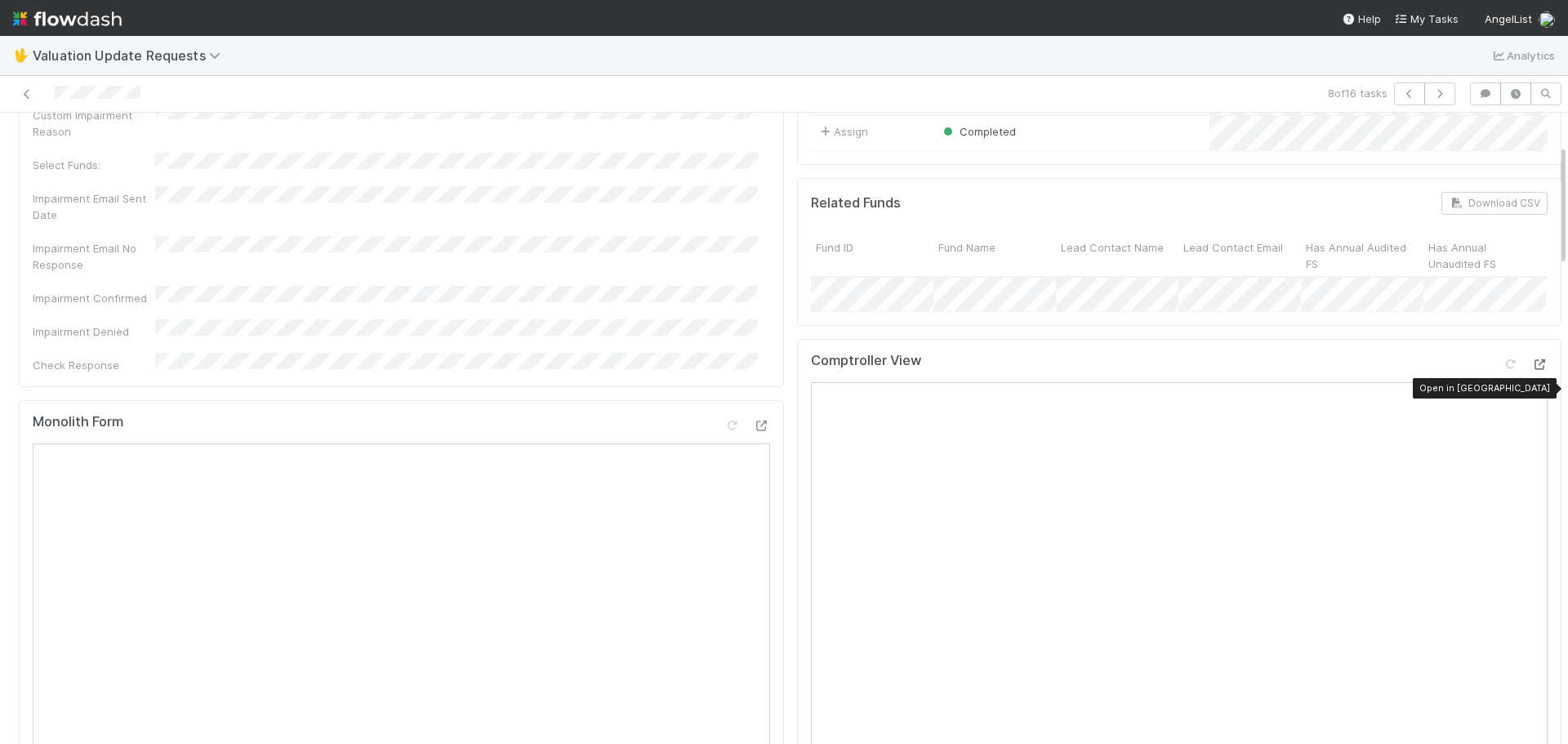
click at [1532, 370] on icon at bounding box center [1539, 364] width 16 height 11
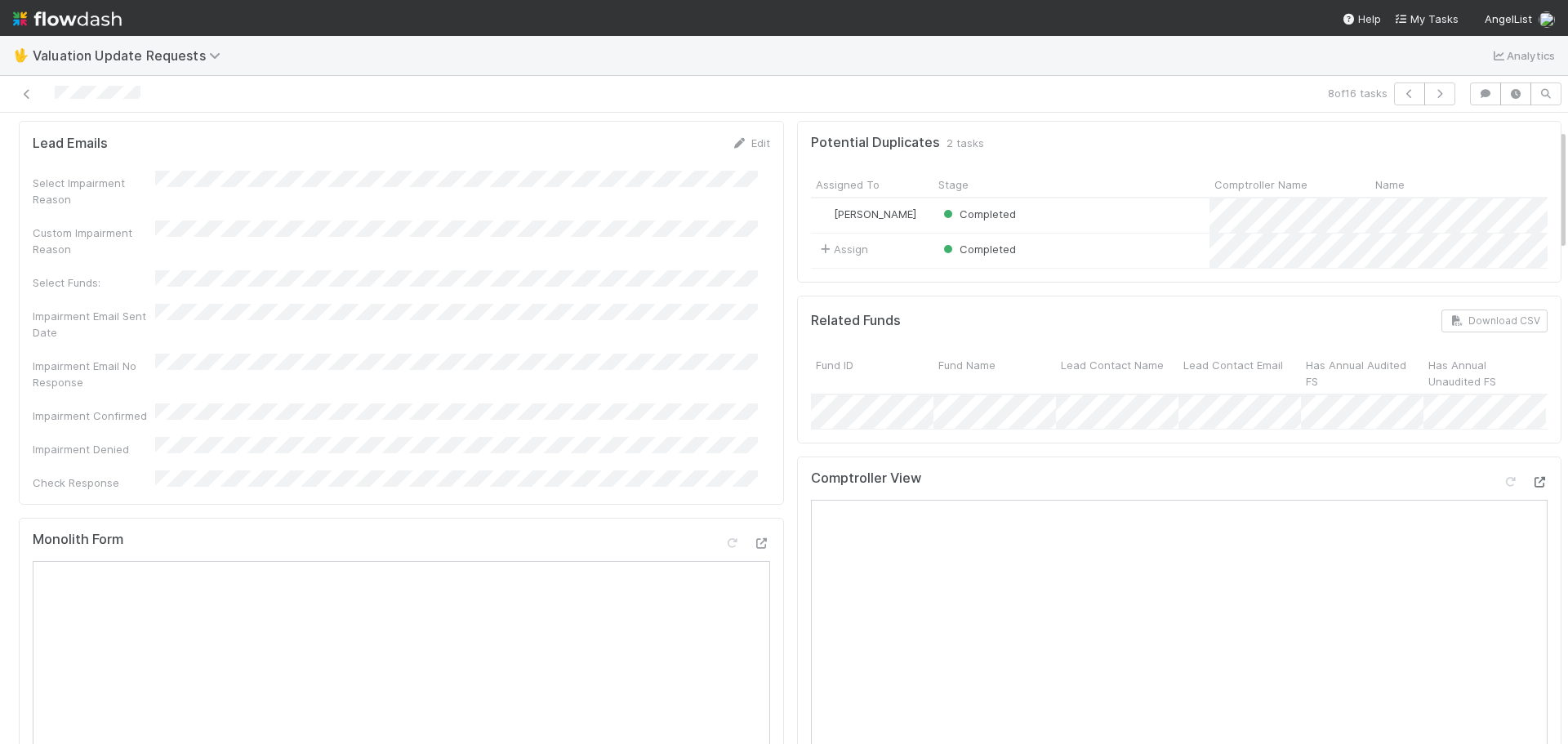
scroll to position [0, 0]
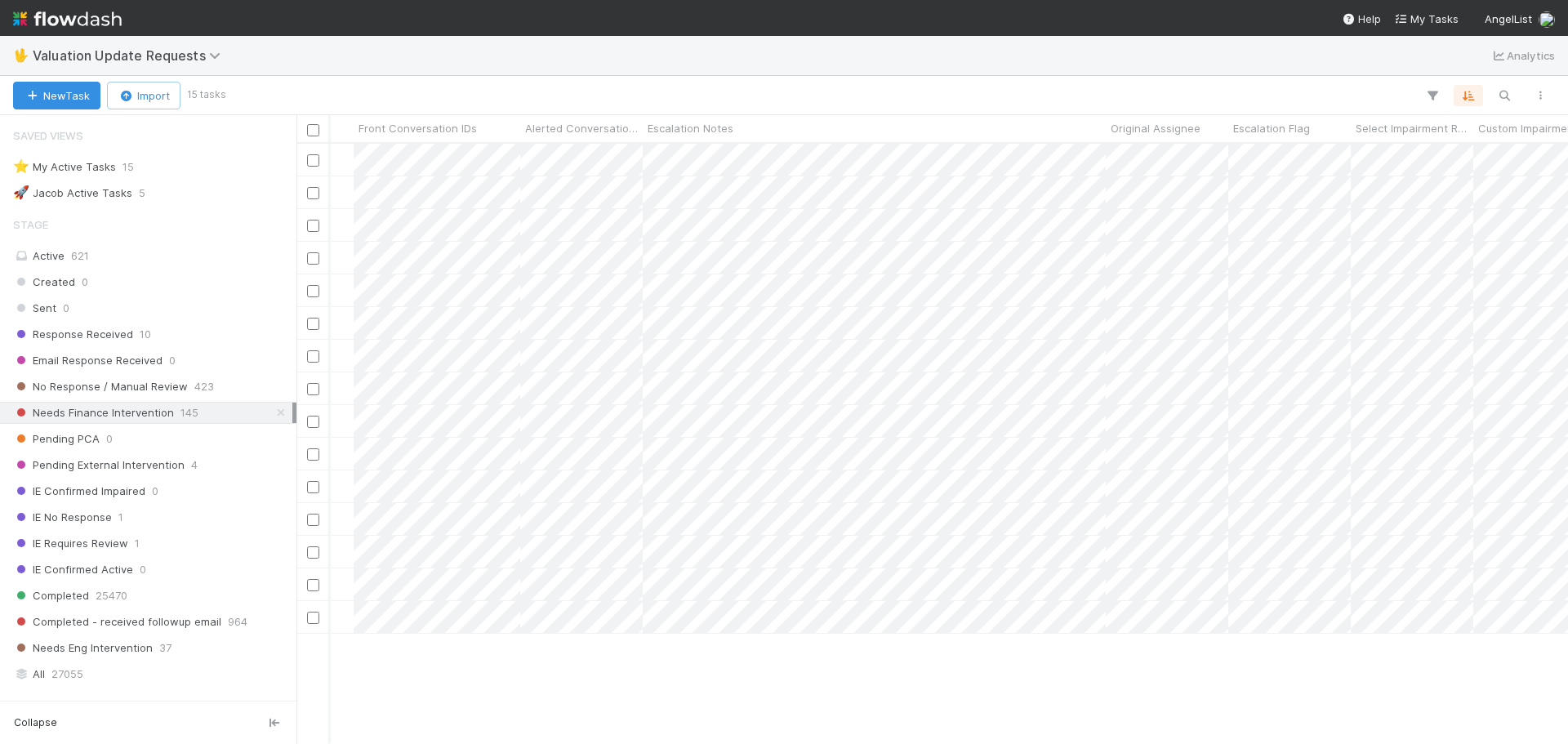
scroll to position [0, 1921]
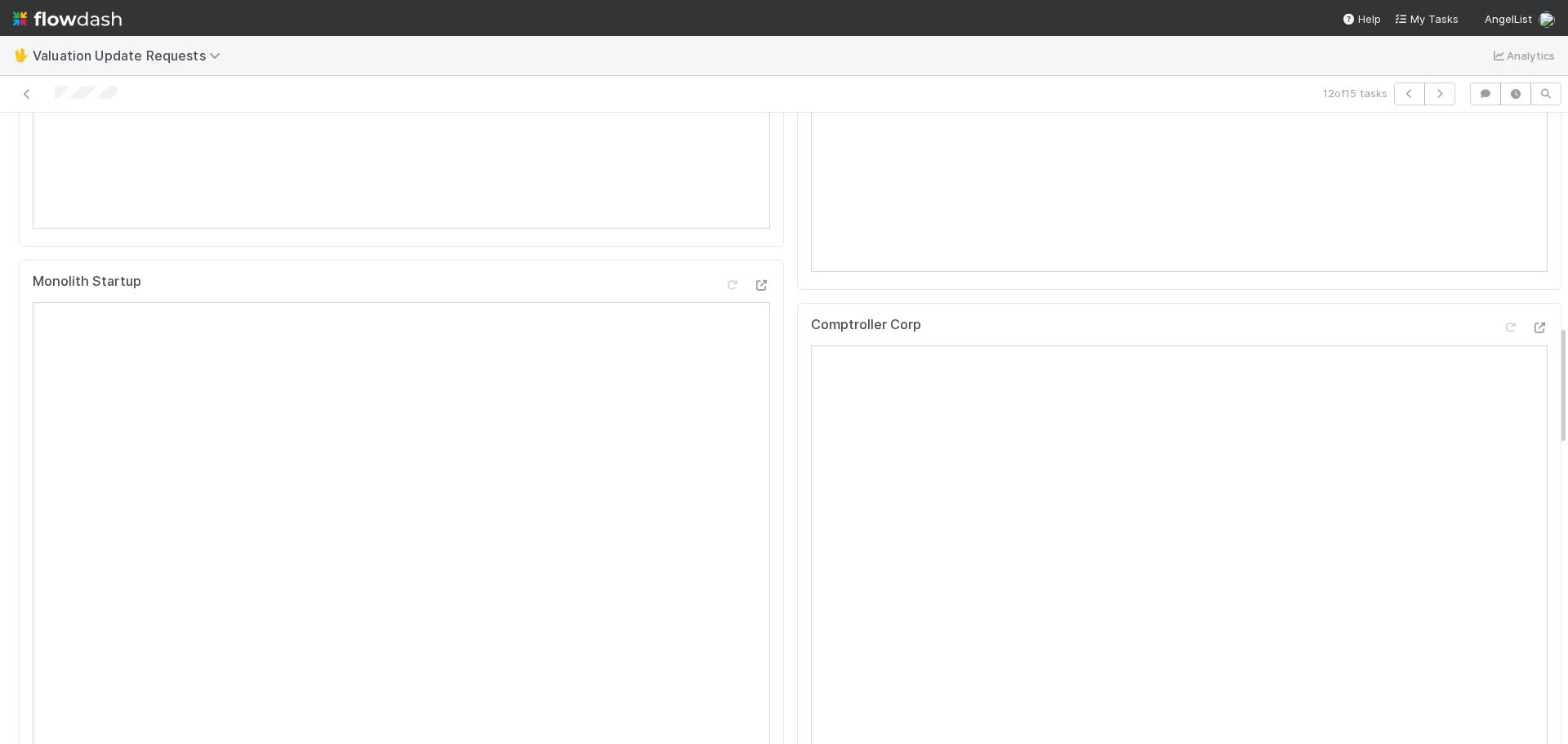
scroll to position [1143, 0]
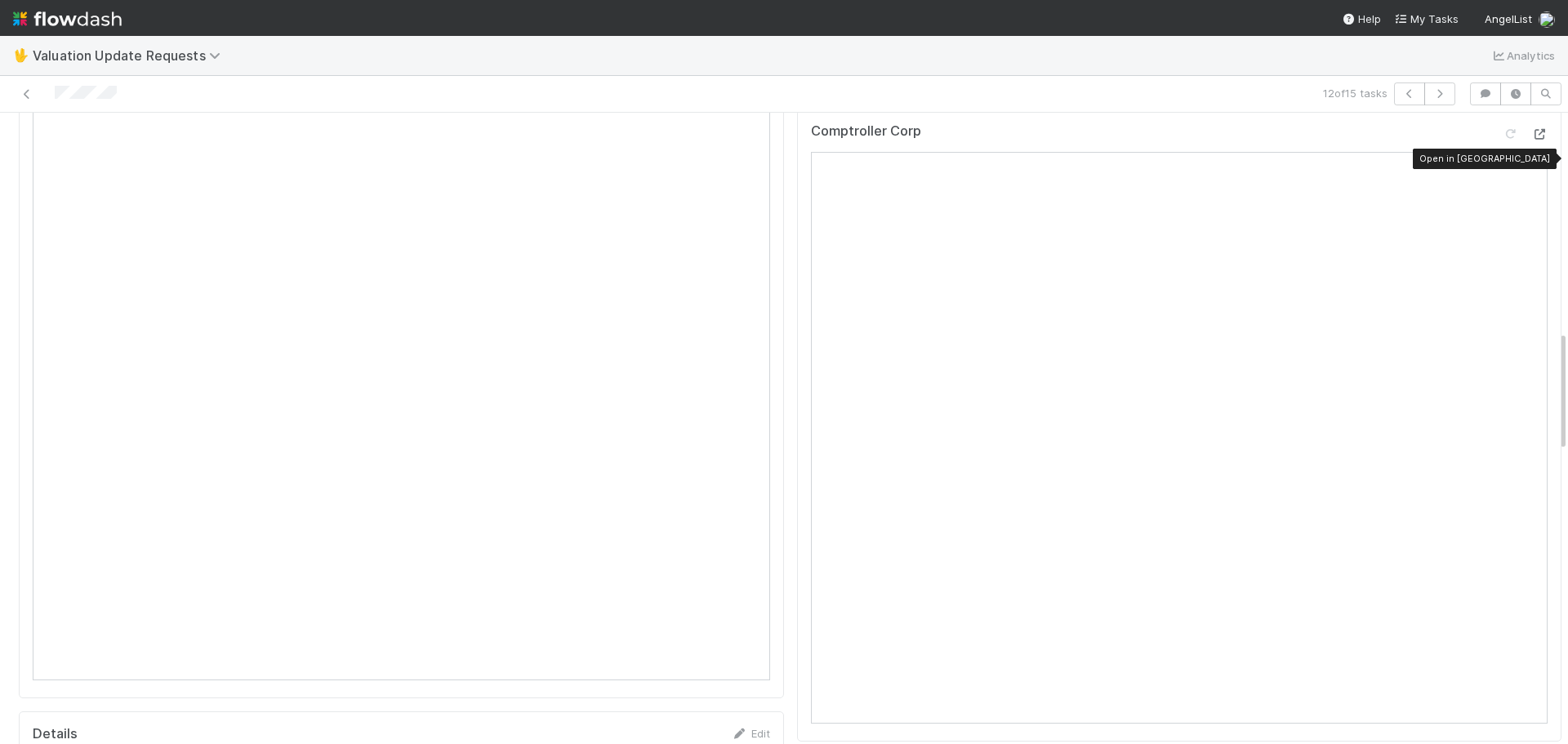
click at [1532, 140] on icon at bounding box center [1539, 134] width 16 height 11
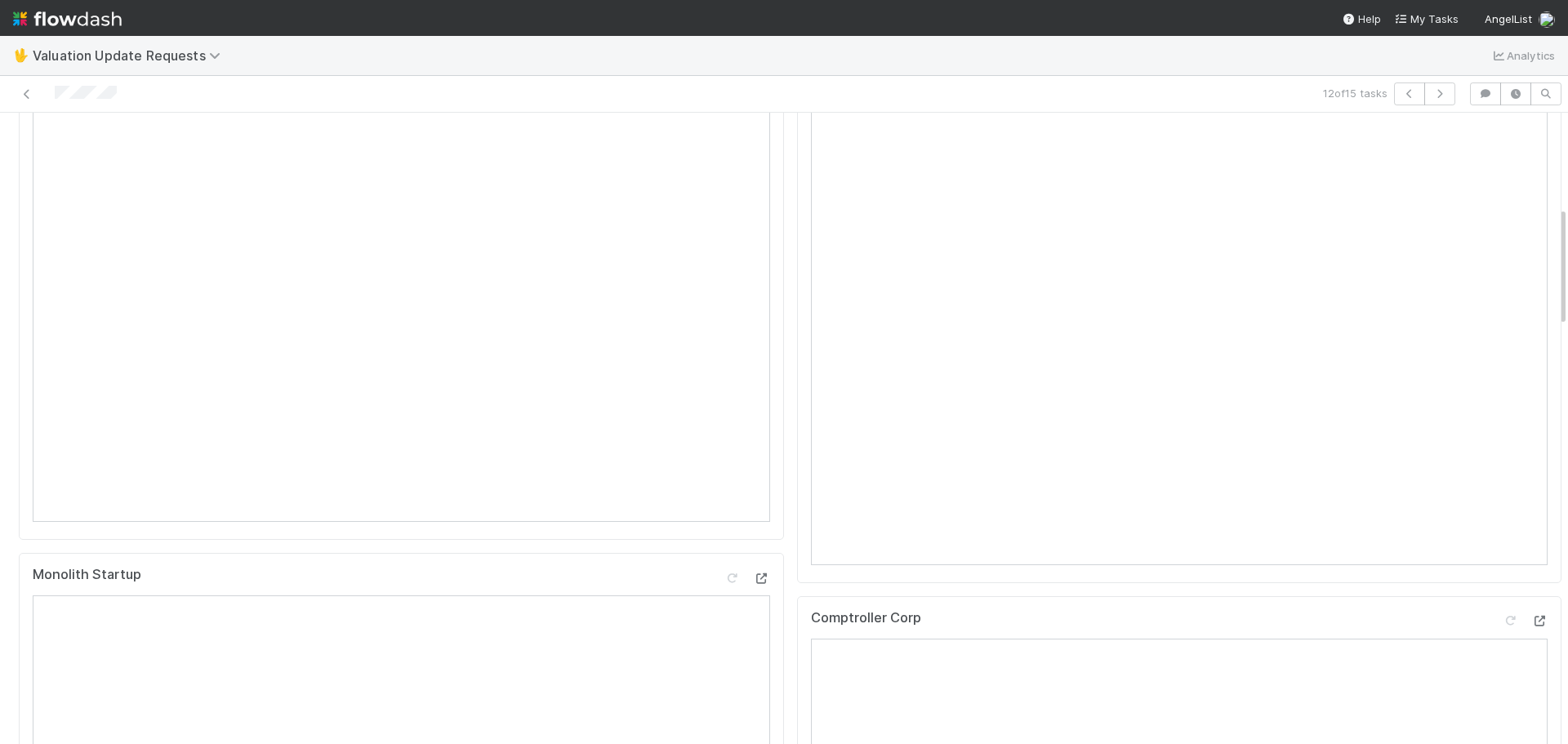
scroll to position [490, 0]
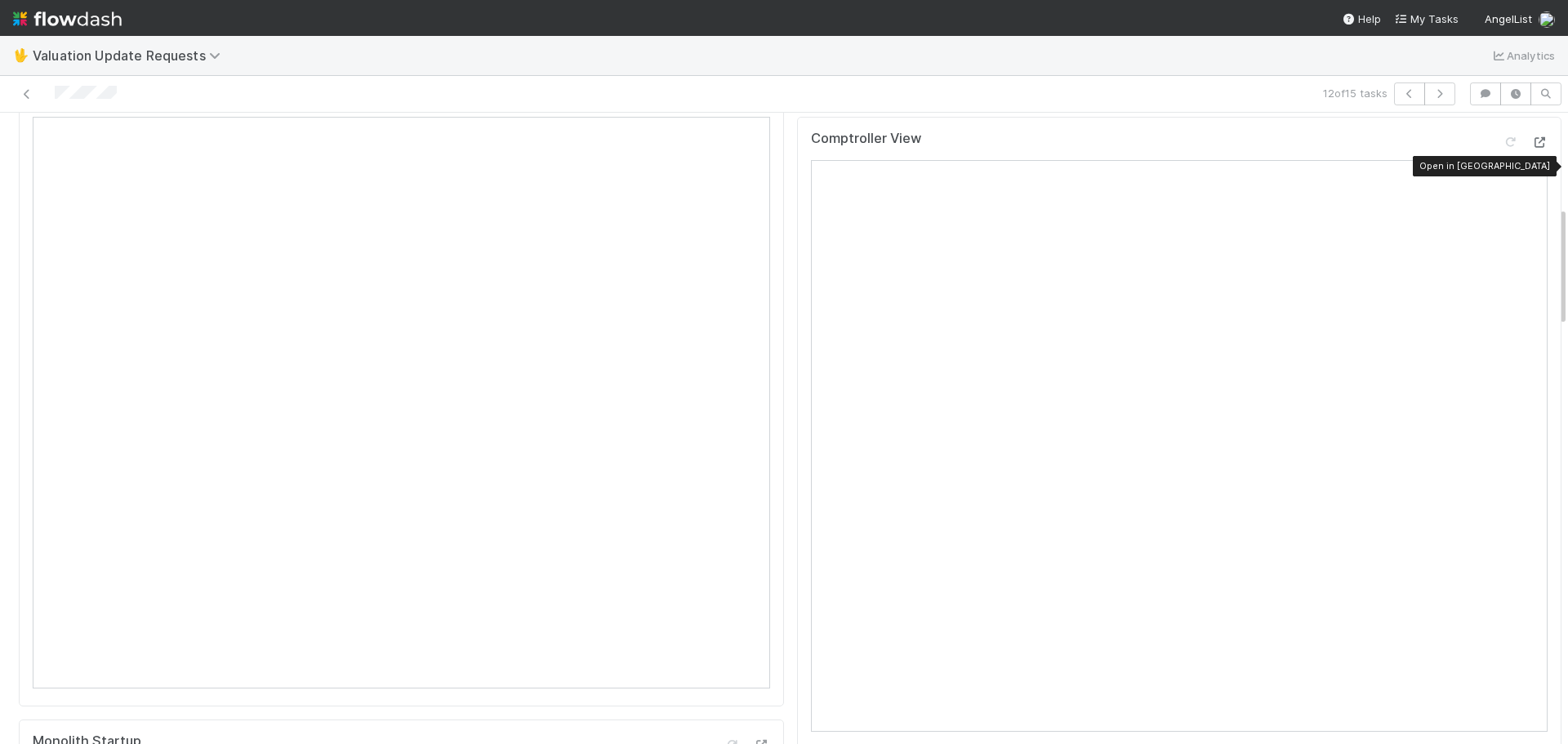
click at [1532, 147] on icon at bounding box center [1539, 142] width 16 height 11
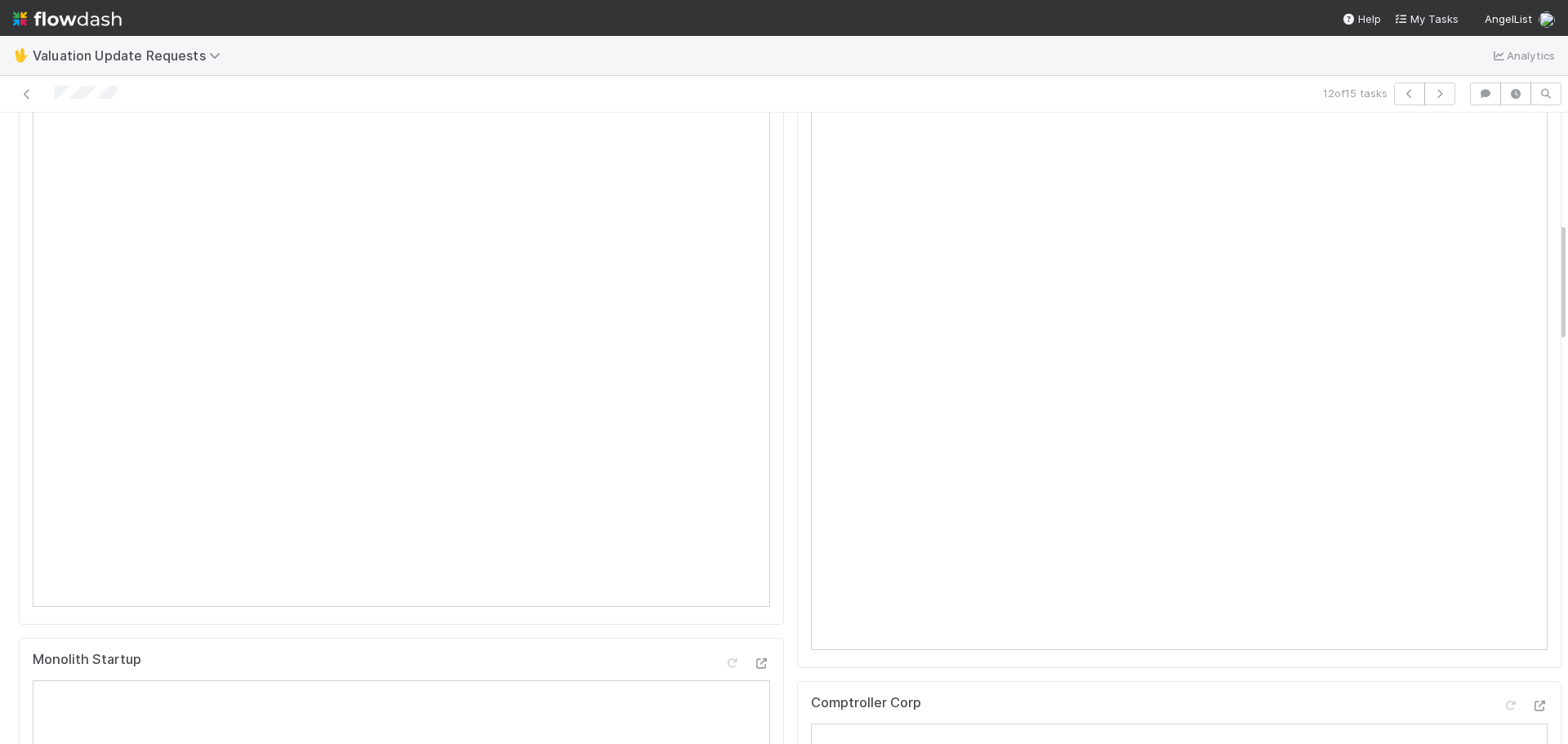
scroll to position [0, 0]
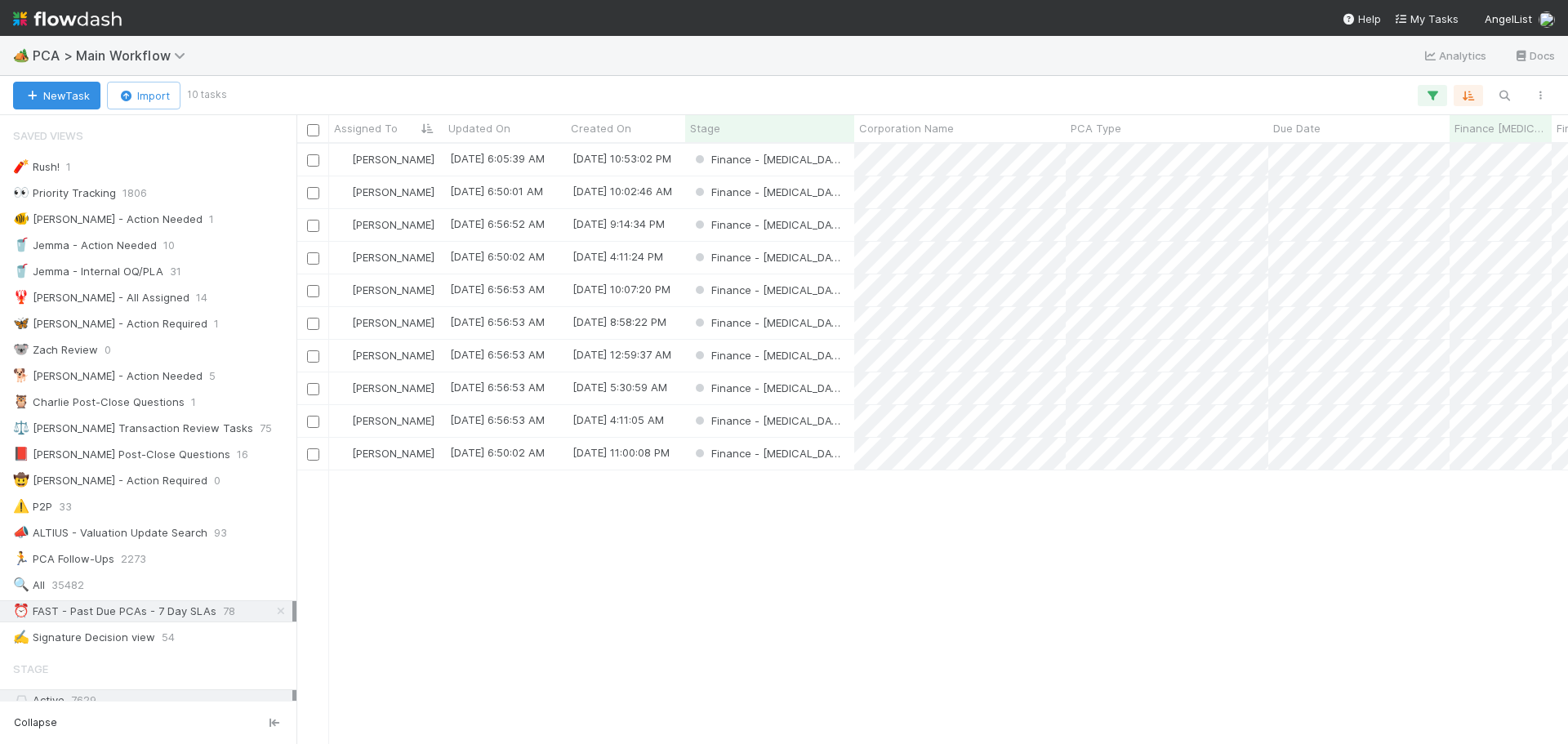
scroll to position [588, 1259]
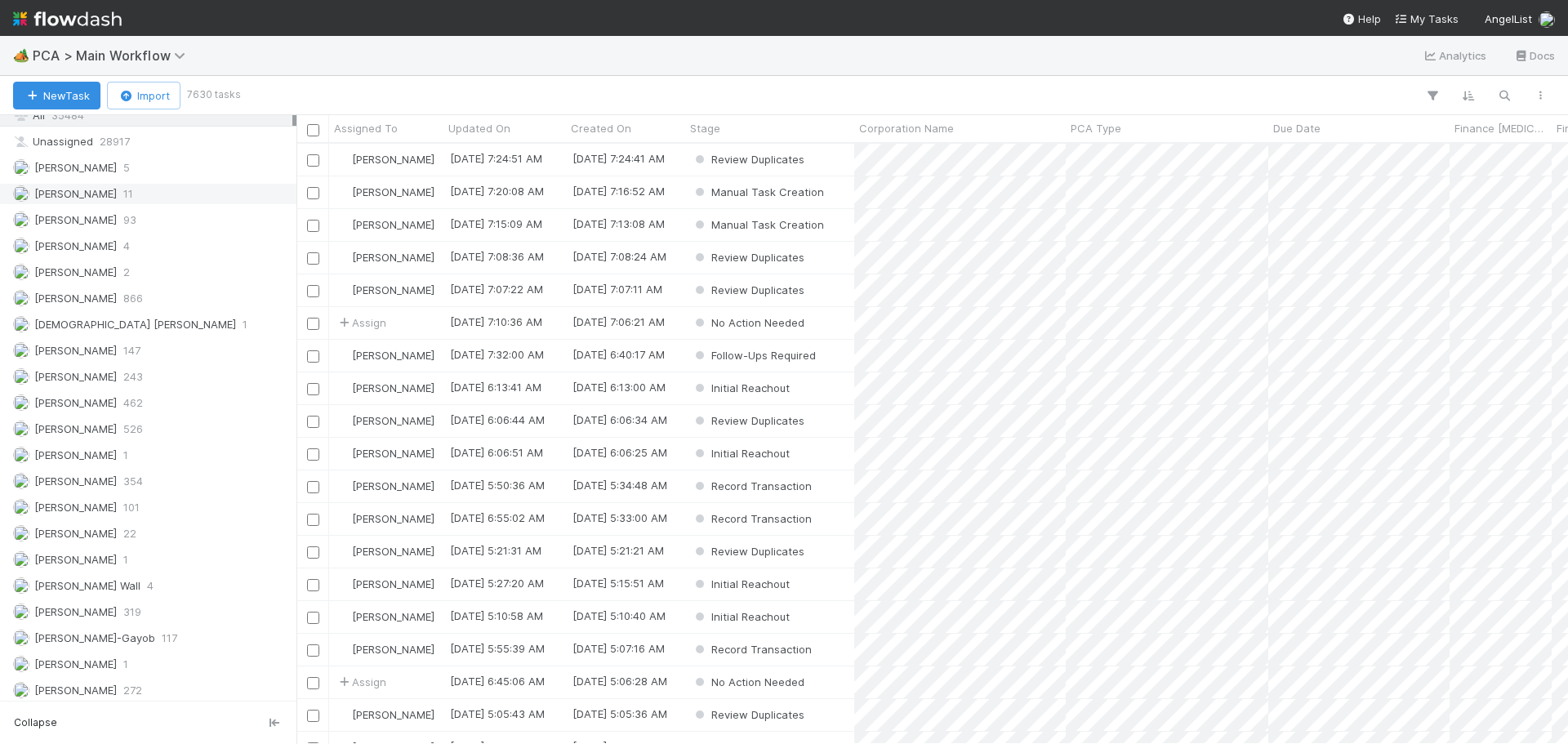
scroll to position [1724, 0]
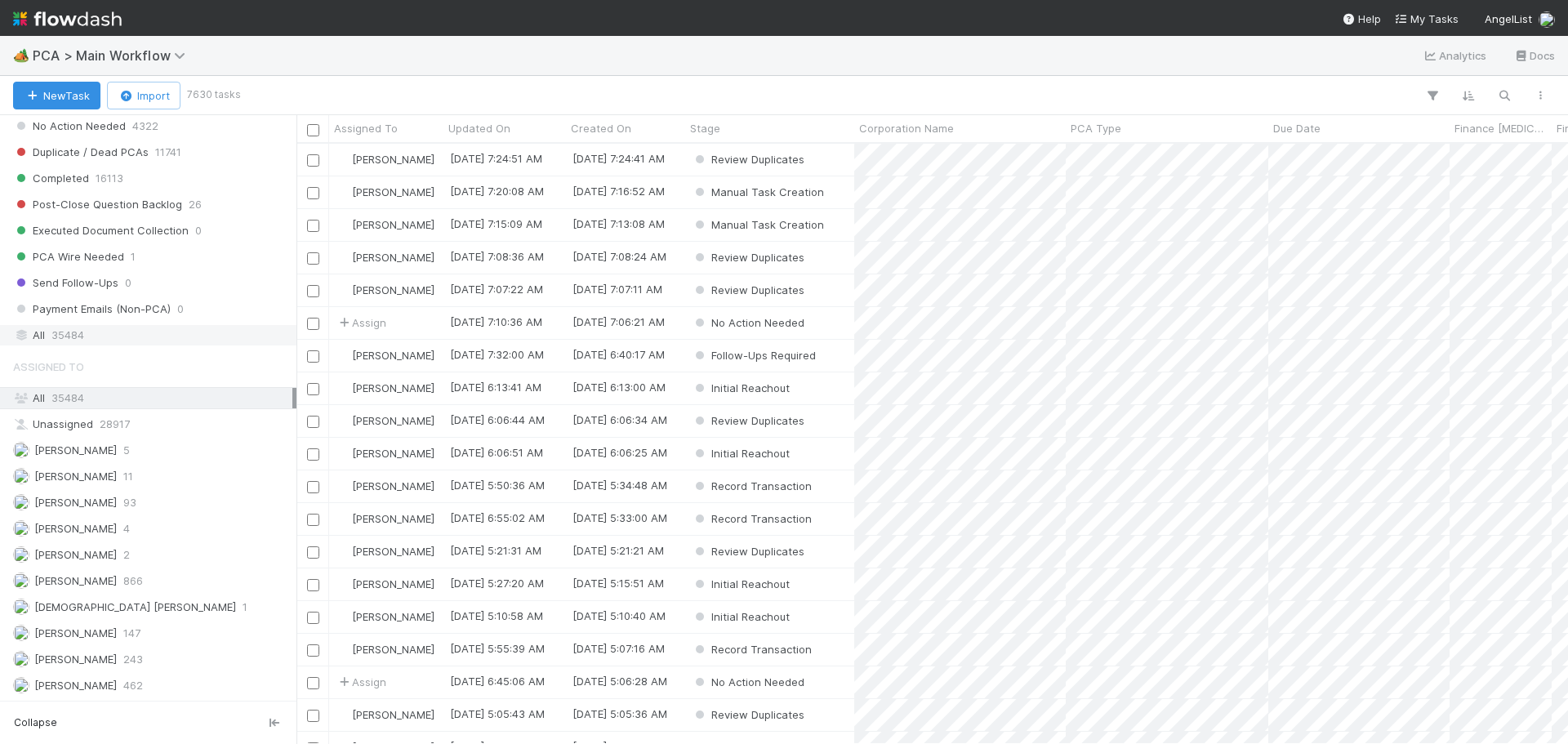
click at [127, 339] on div "All 35484" at bounding box center [153, 336] width 280 height 20
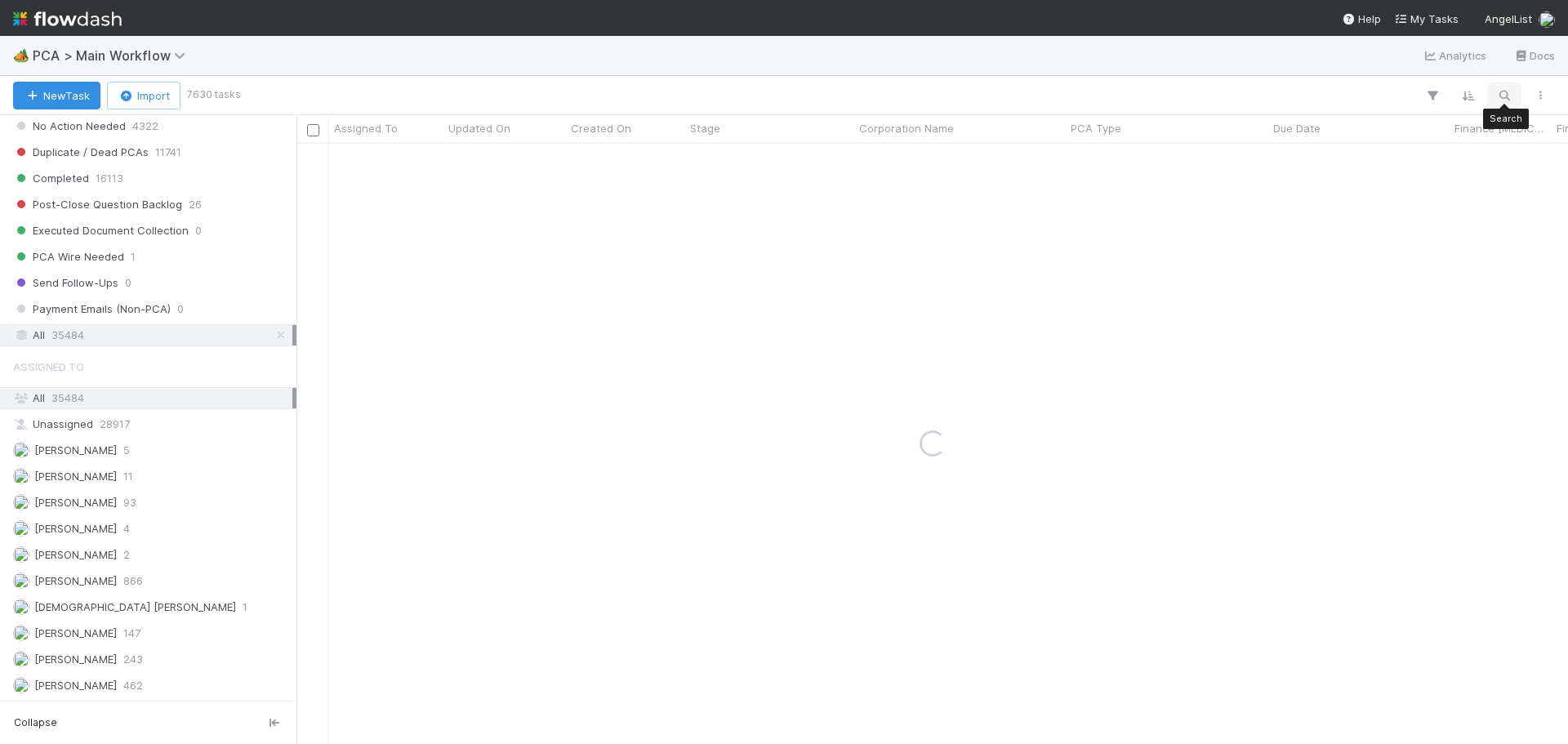
click at [1504, 86] on button "button" at bounding box center [1504, 95] width 30 height 21
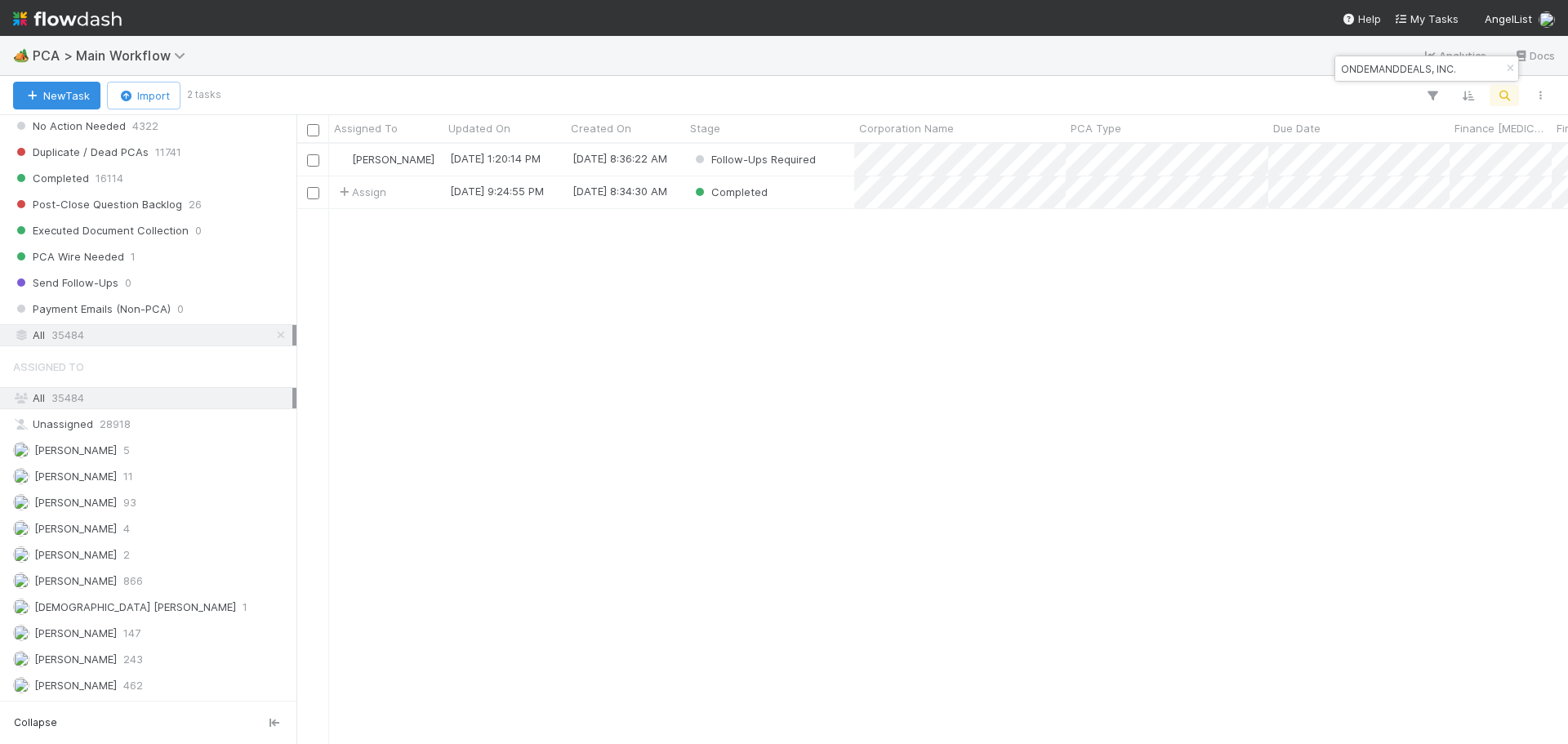
scroll to position [588, 1259]
type input "ONDEMANDDEALS, INC."
click at [814, 161] on span "Follow-Ups Required" at bounding box center [763, 158] width 104 height 13
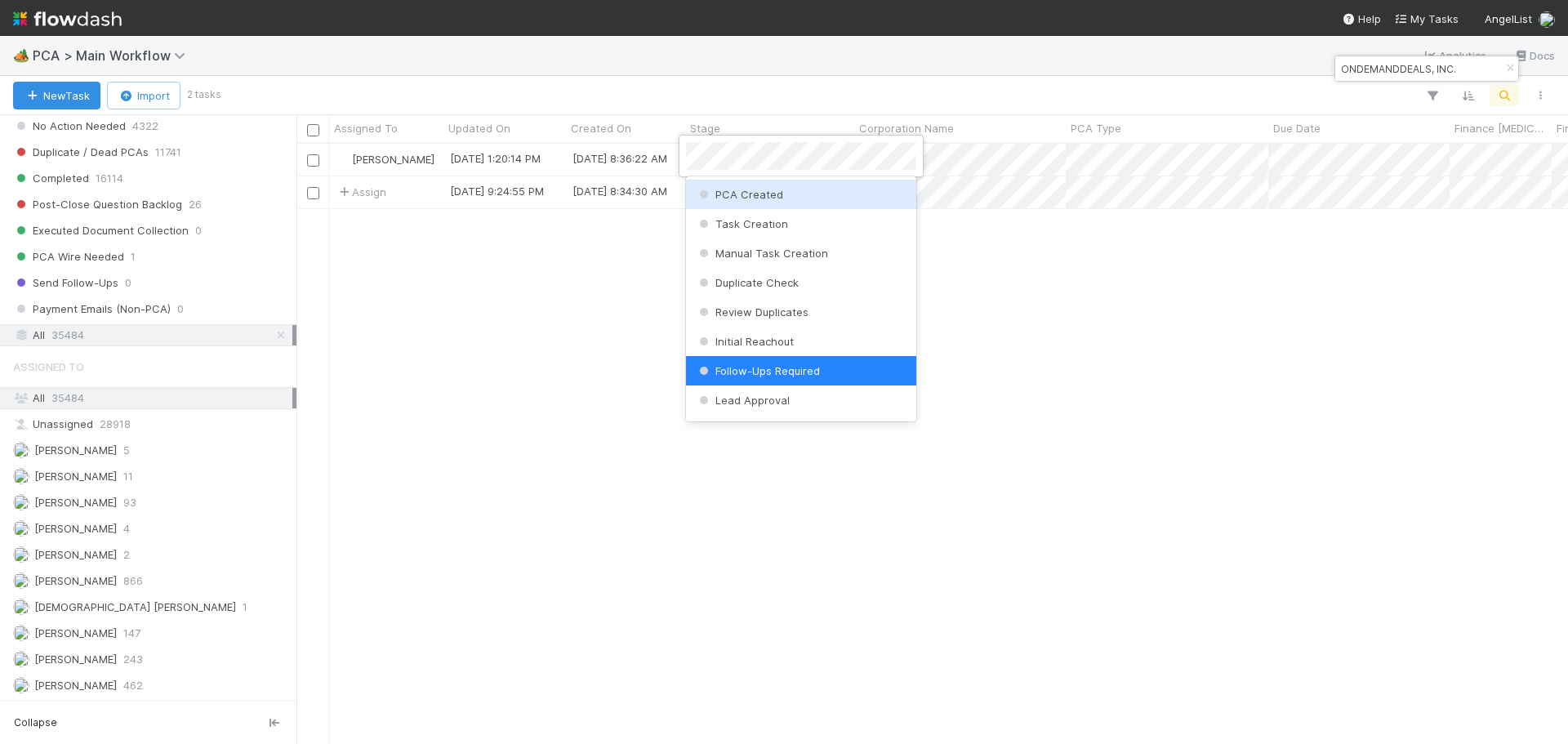
click at [1198, 340] on div at bounding box center [784, 372] width 1568 height 744
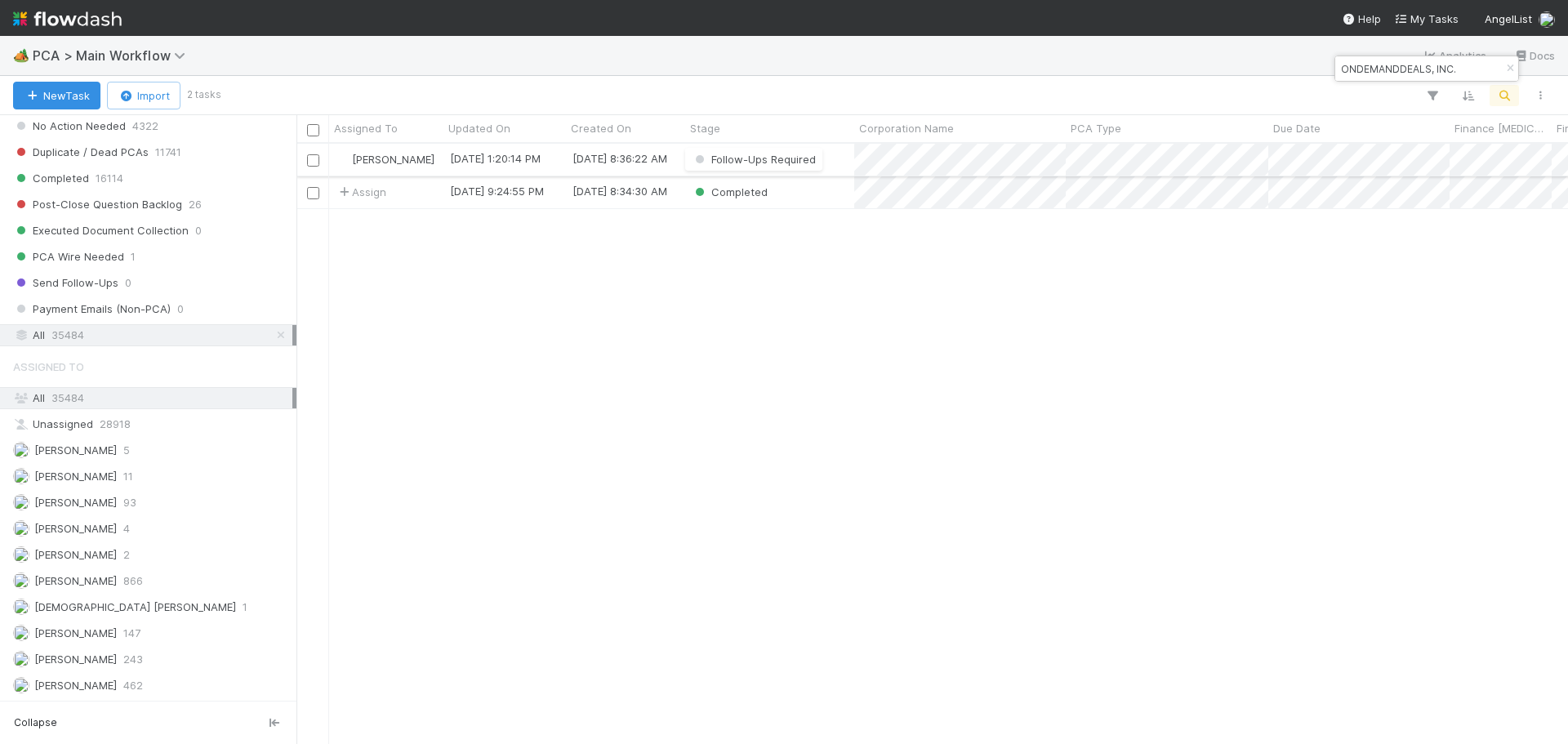
click at [846, 162] on div "Follow-Ups Required" at bounding box center [770, 160] width 169 height 32
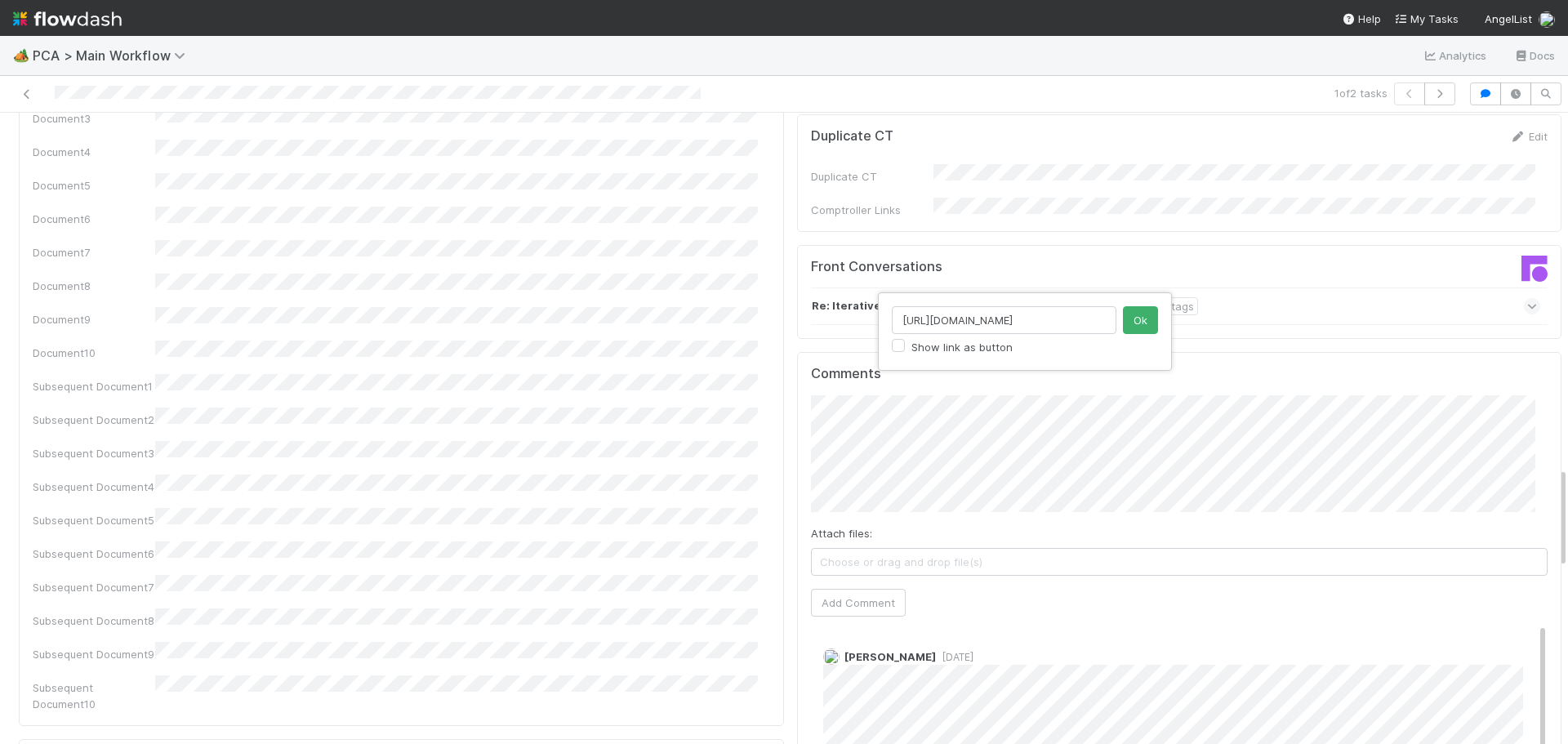
scroll to position [0, 99]
type input "[URL][DOMAIN_NAME]"
click at [1136, 321] on button "Ok" at bounding box center [1140, 319] width 35 height 28
click at [848, 589] on button "Add Comment" at bounding box center [859, 602] width 95 height 28
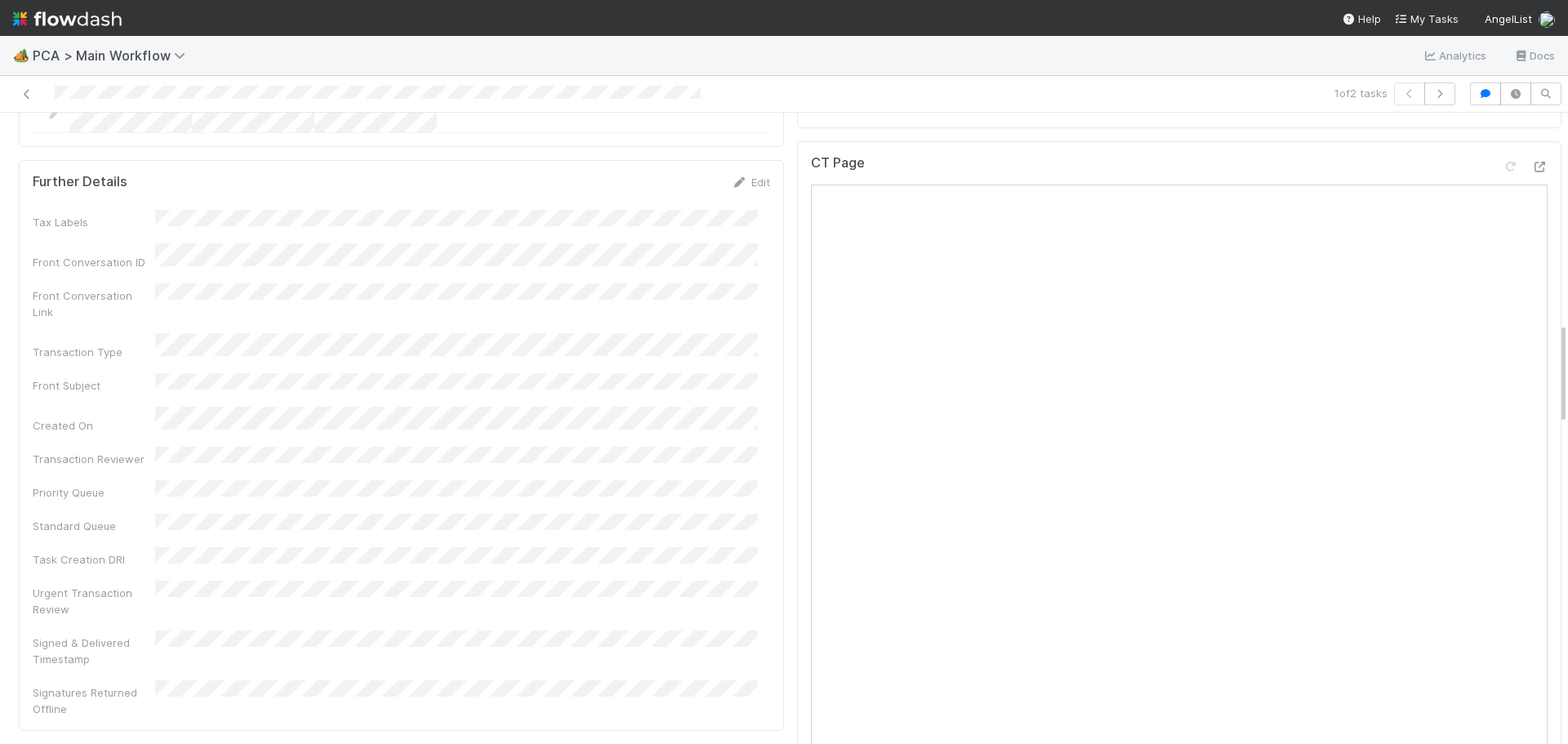
scroll to position [1307, 0]
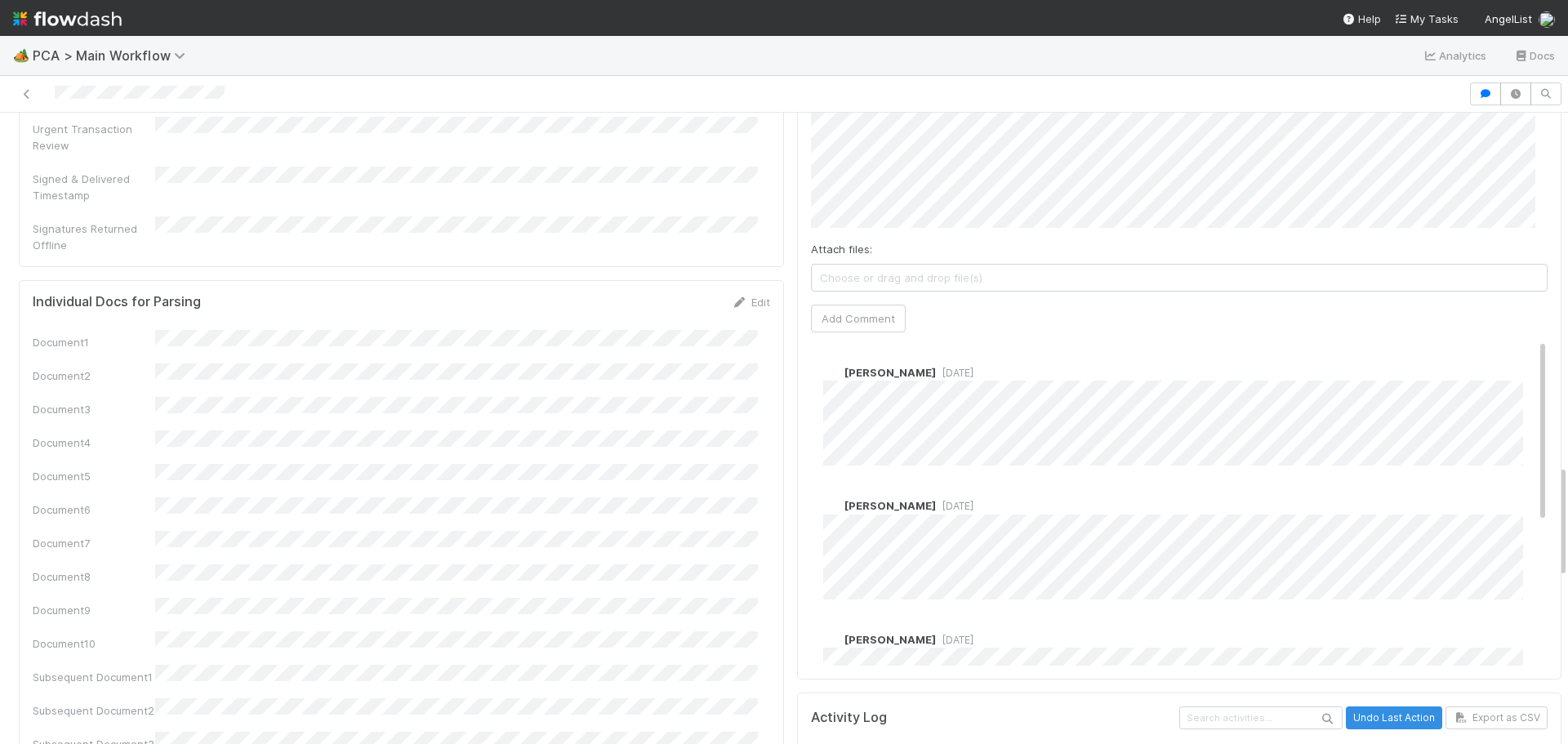
scroll to position [1960, 0]
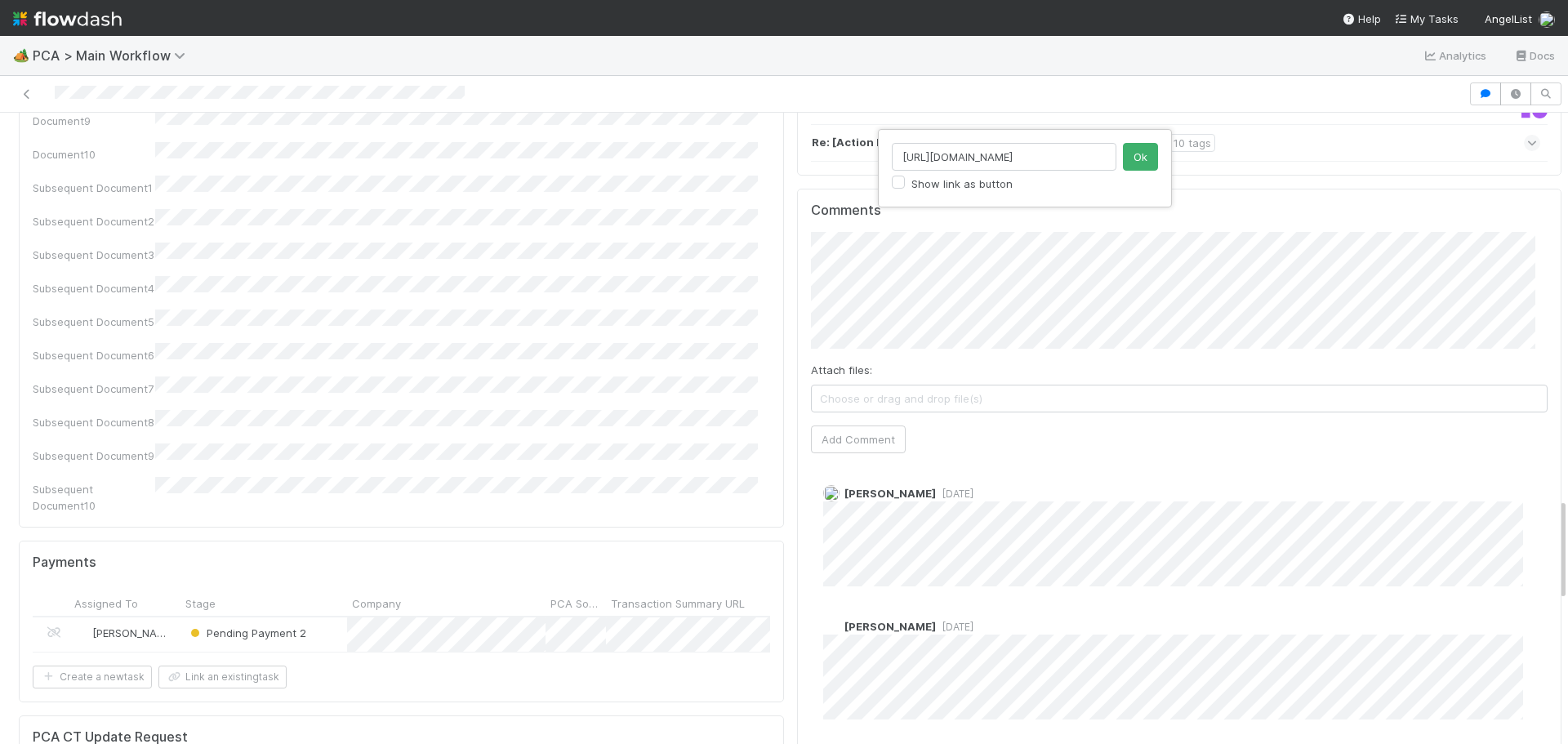
scroll to position [0, 107]
type input "https://pitchbook.com/profiles/company/513015-22#overview"
click at [1146, 157] on button "Ok" at bounding box center [1140, 157] width 35 height 28
click at [850, 425] on button "Add Comment" at bounding box center [859, 439] width 95 height 28
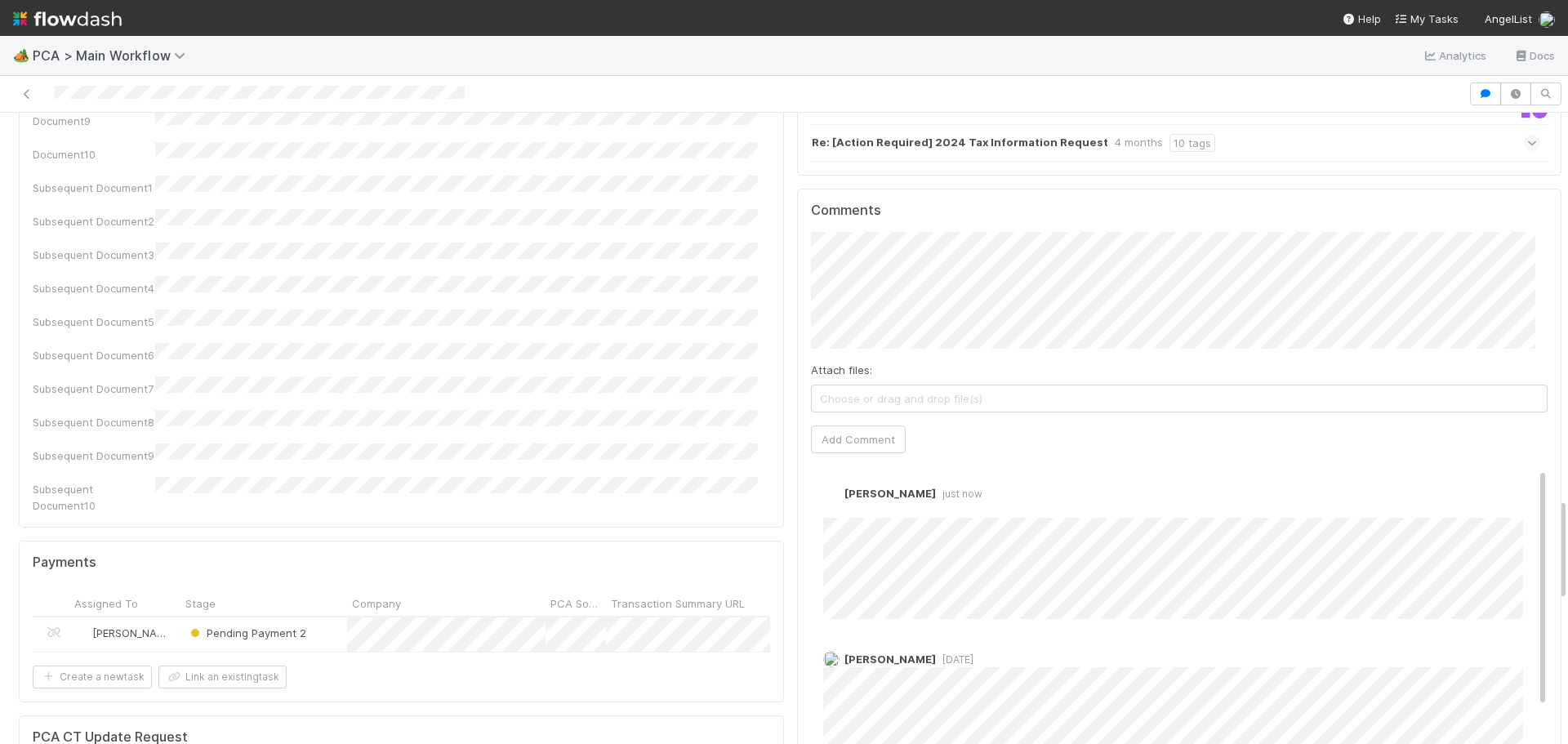
scroll to position [119, 0]
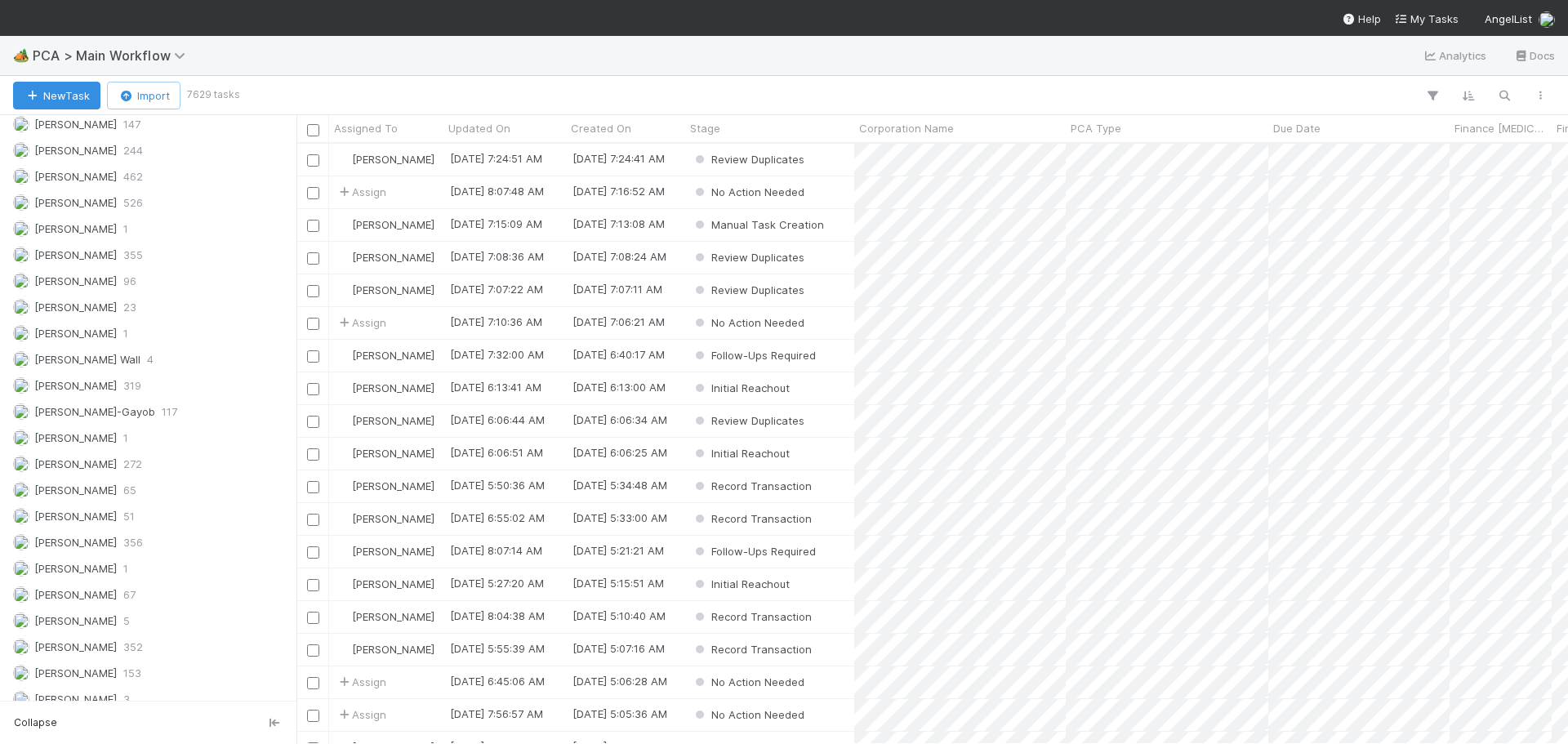
scroll to position [1806, 0]
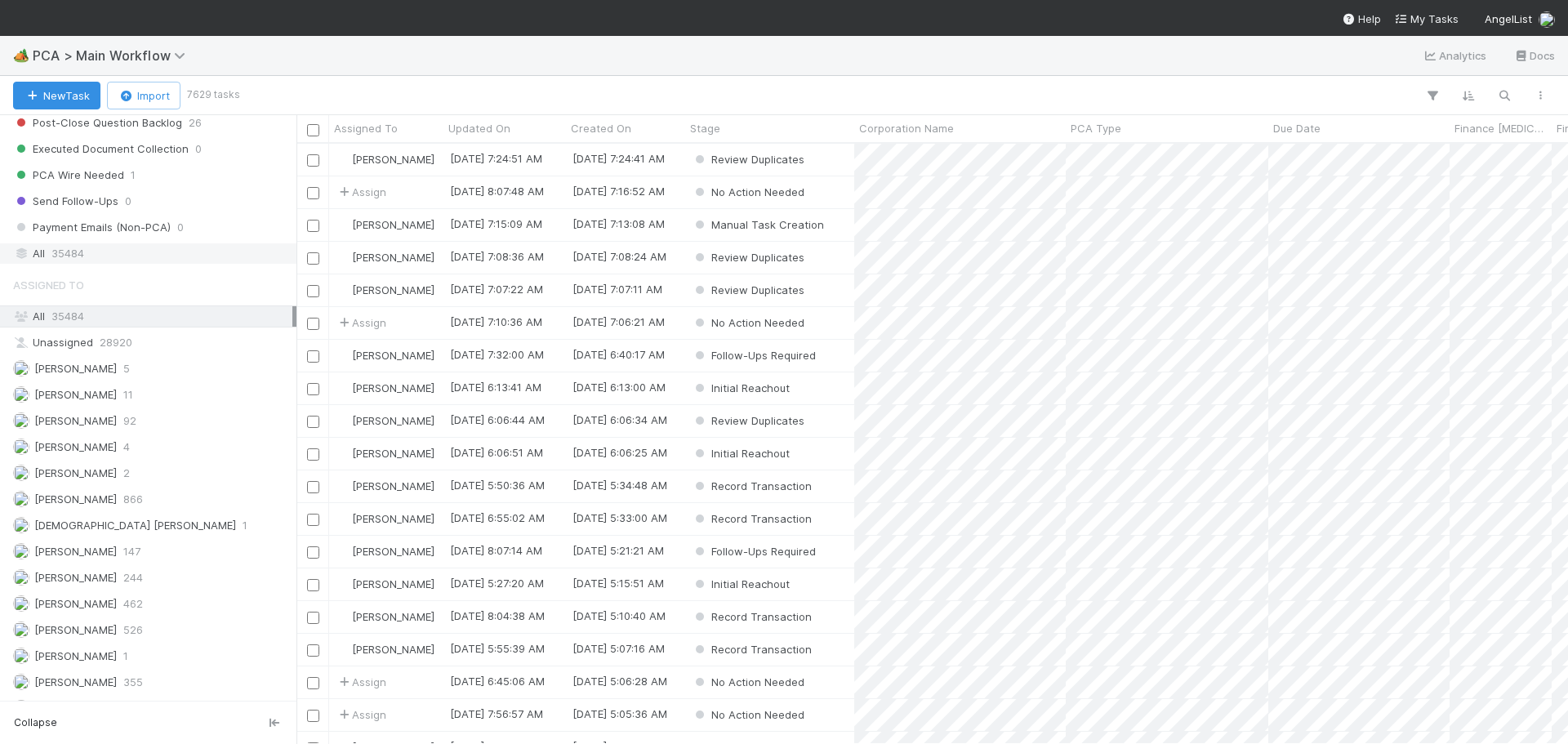
click at [128, 258] on div "All 35484" at bounding box center [153, 253] width 280 height 20
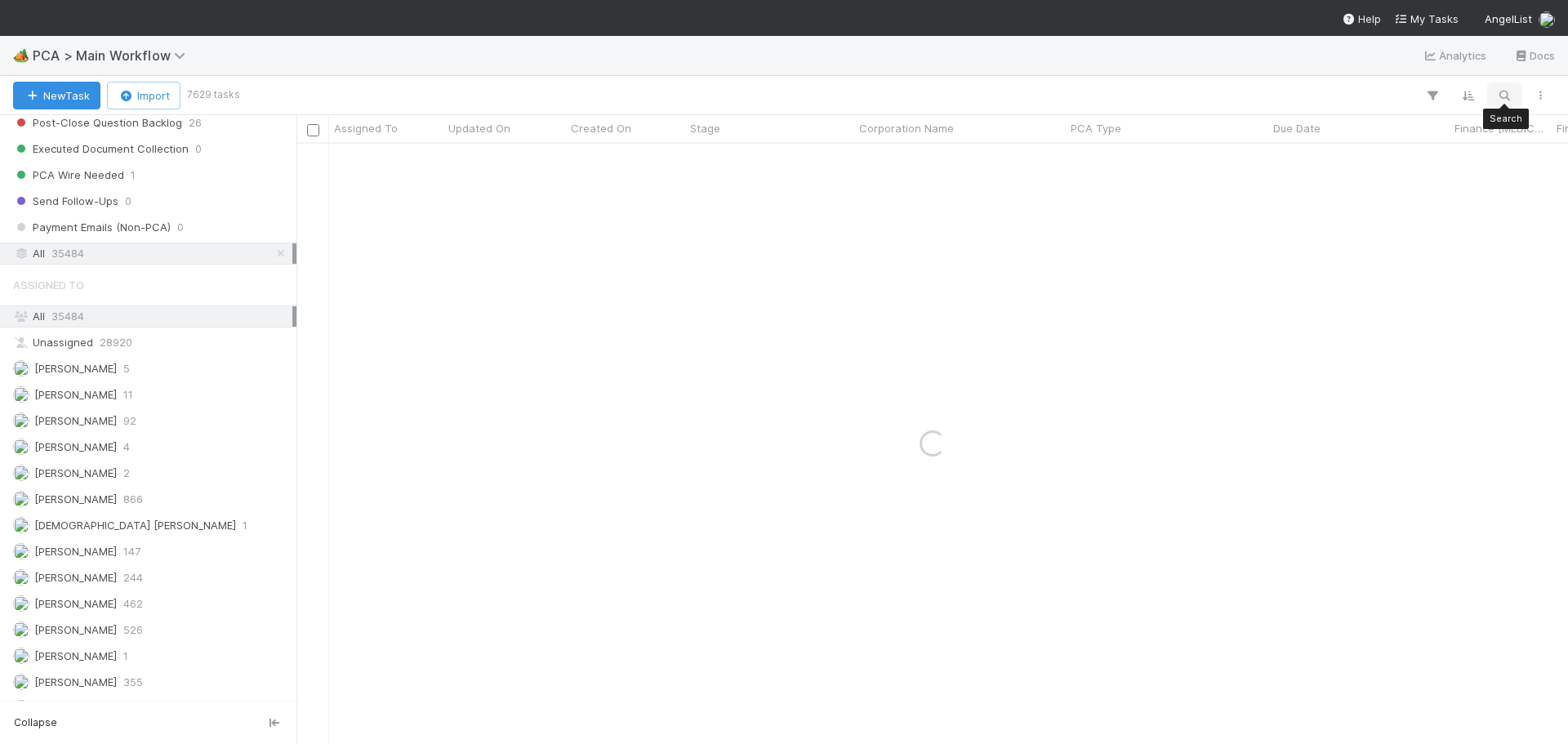
click at [1514, 98] on button "button" at bounding box center [1504, 95] width 30 height 21
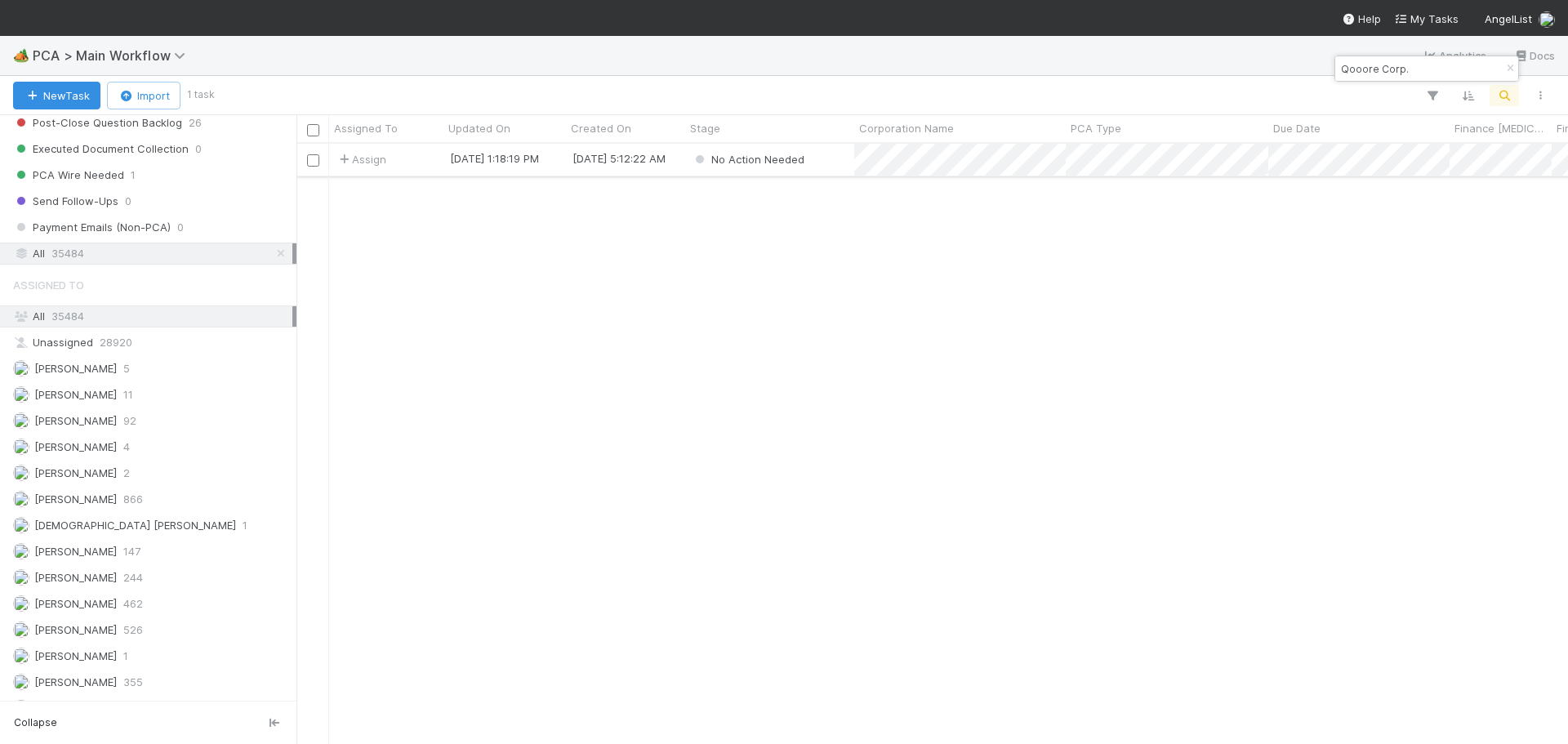
type input "Qooore Corp."
click at [842, 158] on div "No Action Needed" at bounding box center [770, 160] width 169 height 32
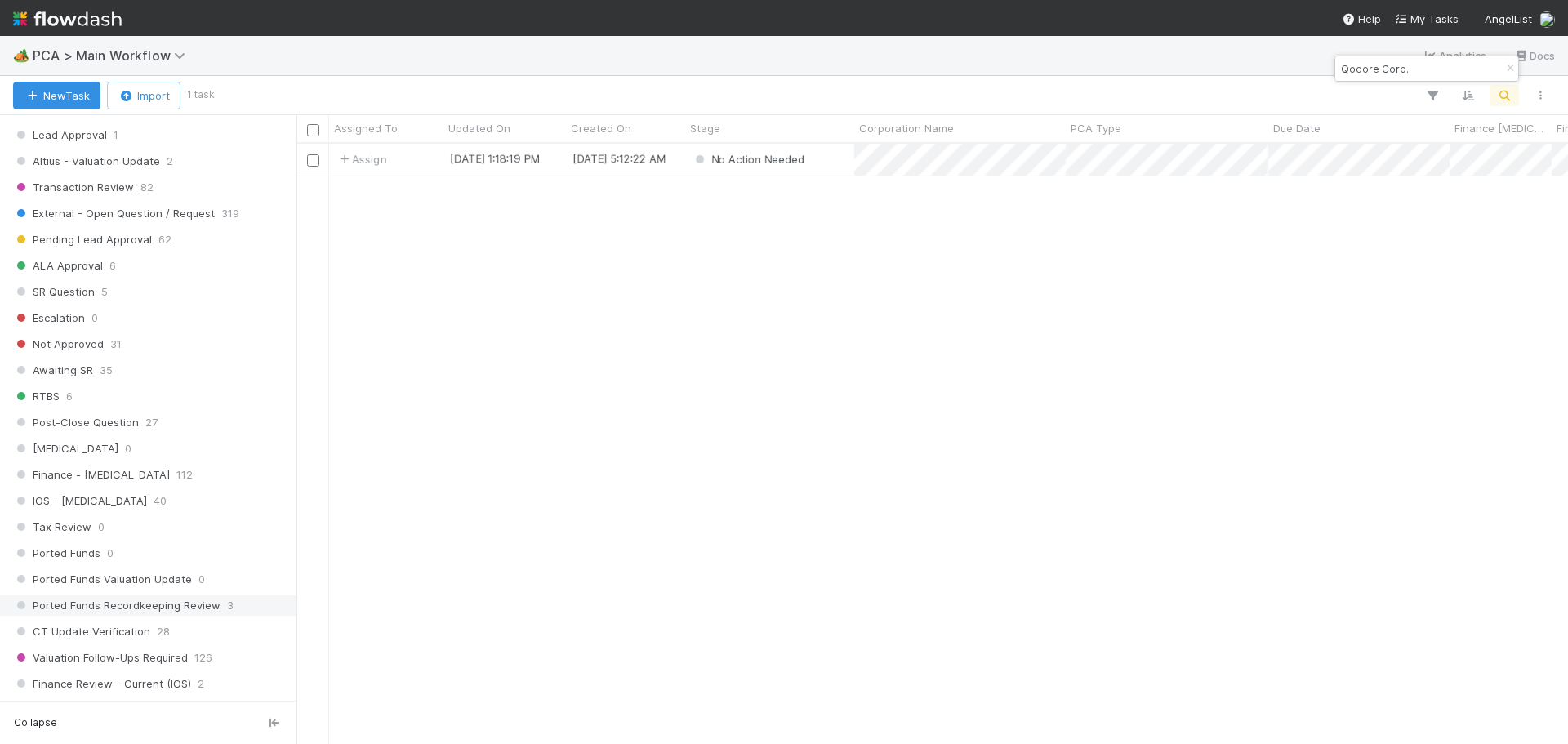
scroll to position [980, 0]
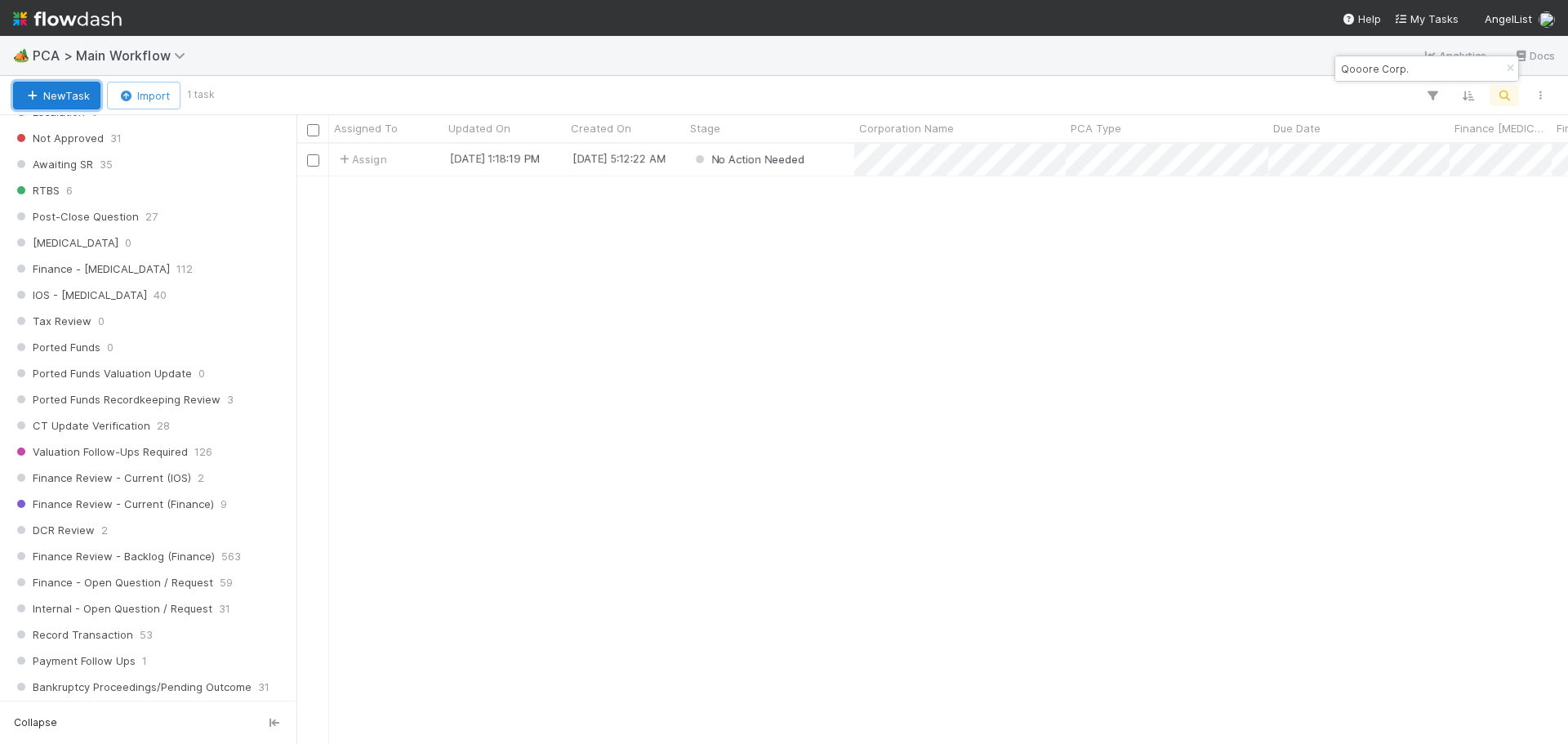
click at [46, 91] on button "New Task" at bounding box center [56, 95] width 87 height 28
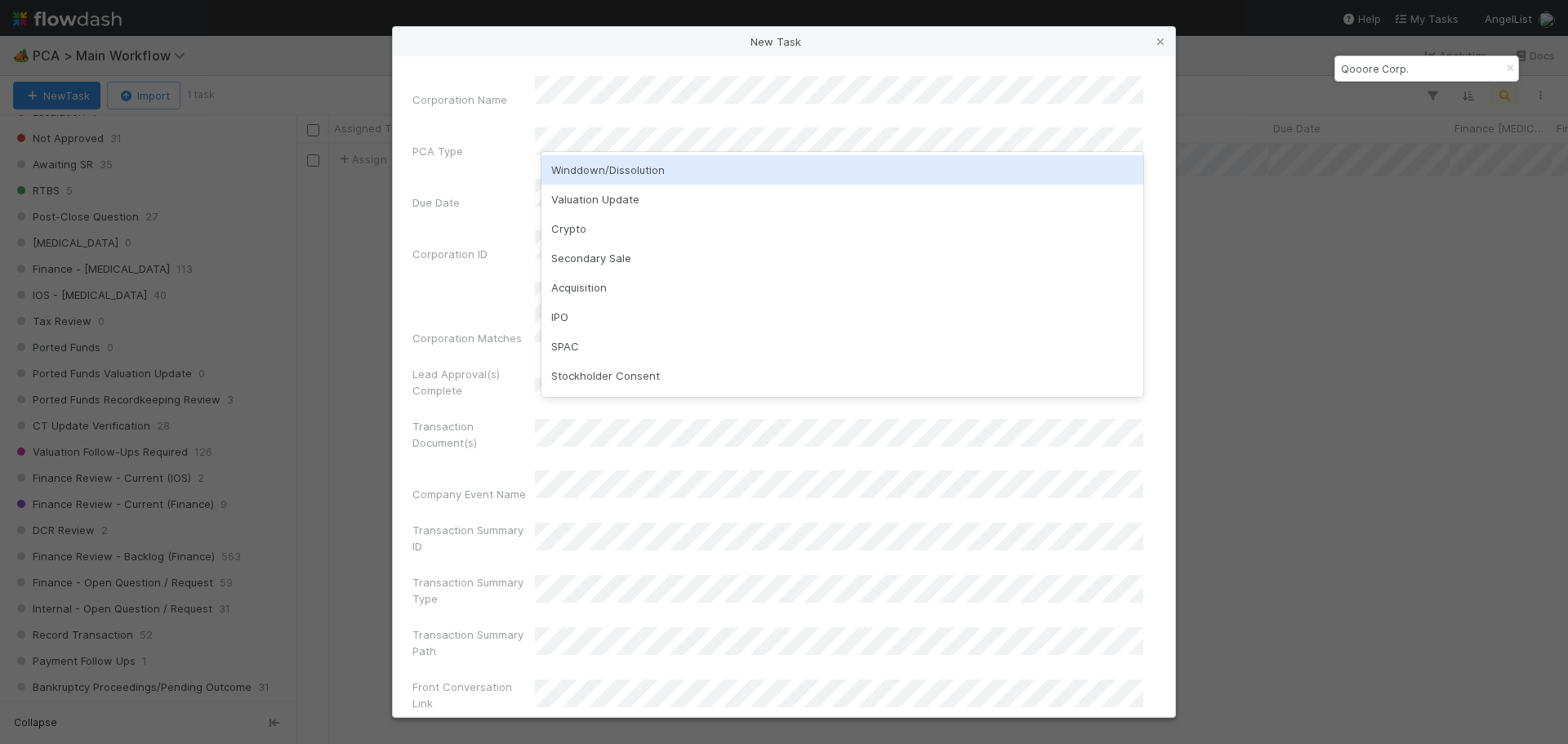
click at [639, 171] on div "Winddown/Dissolution" at bounding box center [842, 169] width 602 height 30
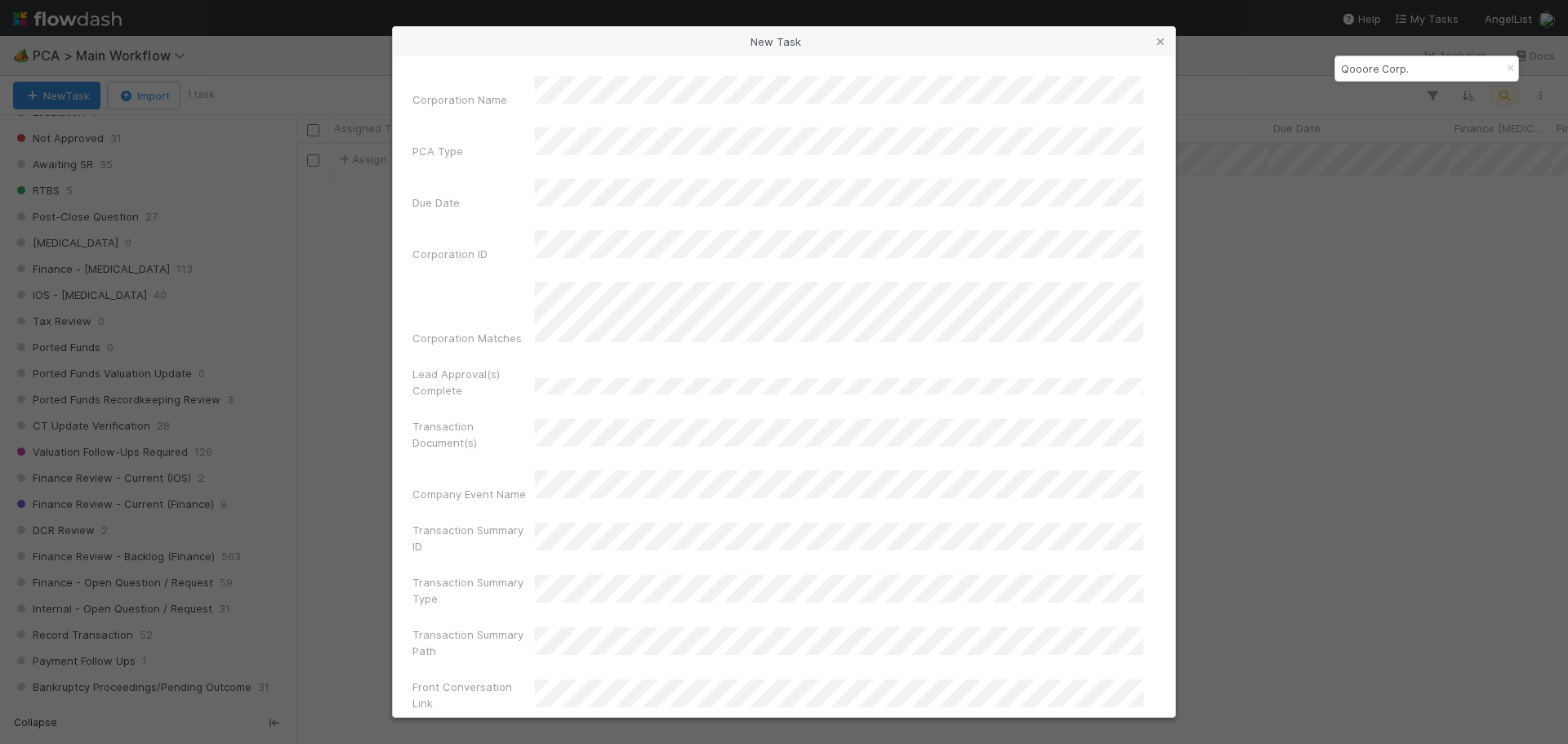
click at [650, 43] on div "New Task" at bounding box center [784, 42] width 782 height 30
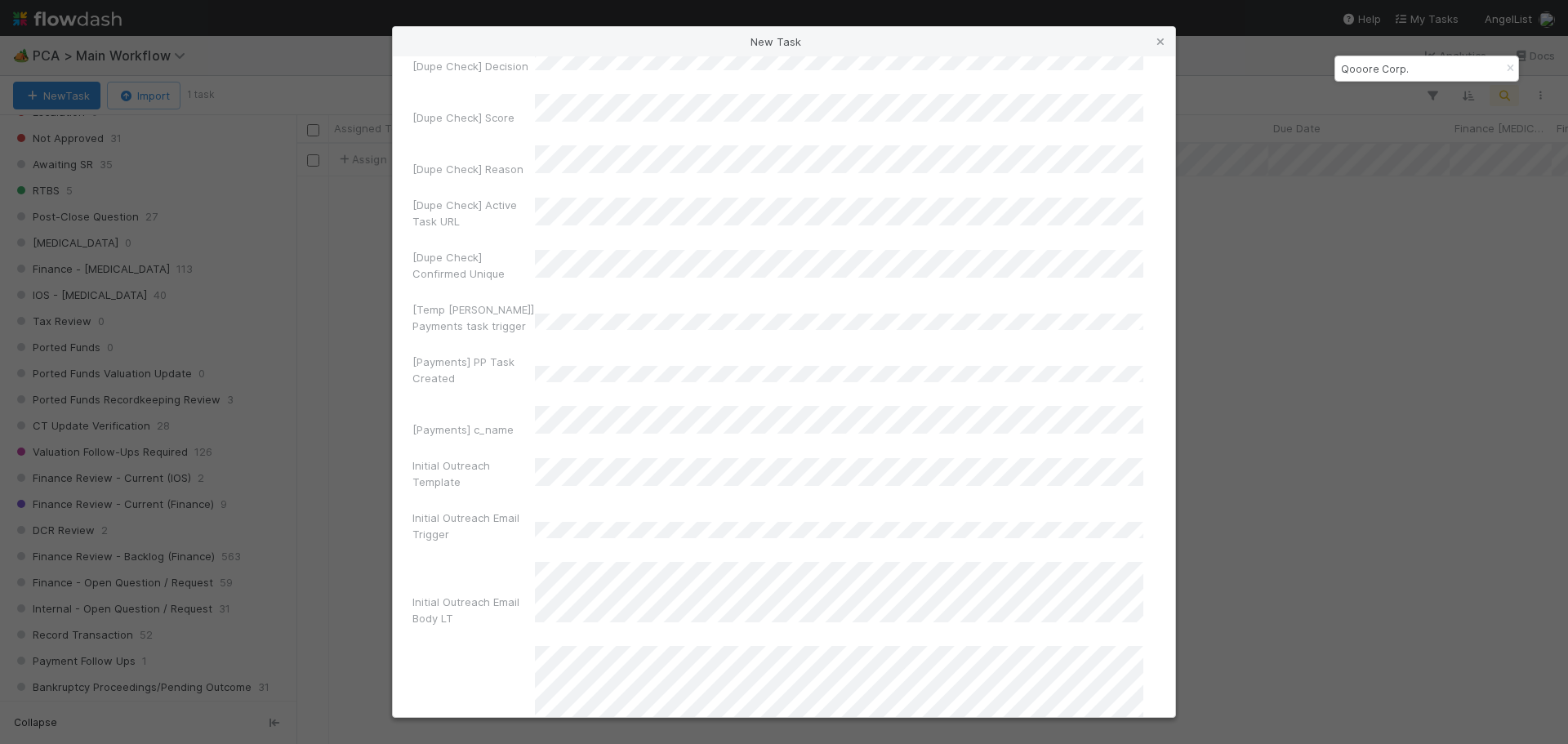
scroll to position [10814, 0]
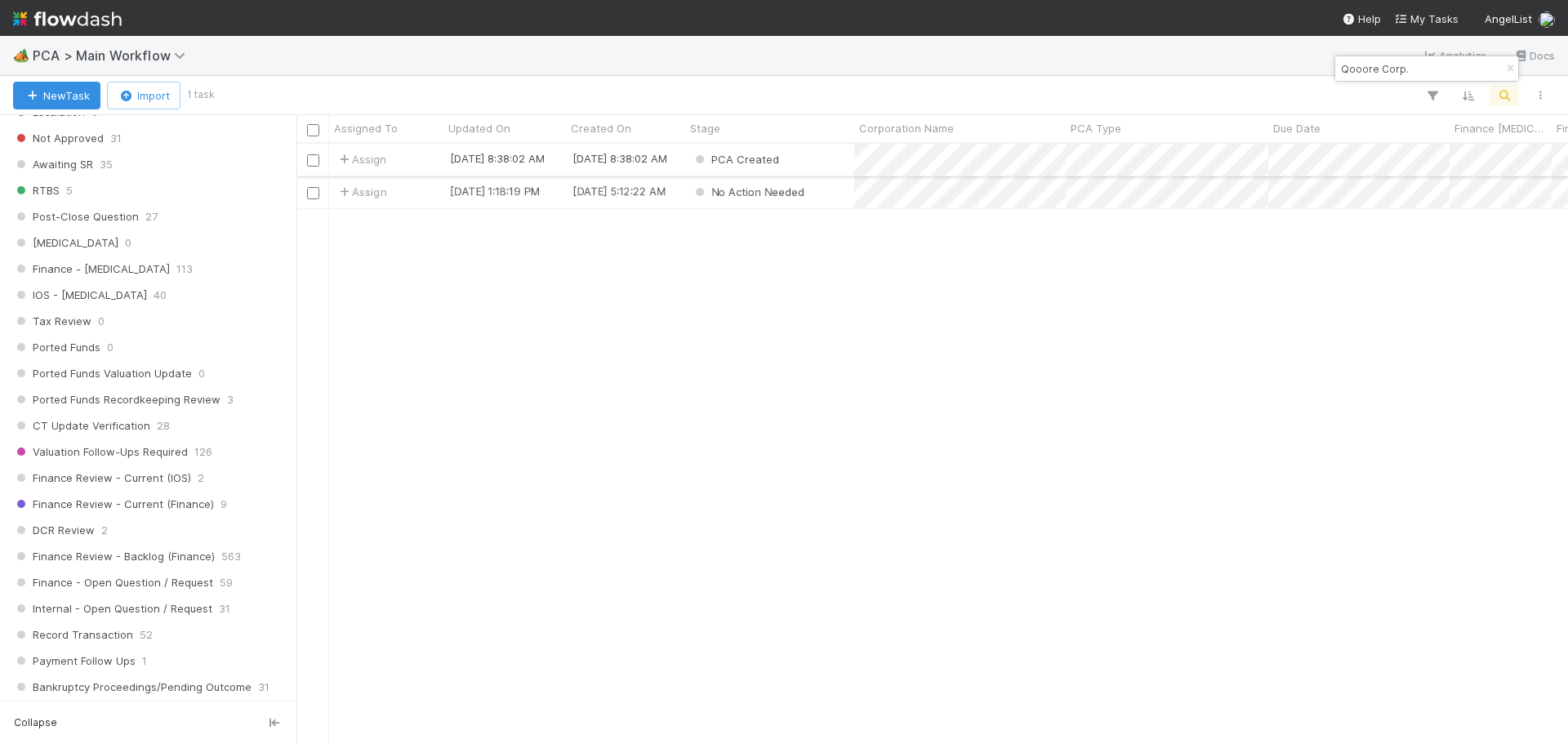
click at [827, 158] on div "PCA Created" at bounding box center [770, 160] width 169 height 32
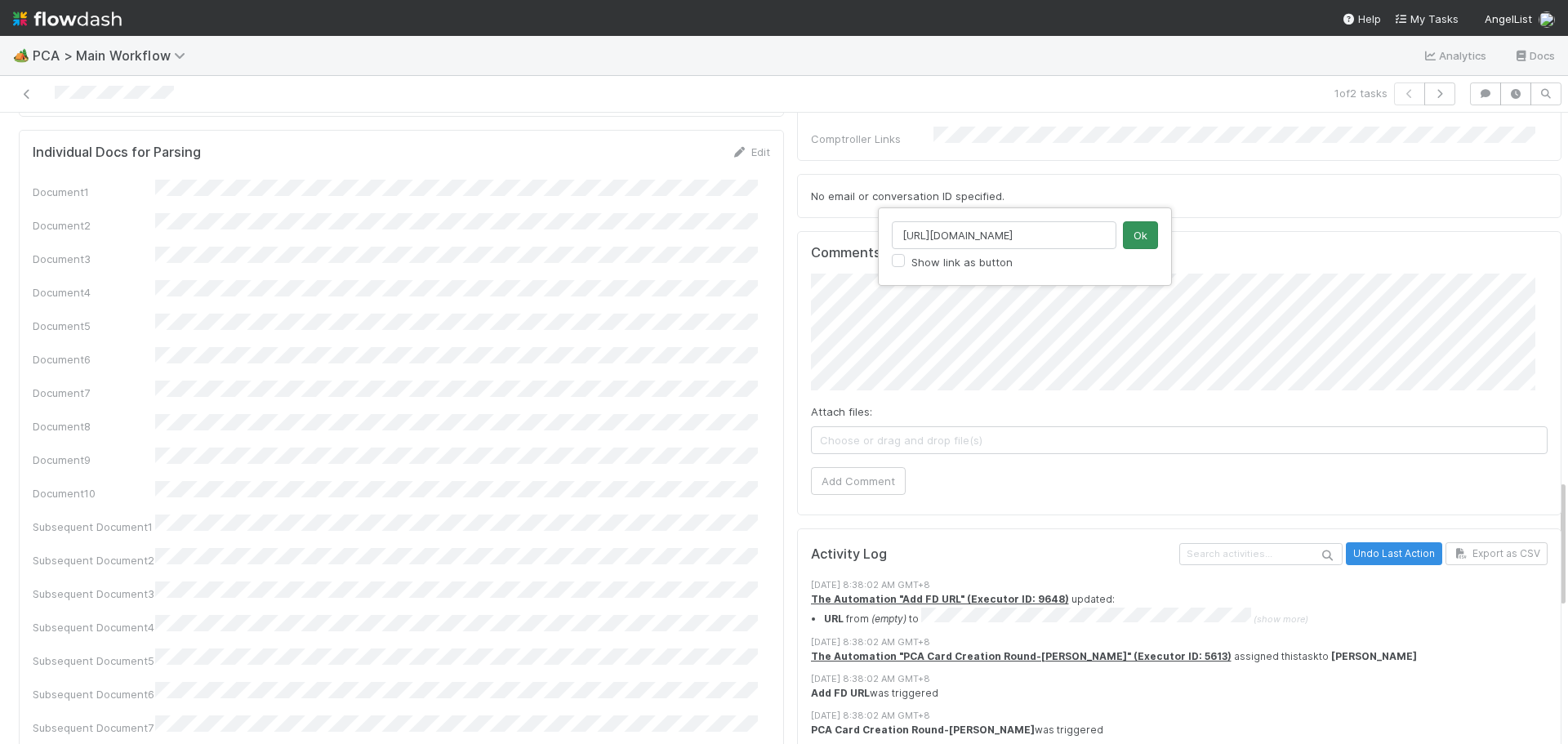
scroll to position [0, 108]
type input "https://pitchbook.com/profiles/company/438271-03#overview"
click at [1139, 234] on button "Ok" at bounding box center [1140, 235] width 35 height 28
click at [871, 467] on button "Add Comment" at bounding box center [859, 480] width 95 height 28
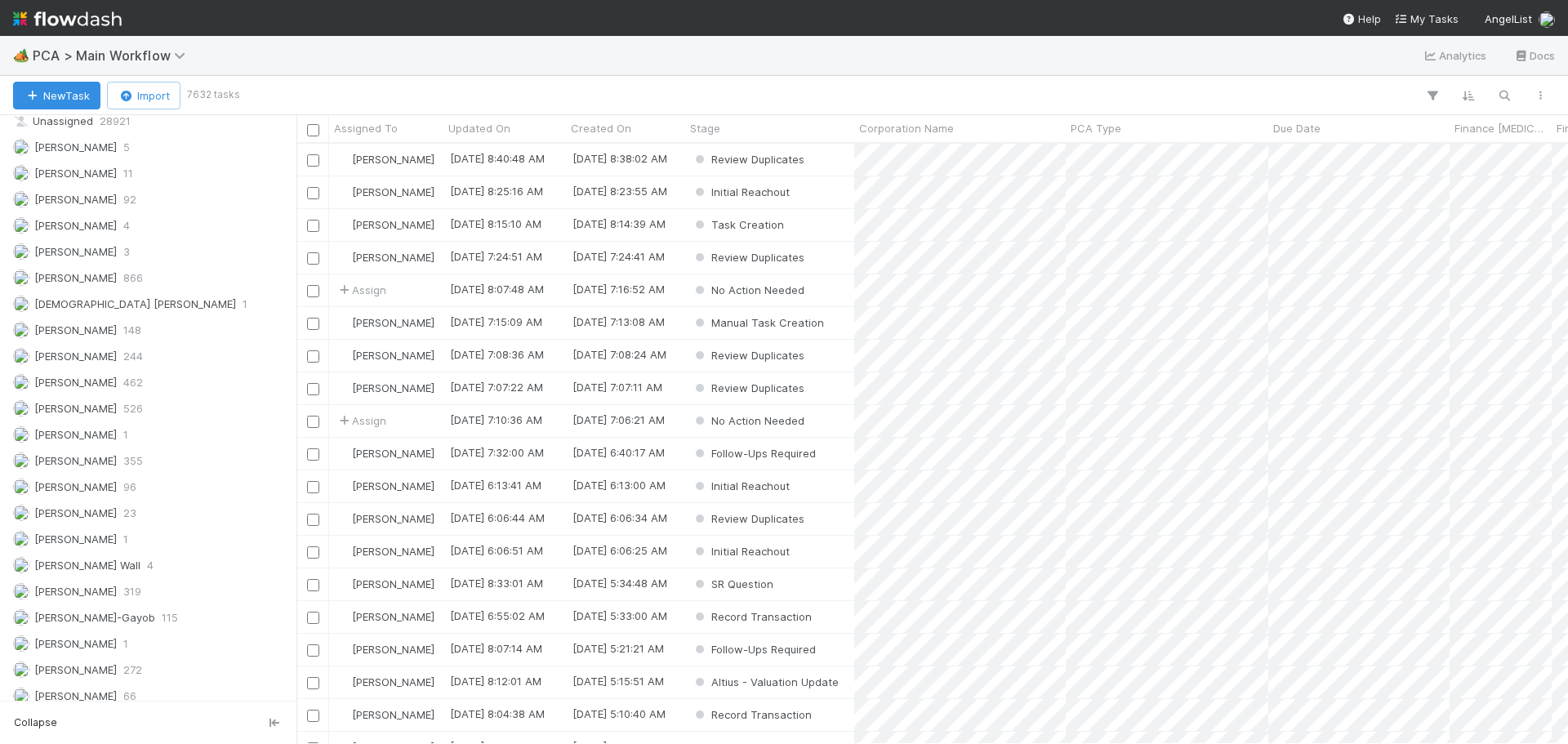
scroll to position [1887, 0]
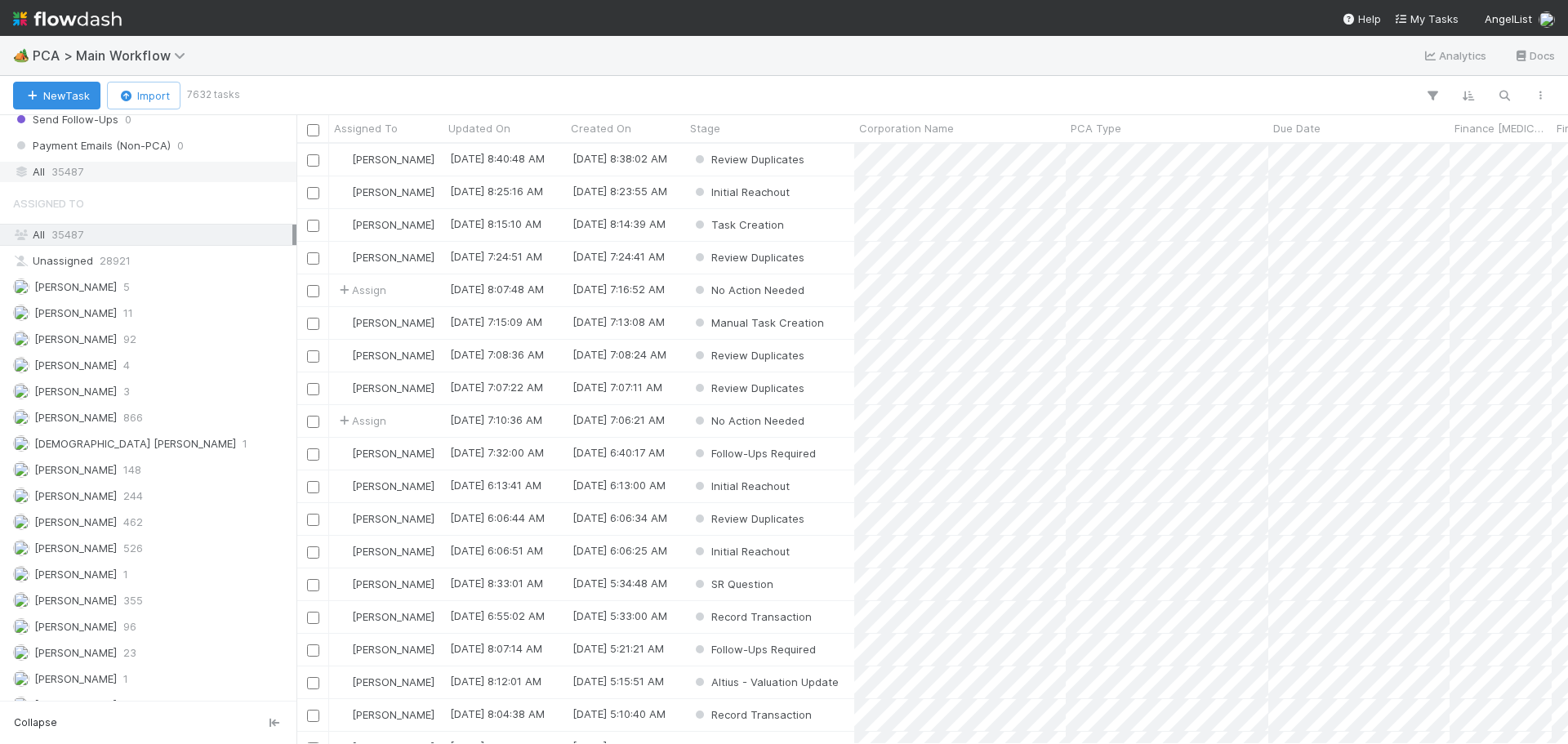
click at [105, 180] on div "All 35487" at bounding box center [153, 172] width 280 height 20
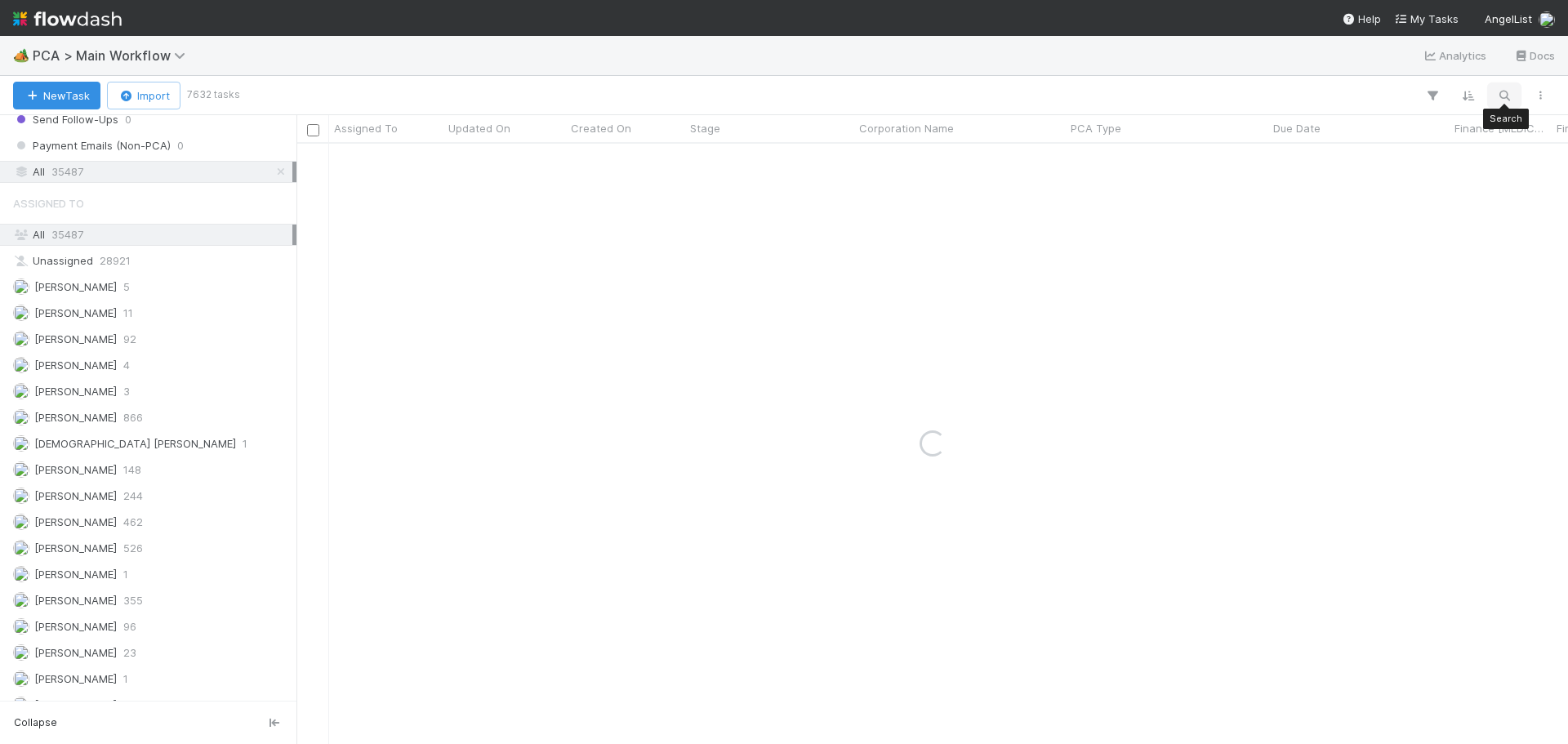
click at [1515, 95] on button "button" at bounding box center [1504, 95] width 30 height 21
click at [1423, 59] on input "Kollectiv, Inc." at bounding box center [1419, 68] width 164 height 19
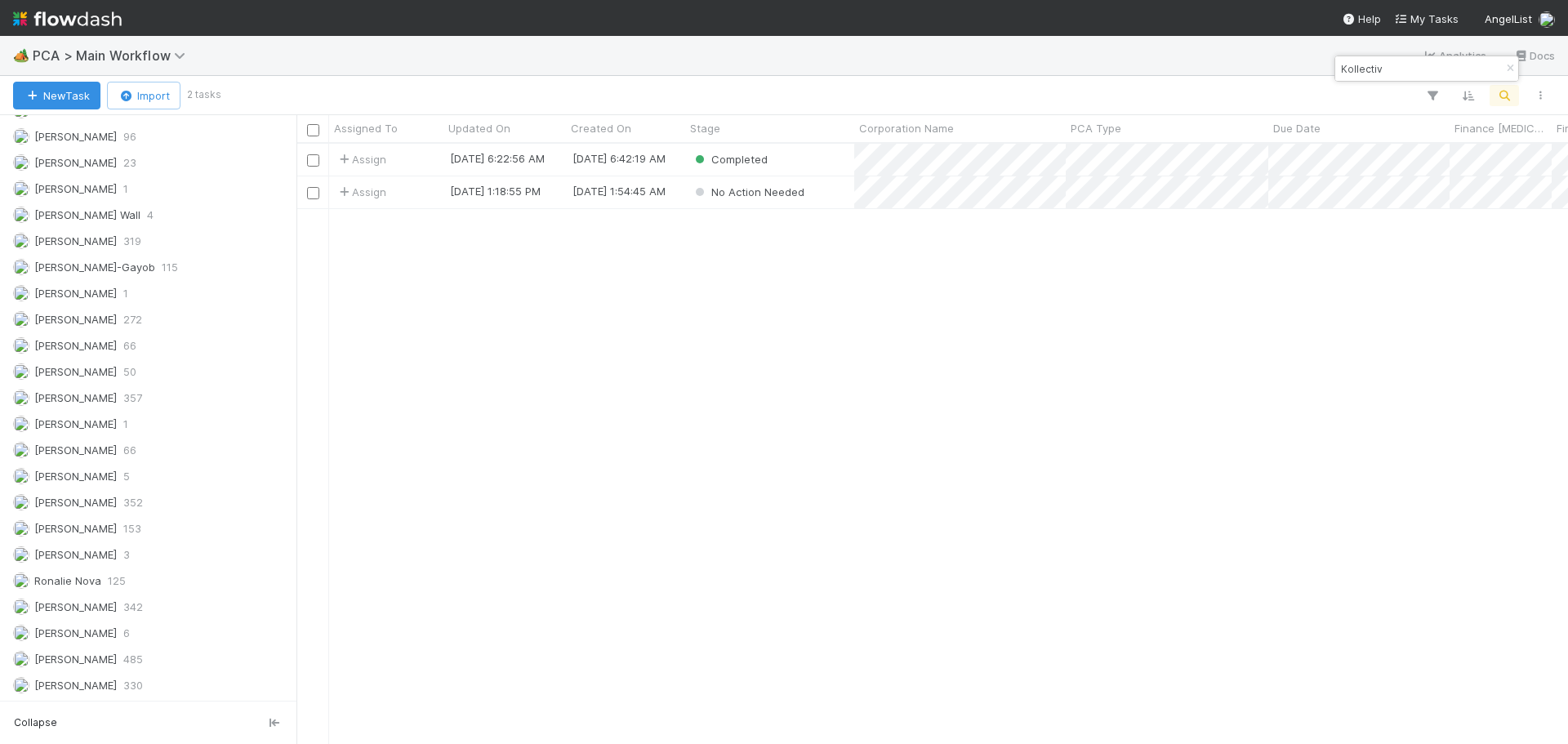
scroll to position [588, 1259]
type input "Kollectiv"
click at [68, 91] on button "New Task" at bounding box center [56, 95] width 87 height 28
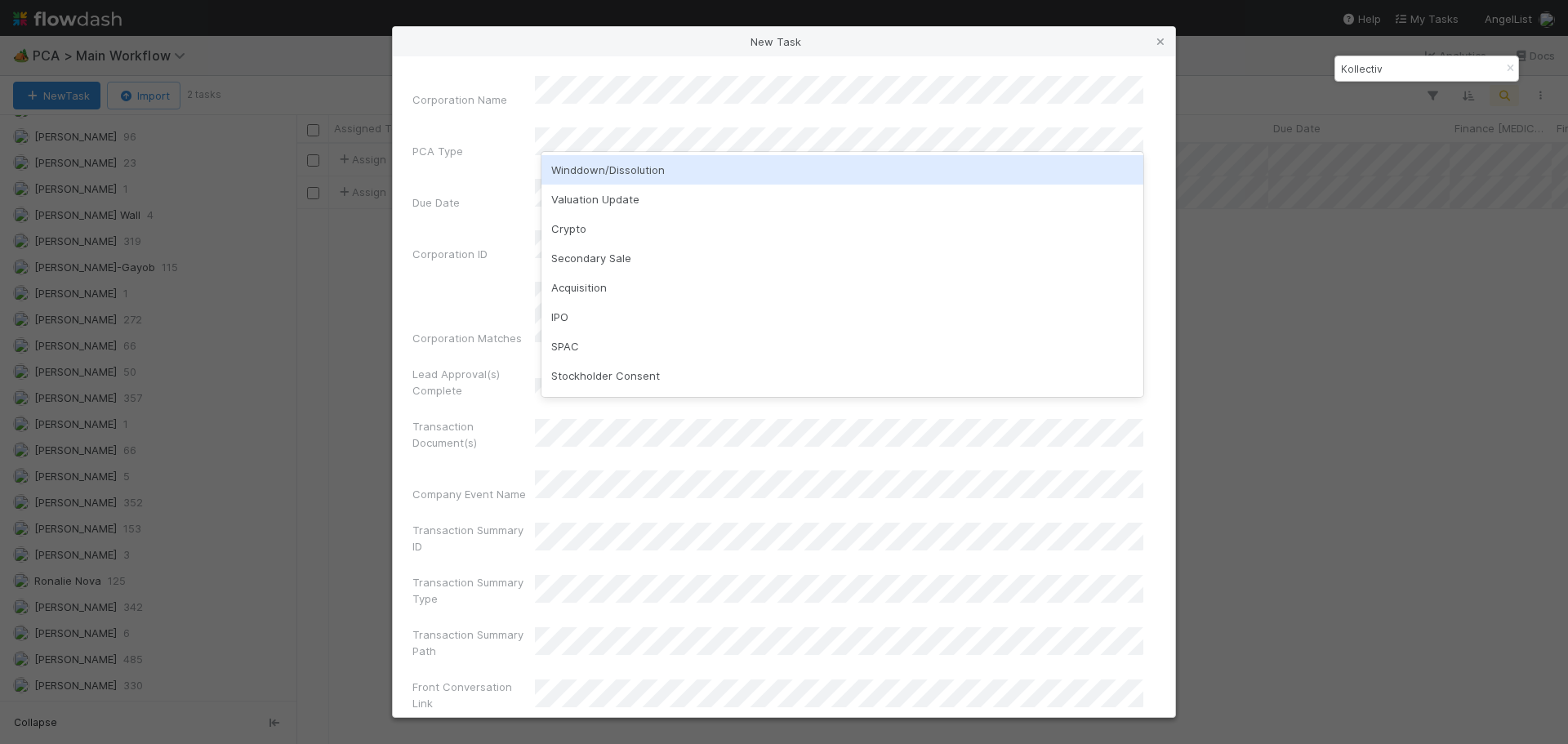
click at [629, 165] on div "Winddown/Dissolution" at bounding box center [842, 169] width 602 height 30
click at [501, 60] on div "Corporation Name PCA Type Due Date Corporation ID Corporation Matches Lead Appr…" at bounding box center [784, 386] width 782 height 661
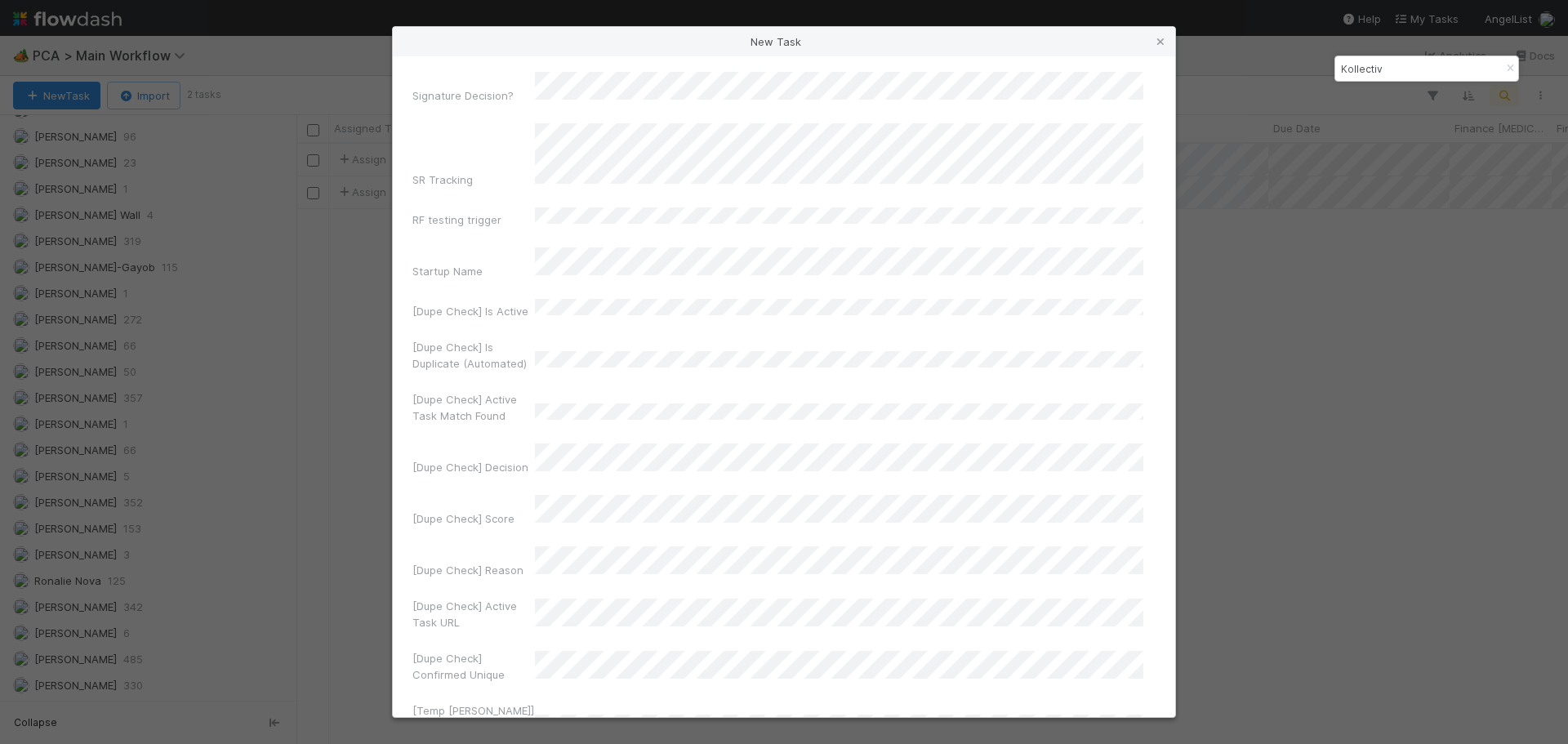
scroll to position [10814, 0]
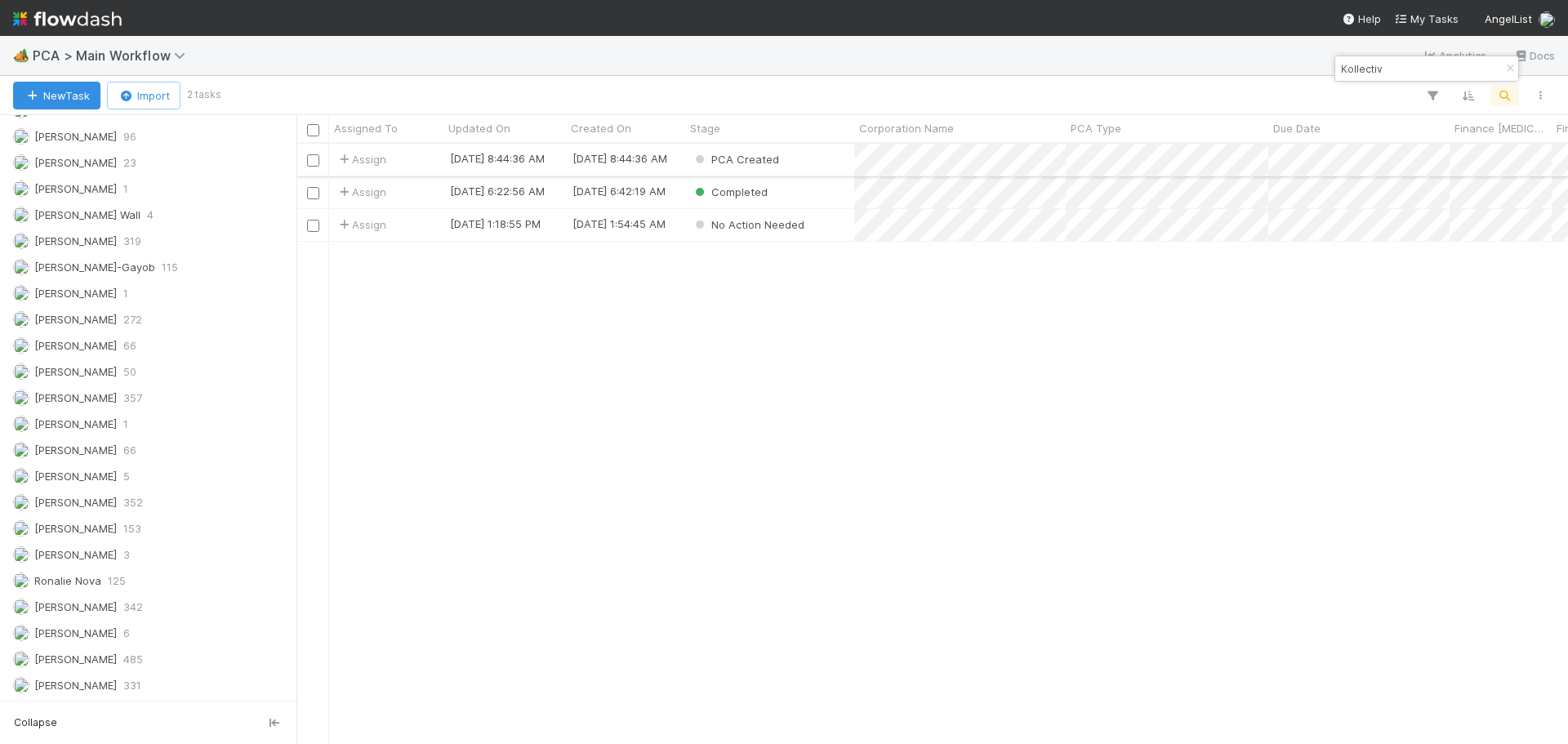
click at [823, 159] on div "PCA Created" at bounding box center [770, 160] width 169 height 32
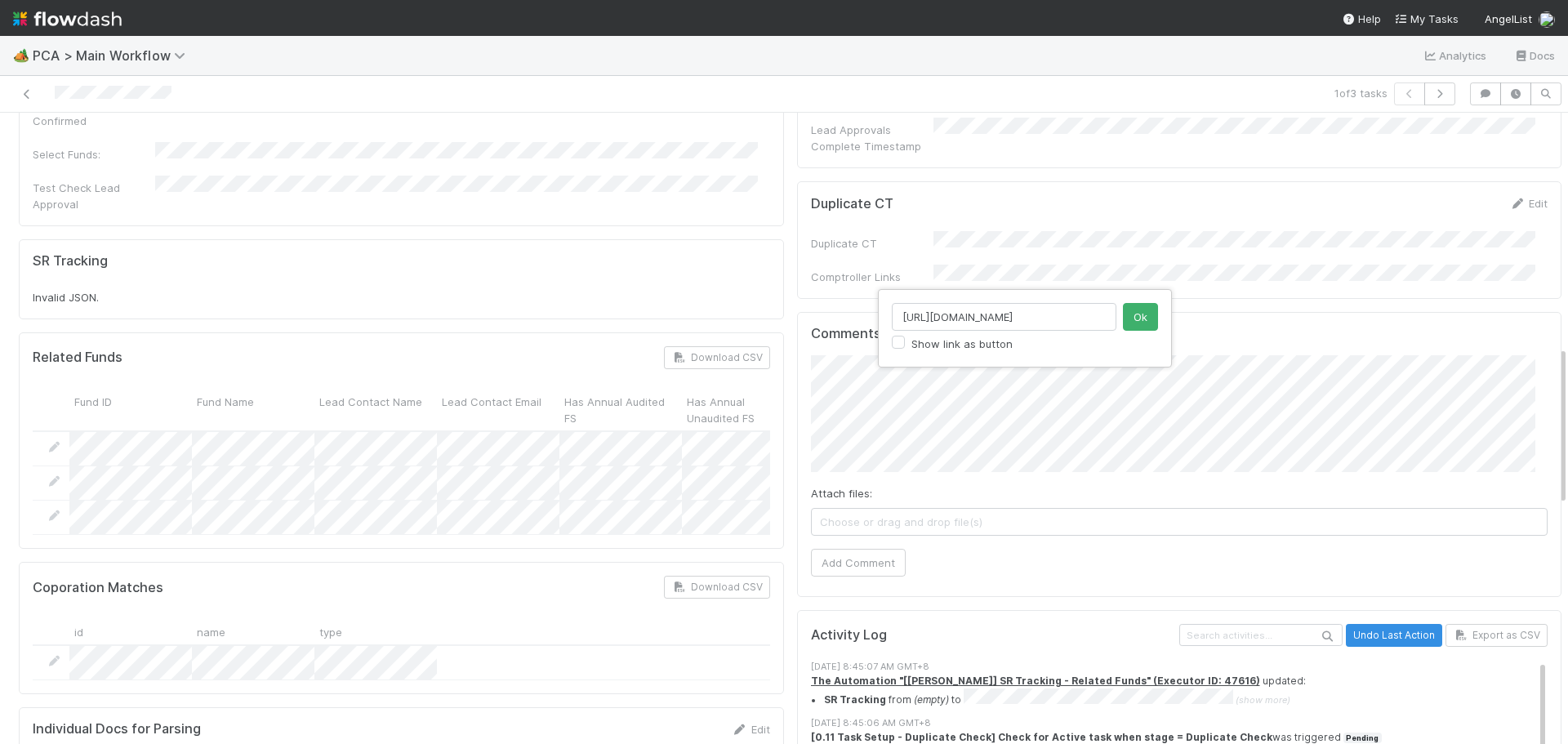
scroll to position [0, 110]
type input "[URL][DOMAIN_NAME]"
click at [1140, 323] on button "Ok" at bounding box center [1140, 317] width 35 height 28
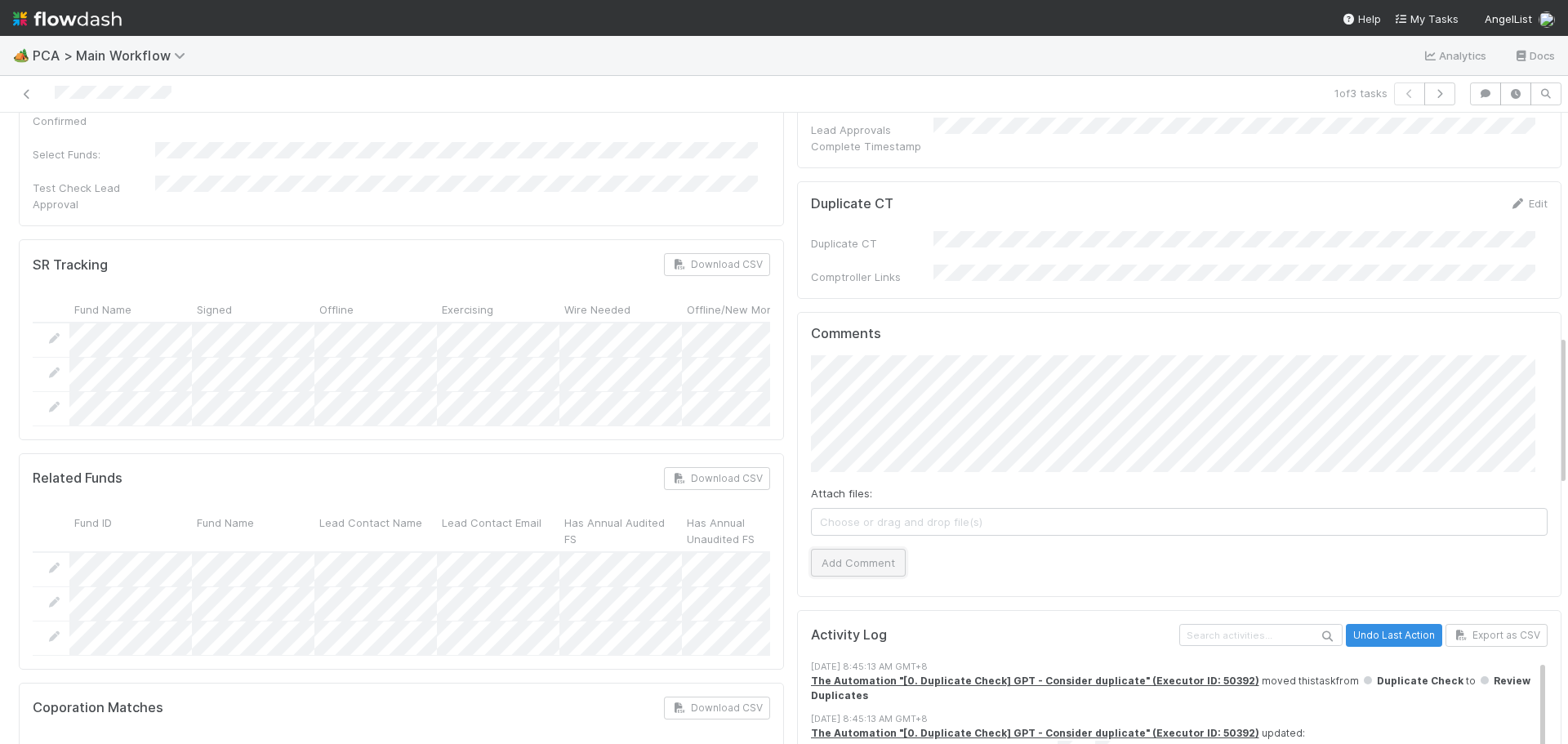
click at [842, 549] on button "Add Comment" at bounding box center [859, 563] width 95 height 28
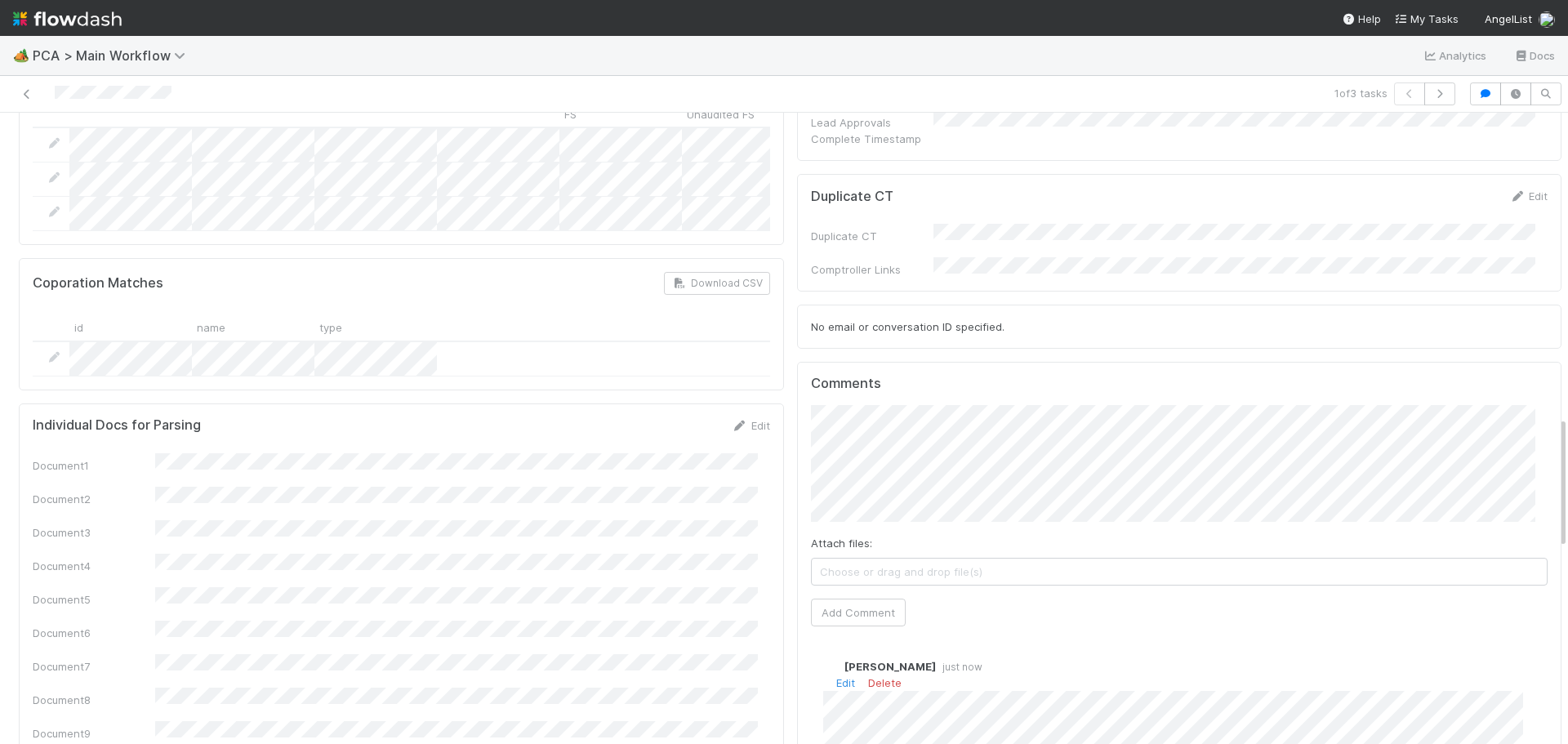
scroll to position [1502, 0]
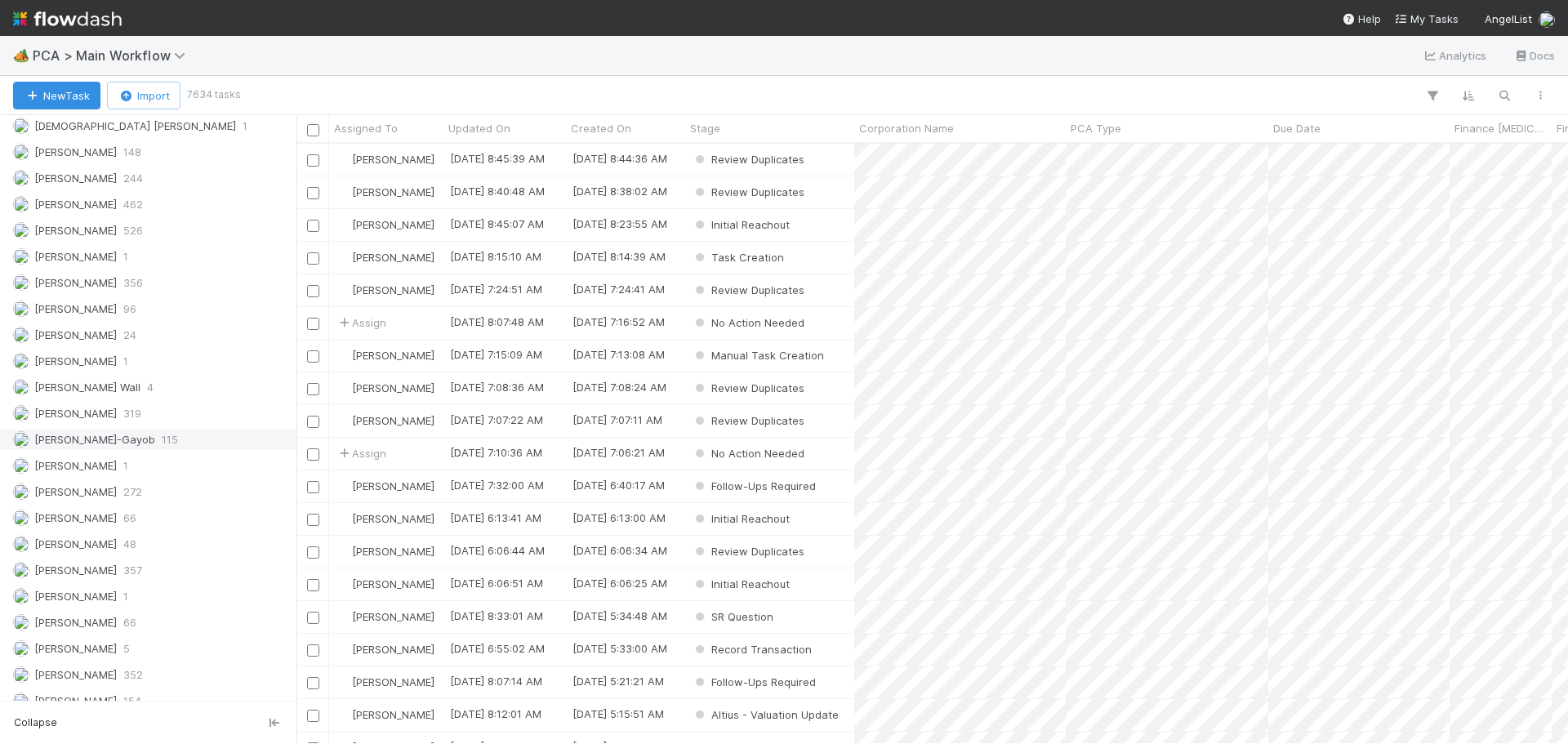
scroll to position [1796, 0]
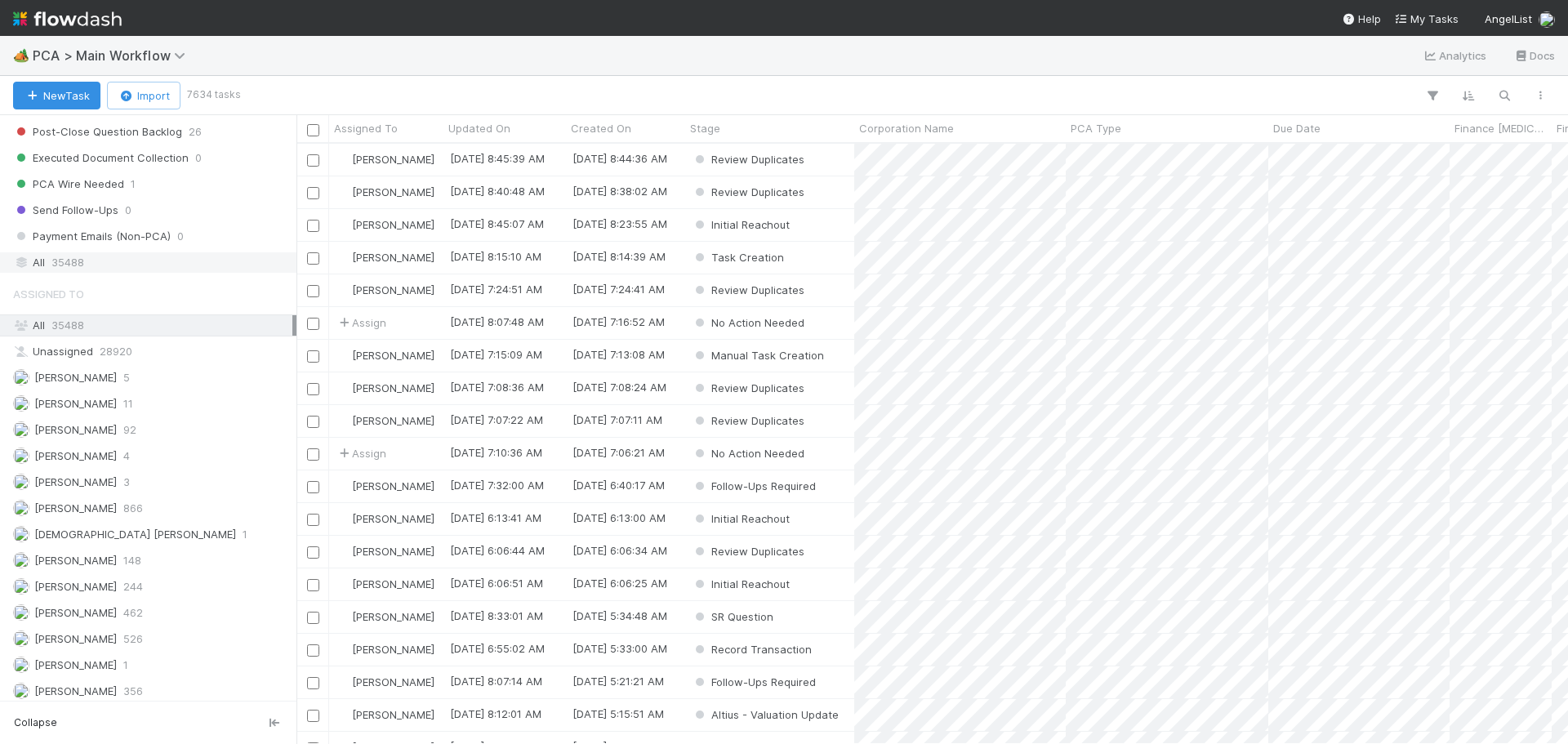
click at [84, 264] on span "35488" at bounding box center [68, 263] width 33 height 20
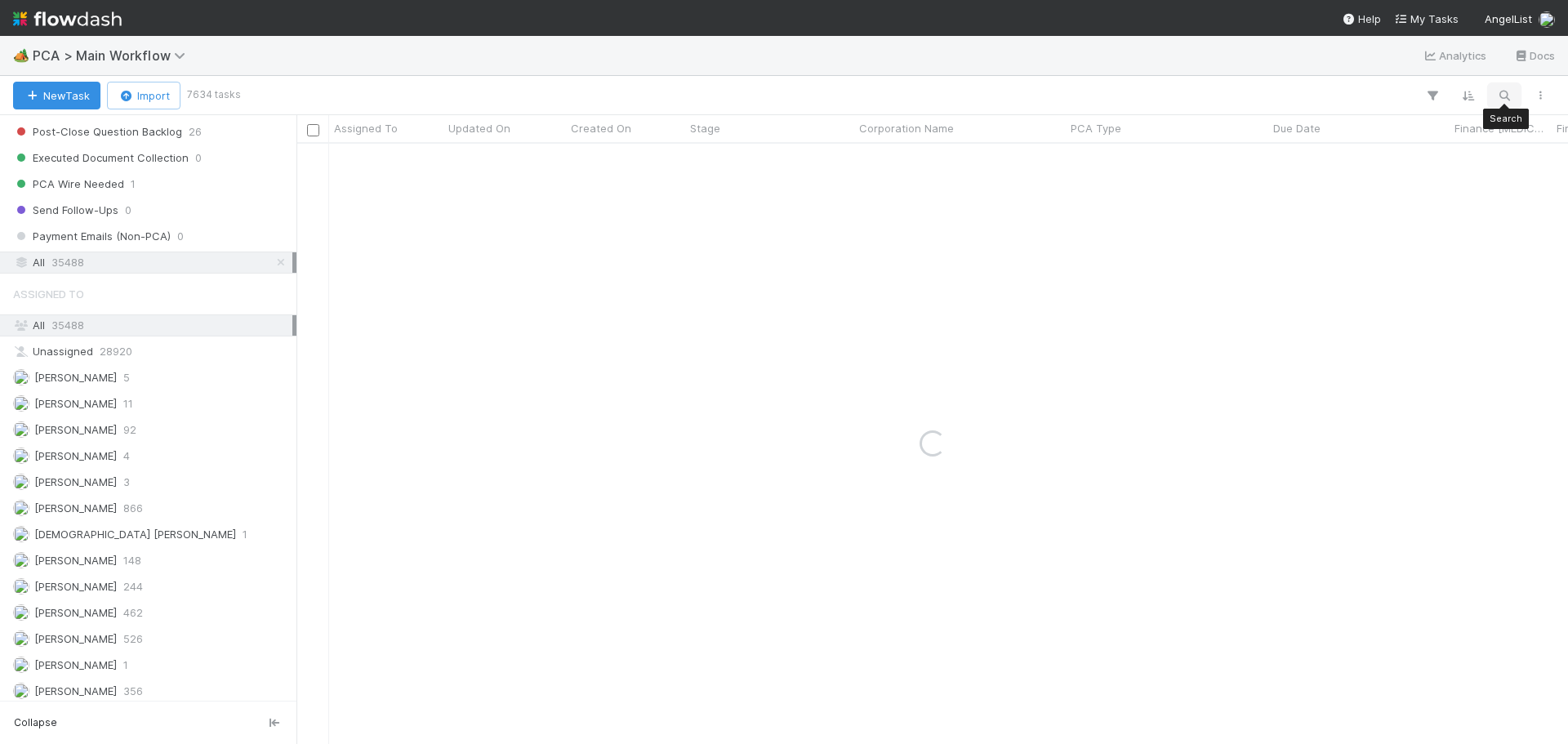
click at [1512, 97] on icon "button" at bounding box center [1504, 95] width 16 height 14
paste input "OPENPOOL, INC."
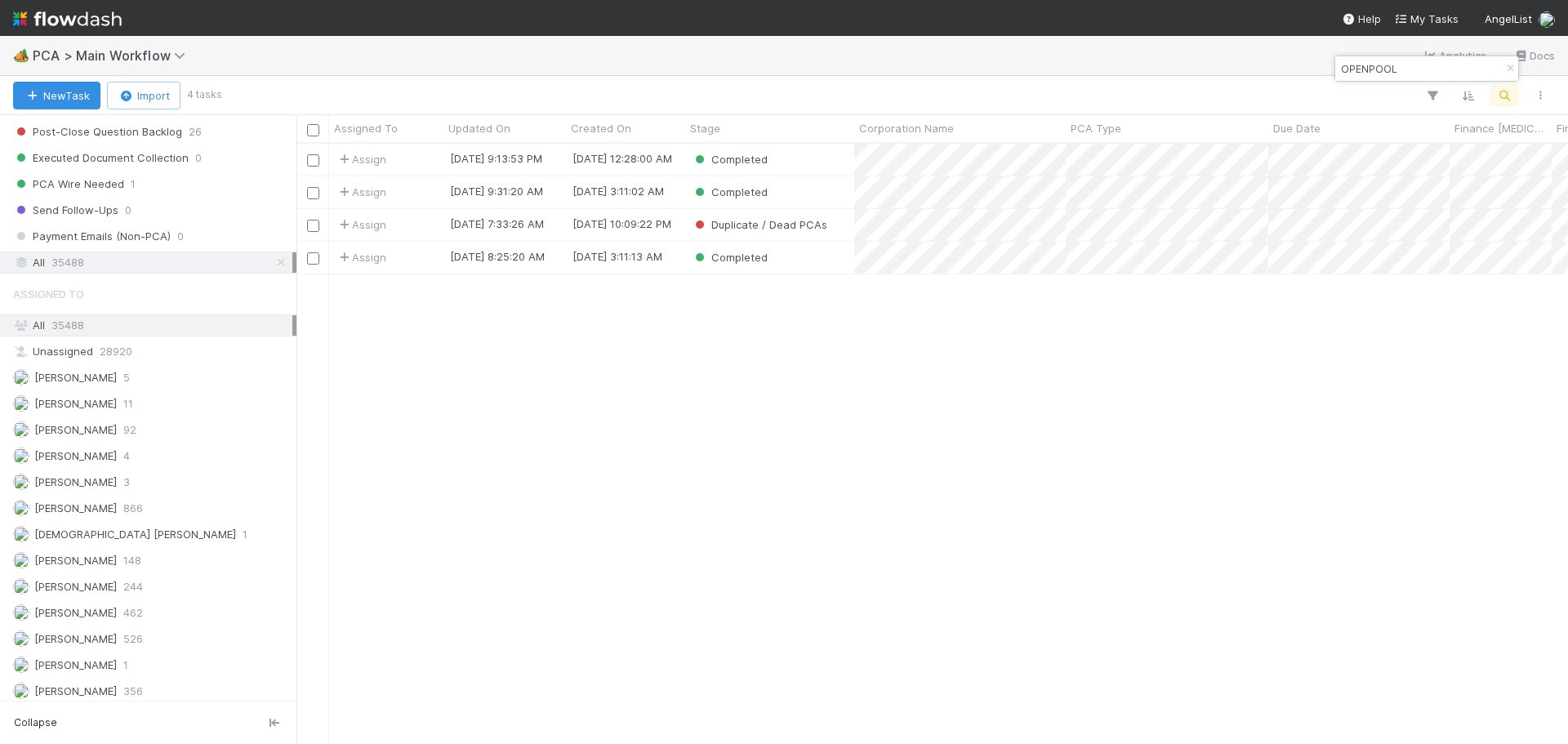
scroll to position [588, 1259]
type input "OPENPOOL"
click at [60, 101] on button "New Task" at bounding box center [56, 95] width 87 height 28
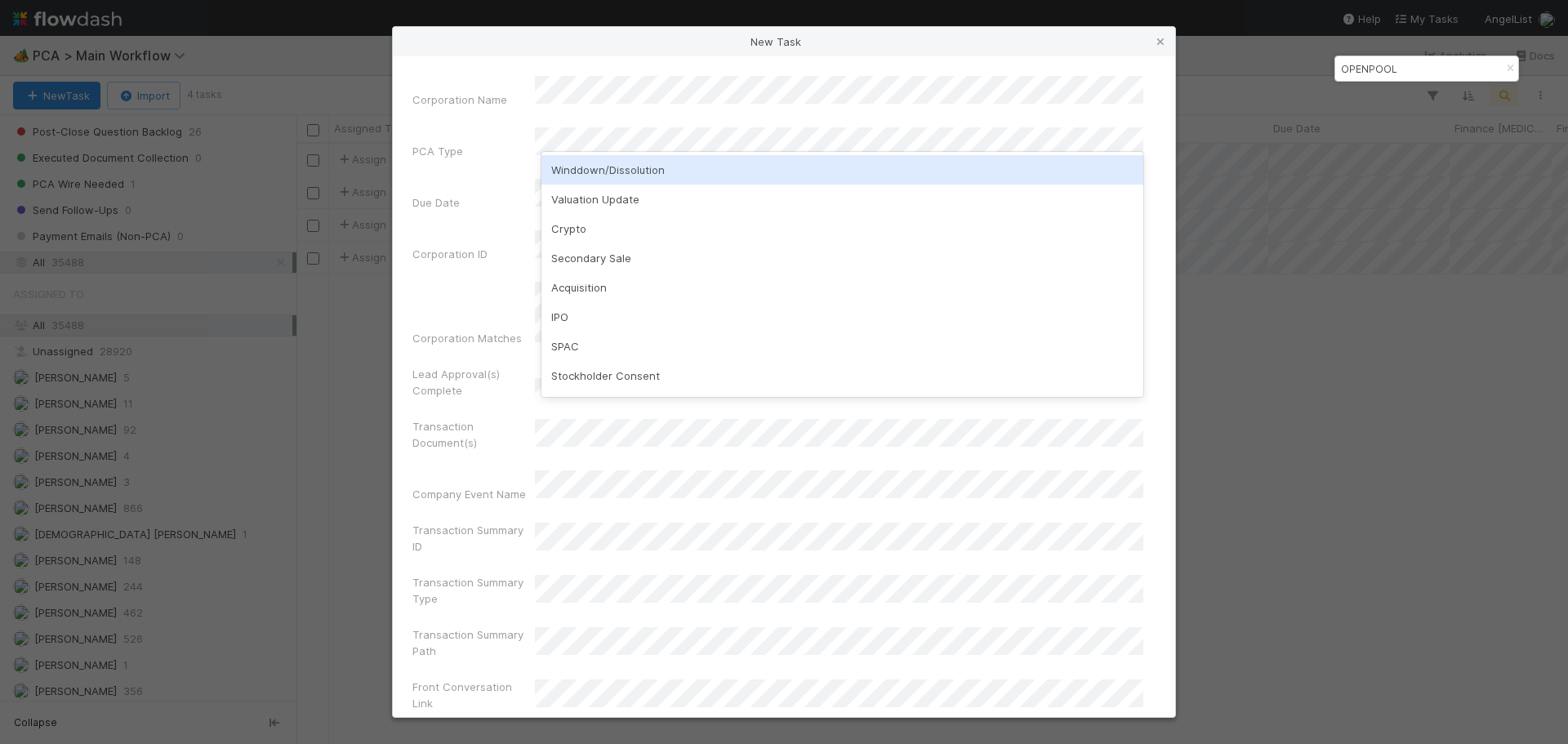
click at [605, 174] on div "Winddown/Dissolution" at bounding box center [842, 169] width 602 height 30
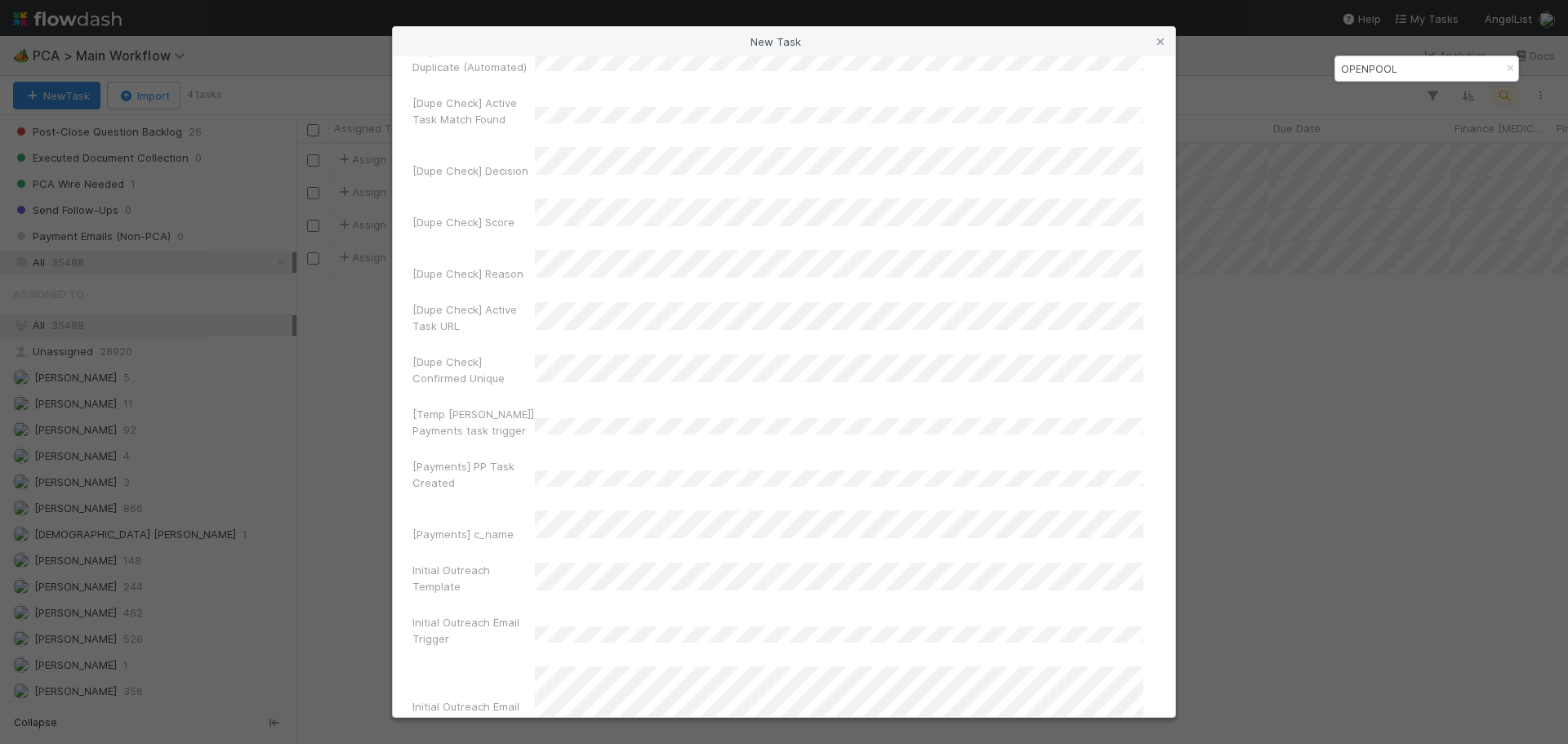
scroll to position [10814, 0]
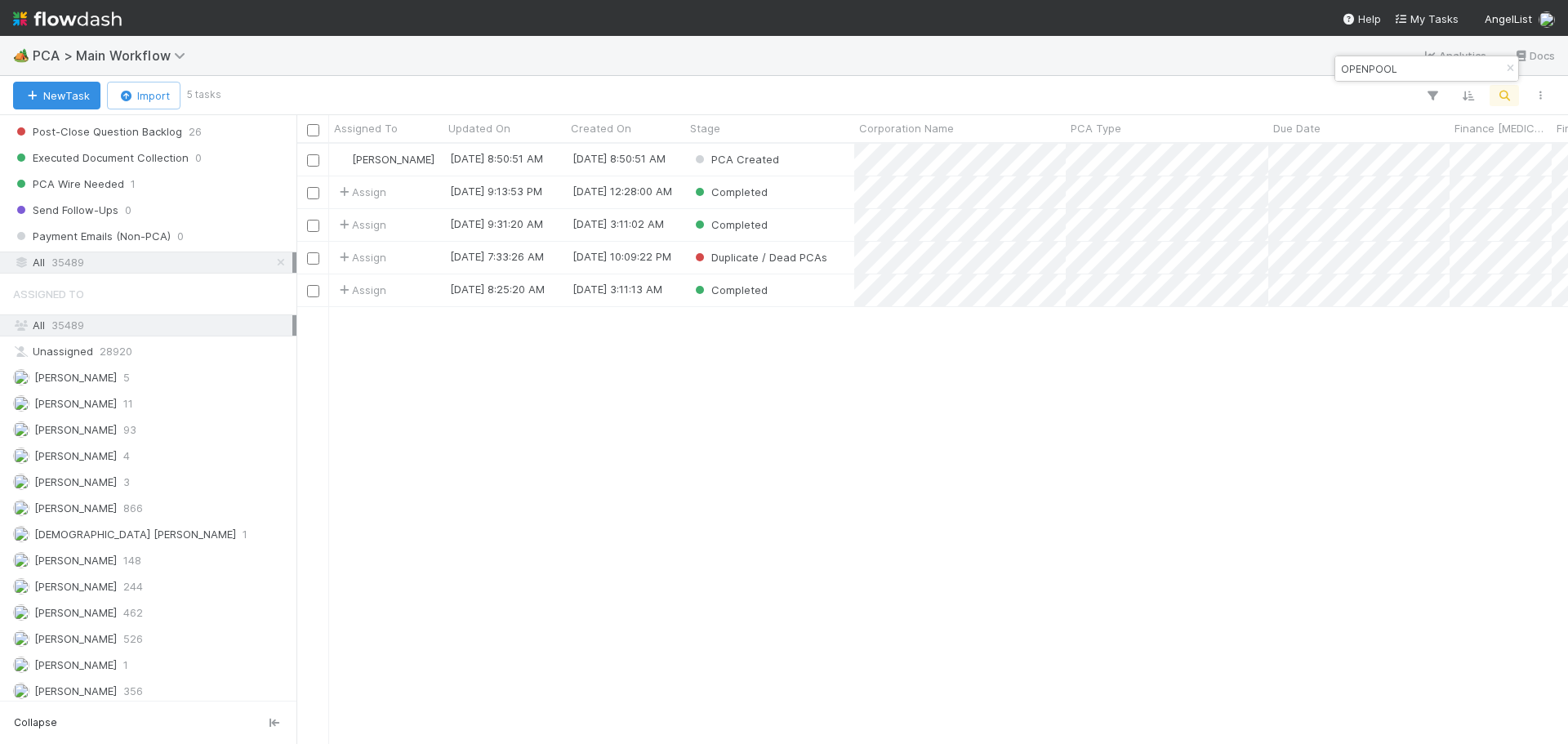
click at [402, 422] on div "Charlie Bell 8/27/25, 8:50:51 AM 8/27/25, 8:50:51 AM PCA Created 0 1 0 Assign 5…" at bounding box center [932, 443] width 1271 height 599
click at [829, 161] on div "PCA Created" at bounding box center [770, 160] width 169 height 32
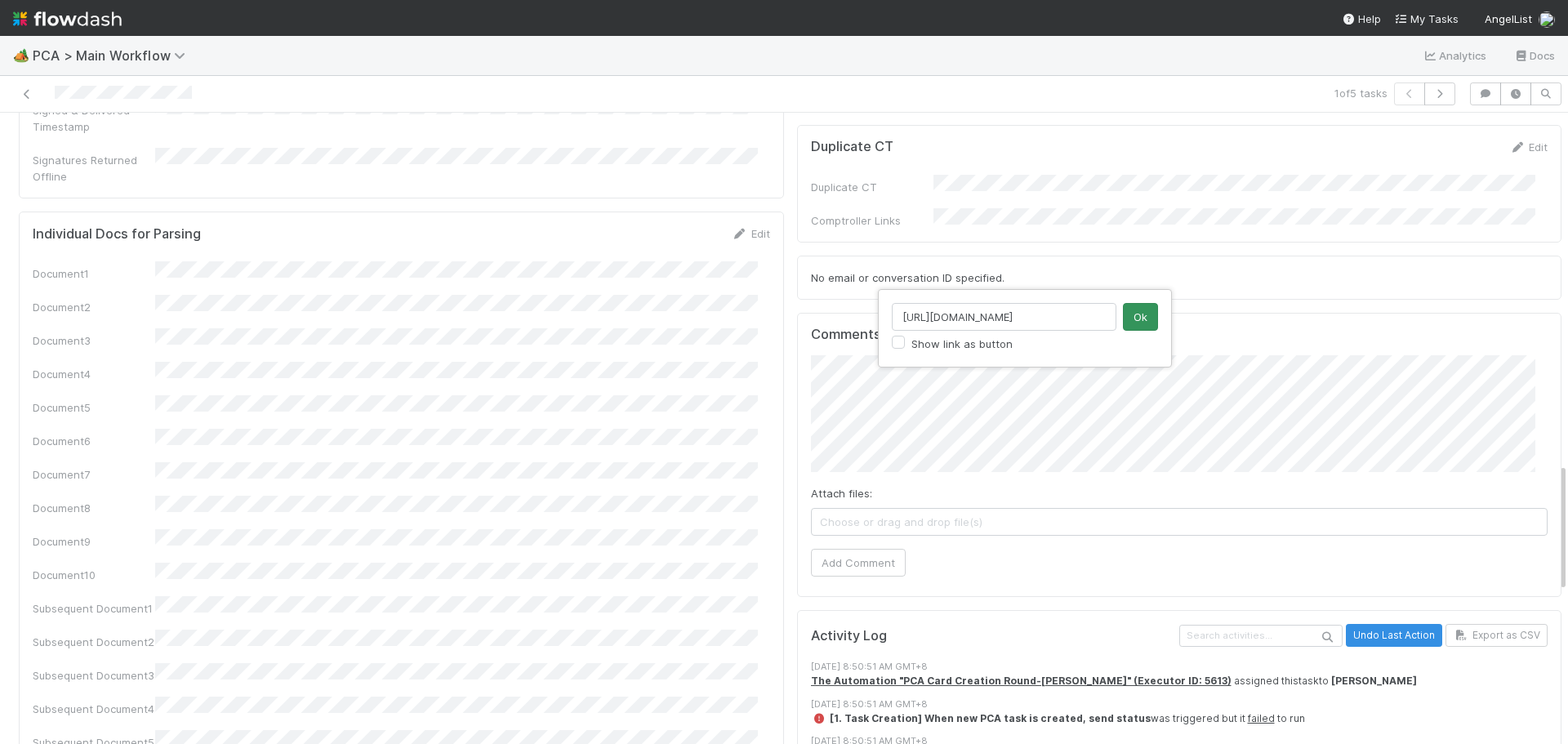
scroll to position [0, 108]
type input "https://pitchbook.com/profiles/company/493410-97#overview"
click at [1142, 310] on button "Ok" at bounding box center [1140, 317] width 35 height 28
click at [864, 549] on button "Add Comment" at bounding box center [859, 563] width 95 height 28
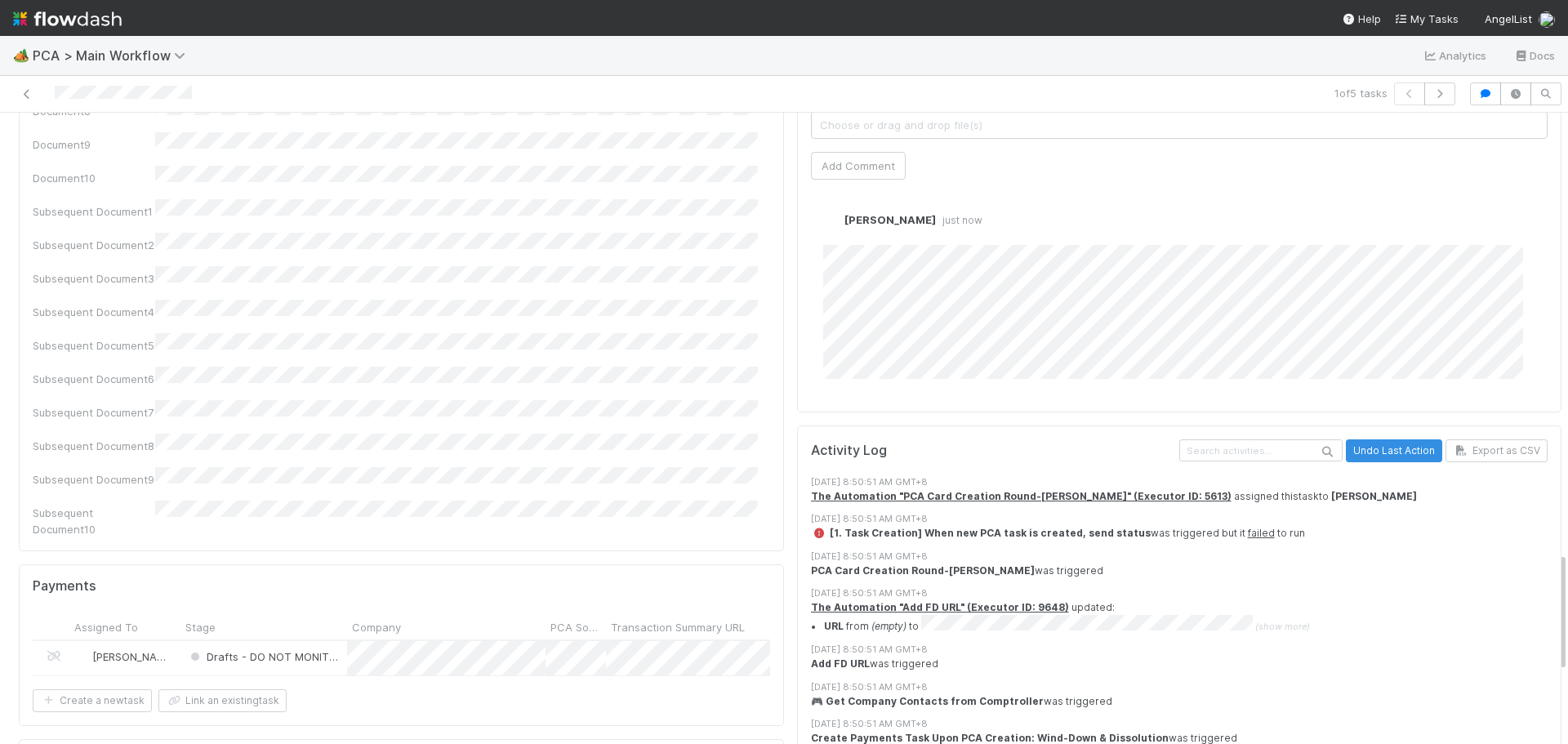
scroll to position [1715, 0]
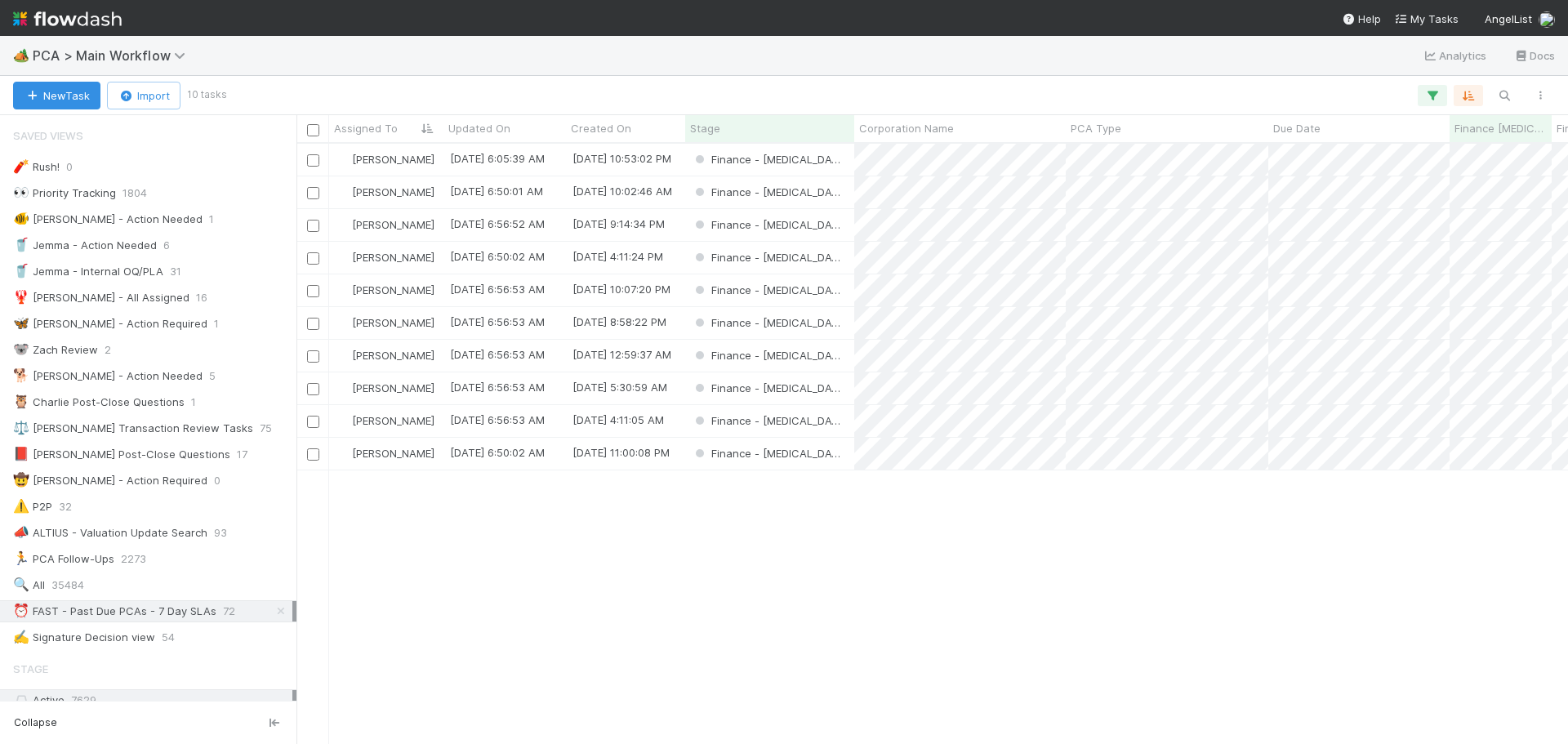
scroll to position [588, 1259]
drag, startPoint x: 829, startPoint y: 549, endPoint x: 846, endPoint y: 542, distance: 18.4
click at [822, 547] on div "[PERSON_NAME] [DATE] 6:05:39 AM [DATE] 10:53:02 PM Finance - [MEDICAL_DATA] 0 1…" at bounding box center [932, 443] width 1271 height 599
click at [844, 166] on div "Finance - [MEDICAL_DATA]" at bounding box center [770, 160] width 169 height 32
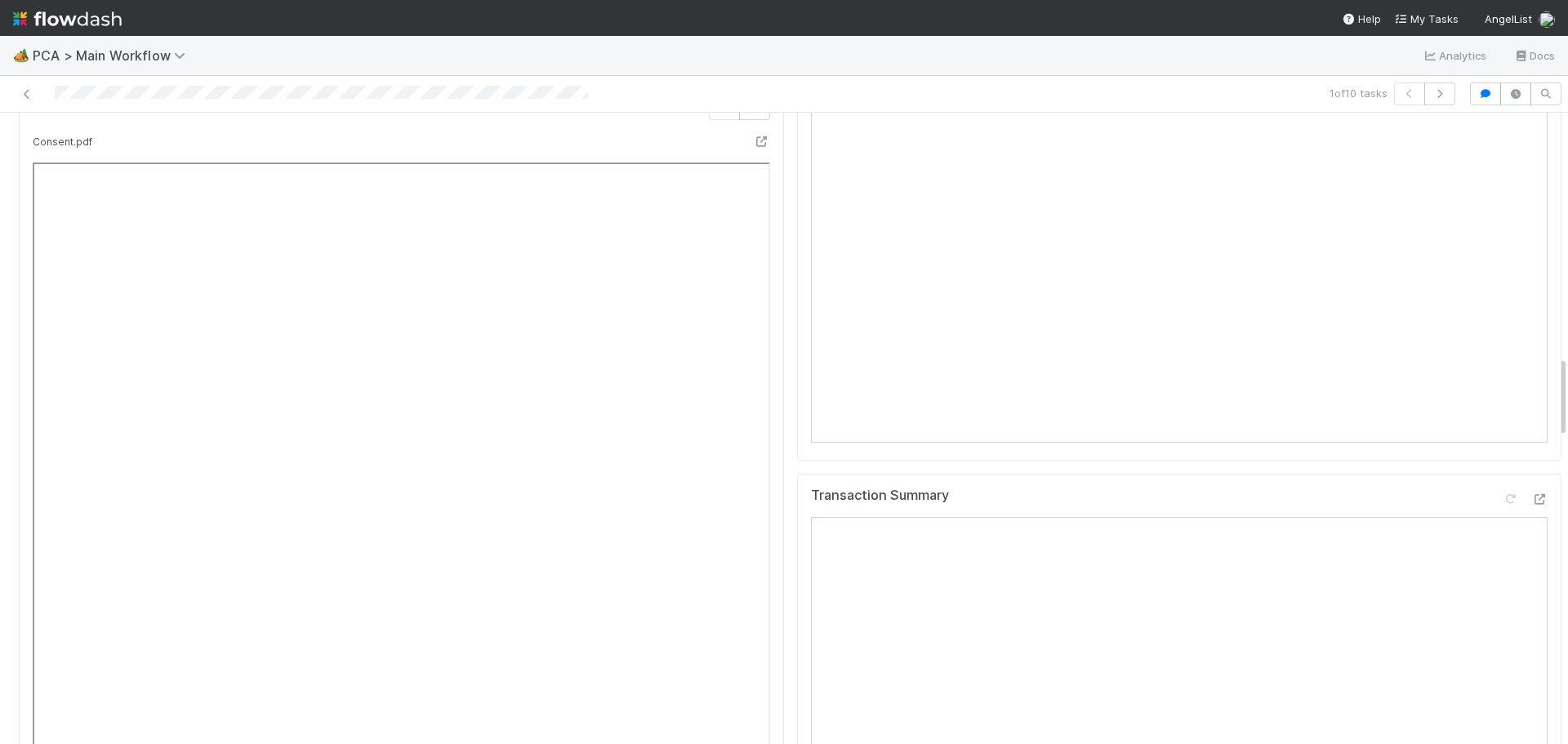
scroll to position [1878, 0]
click at [1532, 508] on icon at bounding box center [1539, 514] width 16 height 11
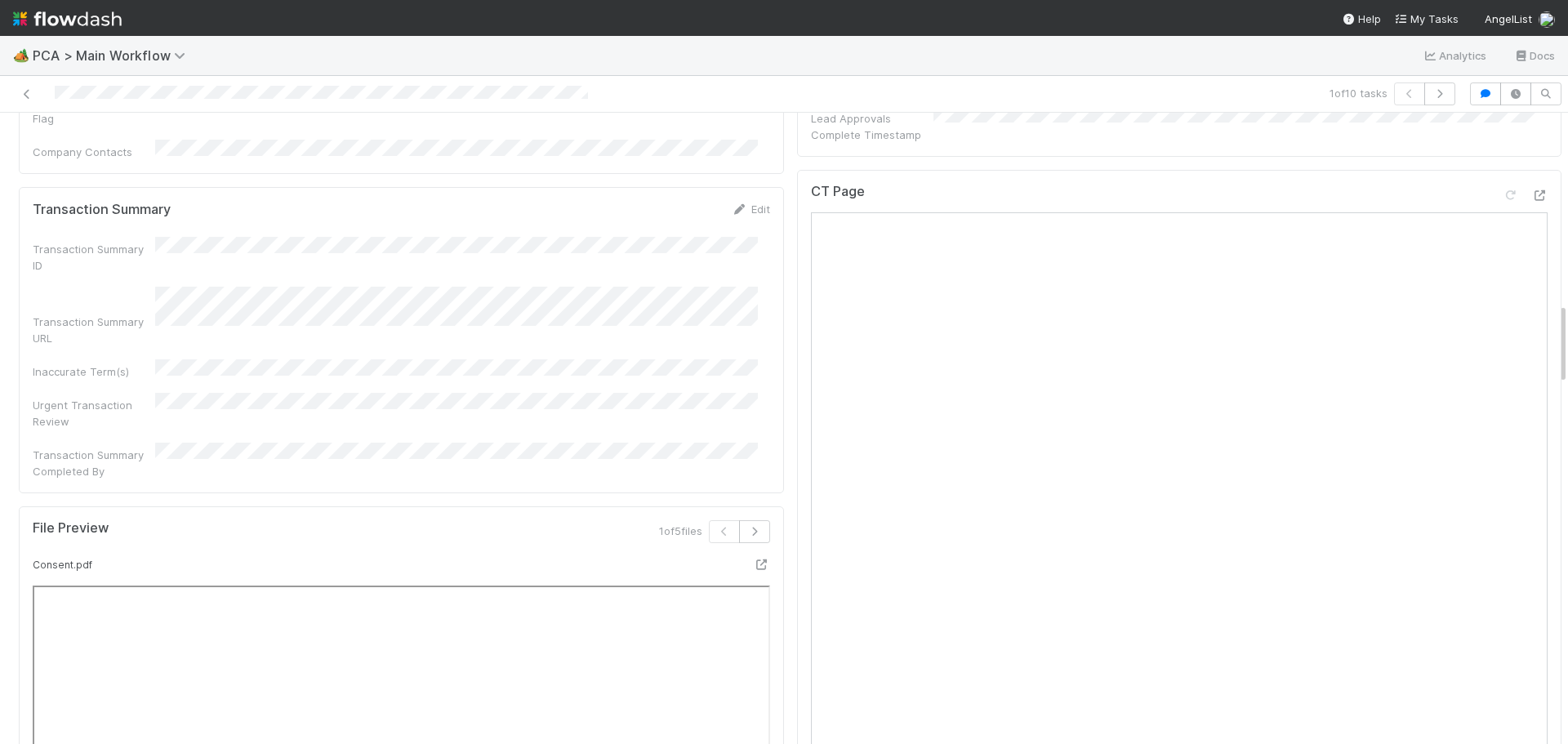
scroll to position [1388, 0]
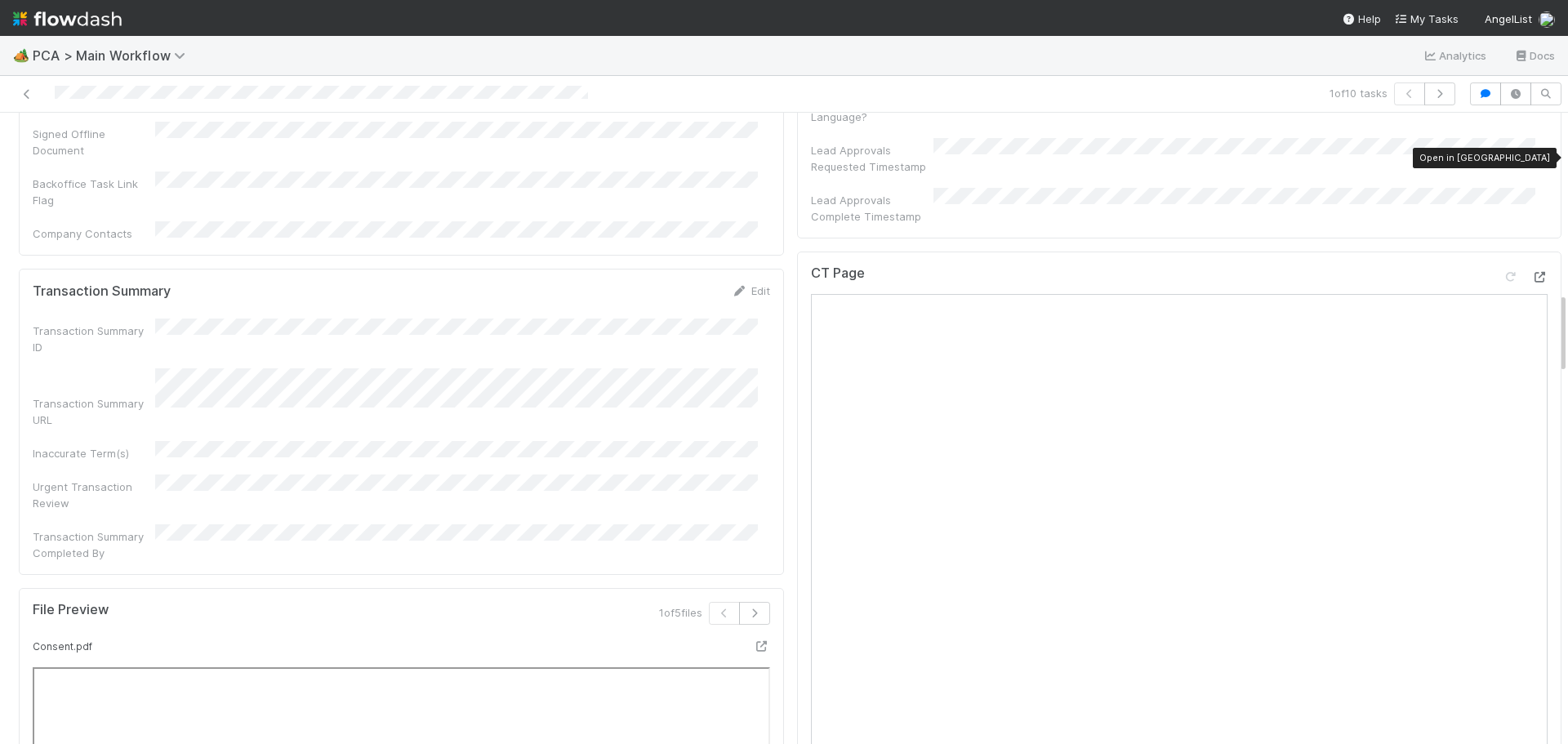
click at [1532, 272] on icon at bounding box center [1539, 277] width 16 height 11
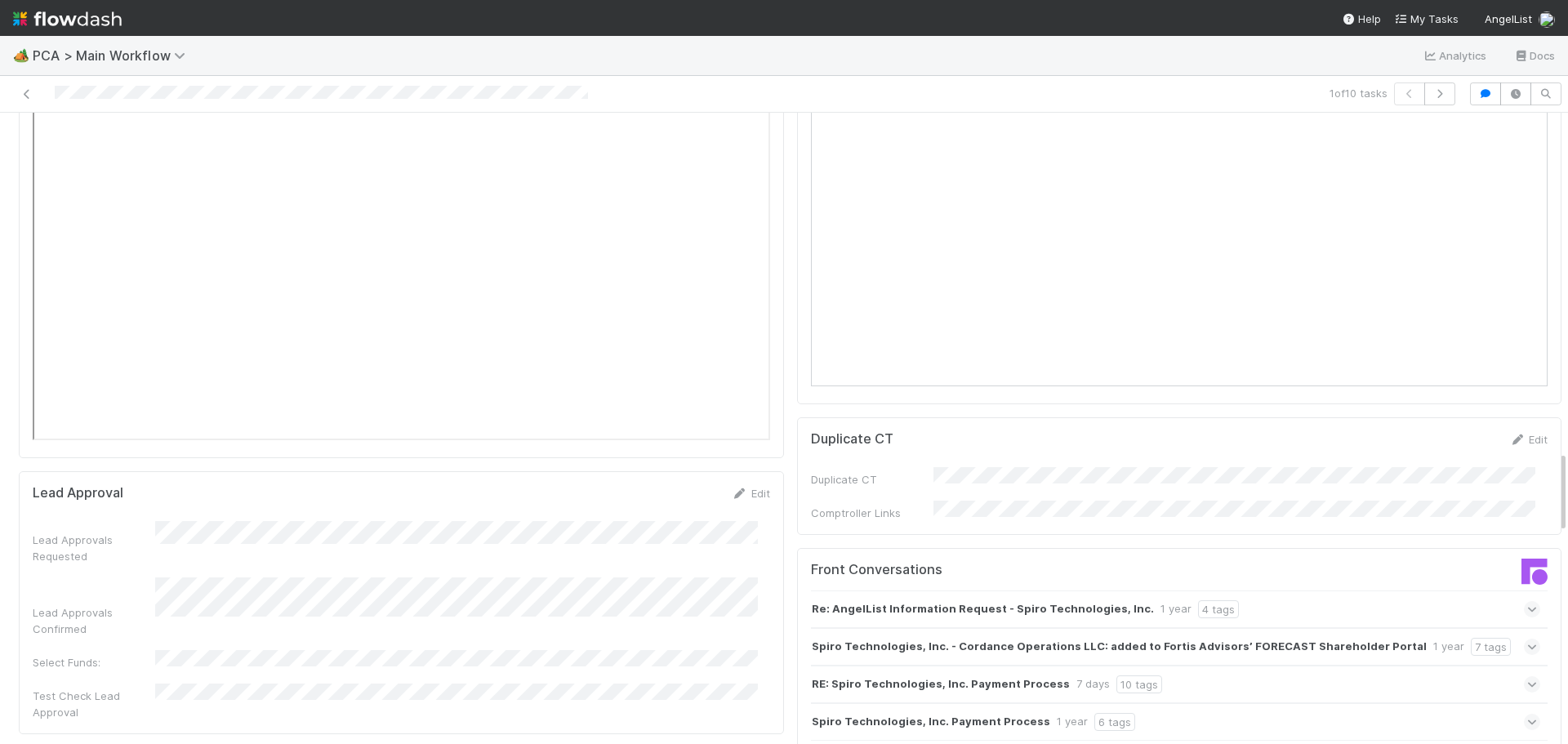
scroll to position [2613, 0]
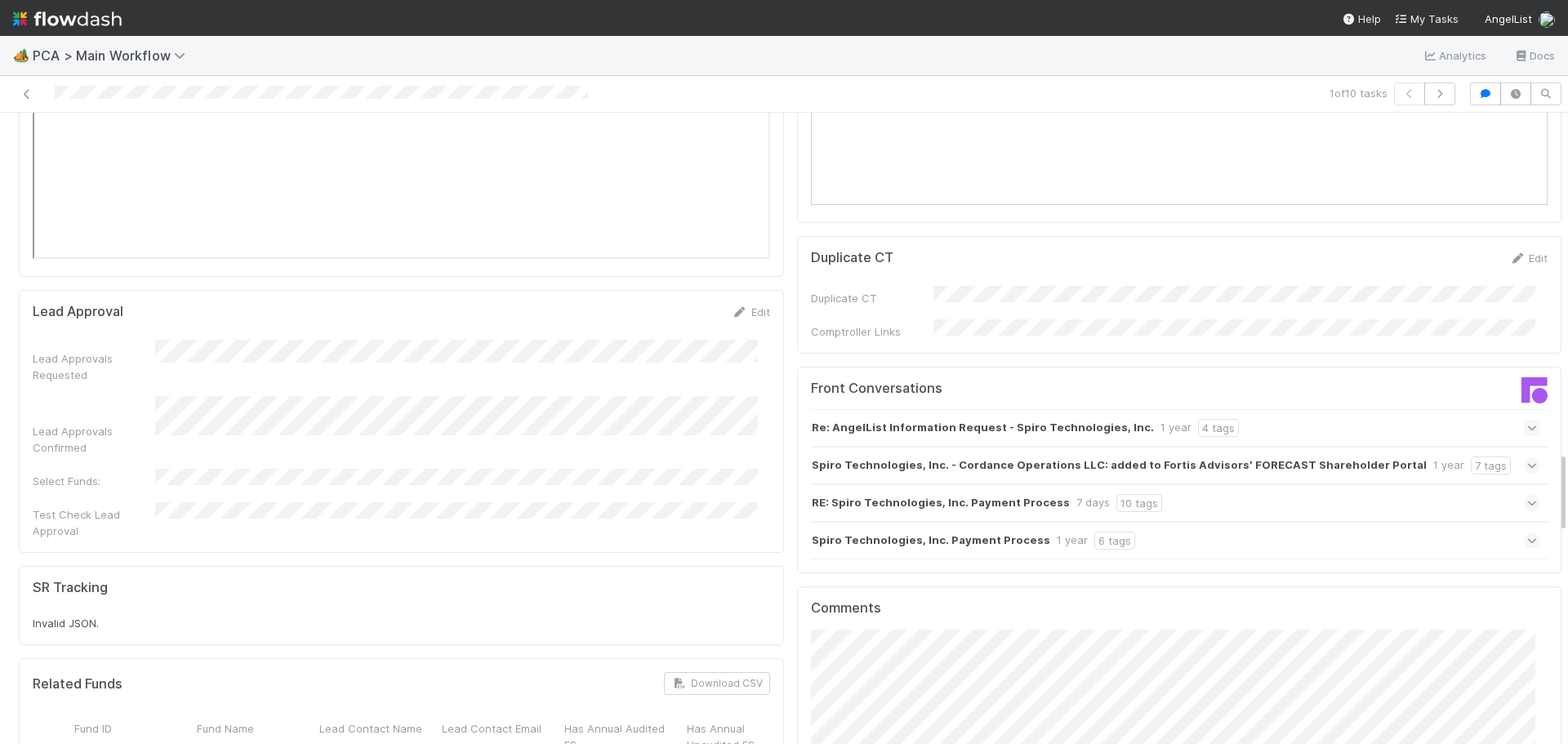
click at [1485, 484] on div "RE: Spiro Technologies, Inc. Payment Process 7 days 10 tags" at bounding box center [1176, 502] width 731 height 37
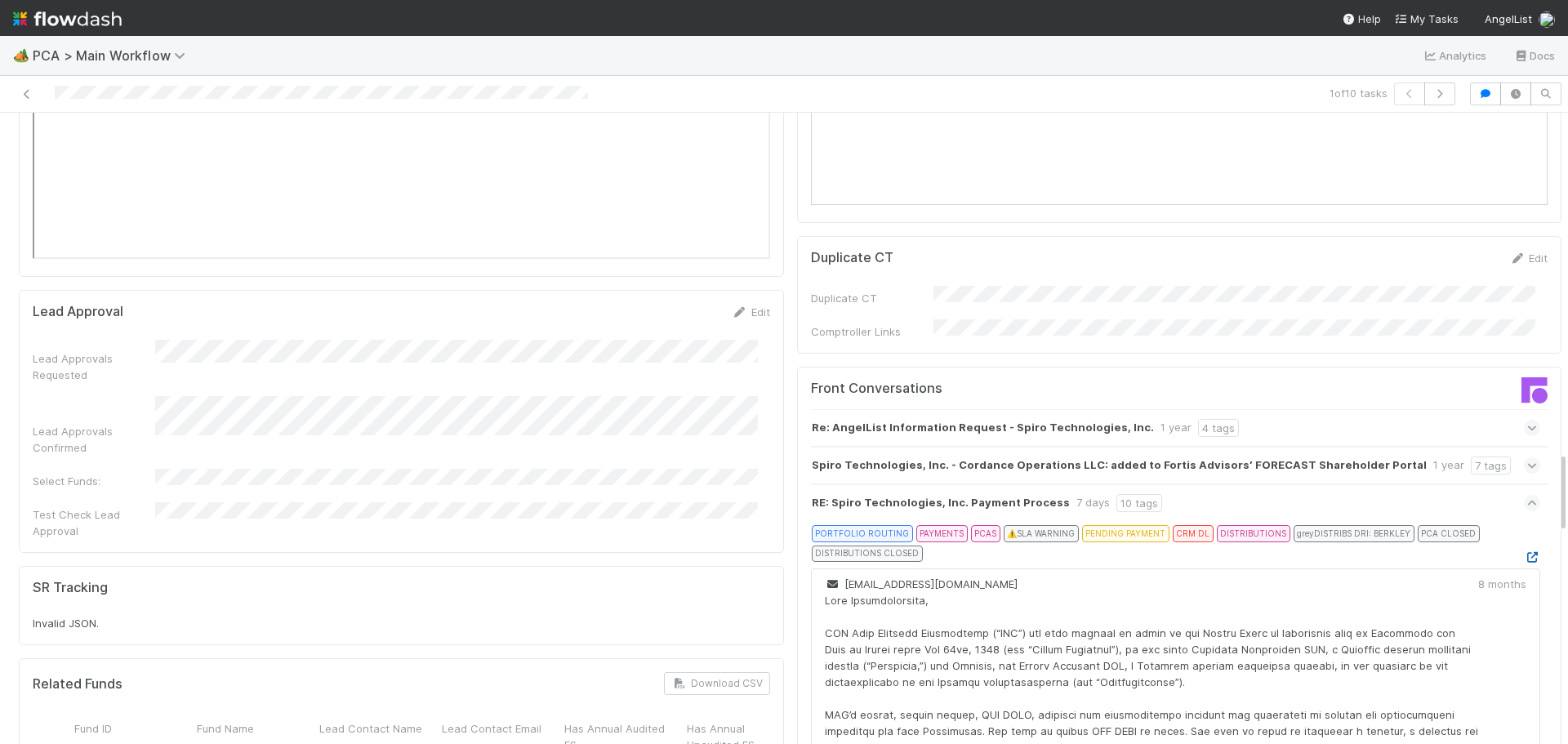
click at [1524, 552] on icon at bounding box center [1532, 557] width 16 height 11
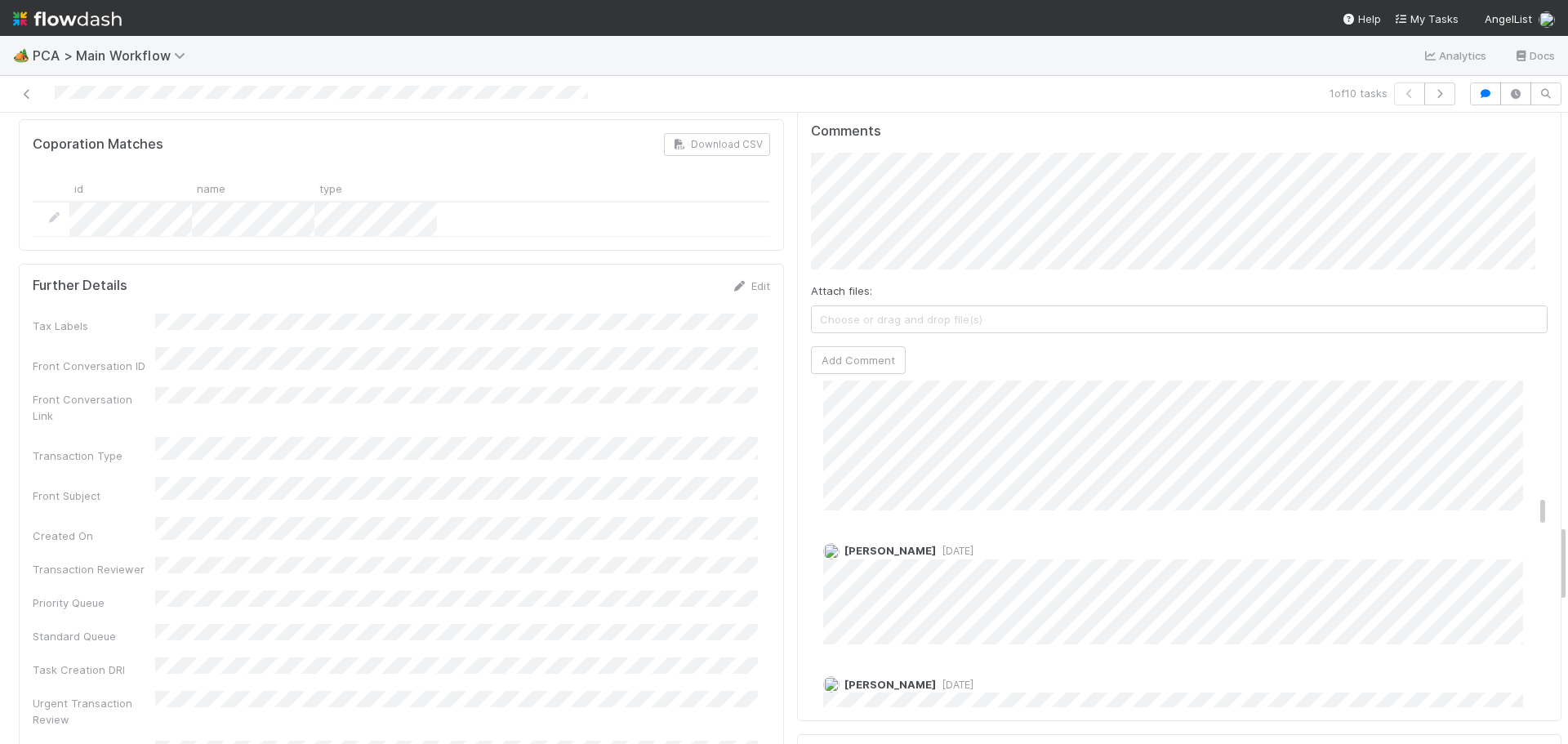
scroll to position [1388, 0]
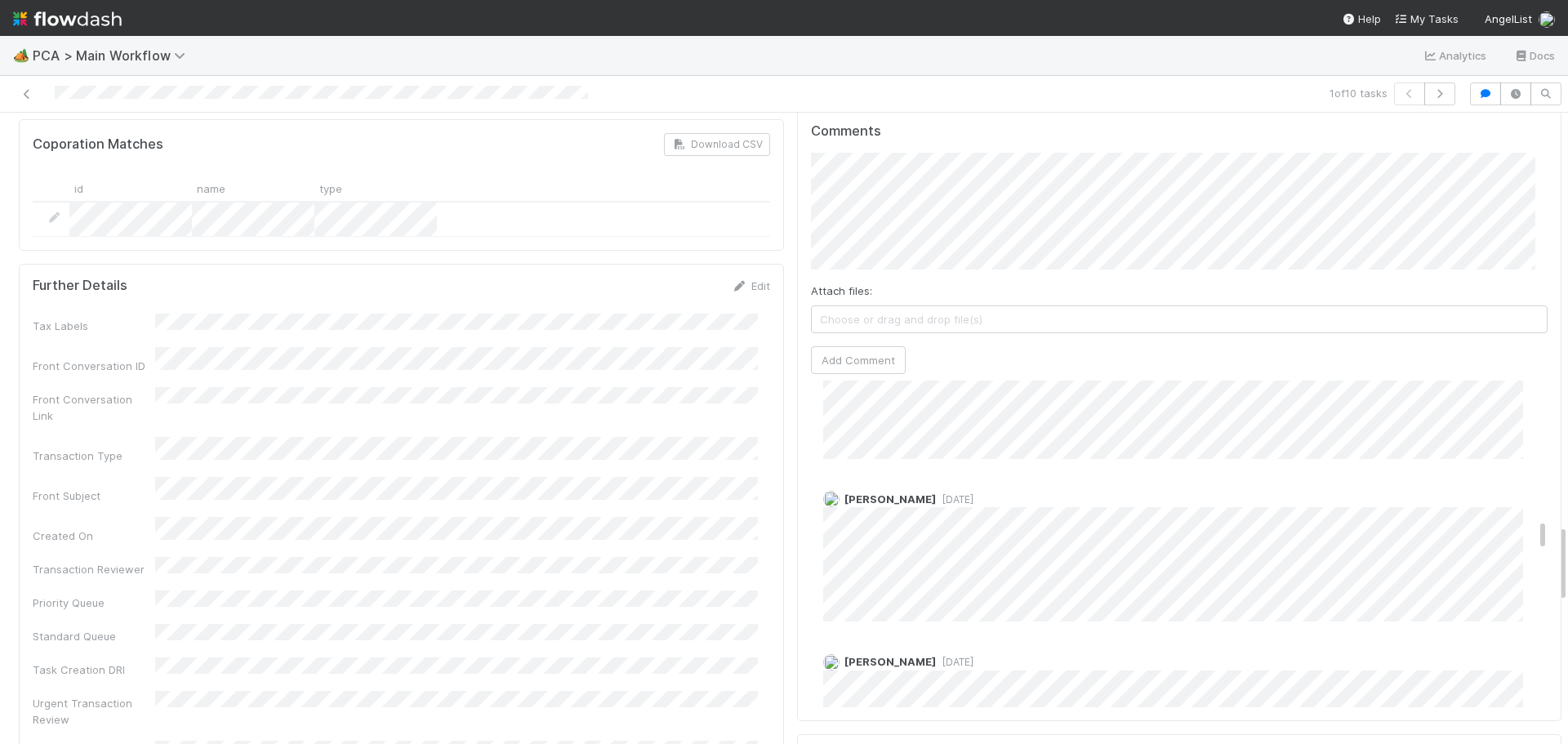
click at [936, 493] on span "1 week ago" at bounding box center [954, 499] width 37 height 12
click at [936, 523] on span "1 week ago" at bounding box center [954, 529] width 37 height 12
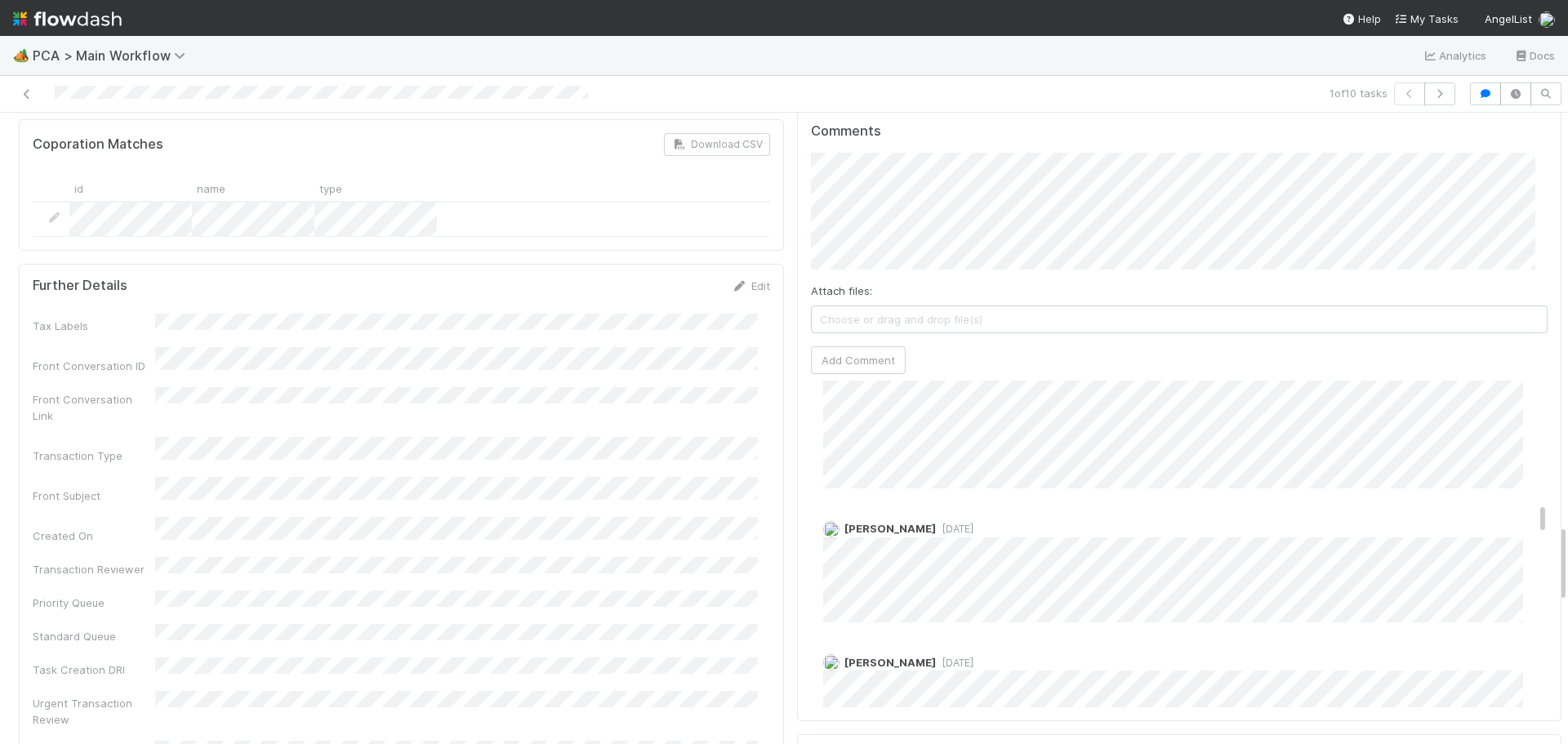
click at [936, 523] on span "1 week ago" at bounding box center [954, 529] width 37 height 12
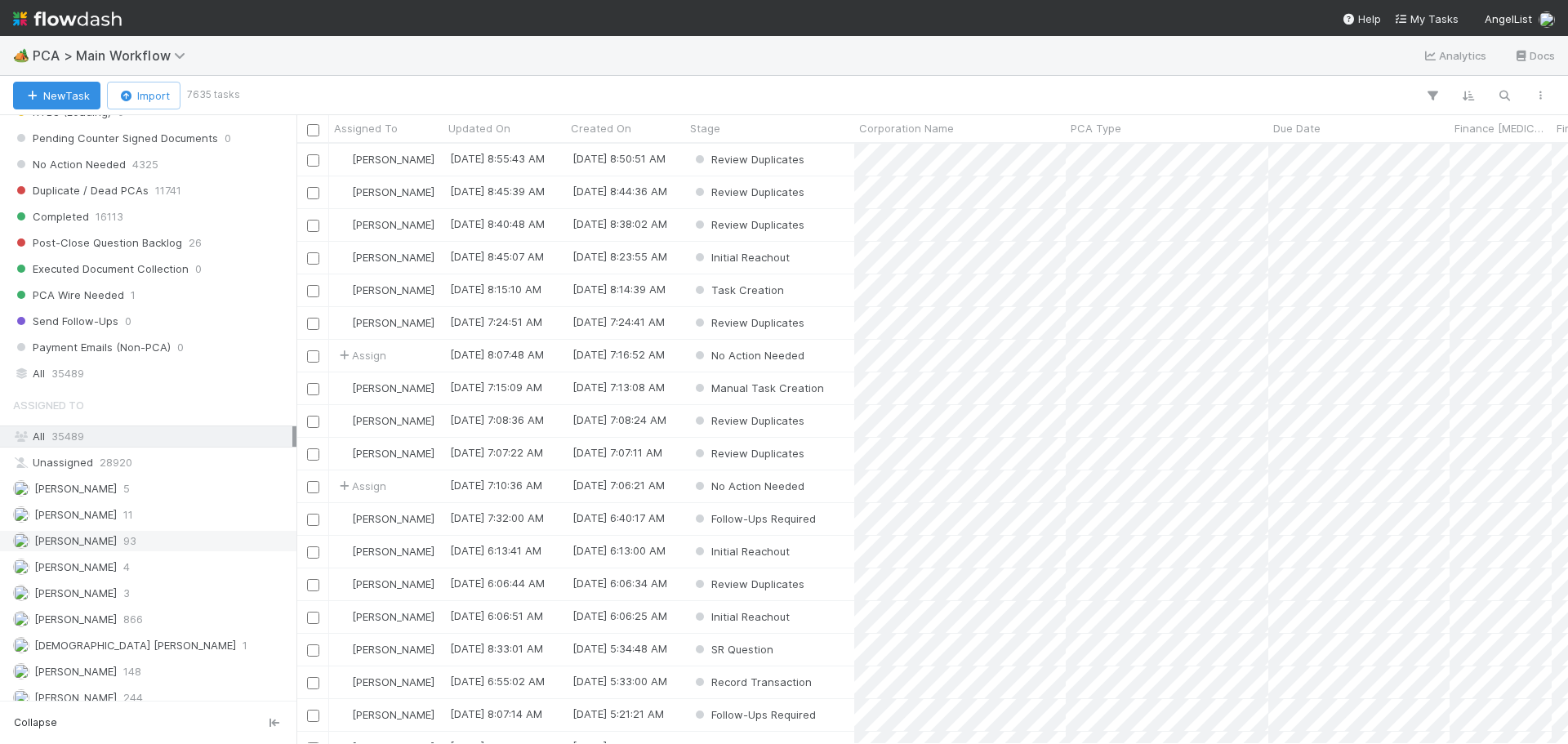
scroll to position [1470, 0]
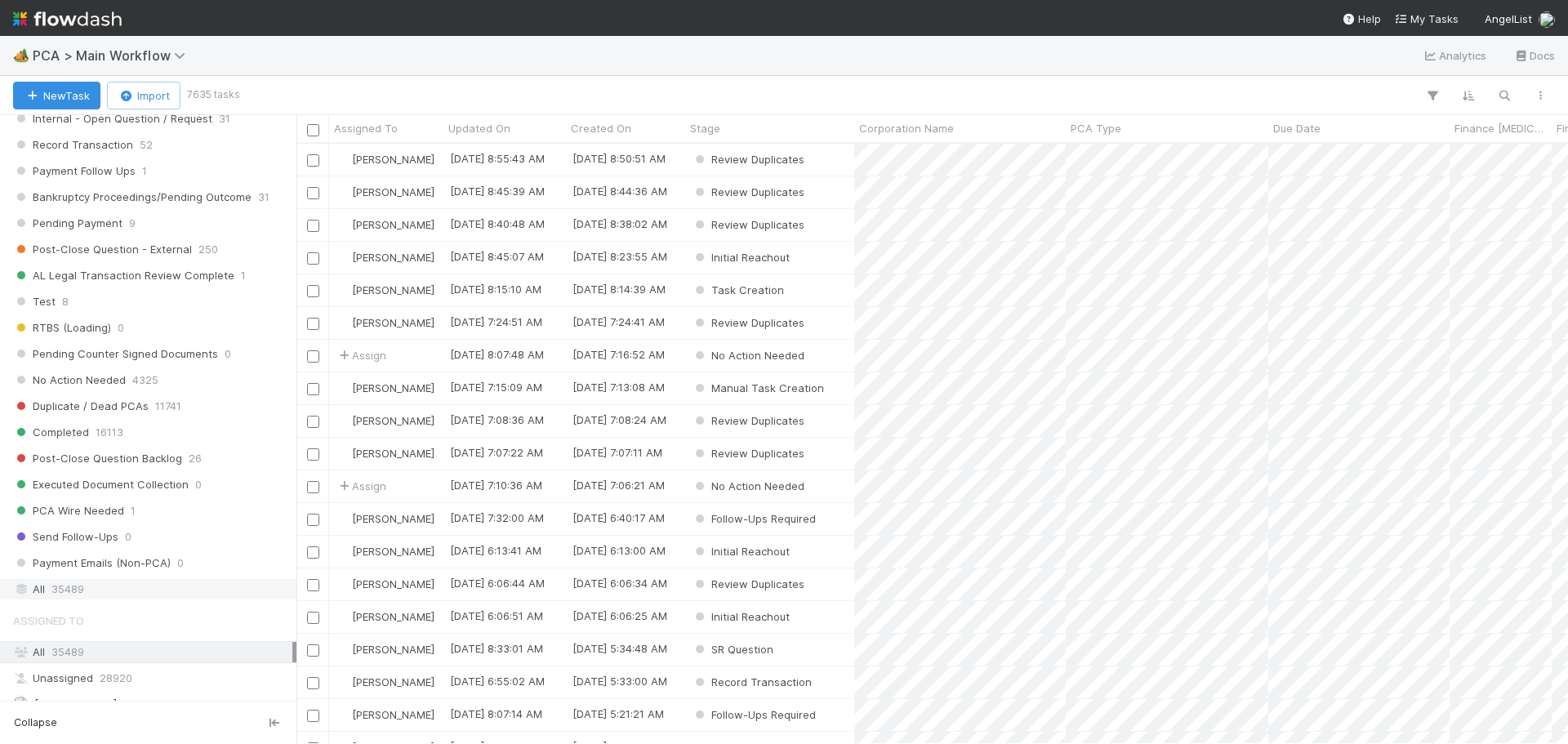
click at [101, 598] on div "All 35489" at bounding box center [153, 589] width 280 height 20
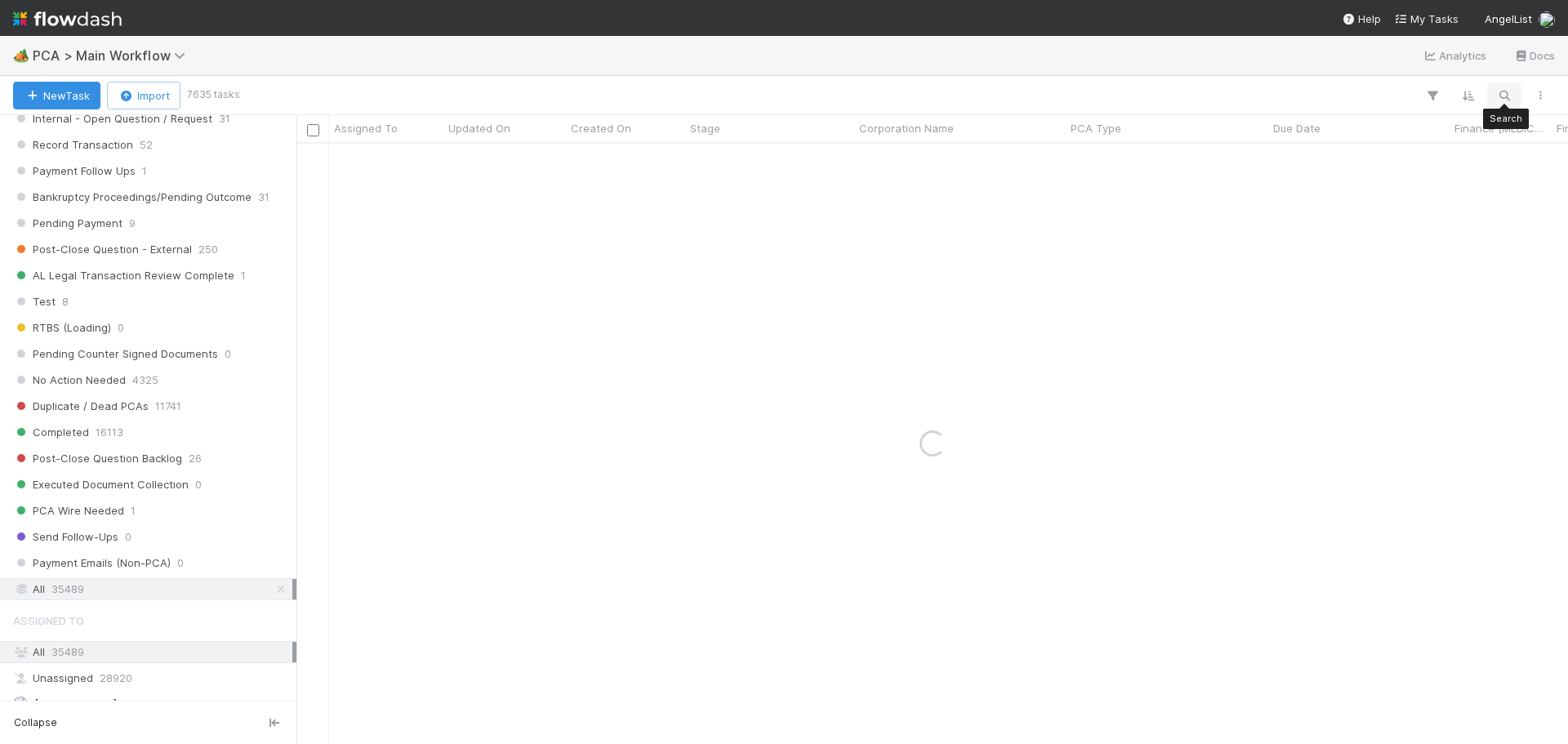
click at [1509, 98] on icon "button" at bounding box center [1504, 95] width 16 height 14
type input "OCULO INC"
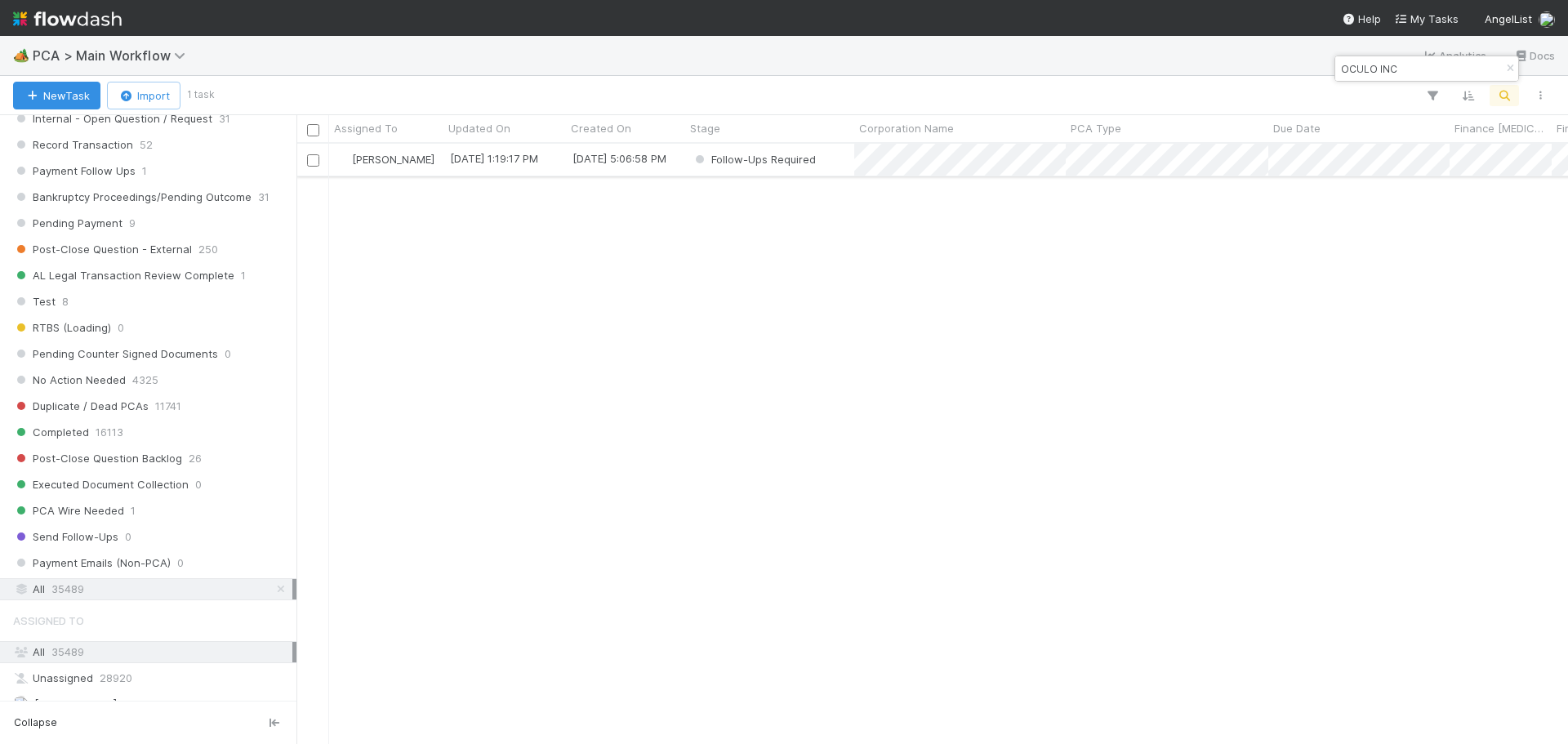
click at [842, 163] on div "Follow-Ups Required" at bounding box center [770, 160] width 169 height 32
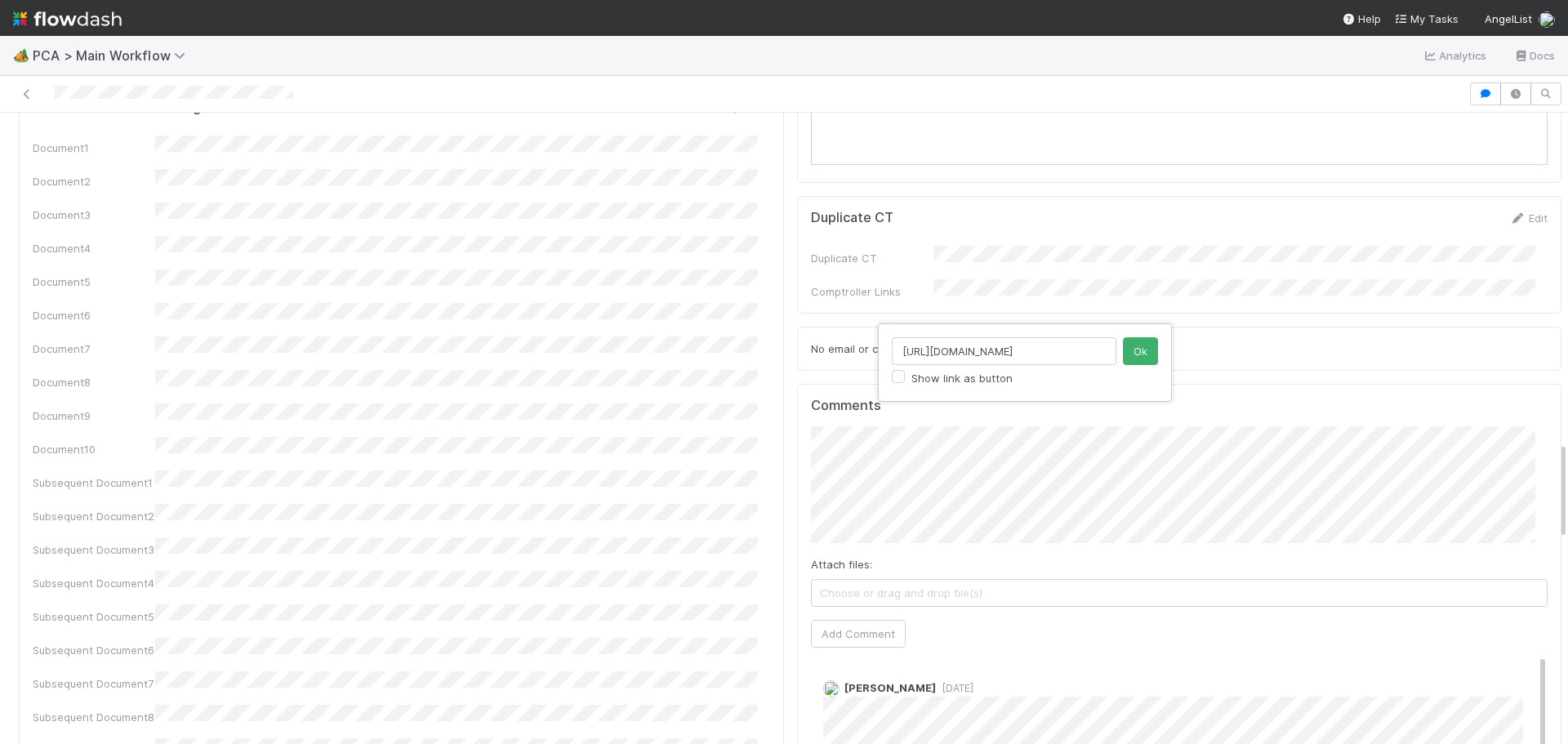
scroll to position [0, 109]
type input "https://pitchbook.com/profiles/company/497592-55#overview"
click at [1151, 353] on button "Ok" at bounding box center [1140, 351] width 35 height 28
click at [837, 619] on button "Add Comment" at bounding box center [859, 633] width 95 height 28
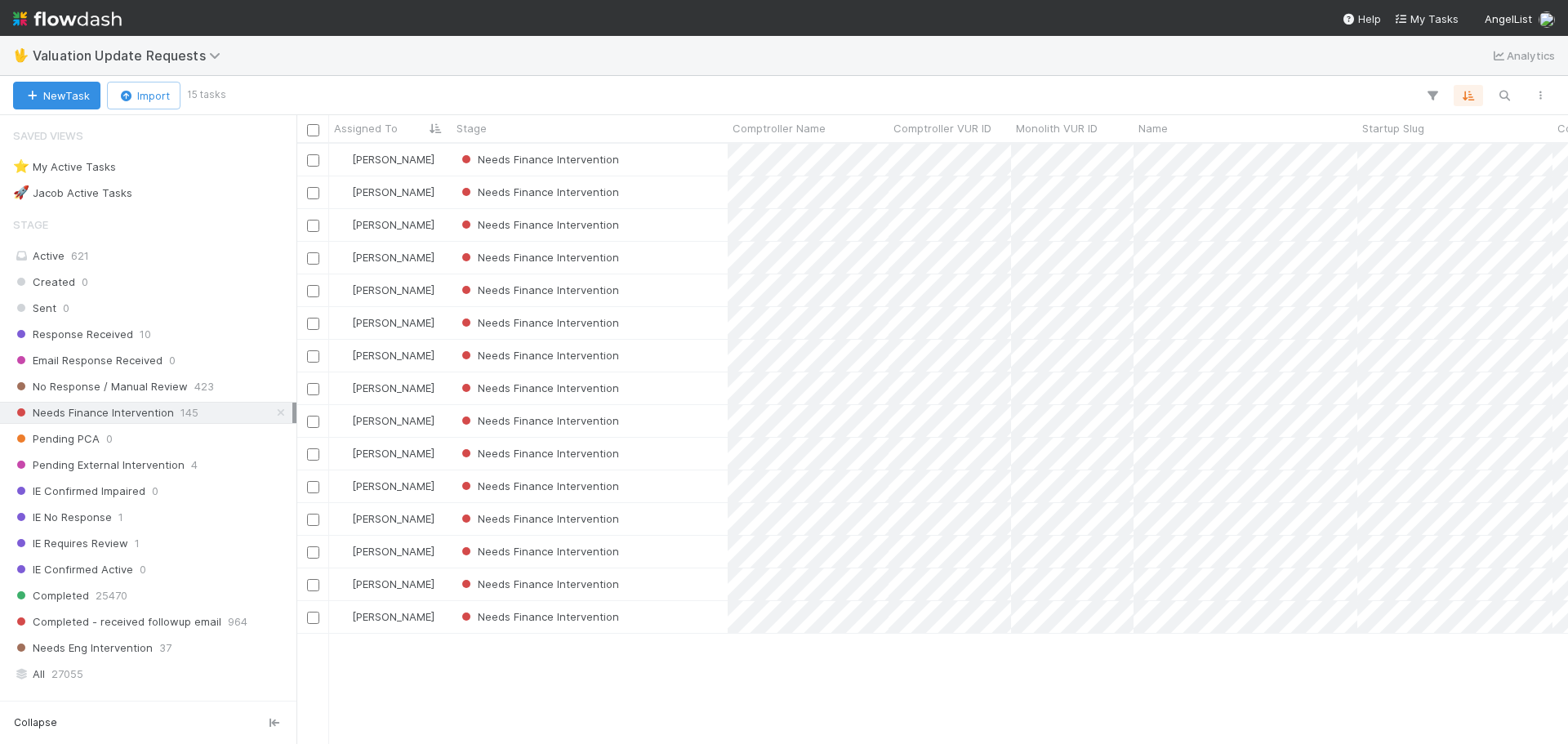
scroll to position [588, 1259]
click at [692, 521] on div "Needs Finance Intervention" at bounding box center [590, 519] width 276 height 32
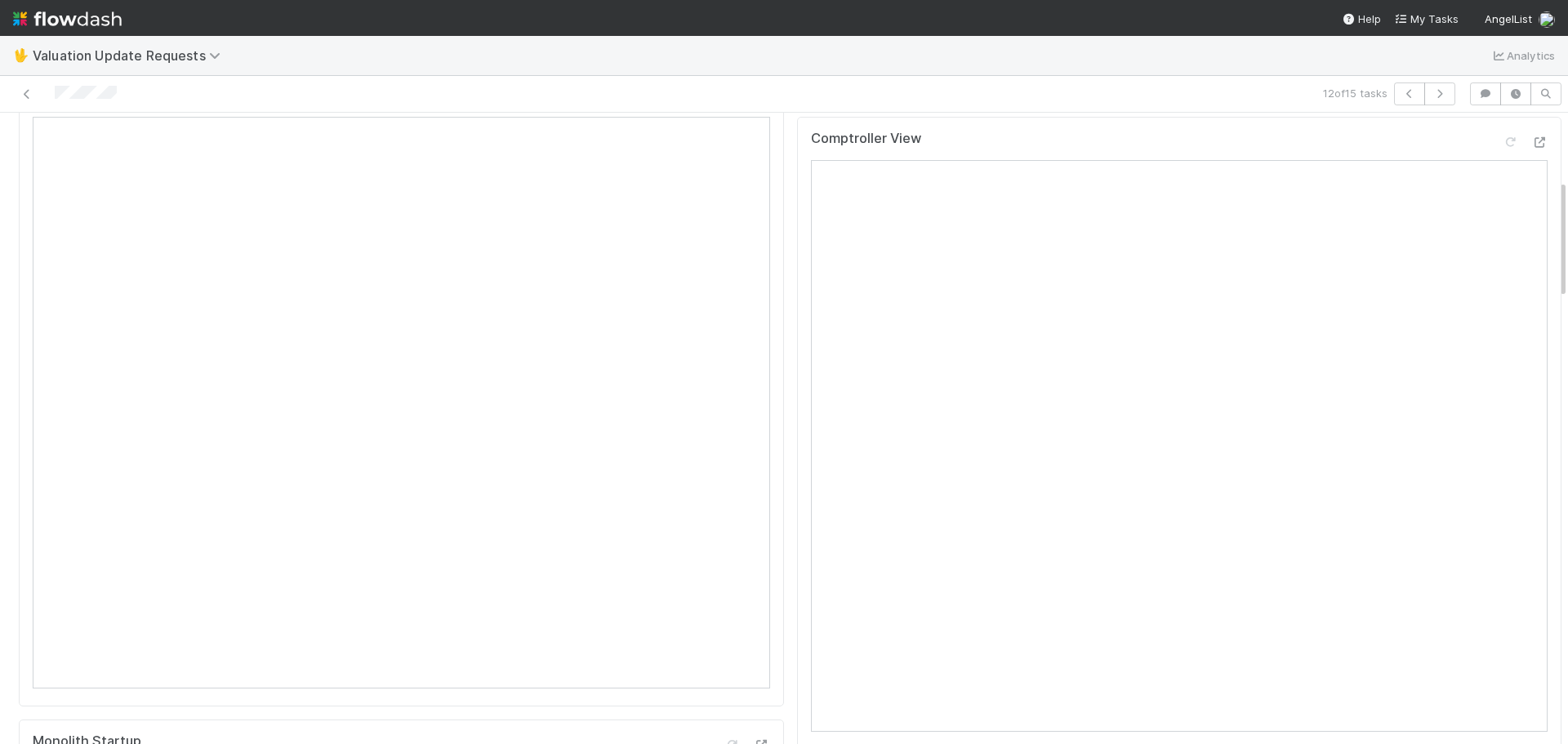
scroll to position [164, 0]
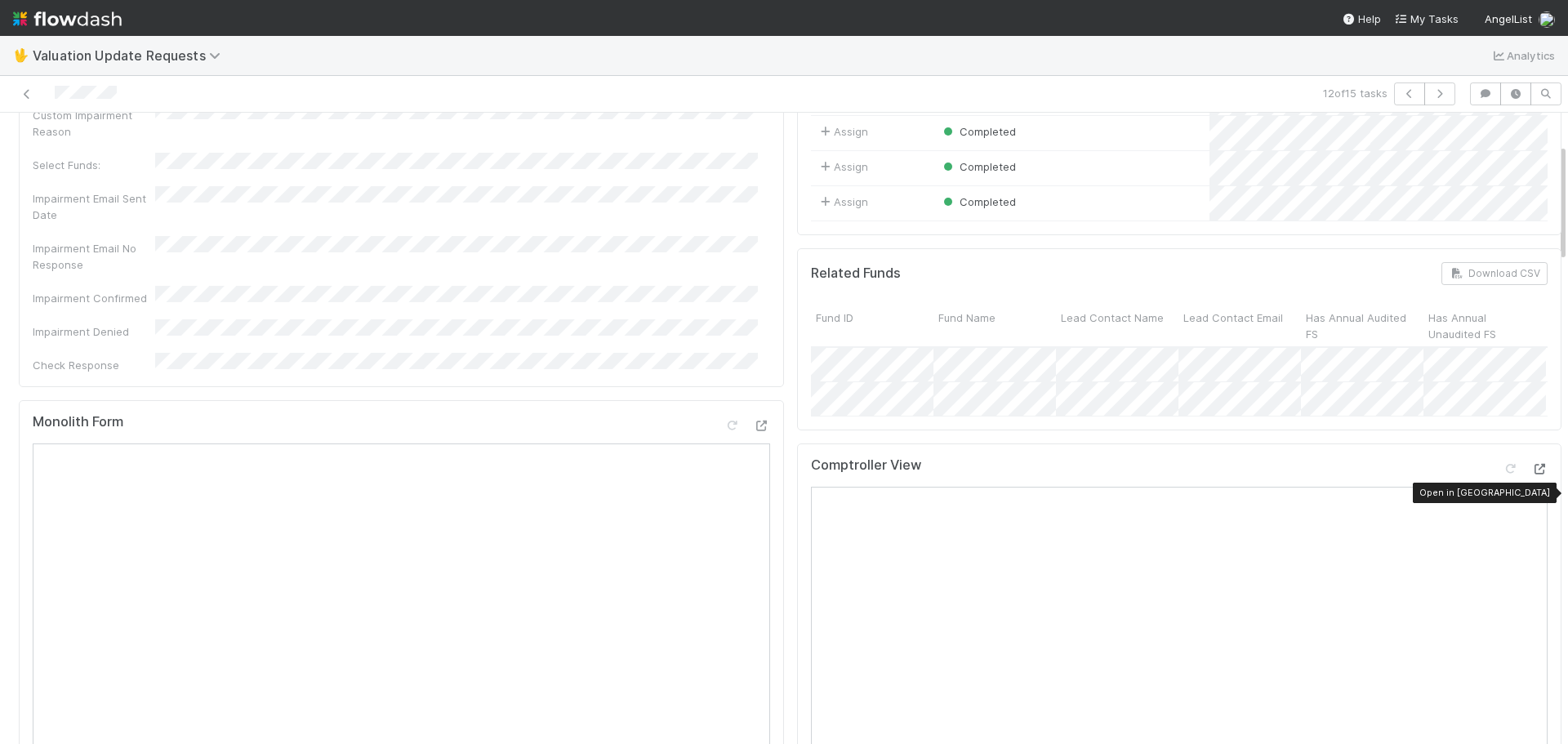
click at [1532, 477] on div at bounding box center [1539, 468] width 16 height 16
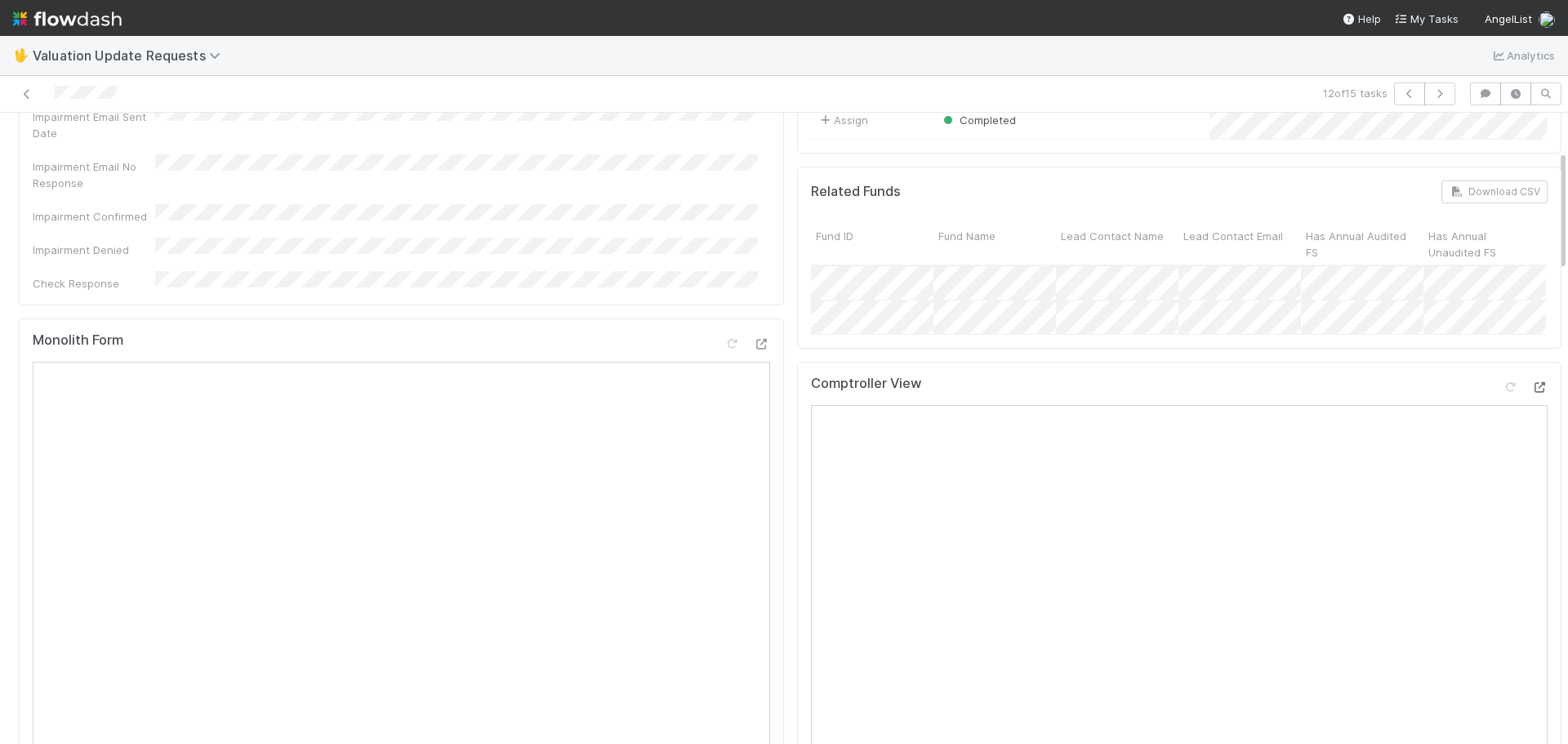
scroll to position [0, 0]
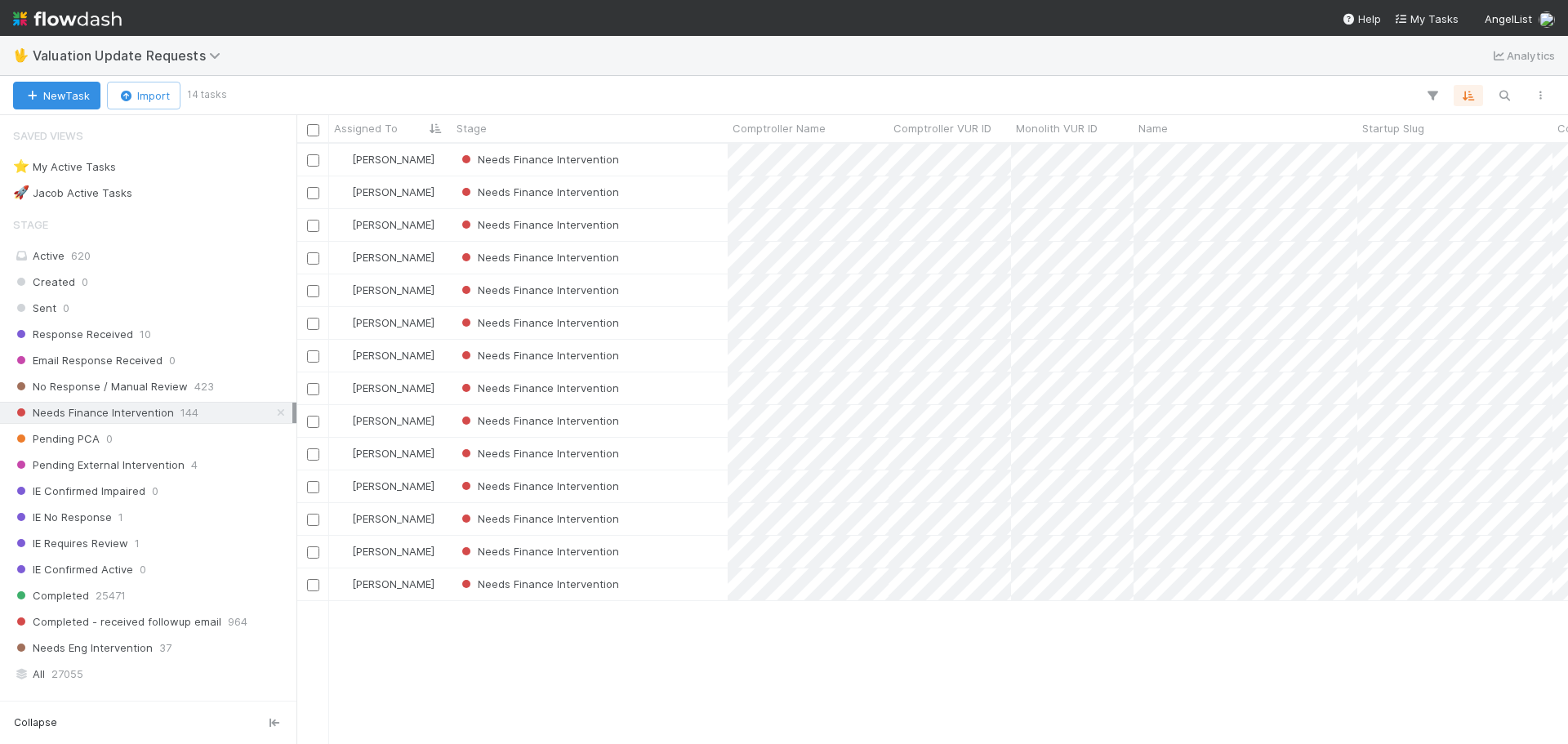
scroll to position [588, 1259]
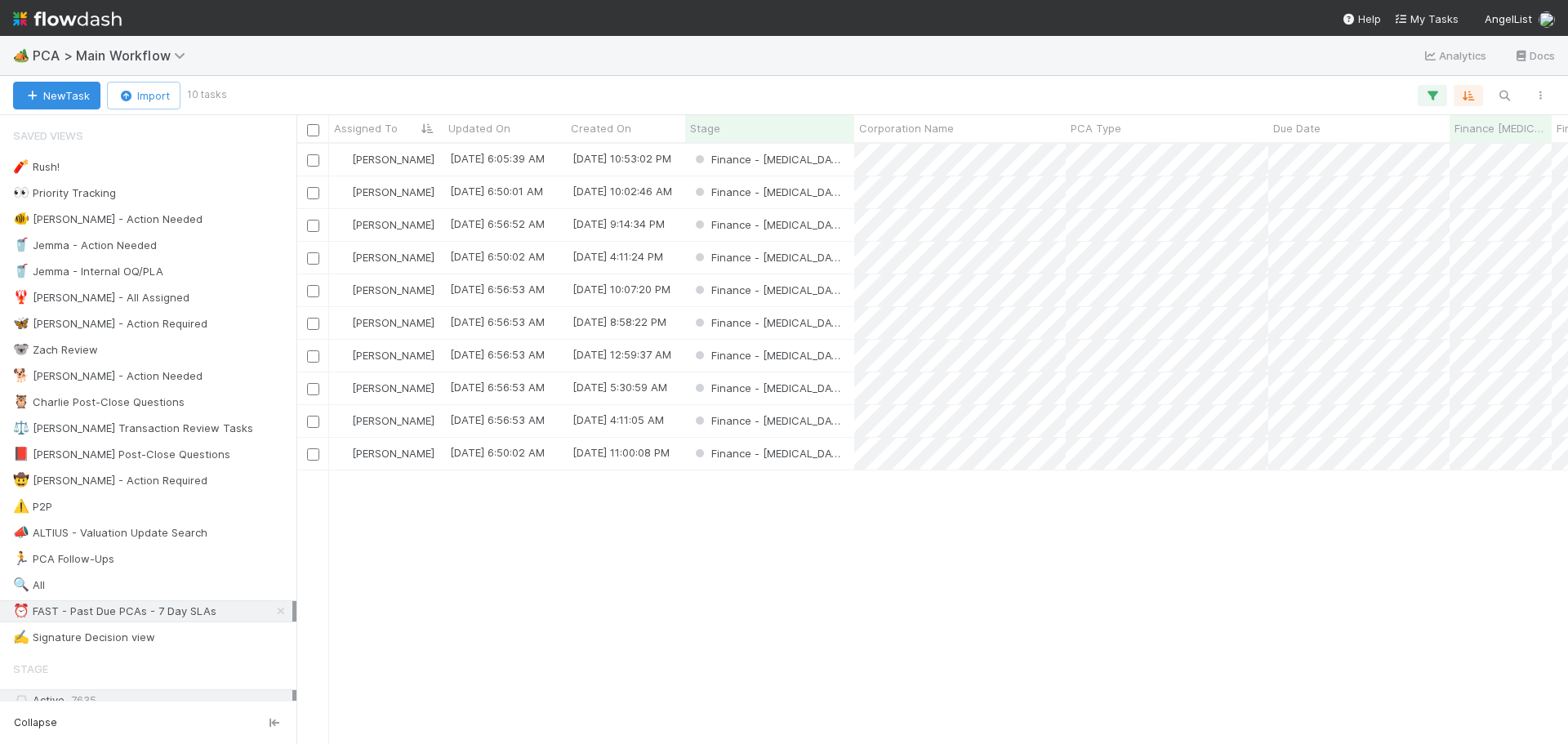
scroll to position [588, 1259]
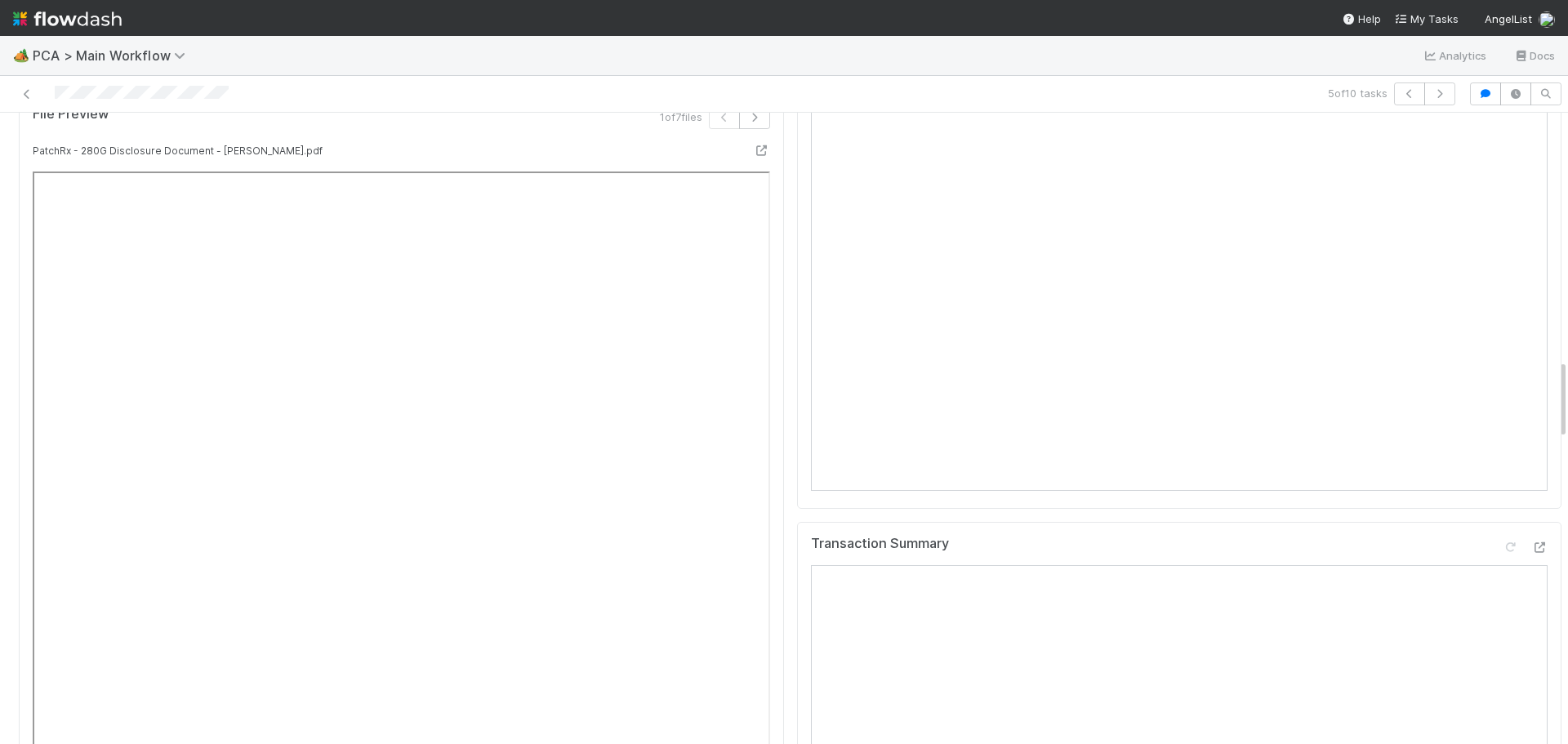
scroll to position [1960, 0]
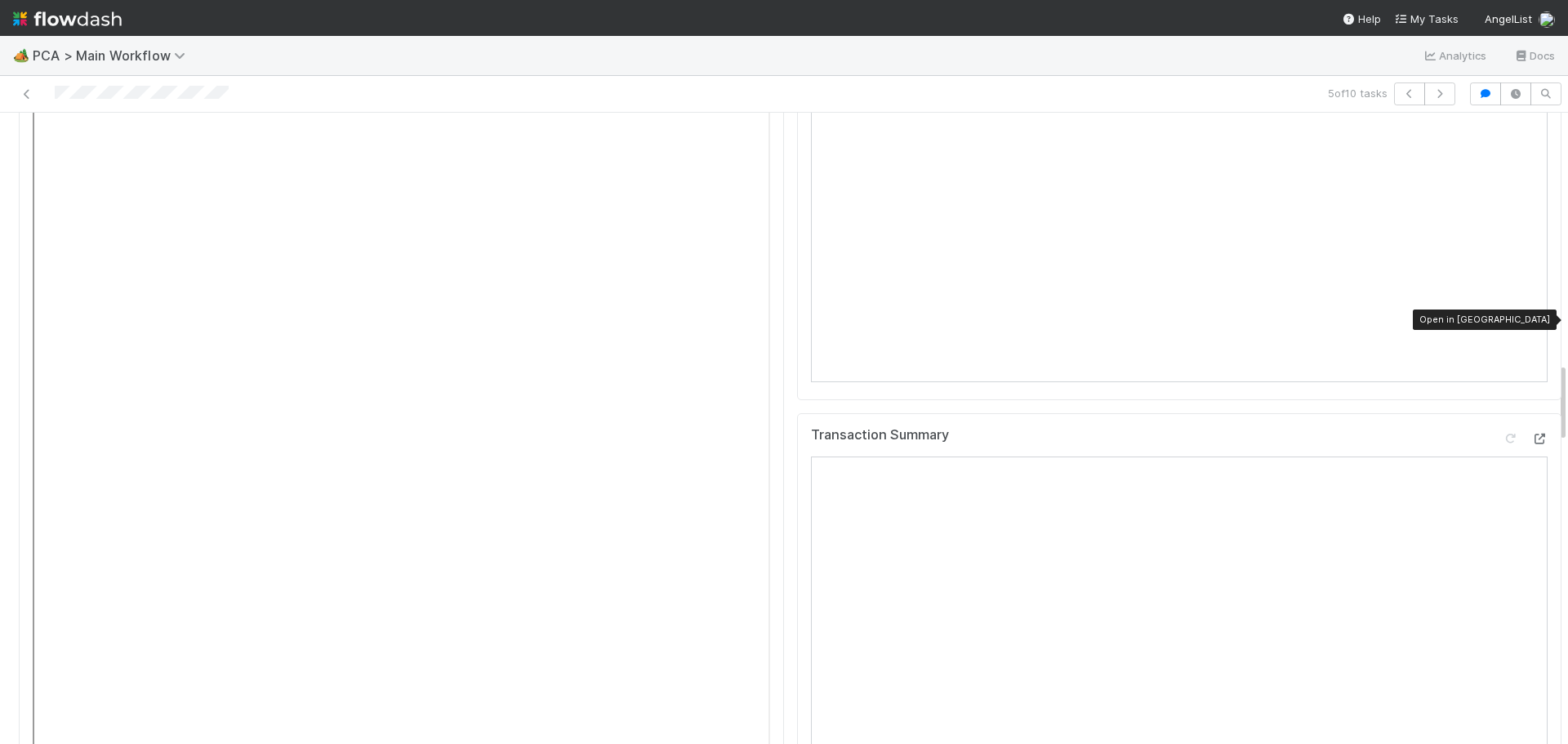
click at [1532, 434] on icon at bounding box center [1539, 439] width 16 height 11
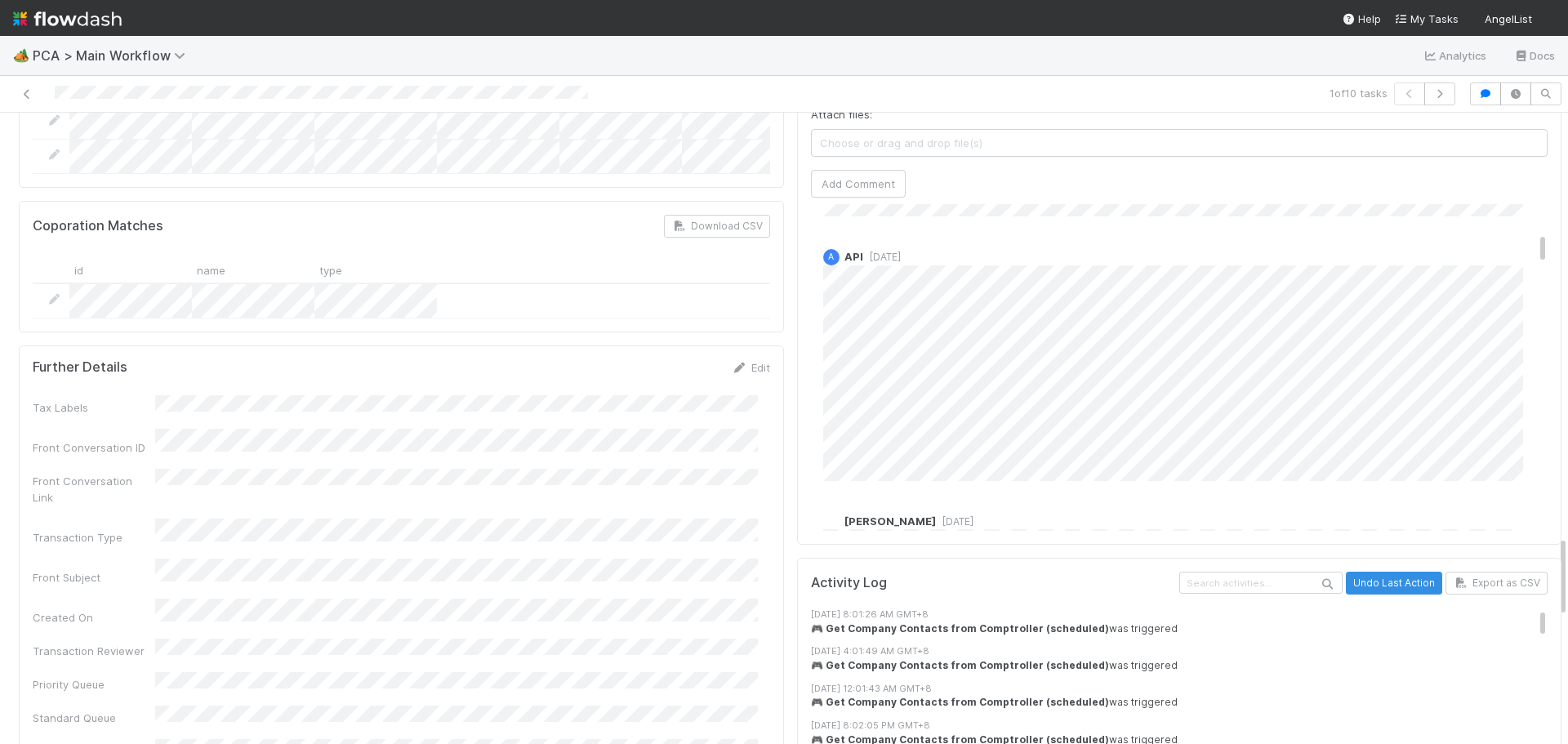
scroll to position [408, 0]
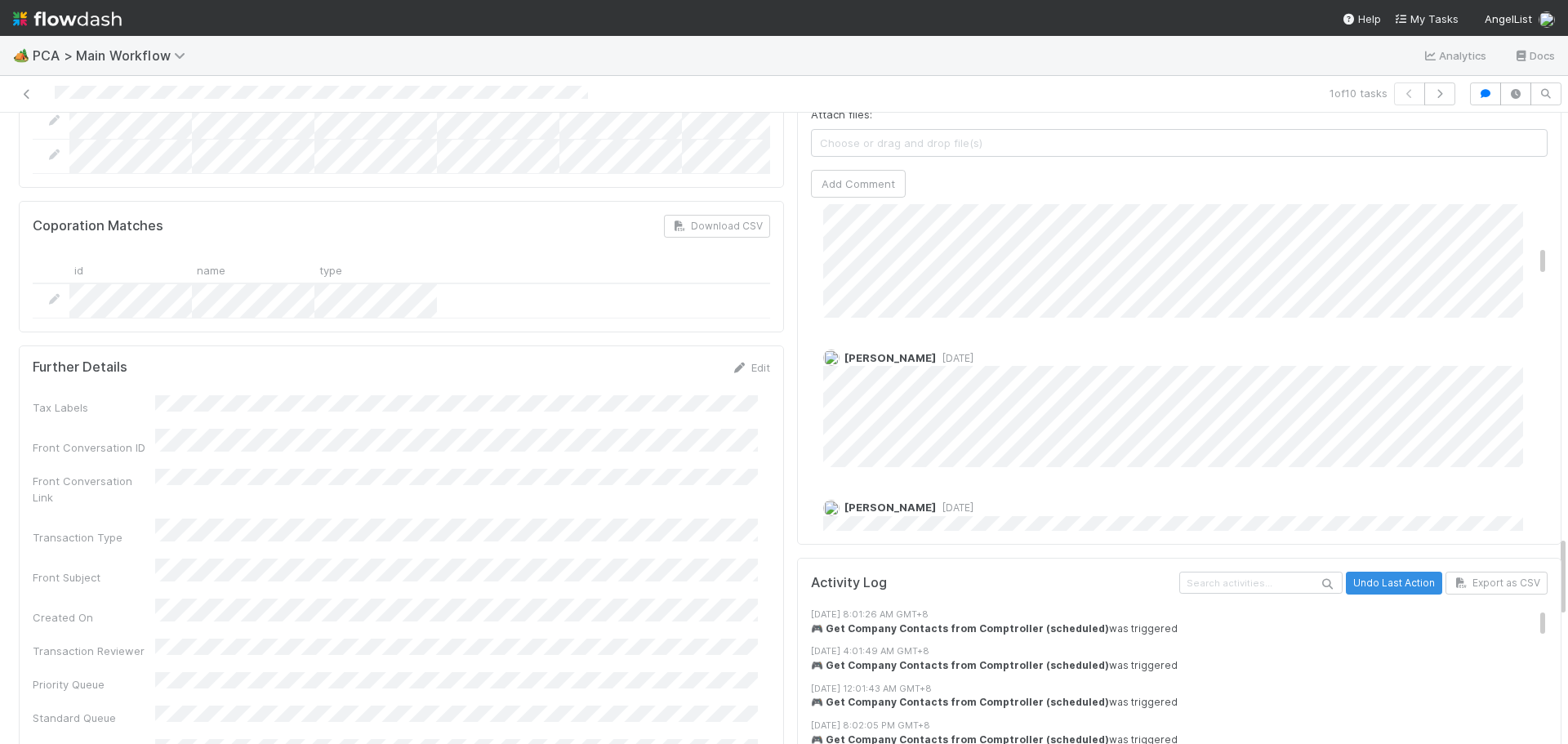
click at [936, 352] on span "[DATE]" at bounding box center [954, 358] width 37 height 12
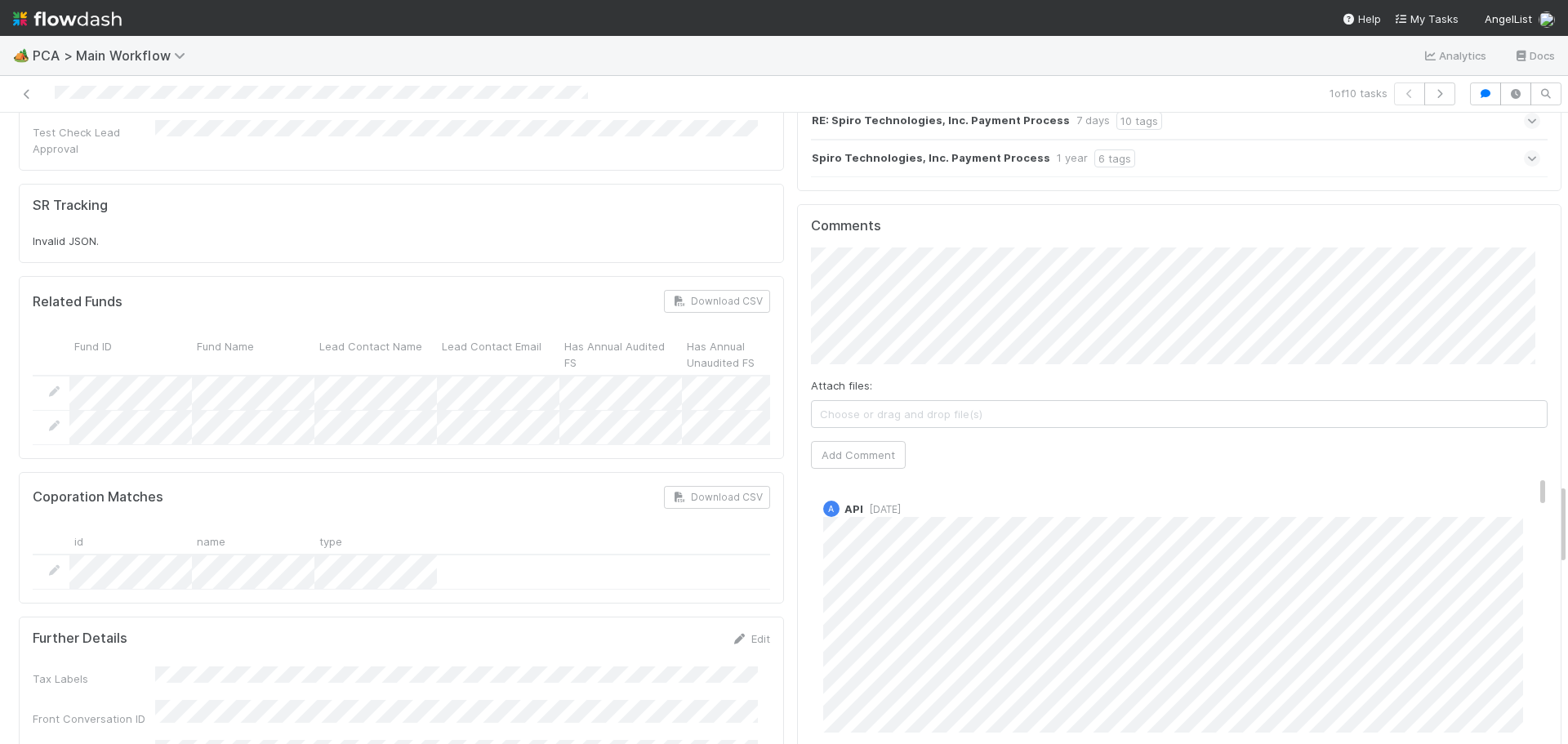
scroll to position [2858, 0]
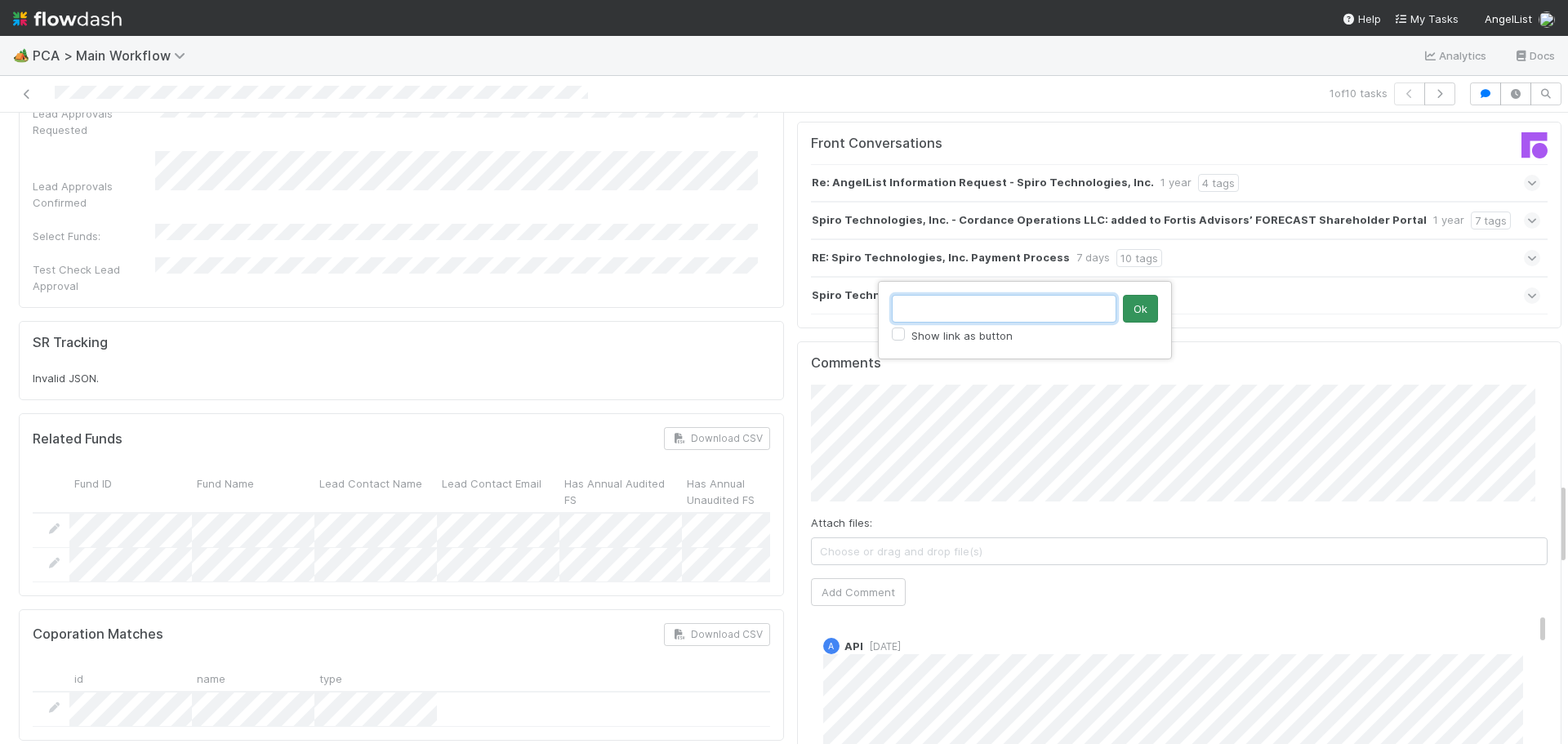
paste input "https://comptroller.internal.angellist.com/v/llcs/339f35dde4164d03a97bd9b7a9b64…"
type input "https://comptroller.internal.angellist.com/v/llcs/339f35dde4164d03a97bd9b7a9b64…"
drag, startPoint x: 1135, startPoint y: 314, endPoint x: 1145, endPoint y: 314, distance: 10.0
click at [1145, 314] on button "Ok" at bounding box center [1140, 308] width 35 height 28
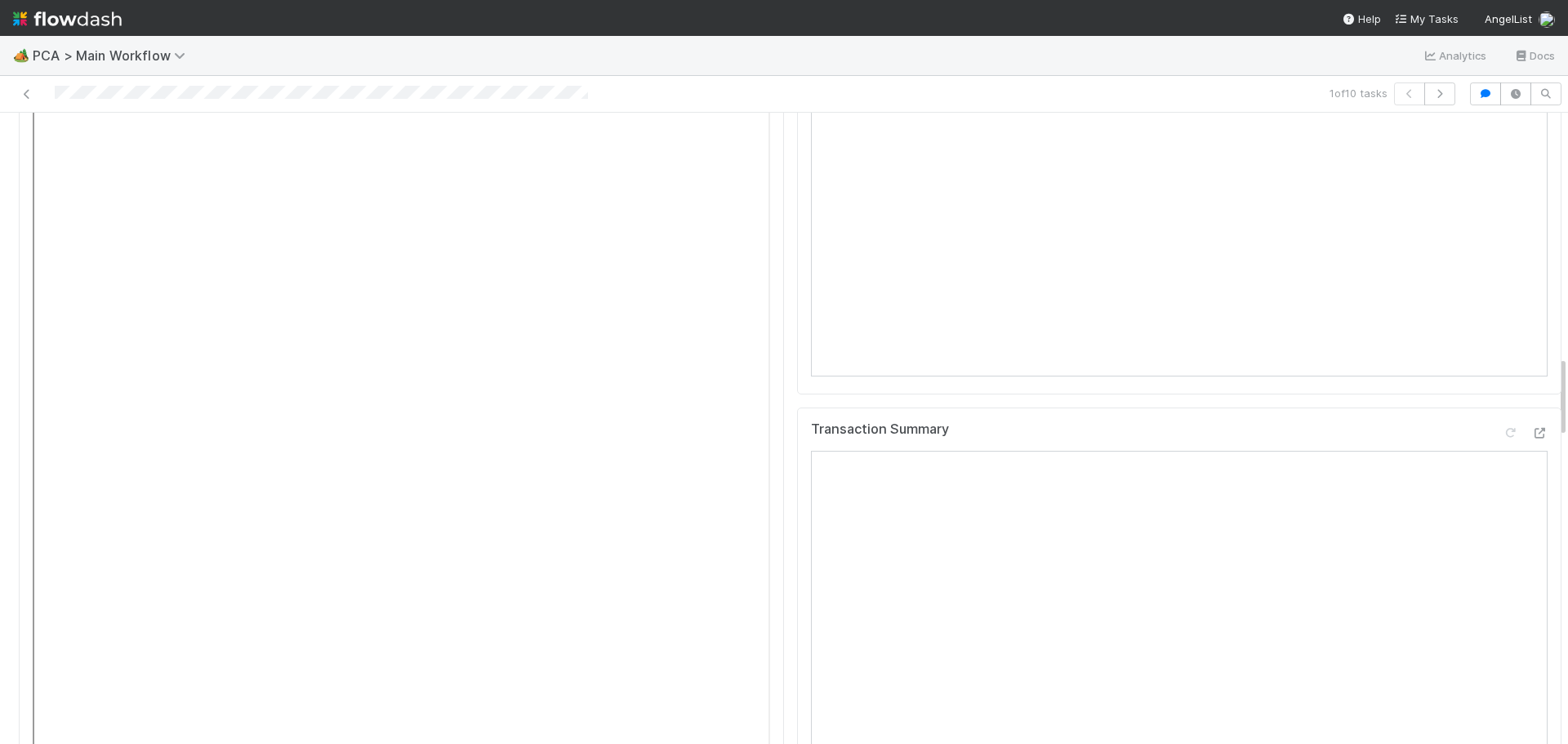
scroll to position [1960, 0]
click at [1532, 427] on icon at bounding box center [1539, 432] width 16 height 11
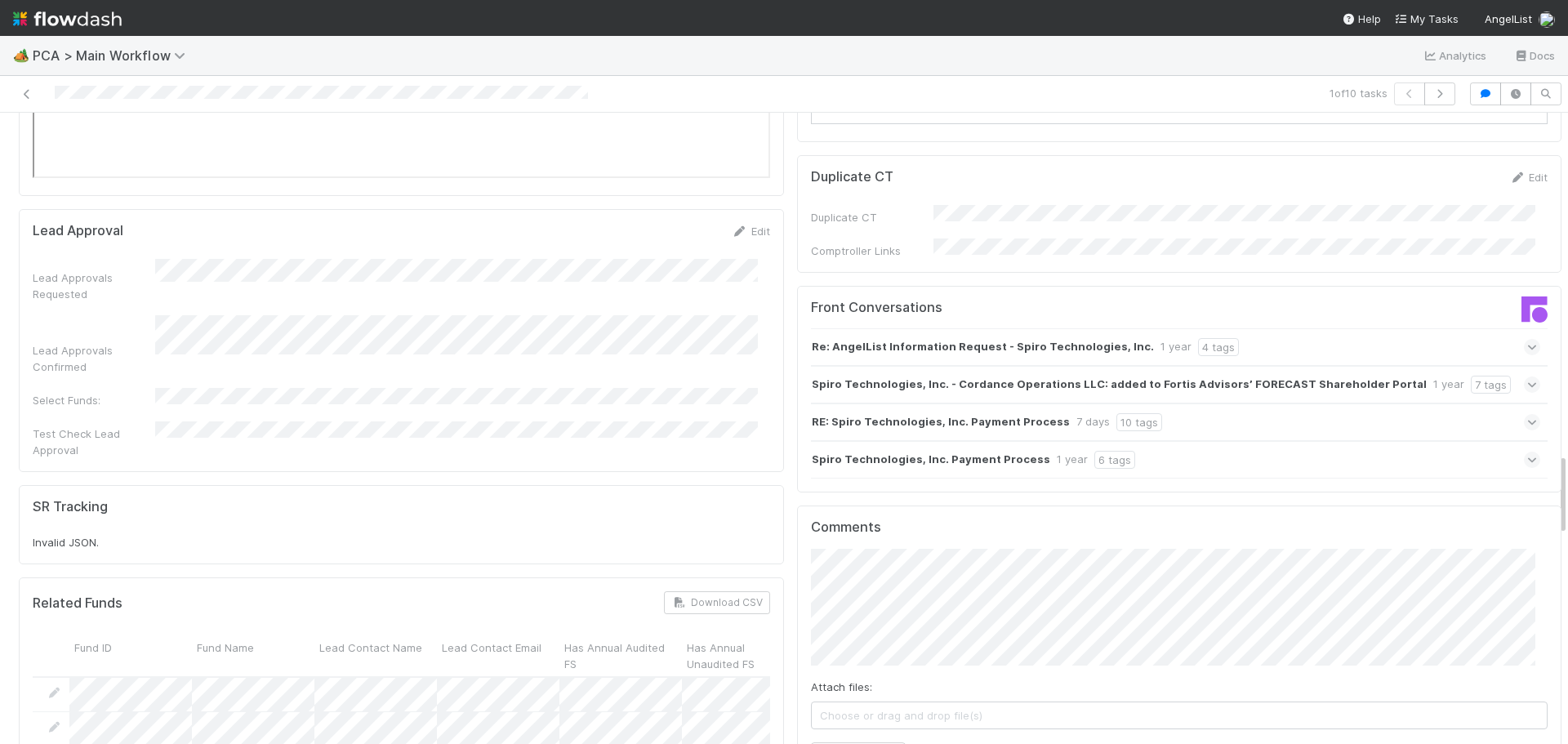
scroll to position [2776, 0]
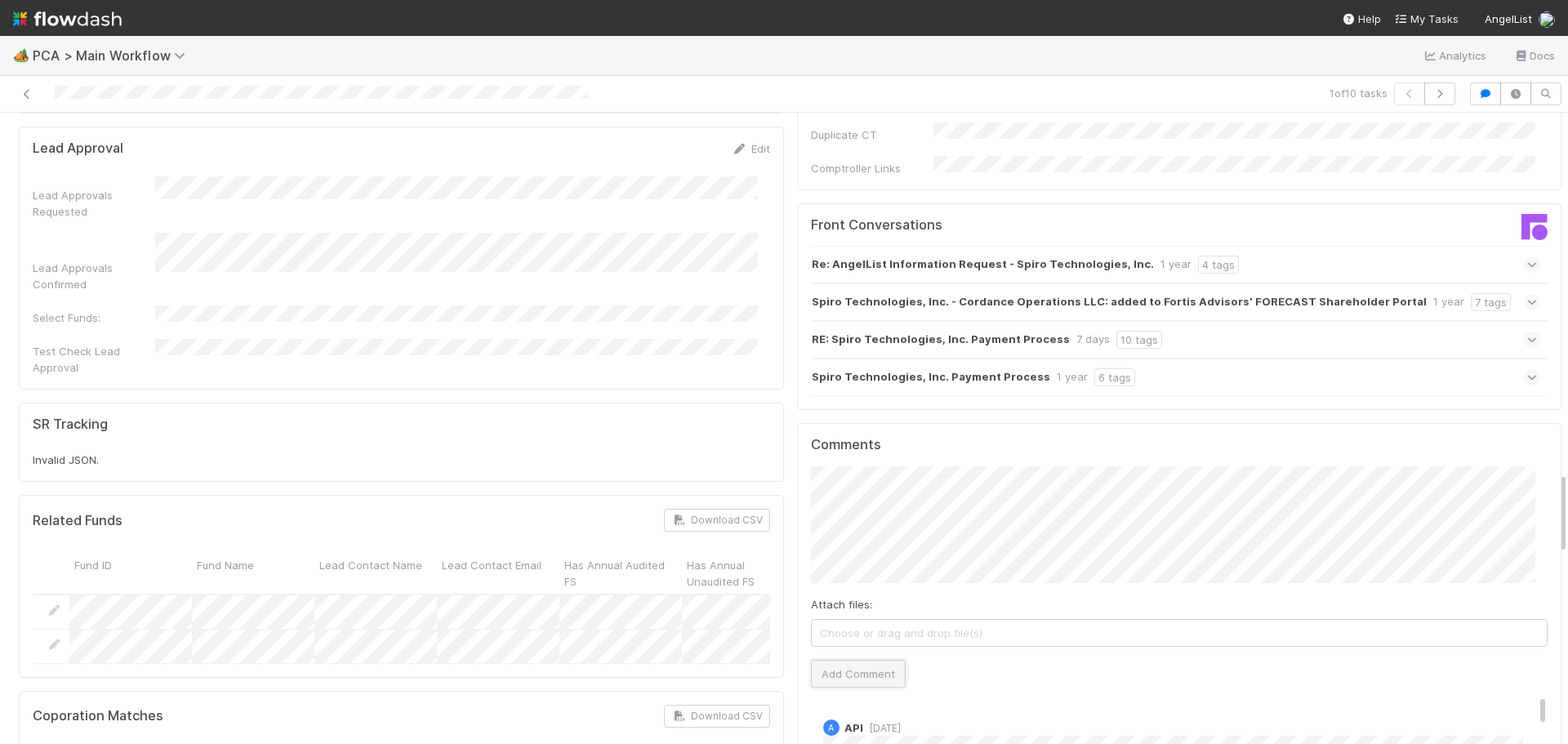
click at [851, 660] on button "Add Comment" at bounding box center [859, 674] width 95 height 28
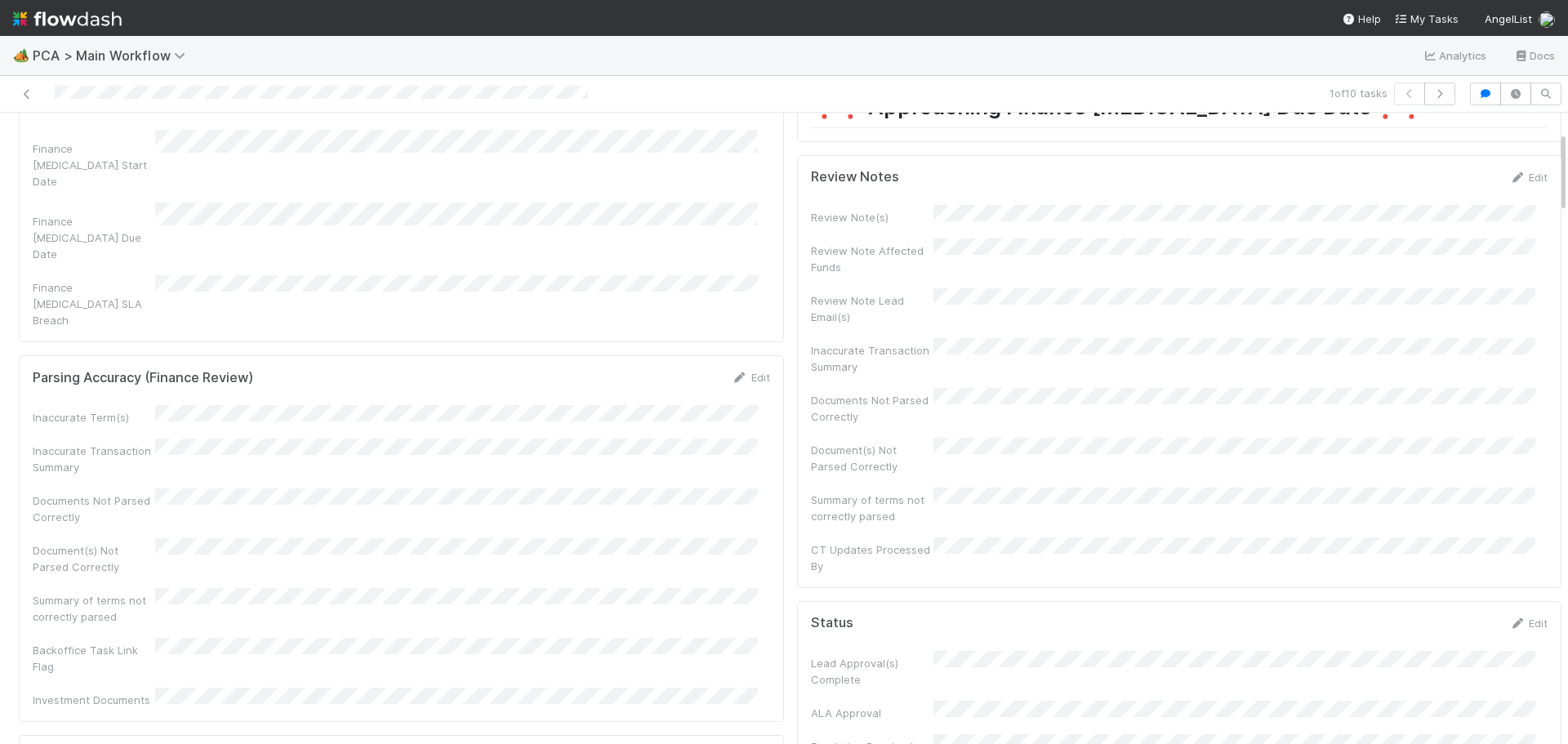
scroll to position [0, 0]
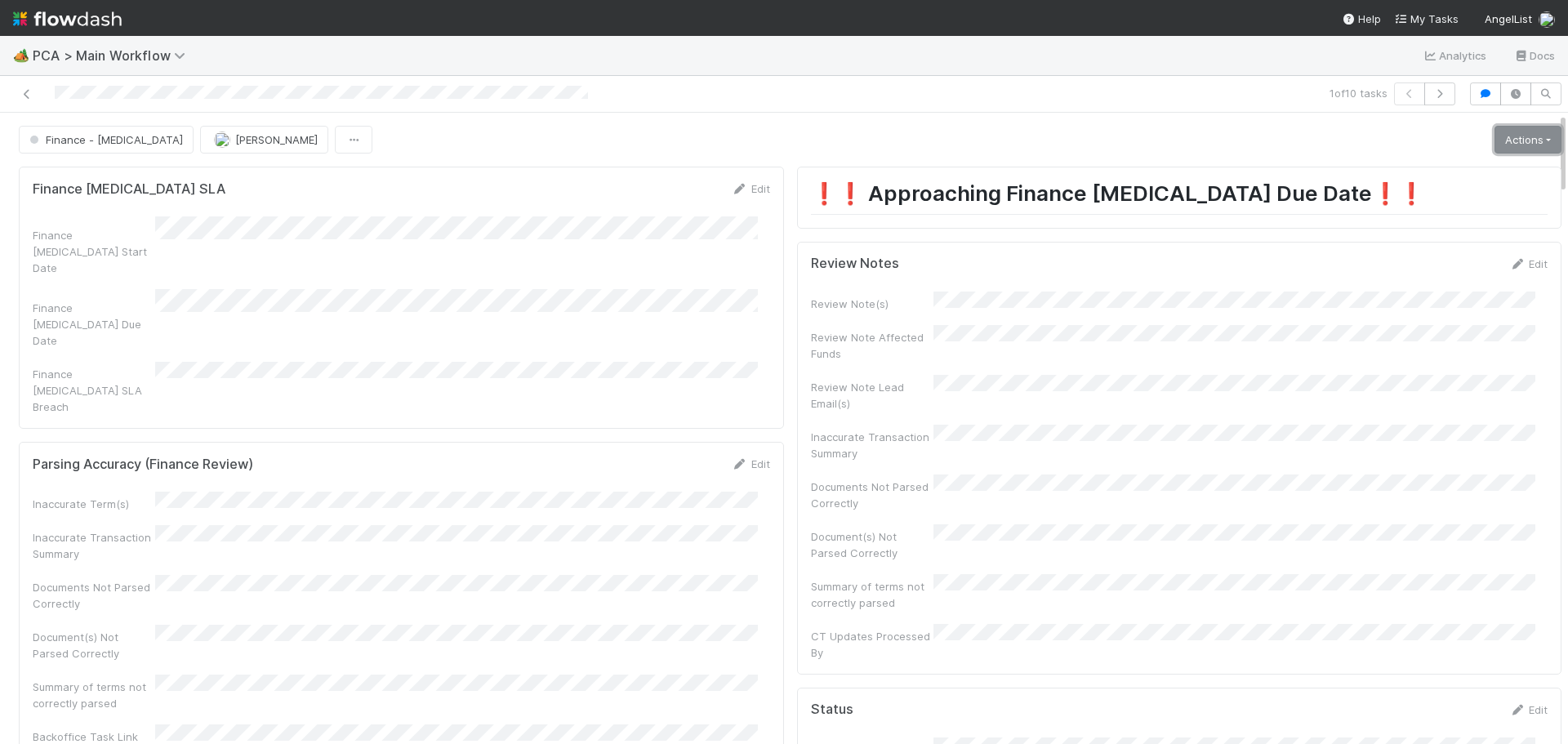
click at [1498, 141] on link "Actions" at bounding box center [1527, 139] width 67 height 28
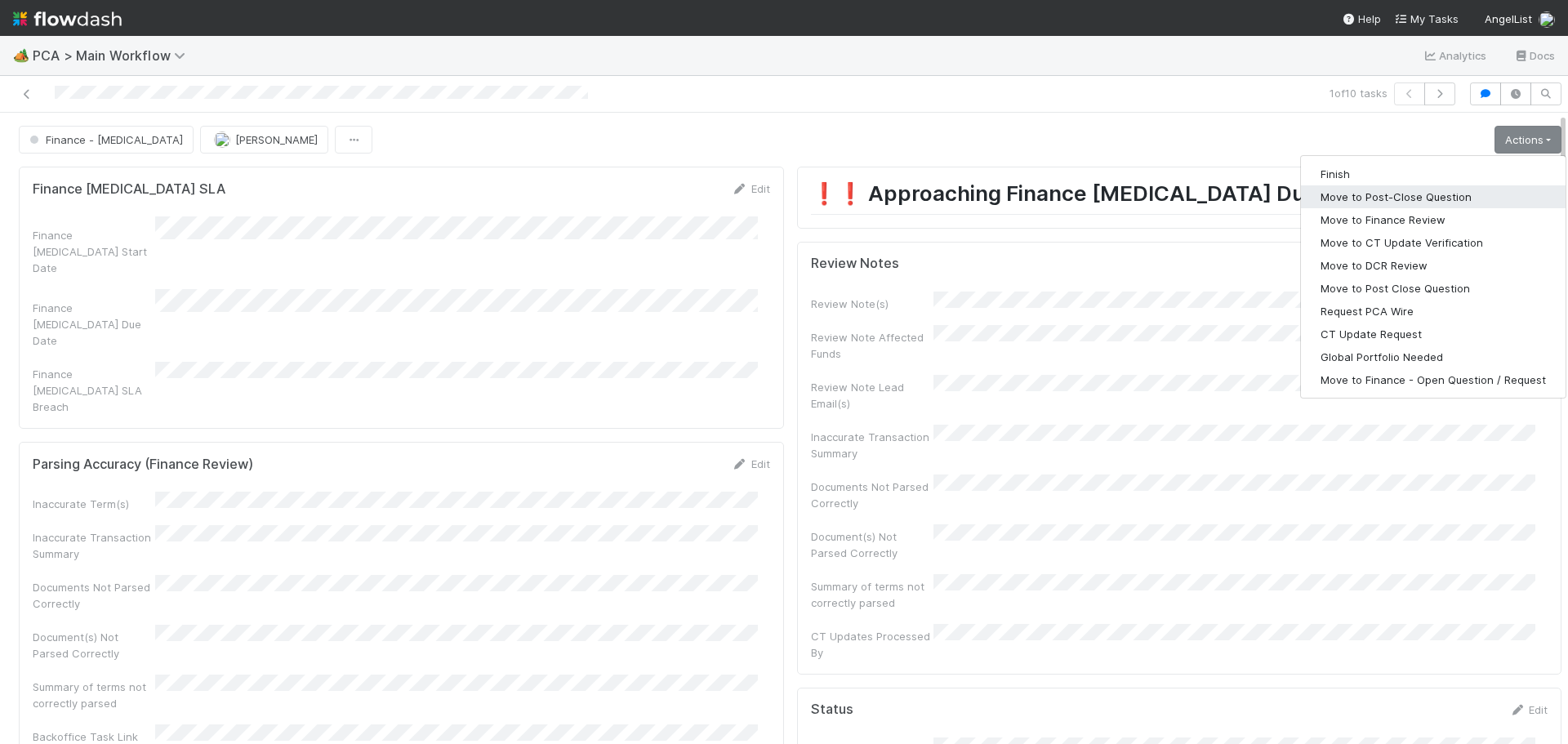
click at [1412, 196] on button "Move to Post-Close Question" at bounding box center [1433, 197] width 264 height 23
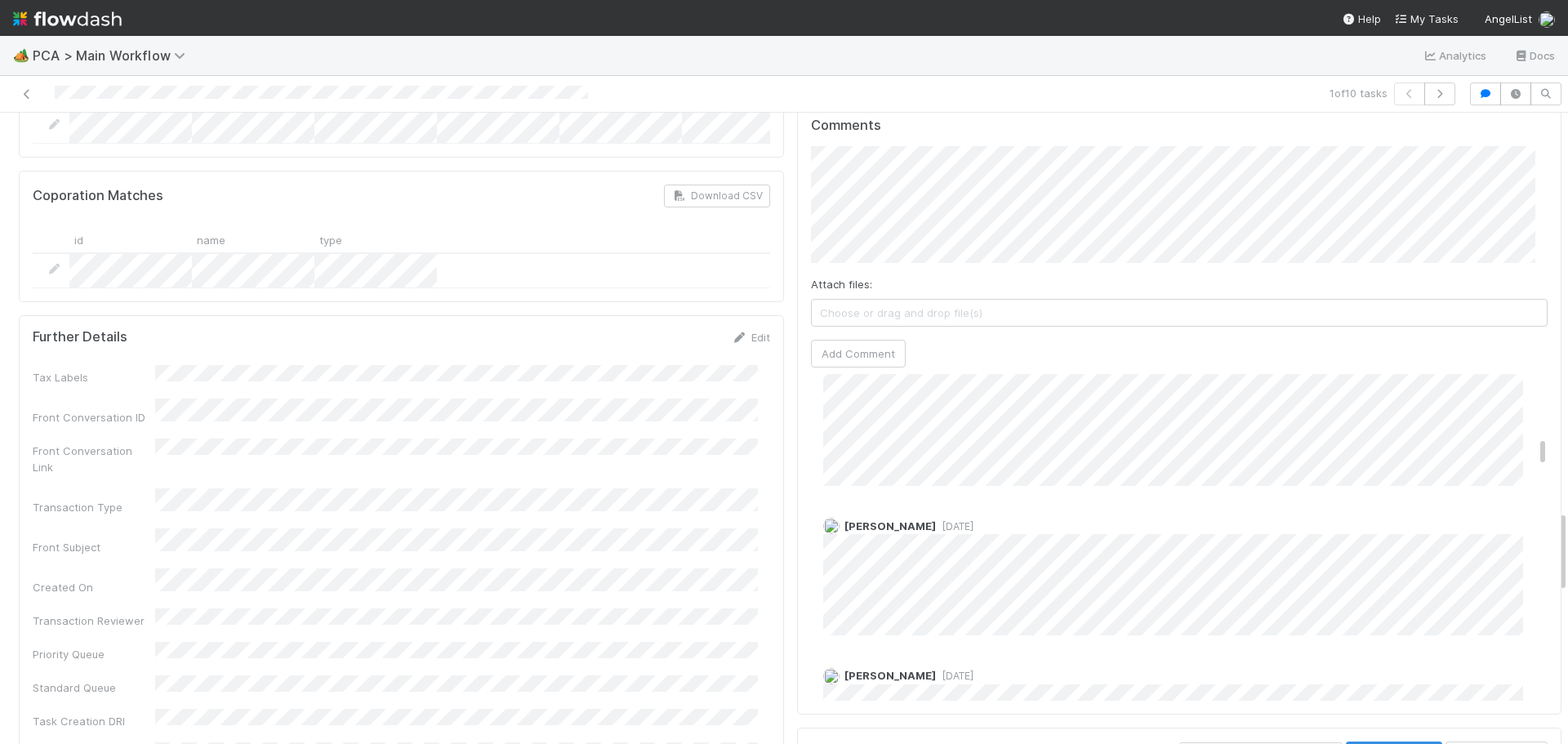
scroll to position [653, 0]
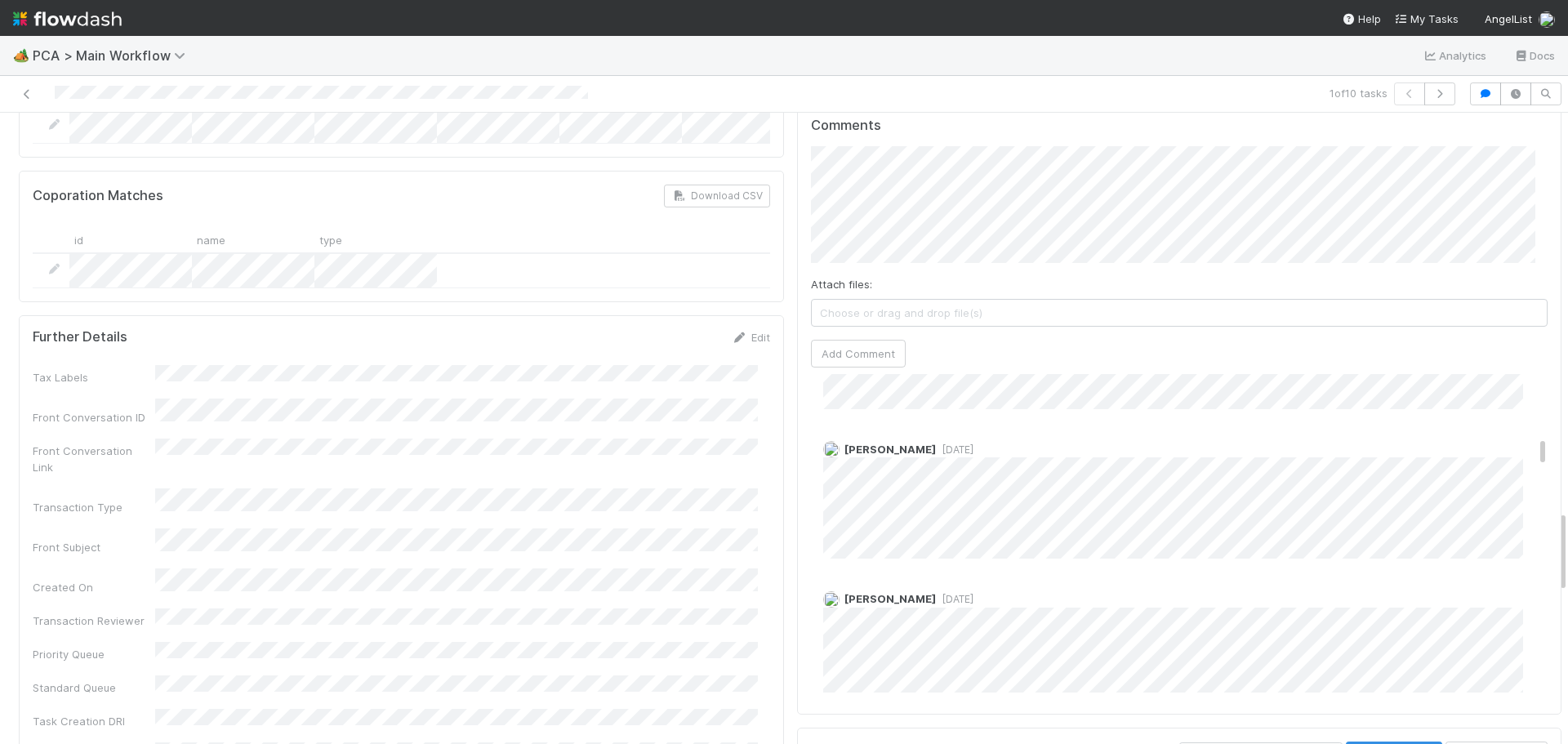
click at [936, 443] on span "[DATE]" at bounding box center [954, 449] width 37 height 12
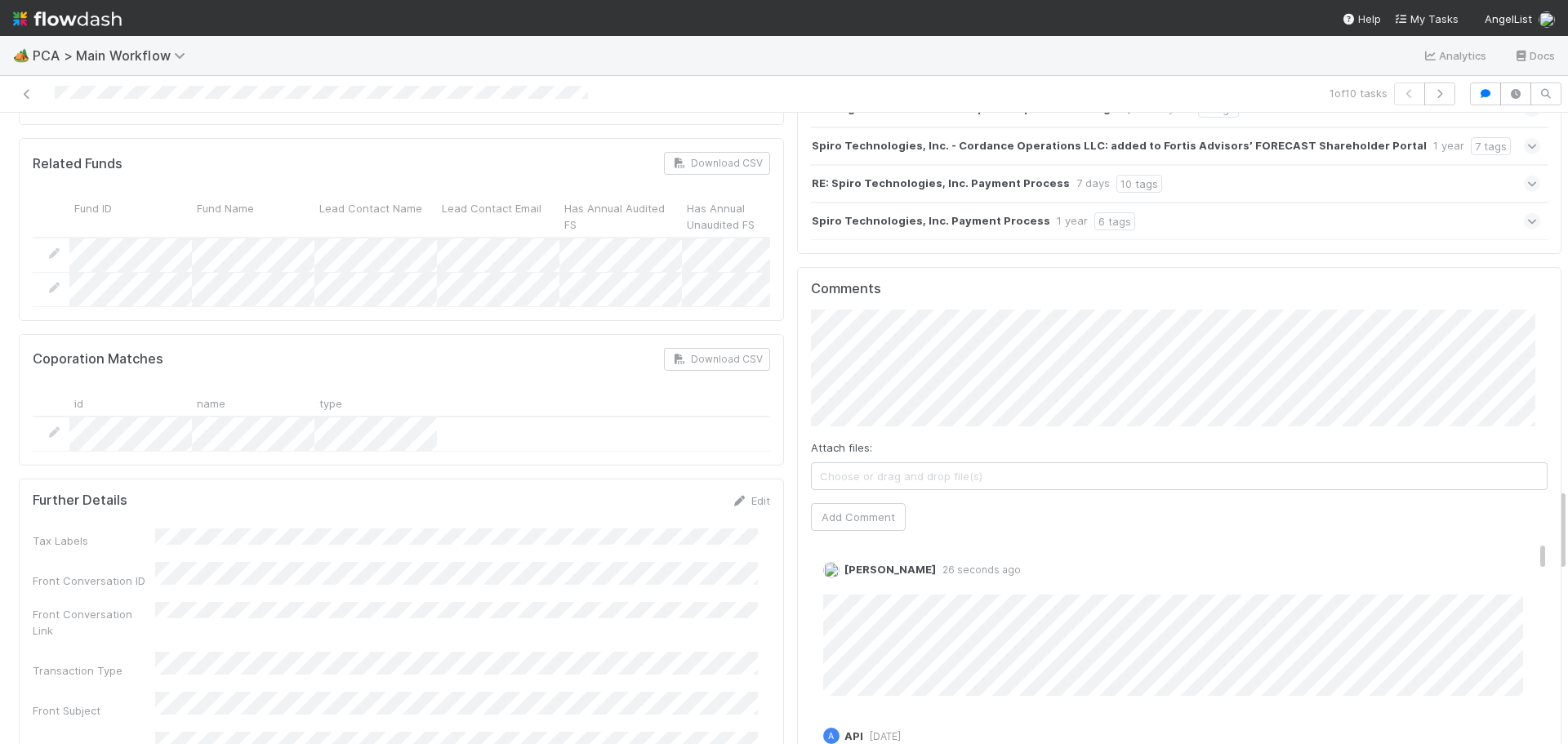
scroll to position [0, 0]
click at [837, 581] on link "Edit" at bounding box center [846, 587] width 19 height 13
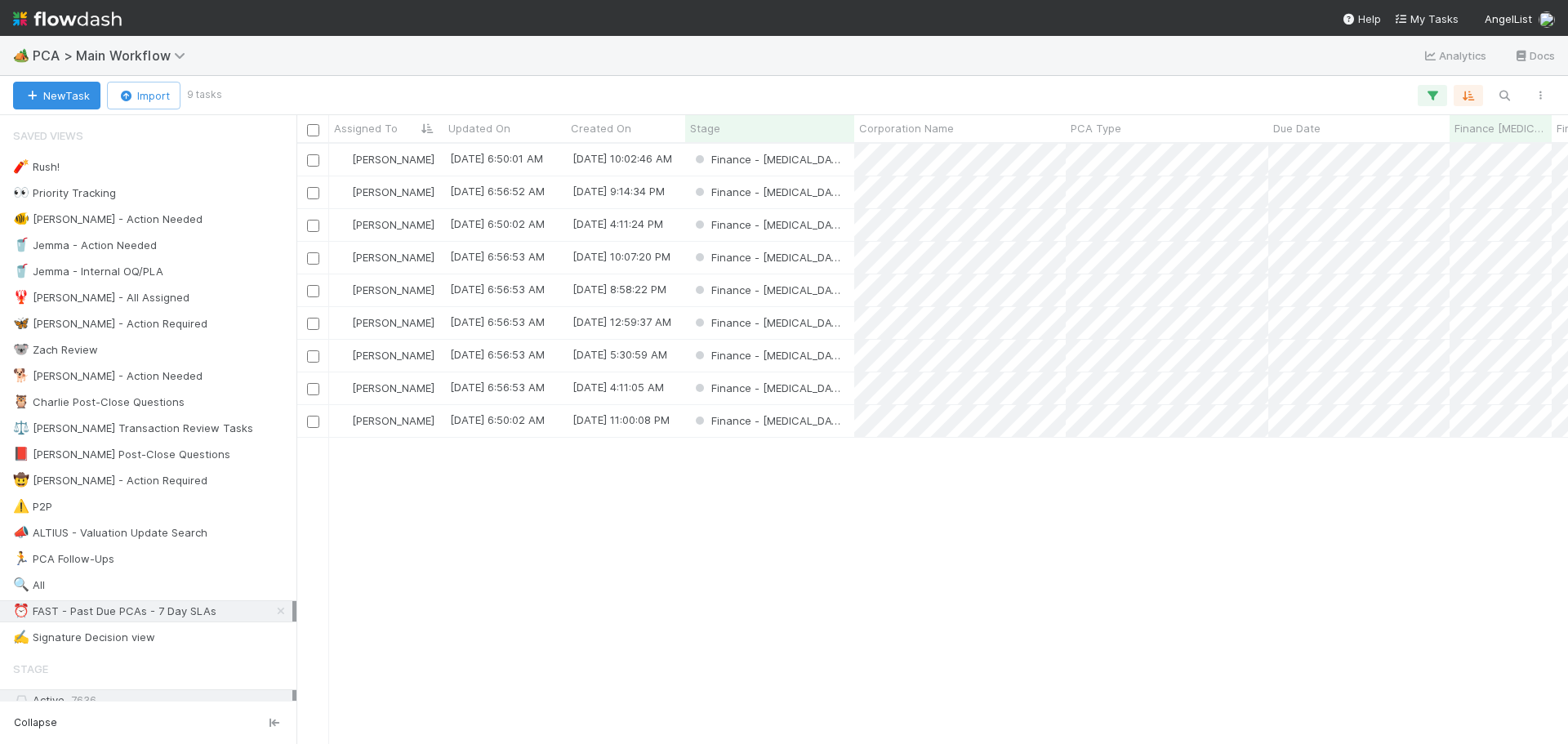
scroll to position [588, 1259]
click at [837, 225] on div "Finance - [MEDICAL_DATA]" at bounding box center [770, 225] width 169 height 32
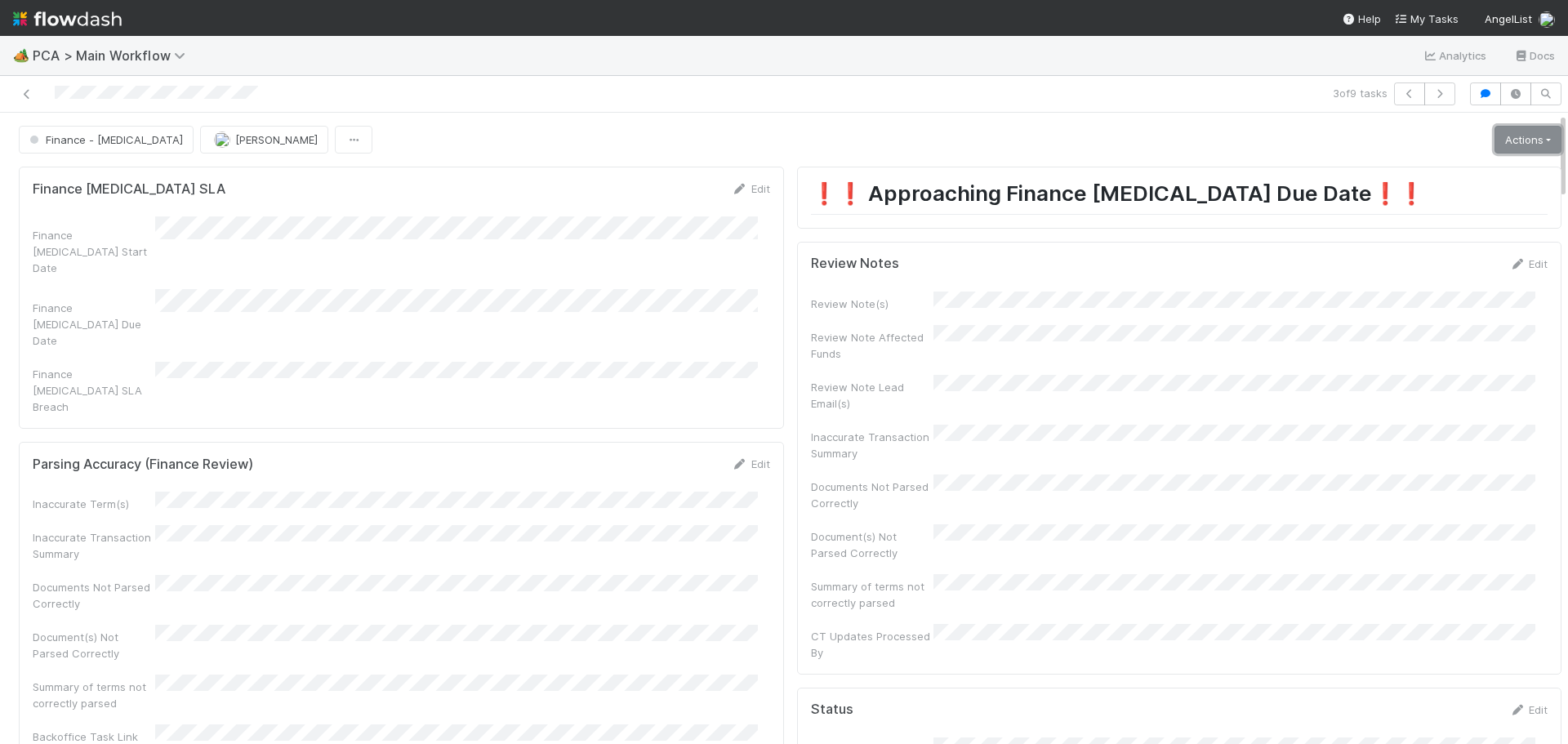
click at [1501, 131] on link "Actions" at bounding box center [1527, 139] width 67 height 28
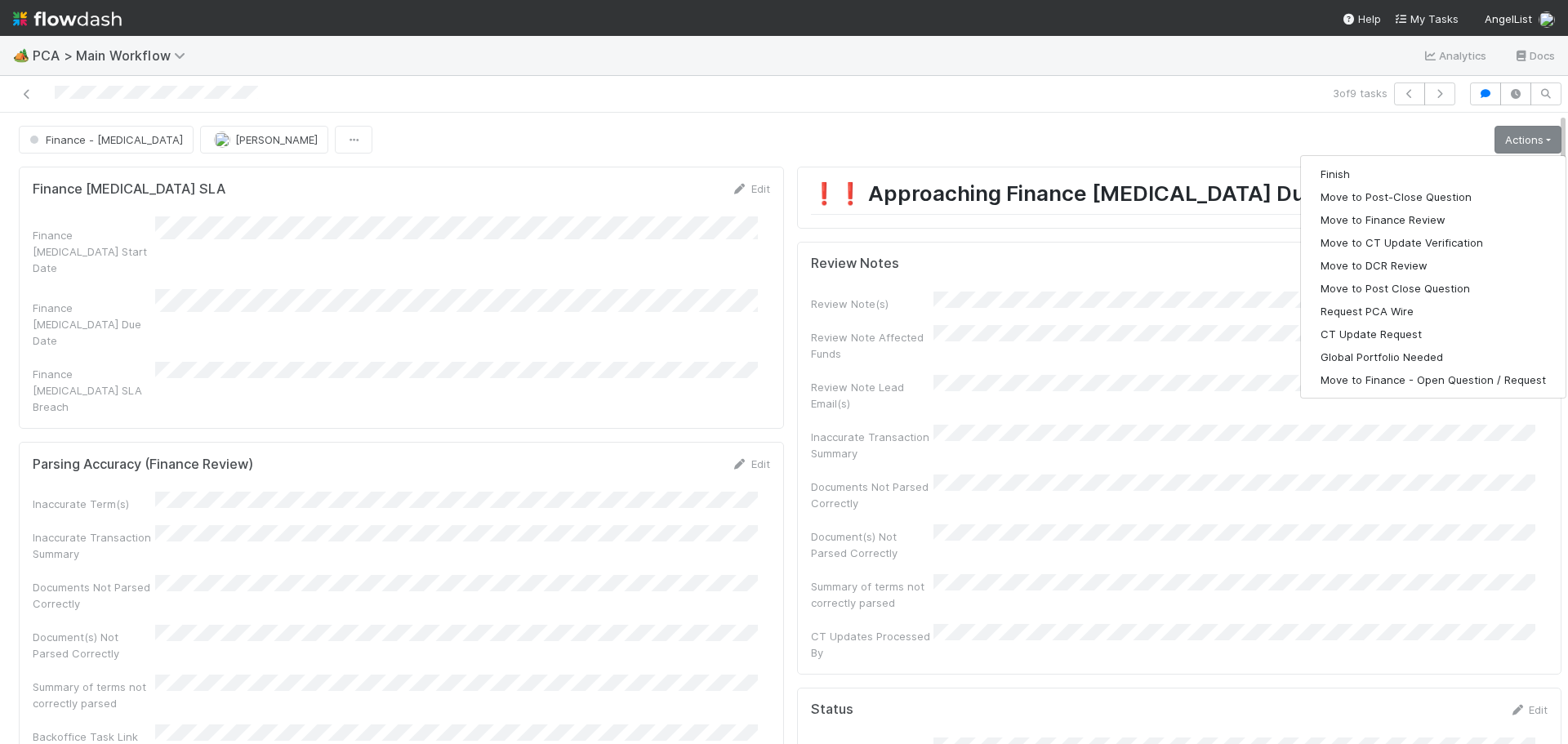
click at [918, 78] on div "3 of 9 tasks" at bounding box center [784, 94] width 1568 height 36
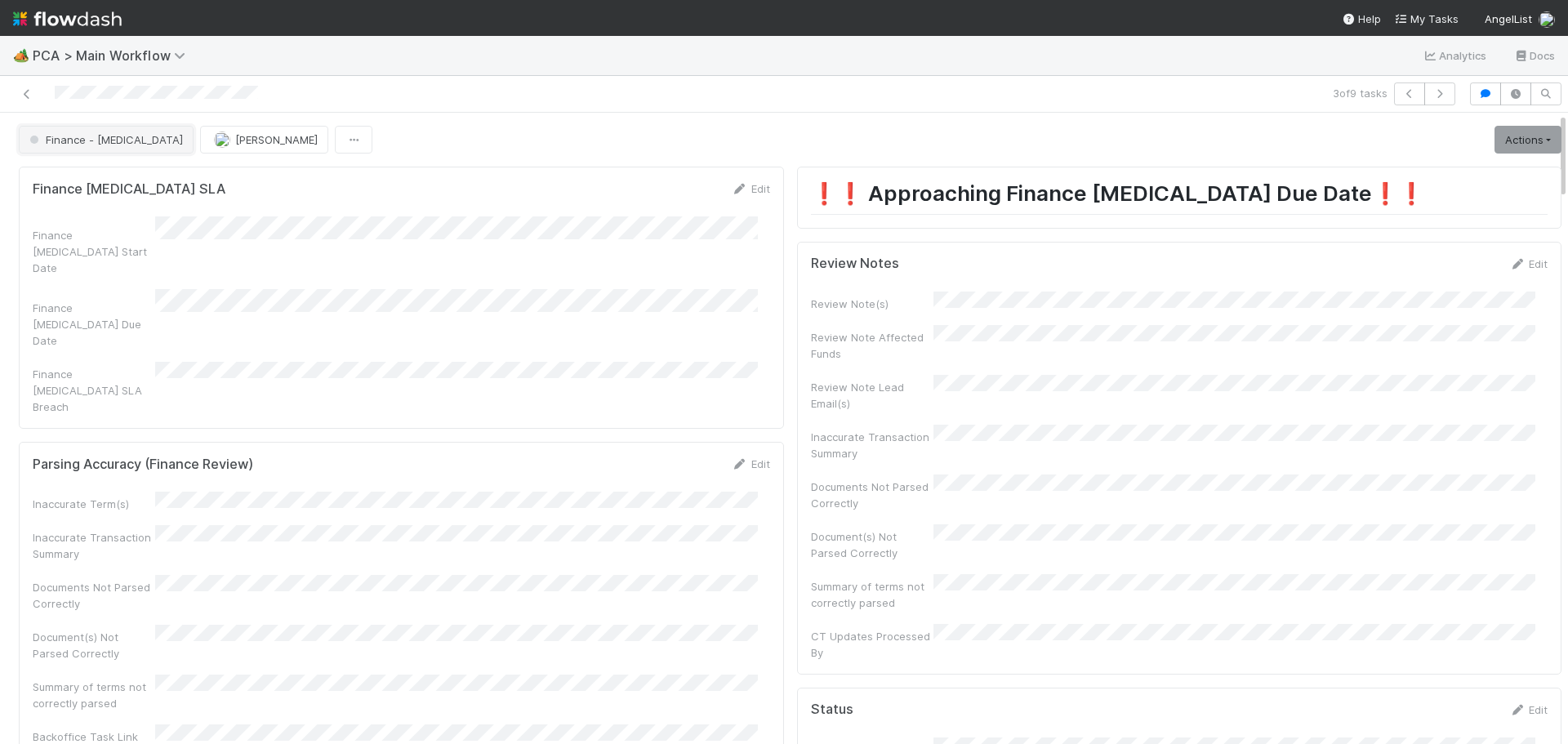
click at [97, 142] on span "Finance - [MEDICAL_DATA]" at bounding box center [104, 139] width 157 height 13
click at [475, 54] on div at bounding box center [784, 372] width 1568 height 744
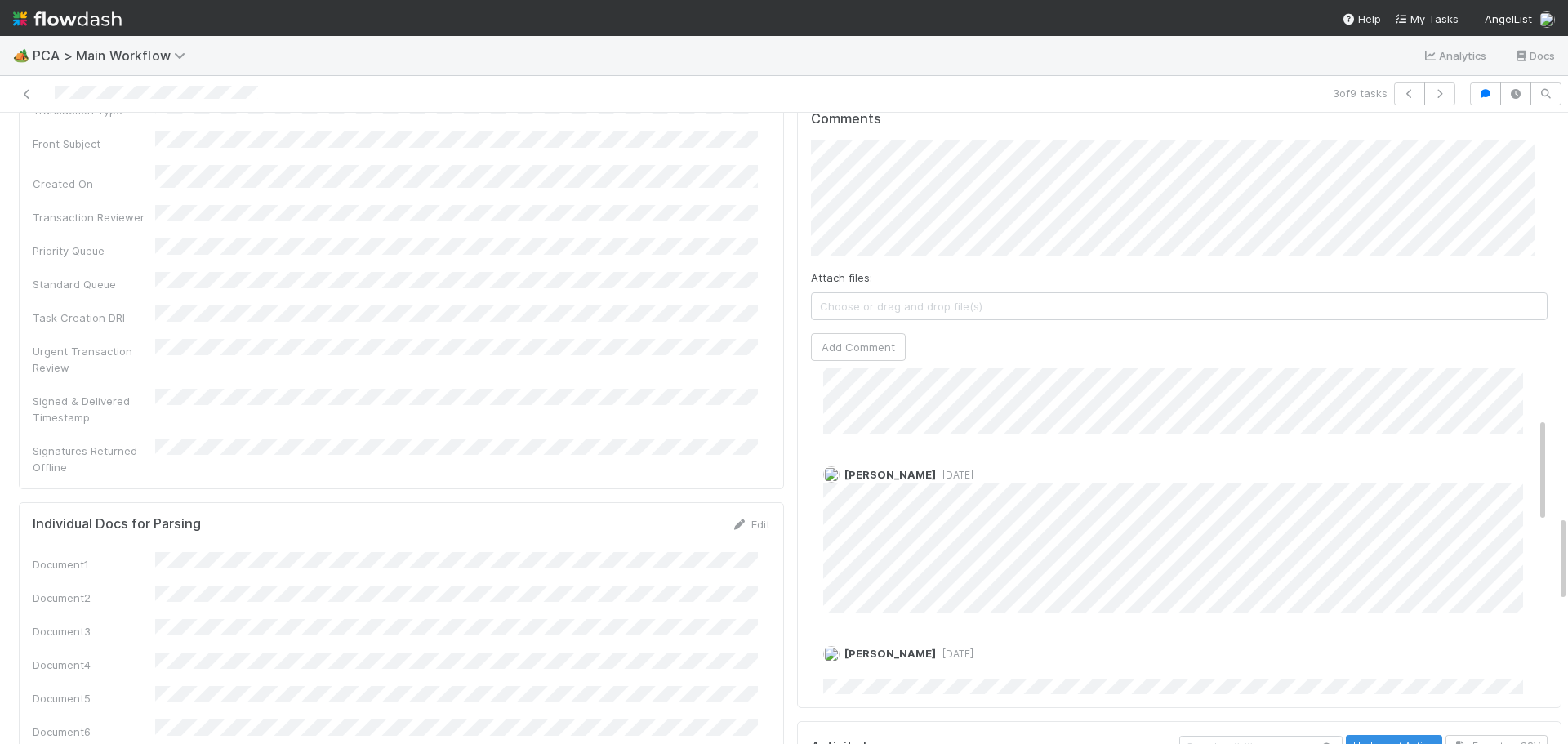
scroll to position [115, 0]
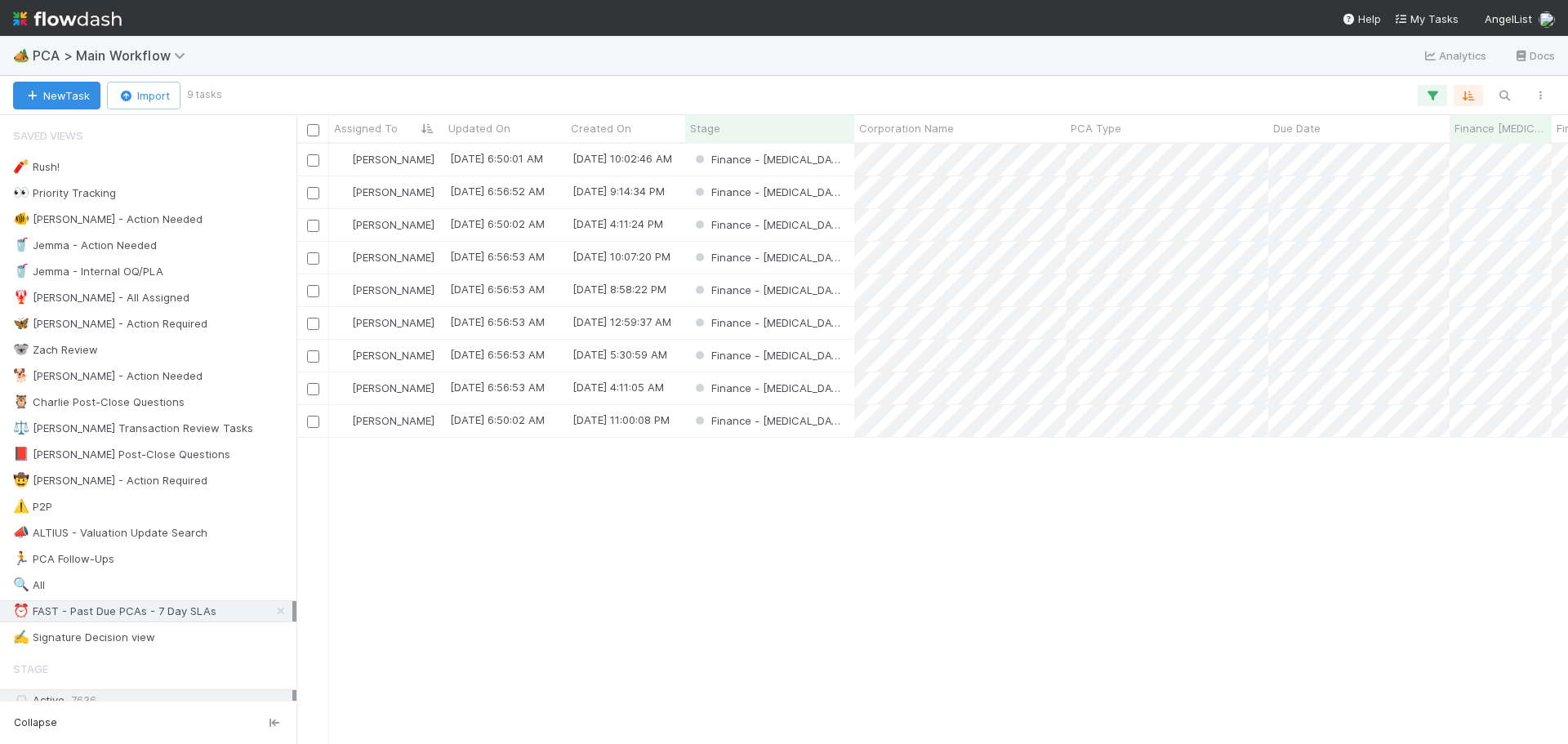
scroll to position [588, 1259]
click at [823, 188] on div "Finance - [MEDICAL_DATA]" at bounding box center [770, 192] width 169 height 32
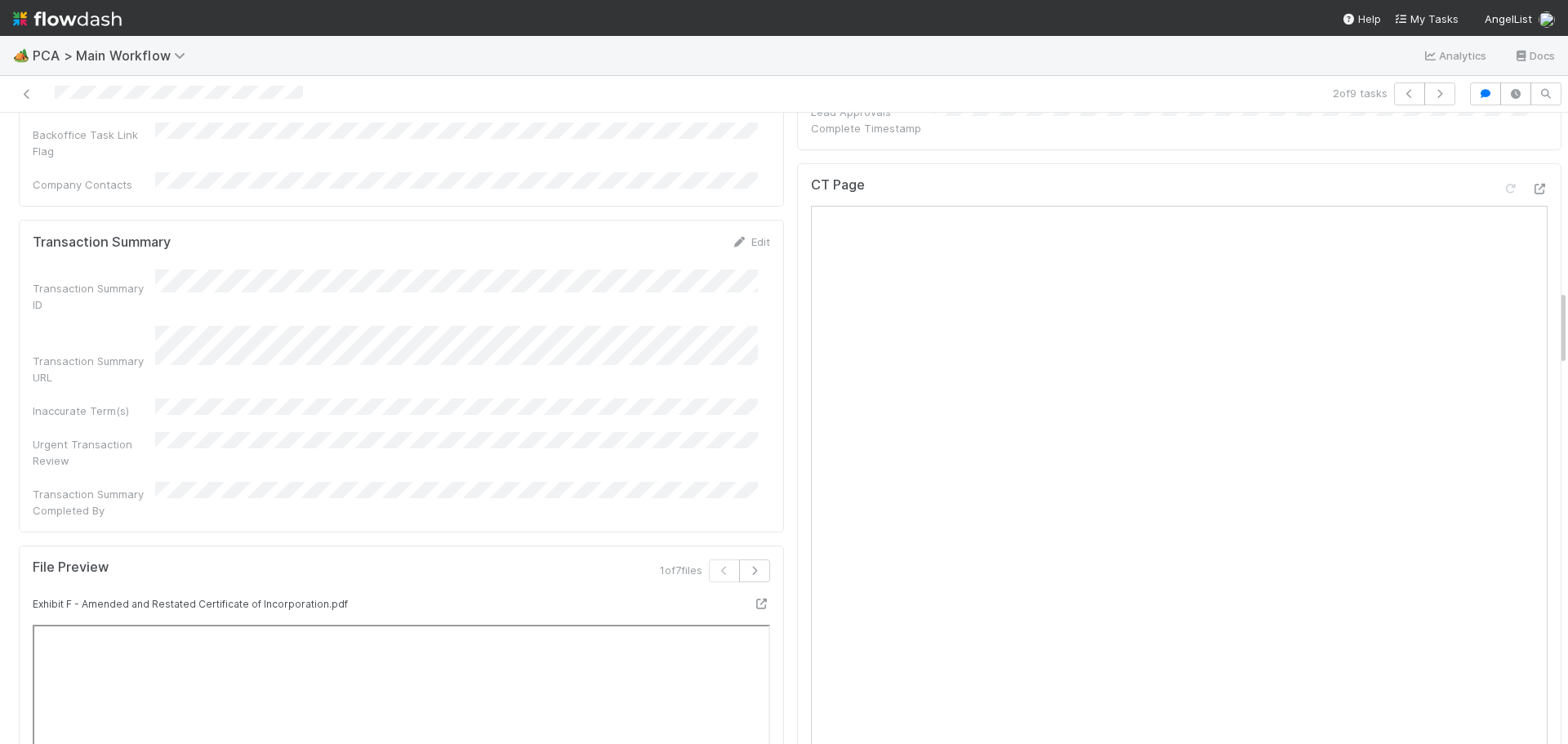
scroll to position [1388, 0]
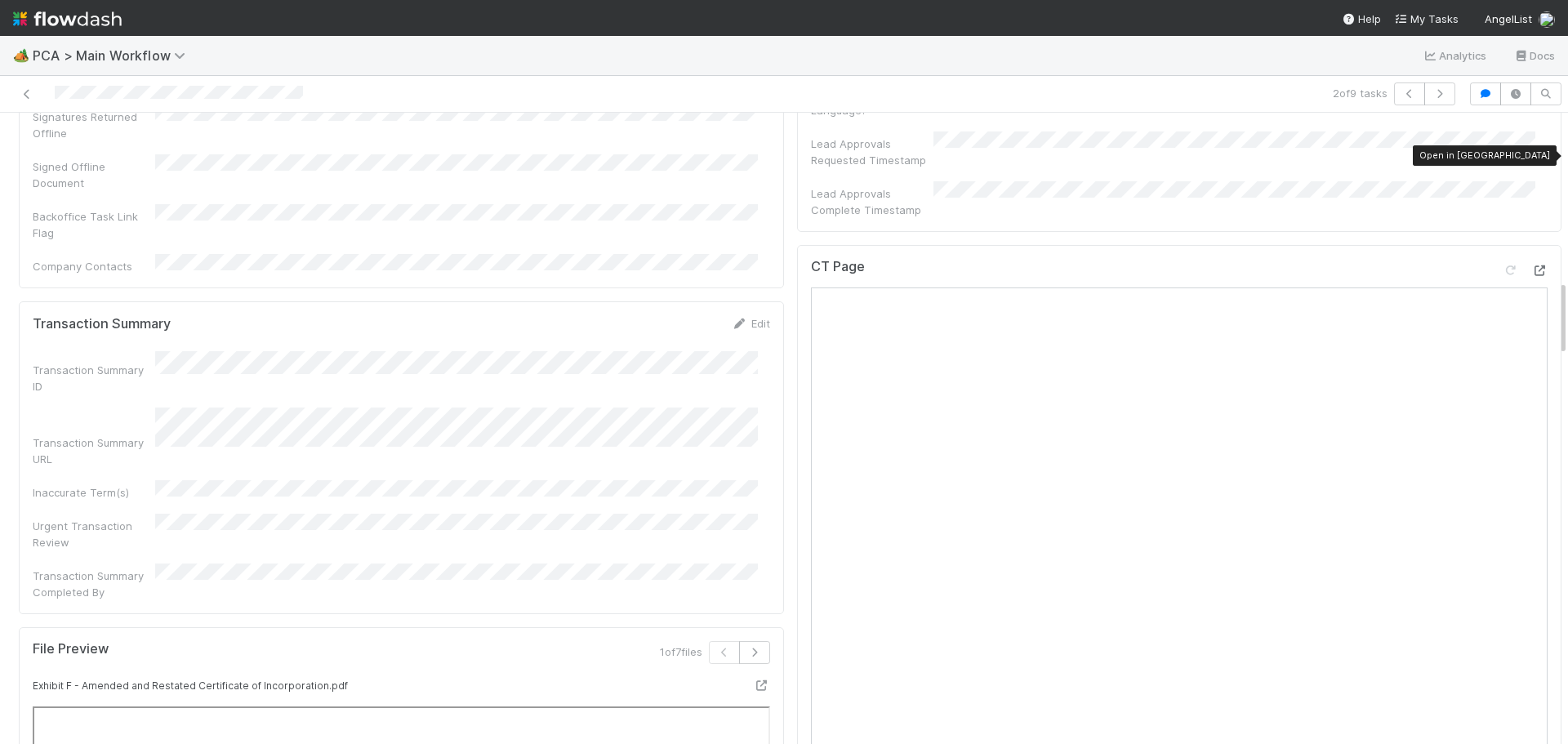
click at [1532, 265] on icon at bounding box center [1539, 270] width 16 height 11
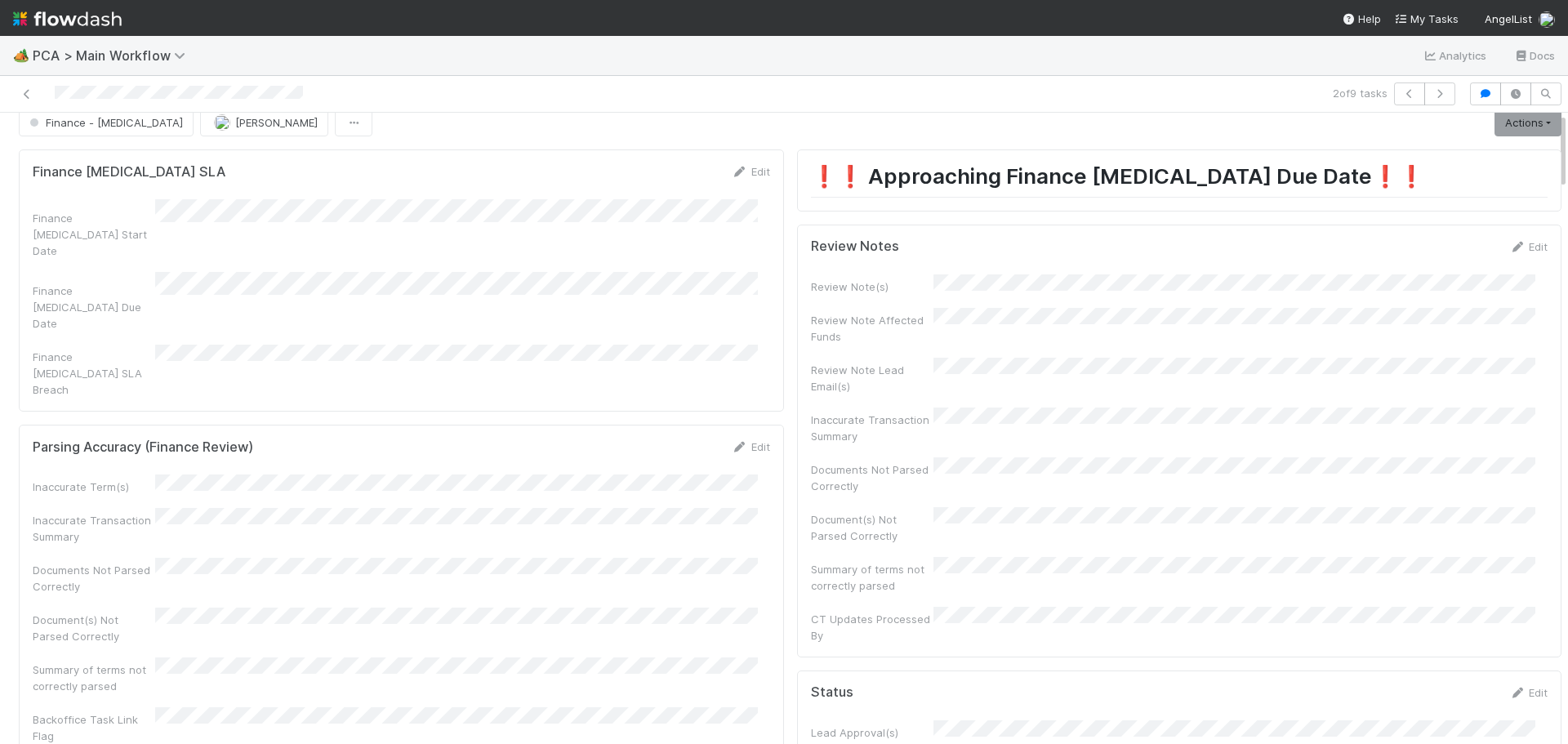
scroll to position [0, 0]
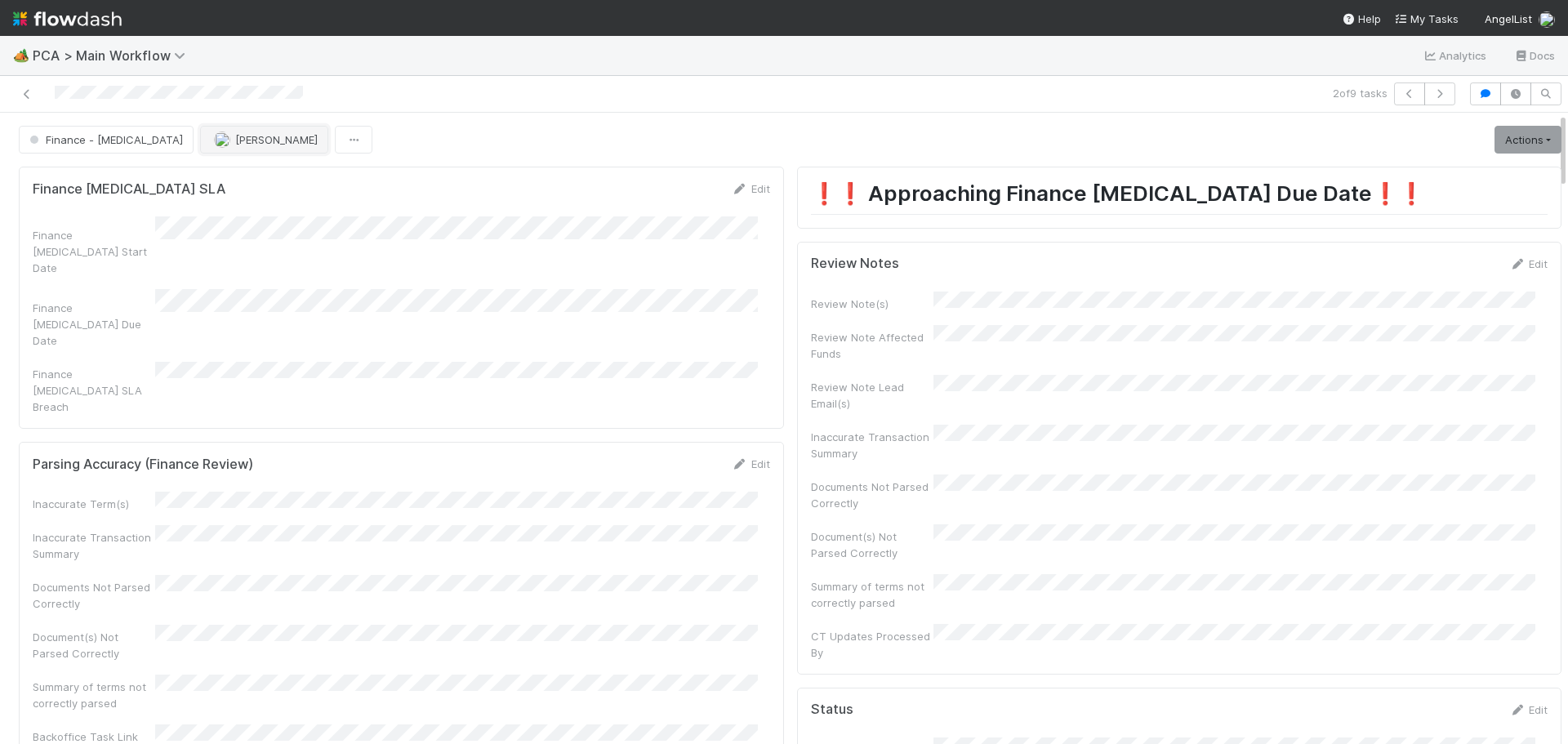
click at [236, 140] on span "[PERSON_NAME]" at bounding box center [276, 139] width 82 height 13
click at [261, 178] on div "[PERSON_NAME]" at bounding box center [241, 180] width 231 height 30
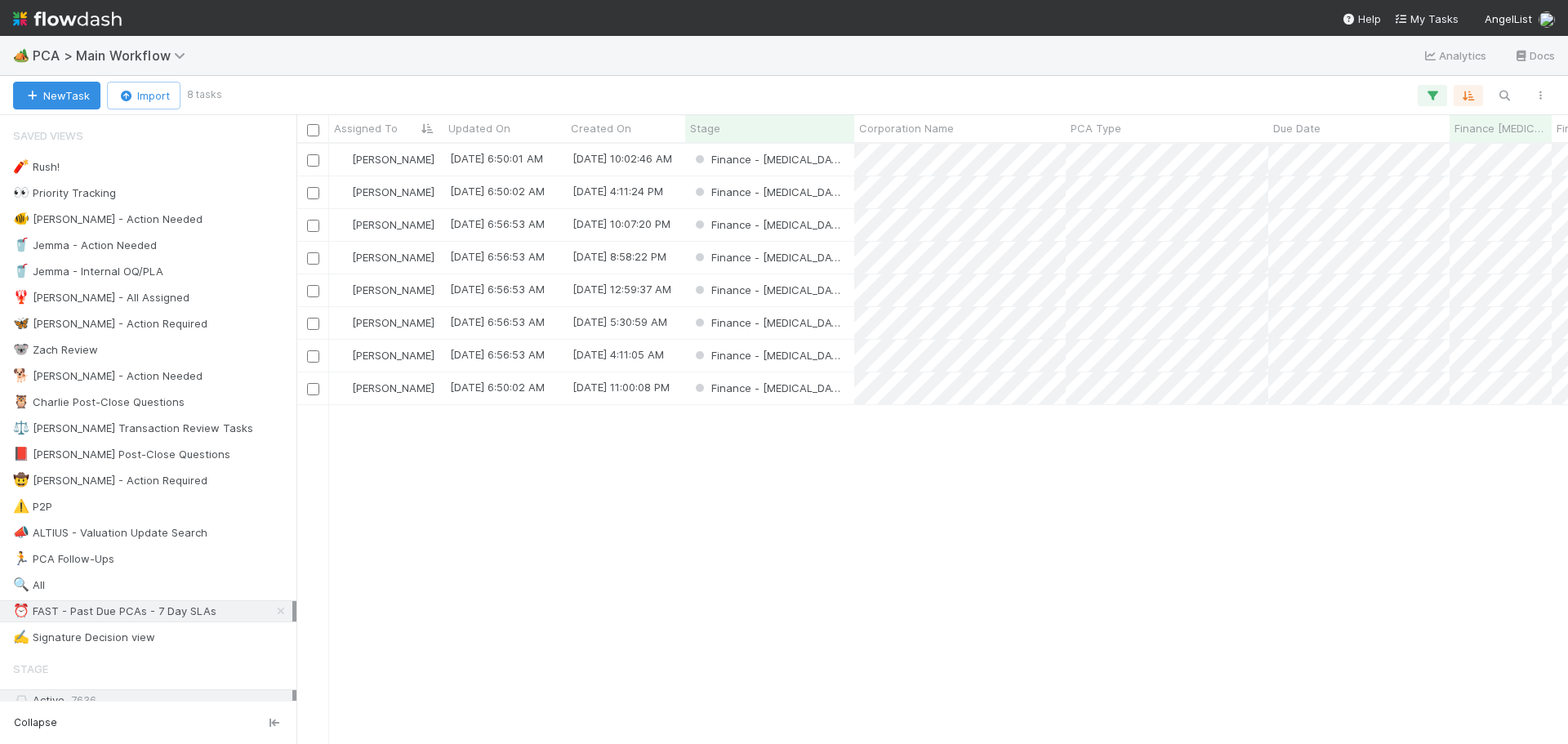
scroll to position [588, 1259]
click at [831, 297] on div "Finance - [MEDICAL_DATA]" at bounding box center [770, 291] width 169 height 32
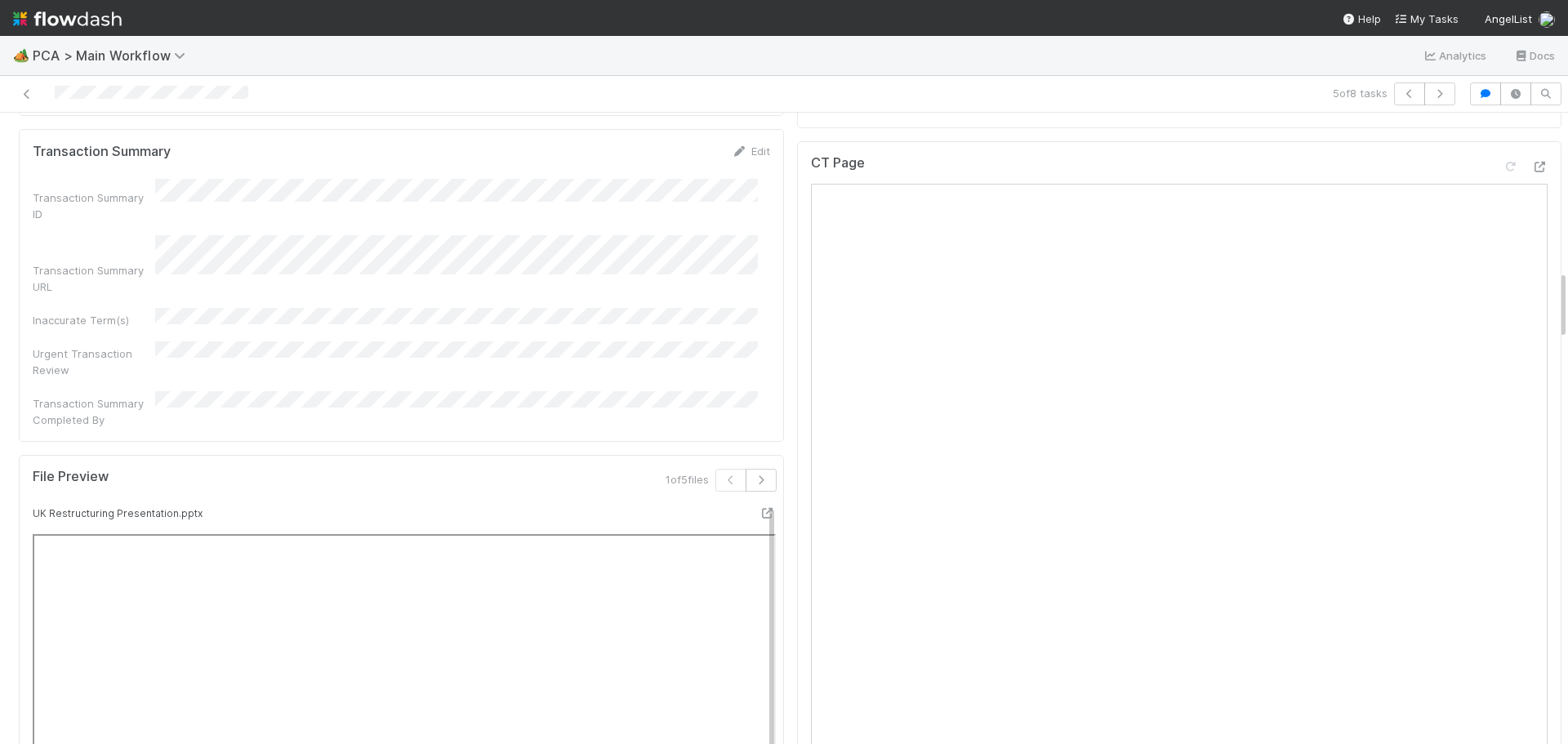
scroll to position [1253, 0]
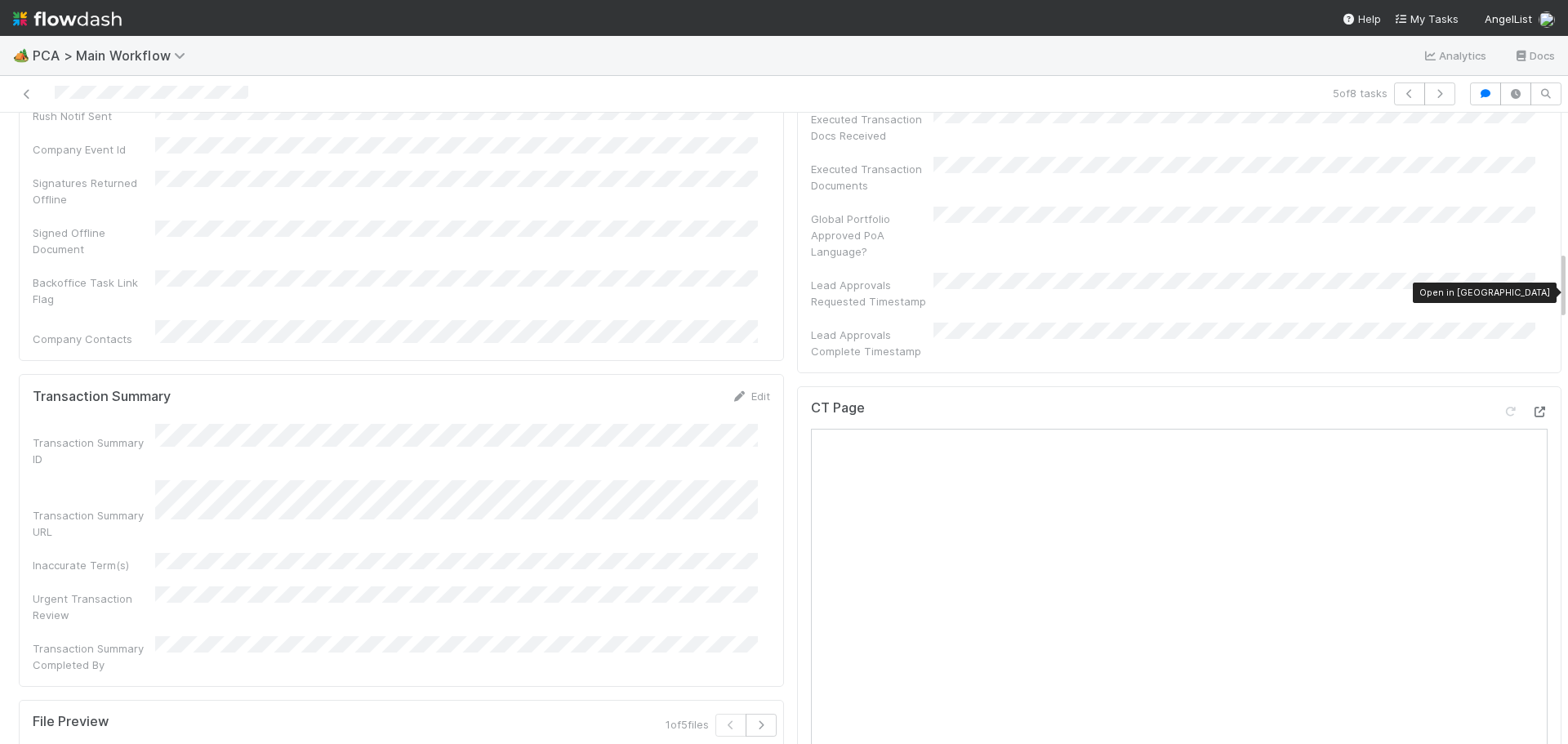
click at [1532, 407] on icon at bounding box center [1539, 412] width 16 height 11
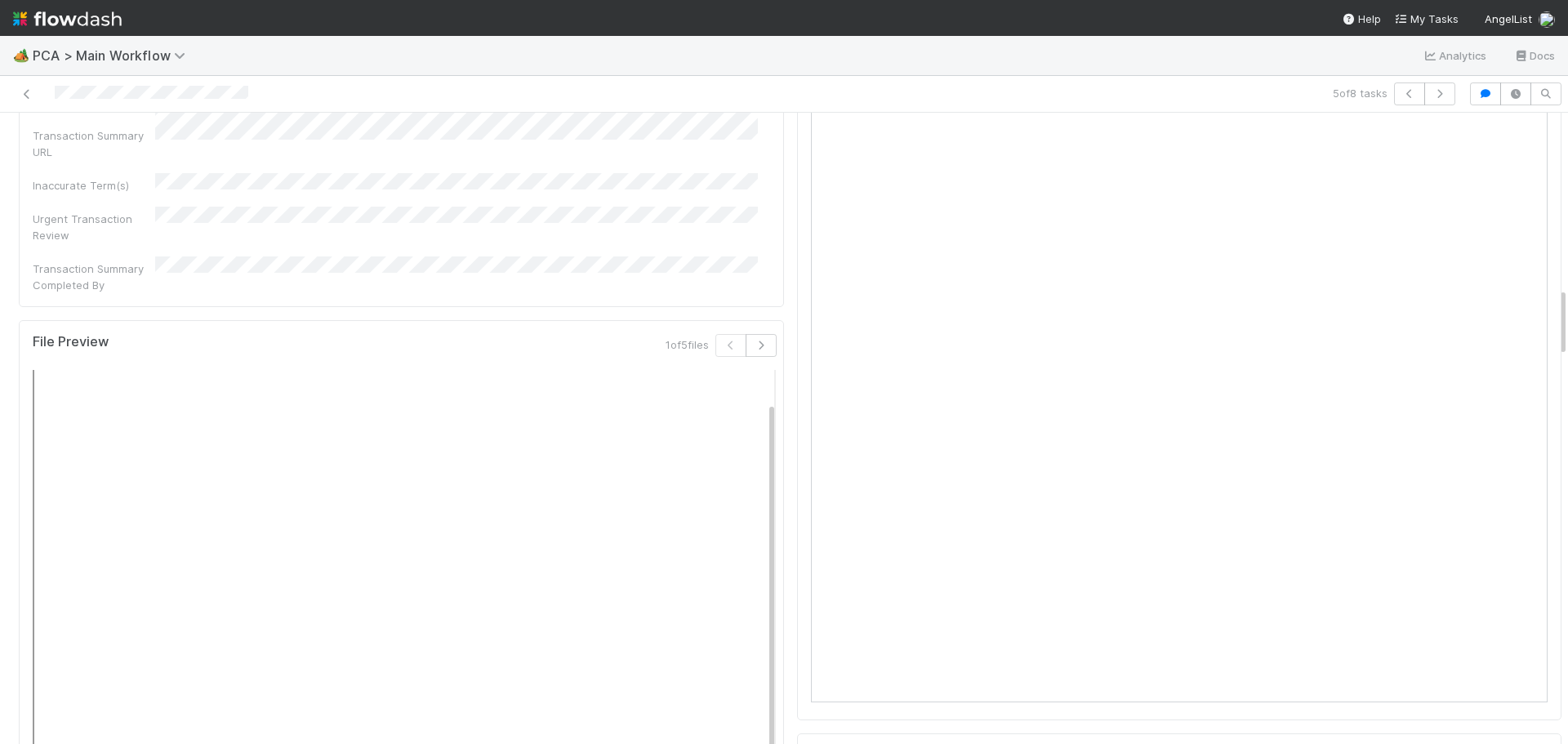
scroll to position [1143, 0]
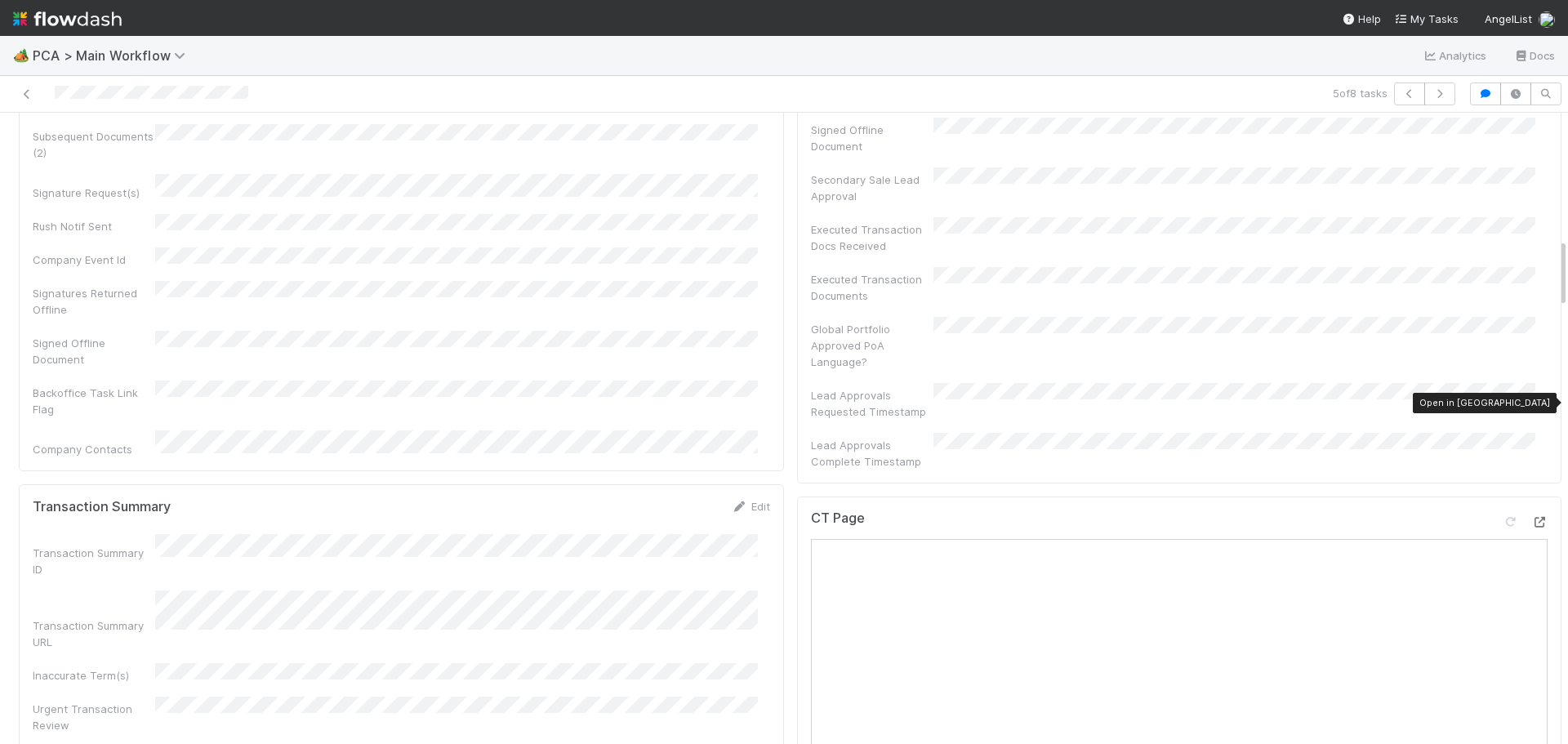
click at [1532, 517] on icon at bounding box center [1539, 522] width 16 height 11
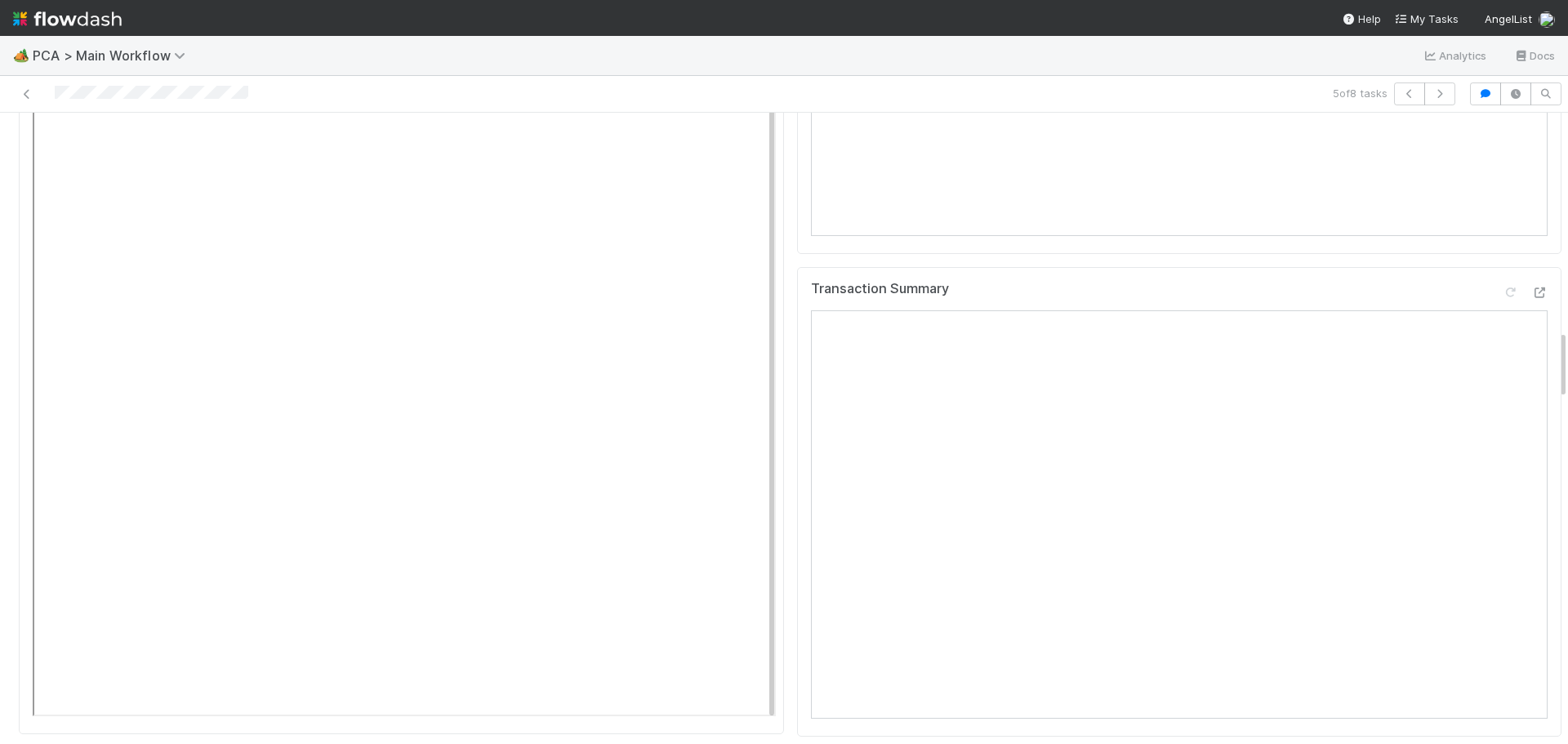
scroll to position [1960, 0]
click at [1532, 424] on div at bounding box center [1539, 431] width 16 height 16
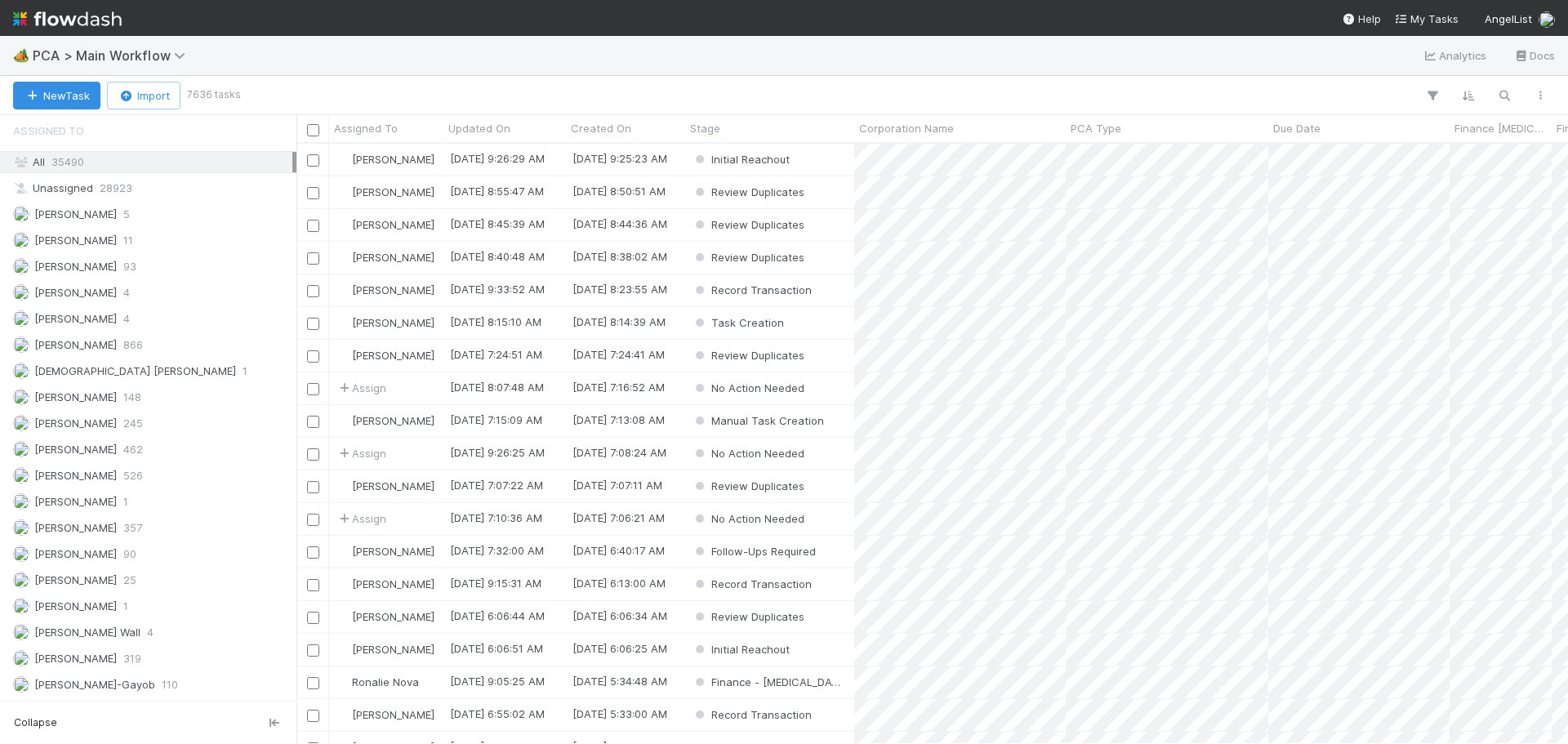
scroll to position [1796, 0]
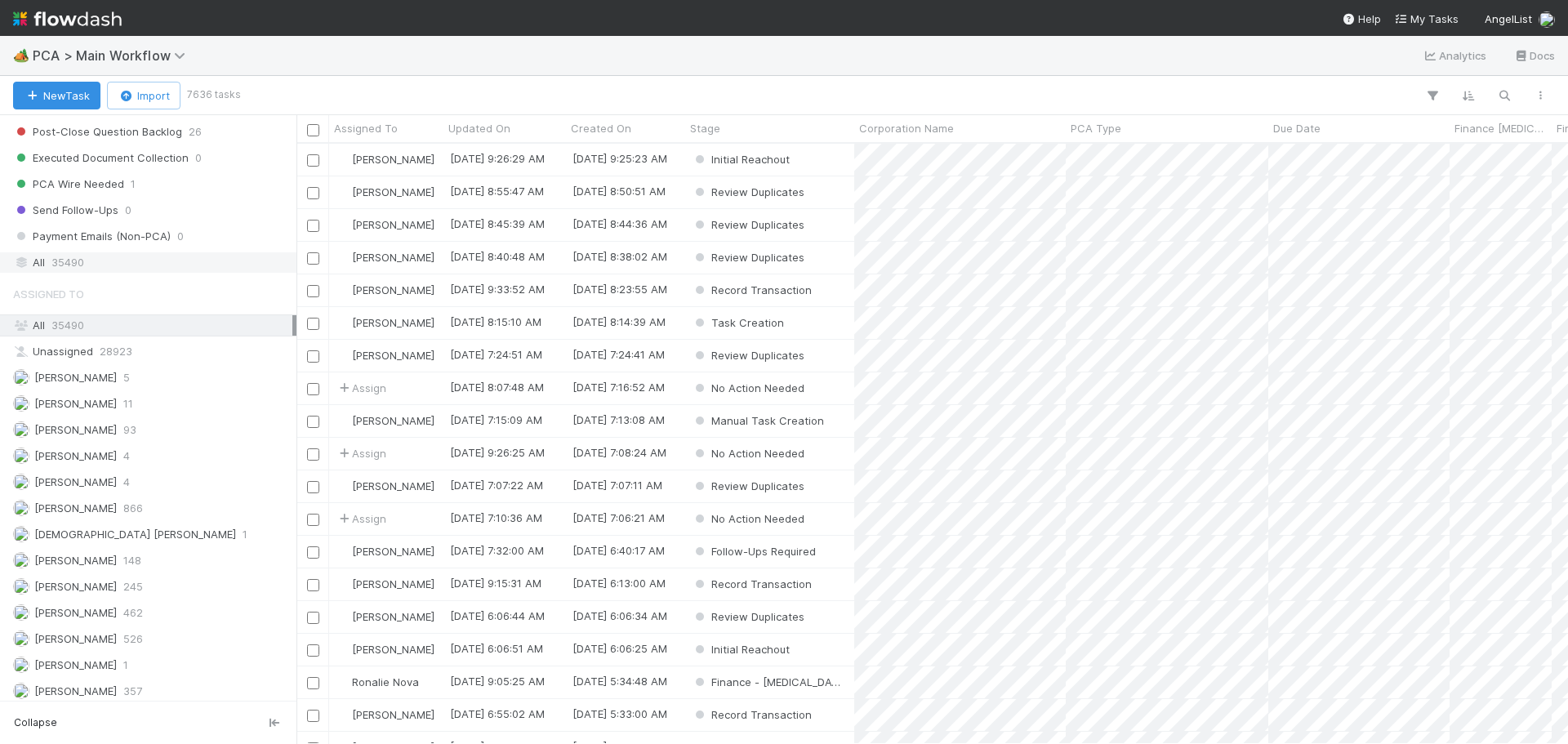
click at [107, 261] on div "All 35490" at bounding box center [153, 263] width 280 height 20
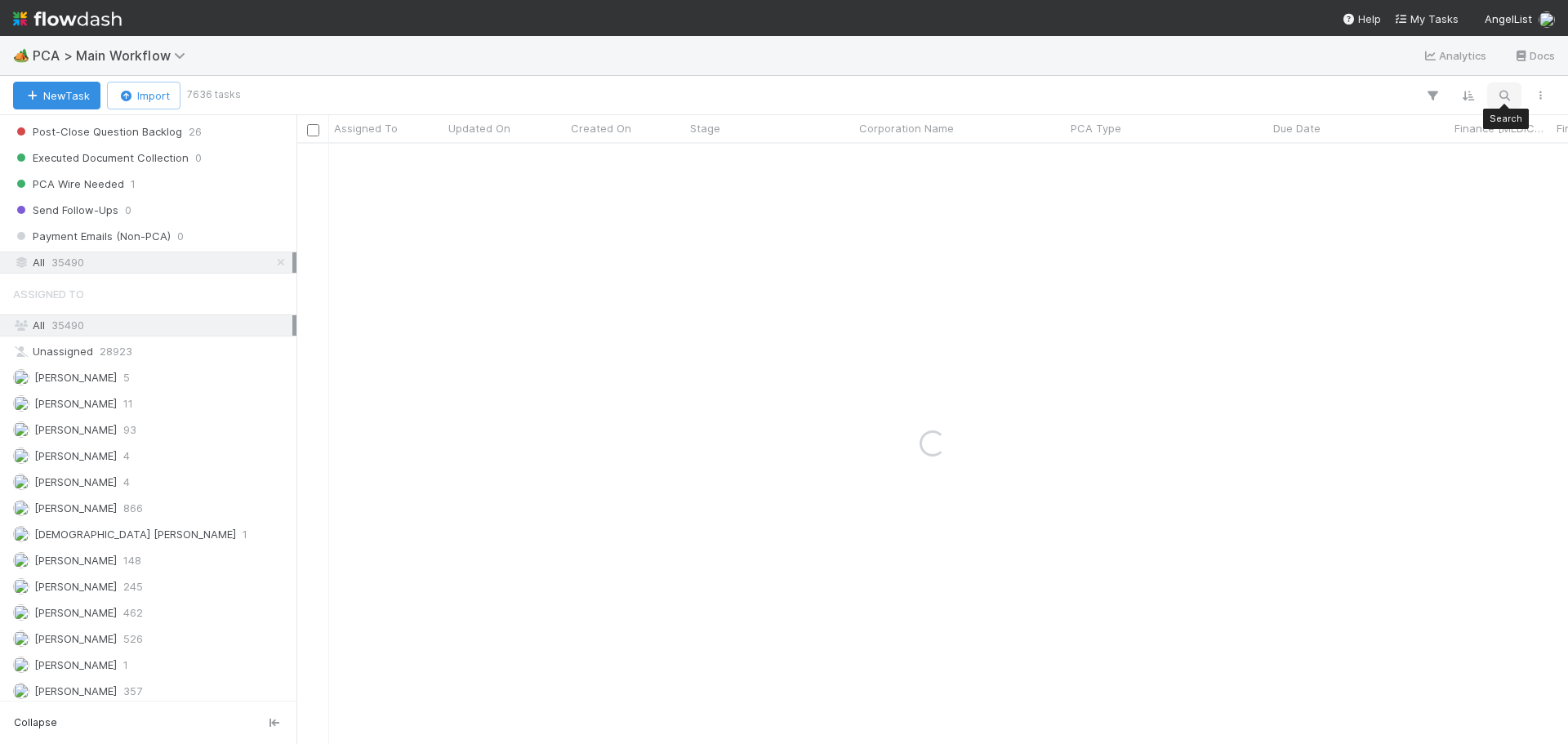
click at [1510, 91] on icon "button" at bounding box center [1504, 95] width 16 height 14
paste input "Tokenfolio Series XXIV, Tokenfolio (BVI) Limited"
type input "Tokenfolio Series XXIV, Tokenfolio (BVI) Limited"
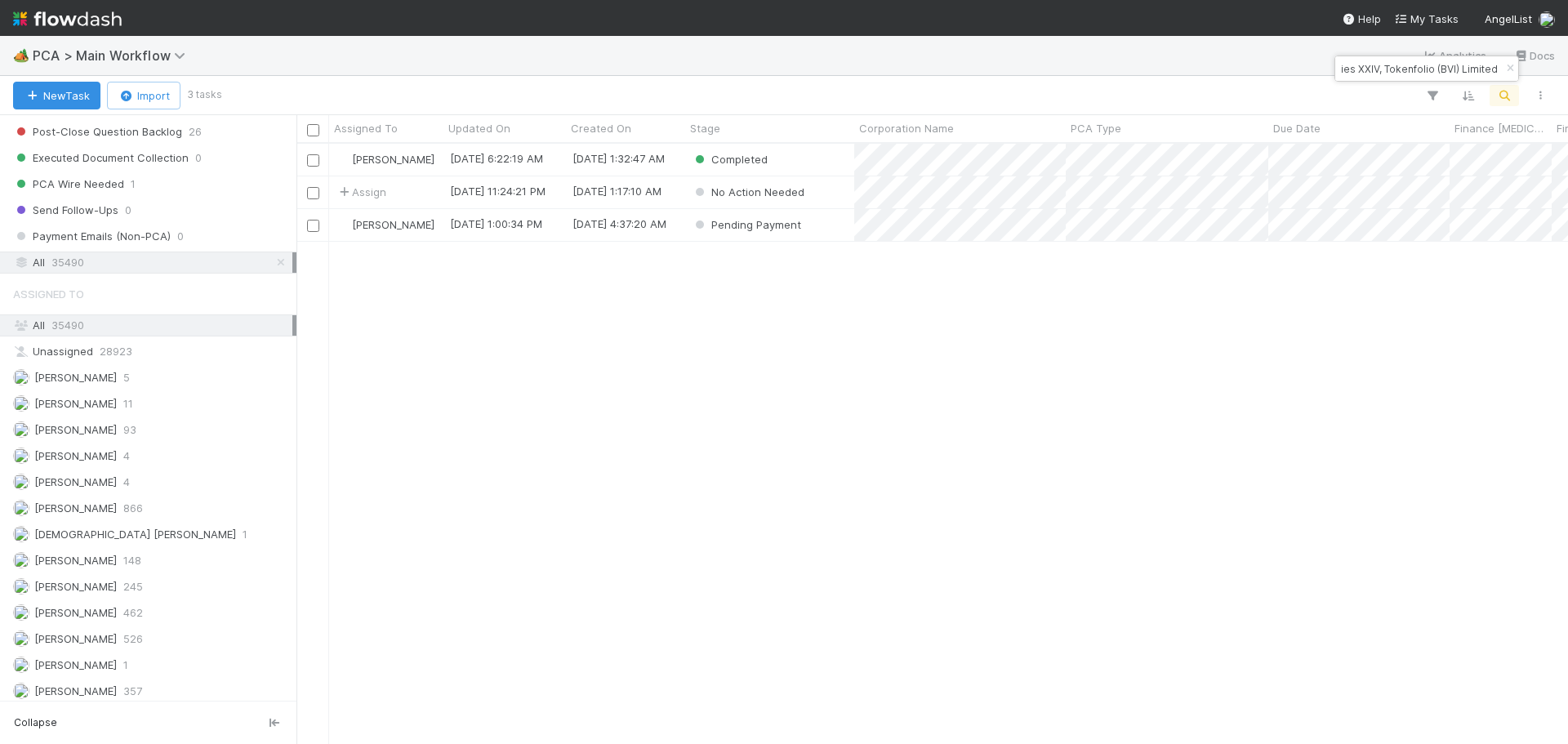
scroll to position [13, 13]
click at [822, 163] on div "Completed" at bounding box center [770, 160] width 169 height 32
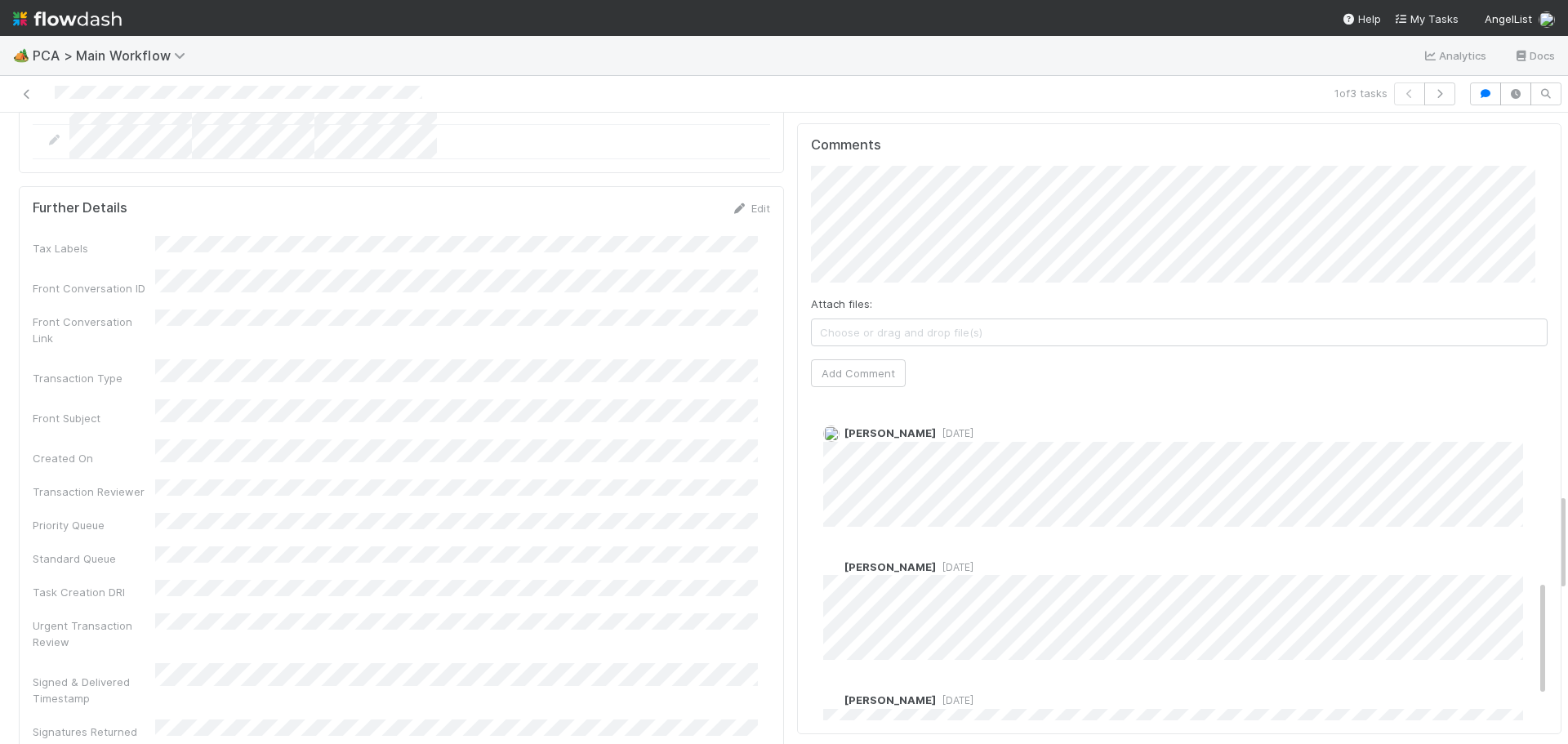
scroll to position [582, 0]
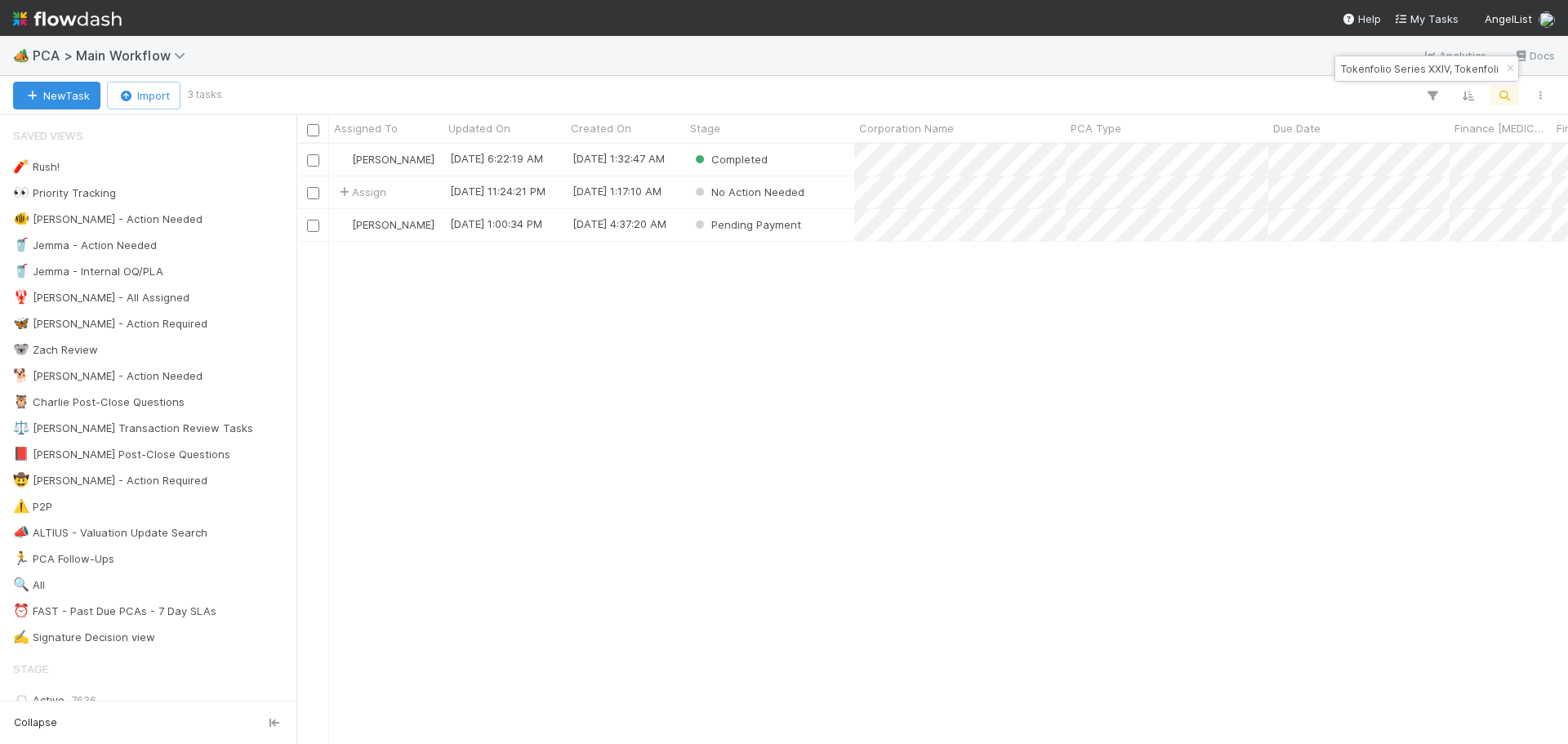
scroll to position [588, 1259]
click at [827, 226] on div "Pending Payment" at bounding box center [770, 225] width 169 height 32
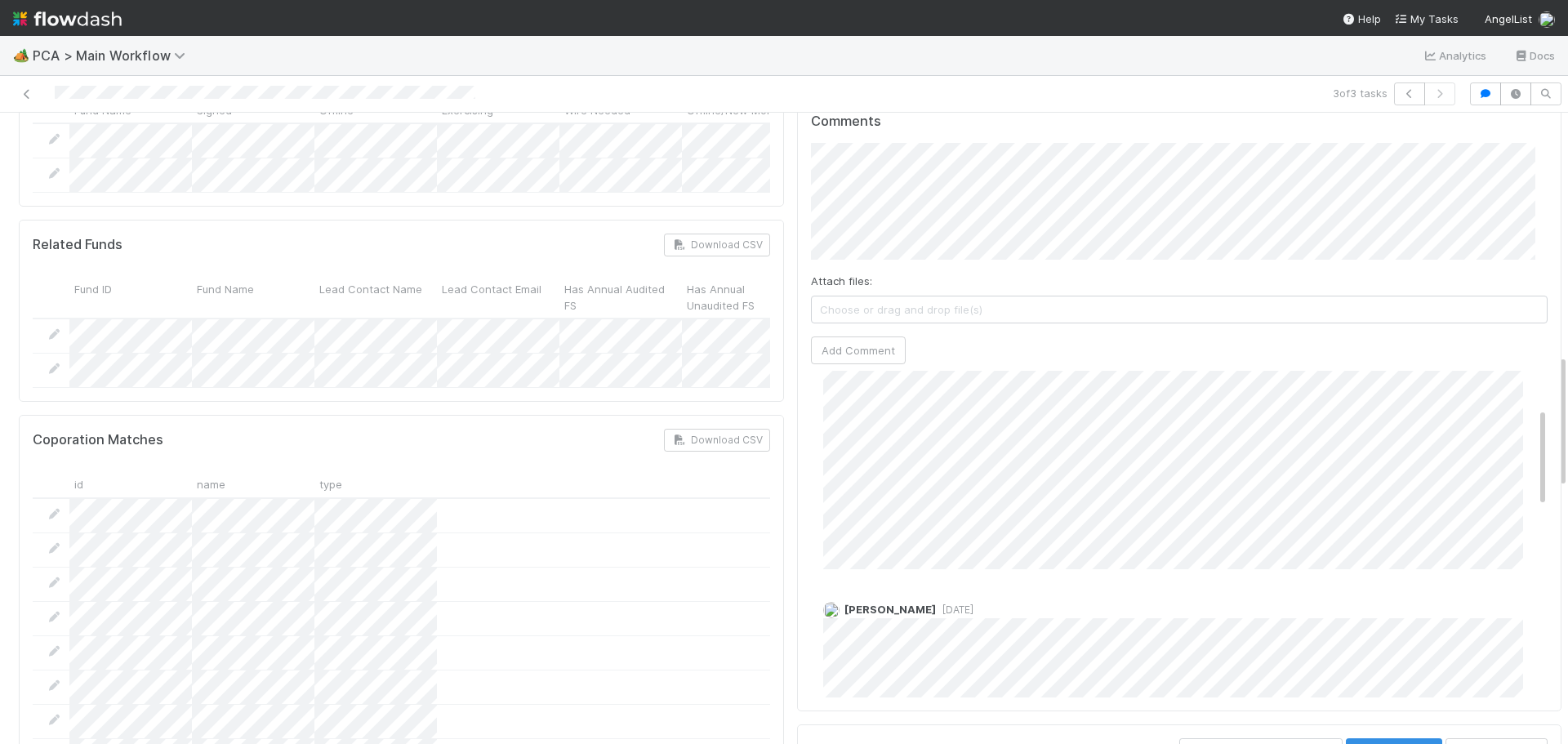
scroll to position [5, 0]
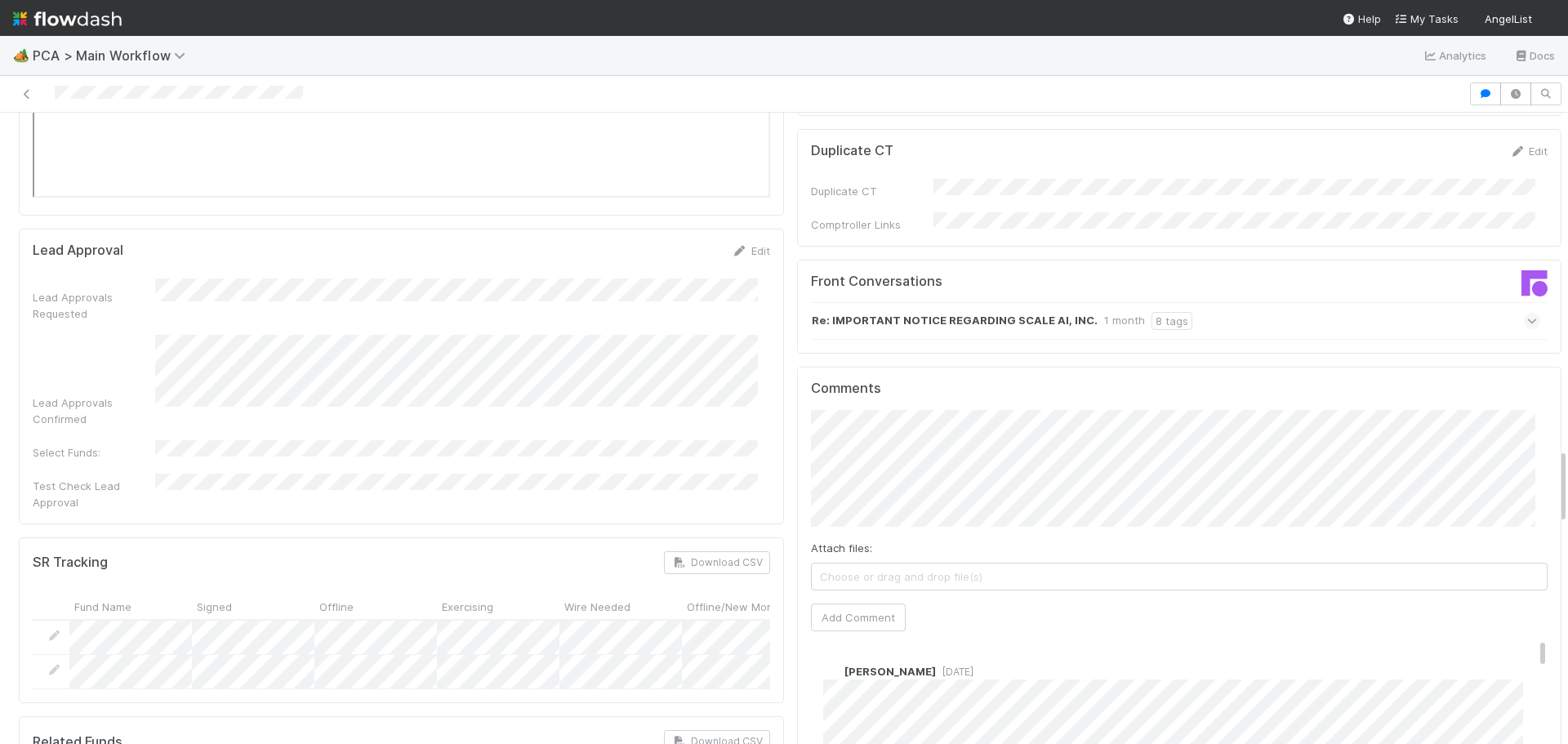
scroll to position [2940, 0]
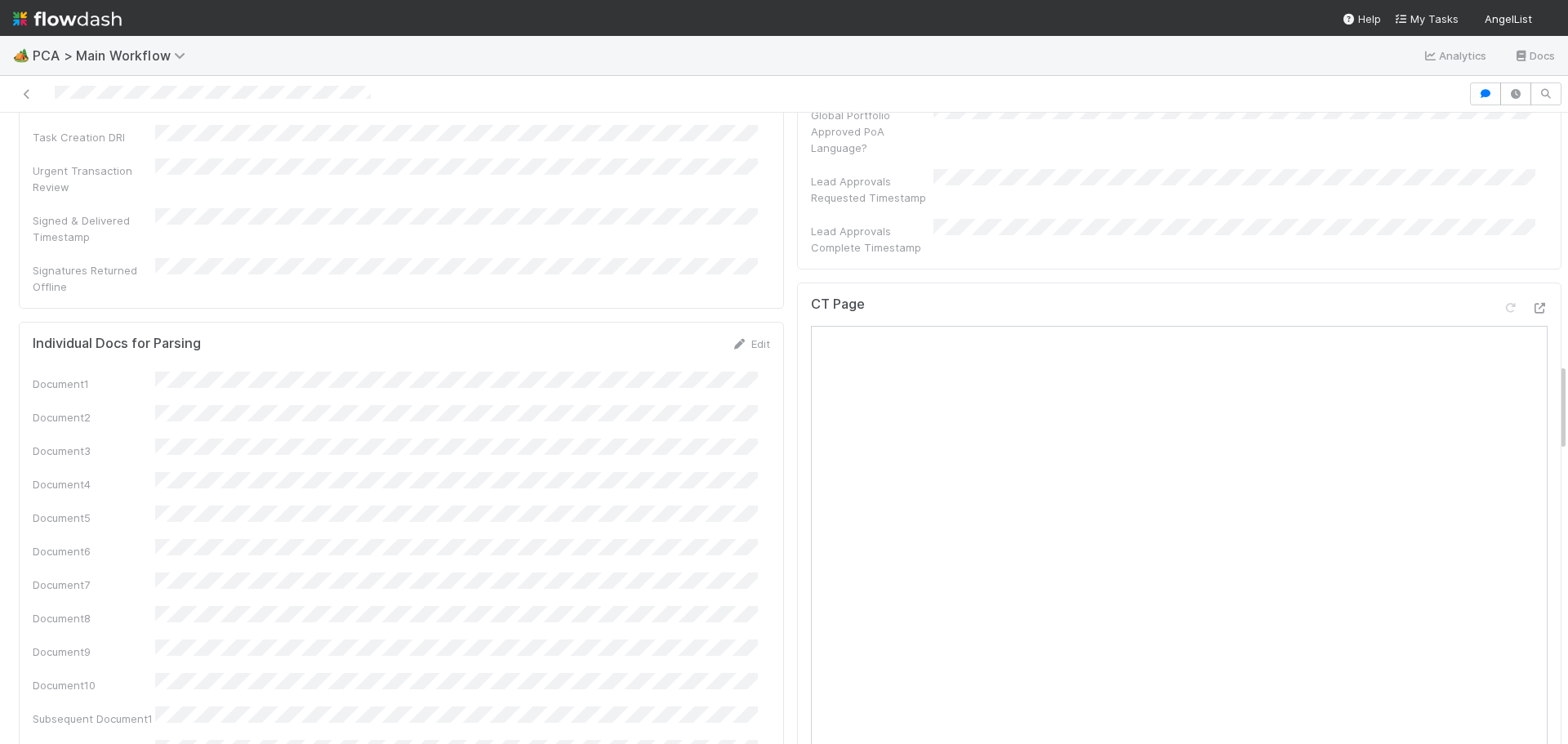
scroll to position [1796, 0]
